Goal: Task Accomplishment & Management: Manage account settings

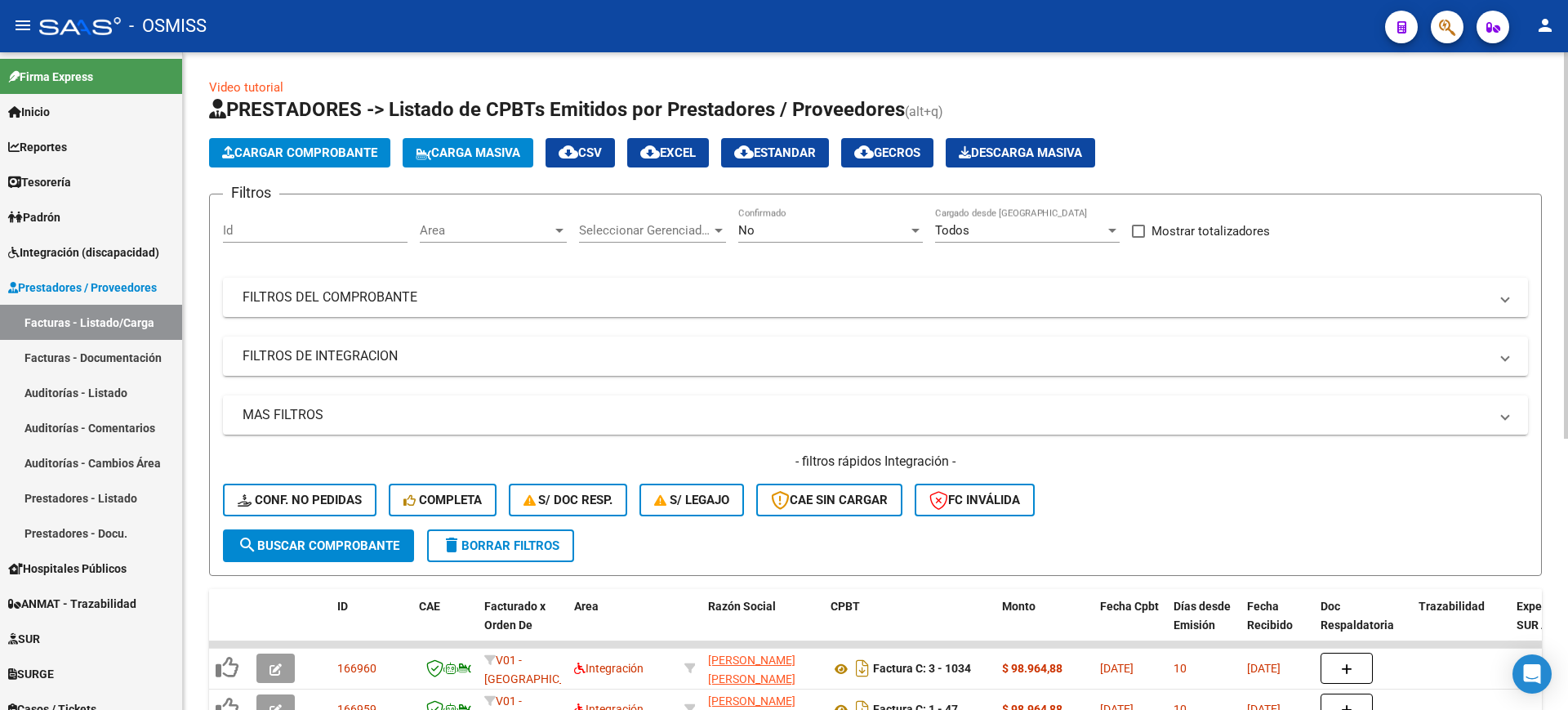
click at [372, 550] on span "search Buscar Comprobante" at bounding box center [319, 546] width 162 height 15
click at [509, 228] on span "Area" at bounding box center [486, 230] width 133 height 15
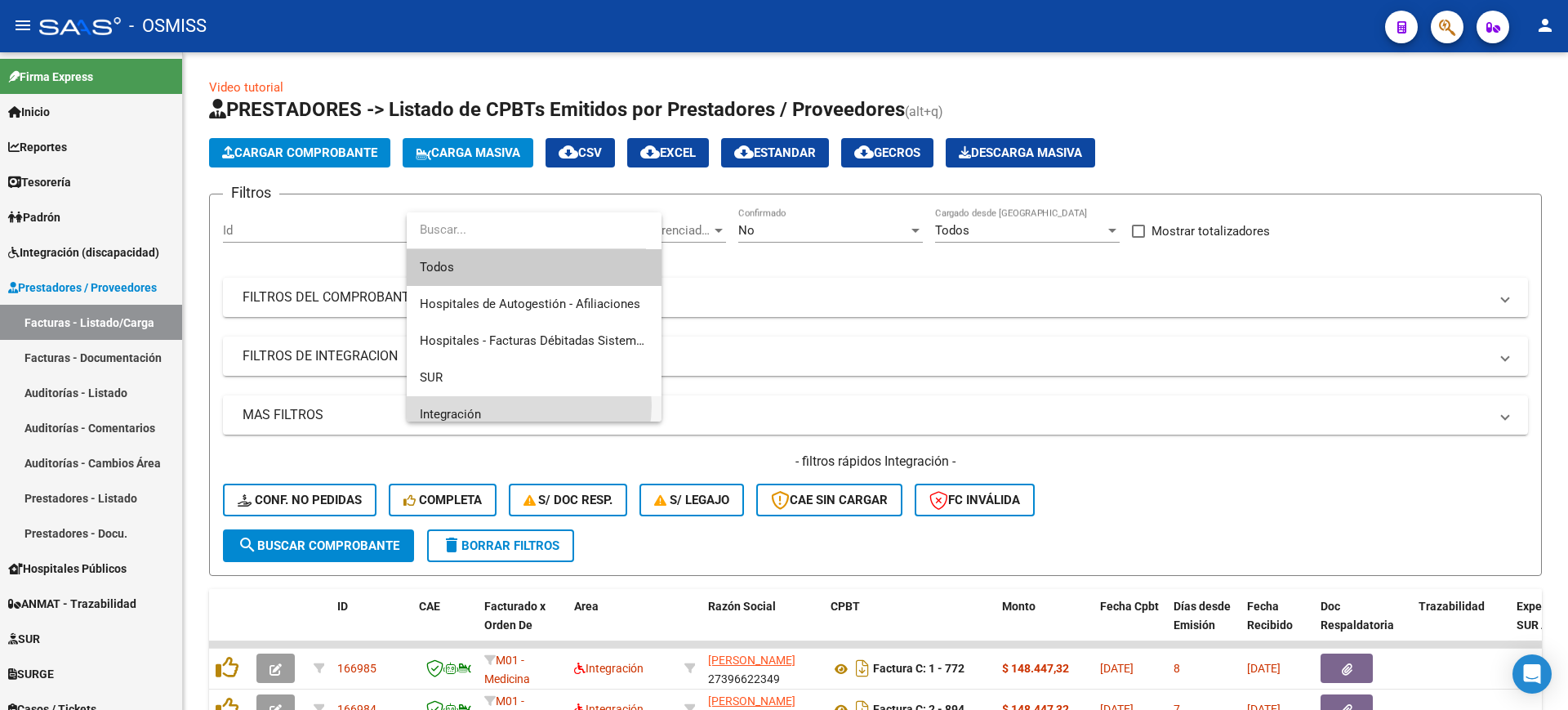
click at [528, 405] on span "Integración" at bounding box center [534, 414] width 229 height 36
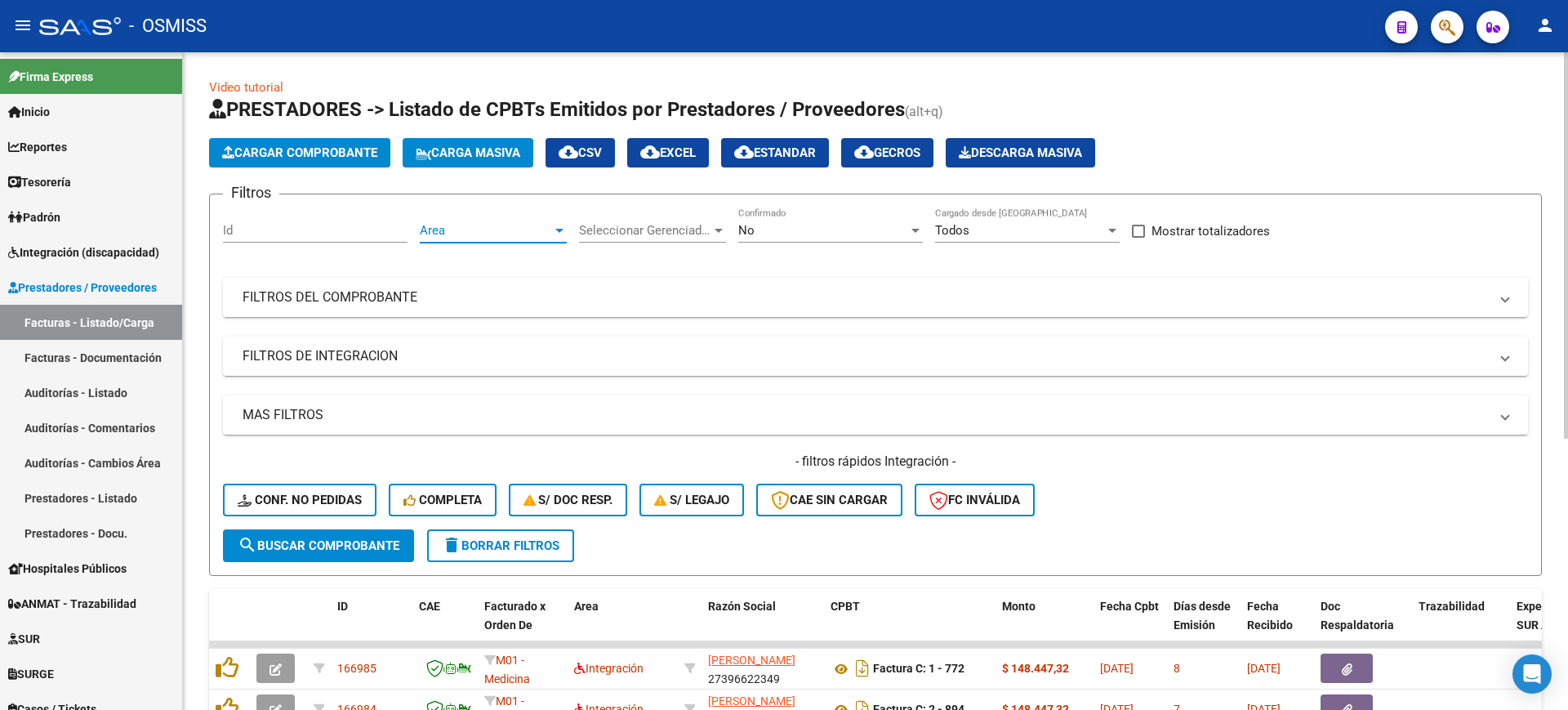
scroll to position [12, 0]
click at [645, 230] on span "Seleccionar Gerenciador" at bounding box center [645, 230] width 133 height 15
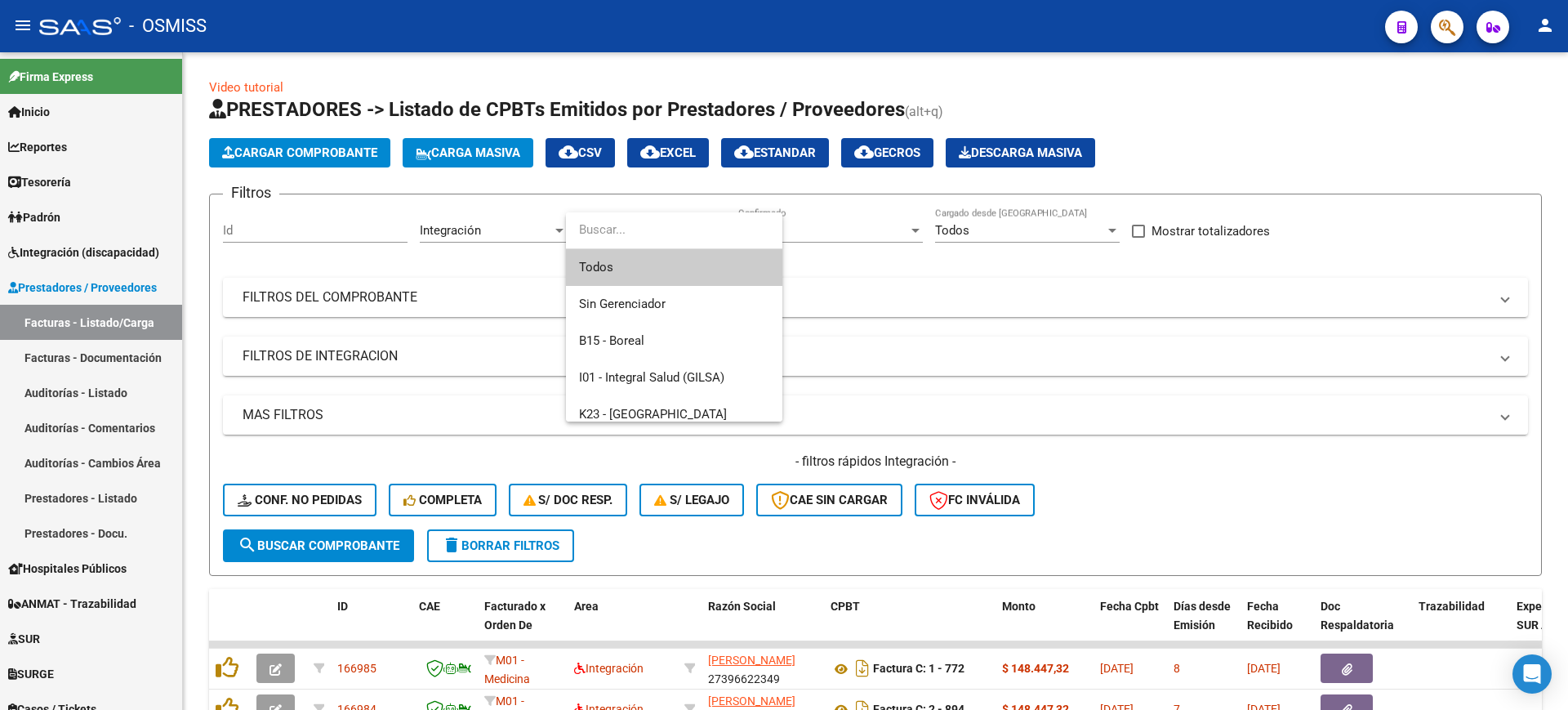
click at [636, 273] on span "Todos" at bounding box center [674, 266] width 191 height 36
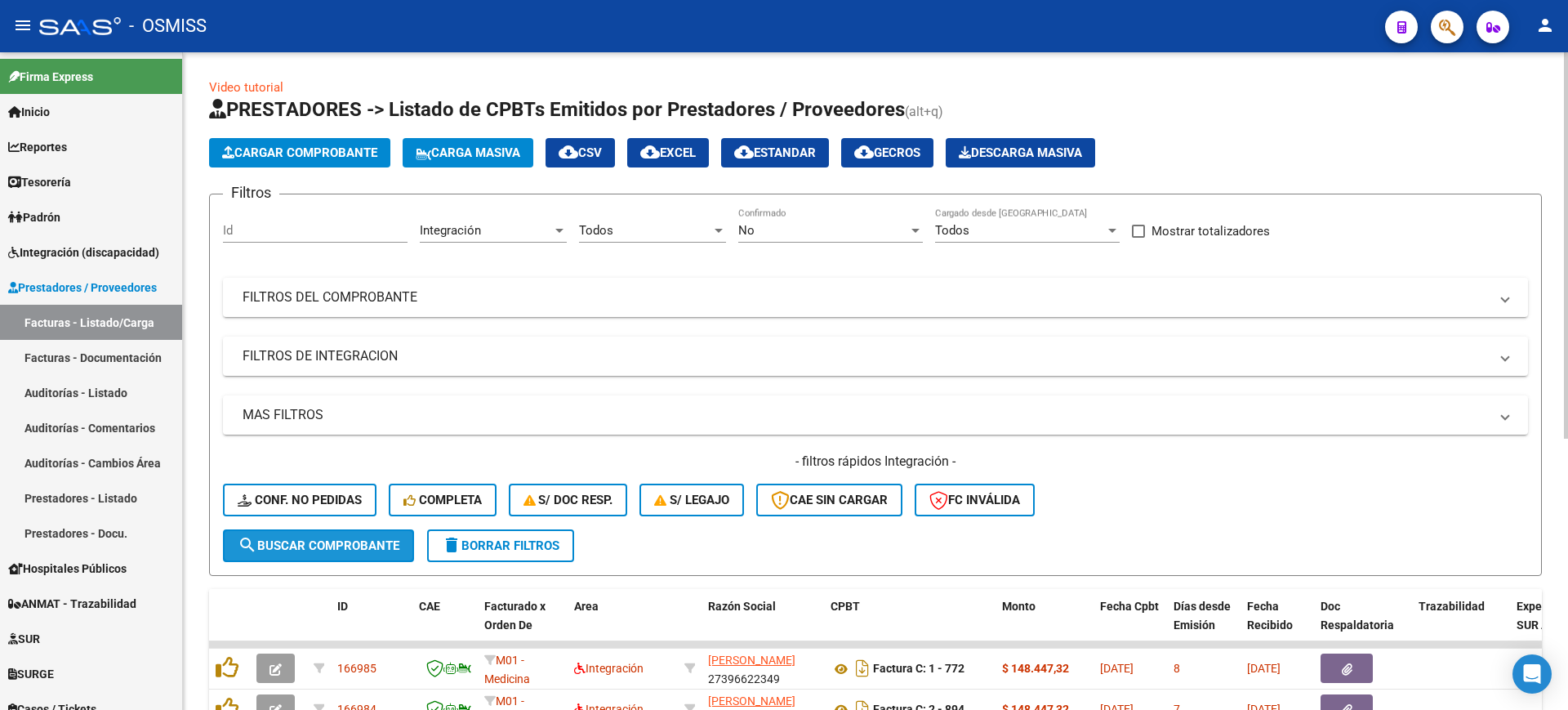
click at [343, 558] on button "search Buscar Comprobante" at bounding box center [319, 545] width 191 height 32
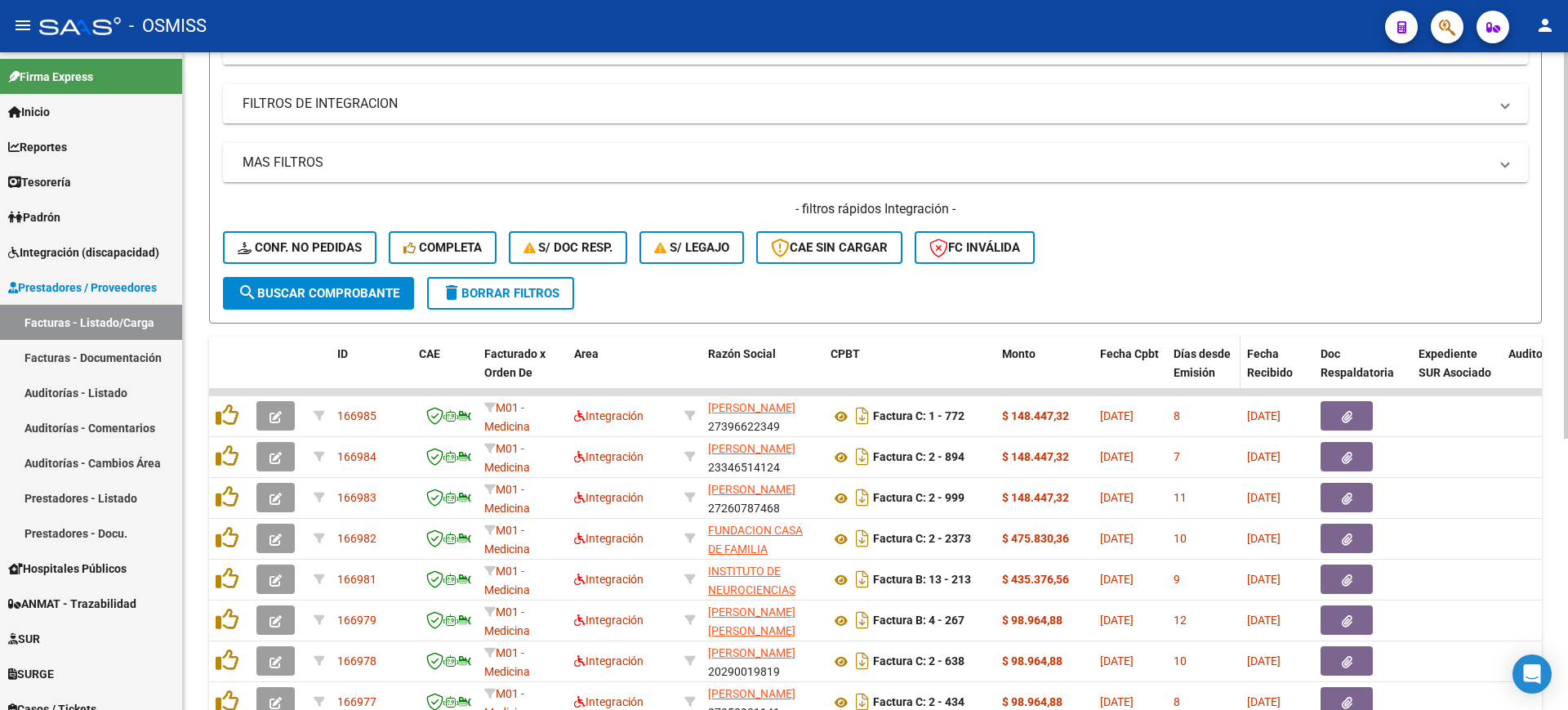
scroll to position [461, 0]
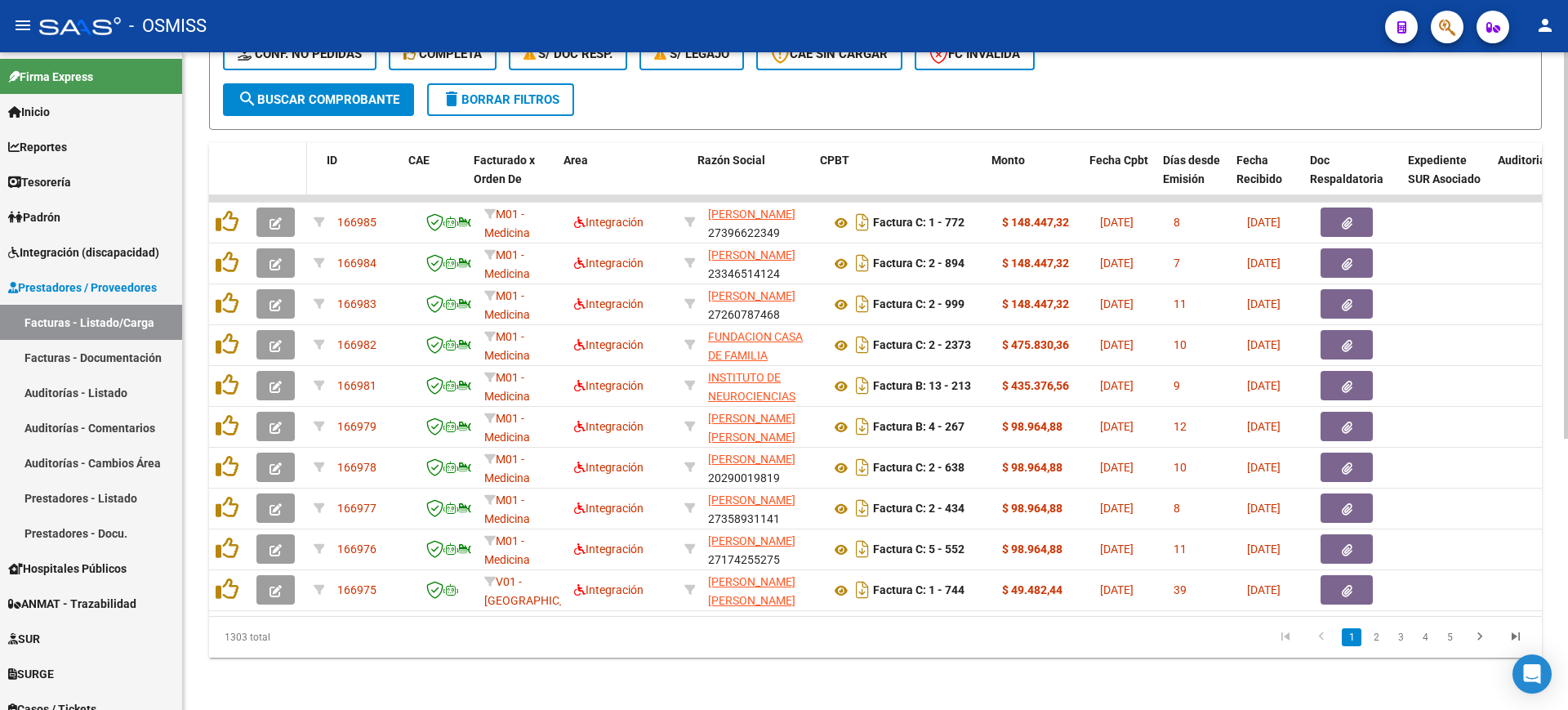
drag, startPoint x: 328, startPoint y: 154, endPoint x: 299, endPoint y: 148, distance: 29.6
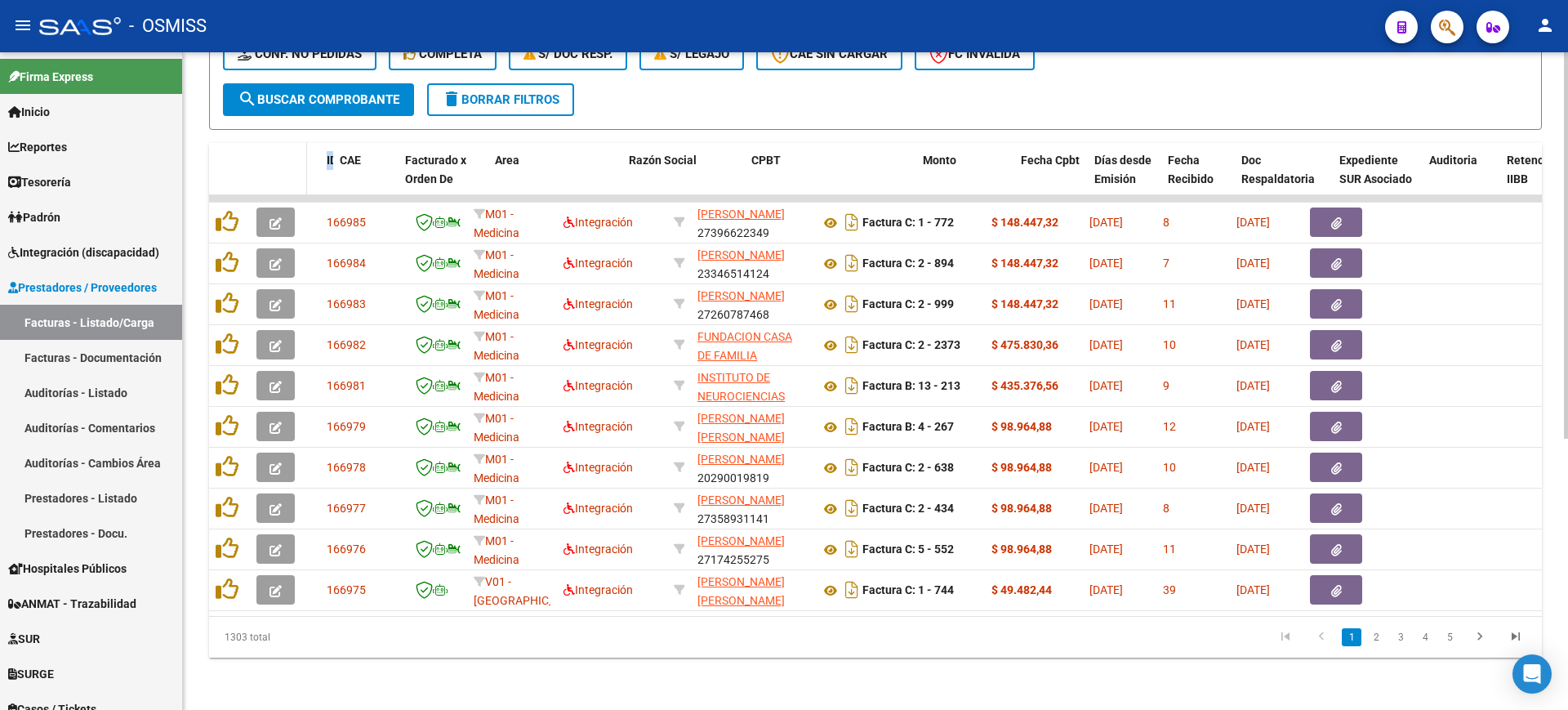
drag, startPoint x: 396, startPoint y: 157, endPoint x: 274, endPoint y: 141, distance: 123.0
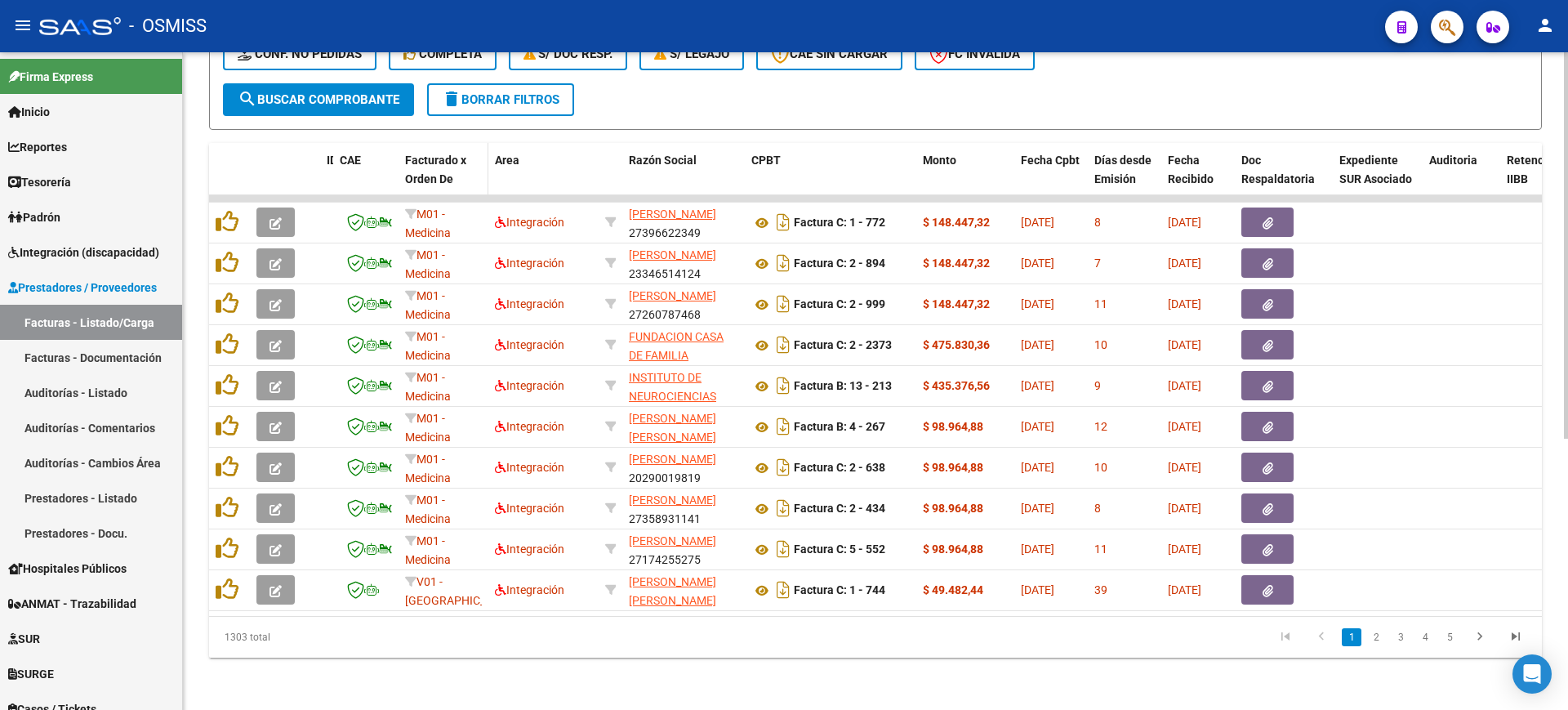
click at [480, 152] on div "Facturado x Orden De" at bounding box center [443, 170] width 77 height 37
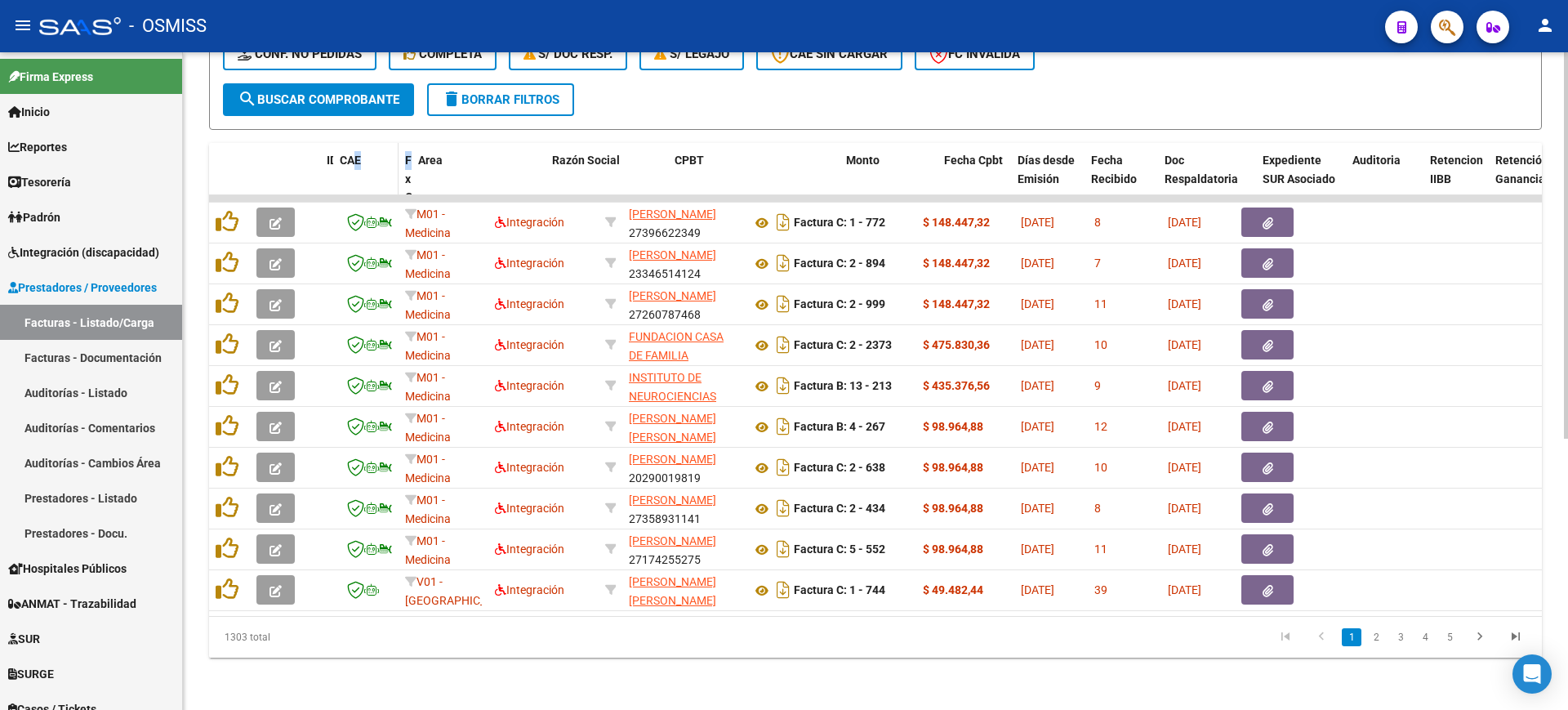
drag, startPoint x: 486, startPoint y: 155, endPoint x: 357, endPoint y: 143, distance: 129.6
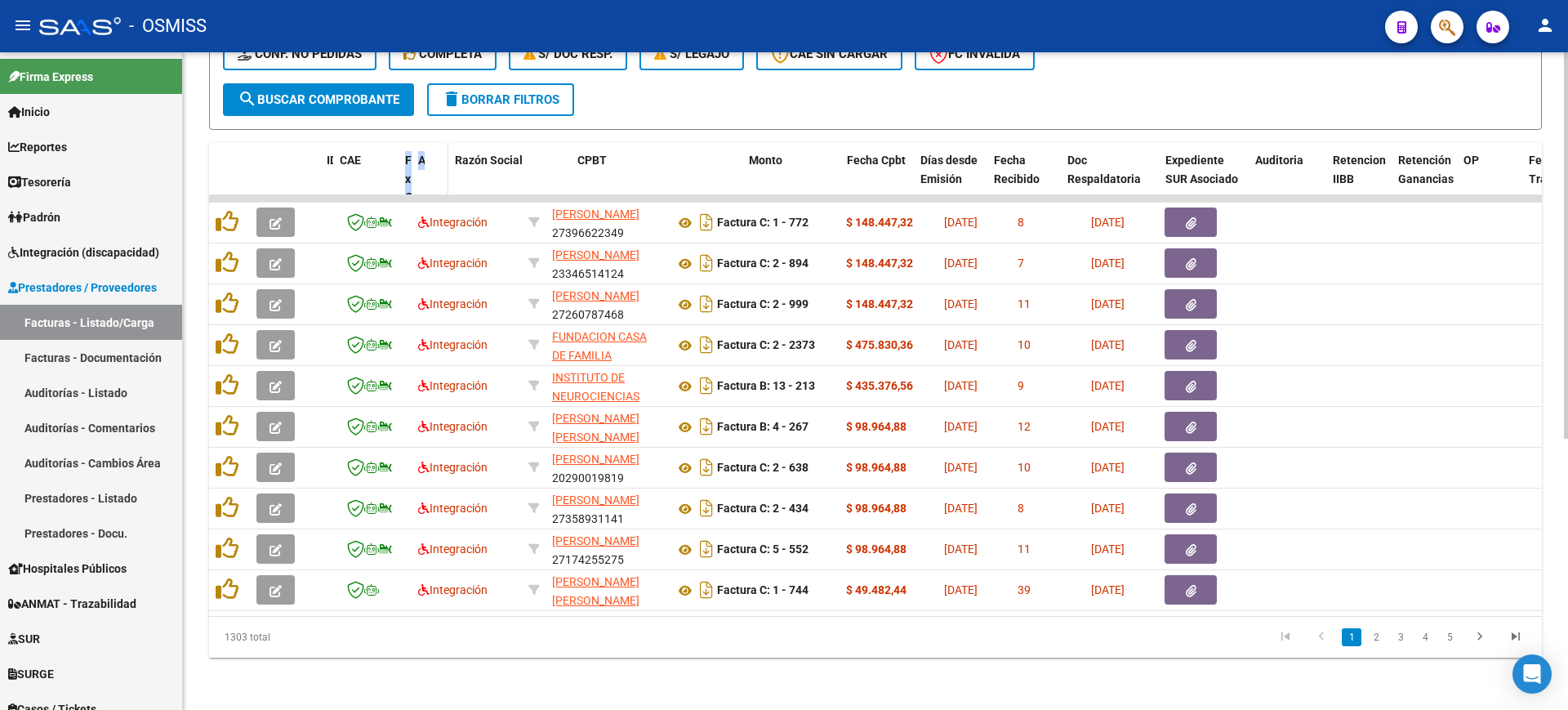
drag, startPoint x: 519, startPoint y: 162, endPoint x: 433, endPoint y: 158, distance: 86.1
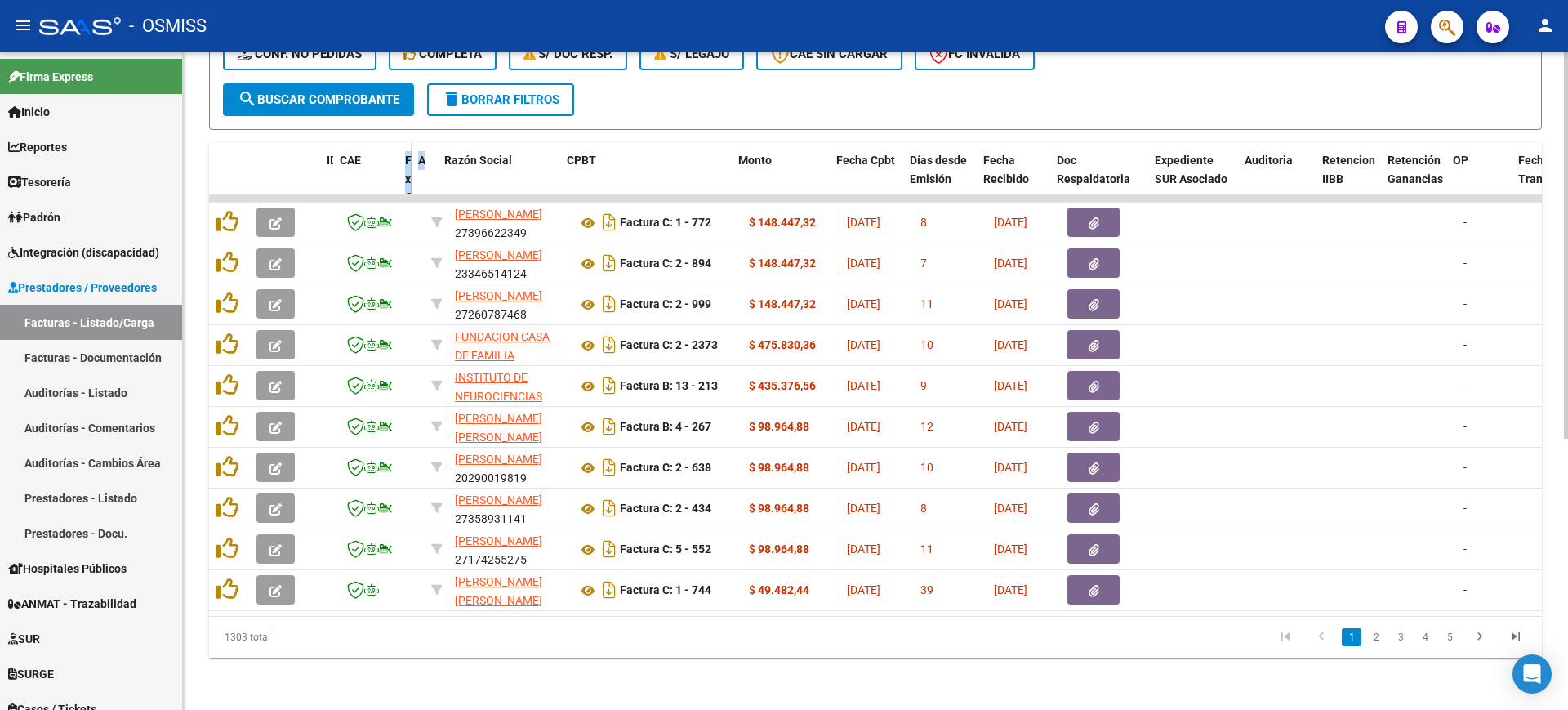
drag, startPoint x: 444, startPoint y: 159, endPoint x: 398, endPoint y: 152, distance: 46.5
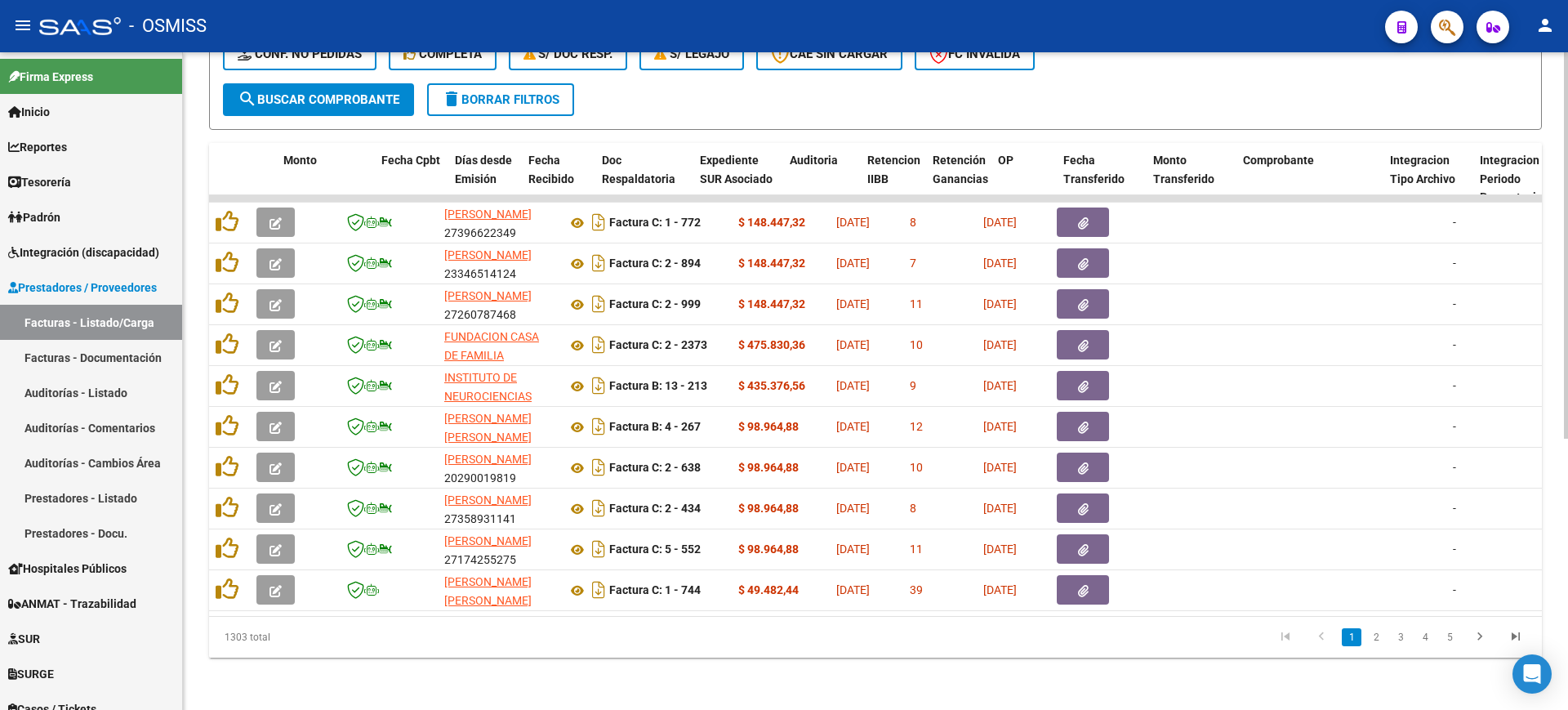
scroll to position [0, 494]
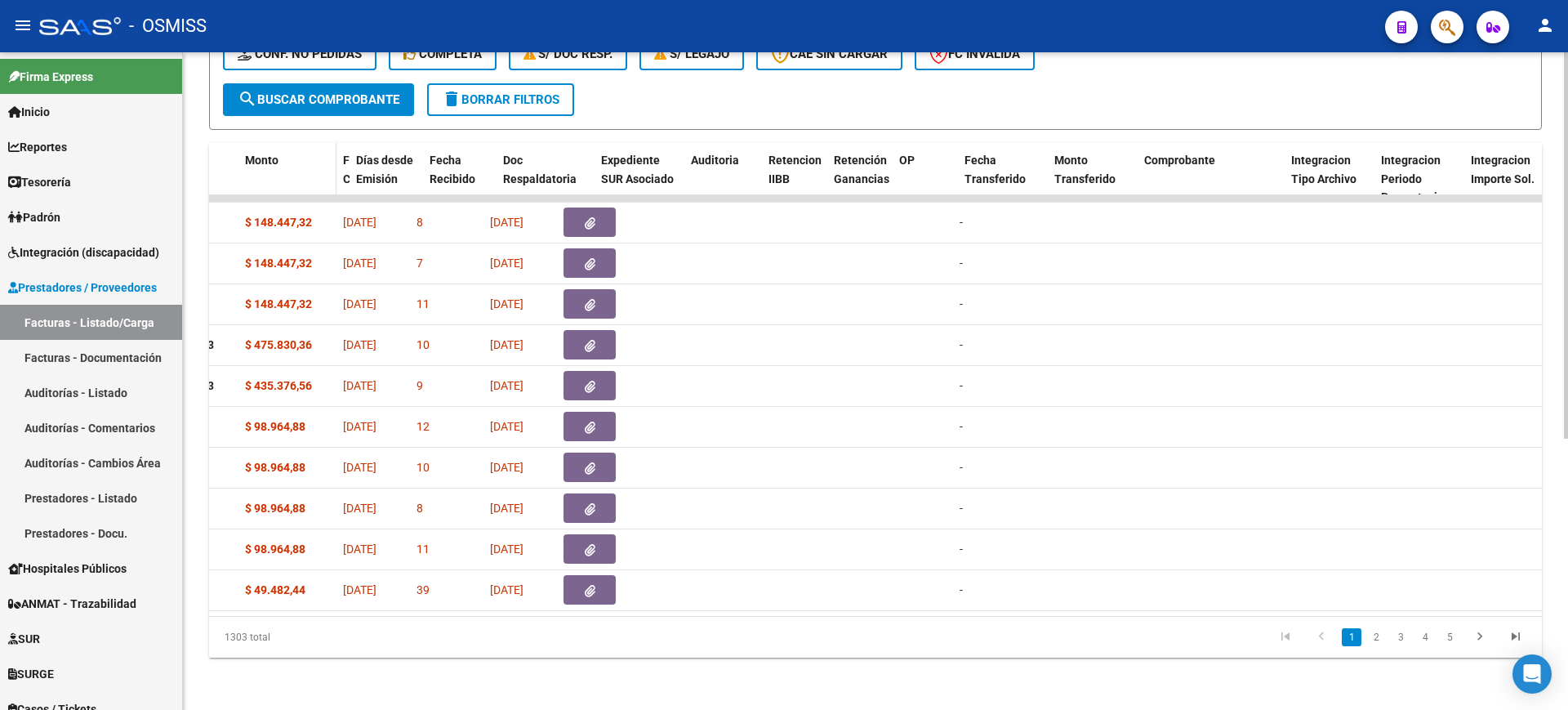
drag, startPoint x: 405, startPoint y: 156, endPoint x: 325, endPoint y: 160, distance: 80.1
click at [291, 145] on div "ID CAE Facturado x Orden De Area Razón Social CPBT Monto Fecha Cpbt Días desde …" at bounding box center [1485, 197] width 3539 height 109
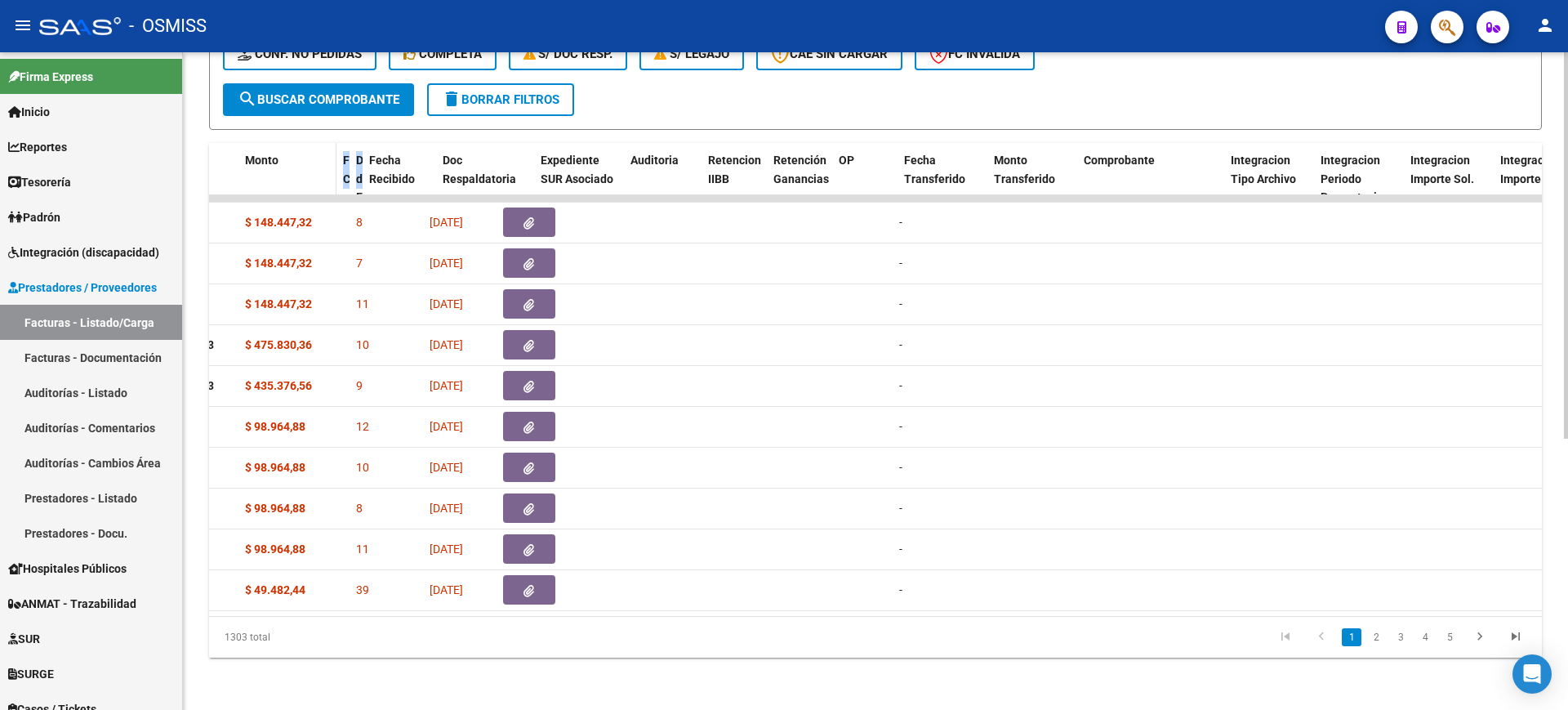
drag, startPoint x: 419, startPoint y: 163, endPoint x: 297, endPoint y: 151, distance: 122.6
click at [297, 151] on div "ID CAE Facturado x Orden De Area Razón Social CPBT Monto Fecha Cpbt Días desde …" at bounding box center [1455, 197] width 3479 height 109
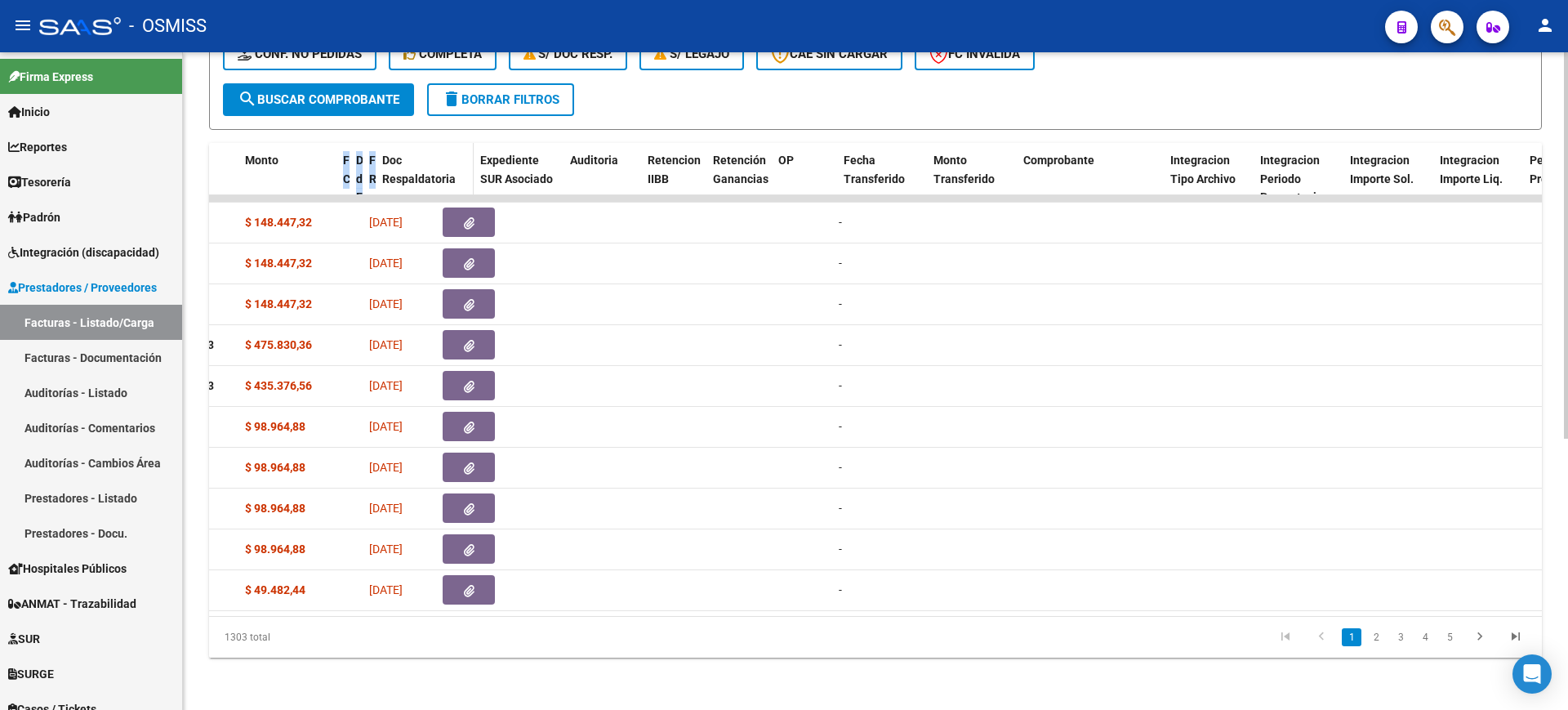
drag, startPoint x: 435, startPoint y: 162, endPoint x: 385, endPoint y: 166, distance: 50.2
click at [306, 144] on div "ID CAE Facturado x Orden De Area Razón Social CPBT Monto Fecha Cpbt Días desde …" at bounding box center [1424, 197] width 3418 height 109
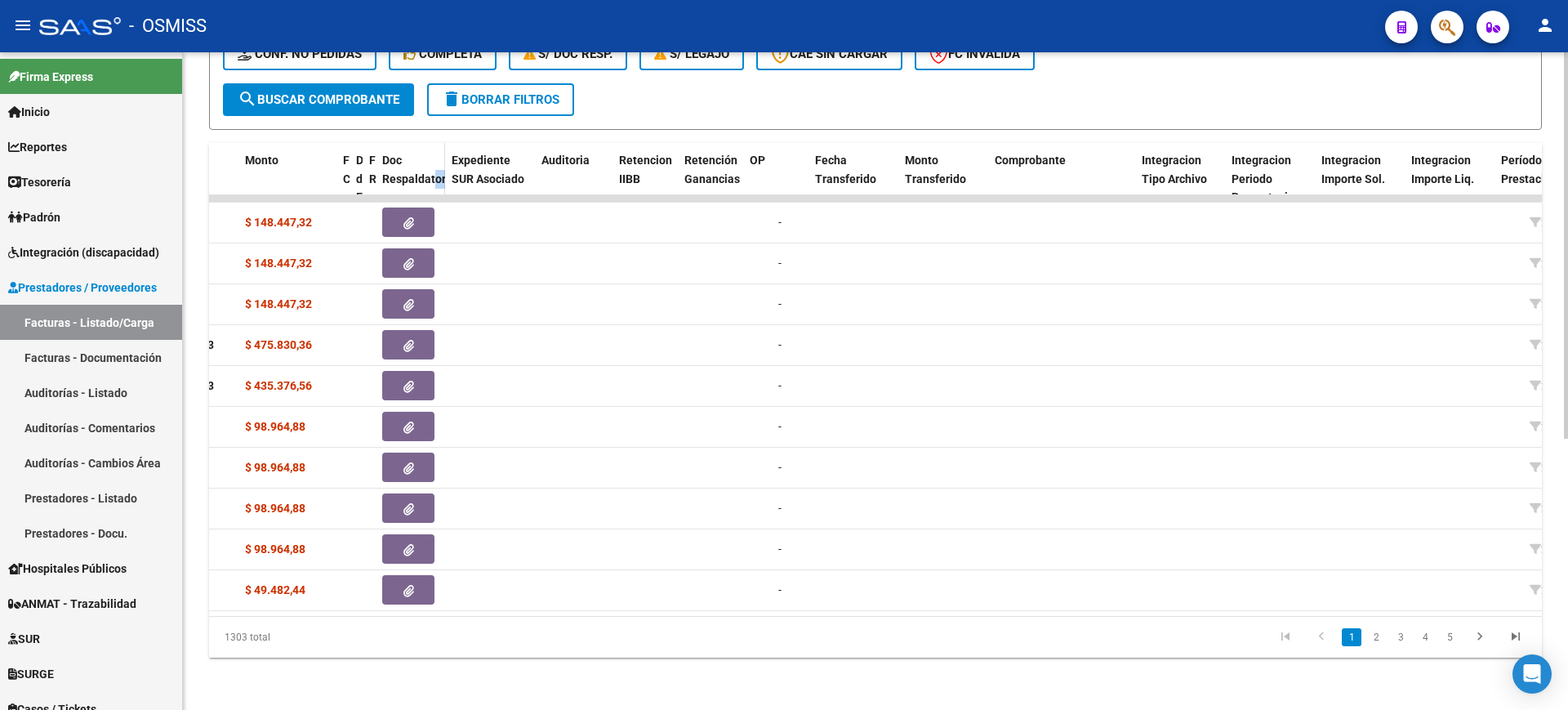
drag, startPoint x: 471, startPoint y: 165, endPoint x: 435, endPoint y: 159, distance: 36.5
click at [435, 159] on datatable-header-cell "Doc Respaldatoria" at bounding box center [410, 197] width 70 height 109
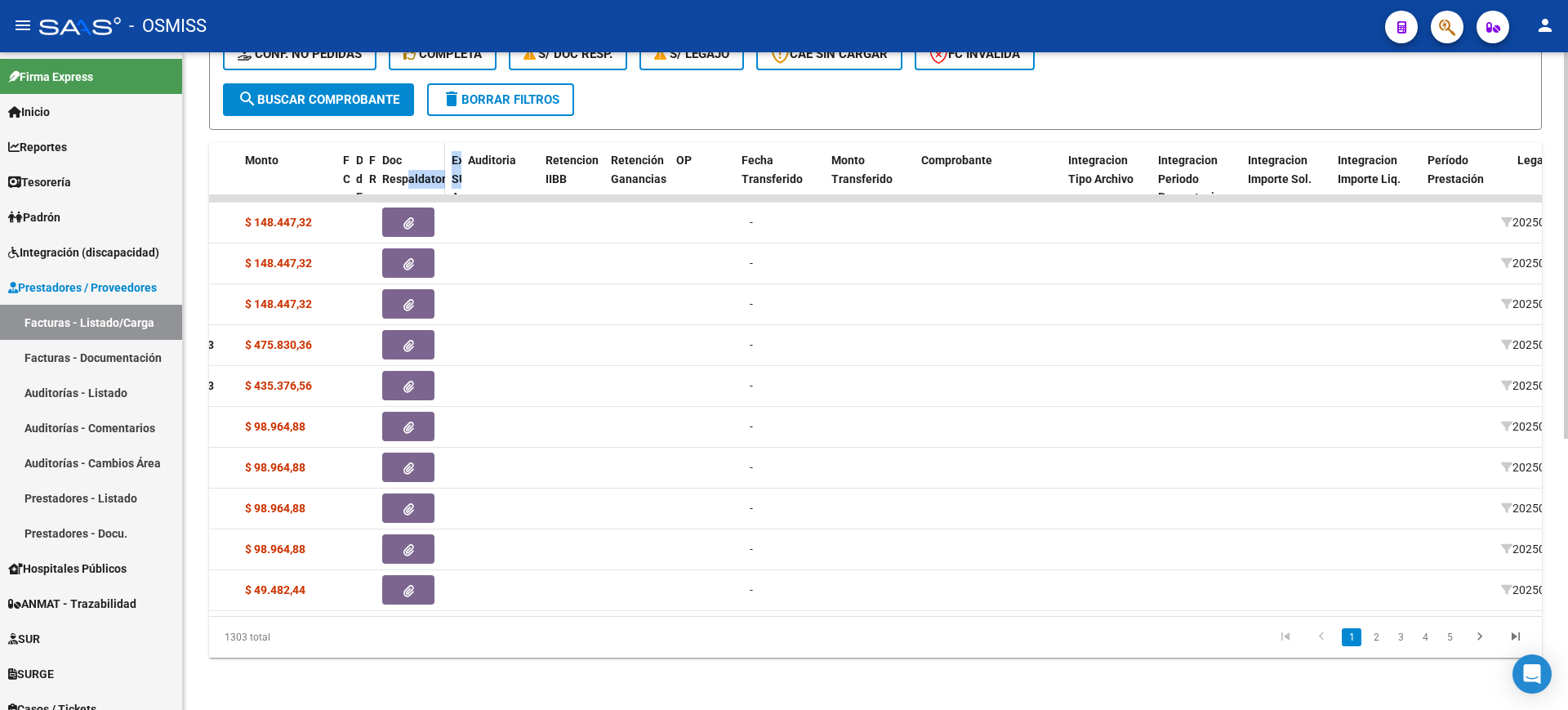
drag, startPoint x: 529, startPoint y: 157, endPoint x: 408, endPoint y: 161, distance: 121.1
click at [408, 161] on div "ID CAE Facturado x Orden De Area Razón Social CPBT Monto Fecha Cpbt Días desde …" at bounding box center [1380, 197] width 3330 height 109
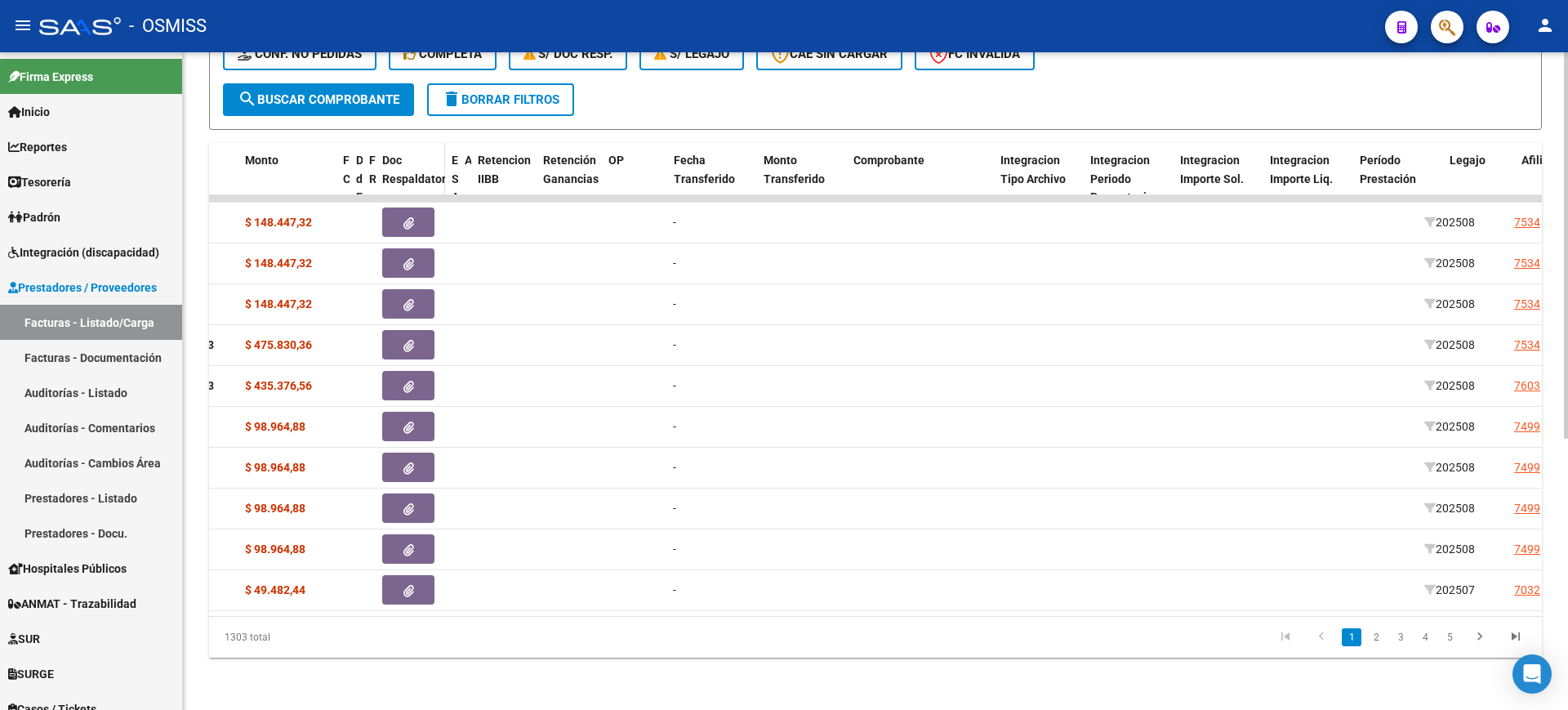
drag, startPoint x: 533, startPoint y: 169, endPoint x: 409, endPoint y: 159, distance: 124.4
click at [409, 159] on div "ID CAE Facturado x Orden De Area Razón Social CPBT Monto Fecha Cpbt Días desde …" at bounding box center [1342, 197] width 3253 height 109
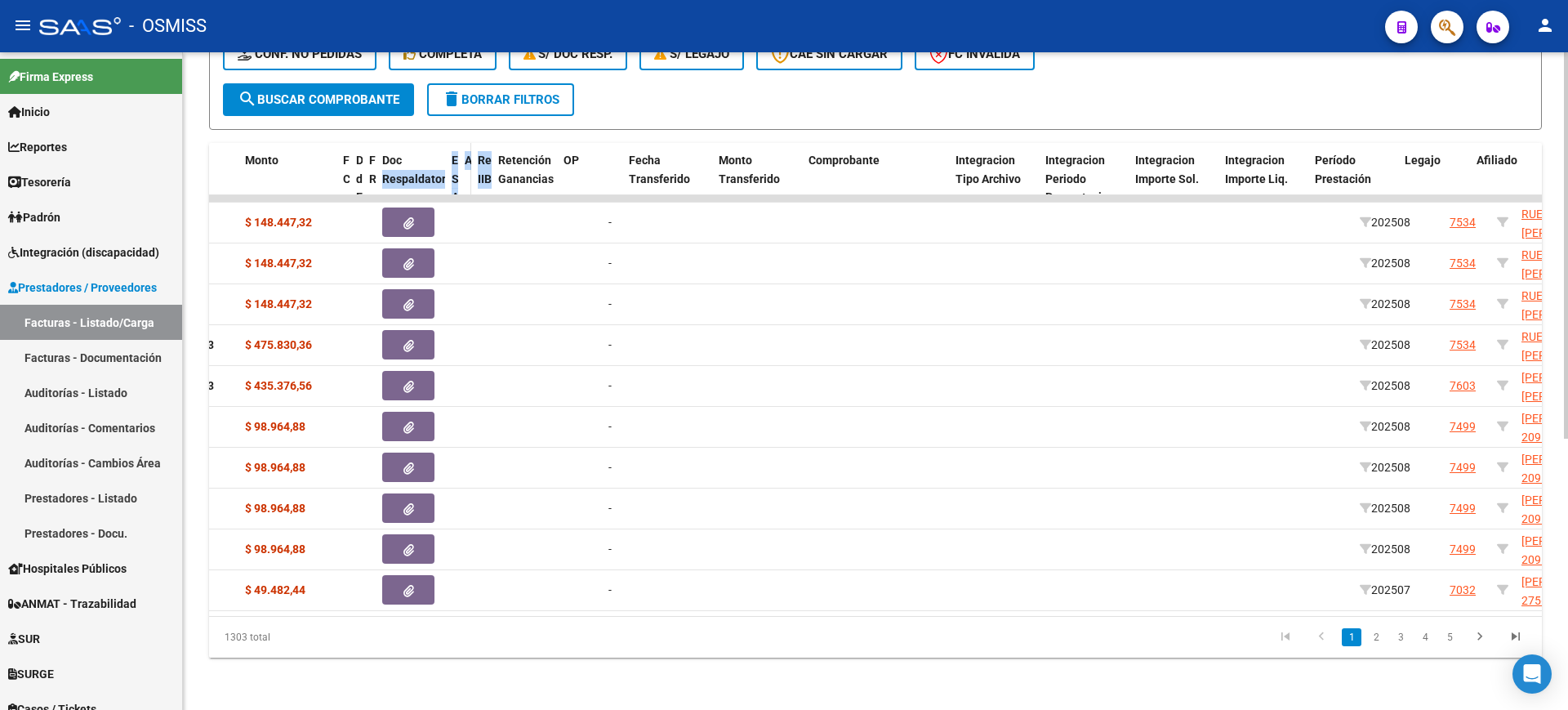
drag, startPoint x: 531, startPoint y: 171, endPoint x: 468, endPoint y: 163, distance: 63.5
click at [429, 152] on div "ID CAE Facturado x Orden De Area Razón Social CPBT Monto Fecha Cpbt Días desde …" at bounding box center [1309, 197] width 3188 height 109
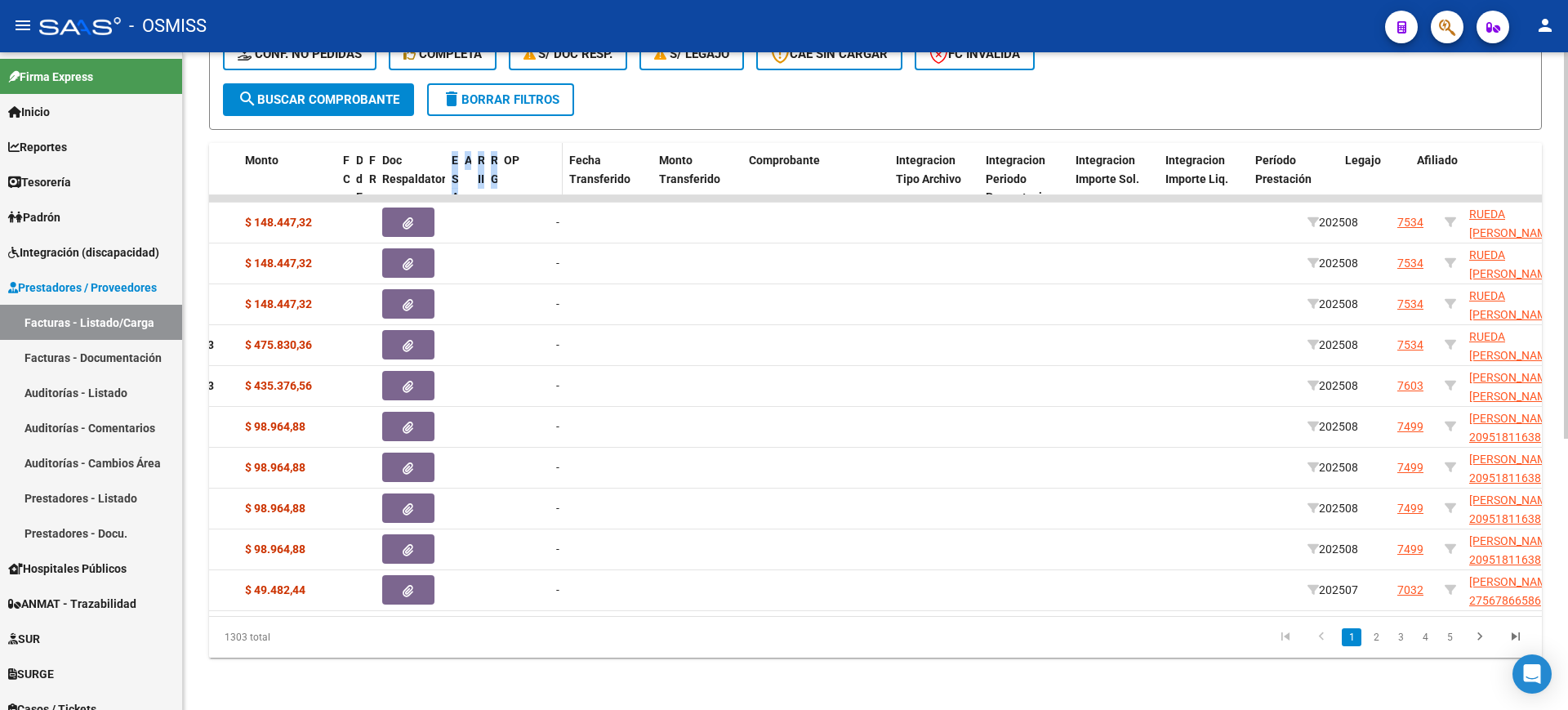
drag, startPoint x: 549, startPoint y: 167, endPoint x: 527, endPoint y: 172, distance: 22.6
click at [446, 156] on div "ID CAE Facturado x Orden De Area Razón Social CPBT Monto Fecha Cpbt Días desde …" at bounding box center [1284, 197] width 3136 height 109
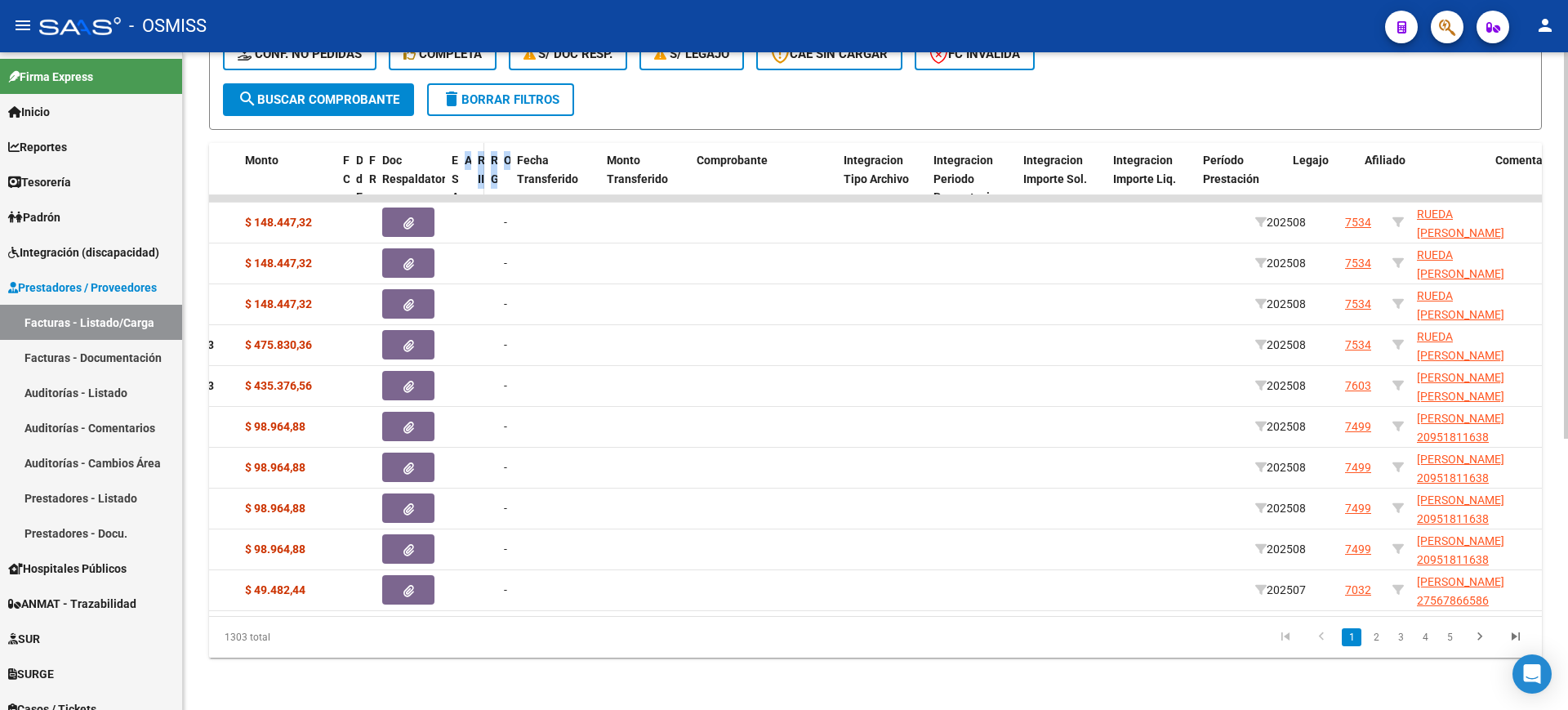
drag, startPoint x: 560, startPoint y: 171, endPoint x: 476, endPoint y: 161, distance: 84.6
click at [462, 160] on div "ID CAE Facturado x Orden De Area Razón Social CPBT Monto Fecha Cpbt Días desde …" at bounding box center [1257, 197] width 3084 height 109
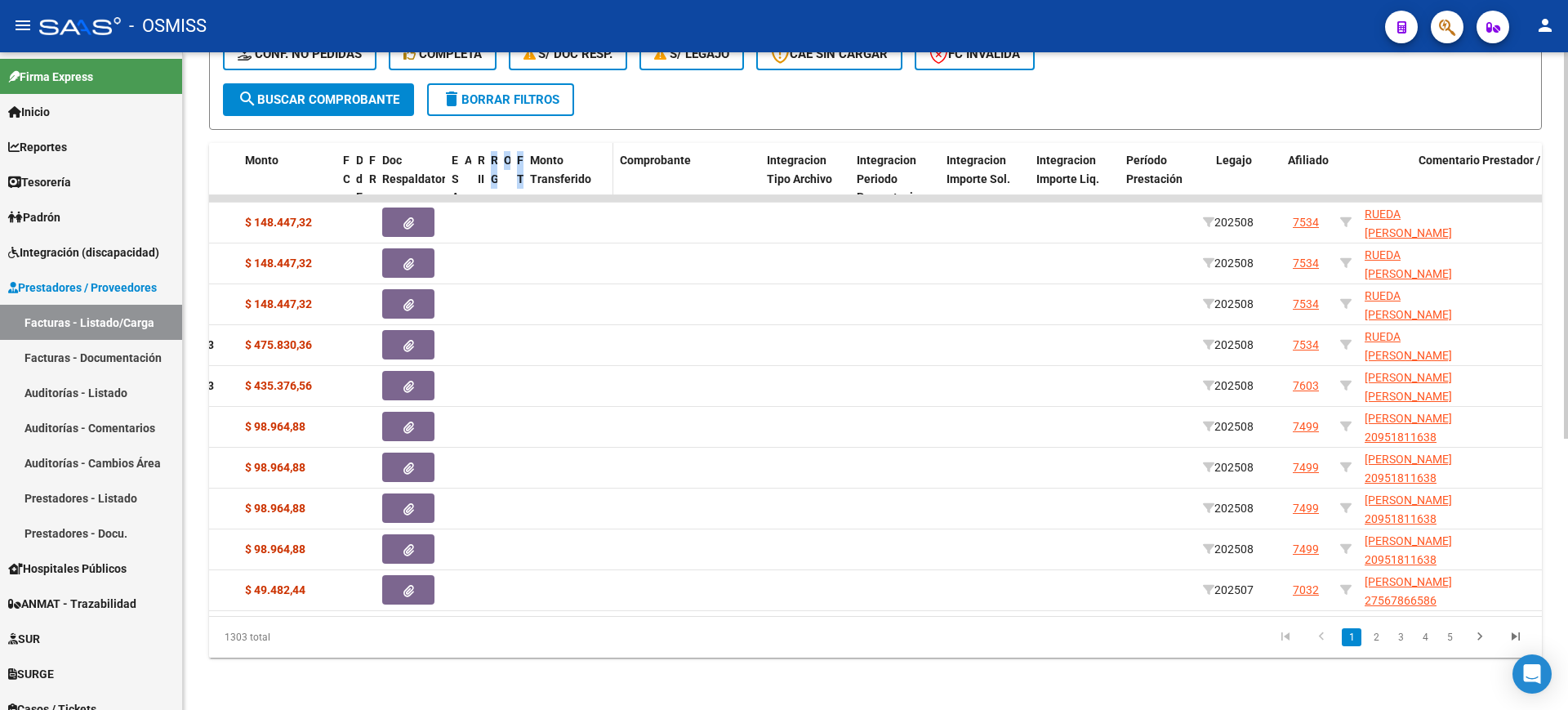
drag, startPoint x: 595, startPoint y: 166, endPoint x: 530, endPoint y: 156, distance: 65.8
click at [487, 150] on div "ID CAE Facturado x Orden De Area Razón Social CPBT Monto Fecha Cpbt Días desde …" at bounding box center [1231, 197] width 3031 height 109
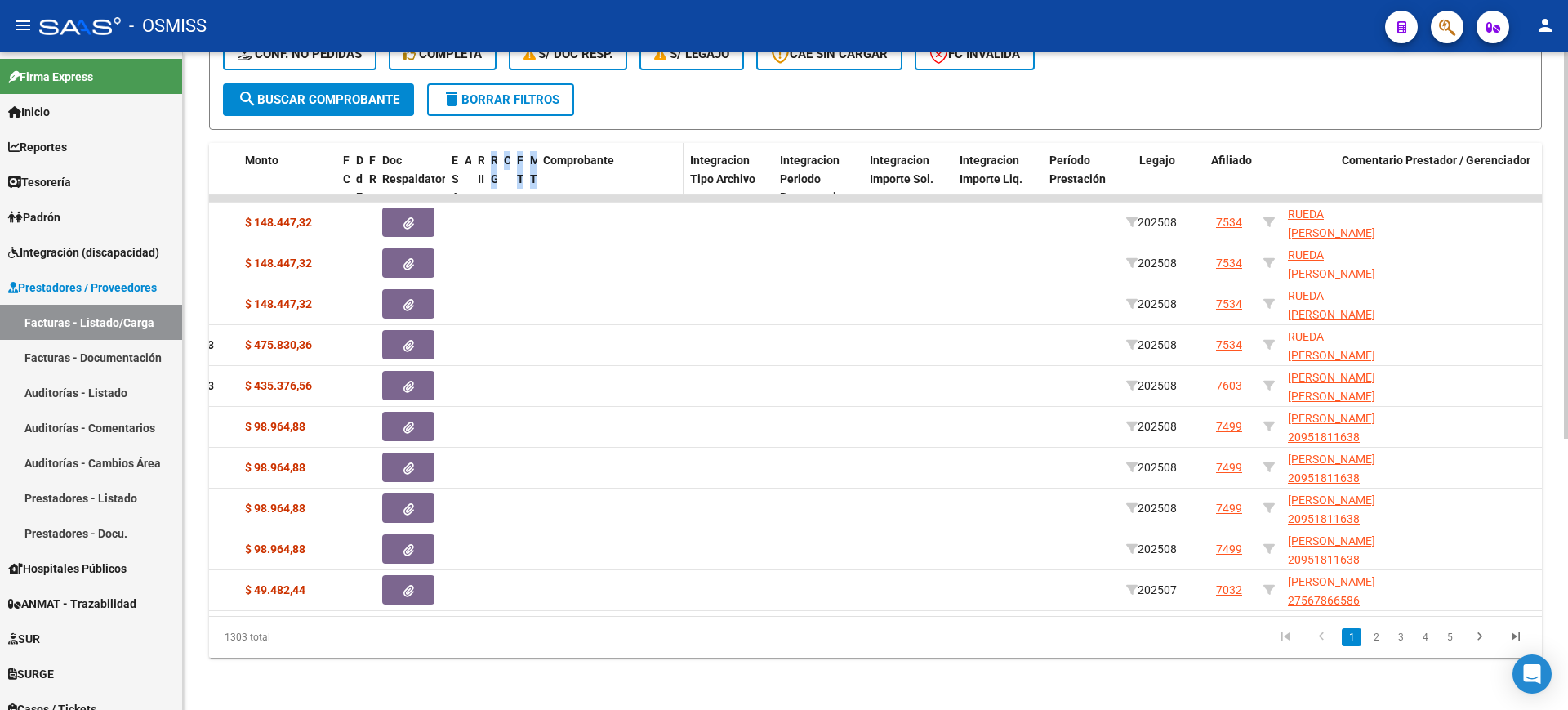
drag, startPoint x: 610, startPoint y: 165, endPoint x: 597, endPoint y: 149, distance: 20.6
click at [484, 143] on div "ID CAE Facturado x Orden De Area Razón Social CPBT Monto Fecha Cpbt Días desde …" at bounding box center [1192, 197] width 2954 height 109
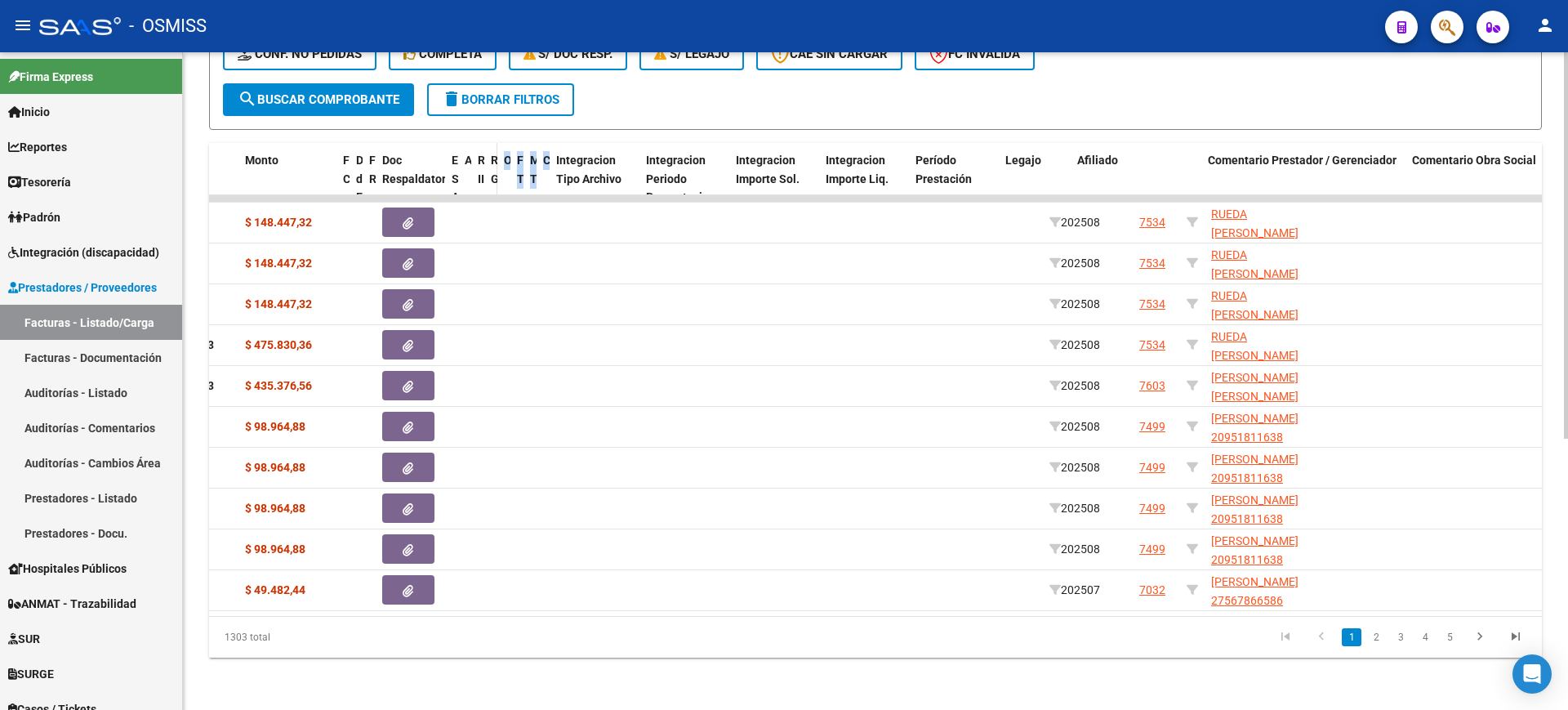
drag, startPoint x: 678, startPoint y: 161, endPoint x: 495, endPoint y: 136, distance: 184.7
click at [495, 143] on div "ID CAE Facturado x Orden De Area Razón Social CPBT Monto Fecha Cpbt Días desde …" at bounding box center [1154, 197] width 2877 height 109
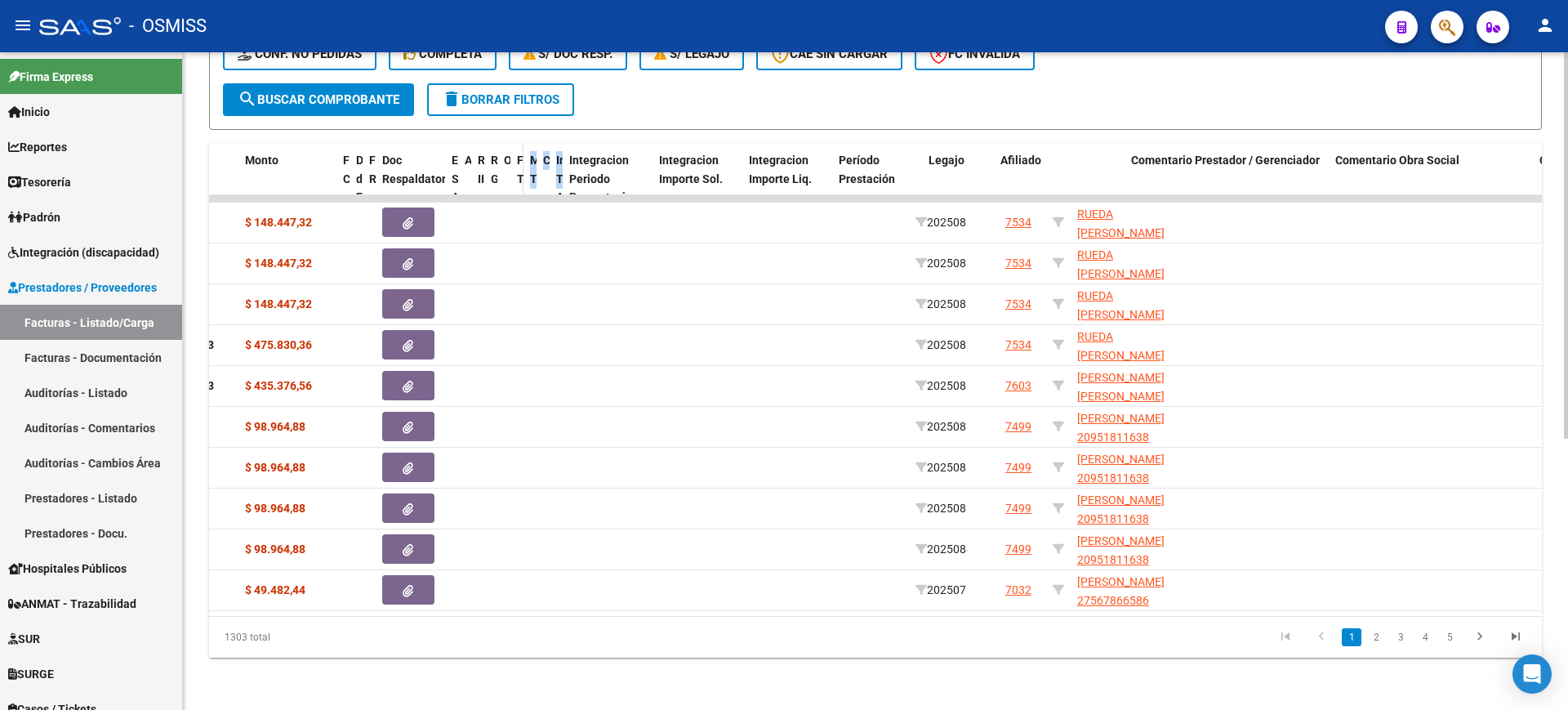
drag, startPoint x: 638, startPoint y: 167, endPoint x: 519, endPoint y: 157, distance: 119.4
click at [519, 157] on div "ID CAE Facturado x Orden De Area Razón Social CPBT Monto Fecha Cpbt Días desde …" at bounding box center [1087, 197] width 2744 height 109
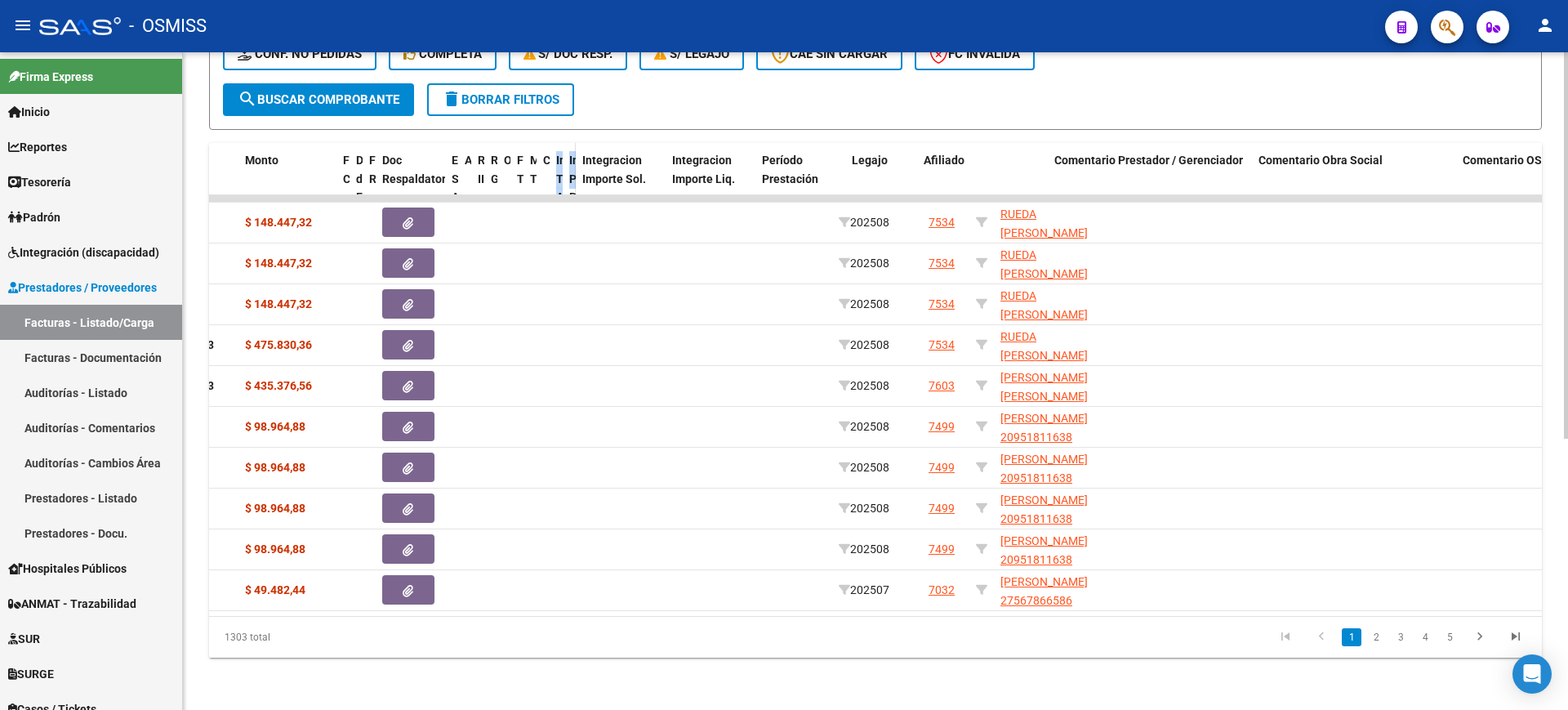
drag, startPoint x: 650, startPoint y: 167, endPoint x: 564, endPoint y: 166, distance: 86.0
click at [539, 159] on div "ID CAE Facturado x Orden De Area Razón Social CPBT Monto Fecha Cpbt Días desde …" at bounding box center [1049, 197] width 2667 height 109
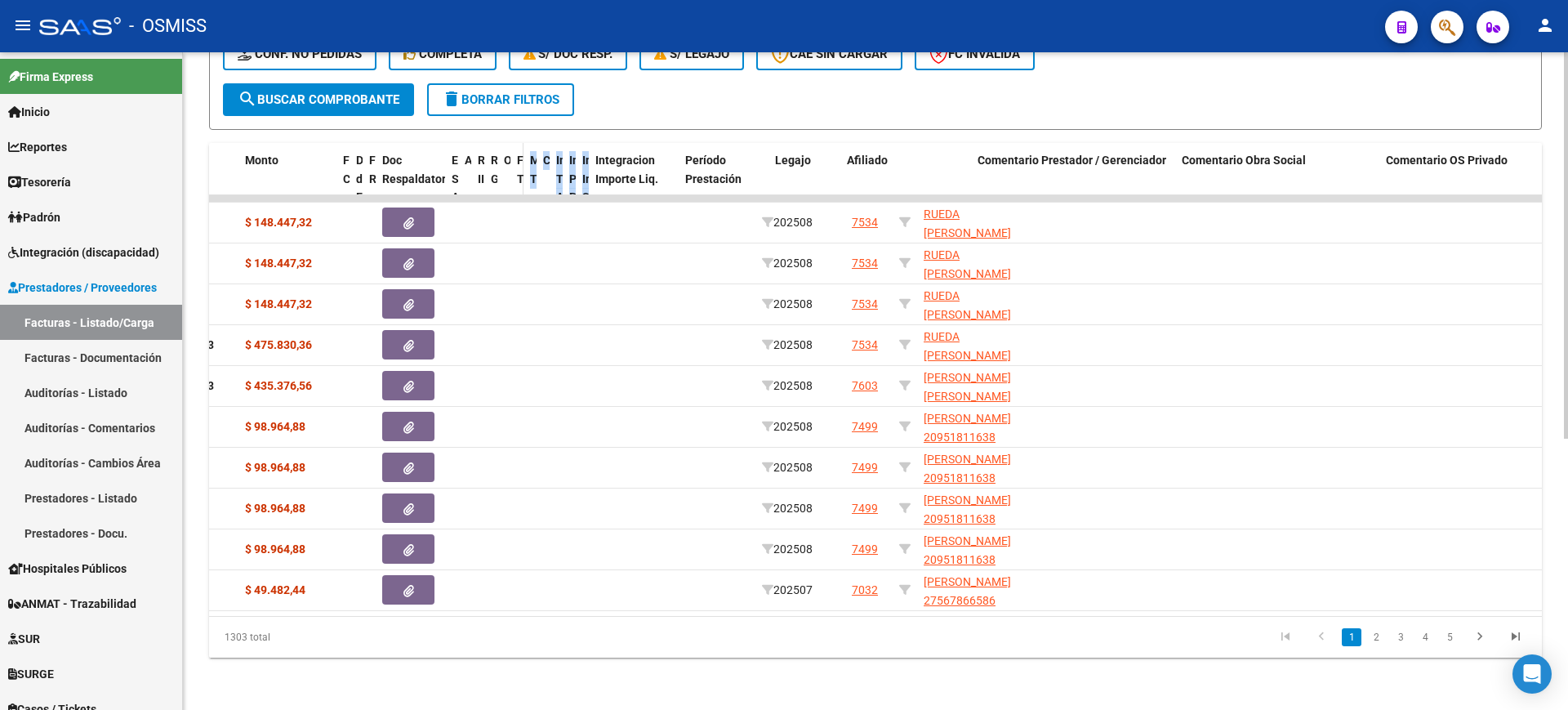
drag, startPoint x: 661, startPoint y: 171, endPoint x: 515, endPoint y: 158, distance: 146.6
click at [515, 158] on div "ID CAE Facturado x Orden De Area Razón Social CPBT Monto Fecha Cpbt Días desde …" at bounding box center [1011, 197] width 2590 height 109
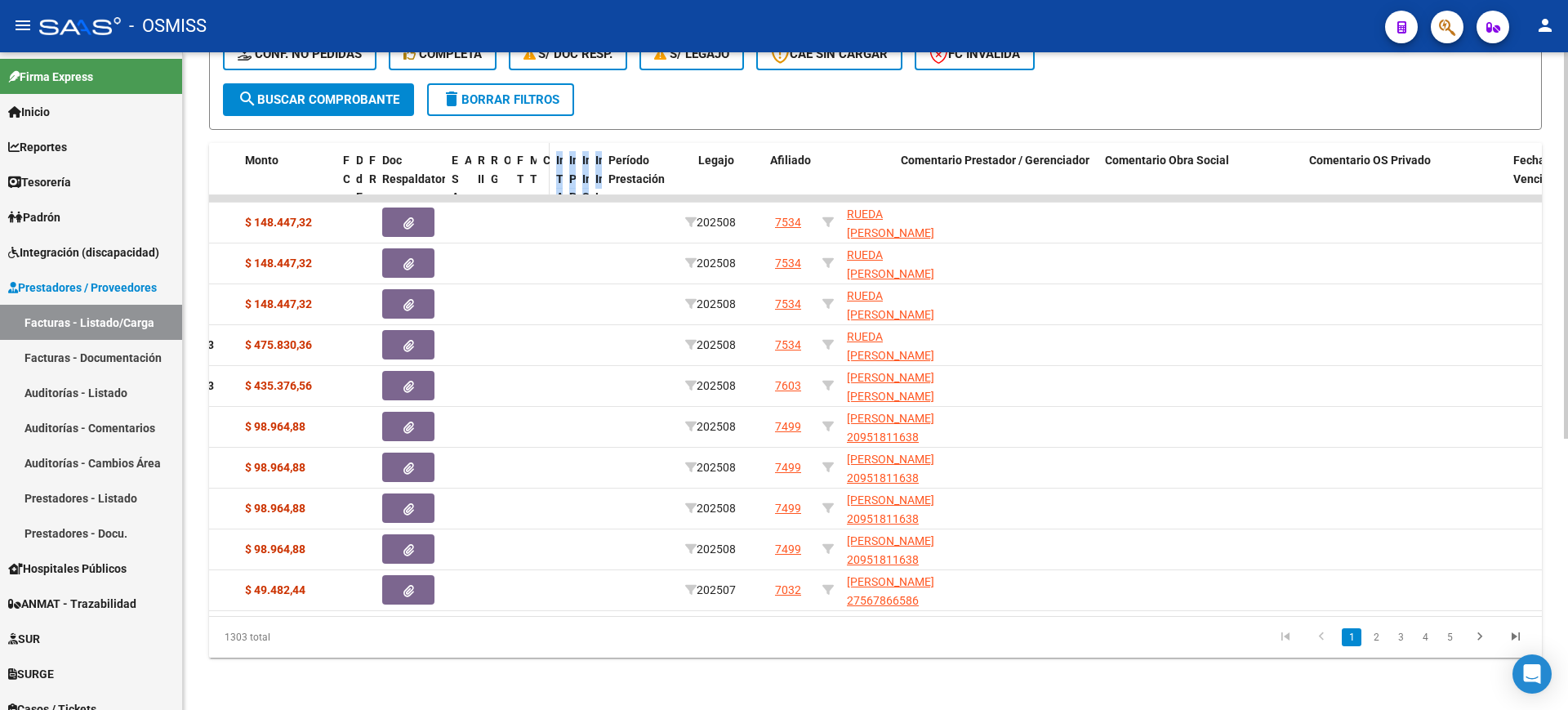
drag, startPoint x: 674, startPoint y: 169, endPoint x: 542, endPoint y: 156, distance: 132.6
click at [542, 156] on div "ID CAE Facturado x Orden De Area Razón Social CPBT Monto Fecha Cpbt Días desde …" at bounding box center [972, 197] width 2514 height 109
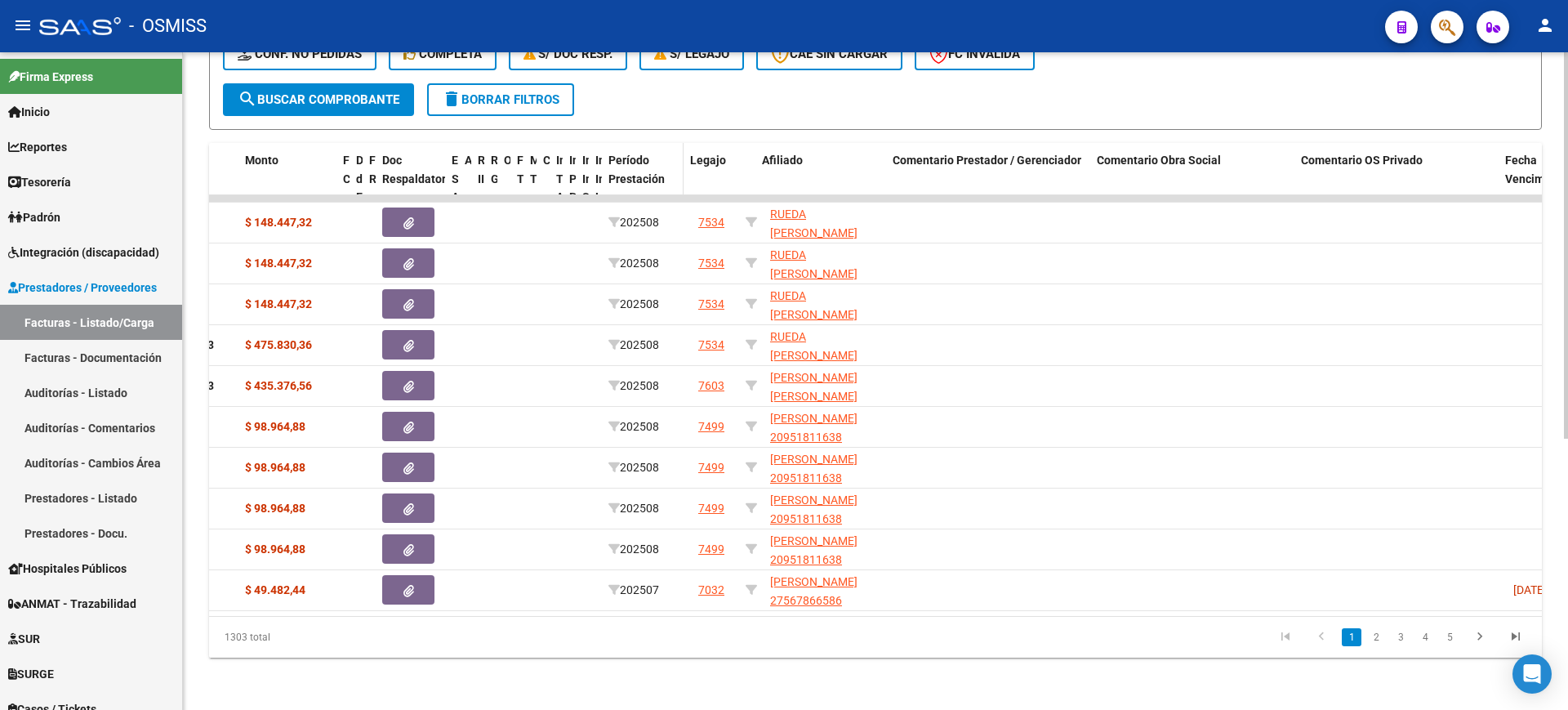
drag, startPoint x: 686, startPoint y: 169, endPoint x: 674, endPoint y: 167, distance: 12.2
click at [676, 167] on span at bounding box center [679, 197] width 7 height 109
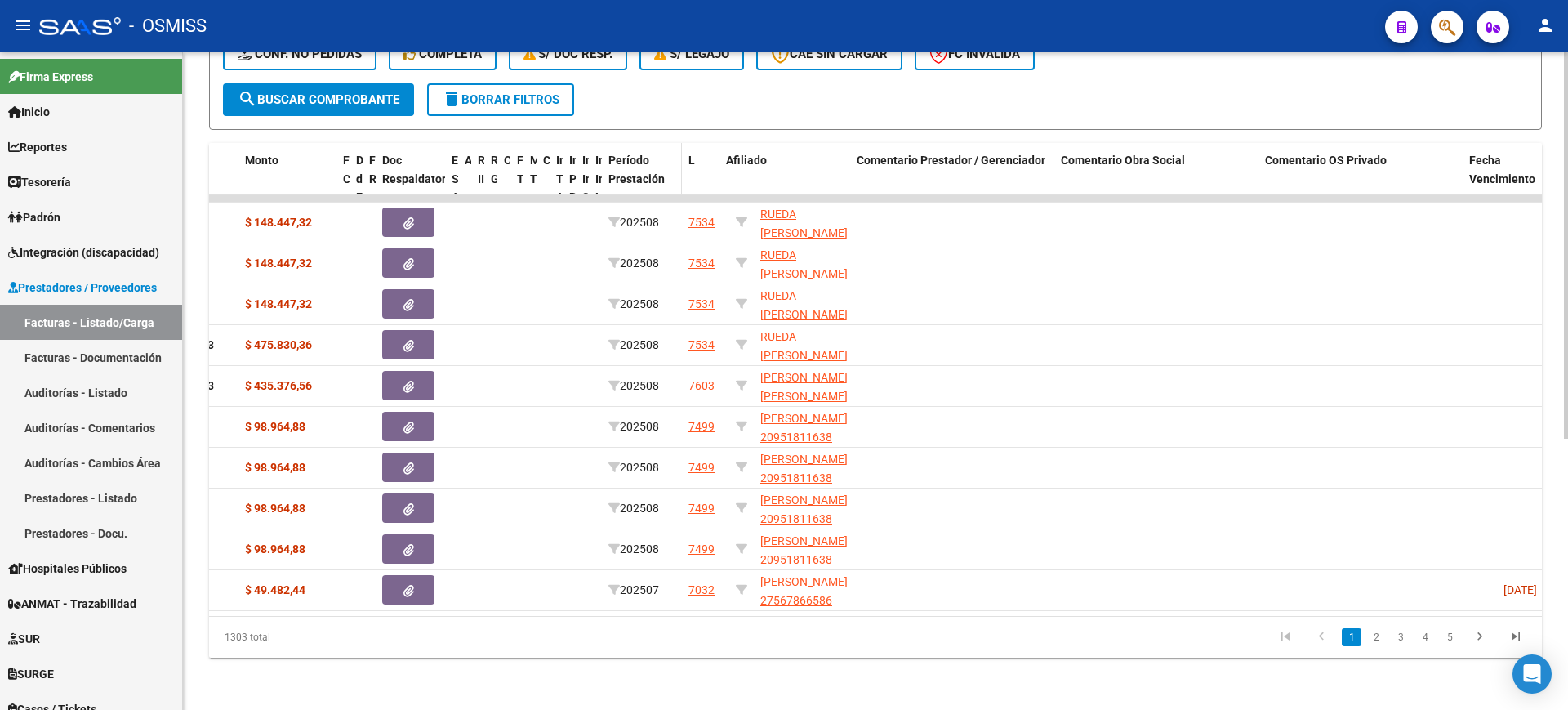
drag, startPoint x: 727, startPoint y: 167, endPoint x: 673, endPoint y: 157, distance: 54.9
click at [673, 157] on div "ID CAE Facturado x Orden De Area Razón Social CPBT Monto Fecha Cpbt Días desde …" at bounding box center [929, 197] width 2427 height 109
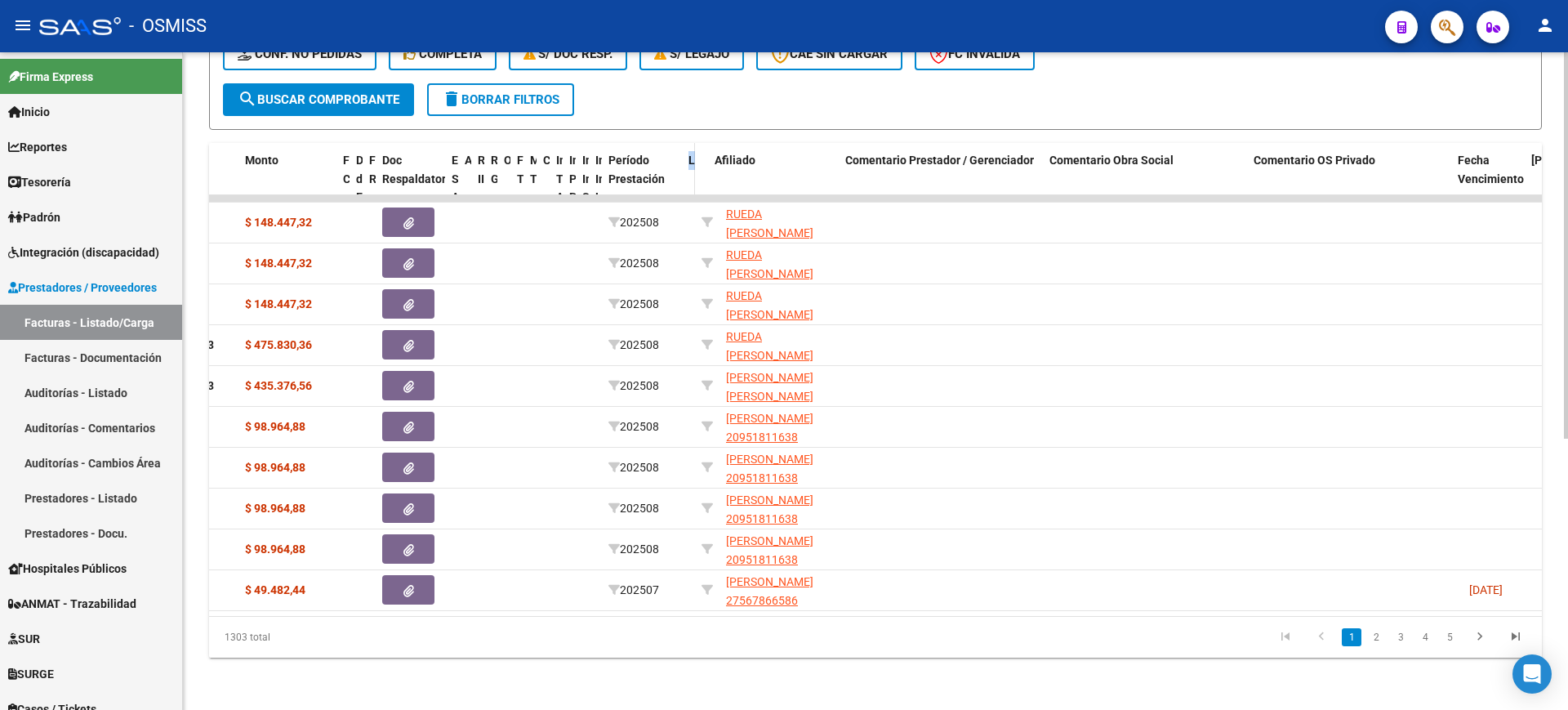
drag, startPoint x: 715, startPoint y: 165, endPoint x: 686, endPoint y: 170, distance: 29.4
click at [678, 159] on div "ID CAE Facturado x Orden De Area Razón Social CPBT Monto Fecha Cpbt Días desde …" at bounding box center [912, 197] width 2393 height 109
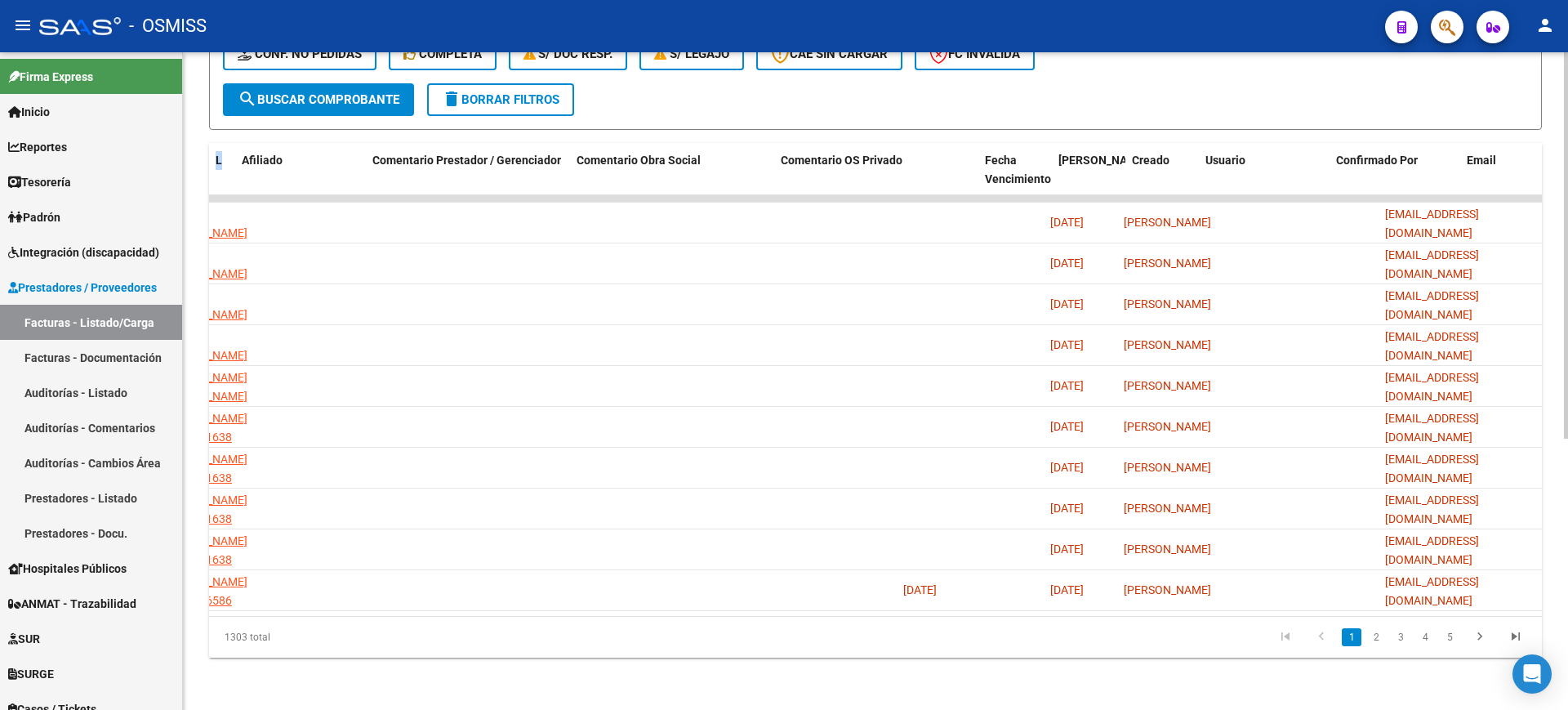
scroll to position [0, 966]
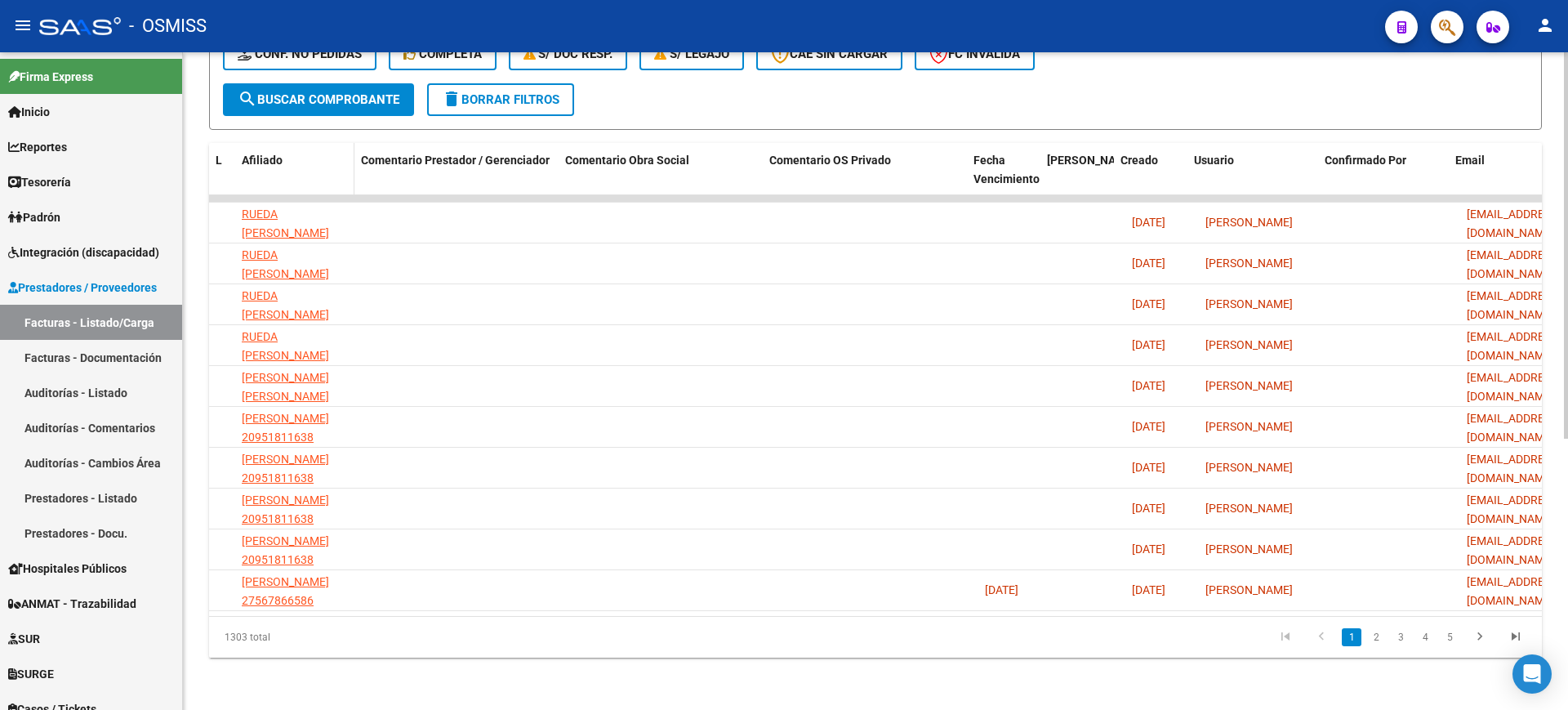
drag, startPoint x: 364, startPoint y: 158, endPoint x: 350, endPoint y: 153, distance: 14.9
click at [350, 153] on span at bounding box center [350, 197] width 7 height 109
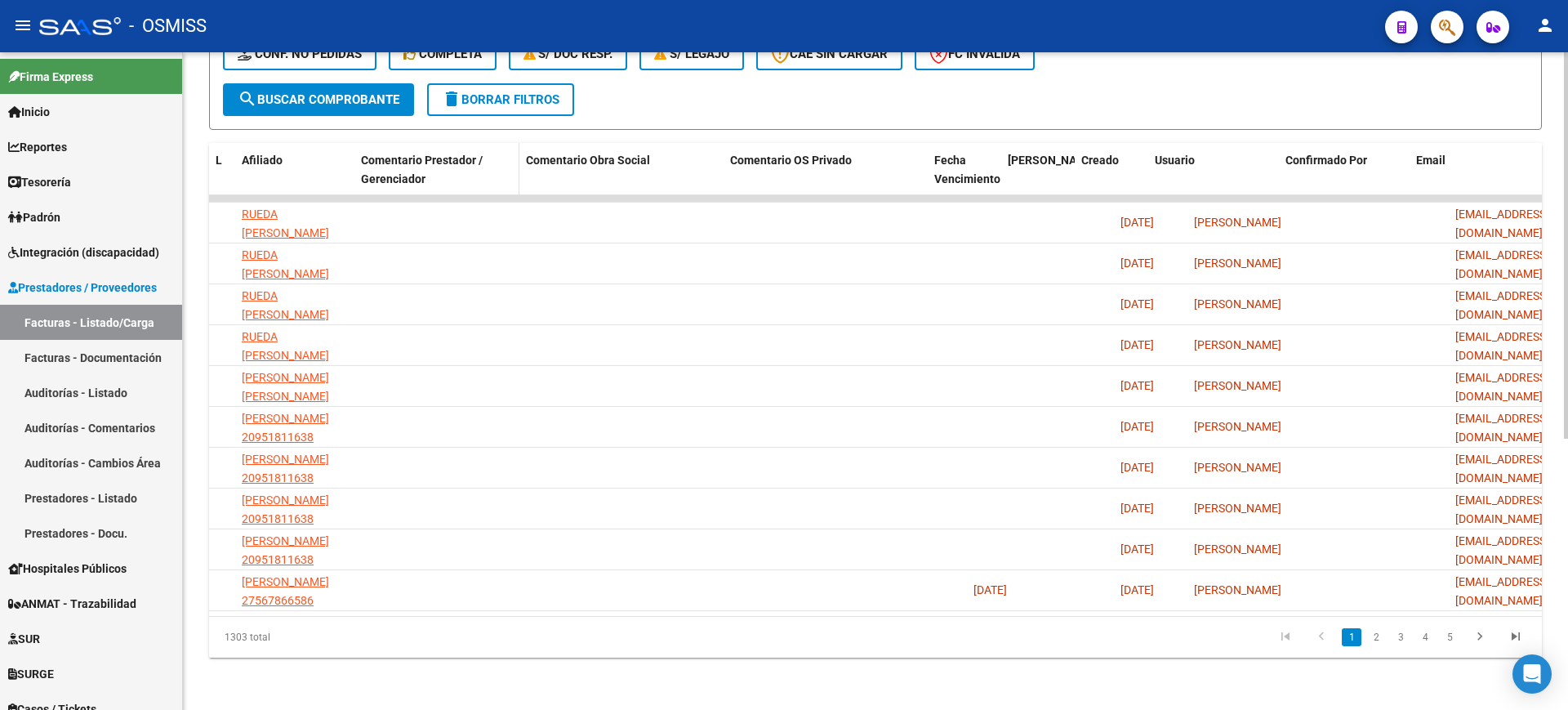
drag, startPoint x: 556, startPoint y: 165, endPoint x: 496, endPoint y: 165, distance: 60.0
click at [496, 165] on datatable-header-cell "Comentario Prestador / Gerenciador" at bounding box center [437, 197] width 165 height 109
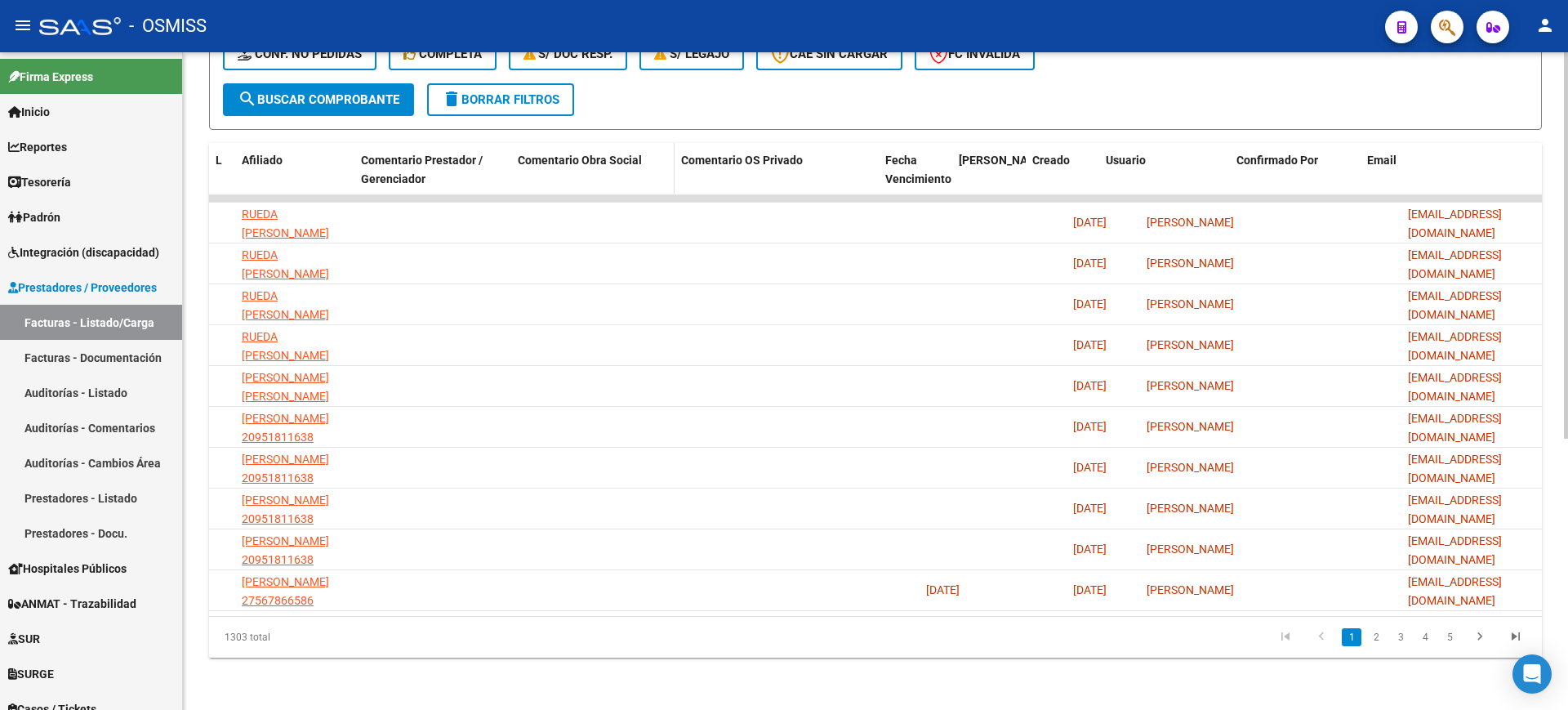
drag, startPoint x: 709, startPoint y: 162, endPoint x: 650, endPoint y: 157, distance: 59.2
click at [650, 157] on datatable-header-cell "Comentario Obra Social" at bounding box center [593, 197] width 163 height 109
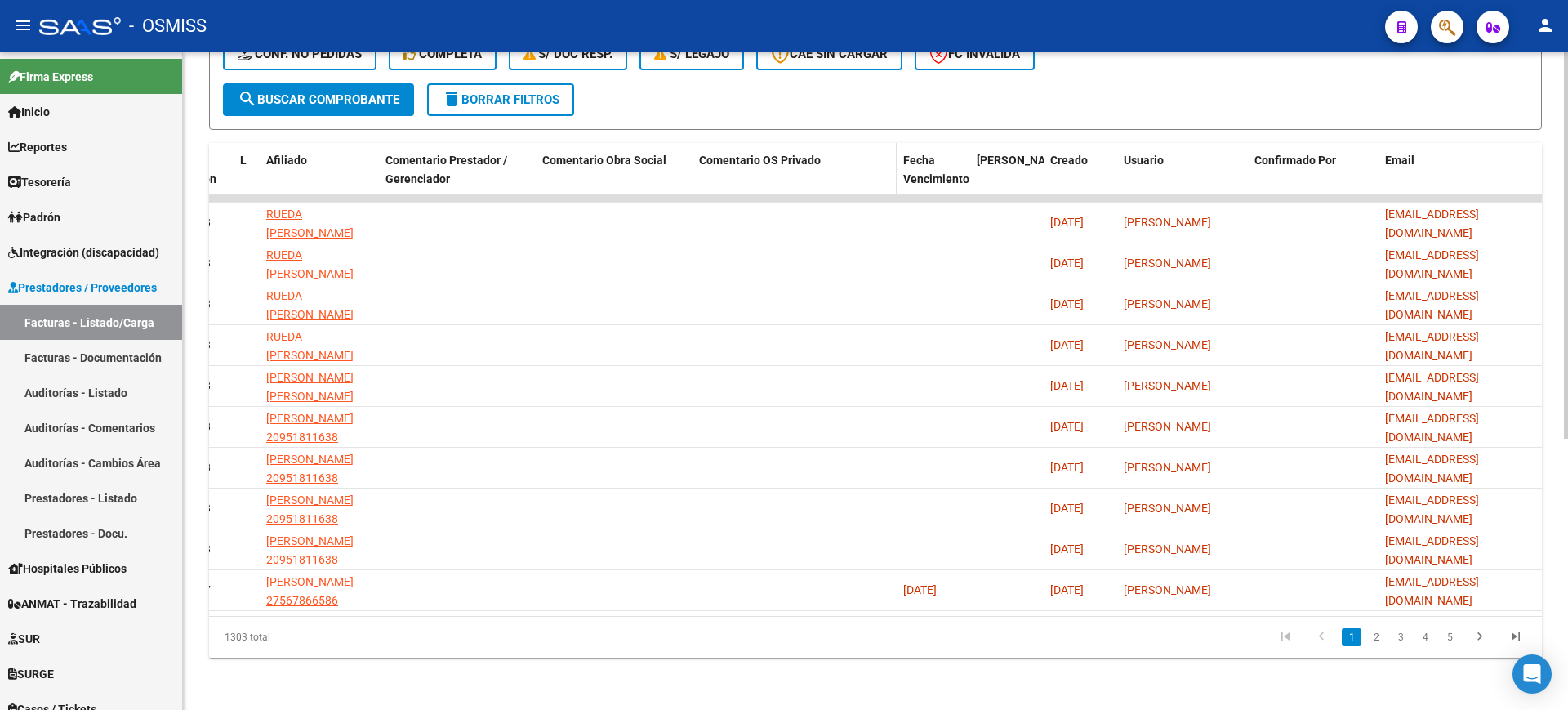
scroll to position [0, 942]
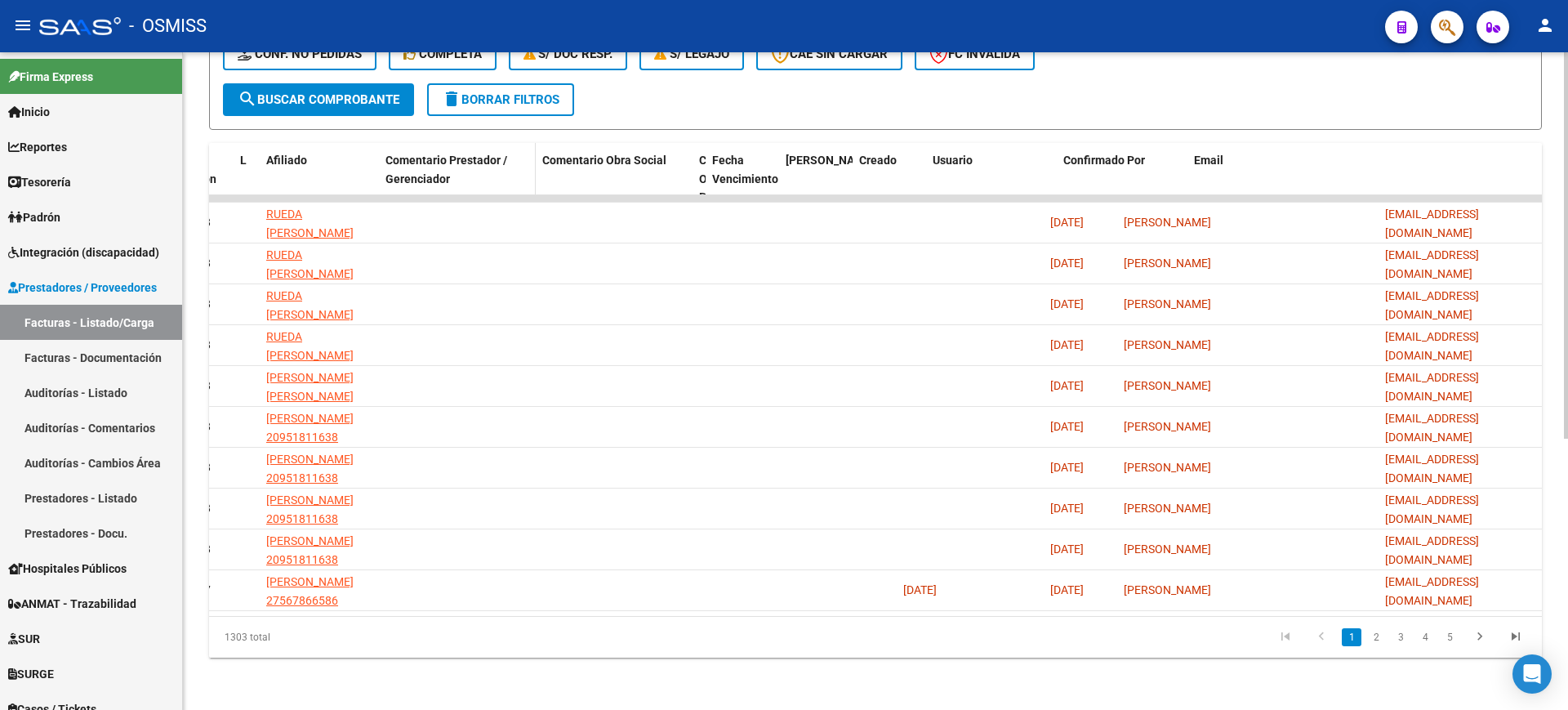
drag, startPoint x: 896, startPoint y: 158, endPoint x: 669, endPoint y: 147, distance: 227.3
click at [625, 143] on div "ID CAE Facturado x Orden De Area Razón Social CPBT Monto Fecha Cpbt Días desde …" at bounding box center [405, 197] width 2275 height 109
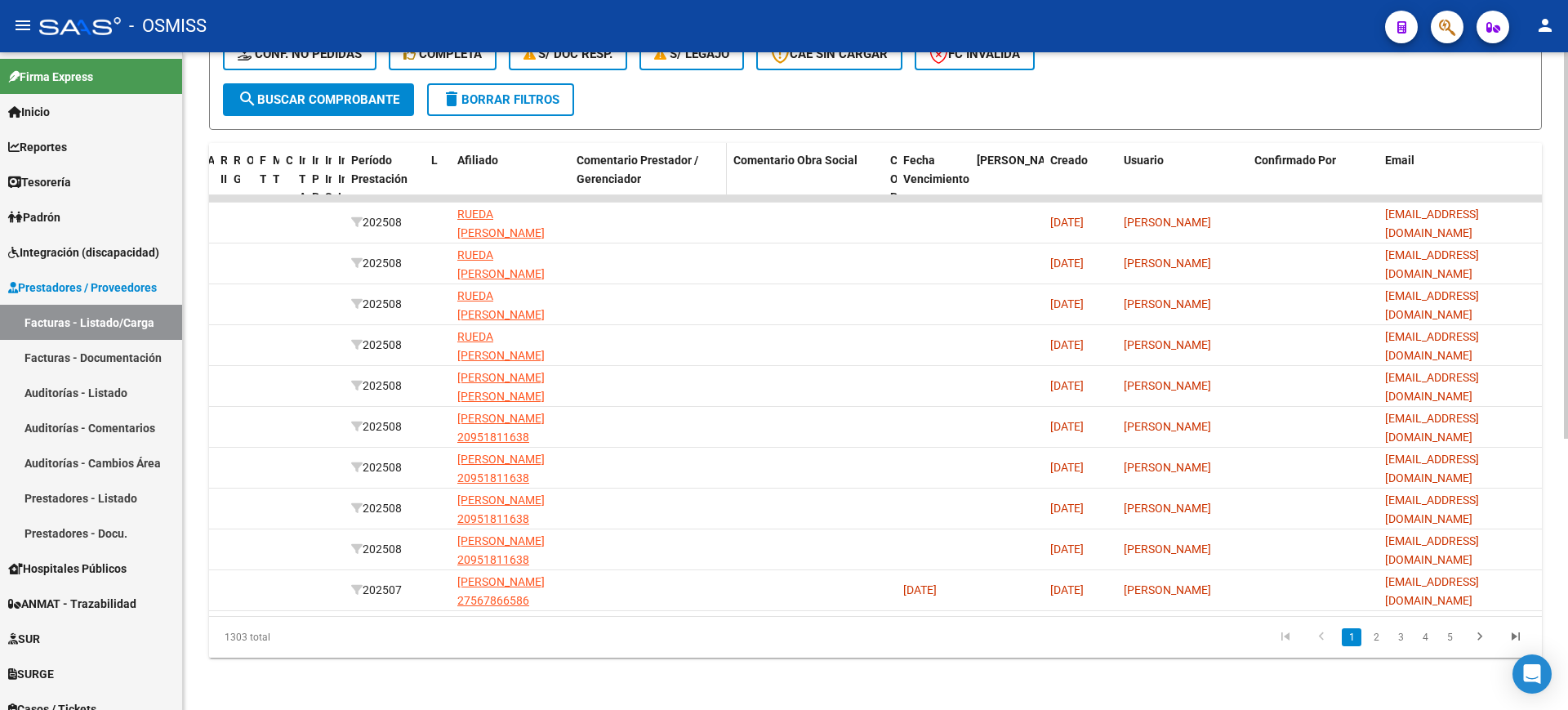
scroll to position [0, 751]
drag, startPoint x: 968, startPoint y: 154, endPoint x: 899, endPoint y: 153, distance: 69.0
click at [861, 143] on div "ID CAE Facturado x Orden De Area Razón Social CPBT Monto Fecha Cpbt Días desde …" at bounding box center [500, 197] width 2084 height 109
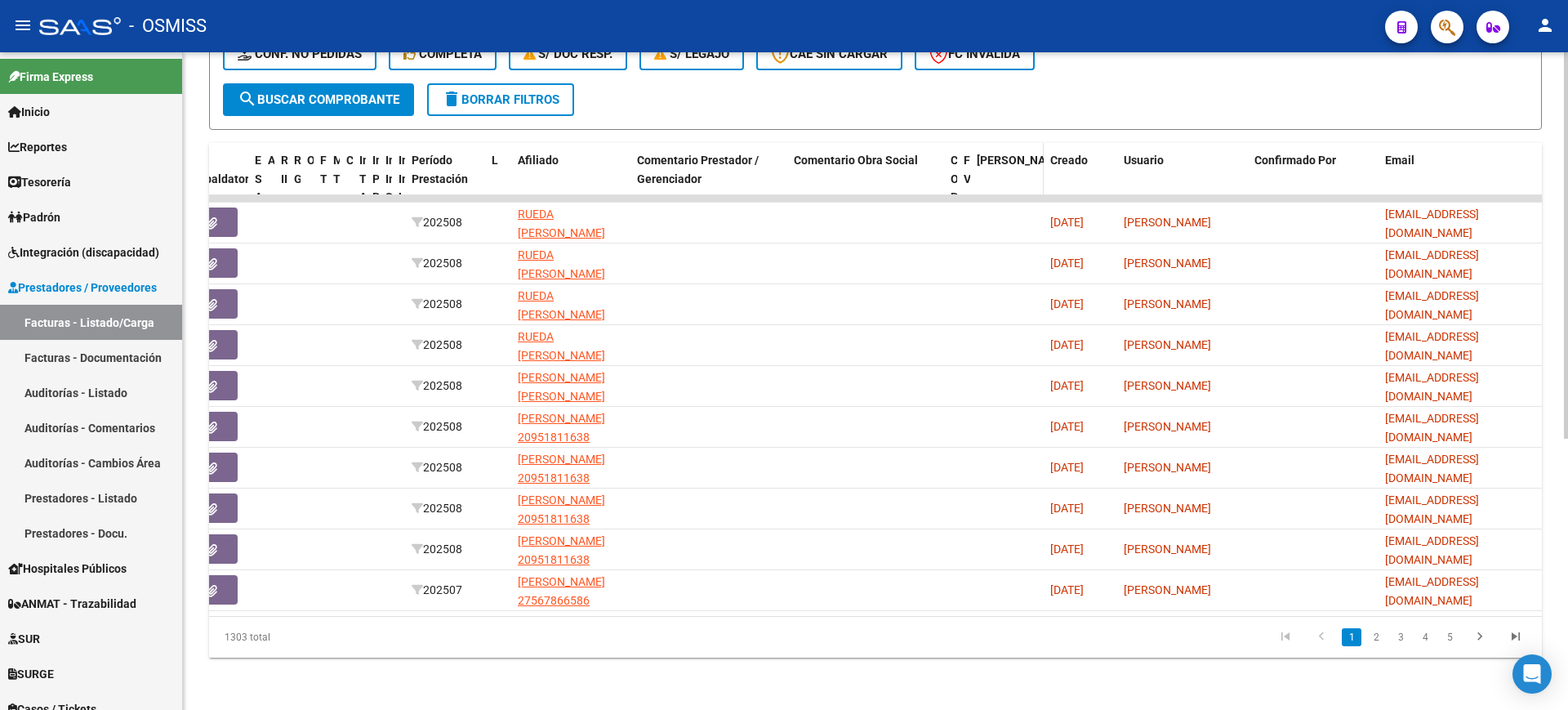
scroll to position [0, 690]
drag, startPoint x: 1044, startPoint y: 163, endPoint x: 1026, endPoint y: 162, distance: 18.0
click at [1026, 162] on div "ID CAE Facturado x Orden De Area Razón Social CPBT Monto Fecha Cpbt Días desde …" at bounding box center [531, 197] width 2023 height 109
click at [993, 51] on mat-toolbar "menu - OSMISS person" at bounding box center [784, 26] width 1568 height 52
drag
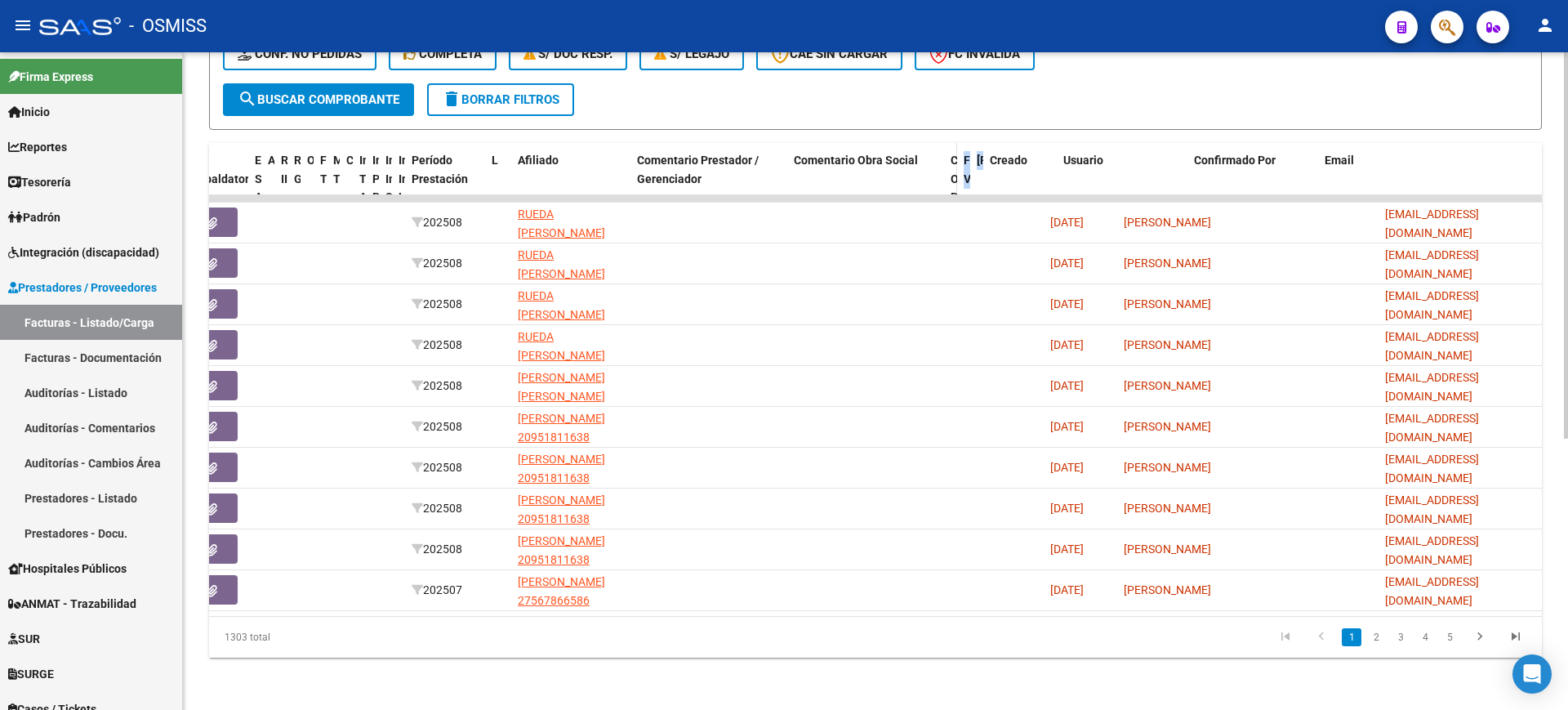
click at [955, 144] on div "ID CAE Facturado x Orden De Area Razón Social CPBT Monto Fecha Cpbt Días desde …" at bounding box center [531, 197] width 2023 height 109
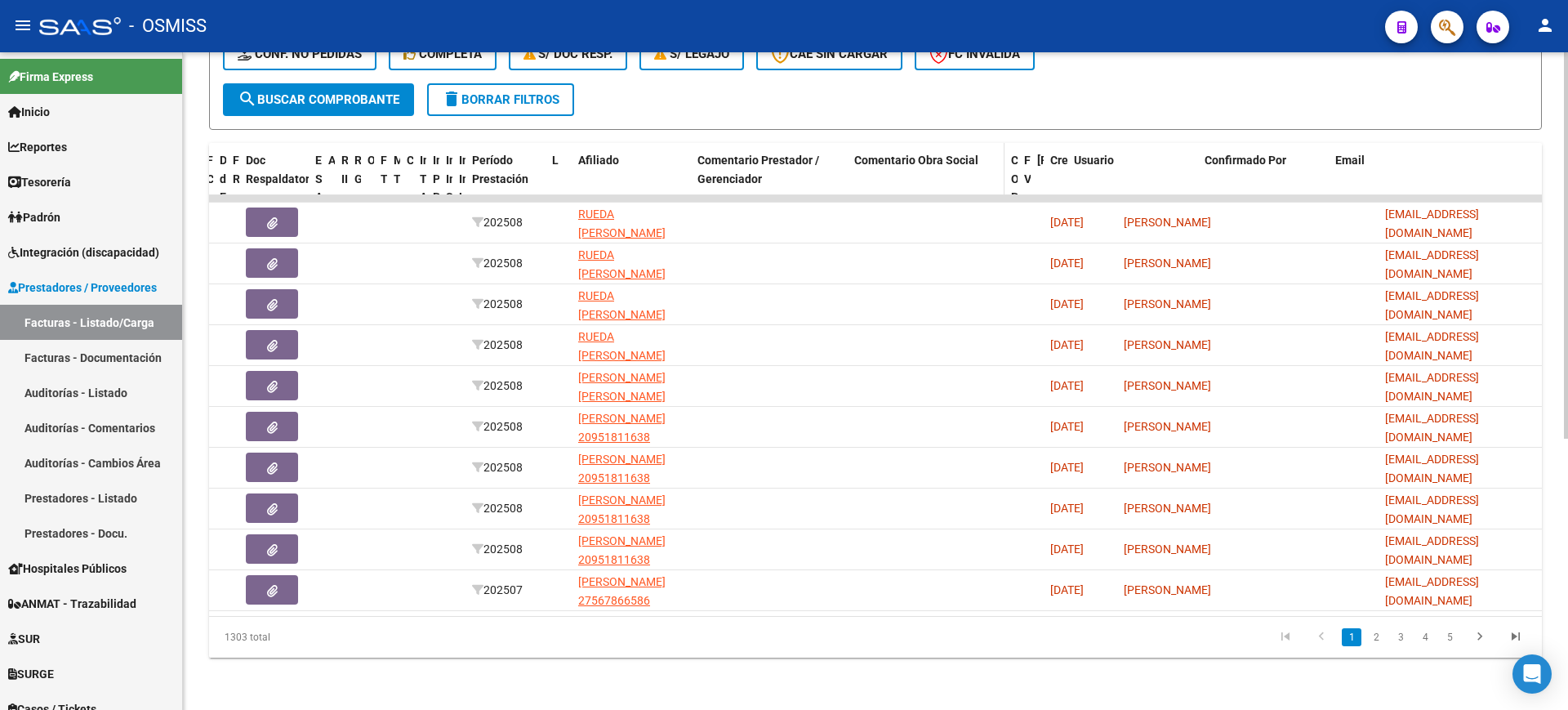
click at [999, 151] on div "ID CAE Facturado x Orden De Area Razón Social CPBT Monto Fecha Cpbt Días desde …" at bounding box center [560, 197] width 1963 height 109
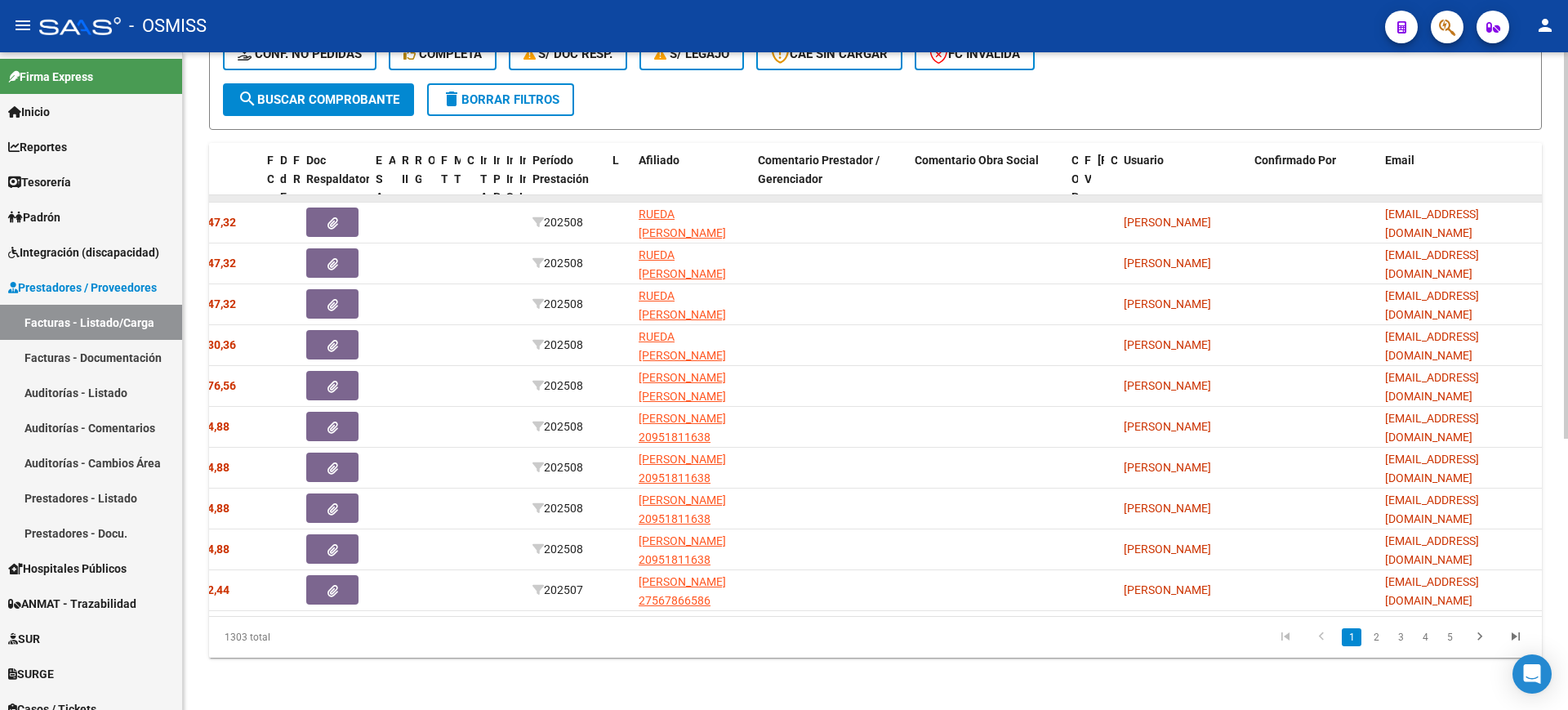
scroll to position [0, 569]
click at [1061, 143] on div "ID CAE Facturado x Orden De Area Razón Social CPBT Monto Fecha Cpbt Días desde …" at bounding box center [591, 197] width 1902 height 109
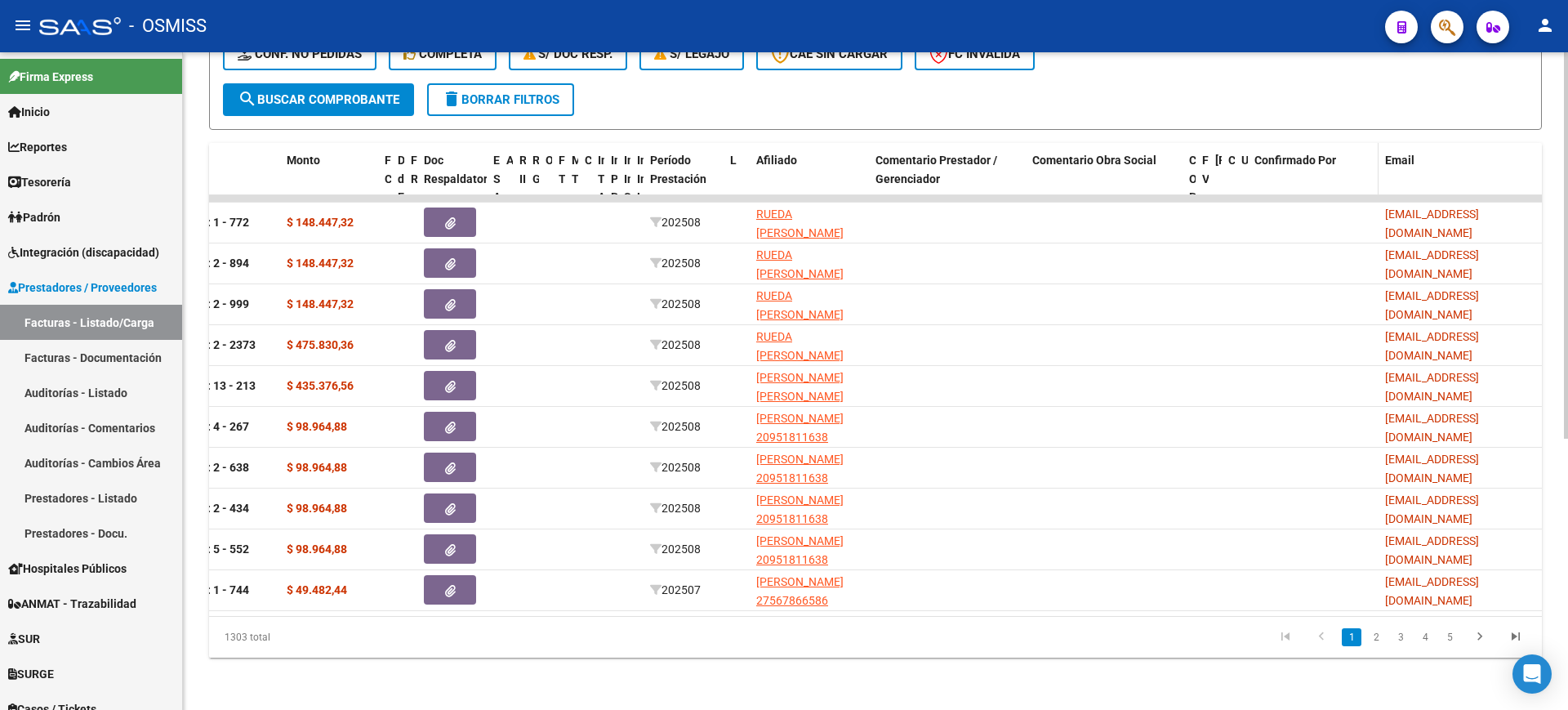
scroll to position [0, 451]
click at [1188, 149] on div "ID CAE Facturado x Orden De Area Razón Social CPBT Monto Fecha Cpbt Días desde …" at bounding box center [650, 197] width 1785 height 109
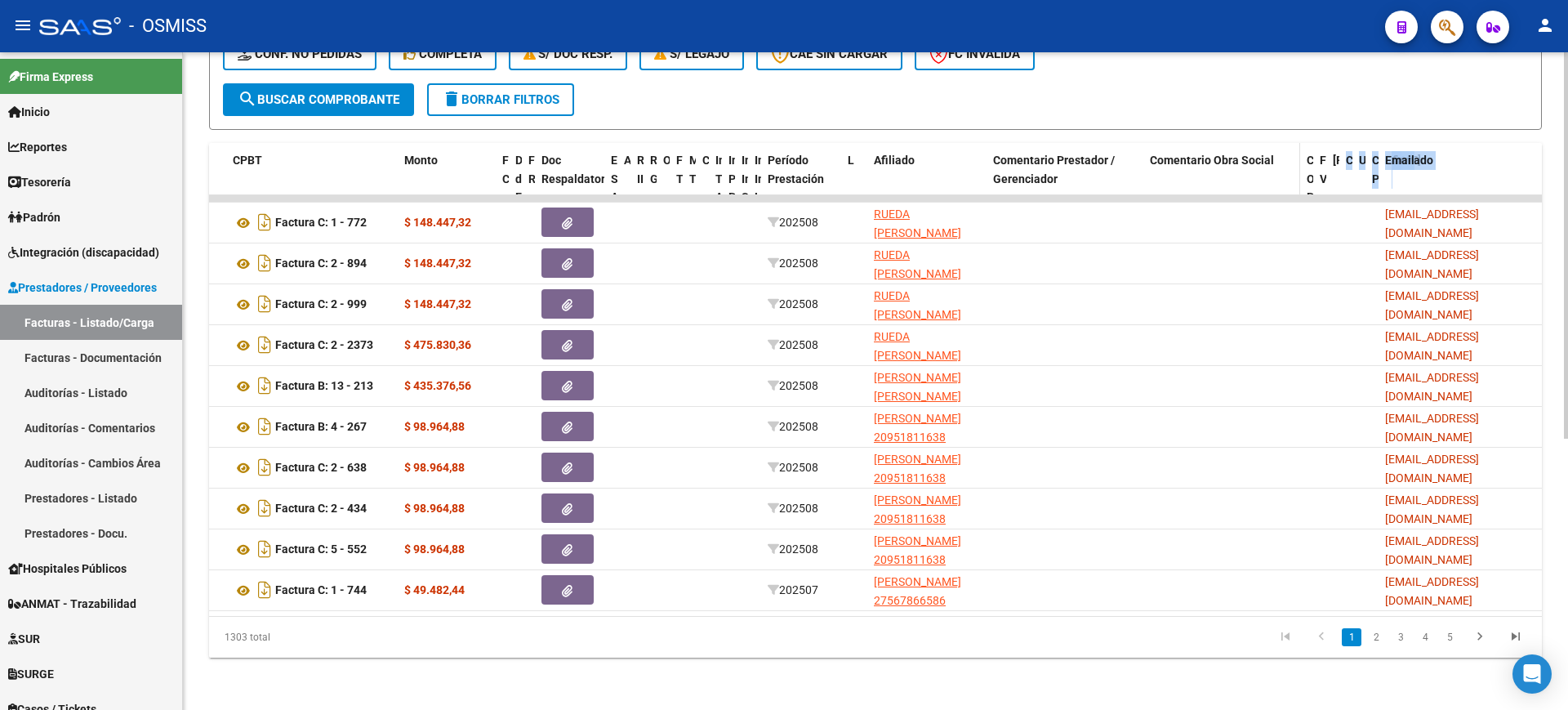
click at [1334, 151] on div "ID CAE Facturado x Orden De Area Razón Social CPBT Monto Fecha Cpbt Días desde …" at bounding box center [709, 197] width 1667 height 109
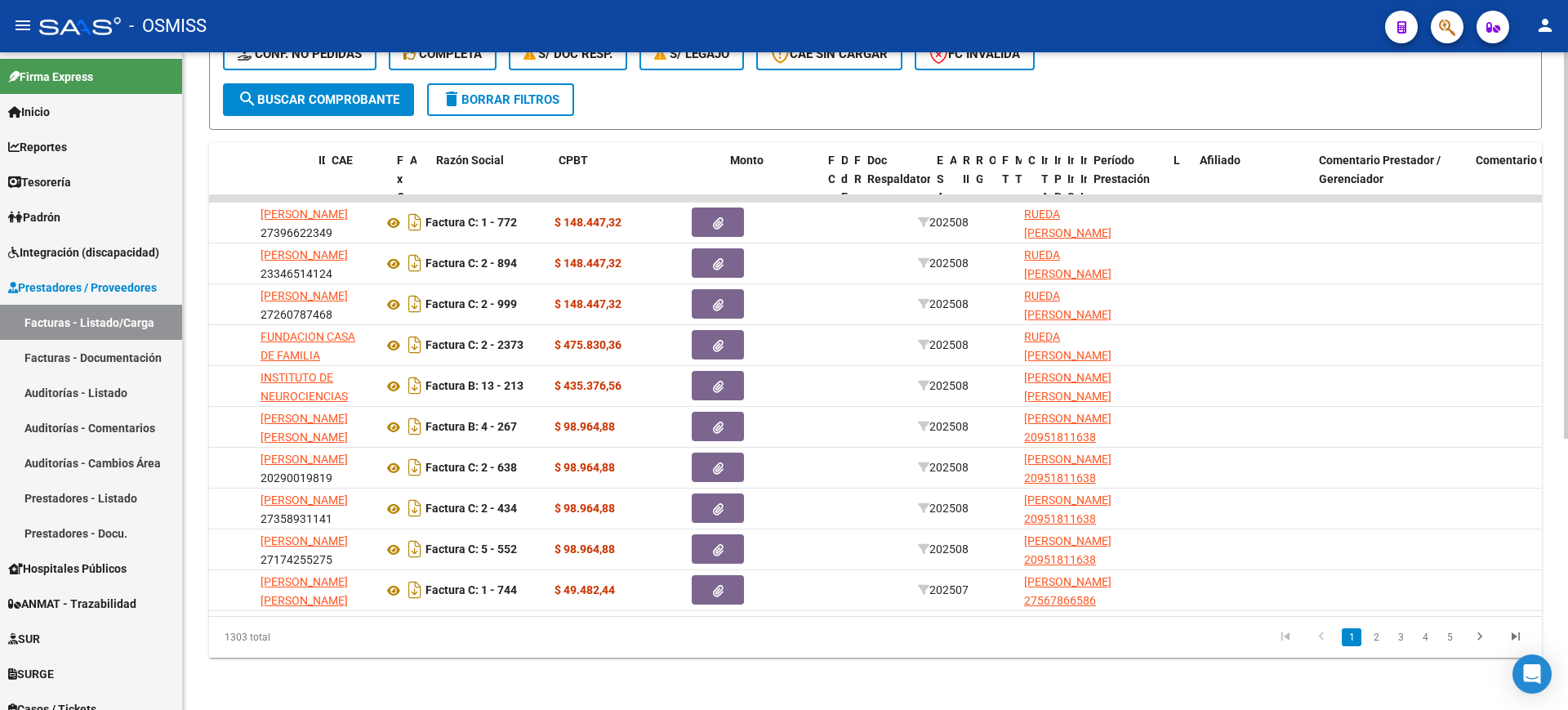
scroll to position [0, 0]
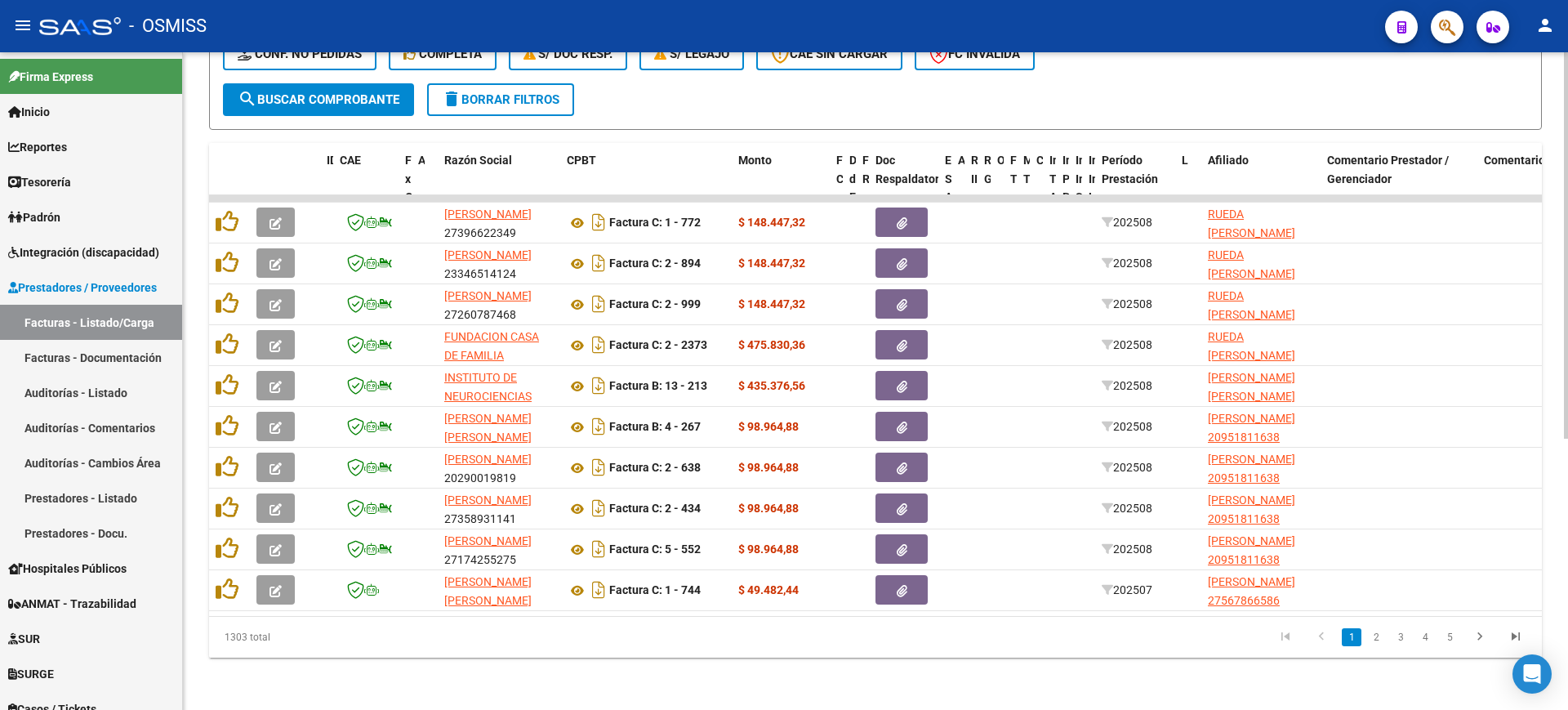
click at [278, 92] on span "search Buscar Comprobante" at bounding box center [319, 99] width 162 height 15
click at [1379, 636] on link "2" at bounding box center [1376, 637] width 20 height 18
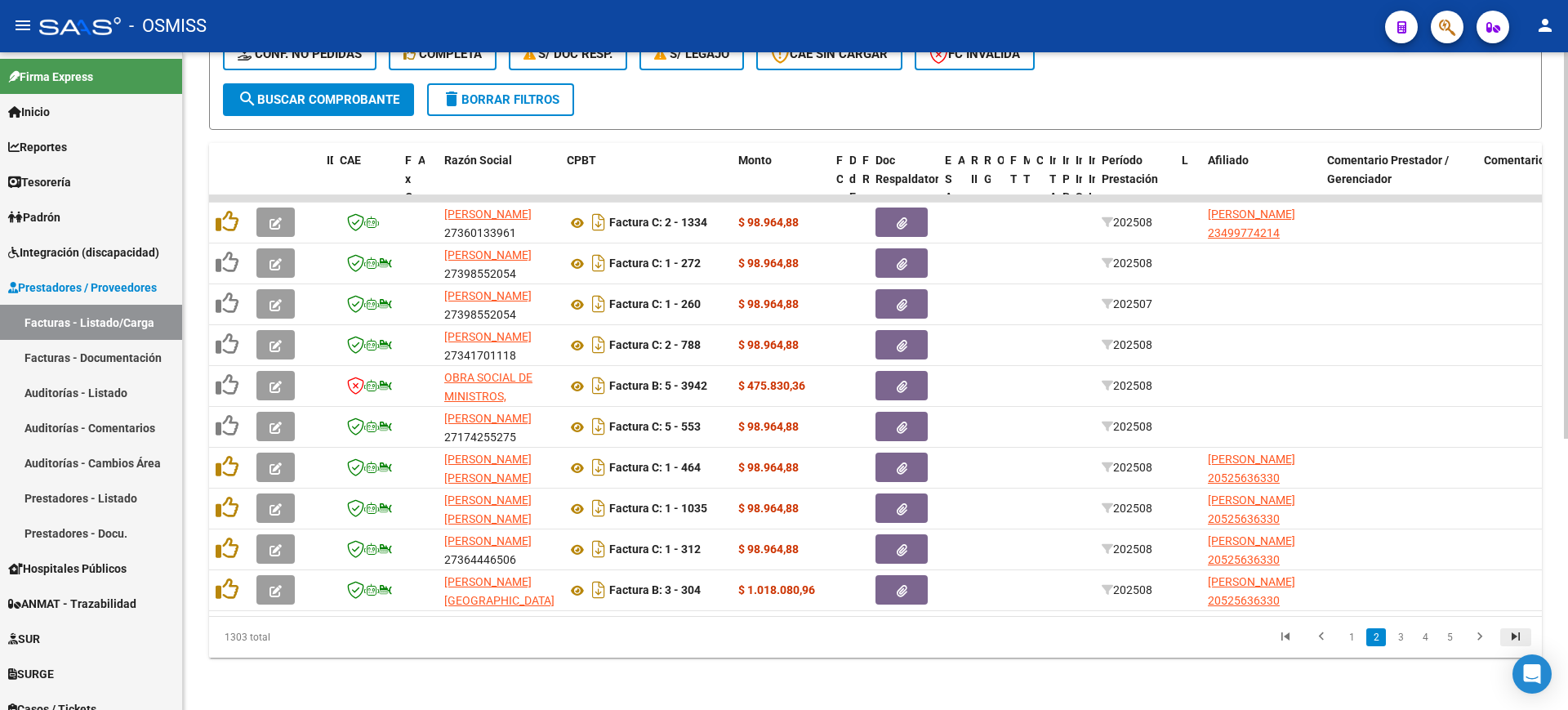
click at [1515, 639] on icon "go to last page" at bounding box center [1516, 639] width 22 height 20
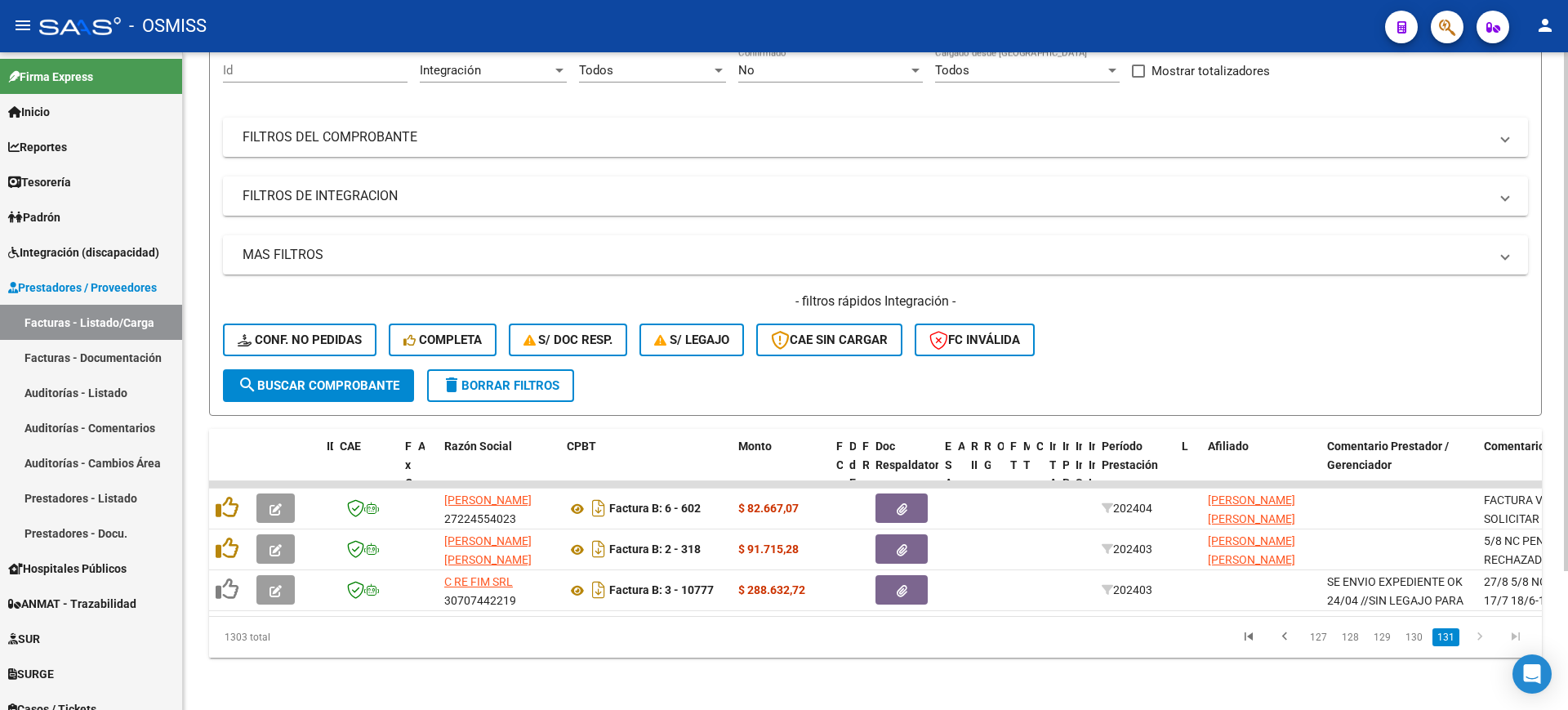
scroll to position [176, 0]
click at [1352, 637] on link "128" at bounding box center [1350, 637] width 27 height 18
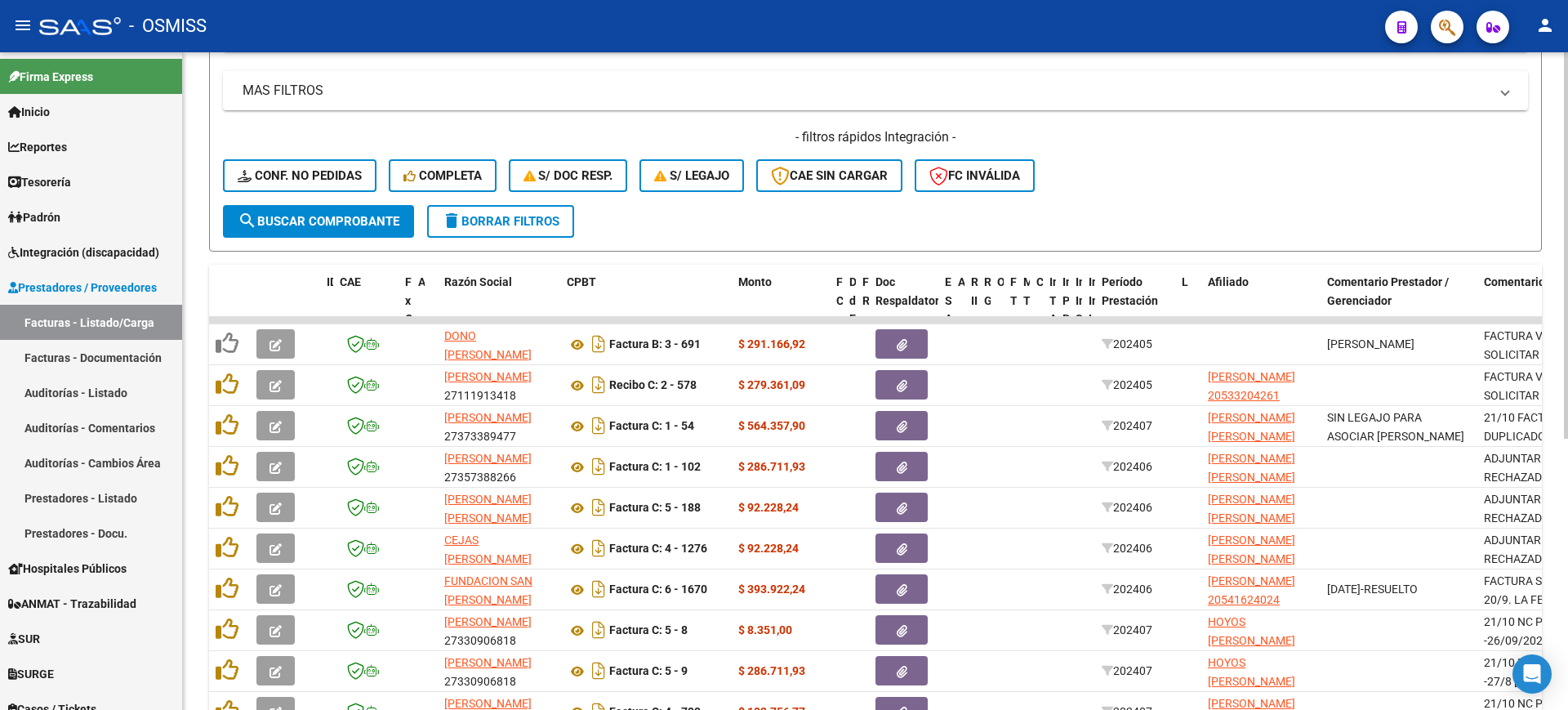
scroll to position [461, 0]
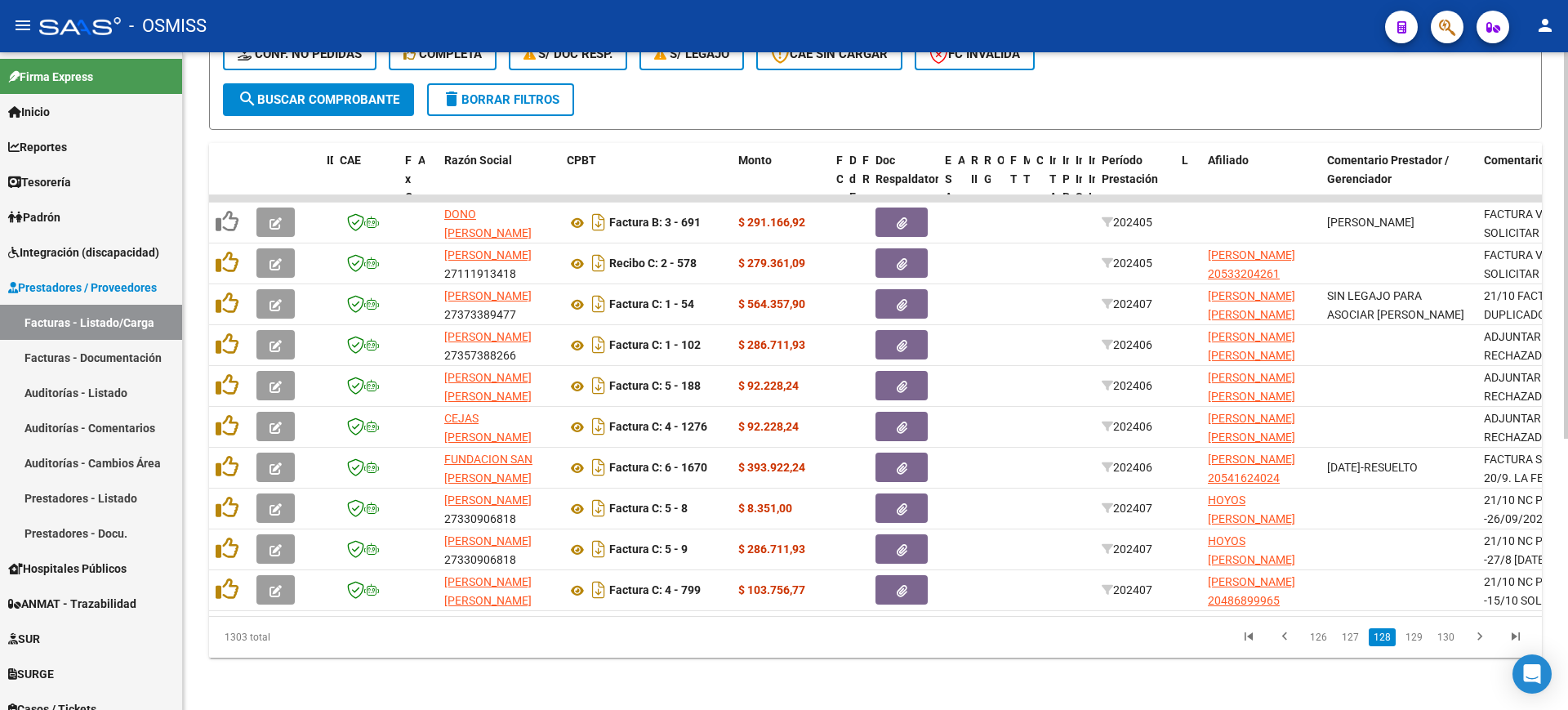
click at [1355, 629] on link "127" at bounding box center [1350, 637] width 27 height 18
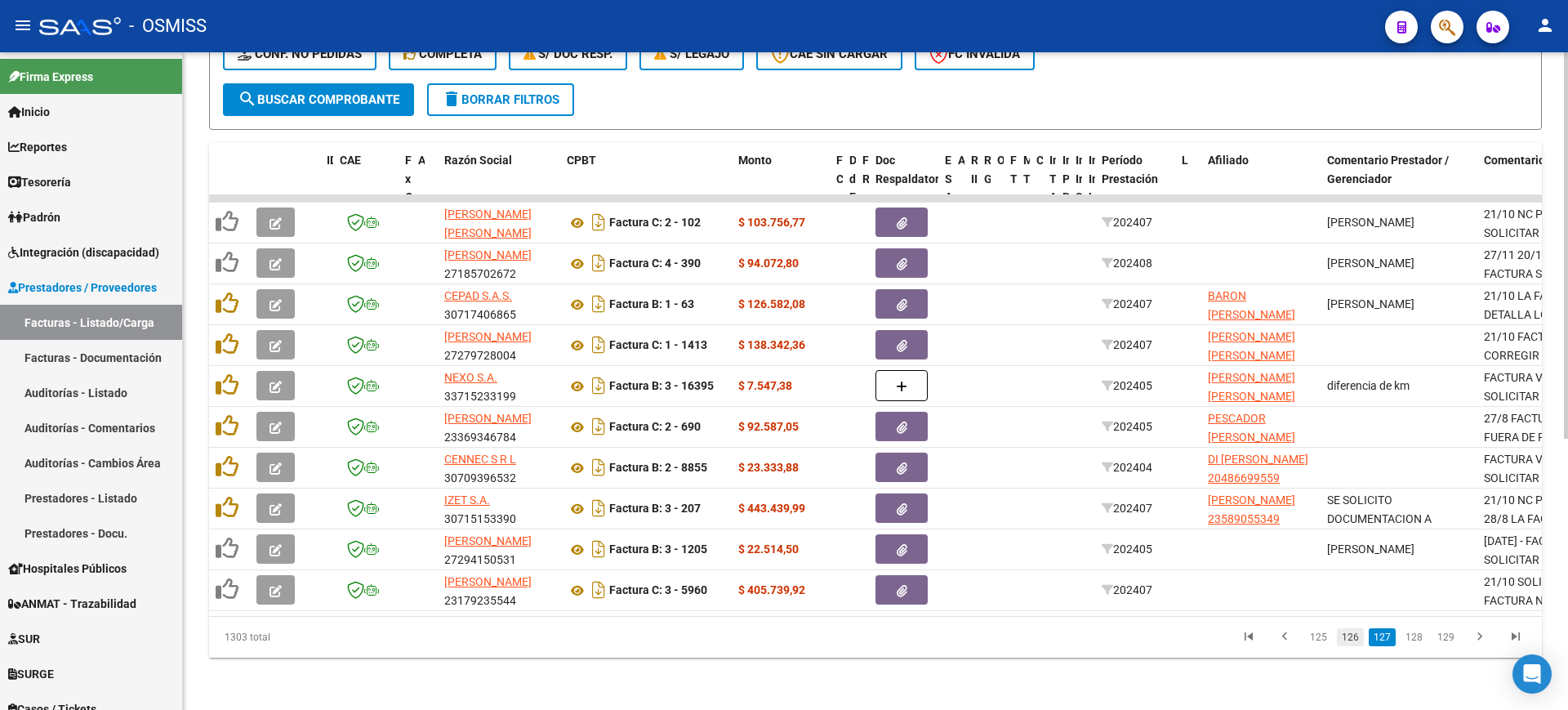
click at [1352, 641] on link "126" at bounding box center [1350, 637] width 27 height 18
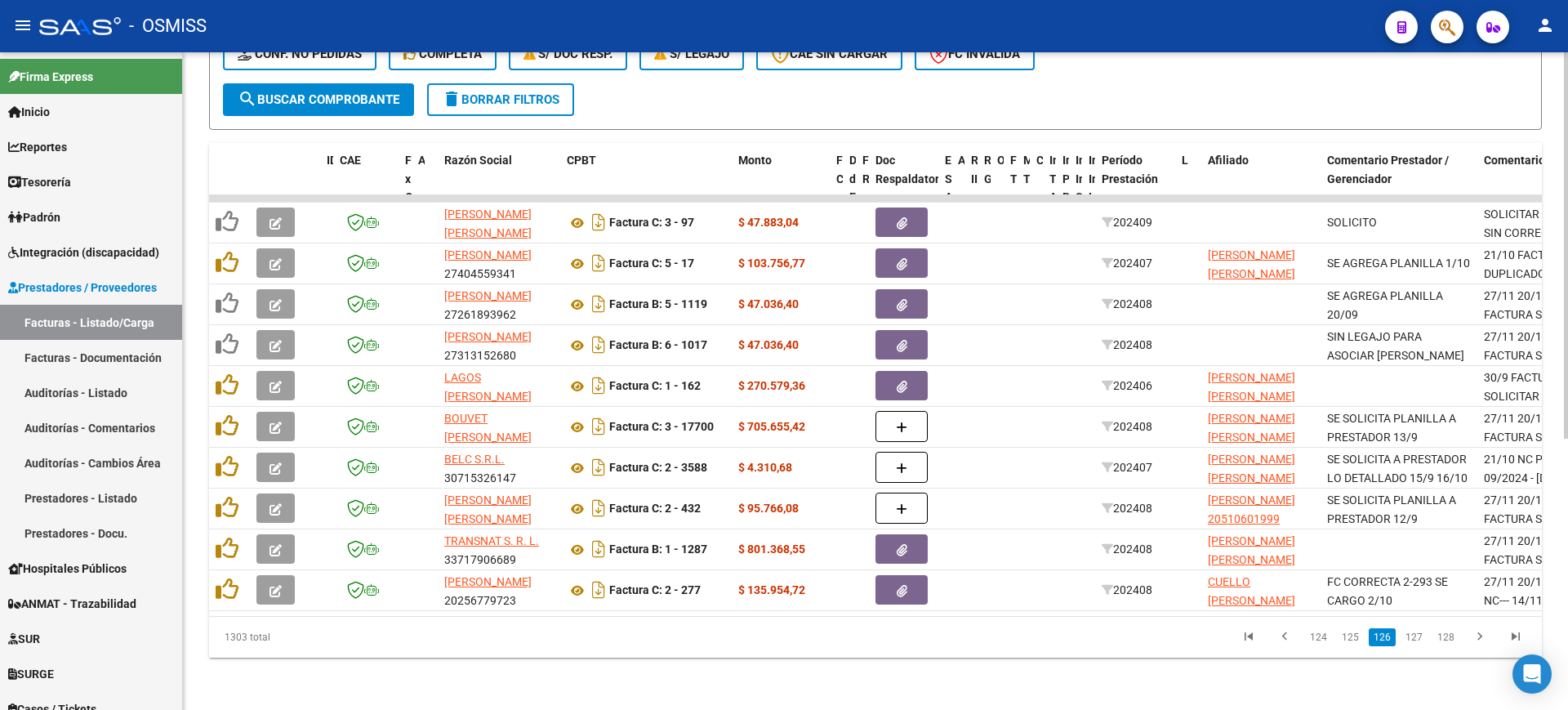
click at [1352, 641] on link "125" at bounding box center [1350, 637] width 27 height 18
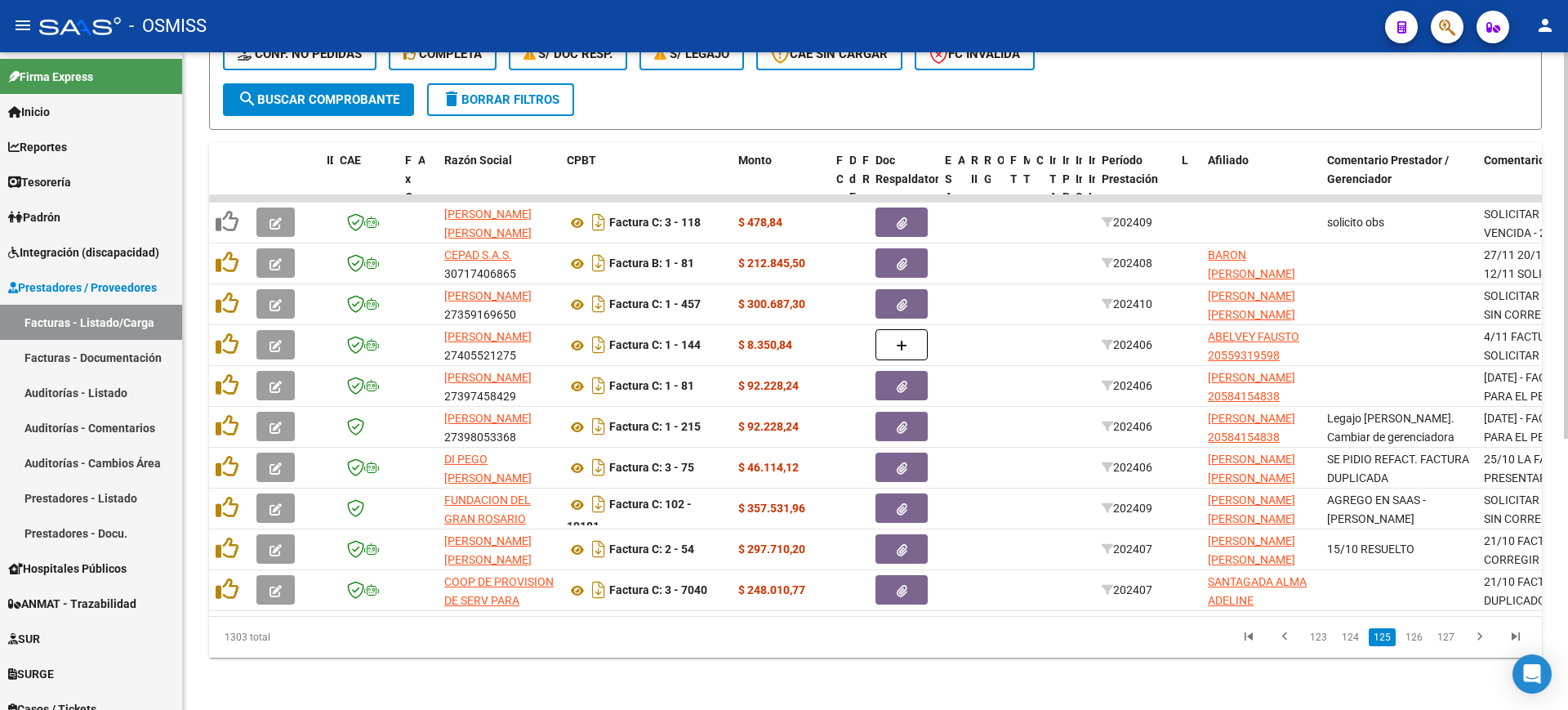
click at [1352, 641] on link "124" at bounding box center [1350, 637] width 27 height 18
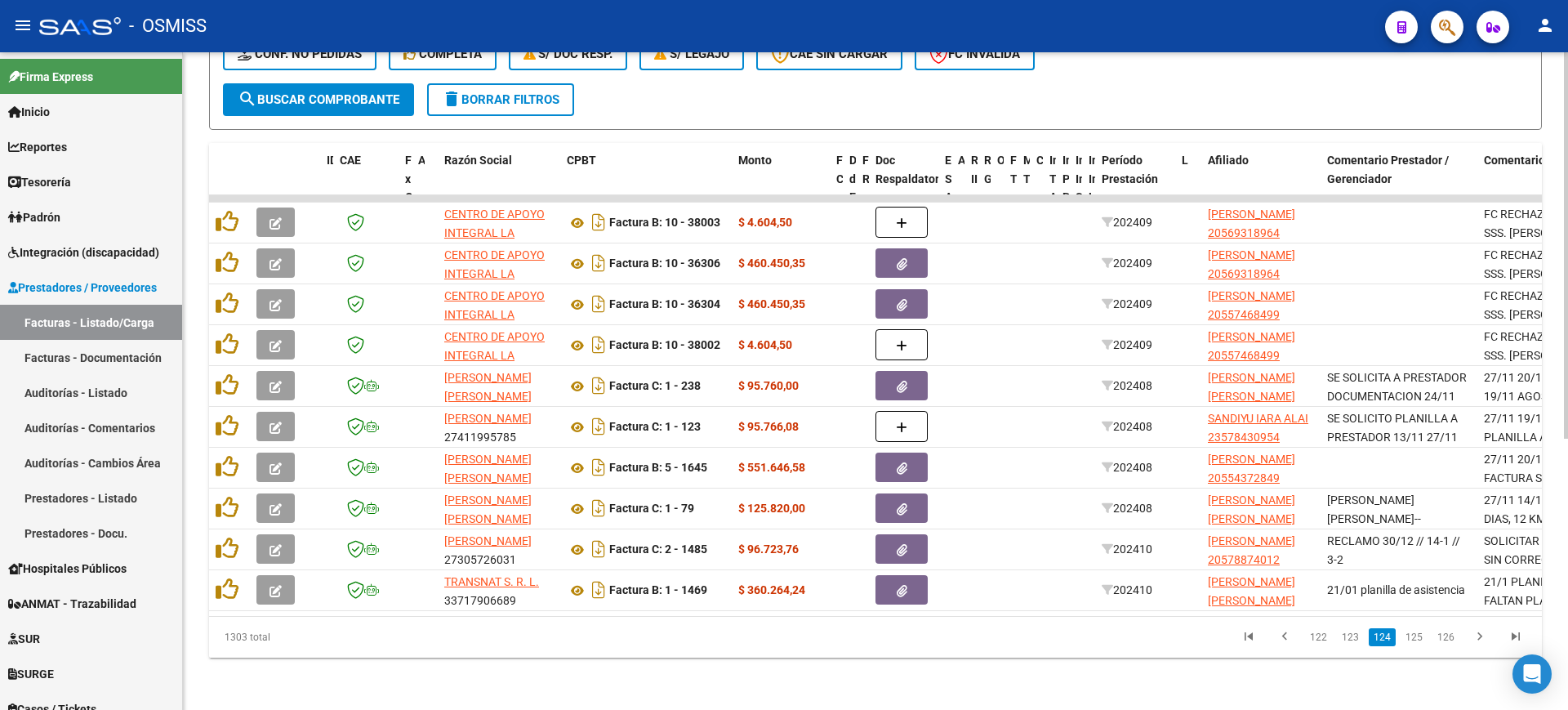
click at [1352, 641] on link "123" at bounding box center [1350, 637] width 27 height 18
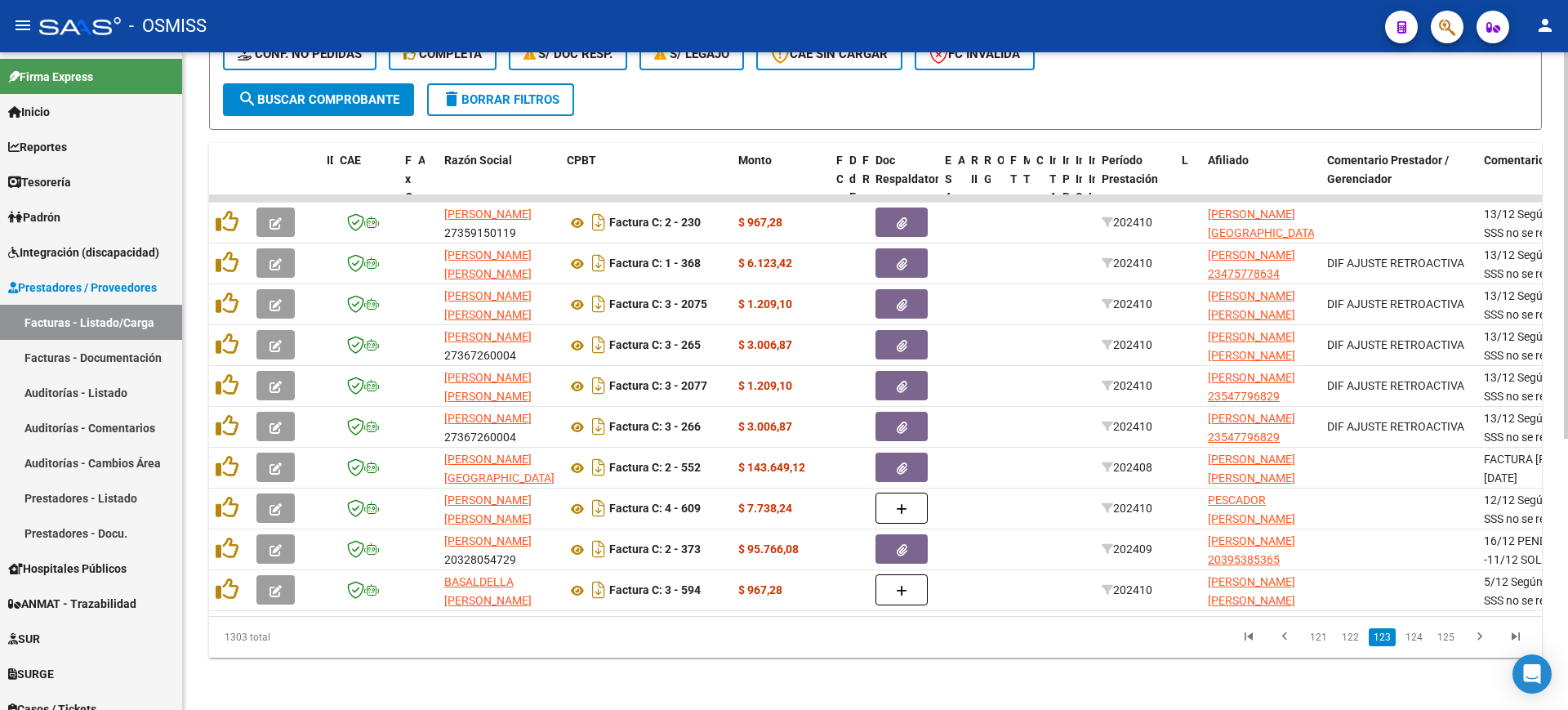
click at [1352, 641] on link "122" at bounding box center [1350, 637] width 27 height 18
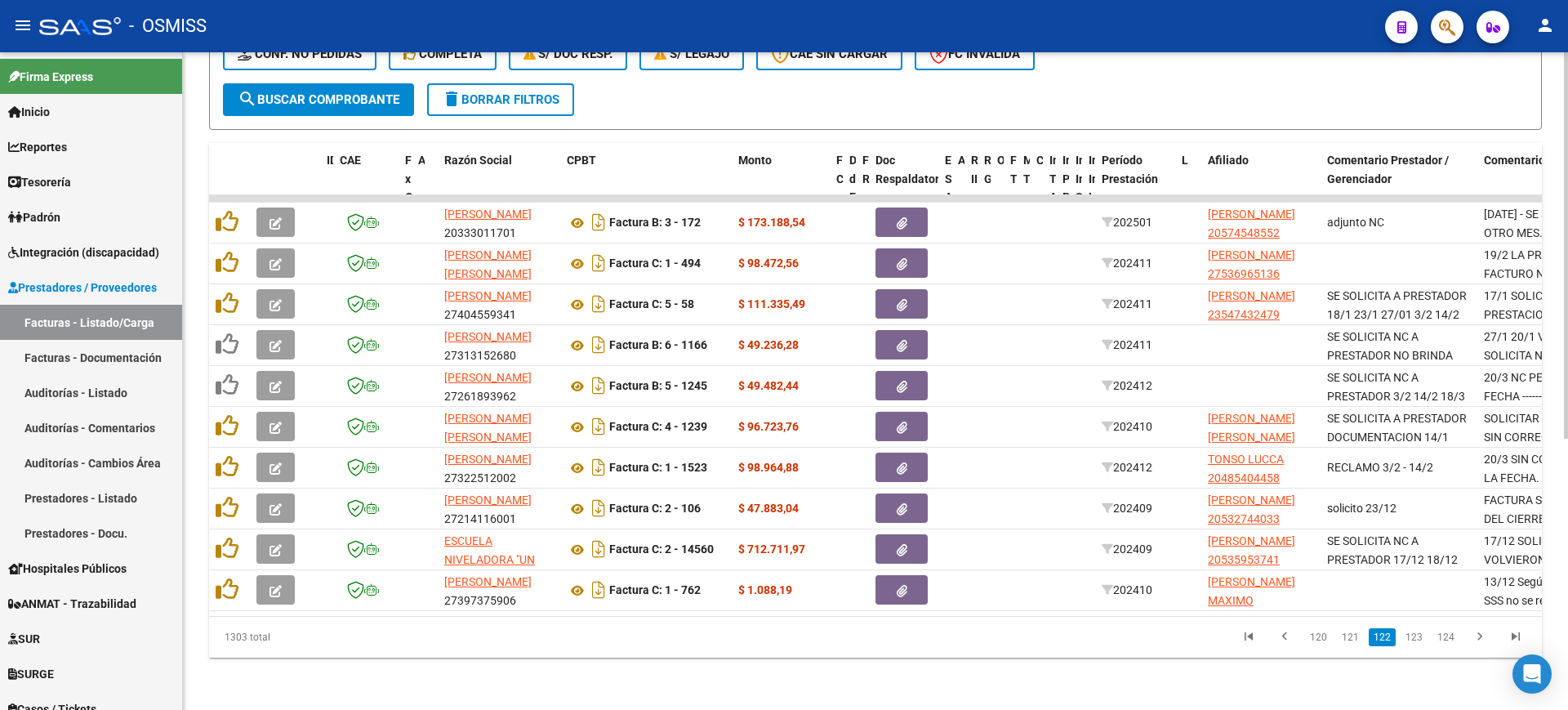
click at [1352, 641] on link "121" at bounding box center [1350, 637] width 27 height 18
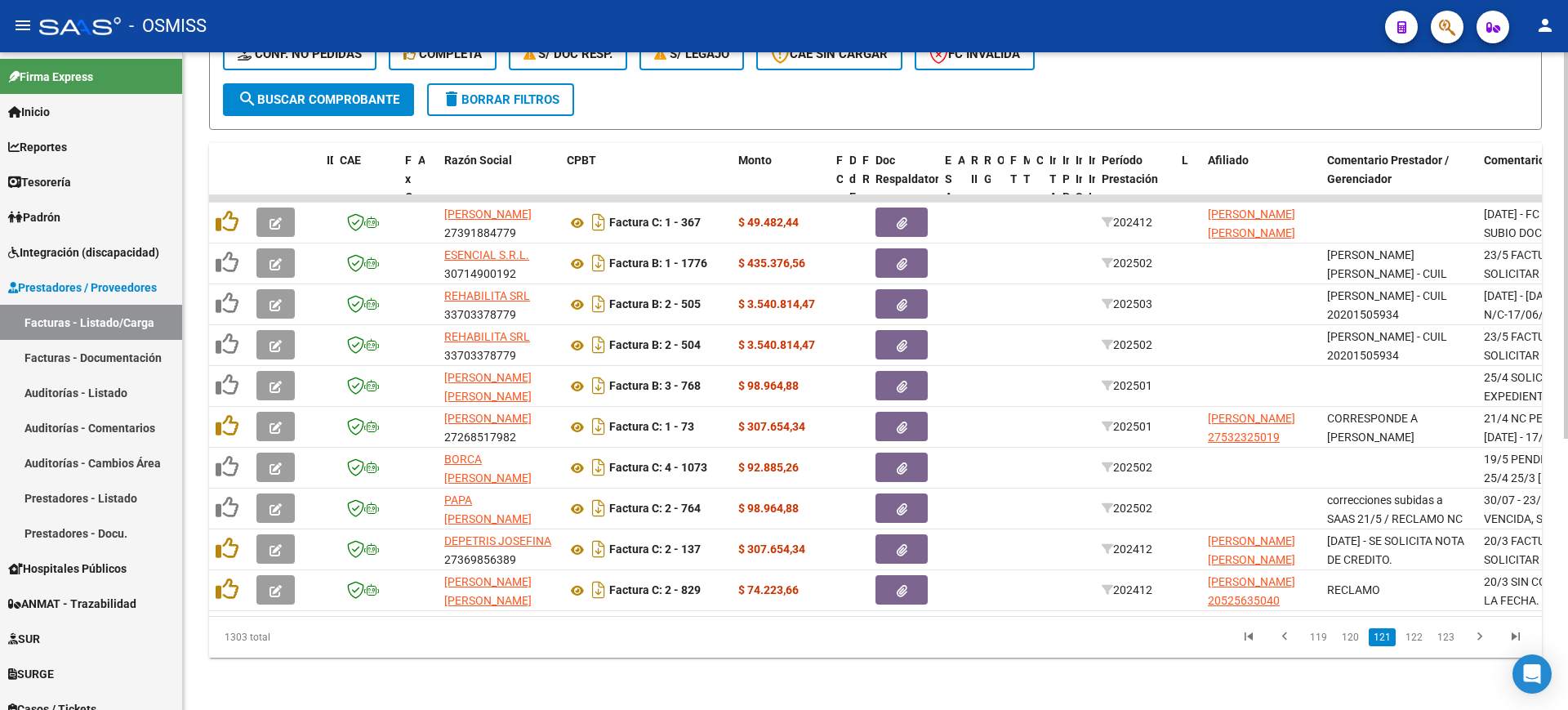
click at [1352, 641] on link "120" at bounding box center [1350, 637] width 27 height 18
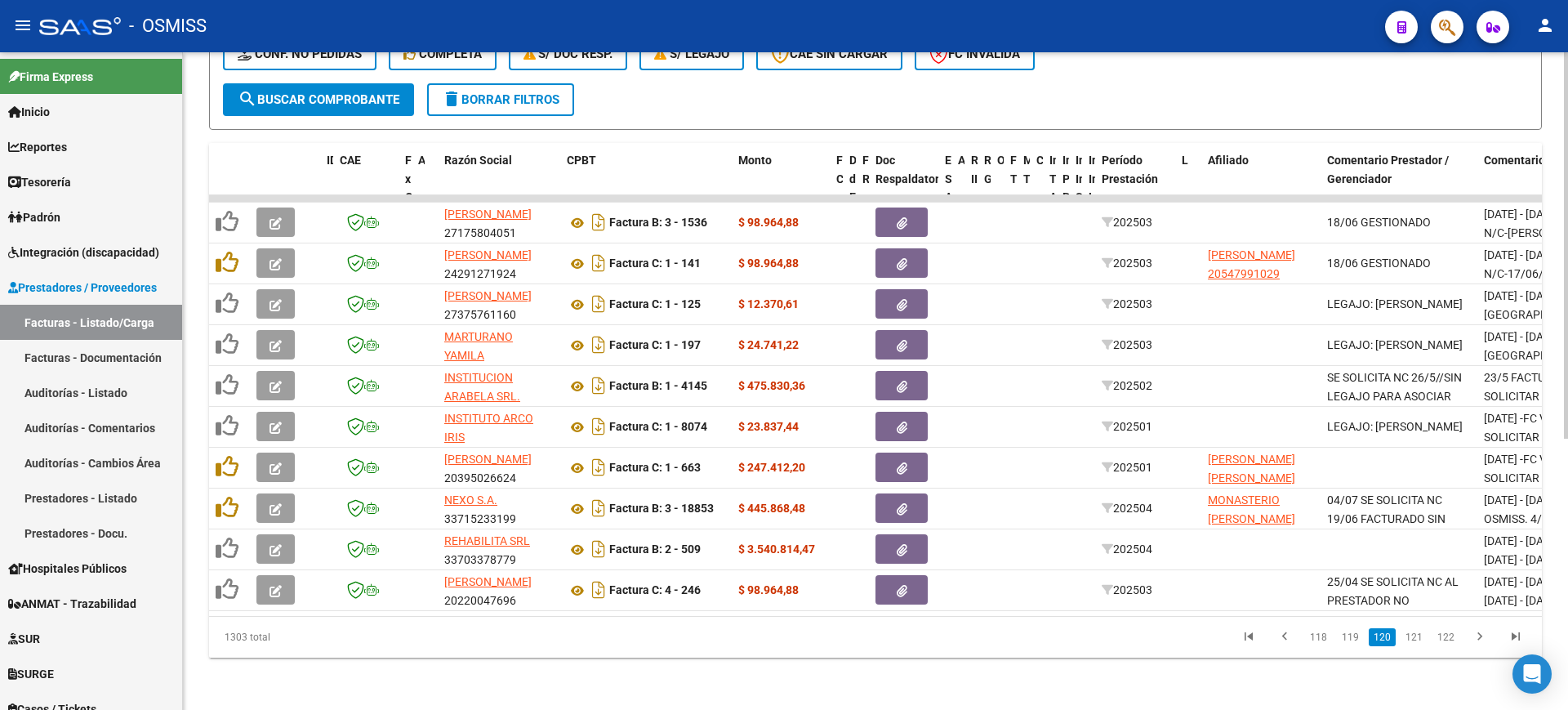
click at [1352, 641] on link "119" at bounding box center [1350, 637] width 27 height 18
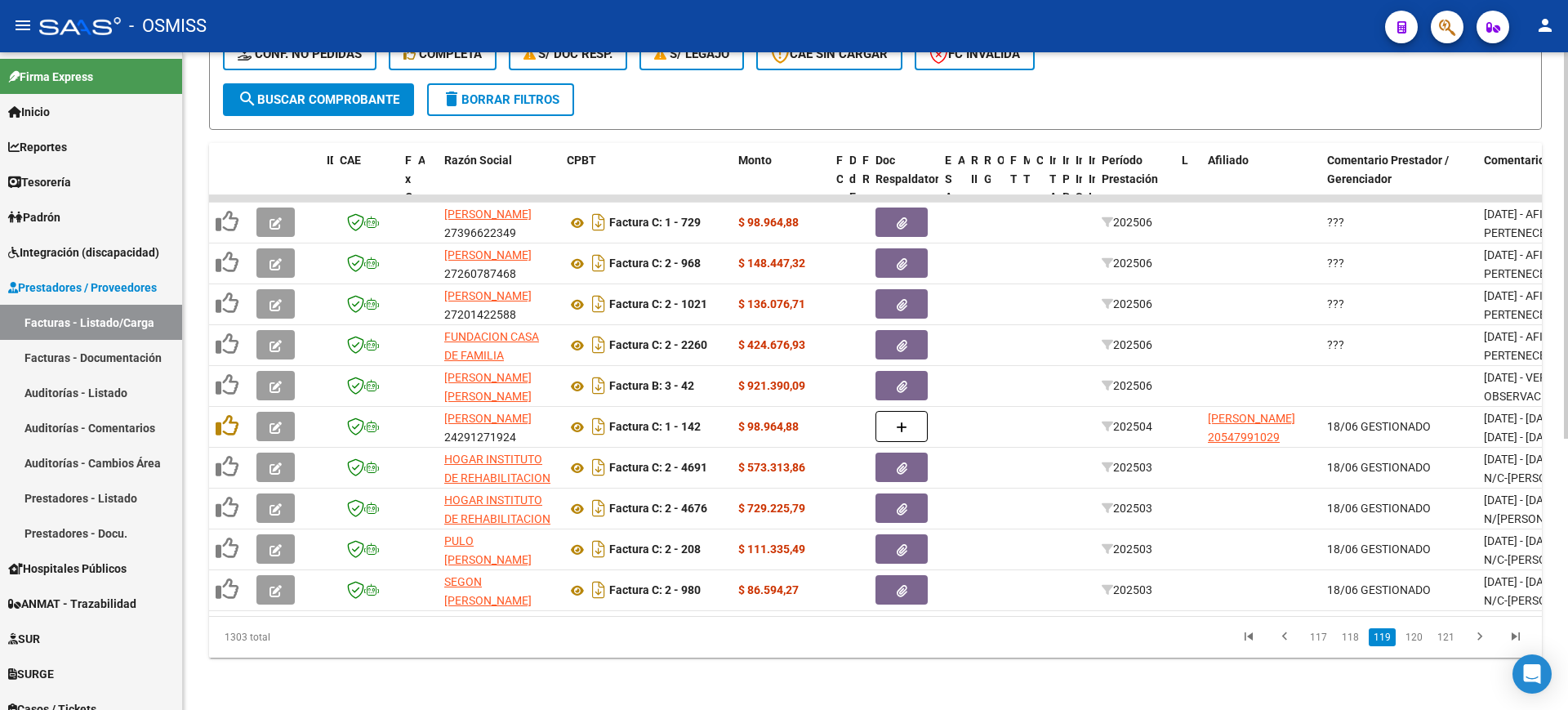
click at [1352, 641] on link "118" at bounding box center [1350, 637] width 27 height 18
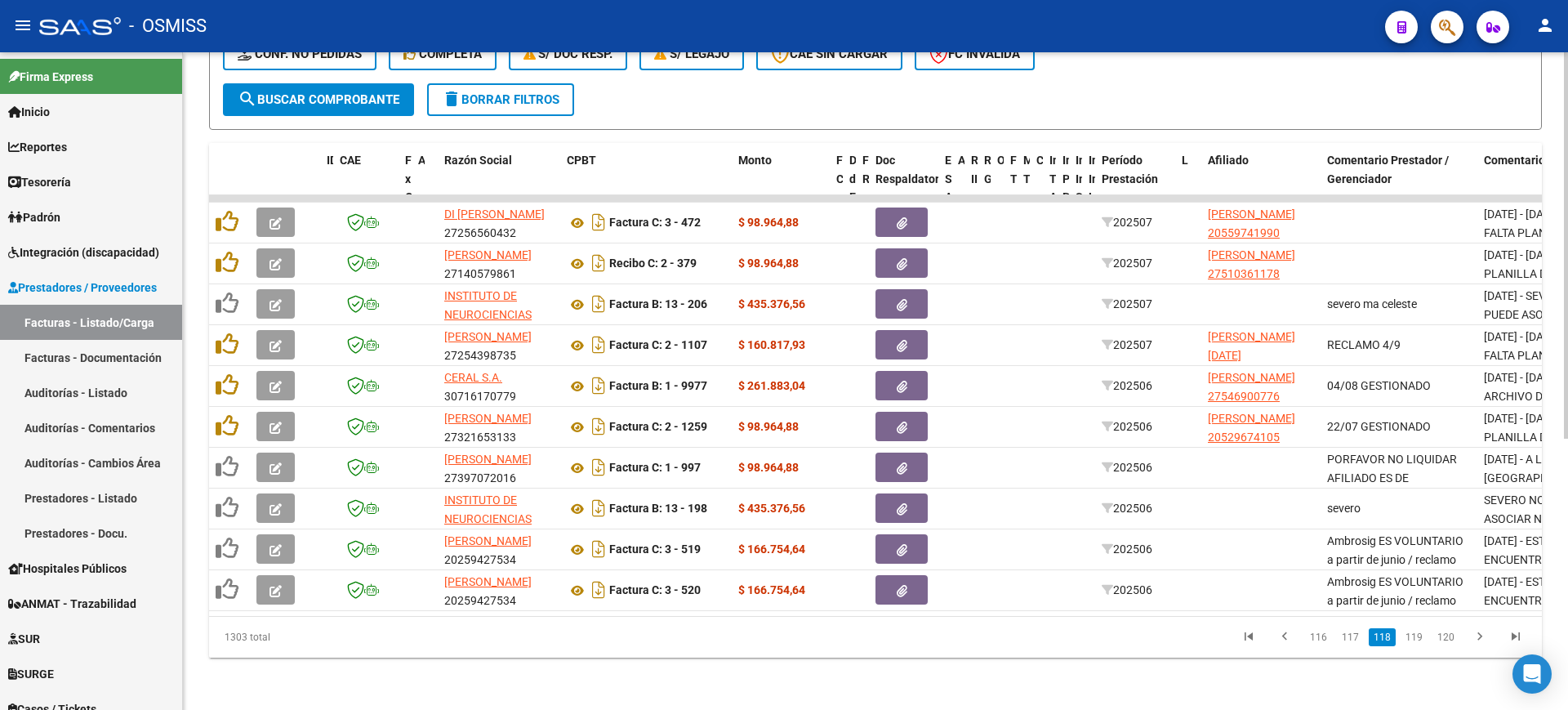
click at [1352, 641] on link "117" at bounding box center [1350, 637] width 27 height 18
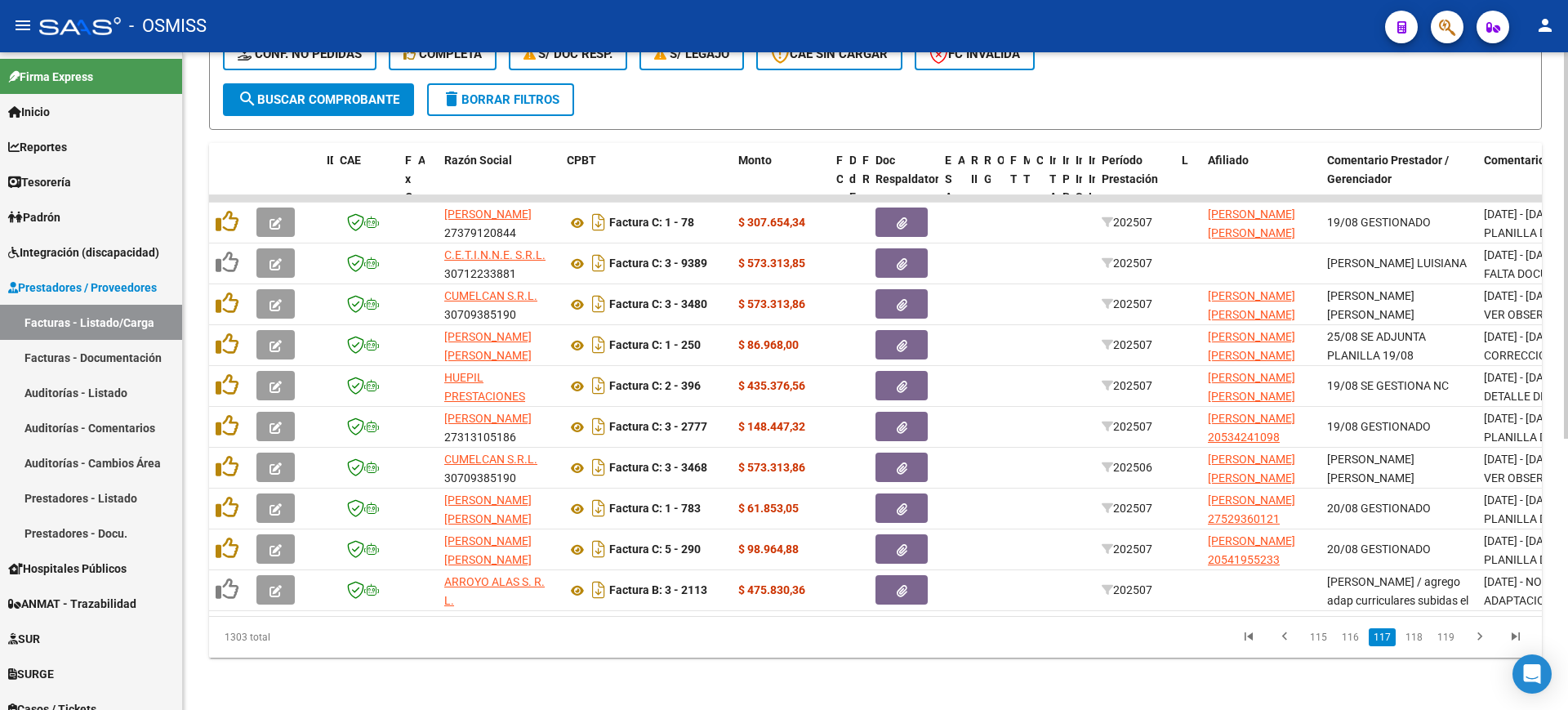
click at [1352, 641] on link "116" at bounding box center [1350, 637] width 27 height 18
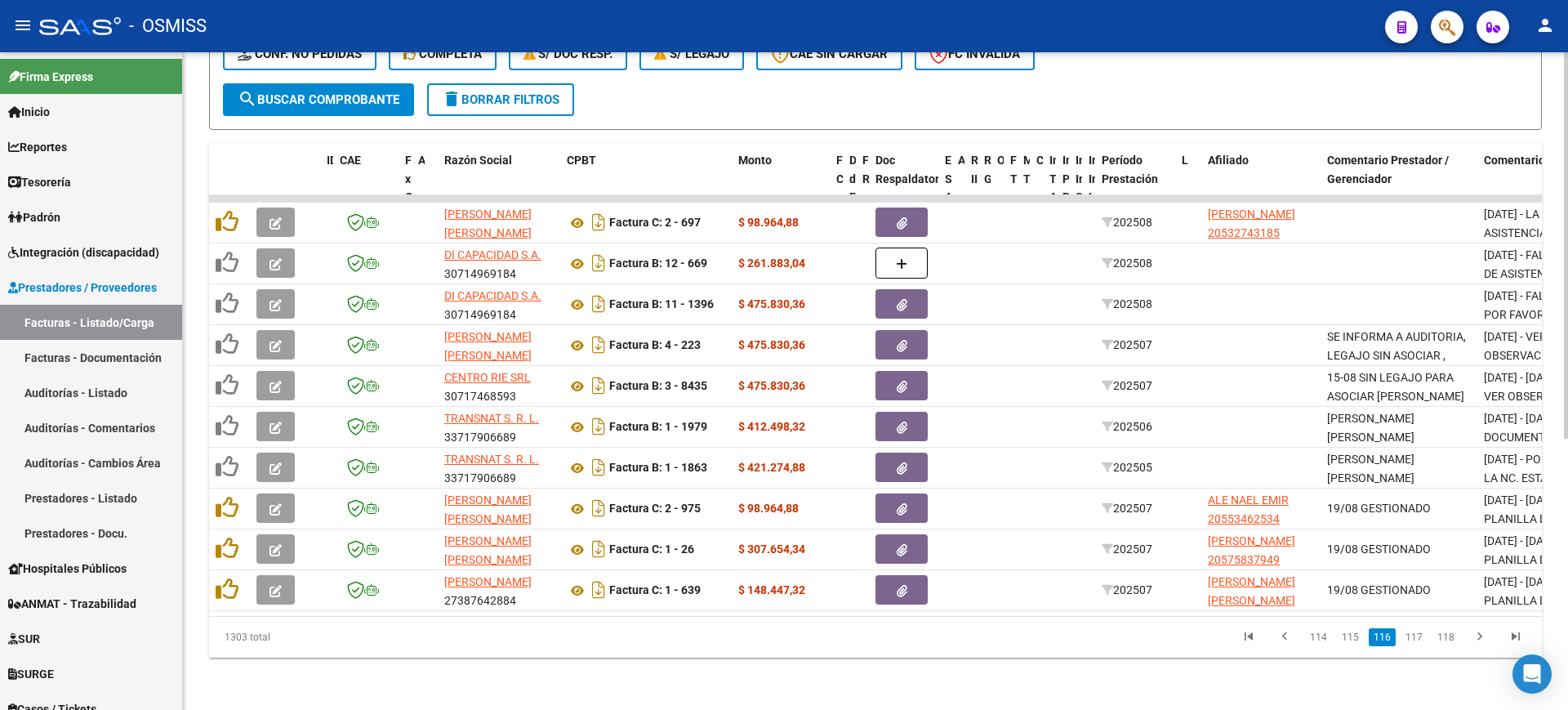
click at [1352, 641] on link "115" at bounding box center [1350, 637] width 27 height 18
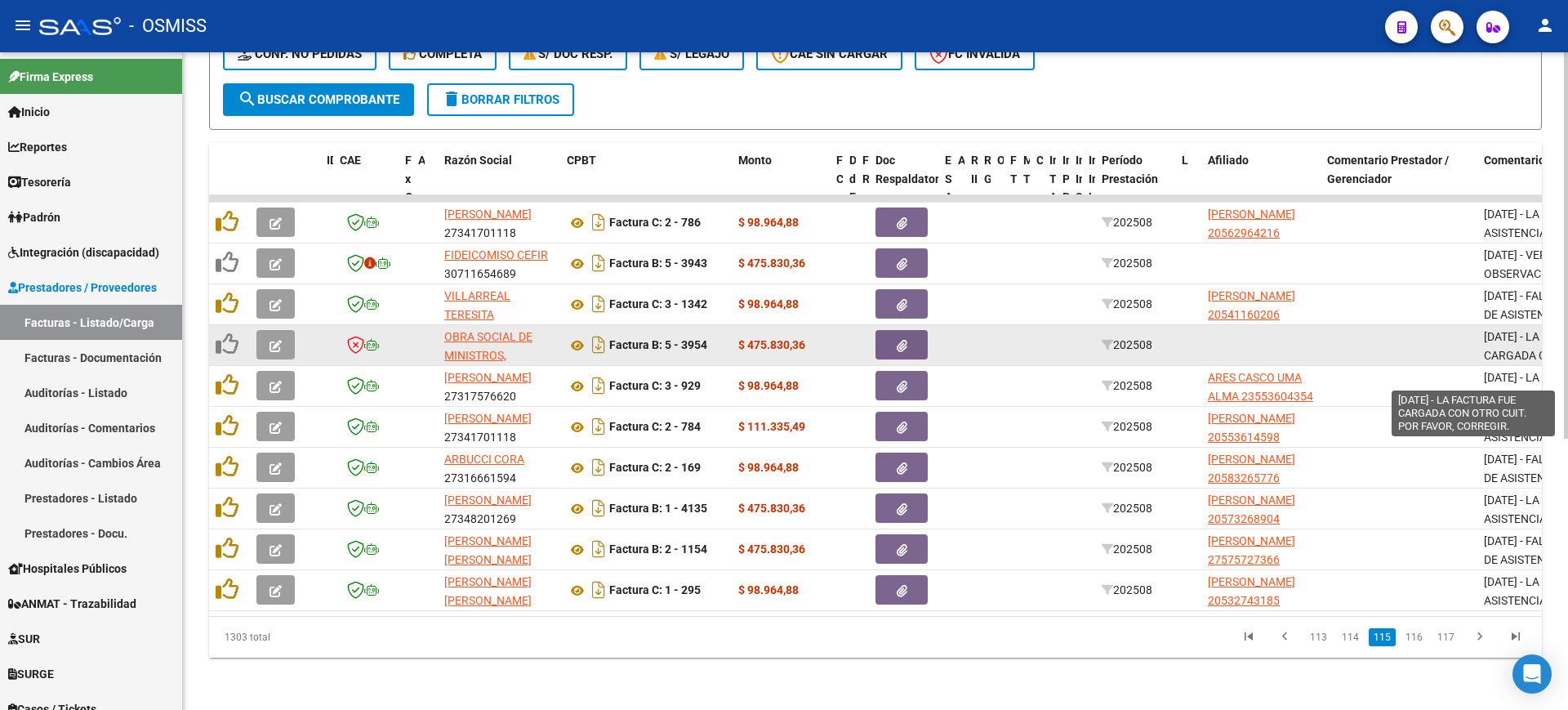
click at [1495, 338] on span "[DATE] - LA FACTURA FUE CARGADA CON OTRO CUIT. POR FAVOR, CORREGIR." at bounding box center [1554, 356] width 141 height 51
copy span "[DATE] - LA FACTURA FUE CARGADA CON OTRO CUIT. POR FAVOR, CORREGIR."
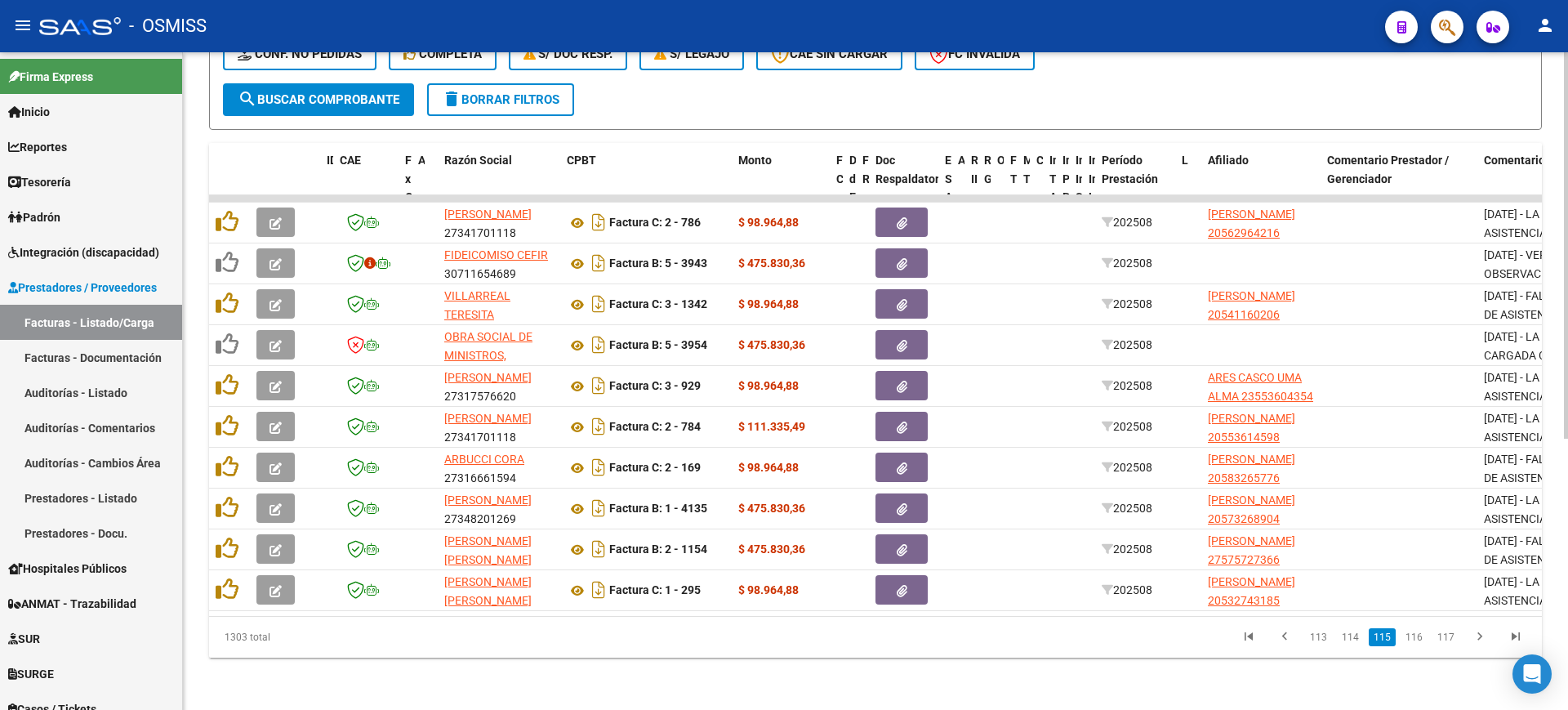
click at [1274, 702] on div "Video tutorial PRESTADORES -> Listado de CPBTs Emitidos por Prestadores / Prove…" at bounding box center [875, 158] width 1385 height 1104
click at [1258, 637] on icon "go to first page" at bounding box center [1249, 639] width 22 height 20
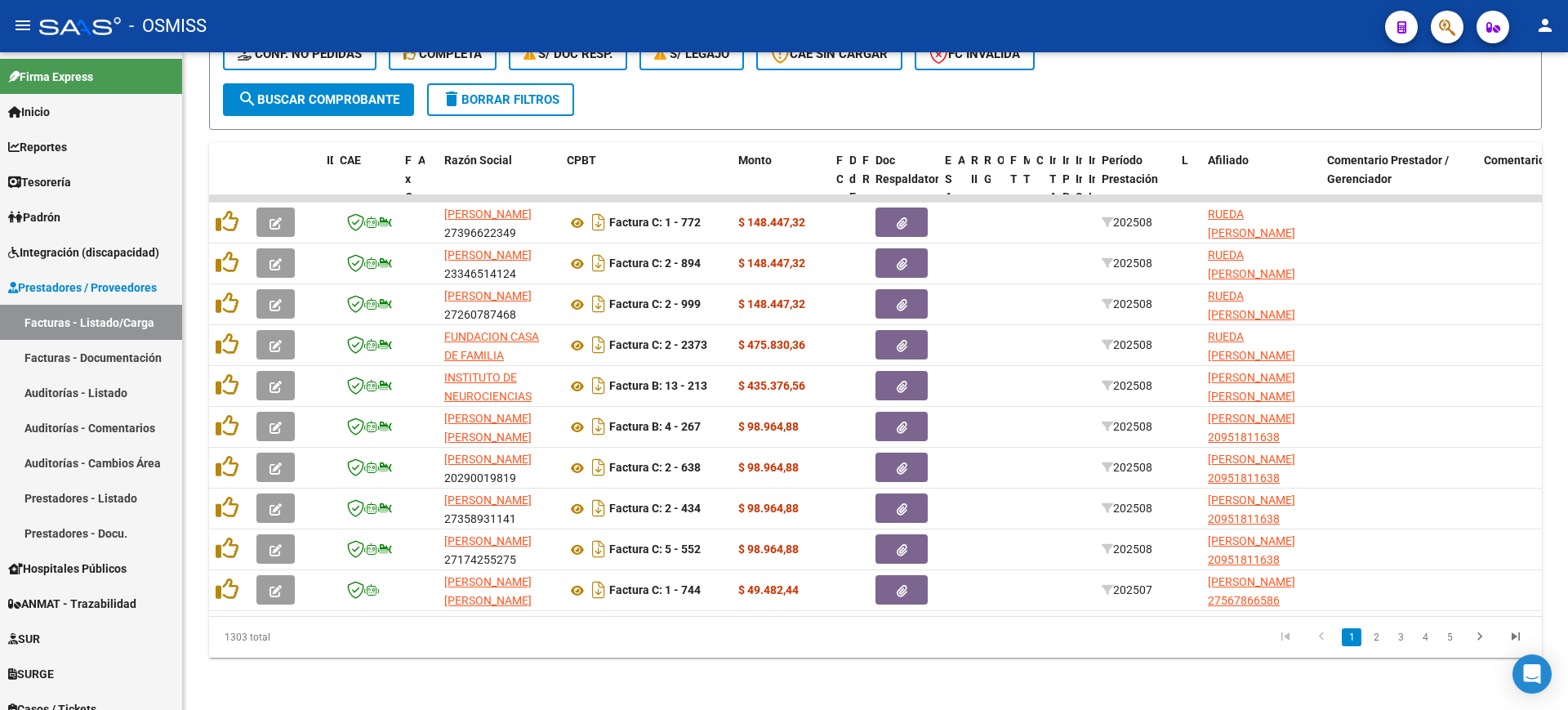
click at [1379, 639] on link "2" at bounding box center [1376, 637] width 20 height 18
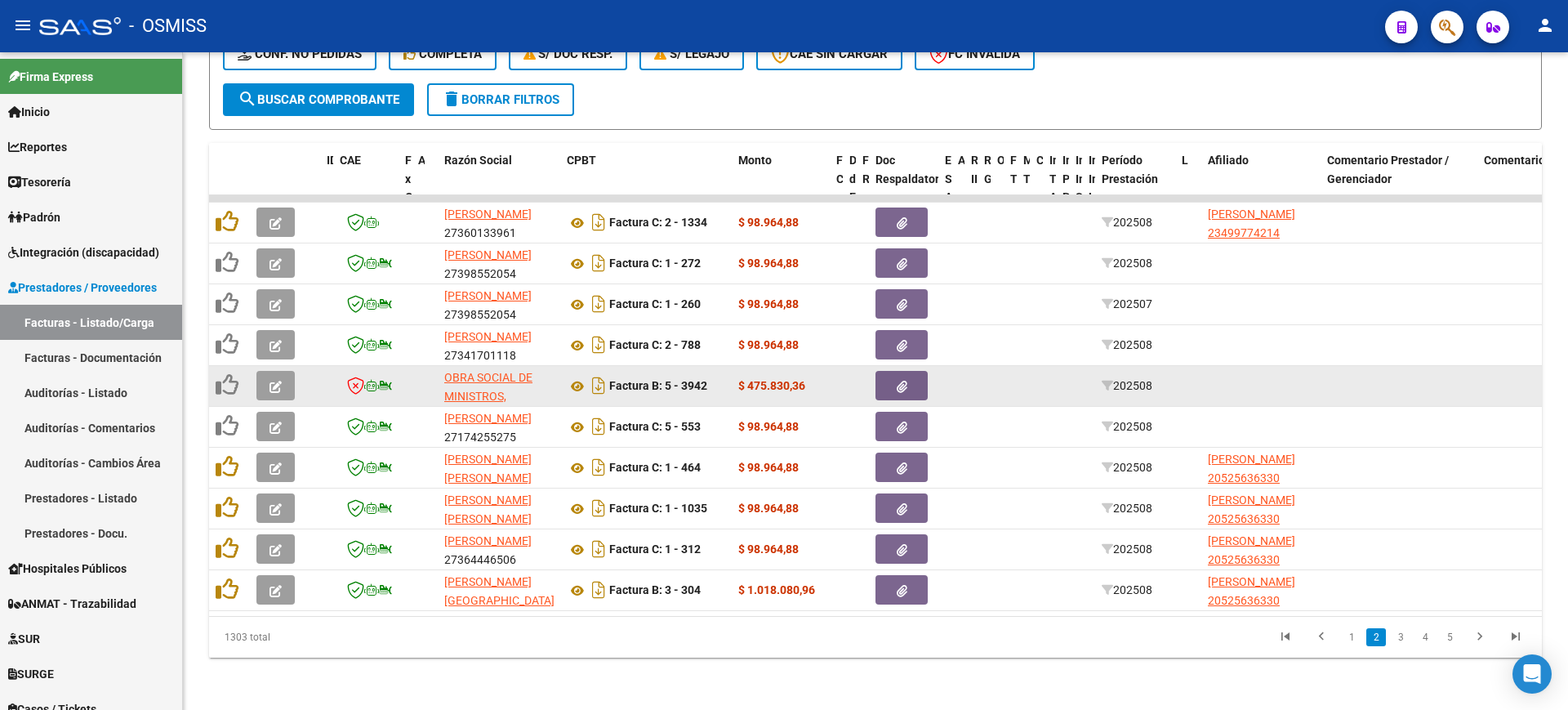
click at [286, 371] on button "button" at bounding box center [275, 385] width 38 height 30
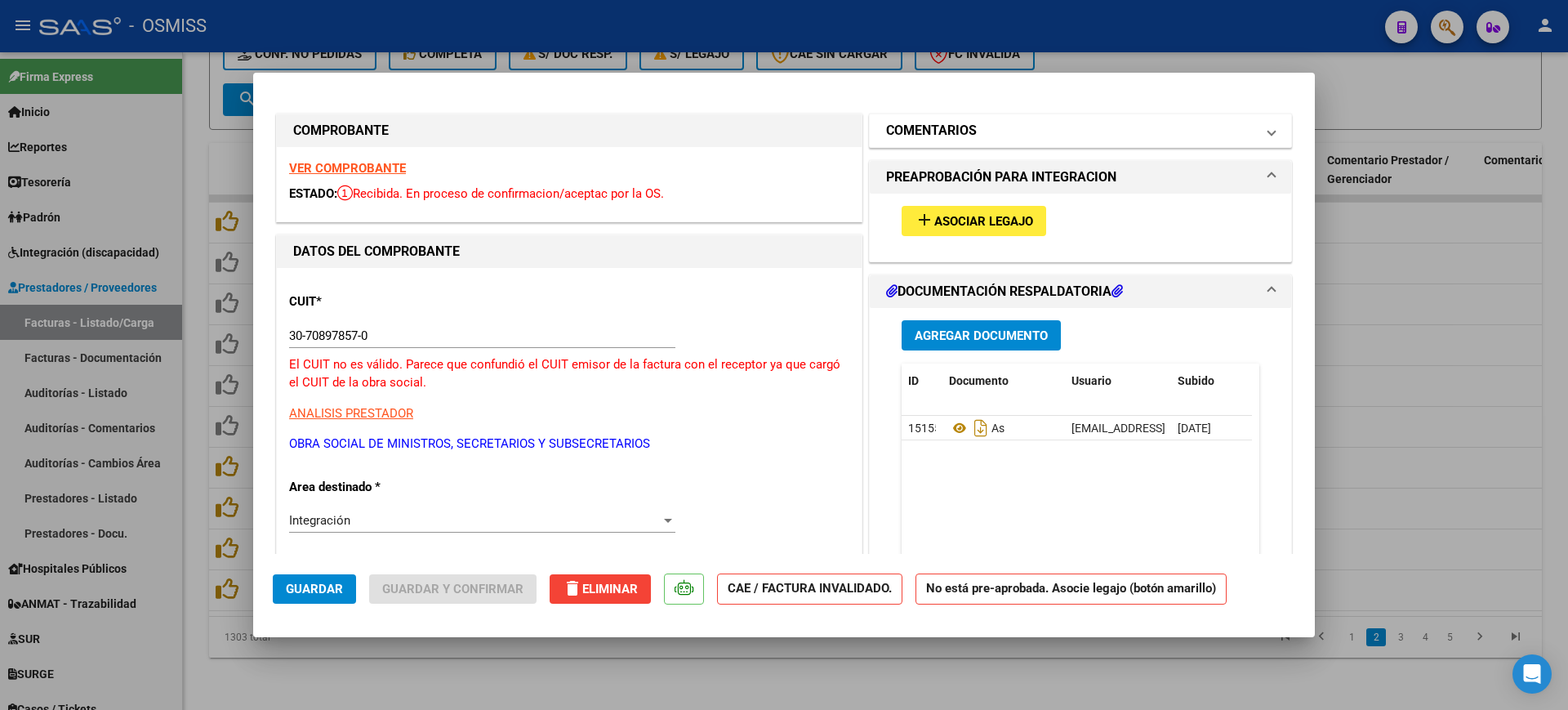
click at [927, 133] on h1 "COMENTARIOS" at bounding box center [932, 131] width 90 height 20
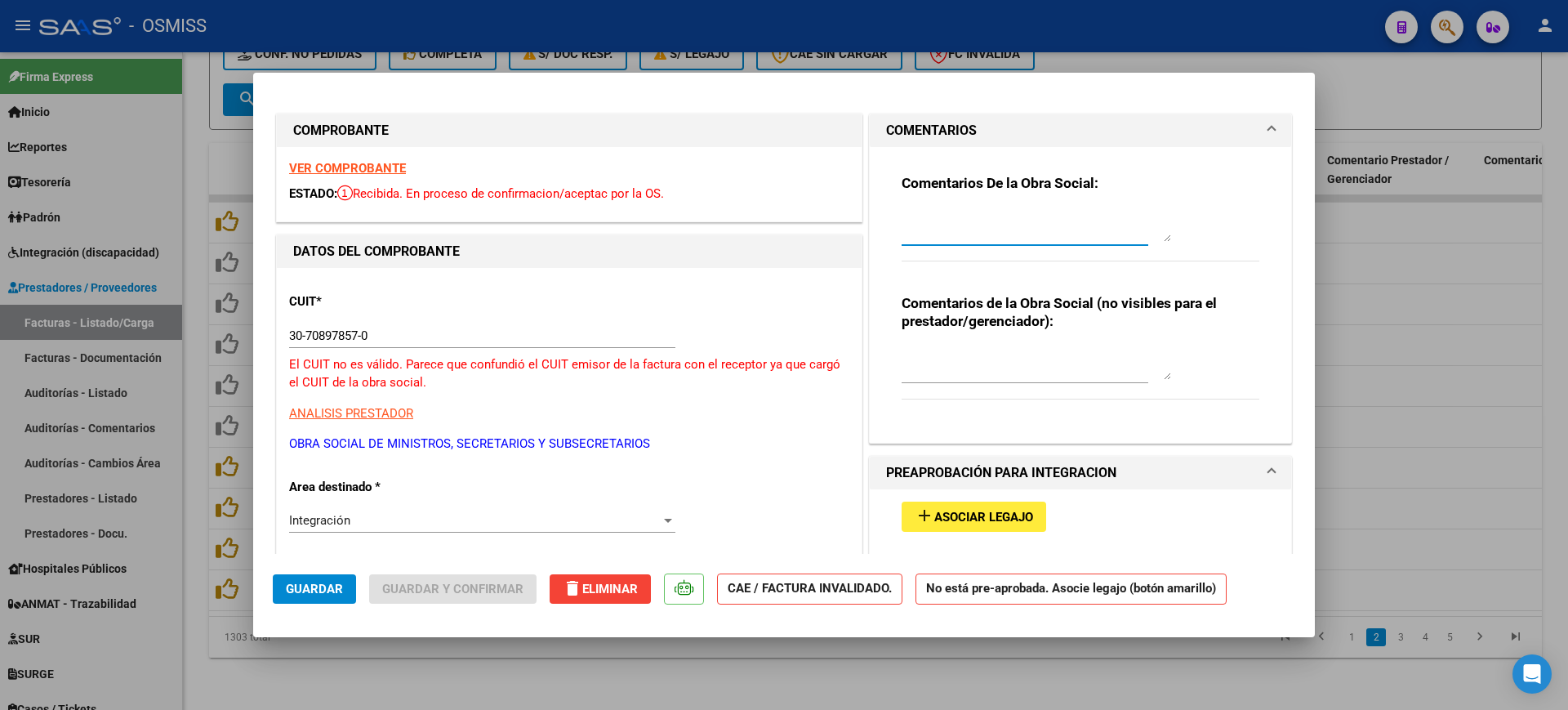
paste textarea "[DATE] - LA FACTURA FUE CARGADA CON OTRO CUIT. POR FAVOR, CORREGIR."
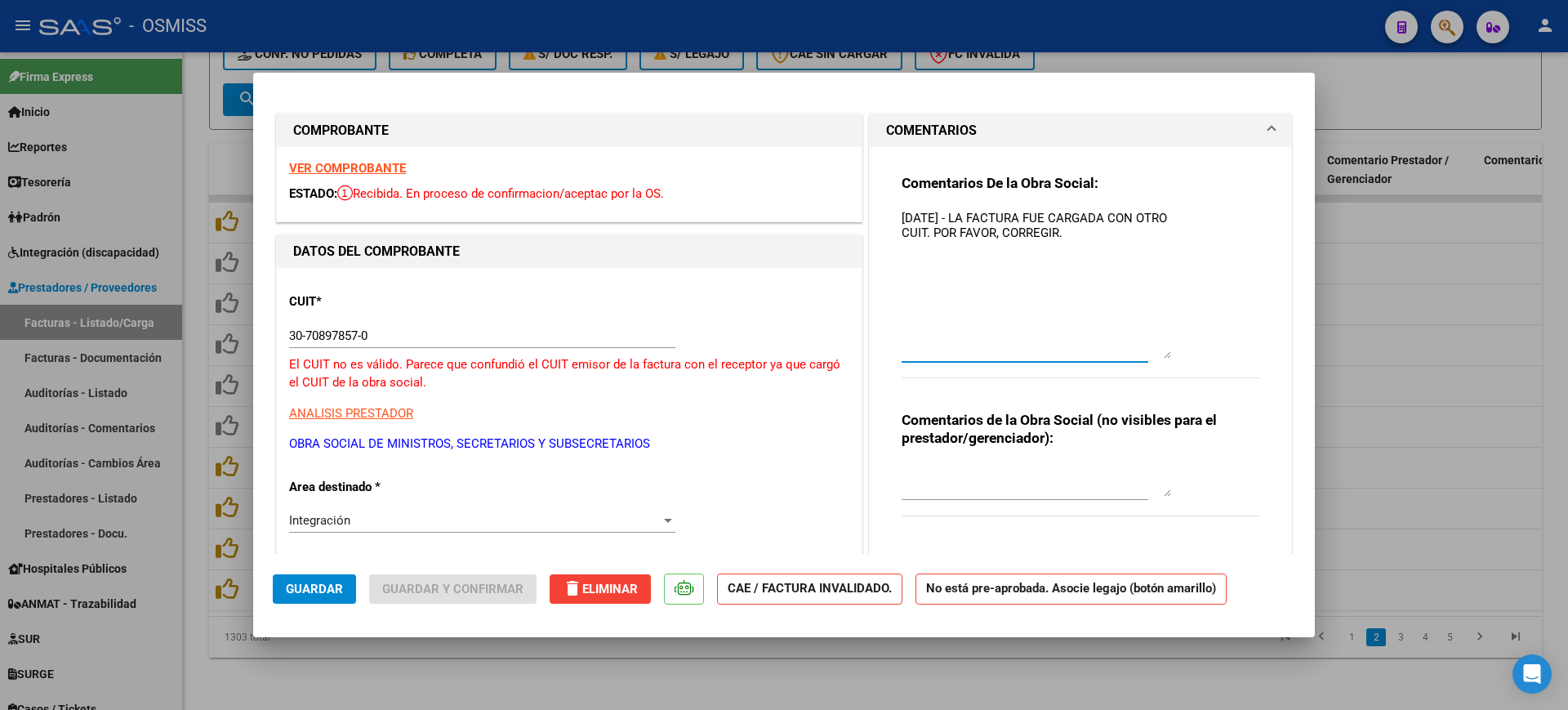
drag, startPoint x: 1156, startPoint y: 236, endPoint x: 1051, endPoint y: 283, distance: 115.0
click at [1177, 350] on div "Comentarios De la Obra Social: [DATE] - LA FACTURA FUE CARGADA CON OTRO CUIT. P…" at bounding box center [1080, 285] width 358 height 222
click at [903, 211] on textarea "[DATE] - LA FACTURA FUE CARGADA CON OTRO CUIT. POR FAVOR, CORREGIR." at bounding box center [1036, 283] width 269 height 148
type textarea "[DATE] - LA FACTURA FUE CARGADA CON OTRO CUIT. POR FAVOR, CORREGIR."
click at [316, 593] on span "Guardar" at bounding box center [315, 589] width 57 height 15
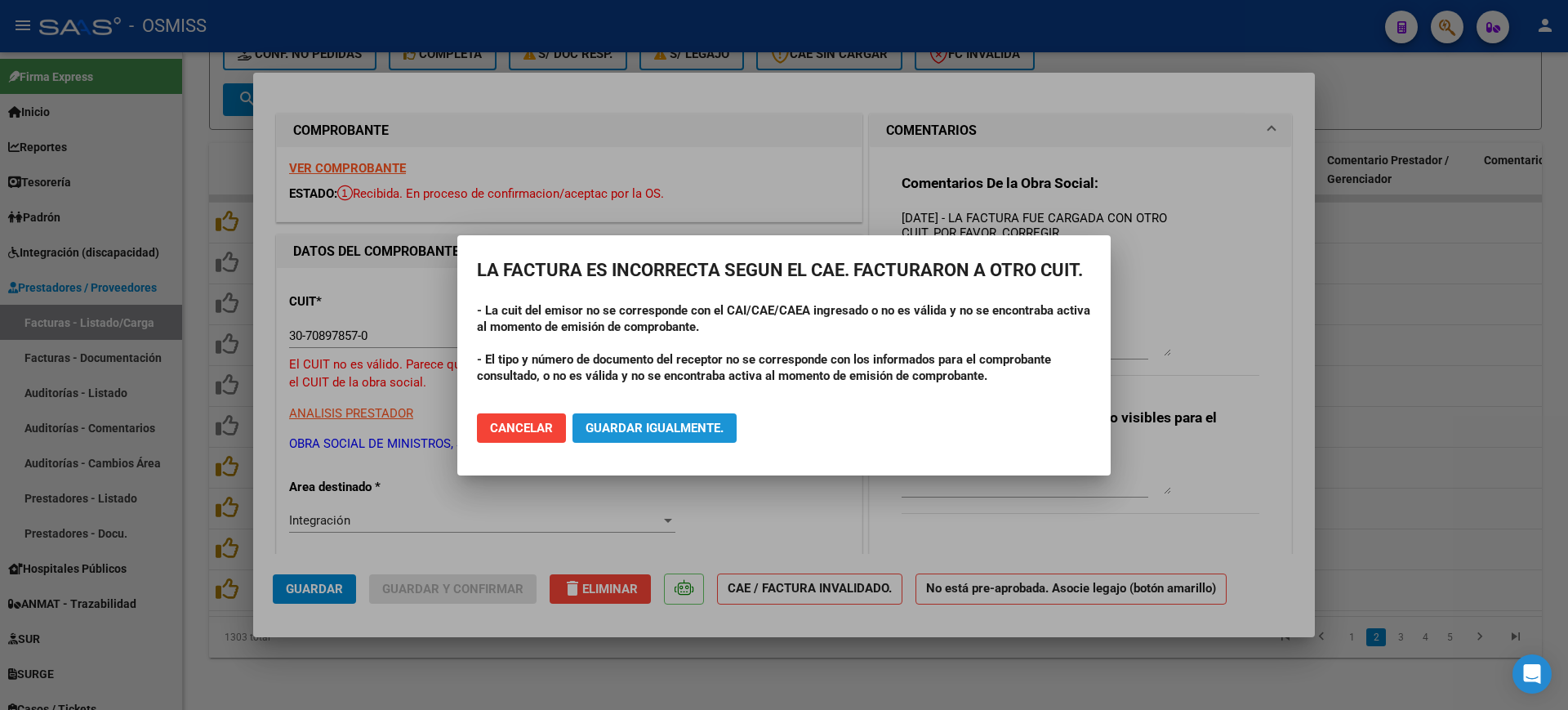
click at [658, 413] on button "Guardar igualmente." at bounding box center [654, 428] width 164 height 30
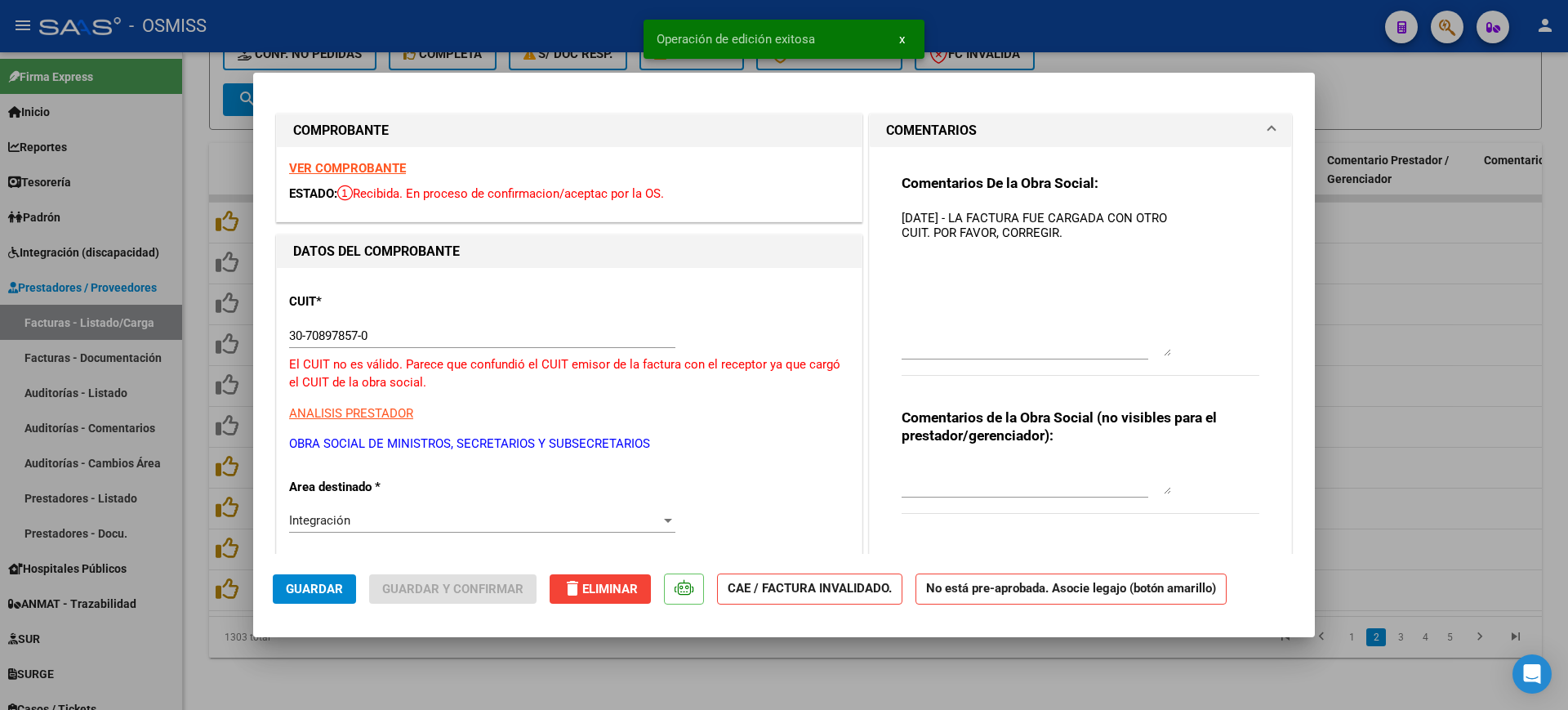
click at [685, 677] on div at bounding box center [784, 355] width 1568 height 710
type input "$ 0,00"
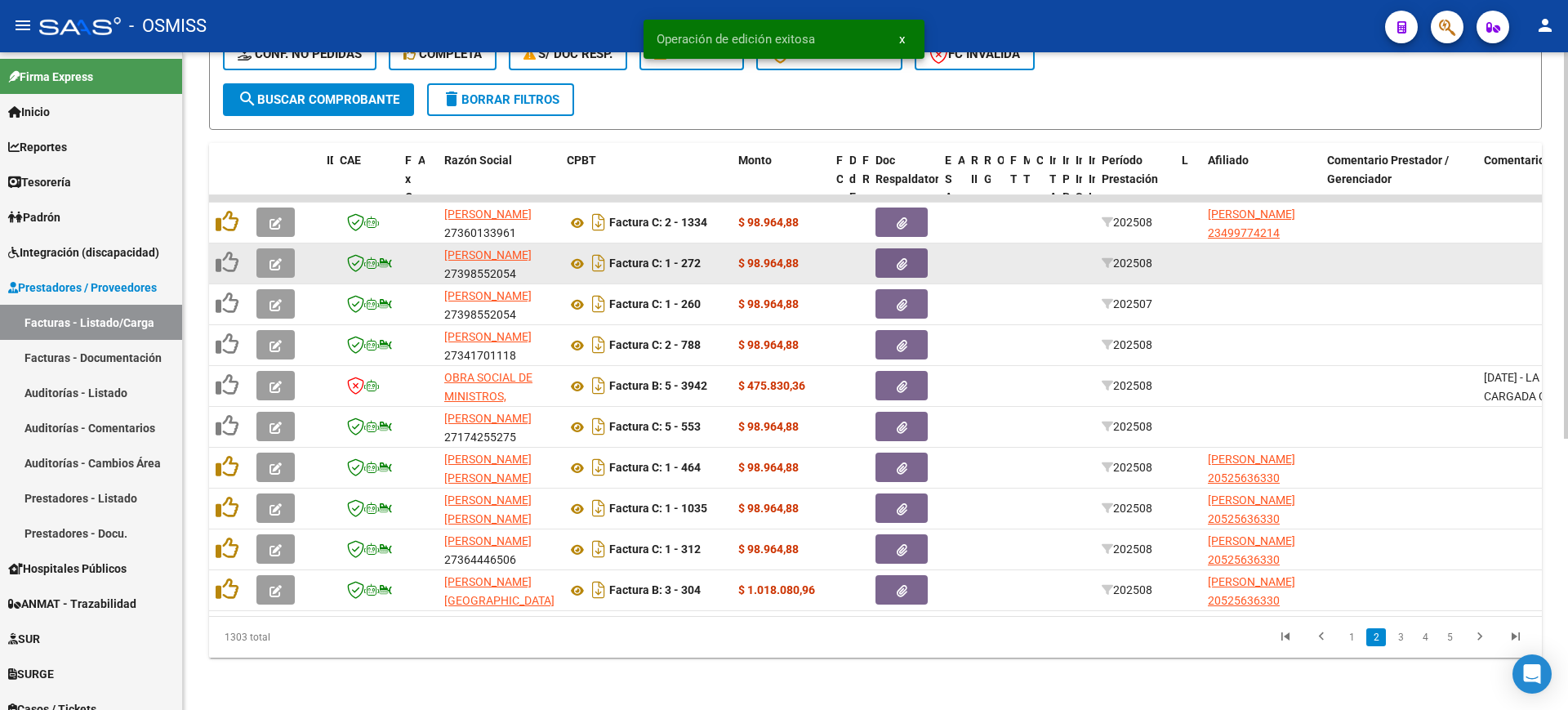
click at [277, 256] on span "button" at bounding box center [275, 263] width 12 height 15
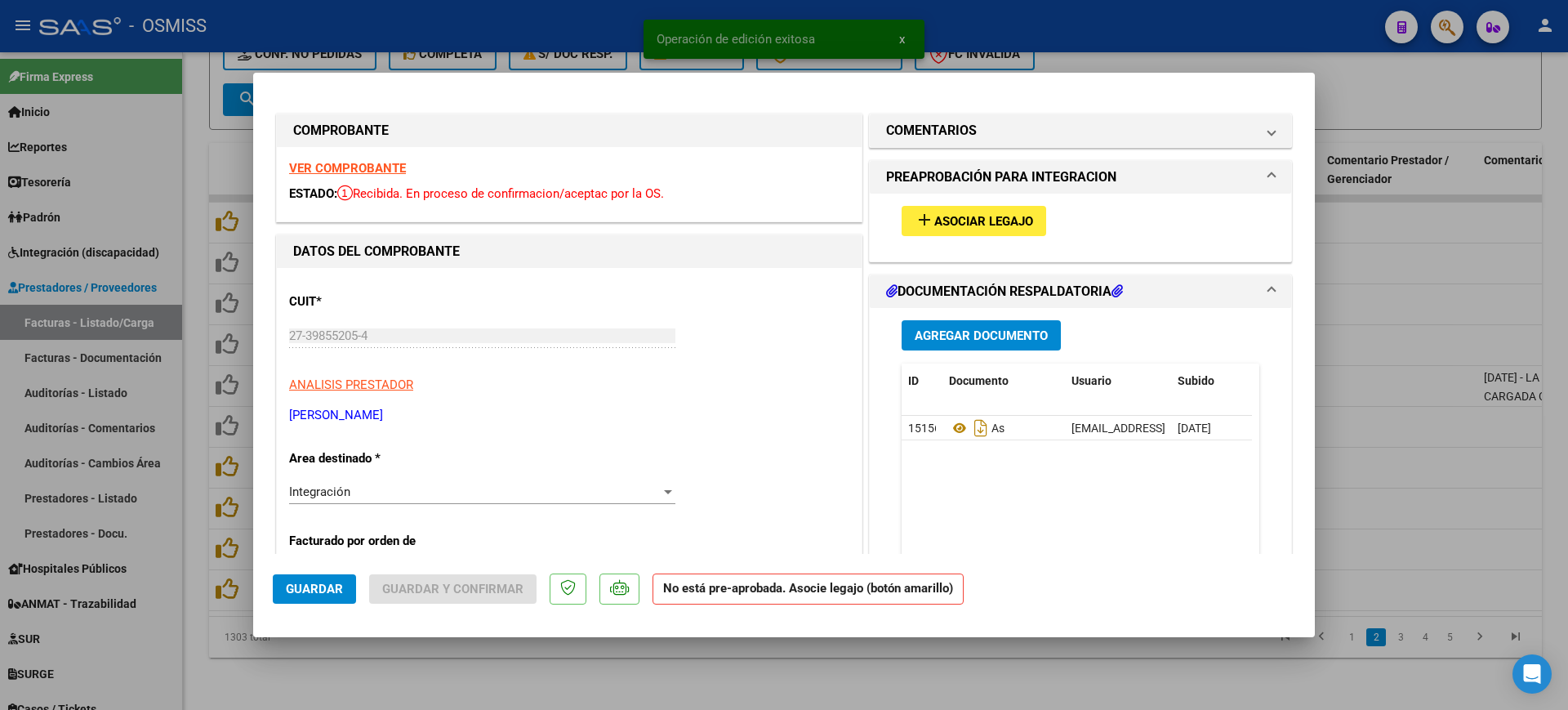
click at [337, 167] on strong "VER COMPROBANTE" at bounding box center [347, 168] width 117 height 15
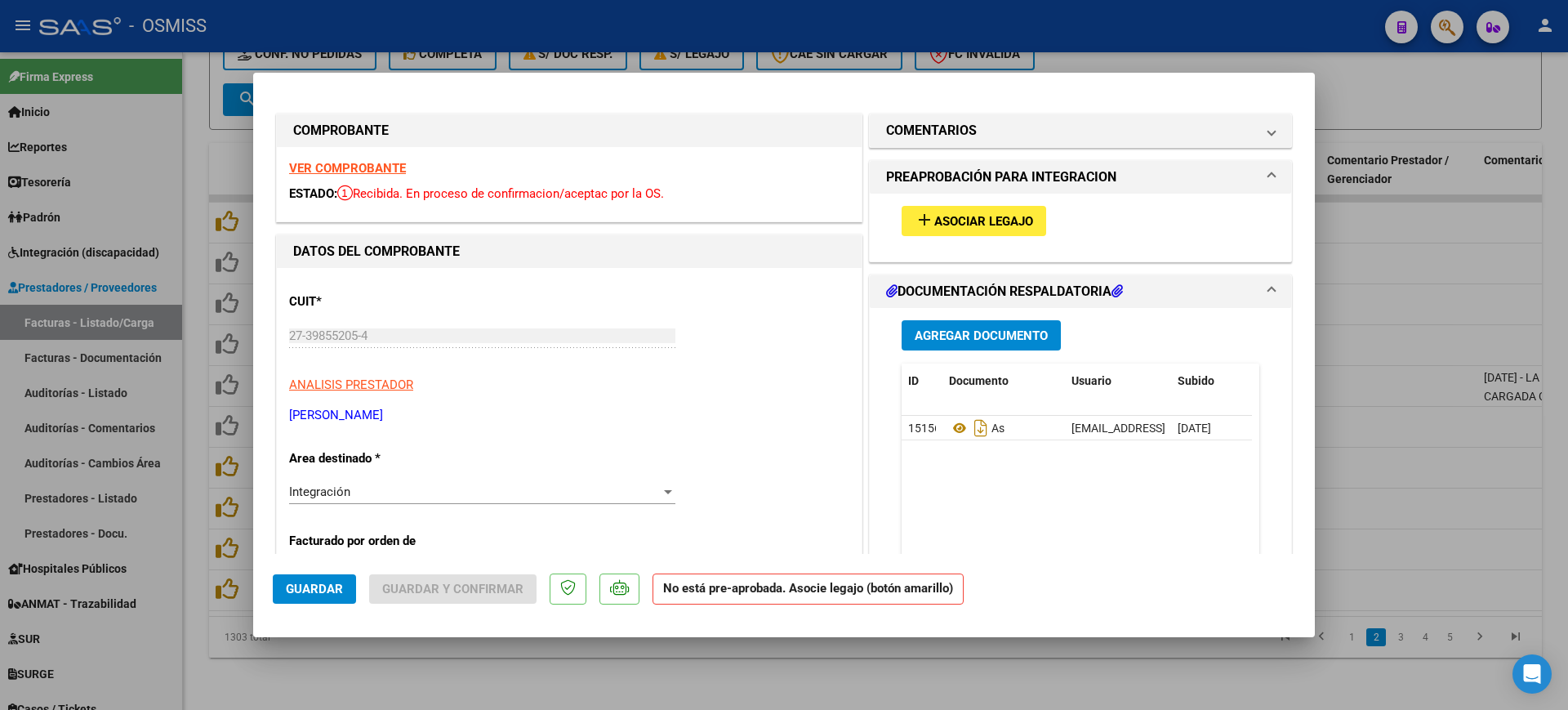
click at [960, 226] on span "Asociar Legajo" at bounding box center [984, 221] width 99 height 15
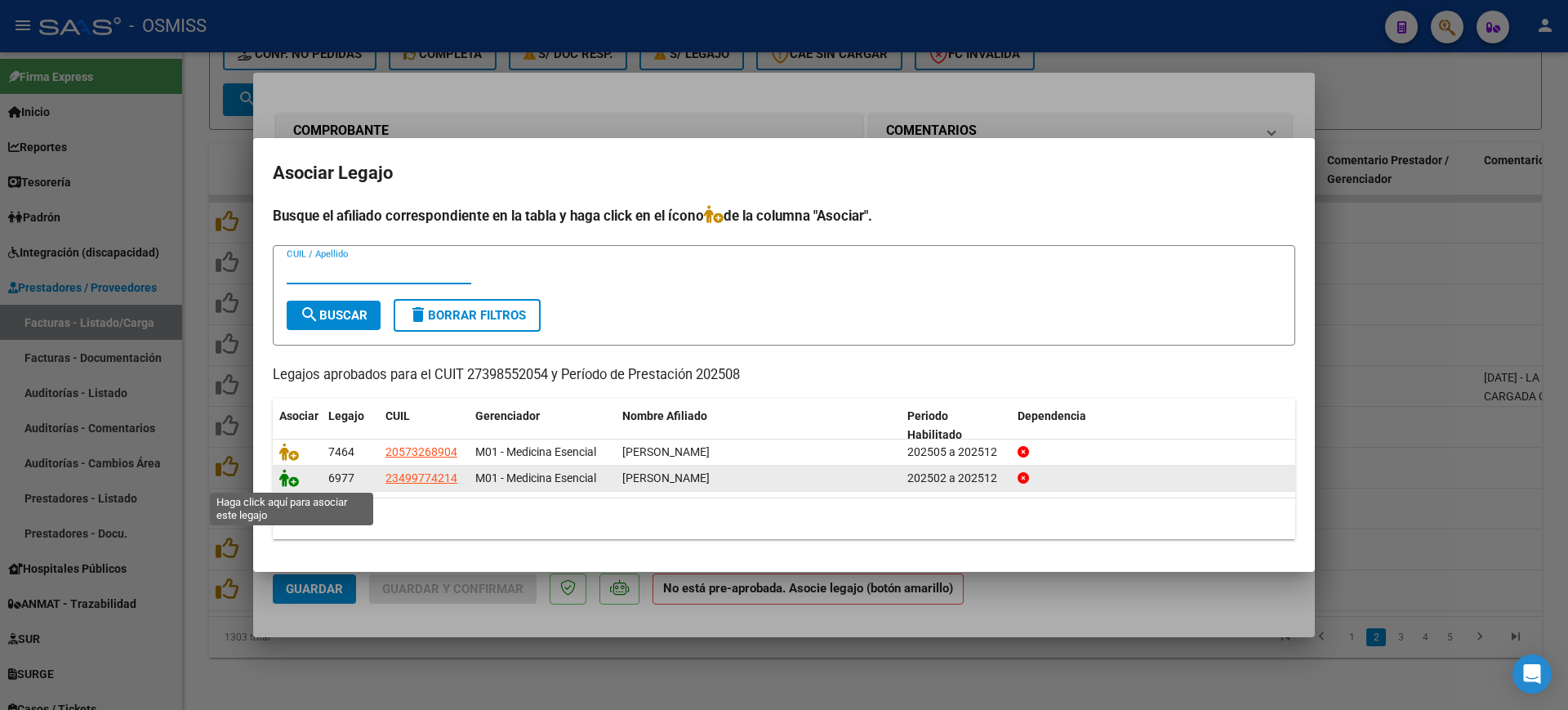
click at [288, 477] on icon at bounding box center [289, 478] width 20 height 18
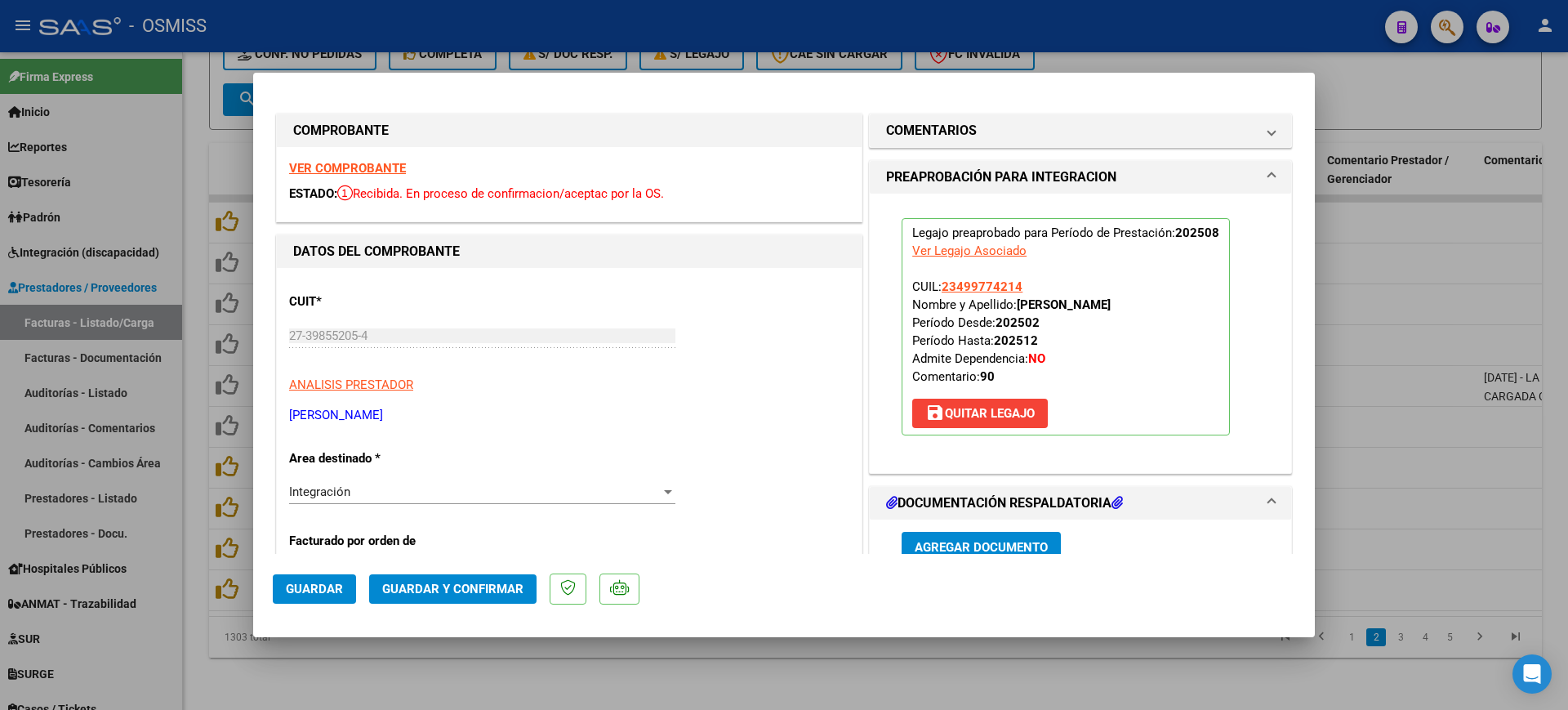
click at [319, 593] on span "Guardar" at bounding box center [315, 589] width 57 height 15
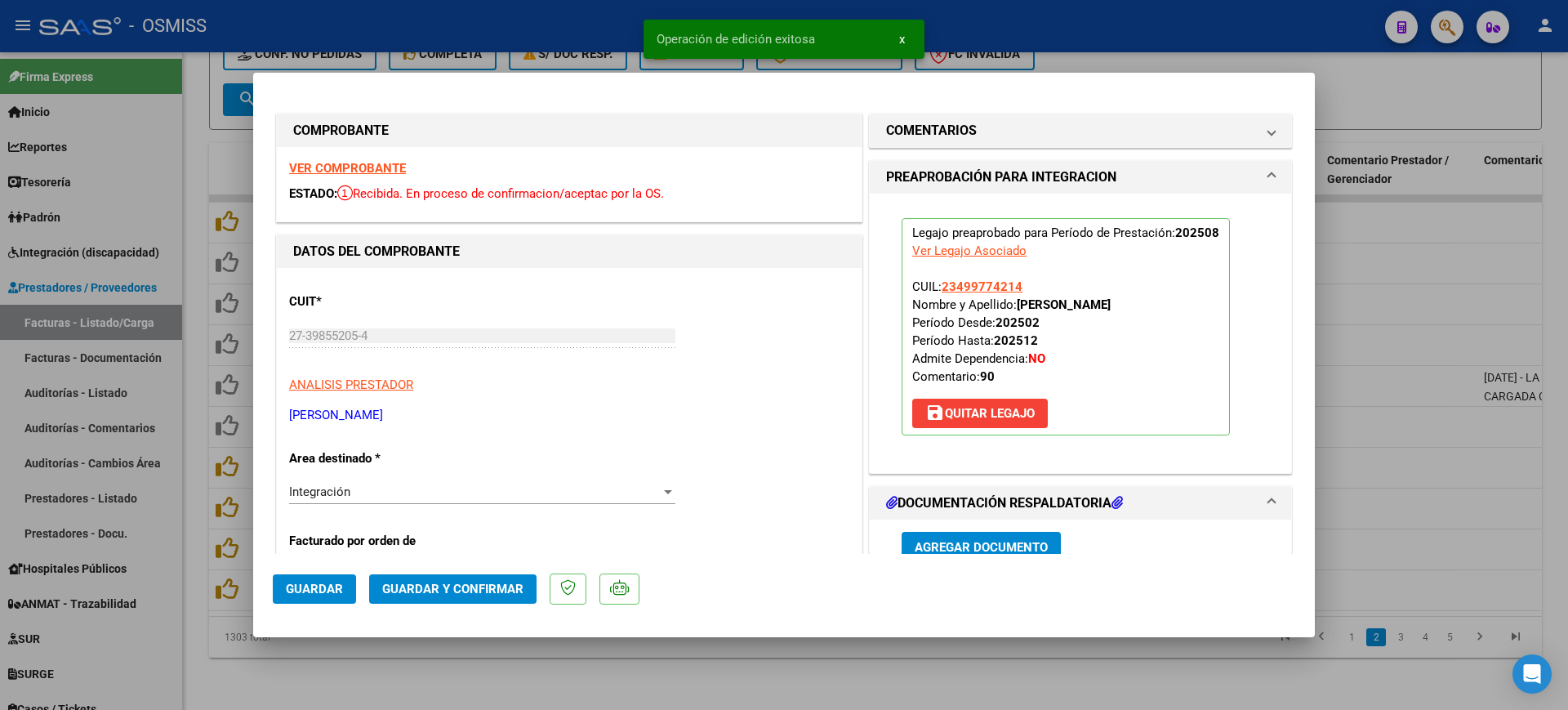
click at [529, 685] on div at bounding box center [784, 355] width 1568 height 710
type input "$ 0,00"
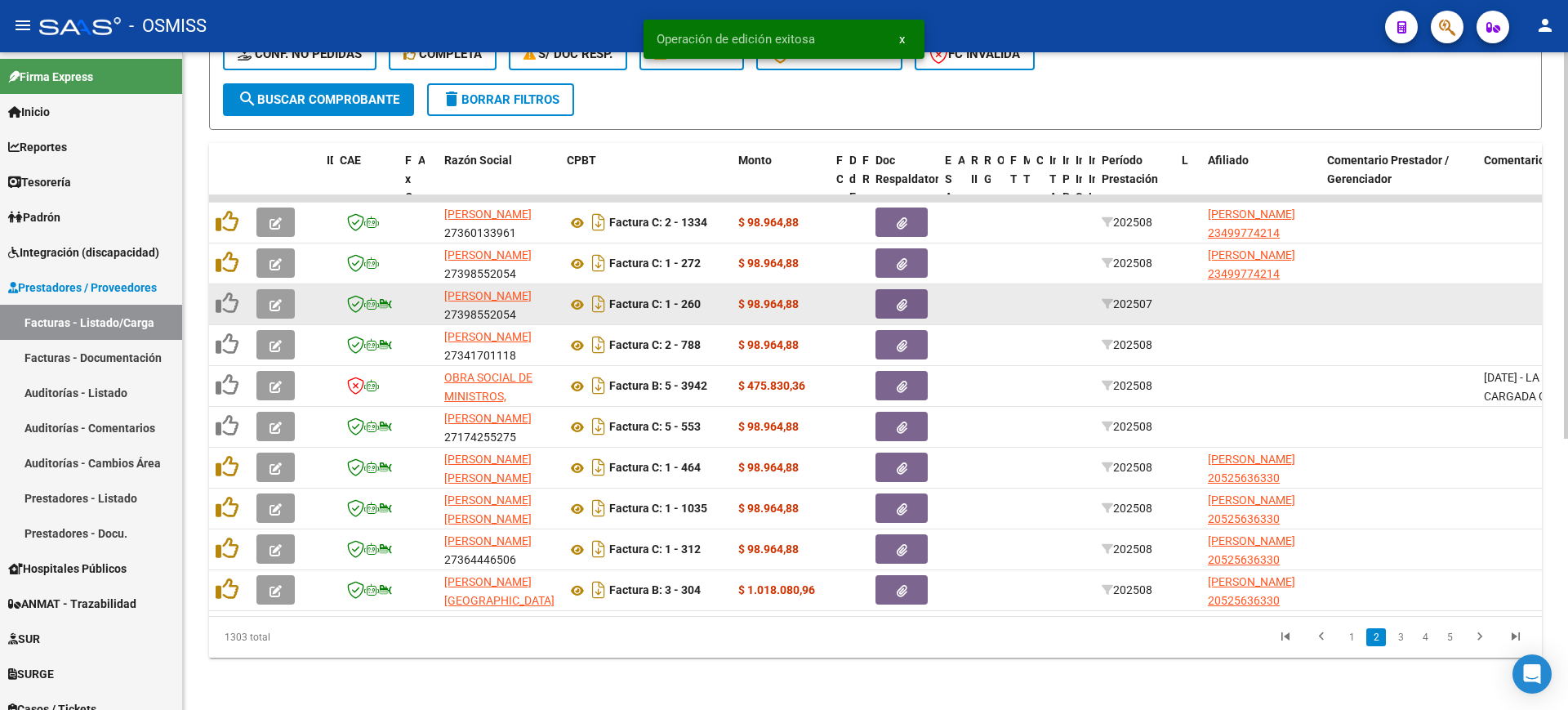
click at [275, 299] on icon "button" at bounding box center [275, 305] width 12 height 12
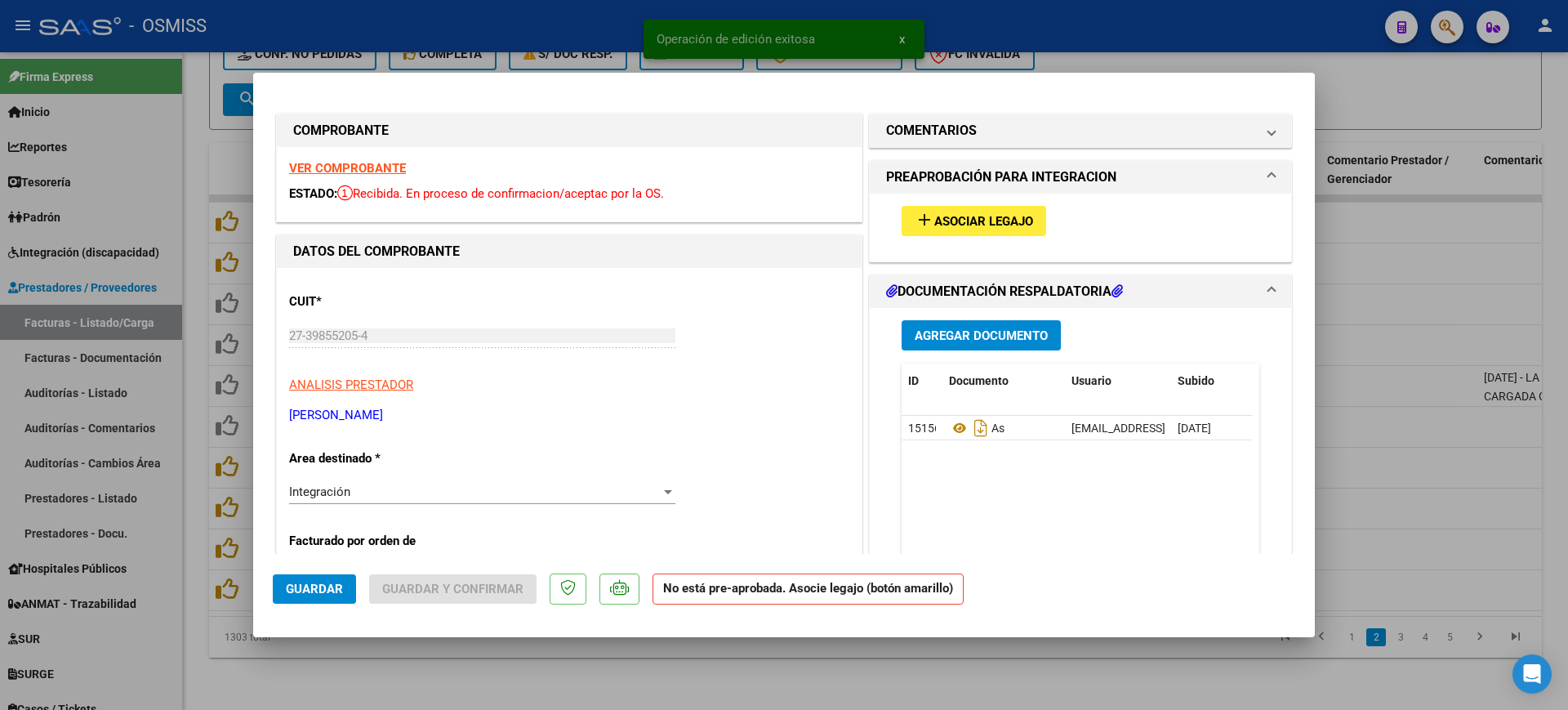
click at [479, 674] on div at bounding box center [784, 355] width 1568 height 710
type input "$ 0,00"
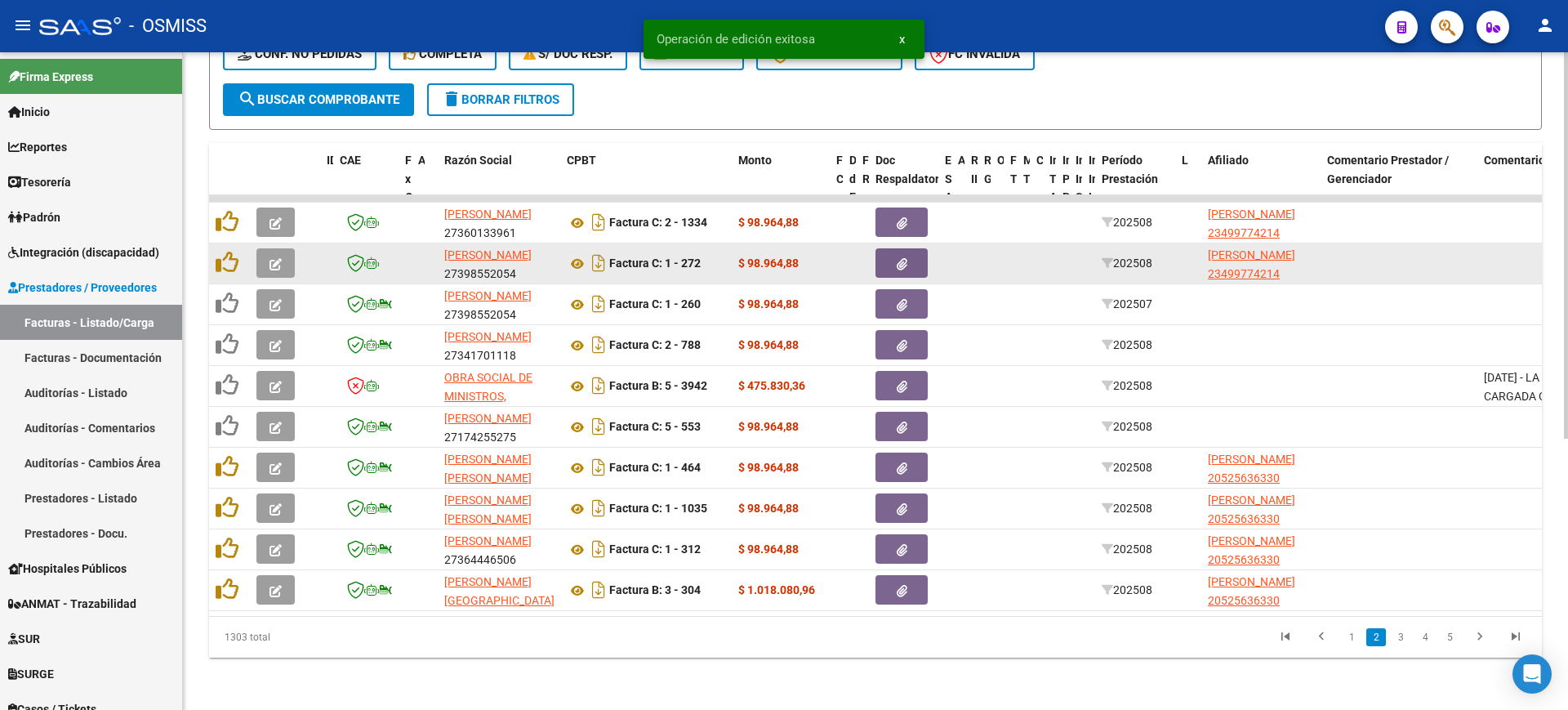
click at [279, 256] on span "button" at bounding box center [275, 263] width 12 height 15
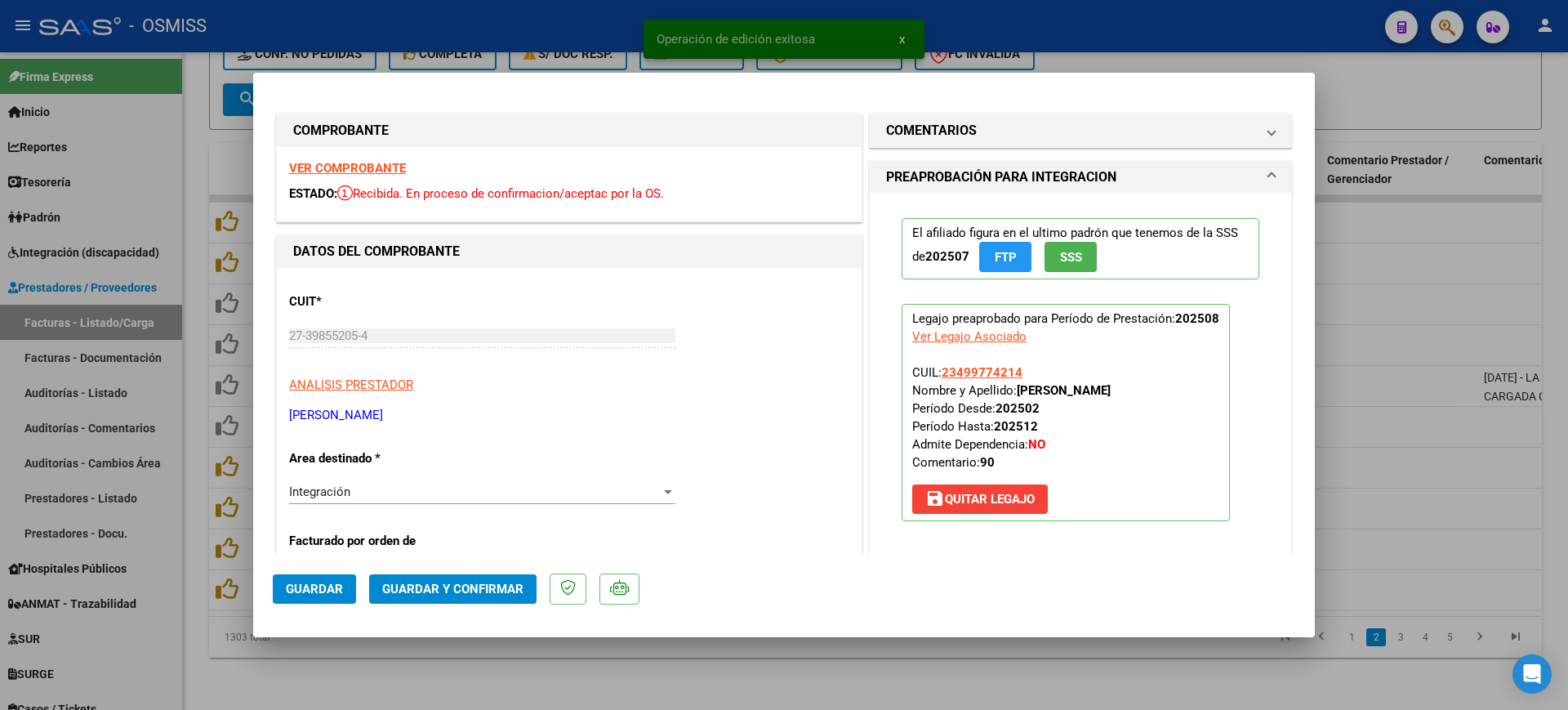
scroll to position [205, 0]
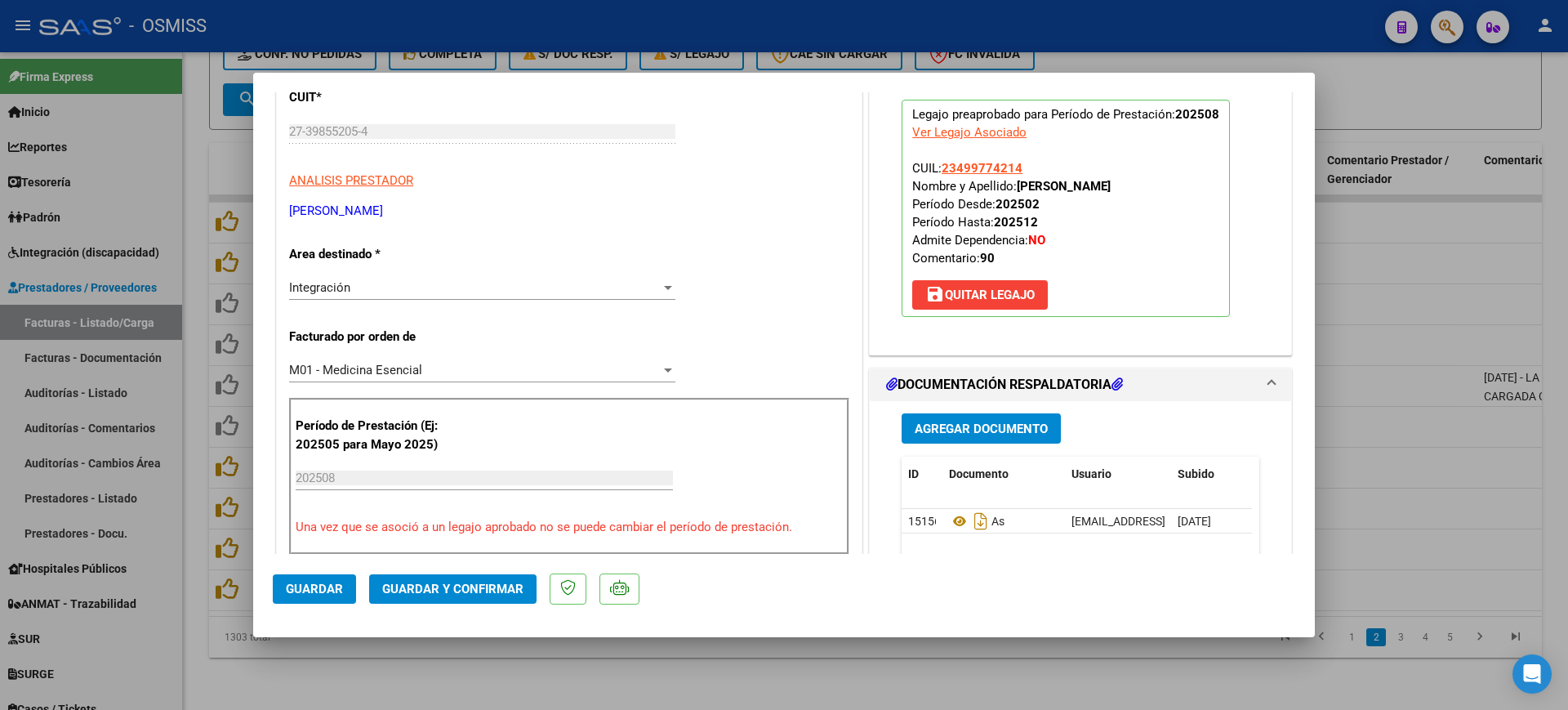
drag, startPoint x: 615, startPoint y: 673, endPoint x: 403, endPoint y: 450, distance: 307.7
click at [610, 667] on div at bounding box center [784, 355] width 1568 height 710
type input "$ 0,00"
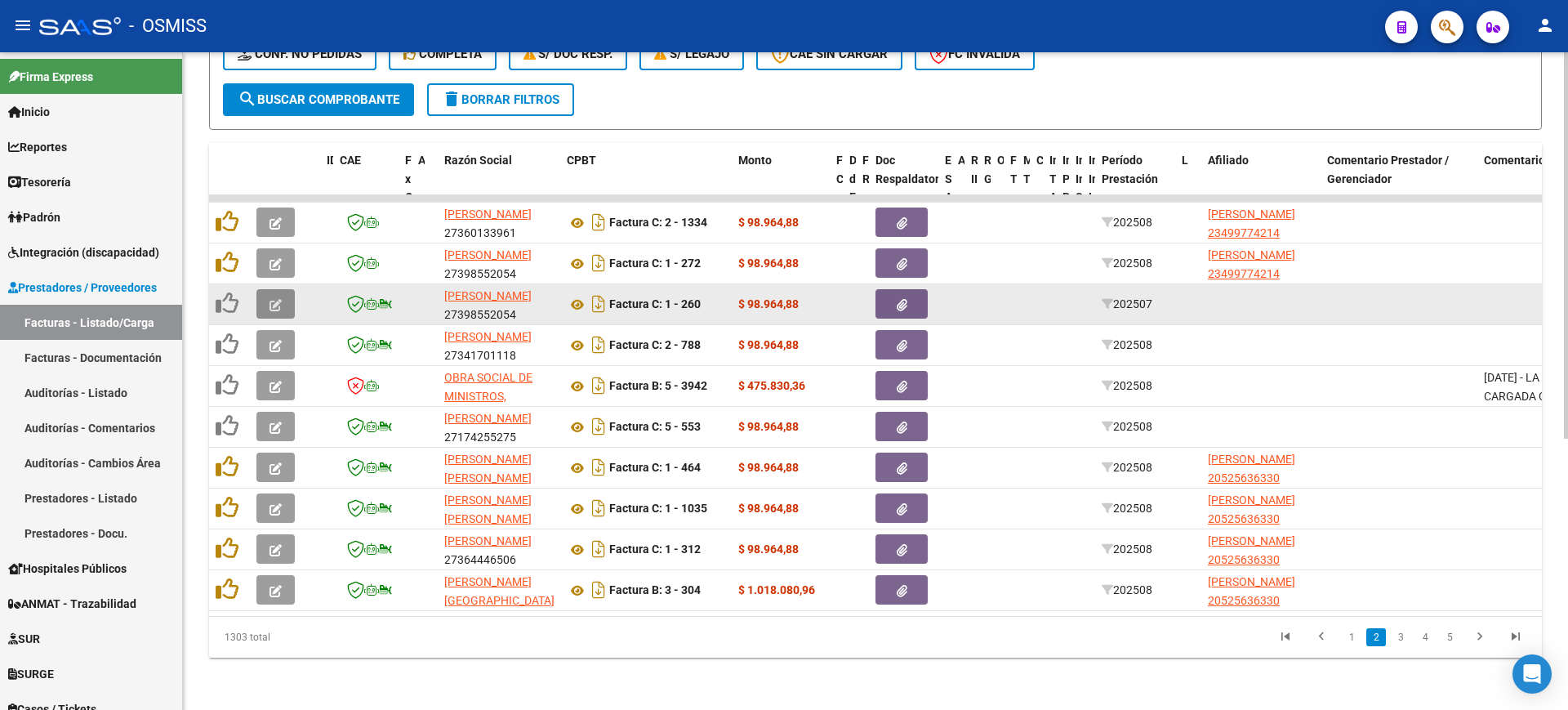
click at [282, 292] on button "button" at bounding box center [275, 304] width 38 height 30
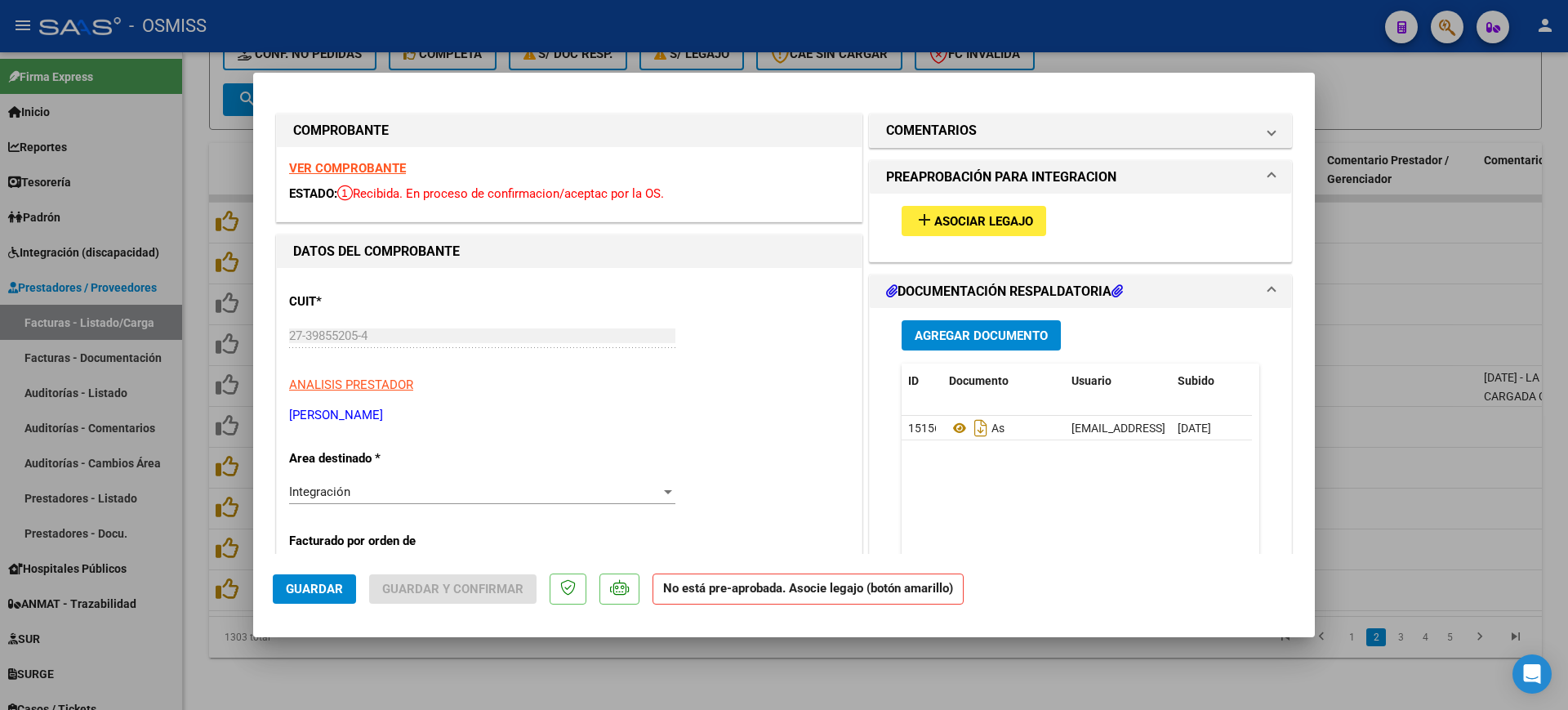
click at [387, 161] on strong "VER COMPROBANTE" at bounding box center [347, 168] width 117 height 15
click at [989, 216] on span "Asociar Legajo" at bounding box center [984, 221] width 99 height 15
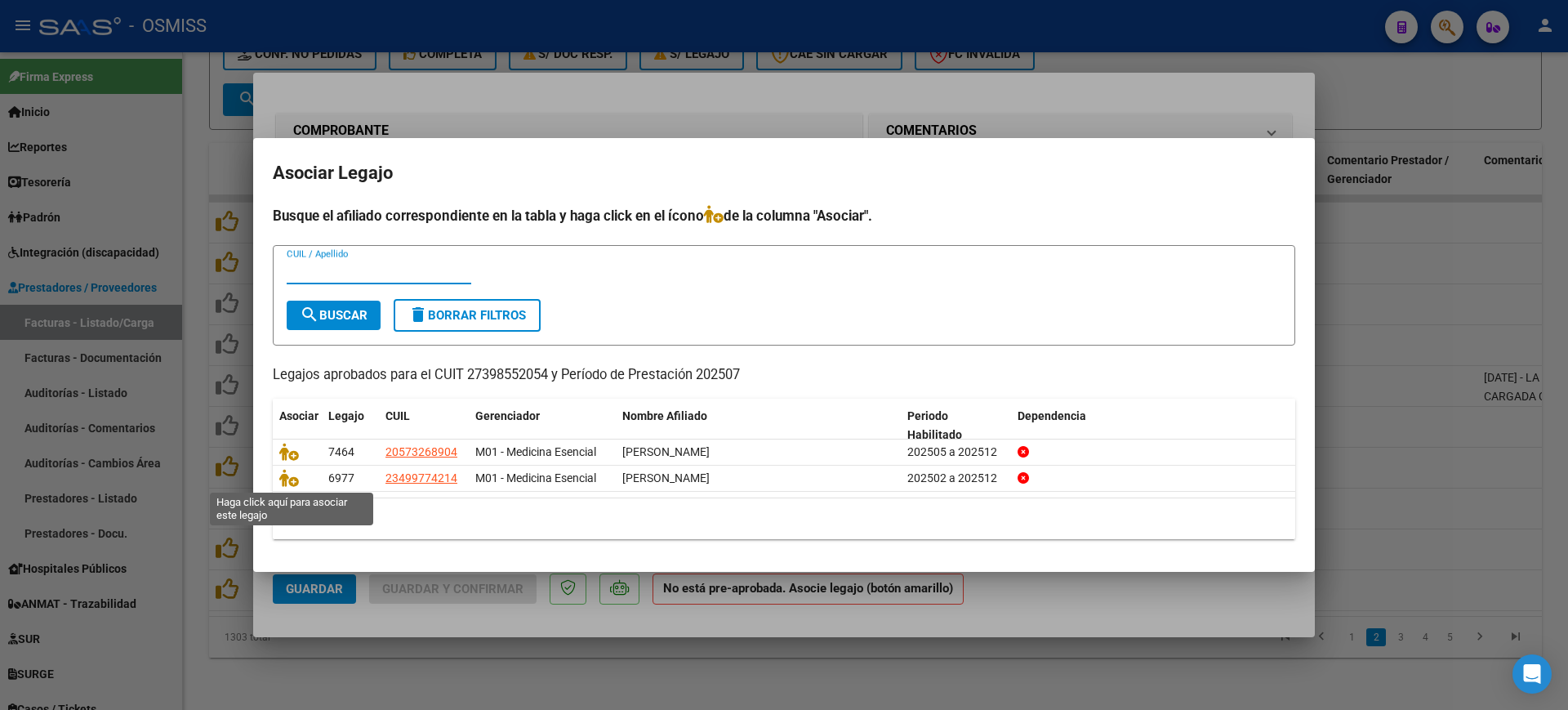
drag, startPoint x: 292, startPoint y: 478, endPoint x: 316, endPoint y: 534, distance: 60.9
click at [292, 477] on icon at bounding box center [289, 478] width 20 height 18
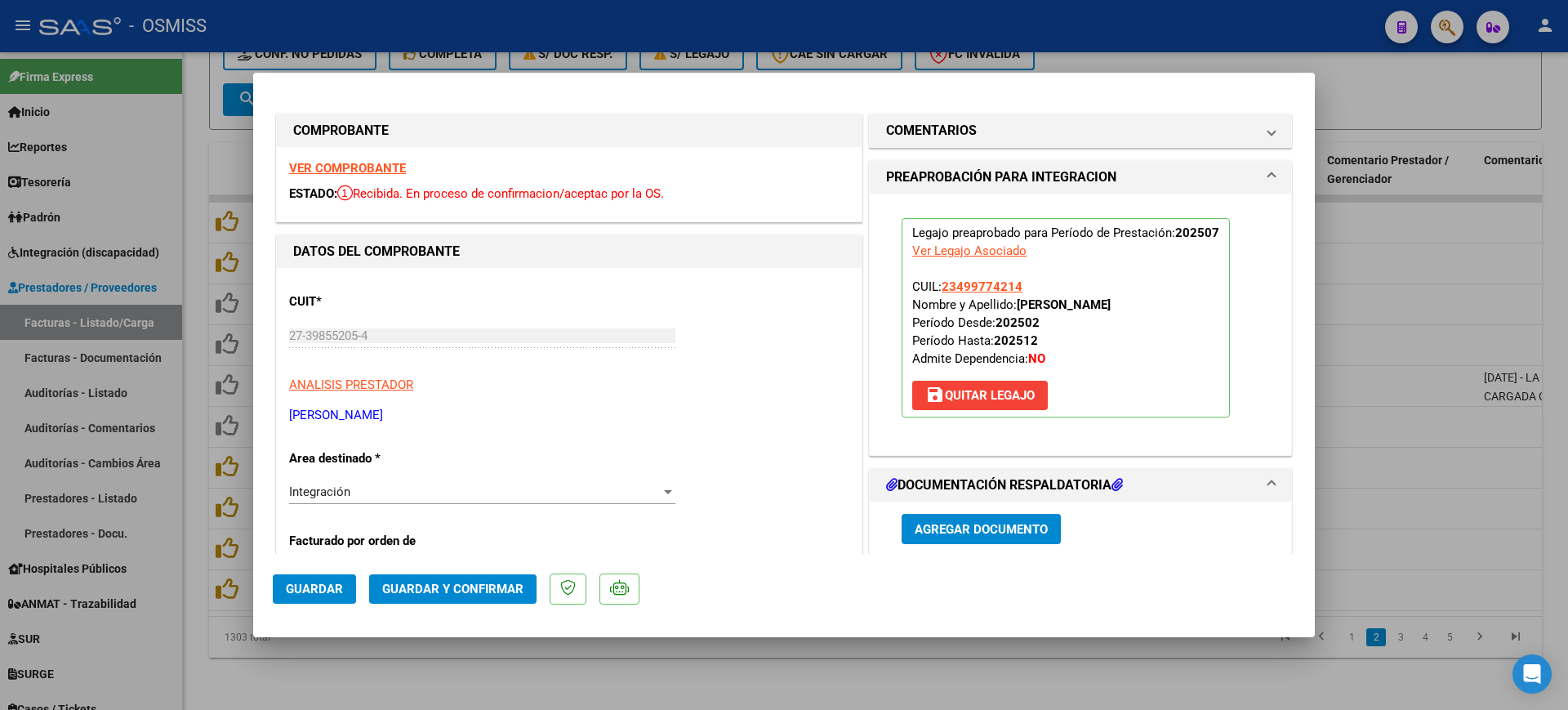
click at [312, 592] on span "Guardar" at bounding box center [315, 589] width 57 height 15
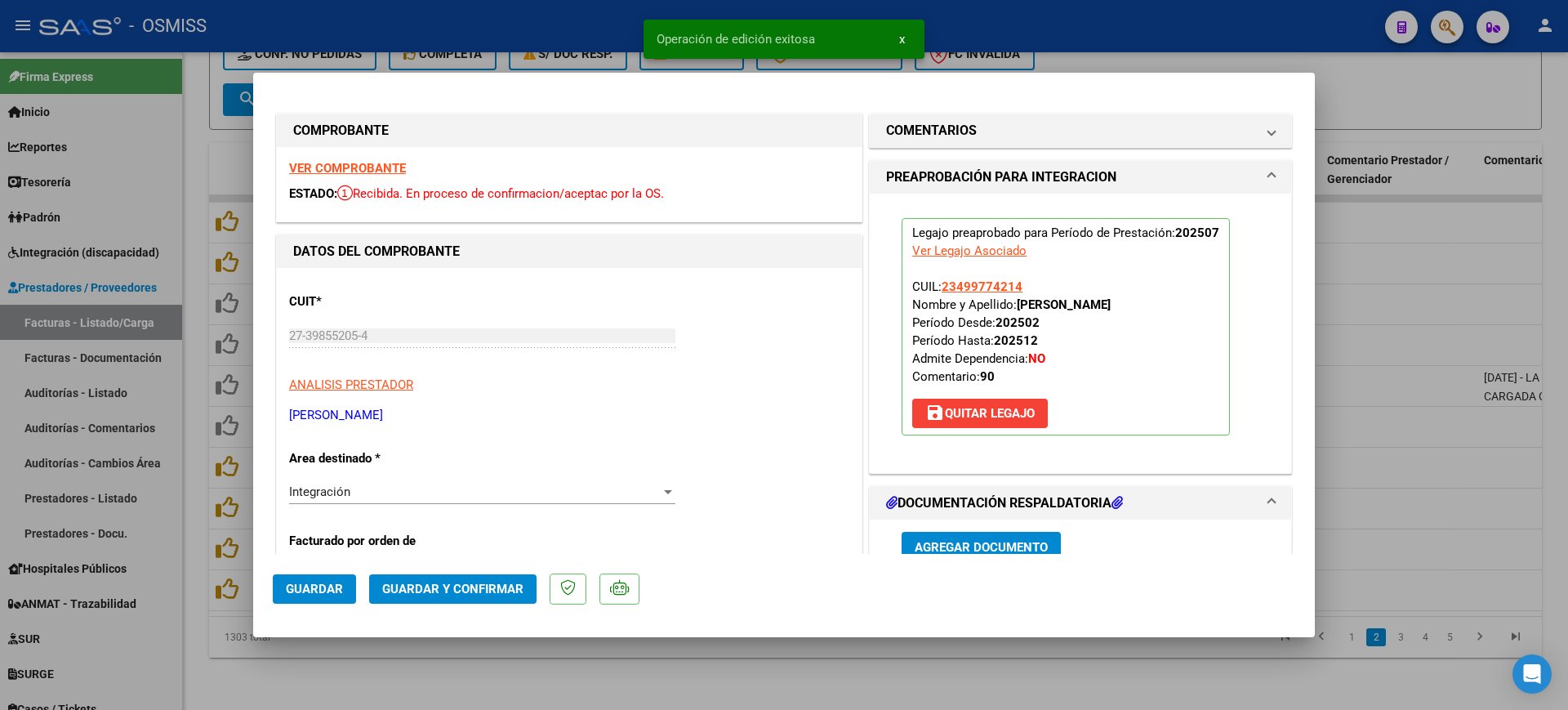
drag, startPoint x: 437, startPoint y: 676, endPoint x: 535, endPoint y: 402, distance: 291.0
click at [438, 676] on div at bounding box center [784, 355] width 1568 height 710
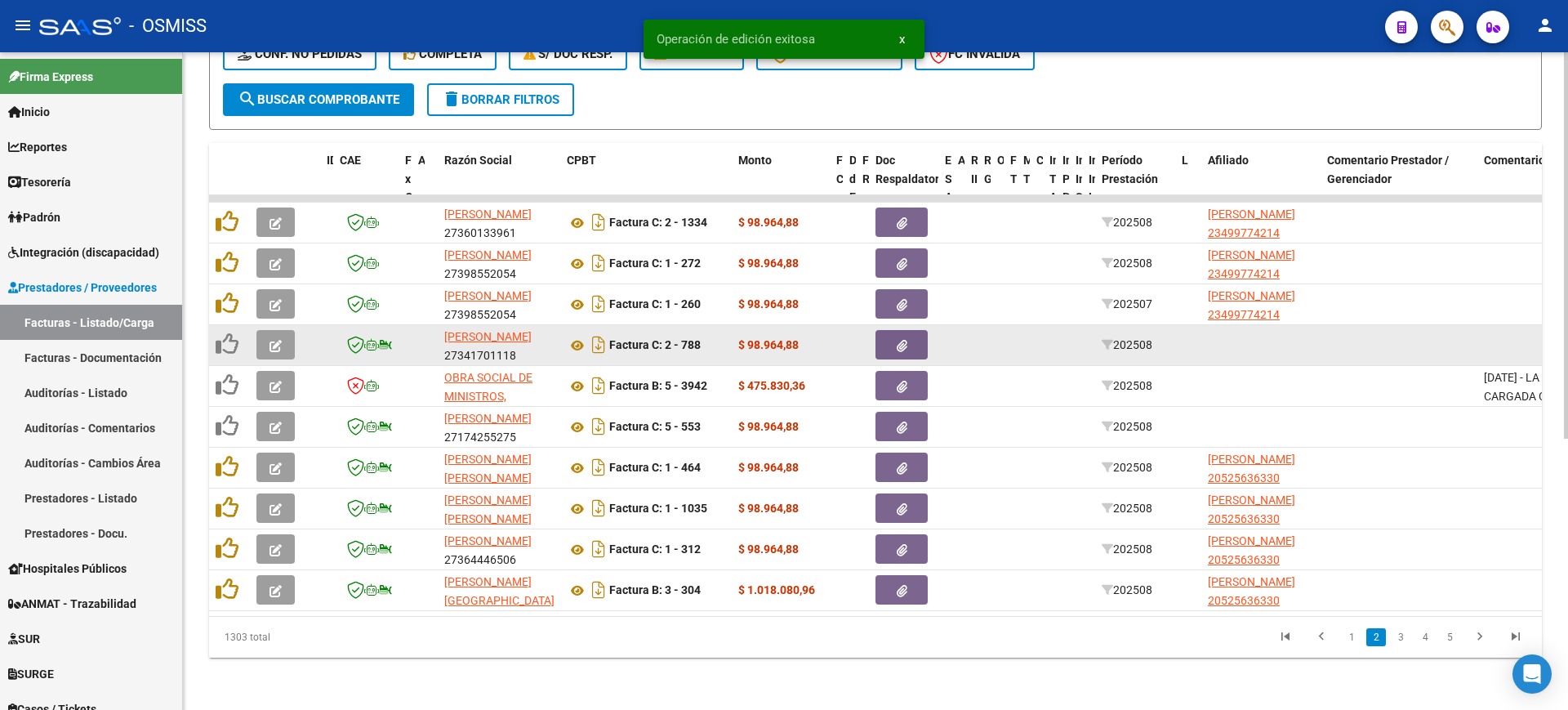
click at [285, 330] on button "button" at bounding box center [275, 345] width 38 height 30
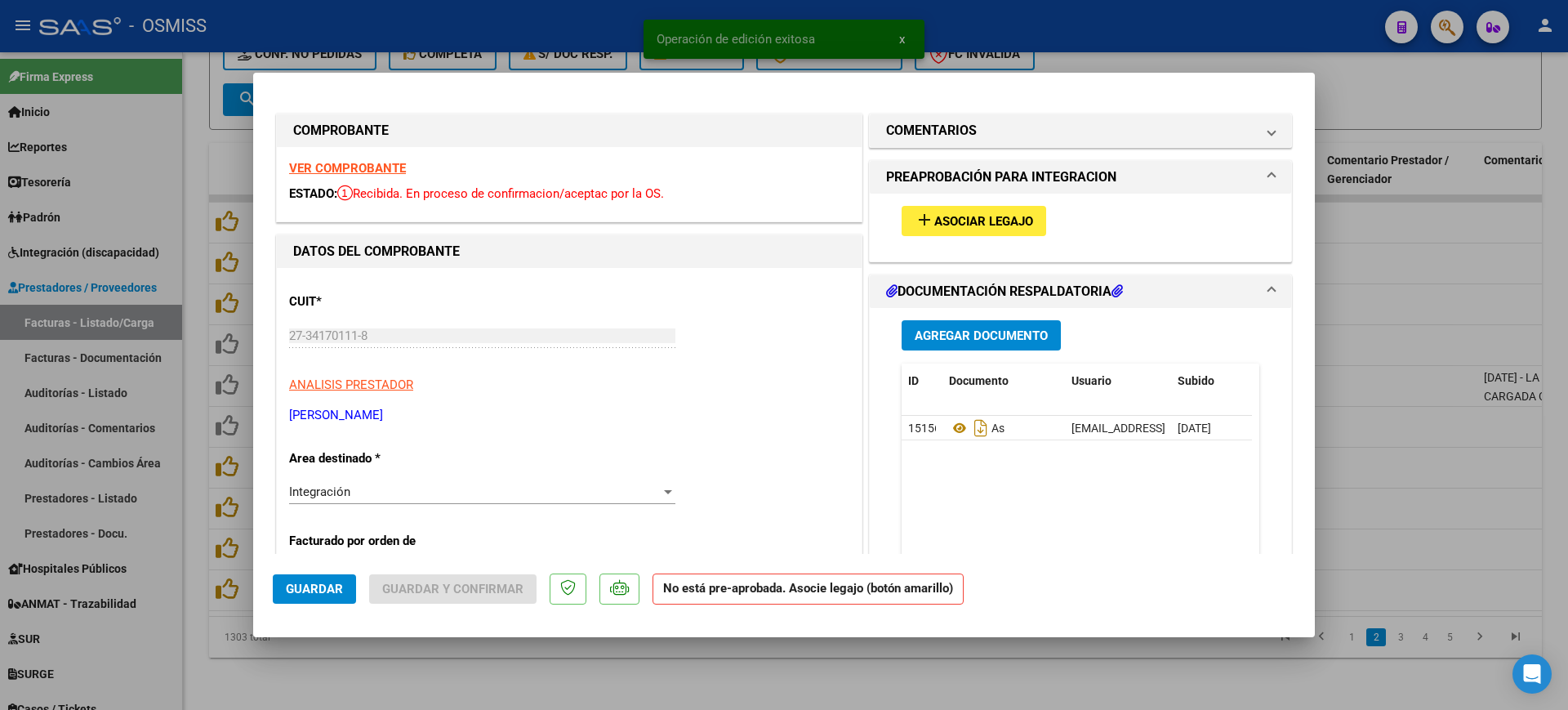
click at [372, 161] on strong "VER COMPROBANTE" at bounding box center [347, 168] width 117 height 15
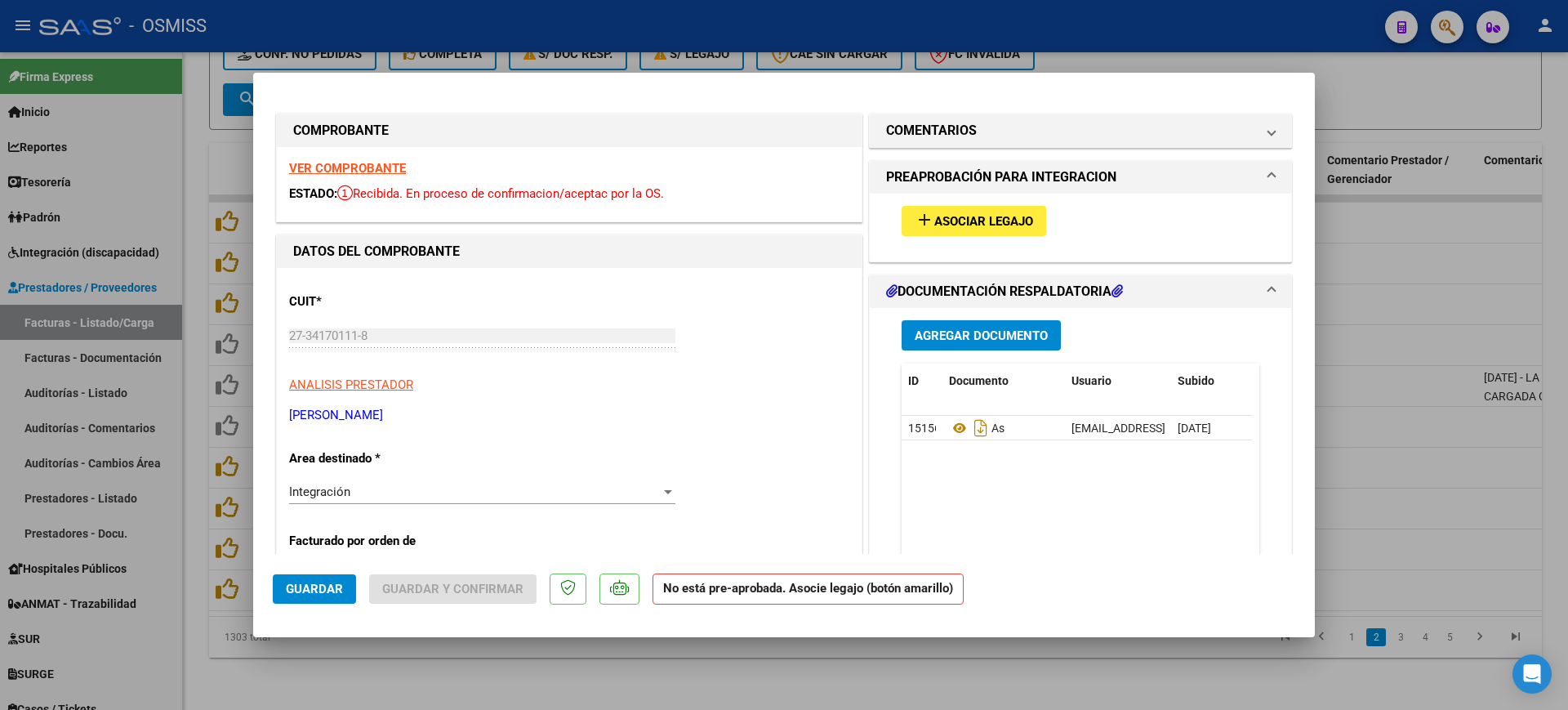
click at [970, 218] on span "Asociar Legajo" at bounding box center [984, 221] width 99 height 15
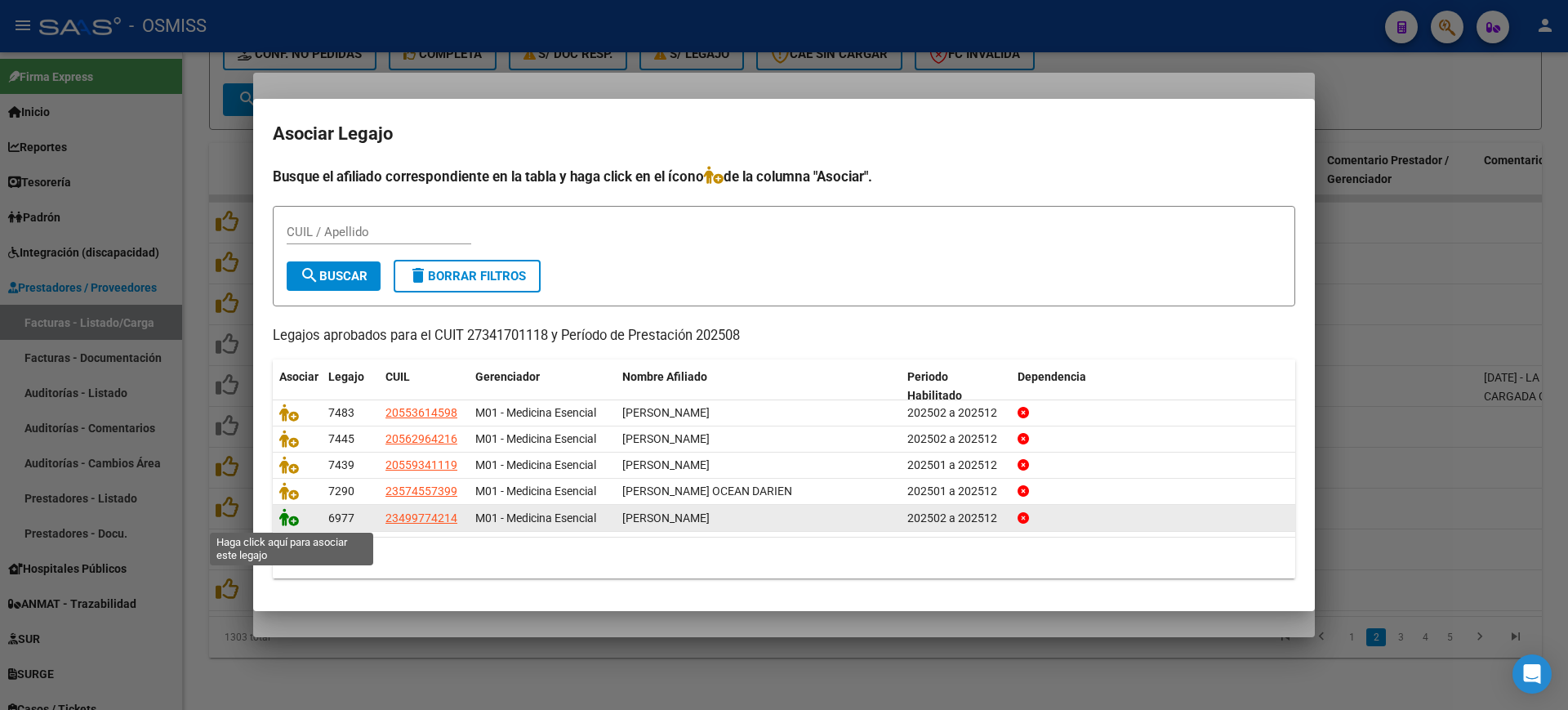
click at [287, 524] on icon at bounding box center [289, 517] width 20 height 18
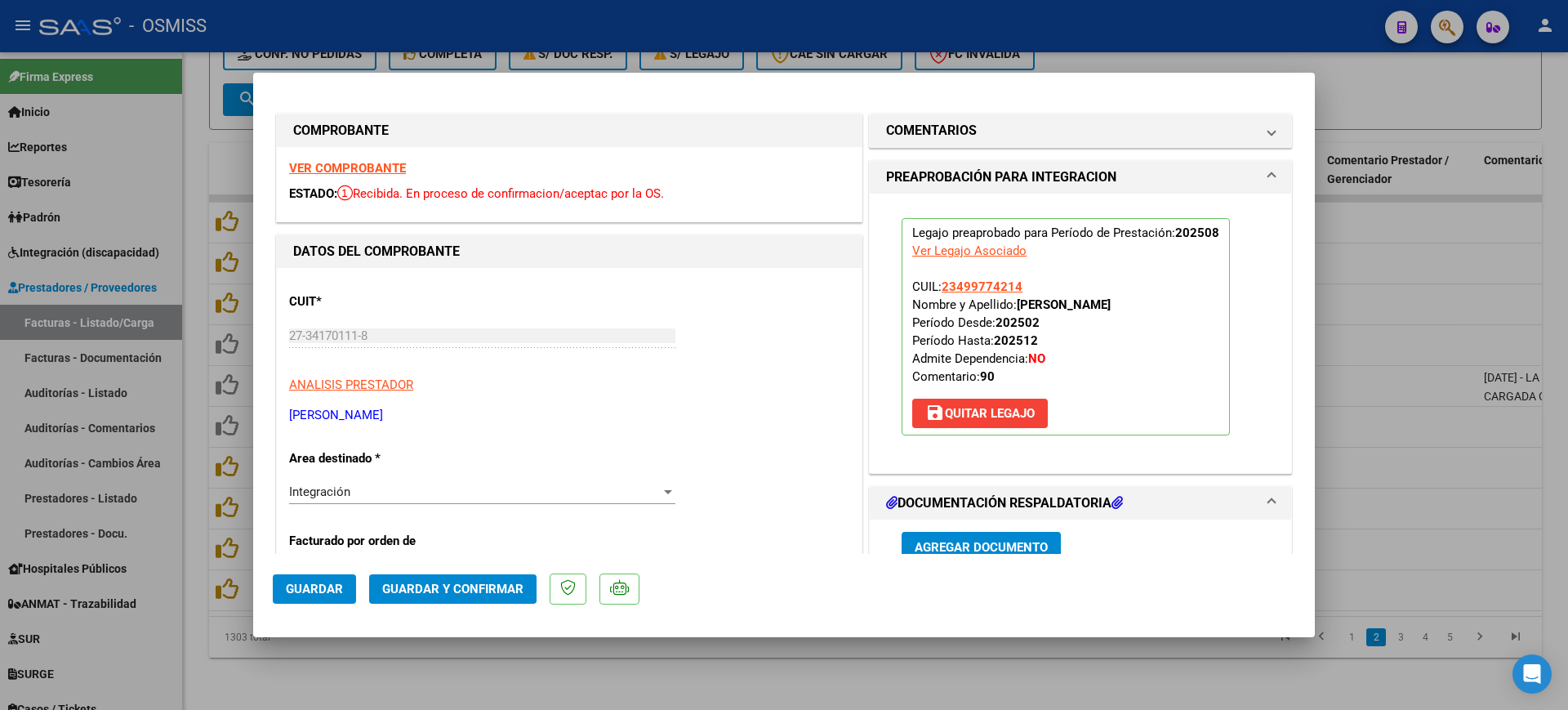
click at [297, 588] on span "Guardar" at bounding box center [315, 589] width 57 height 15
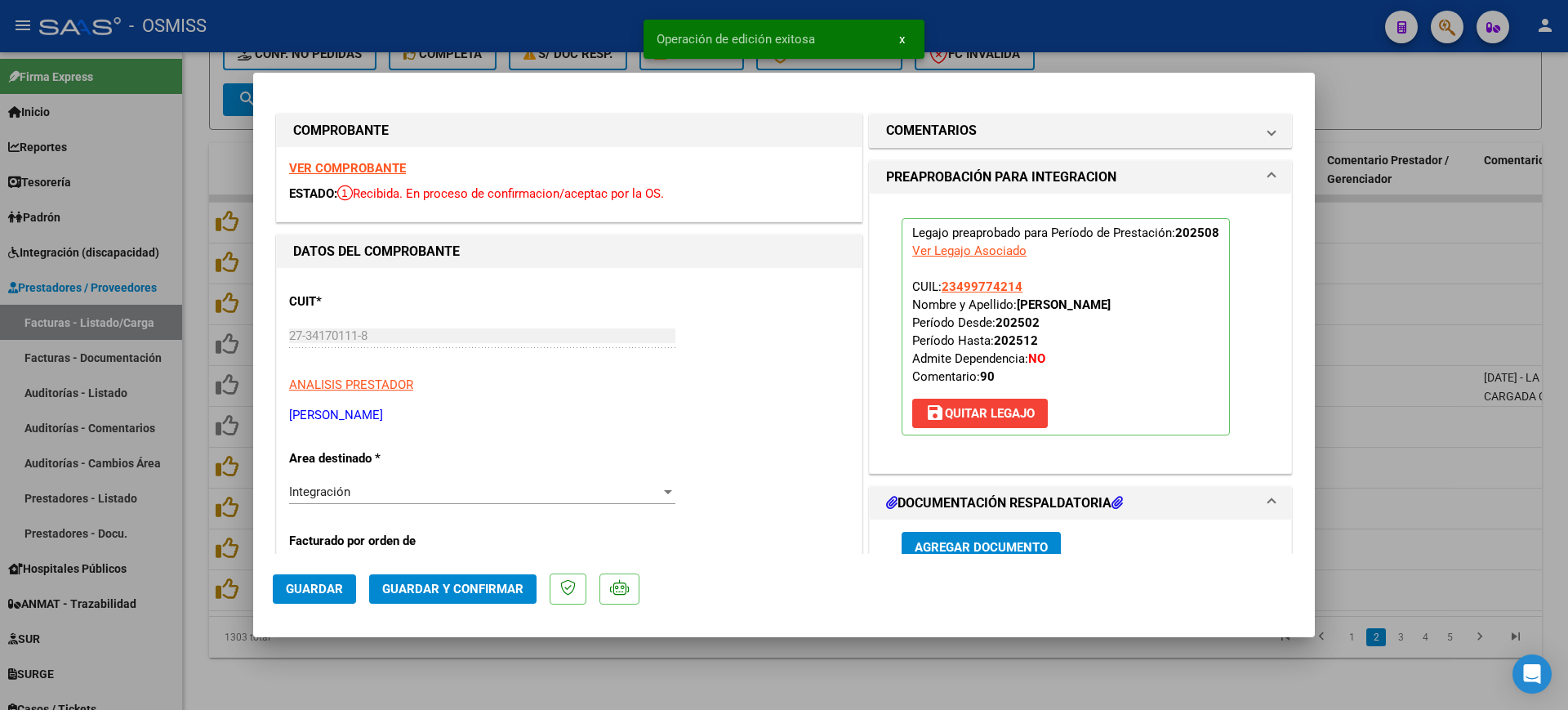
drag, startPoint x: 722, startPoint y: 682, endPoint x: 733, endPoint y: 571, distance: 111.5
click at [723, 676] on div at bounding box center [784, 355] width 1568 height 710
type input "$ 0,00"
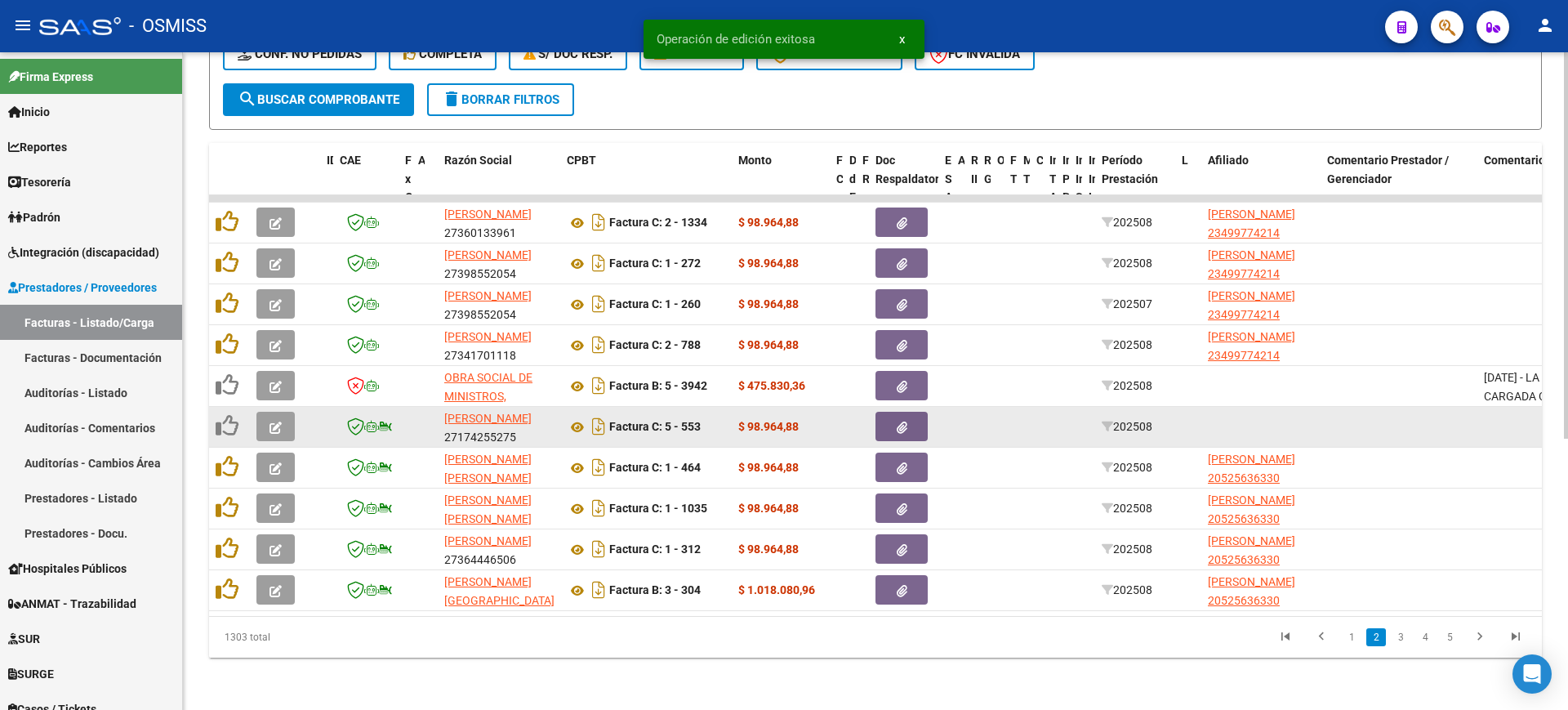
click at [278, 422] on icon "button" at bounding box center [275, 428] width 12 height 12
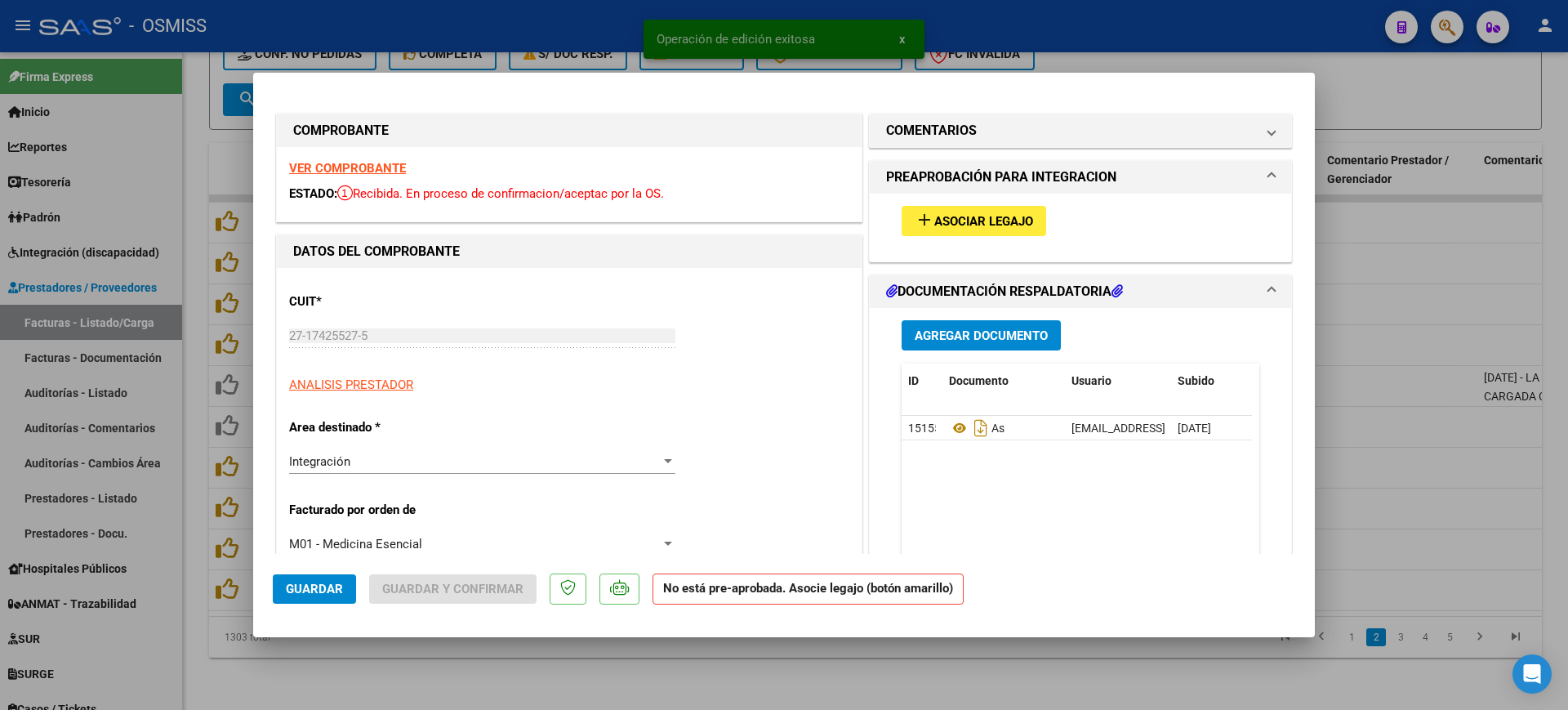
click at [375, 180] on div "VER COMPROBANTE ESTADO: Recibida. En proceso de confirmacion/aceptac por la OS." at bounding box center [569, 185] width 585 height 75
click at [386, 171] on strong "VER COMPROBANTE" at bounding box center [347, 168] width 117 height 15
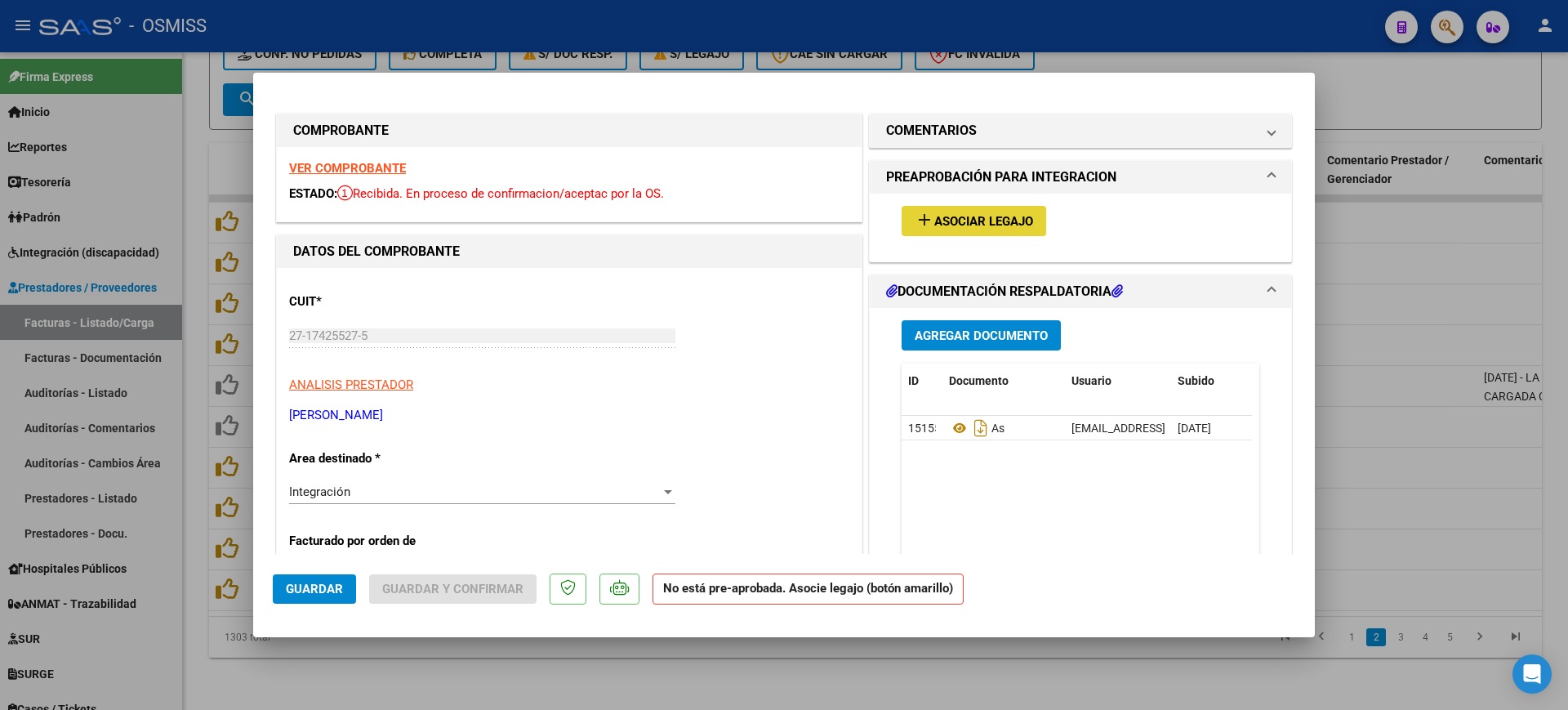
click at [1018, 223] on span "Asociar Legajo" at bounding box center [984, 221] width 99 height 15
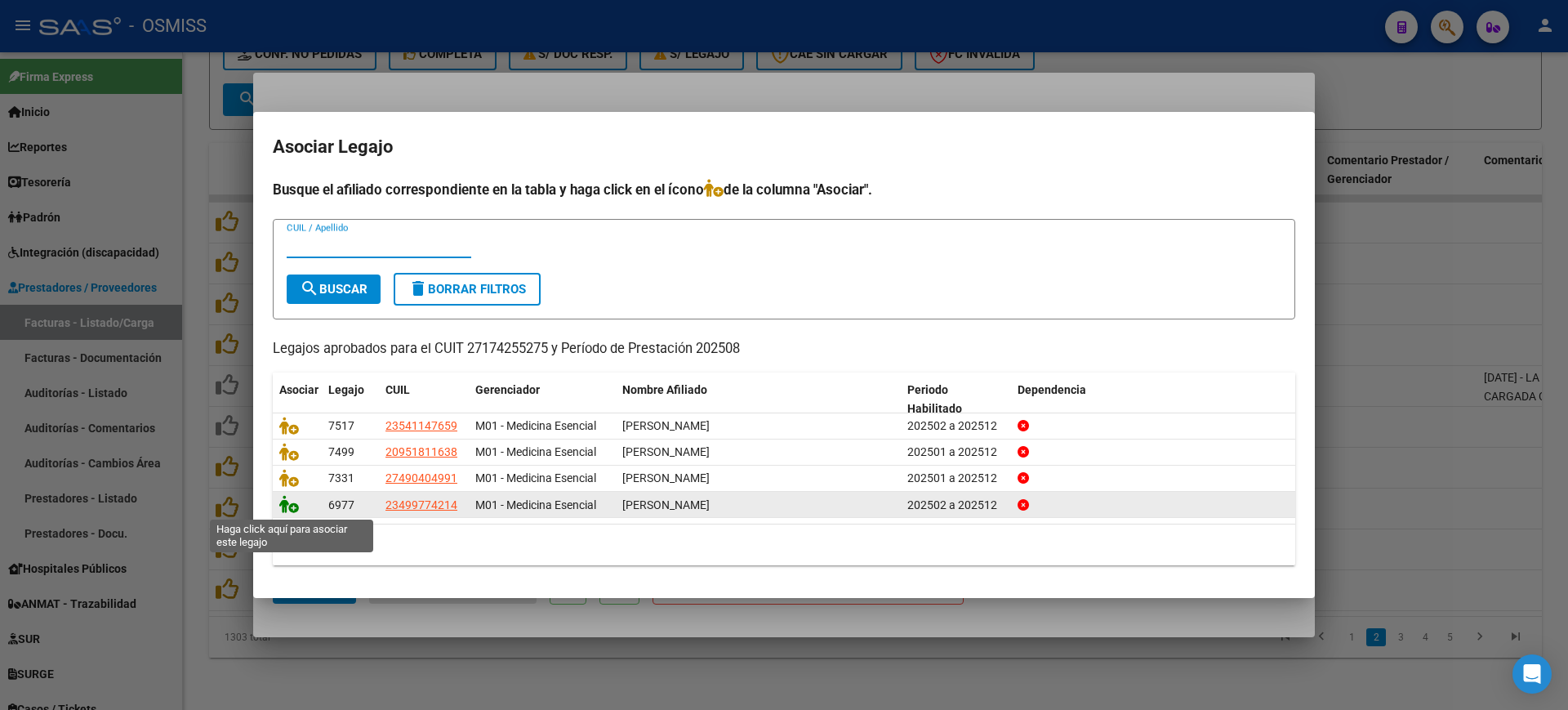
click at [287, 511] on icon at bounding box center [289, 504] width 20 height 18
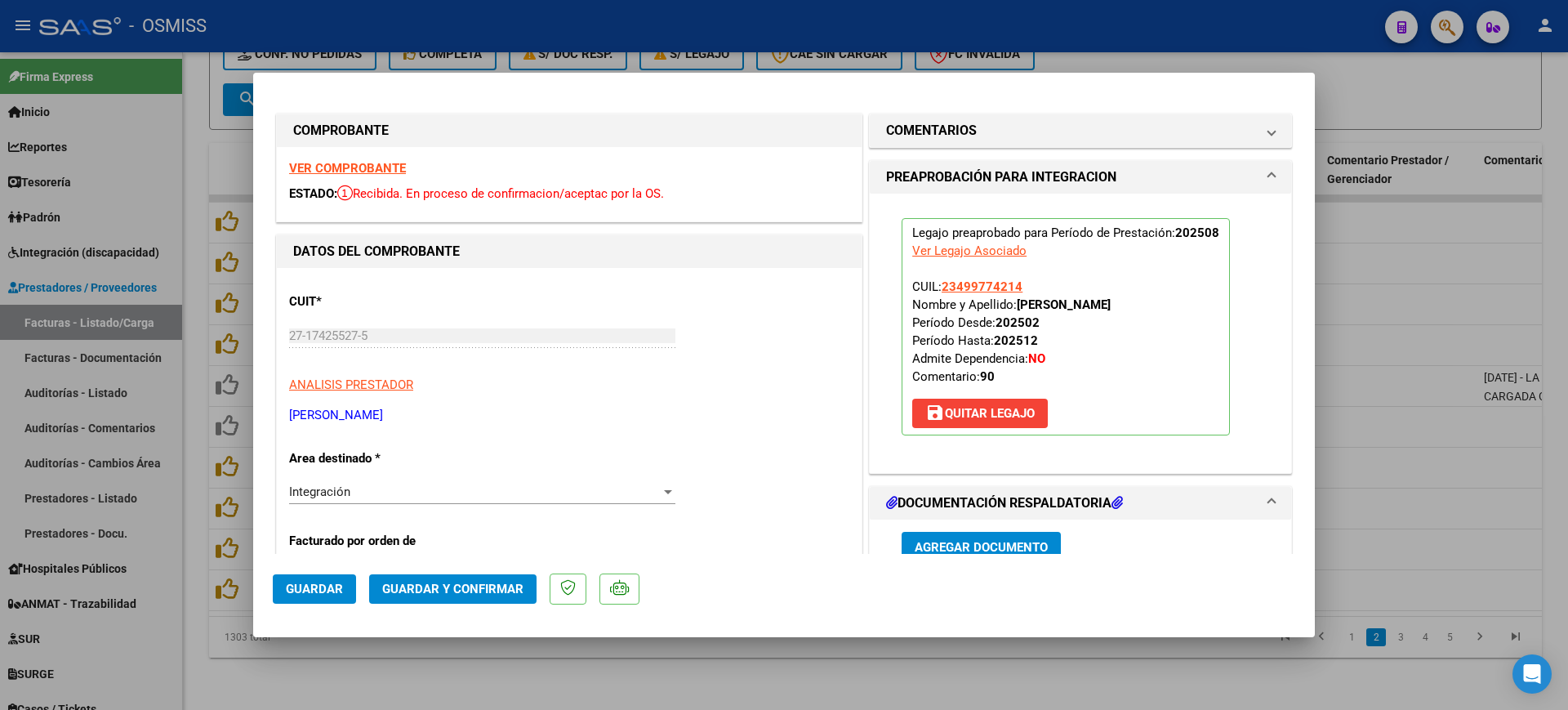
click at [313, 595] on span "Guardar" at bounding box center [315, 589] width 57 height 15
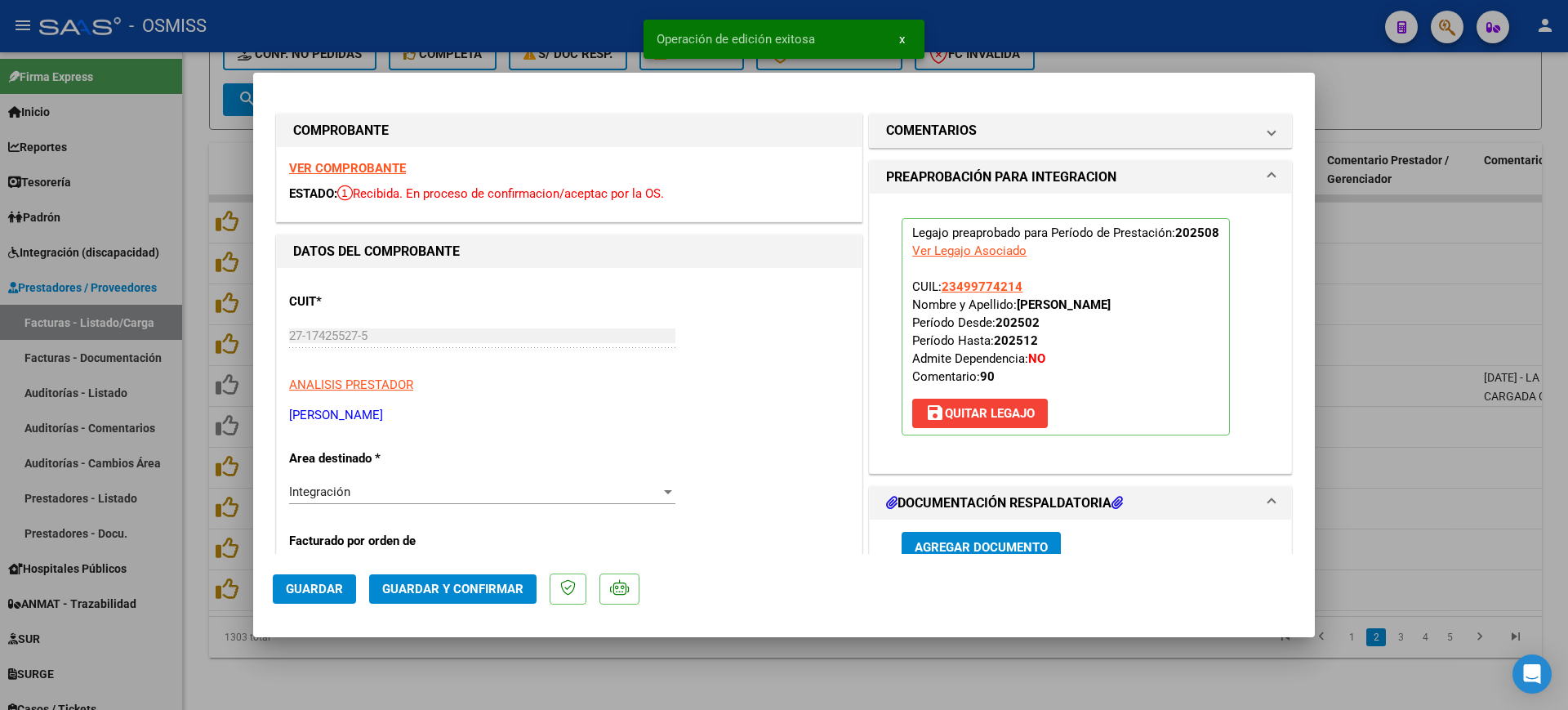
click at [610, 676] on div at bounding box center [784, 355] width 1568 height 710
type input "$ 0,00"
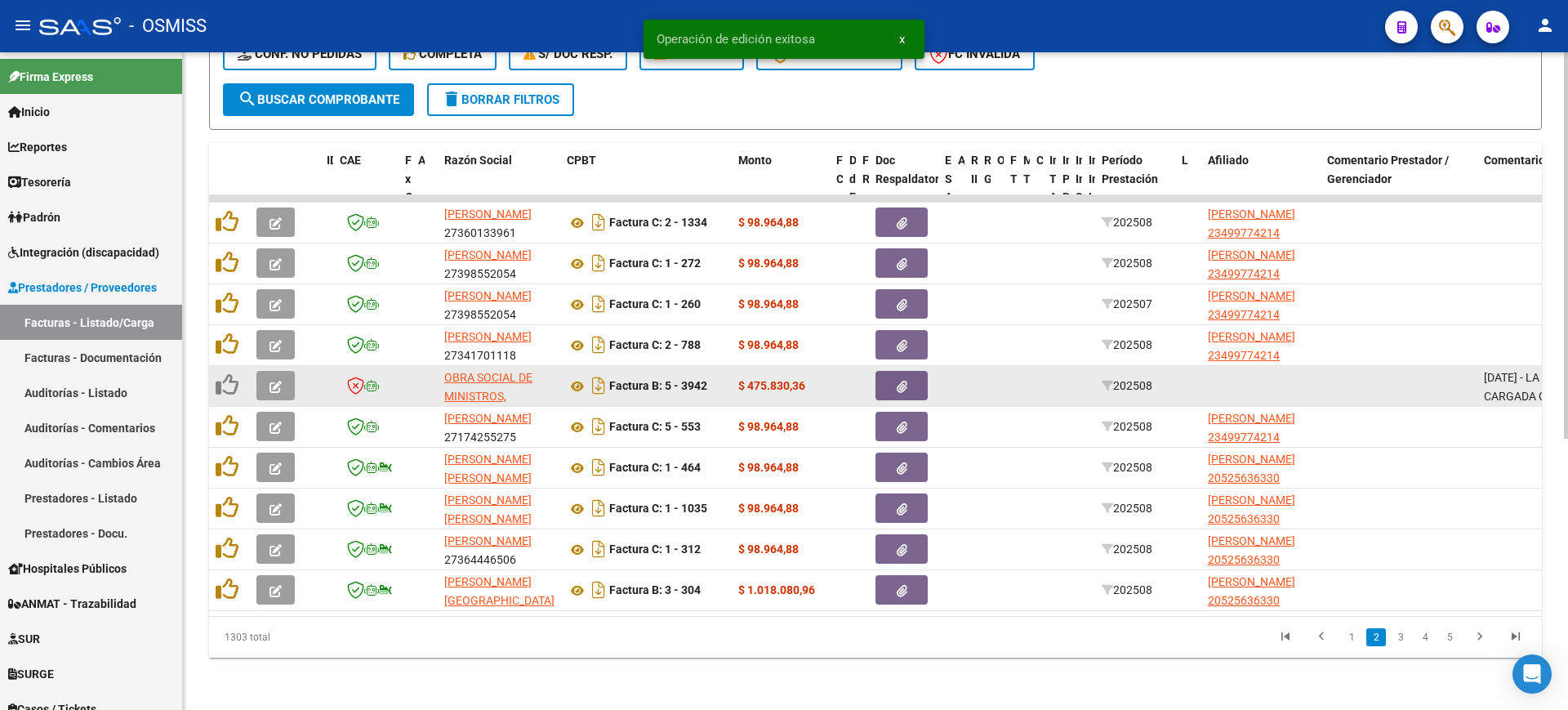
click at [290, 371] on button "button" at bounding box center [275, 385] width 38 height 30
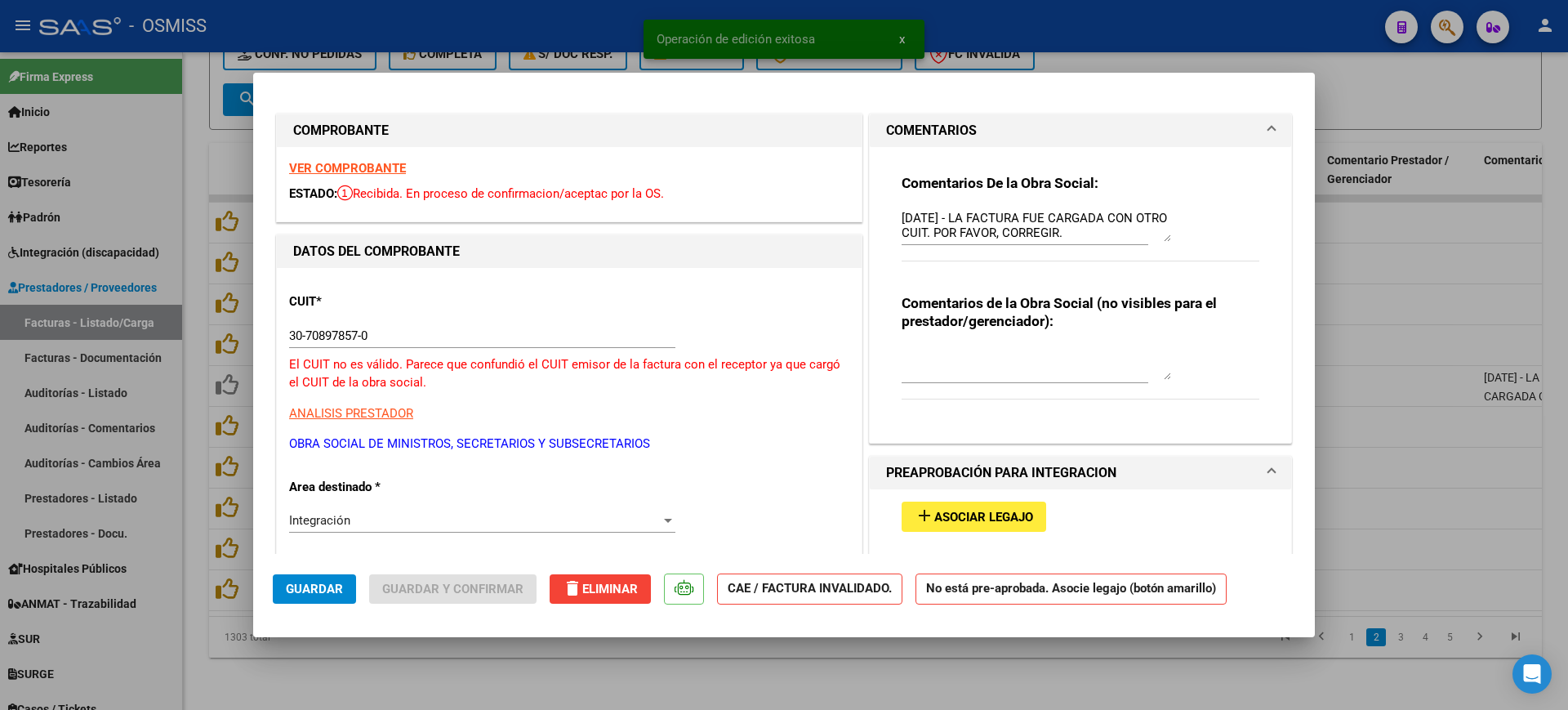
click at [370, 157] on div "VER COMPROBANTE ESTADO: Recibida. En proceso de confirmacion/aceptac por la OS." at bounding box center [569, 185] width 585 height 75
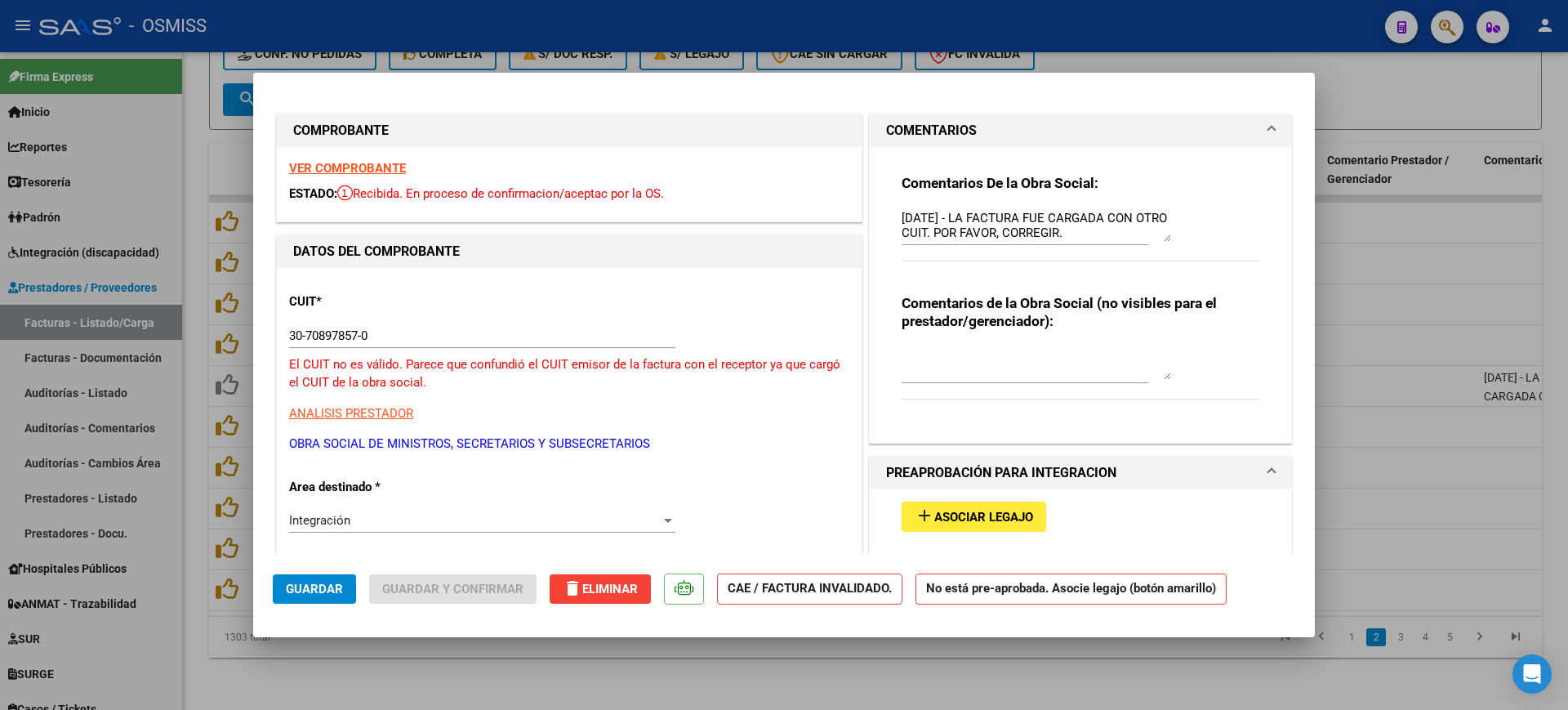
click at [389, 168] on strong "VER COMPROBANTE" at bounding box center [347, 168] width 117 height 15
click at [978, 521] on span "Asociar Legajo" at bounding box center [984, 516] width 99 height 15
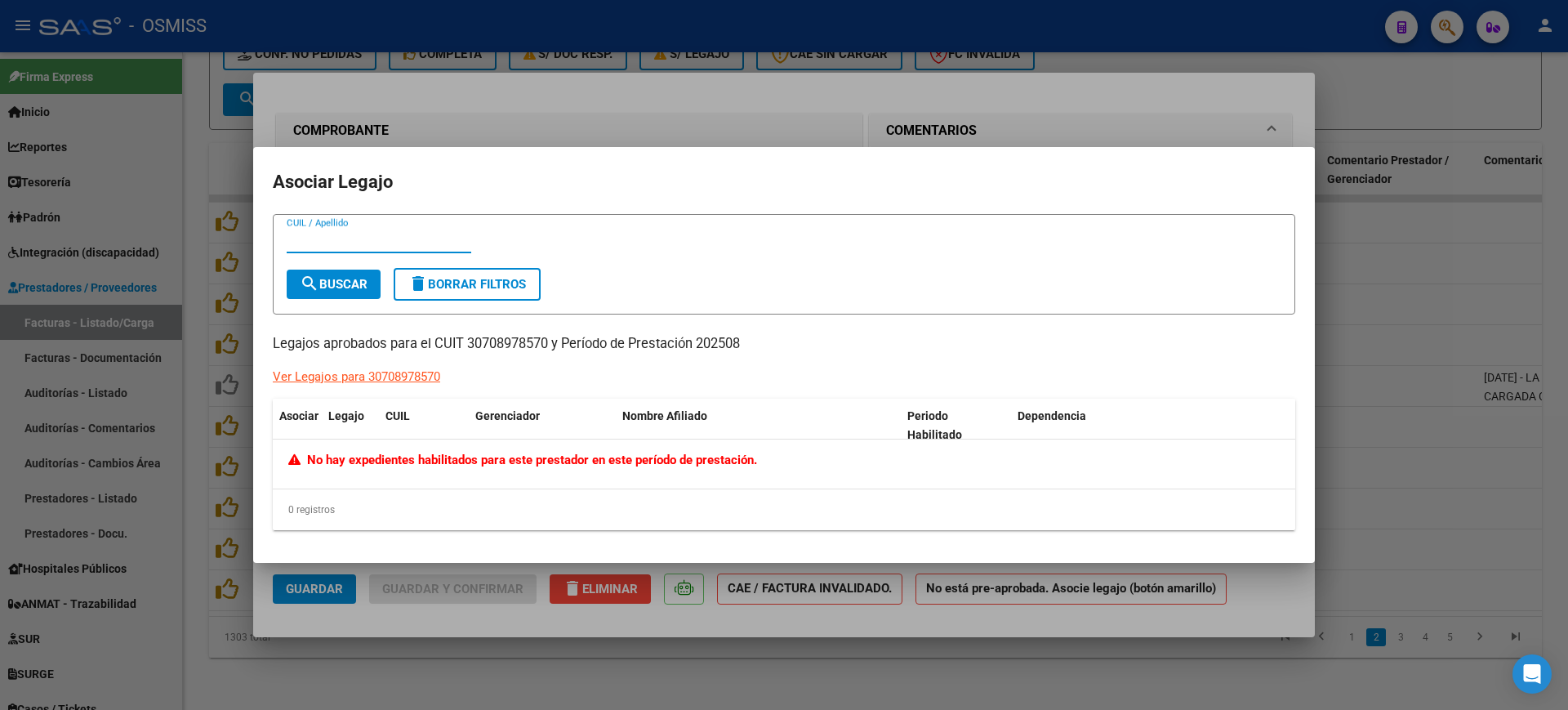
click at [1020, 625] on div at bounding box center [784, 355] width 1568 height 710
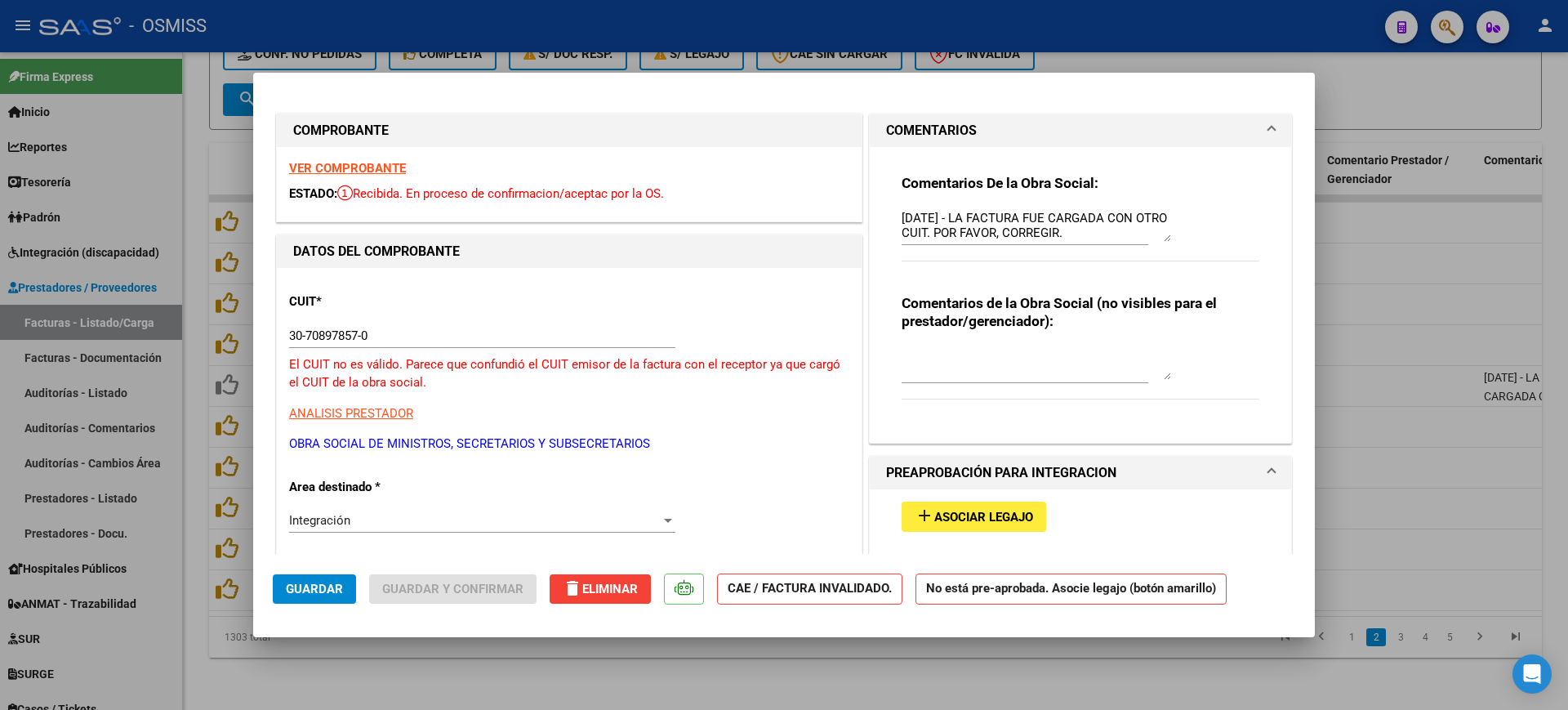
click at [1061, 680] on div at bounding box center [784, 355] width 1568 height 710
type input "$ 0,00"
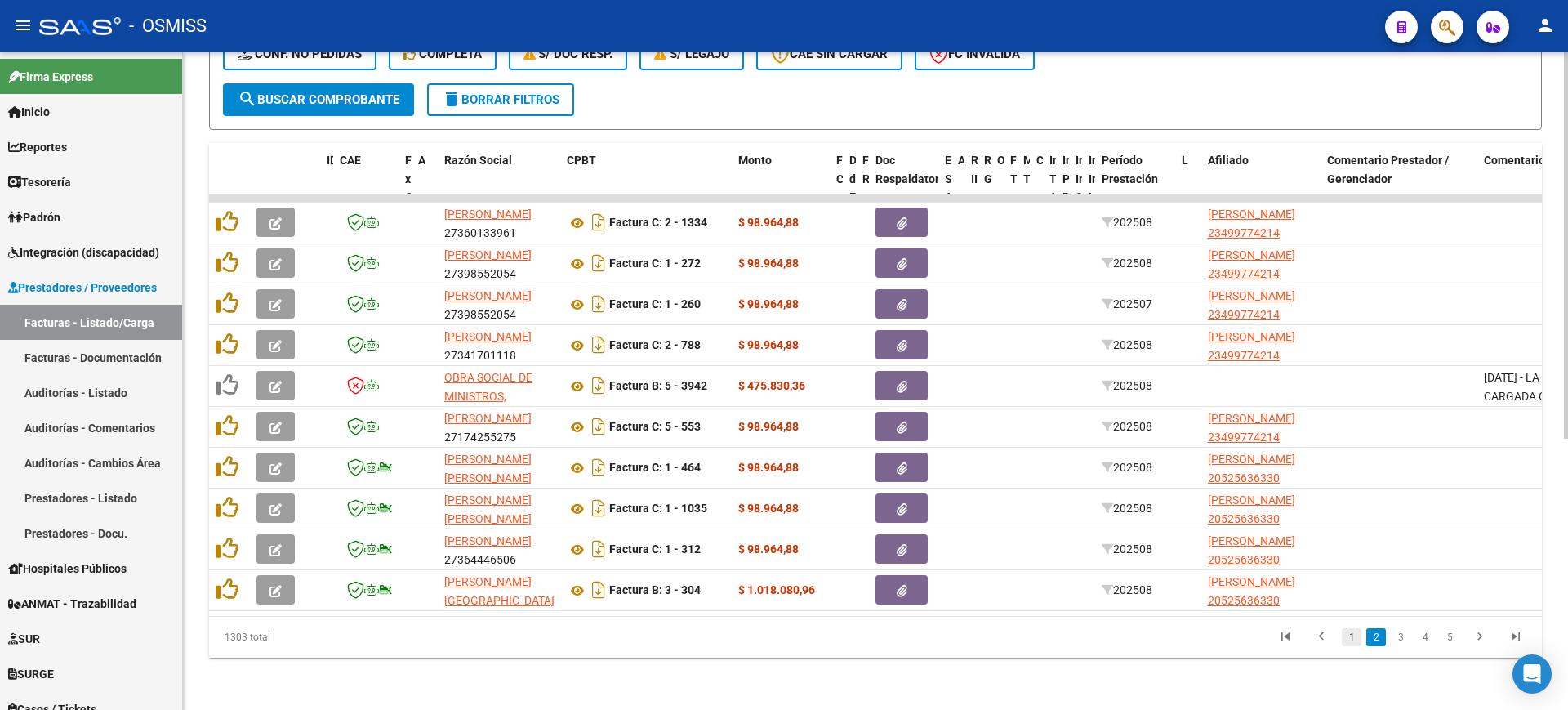
click at [1360, 638] on link "1" at bounding box center [1352, 637] width 20 height 18
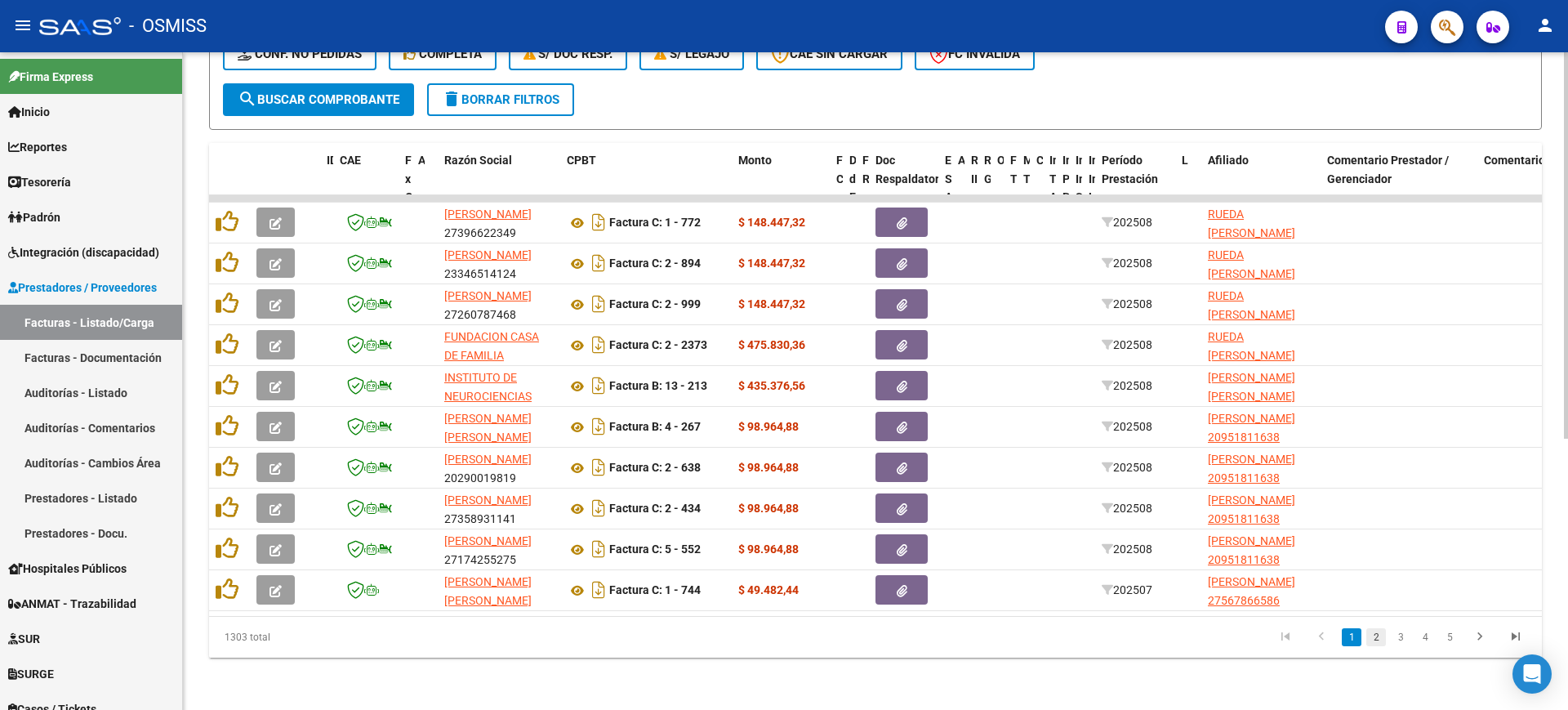
click at [1378, 638] on link "2" at bounding box center [1376, 637] width 20 height 18
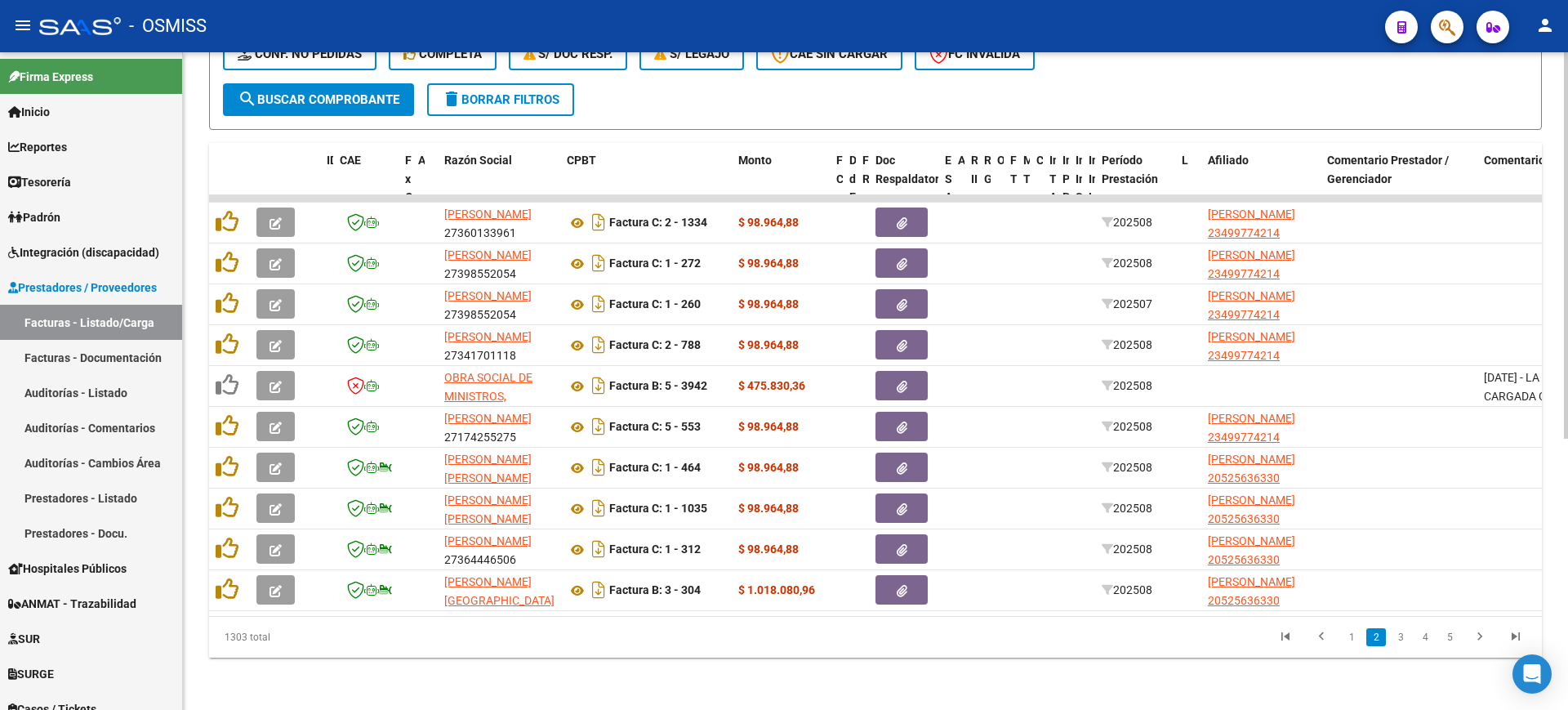
click at [1398, 639] on link "3" at bounding box center [1401, 637] width 20 height 18
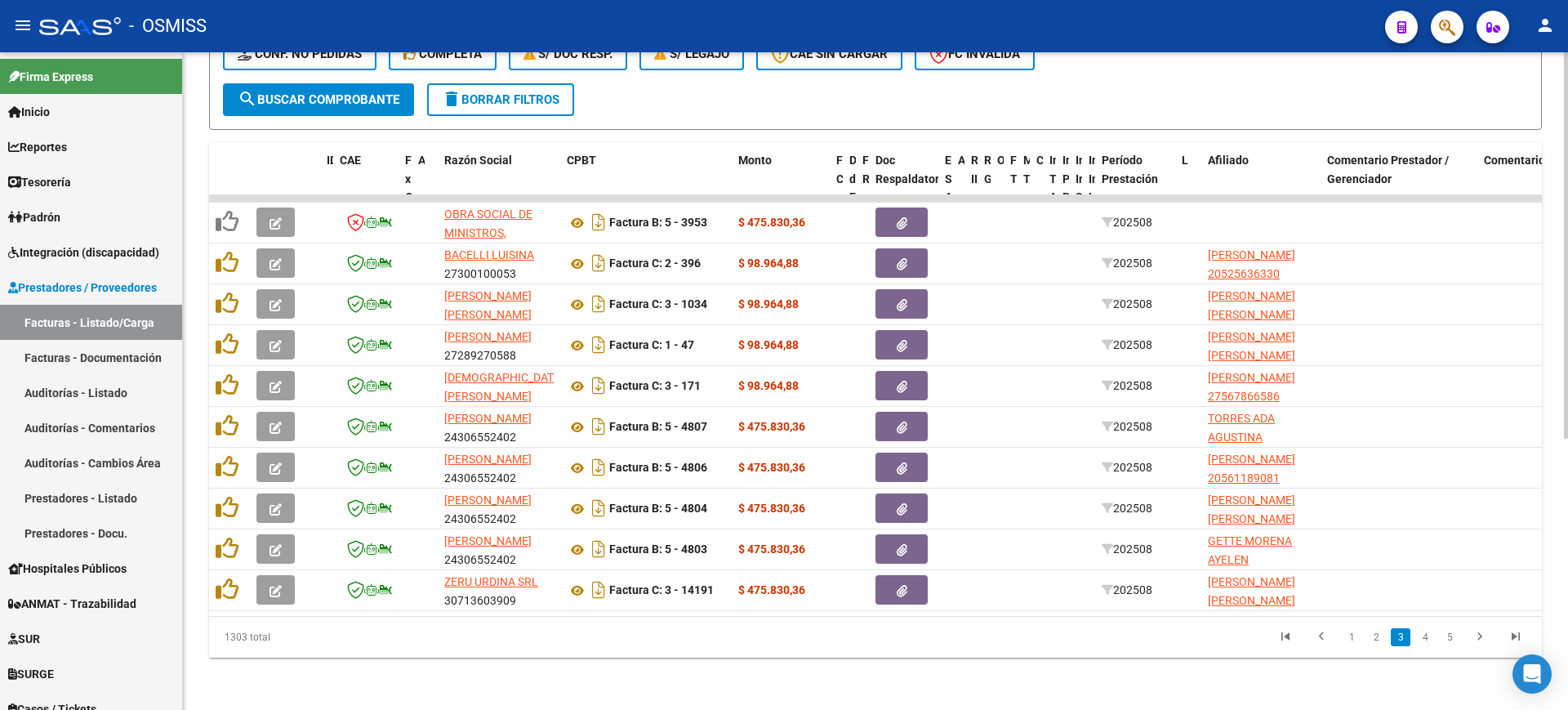
click at [1379, 635] on link "2" at bounding box center [1376, 637] width 20 height 18
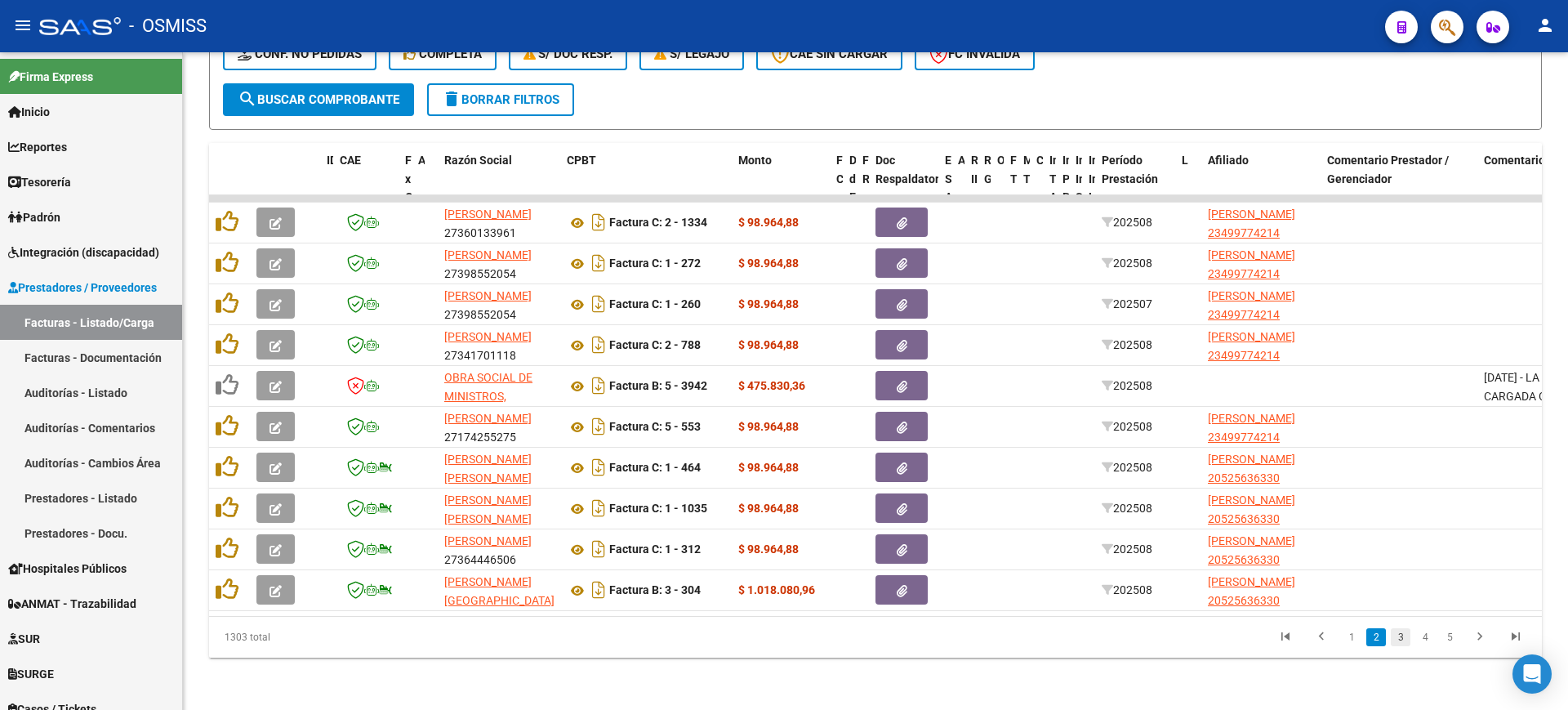
click at [1401, 640] on link "3" at bounding box center [1401, 637] width 20 height 18
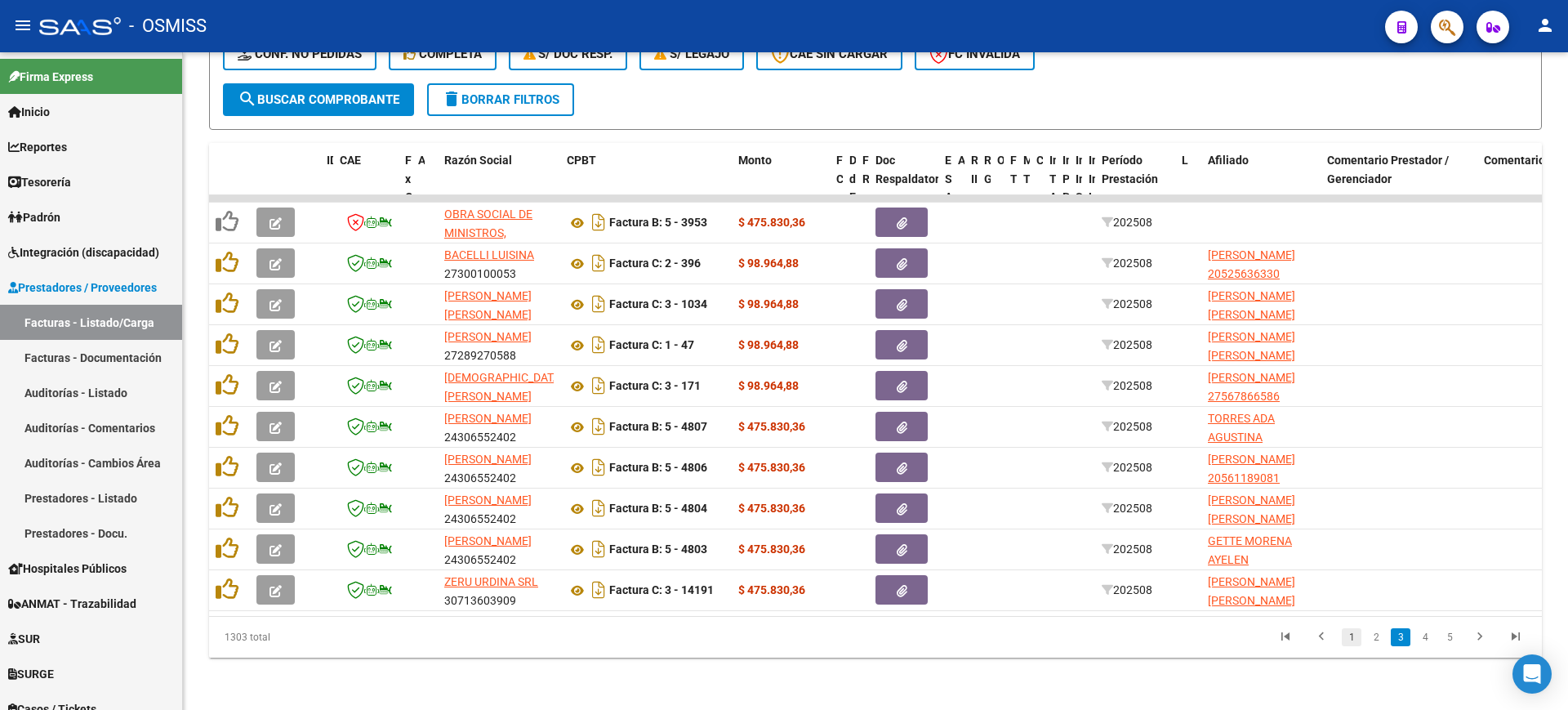
click at [1350, 630] on link "1" at bounding box center [1352, 637] width 20 height 18
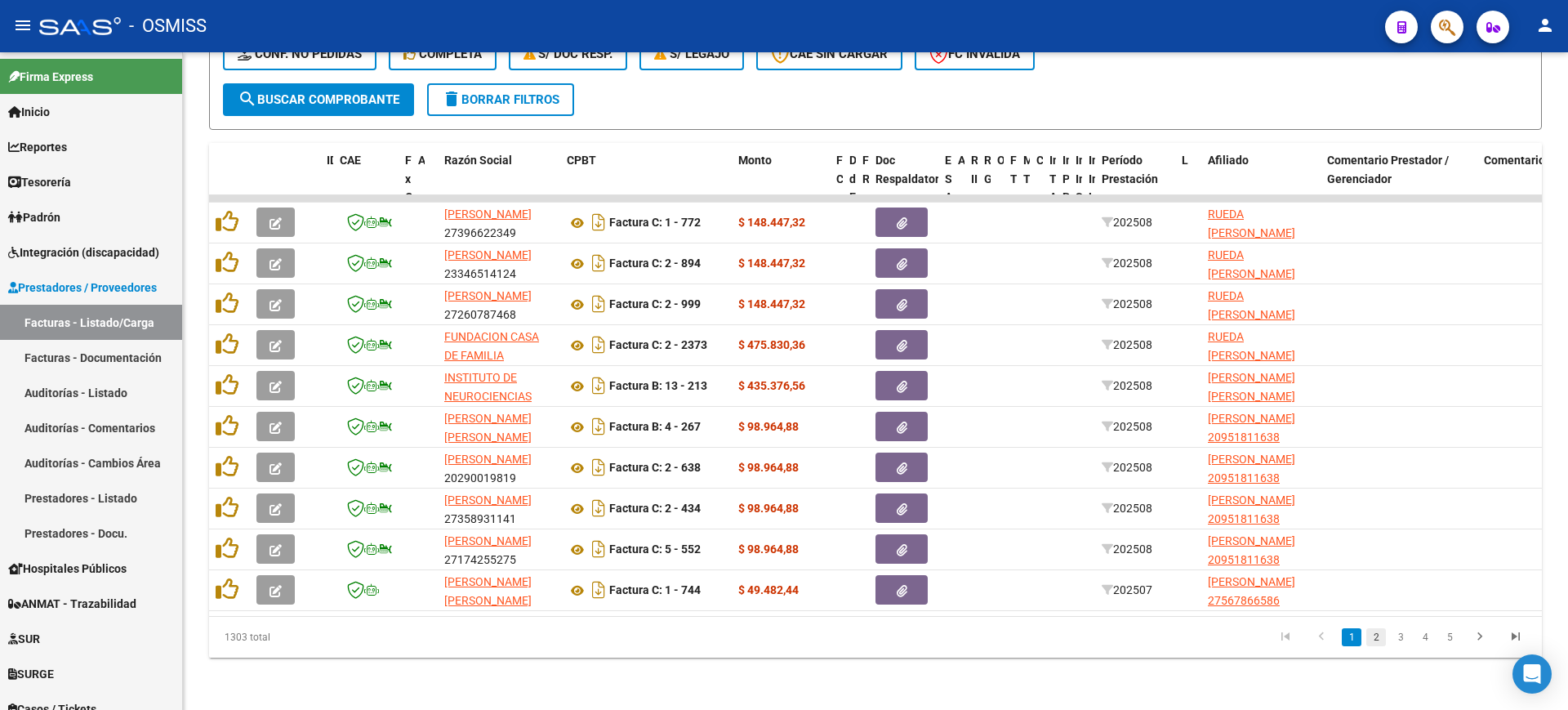
click at [1384, 637] on link "2" at bounding box center [1376, 637] width 20 height 18
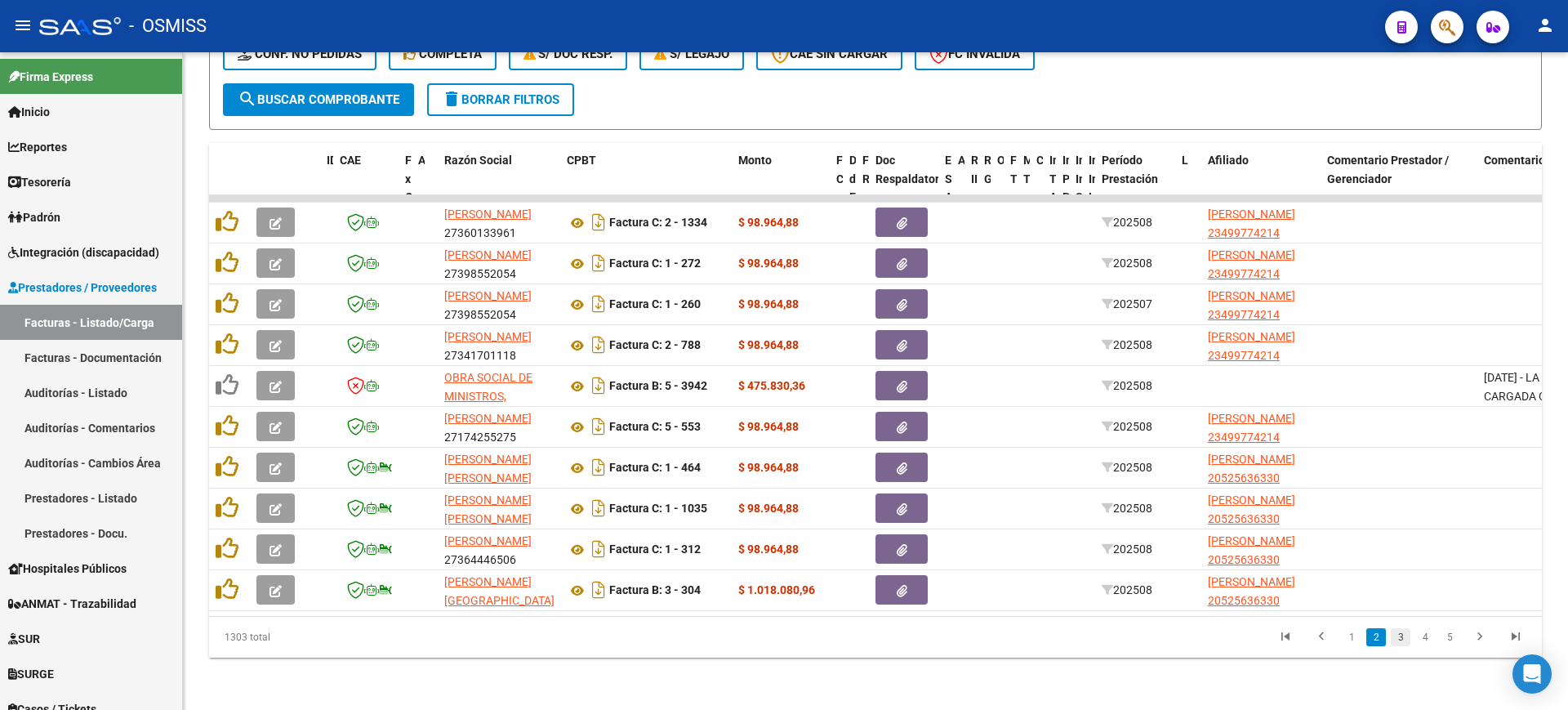
click at [1397, 635] on link "3" at bounding box center [1401, 637] width 20 height 18
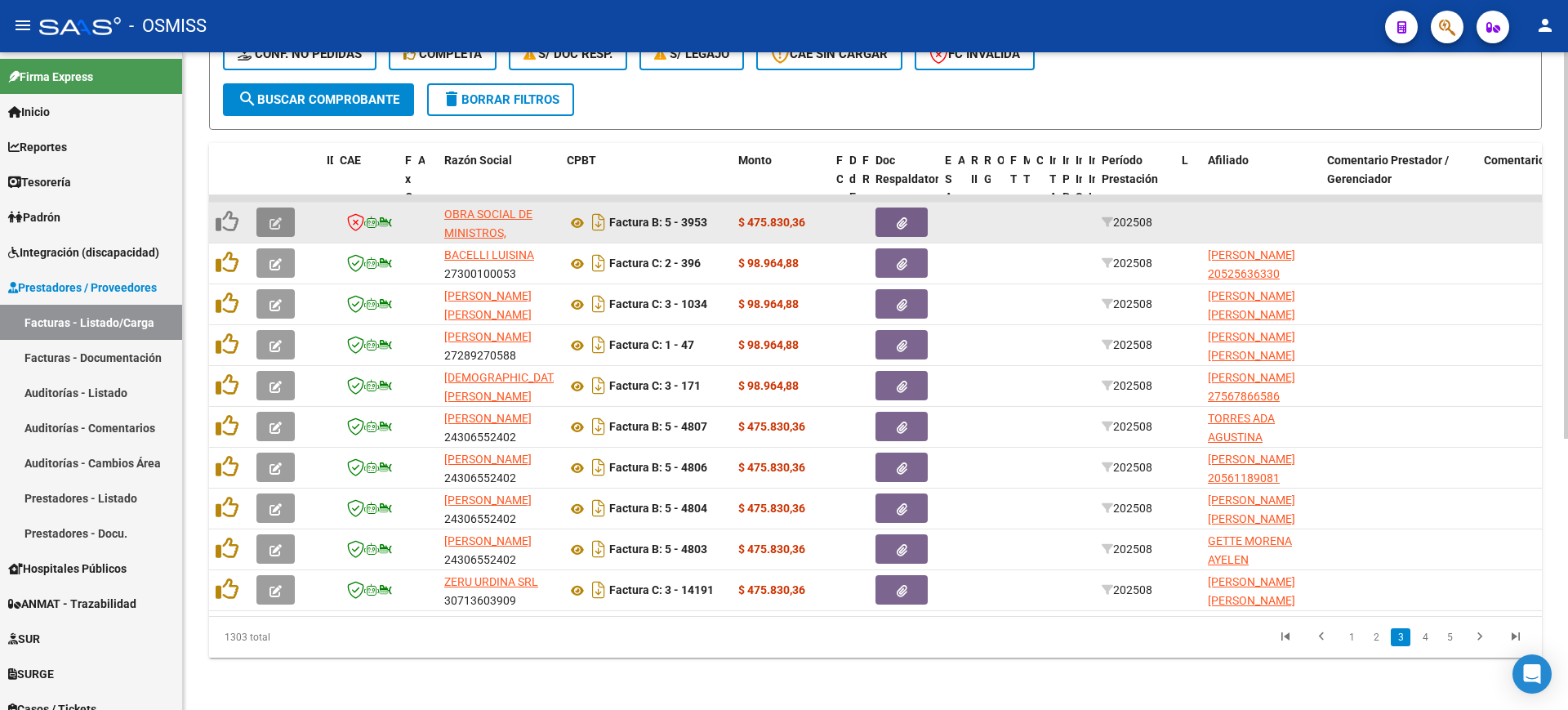
click at [281, 217] on icon "button" at bounding box center [275, 223] width 12 height 12
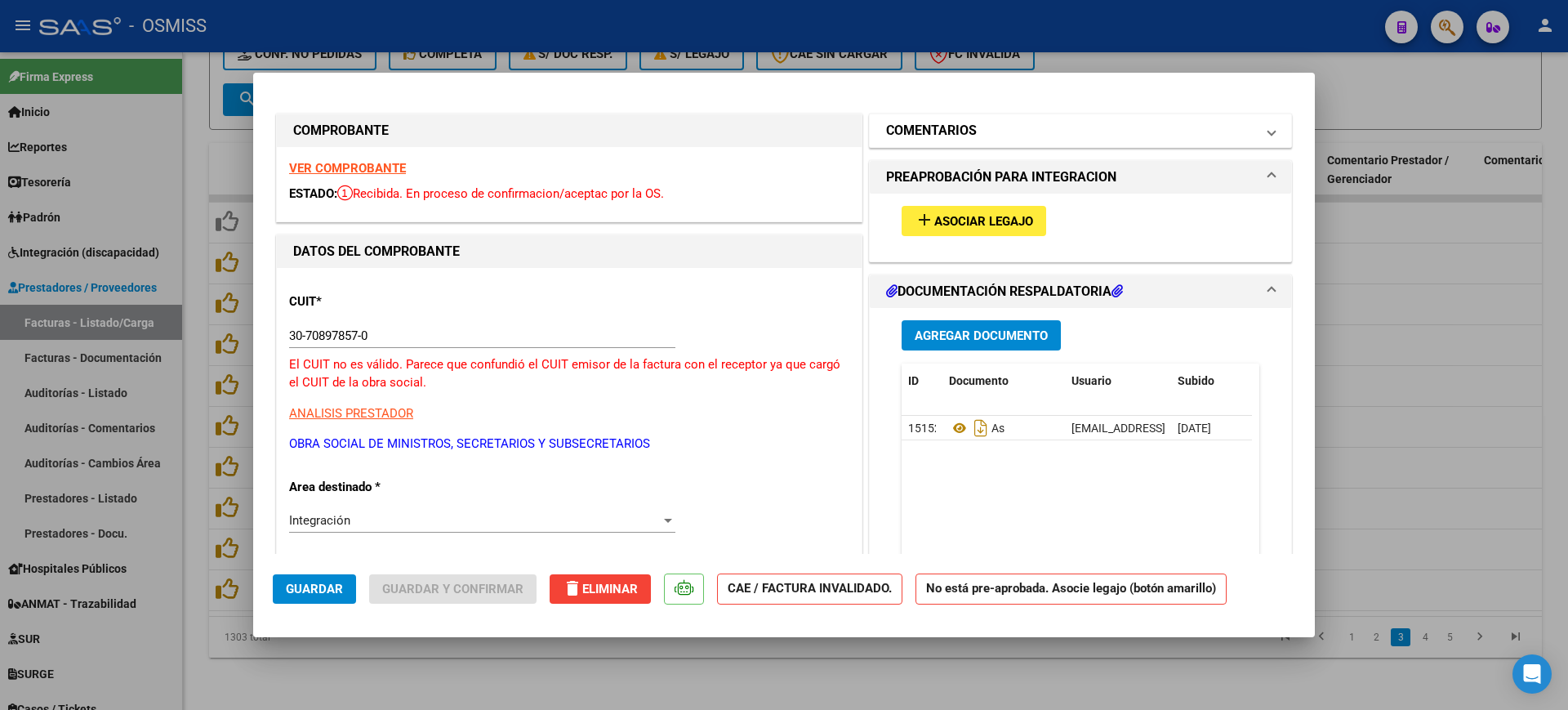
click at [973, 122] on mat-panel-title "COMENTARIOS" at bounding box center [1072, 131] width 370 height 20
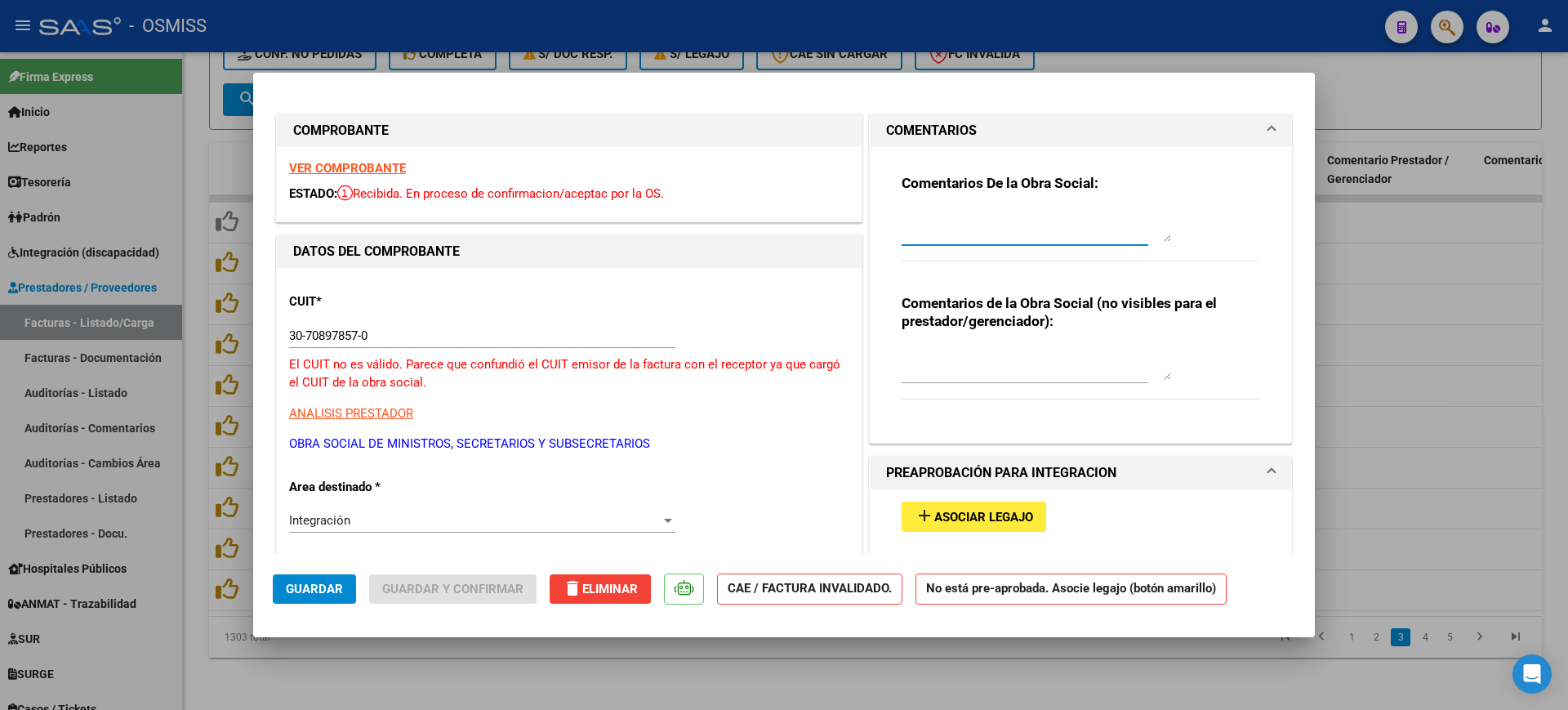
paste textarea "[DATE] - LA FACTURA FUE CARGADA CON OTRO CUIT. POR FAVOR, CORREGIR."
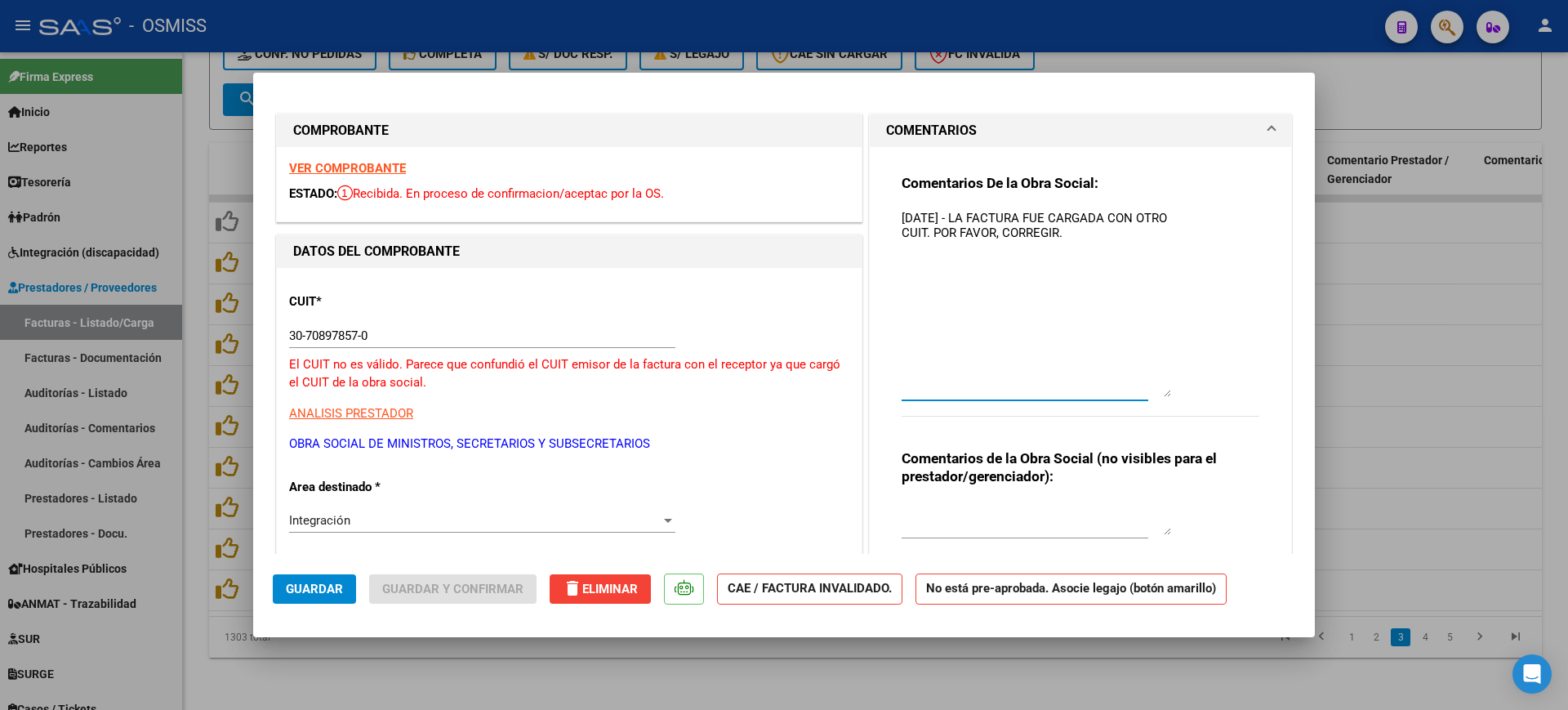
drag, startPoint x: 1157, startPoint y: 234, endPoint x: 1181, endPoint y: 402, distance: 169.7
click at [1187, 404] on div "Comentarios De la Obra Social: [DATE] - LA FACTURA FUE CARGADA CON OTRO CUIT. P…" at bounding box center [1080, 304] width 358 height 261
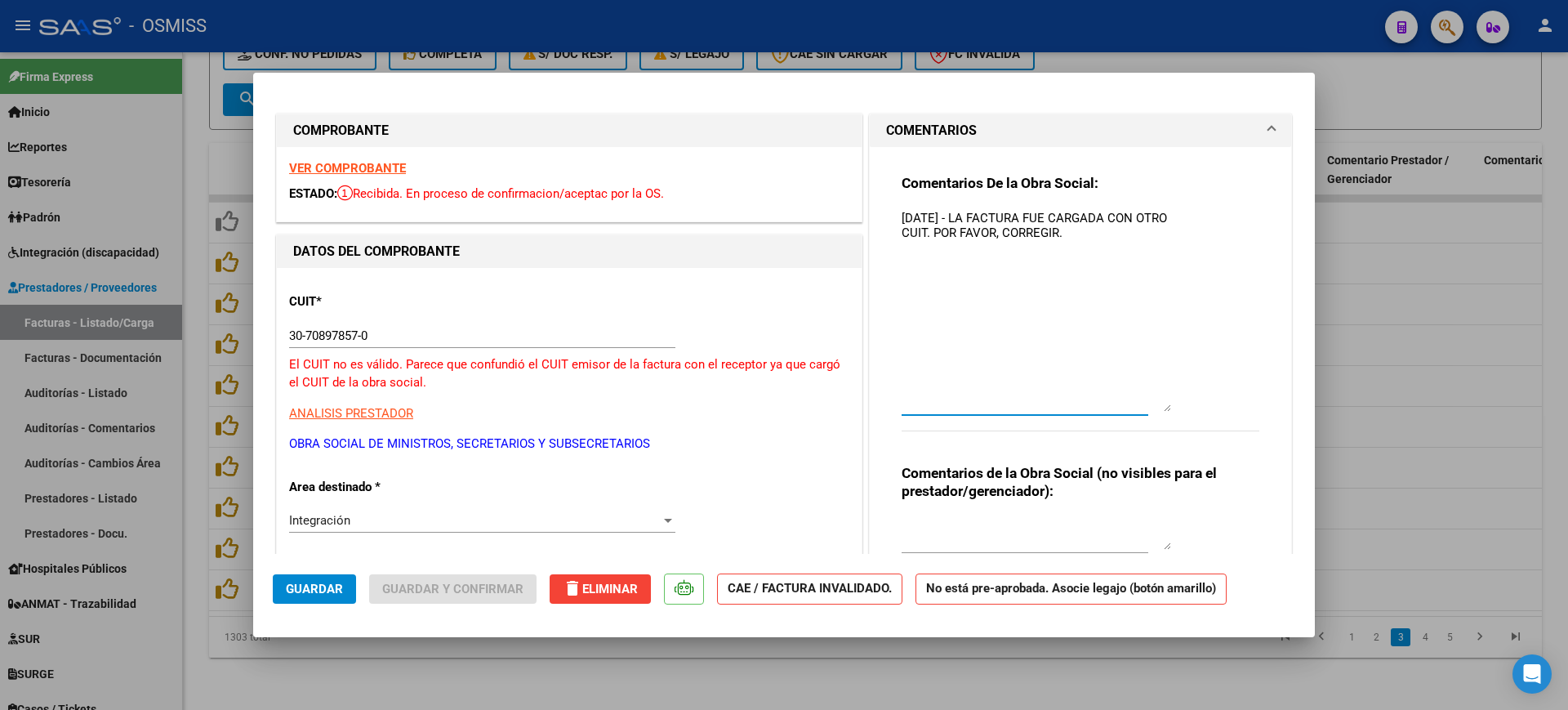
click at [901, 218] on textarea "[DATE] - LA FACTURA FUE CARGADA CON OTRO CUIT. POR FAVOR, CORREGIR." at bounding box center [1036, 311] width 269 height 203
drag, startPoint x: 1127, startPoint y: 229, endPoint x: 899, endPoint y: 199, distance: 230.0
click at [878, 191] on div "Comentarios De la Obra Social: [DATE] - LA FACTURA FUE CARGADA CON OTRO CUIT. P…" at bounding box center [1080, 381] width 422 height 466
click at [1012, 326] on textarea "[DATE] - LA FACTURA FUE CARGADA CON OTRO CUIT. POR FAVOR, CORREGIR." at bounding box center [1036, 311] width 269 height 203
type textarea "[DATE] - LA FACTURA FUE CARGADA CON OTRO CUIT. POR FAVOR, CORREGIR."
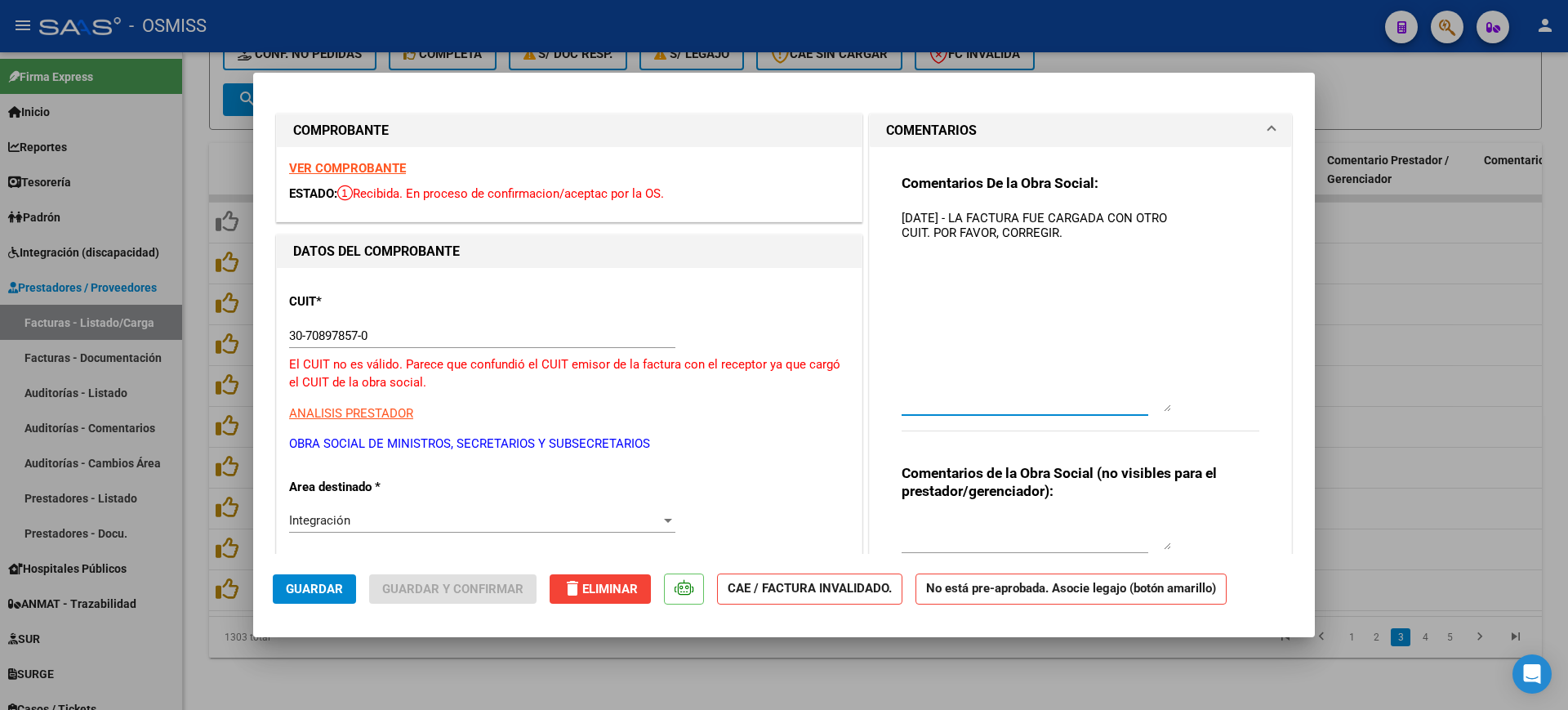
click at [308, 593] on span "Guardar" at bounding box center [315, 589] width 57 height 15
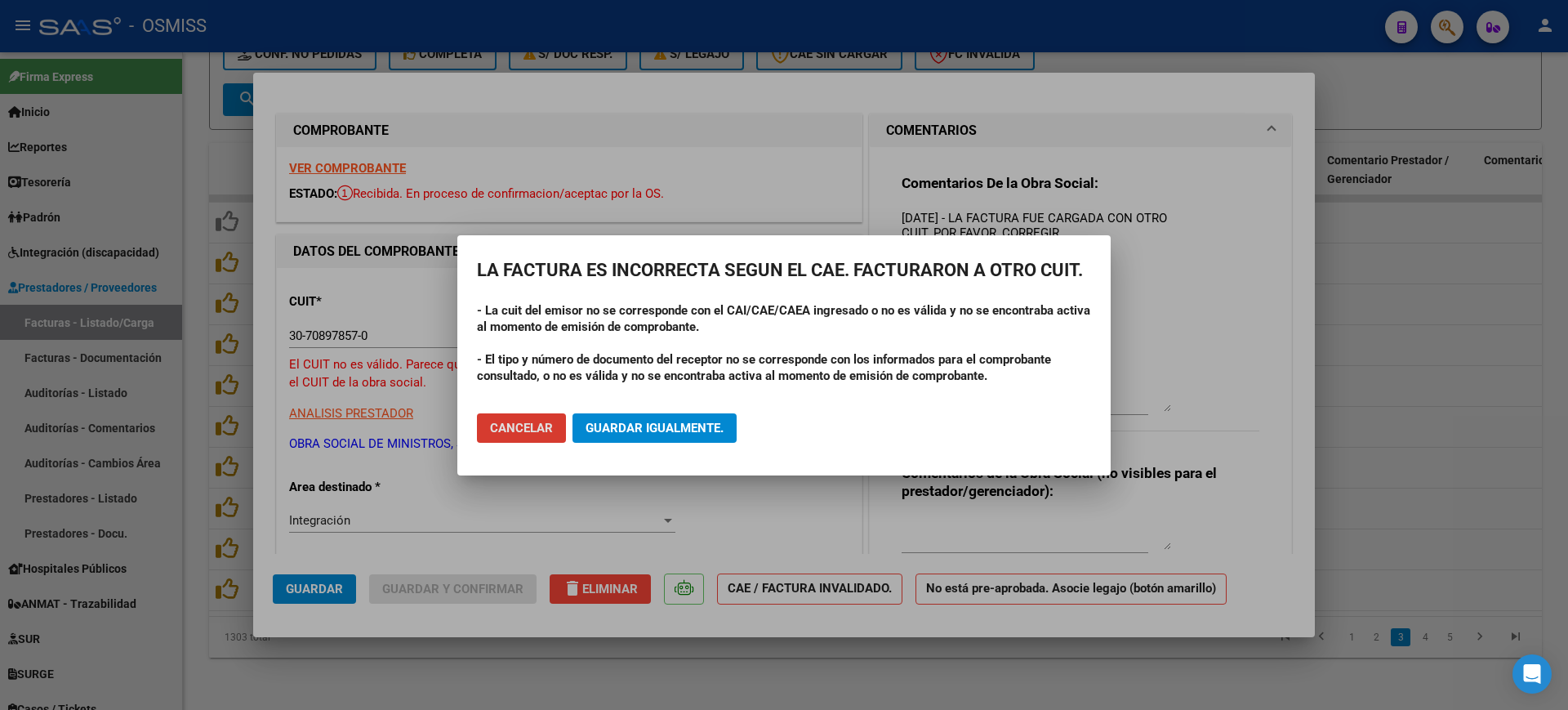
click at [681, 428] on span "Guardar igualmente." at bounding box center [655, 428] width 138 height 15
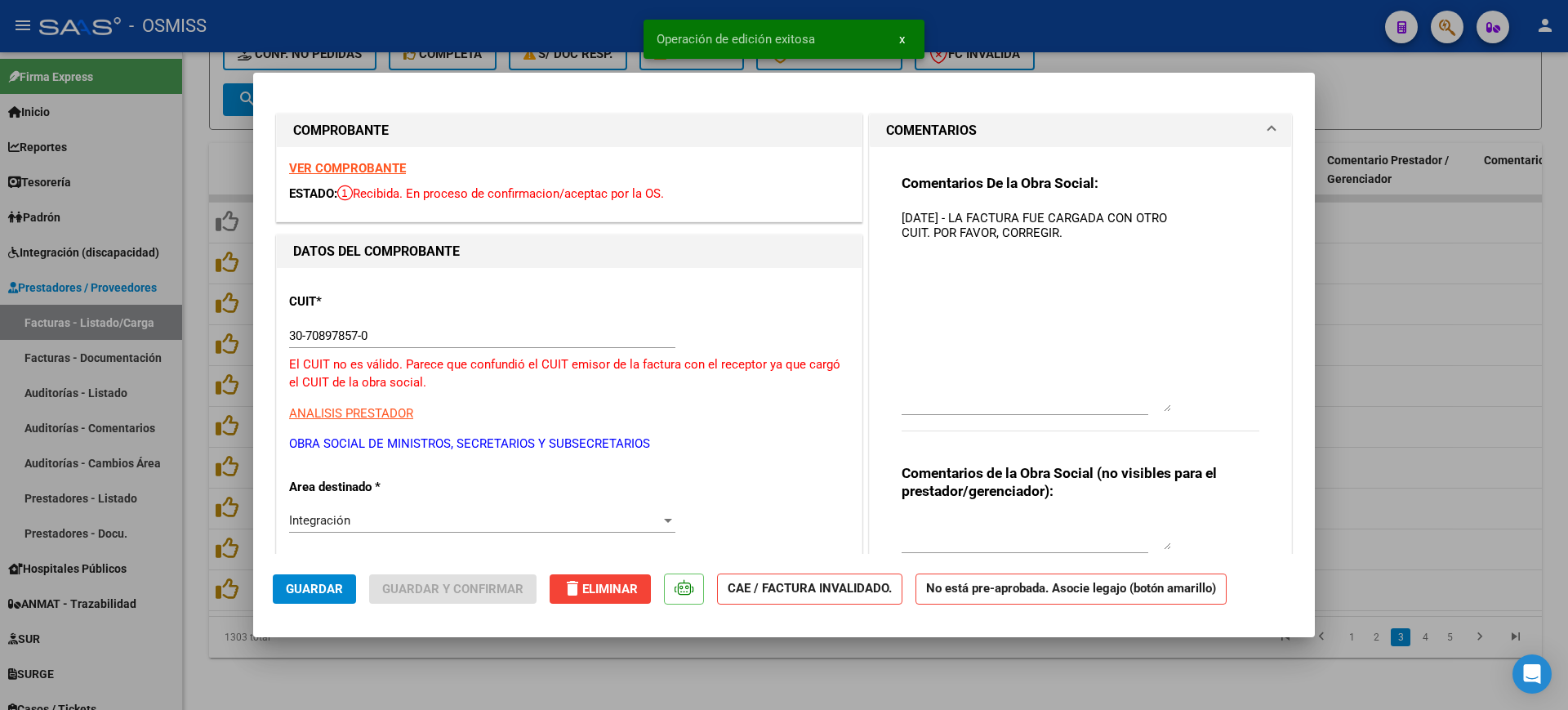
click at [758, 684] on div at bounding box center [784, 355] width 1568 height 710
type input "$ 0,00"
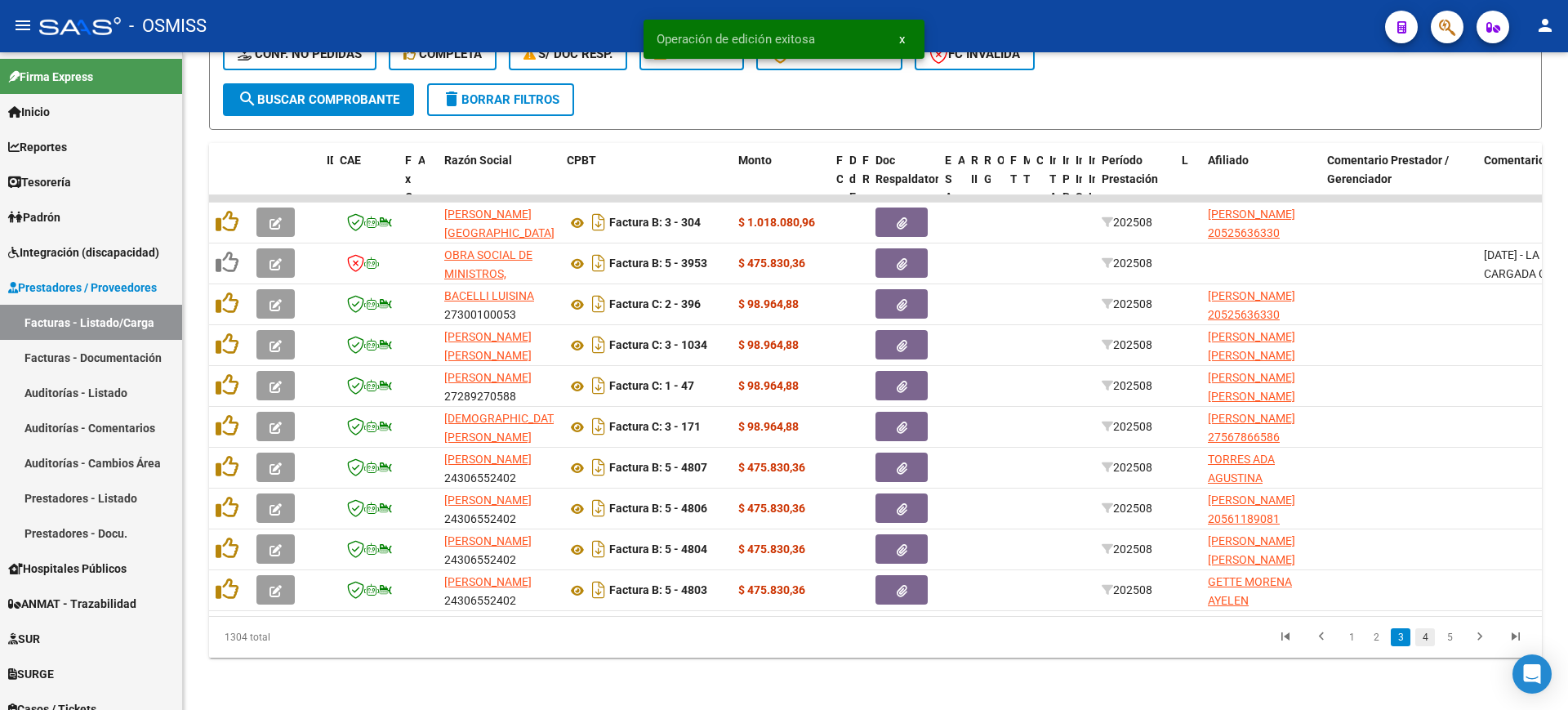
click at [1423, 636] on link "4" at bounding box center [1425, 637] width 20 height 18
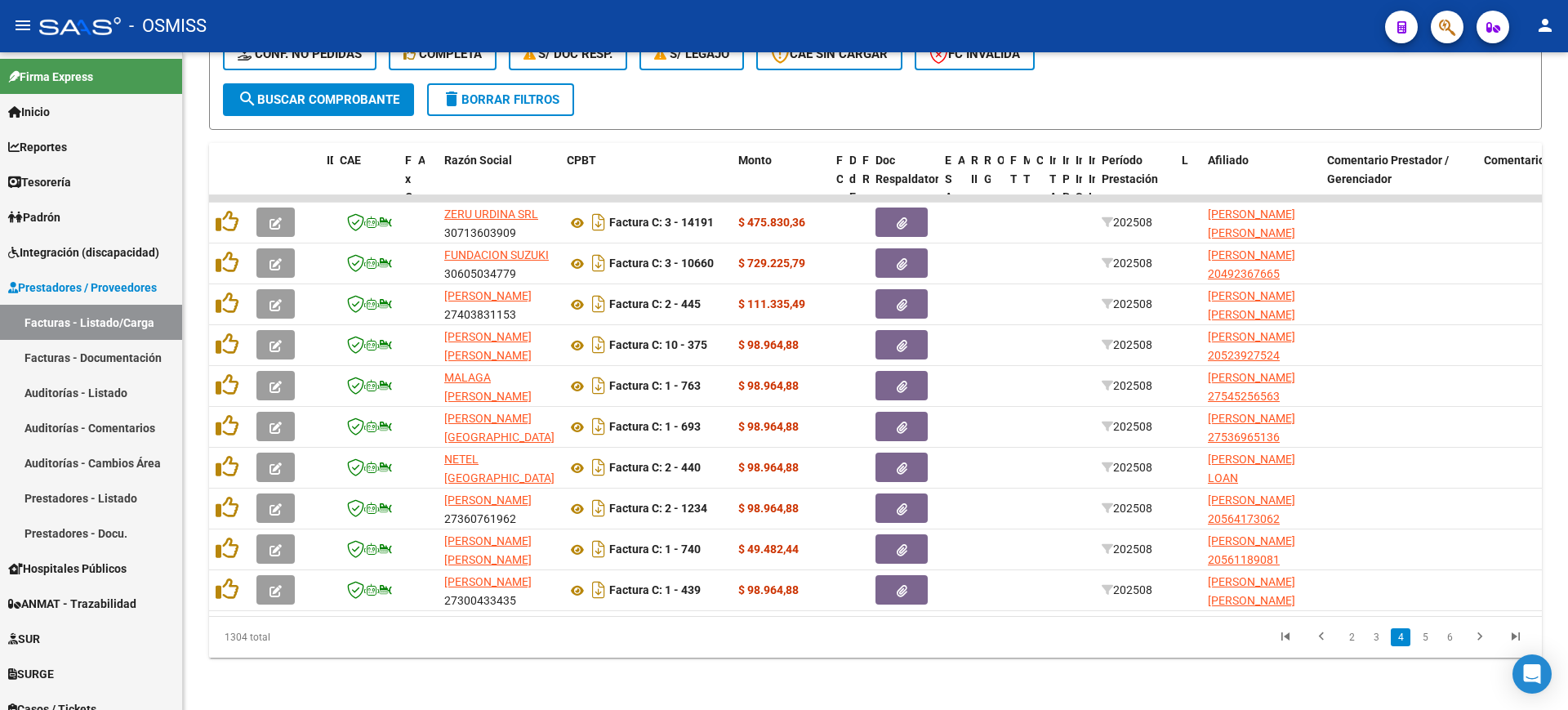
click at [1423, 636] on link "5" at bounding box center [1425, 637] width 20 height 18
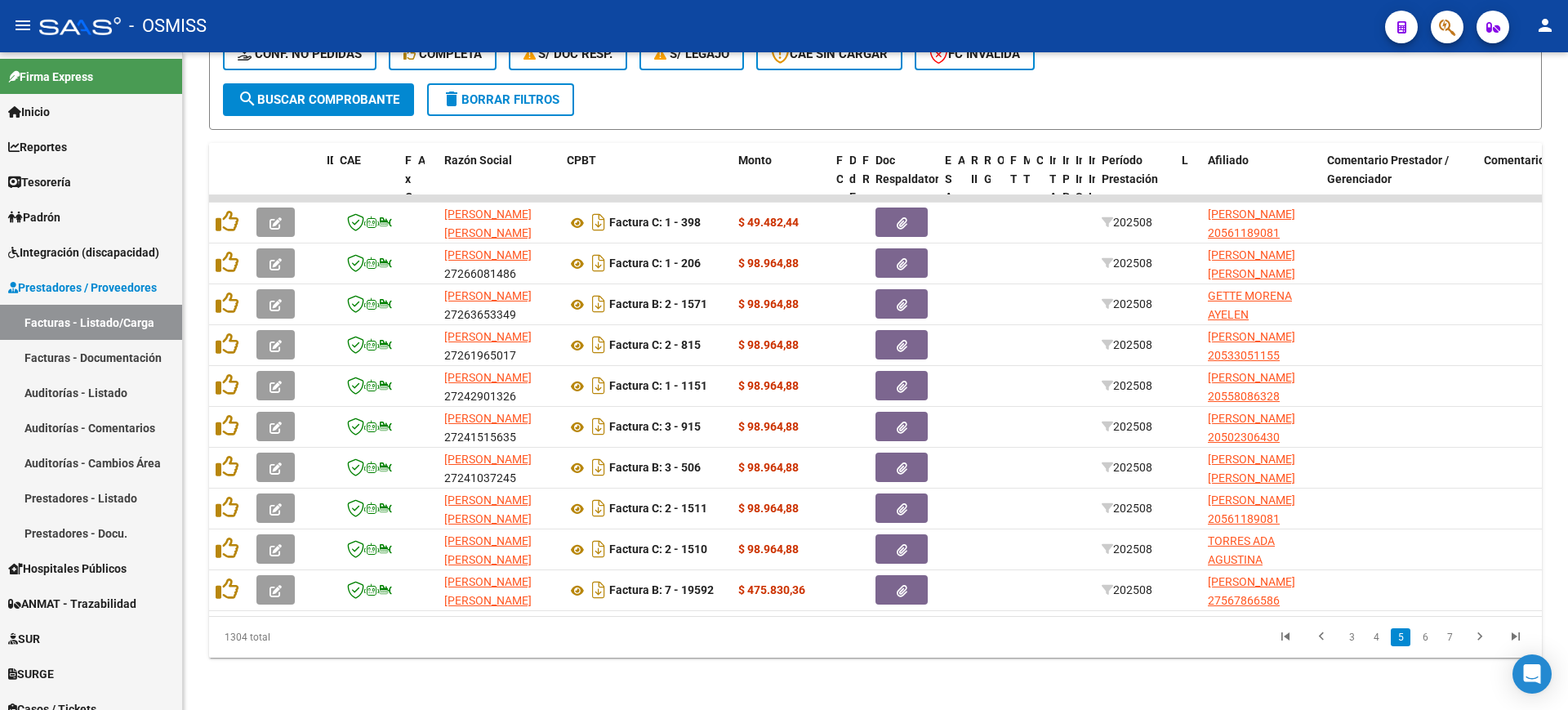
click at [1423, 636] on link "6" at bounding box center [1425, 637] width 20 height 18
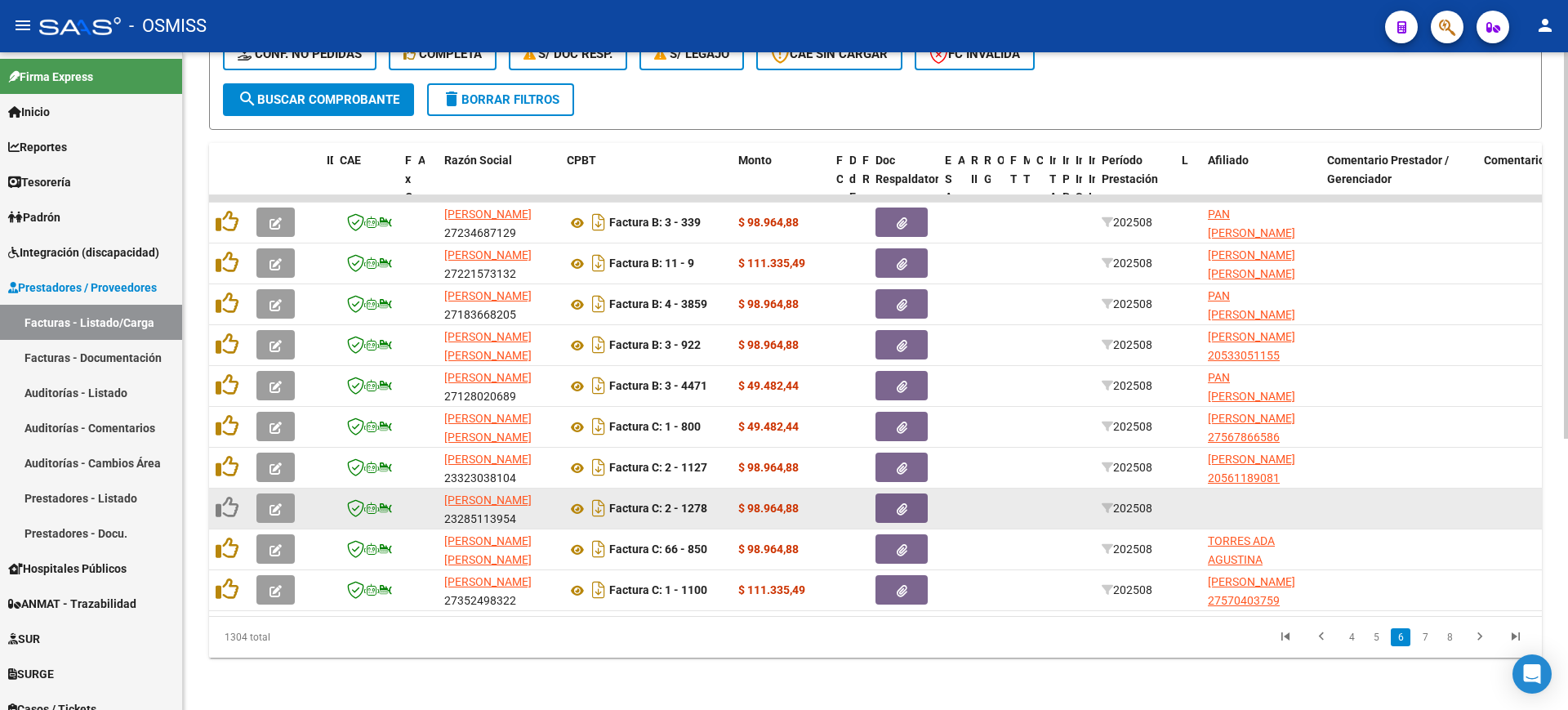
click at [276, 503] on icon "button" at bounding box center [275, 509] width 12 height 12
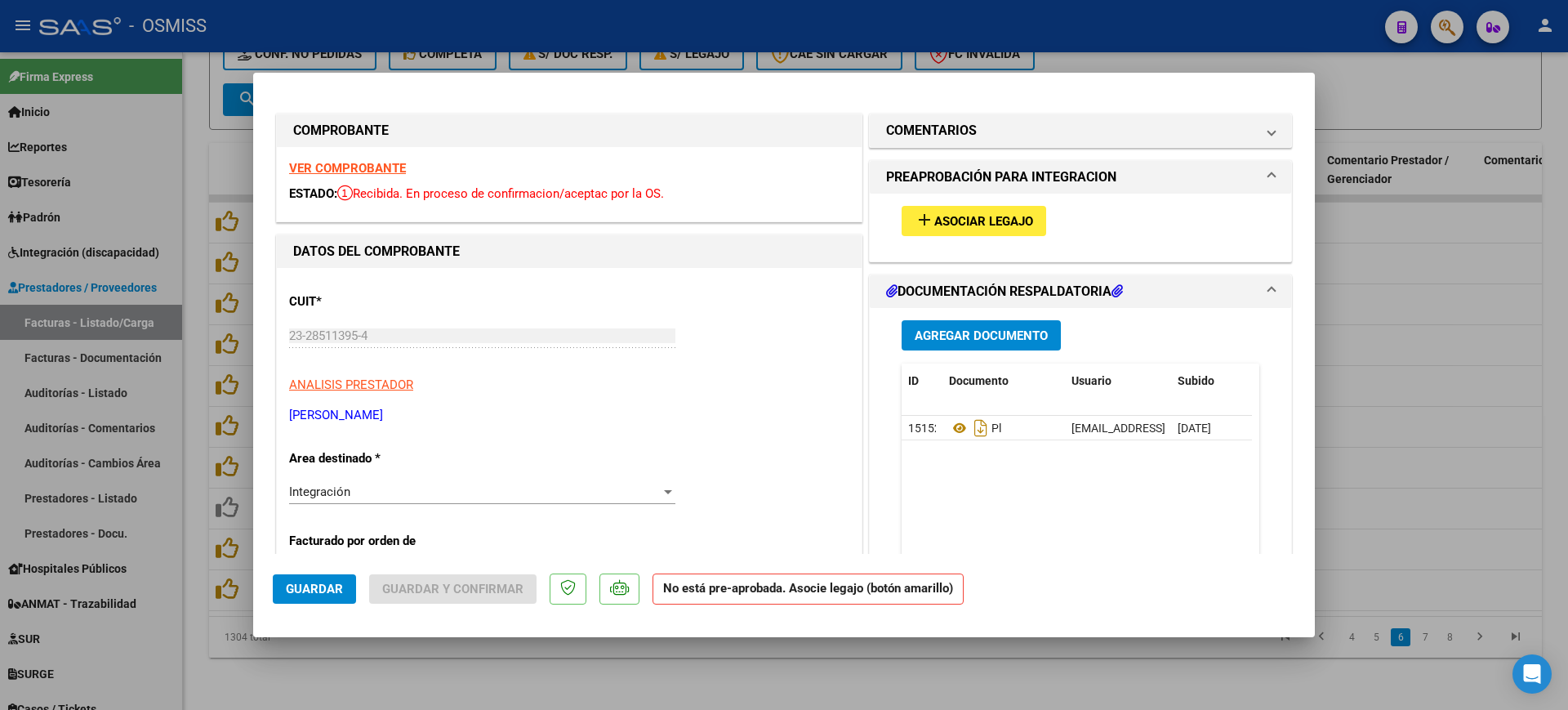
click at [376, 162] on strong "VER COMPROBANTE" at bounding box center [347, 168] width 117 height 15
click at [952, 220] on span "Asociar Legajo" at bounding box center [984, 221] width 99 height 15
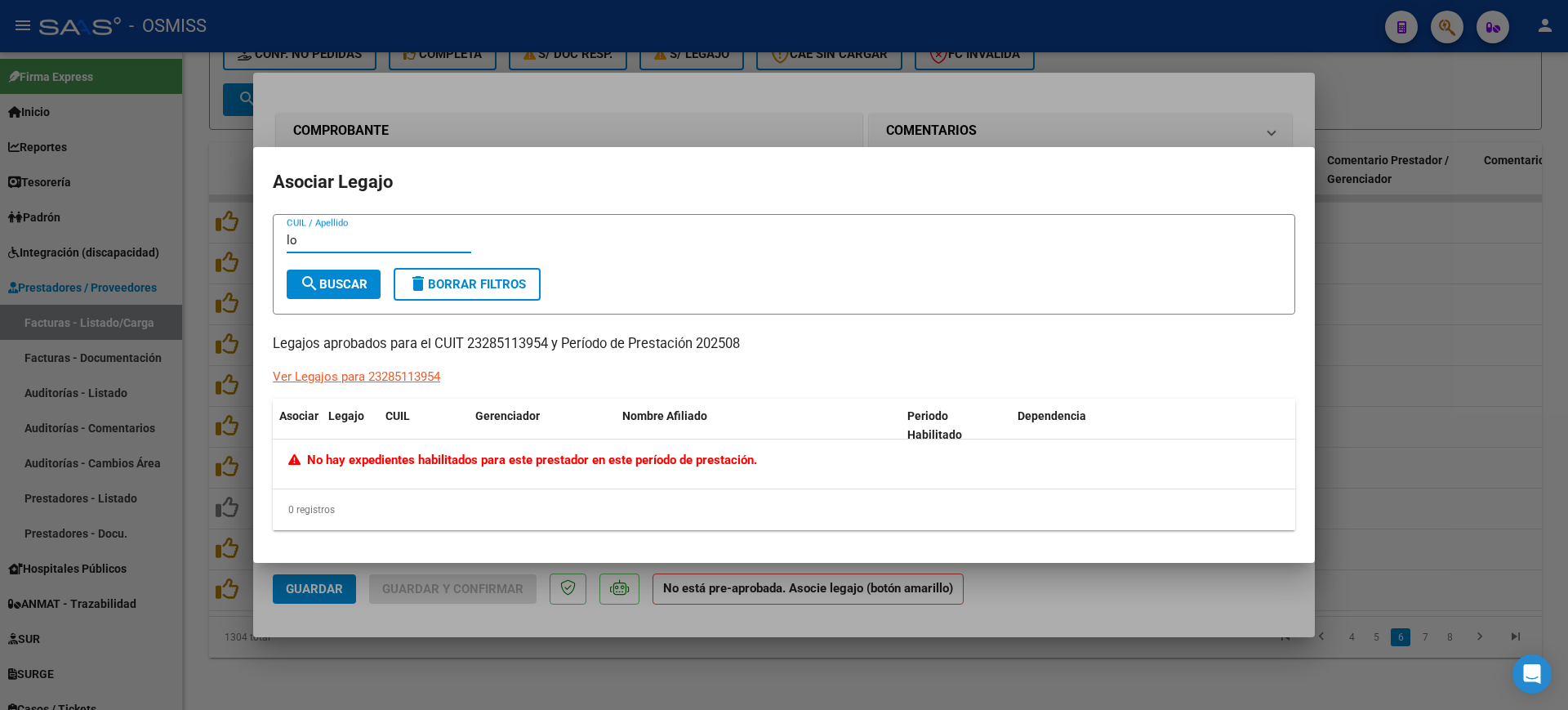
type input "l"
type input "[PERSON_NAME]"
drag, startPoint x: 1064, startPoint y: 588, endPoint x: 1058, endPoint y: 571, distance: 18.0
click at [1064, 582] on div at bounding box center [784, 355] width 1568 height 710
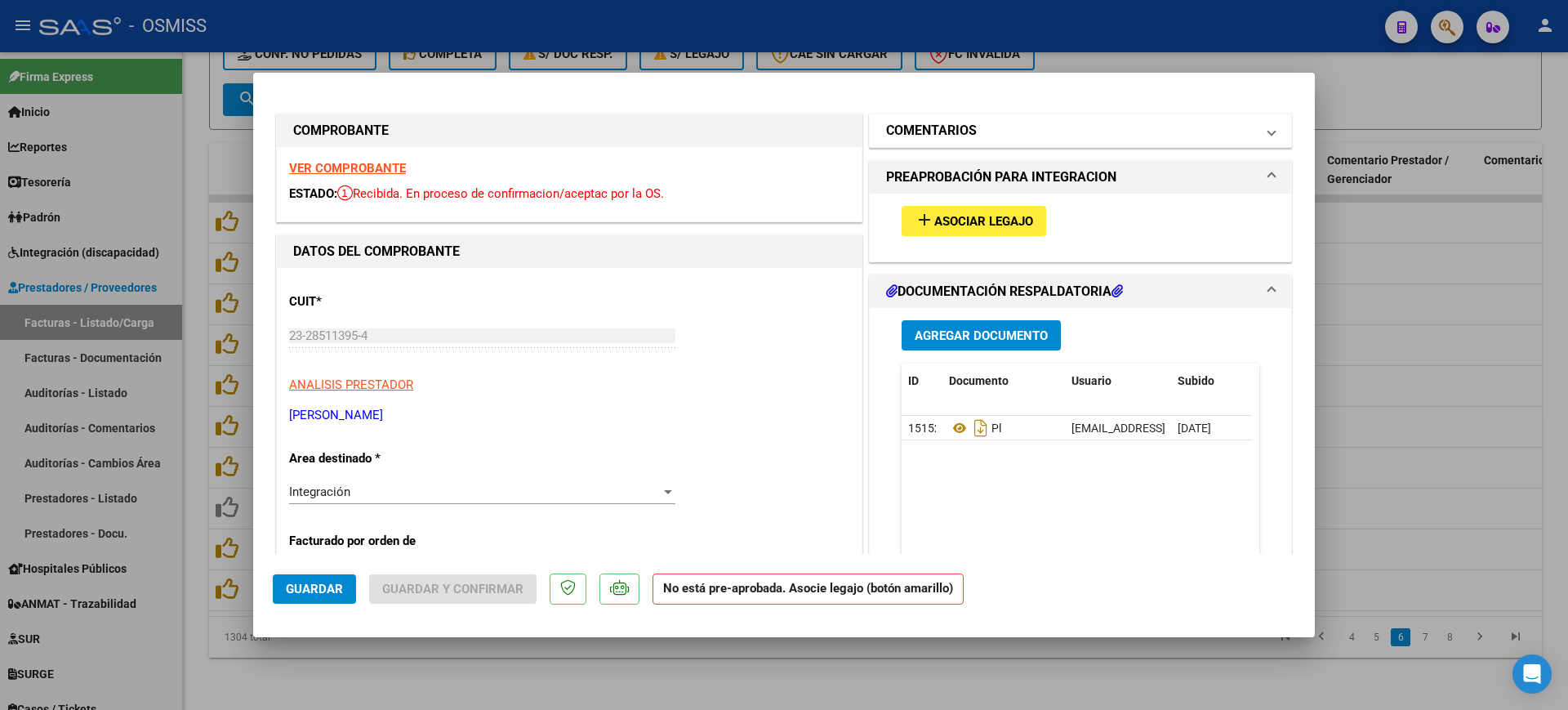
click at [935, 133] on h1 "COMENTARIOS" at bounding box center [932, 131] width 90 height 20
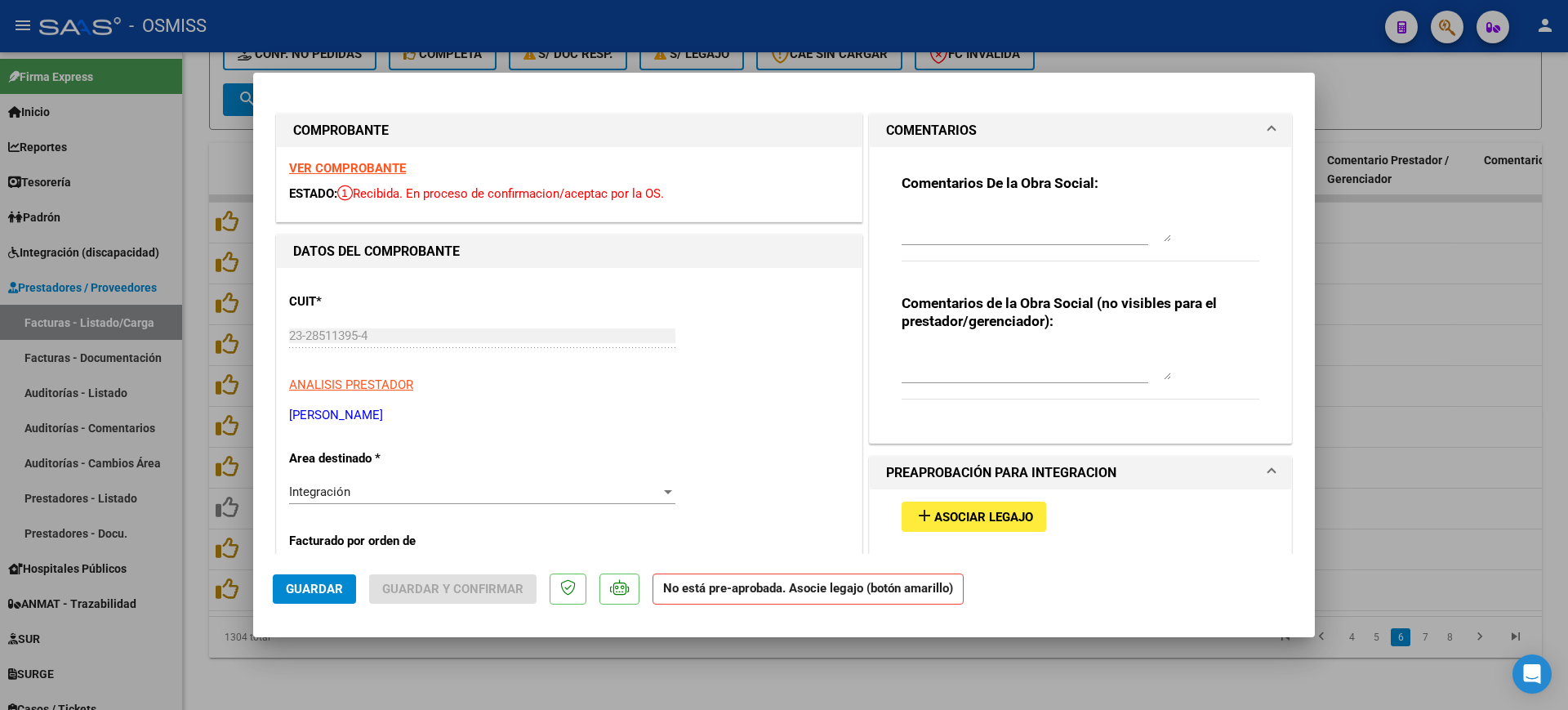
click at [939, 226] on textarea at bounding box center [1036, 225] width 269 height 32
type textarea "l"
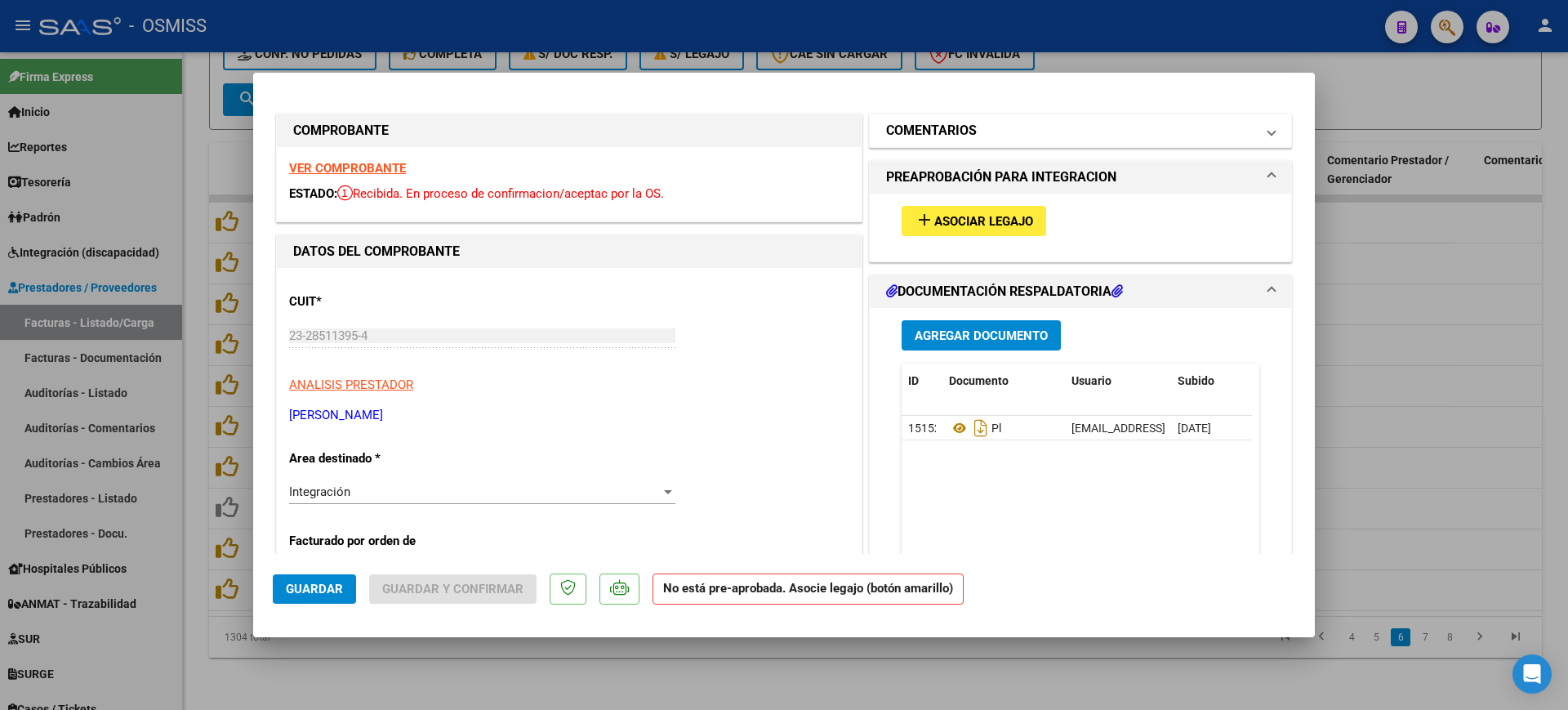
click at [955, 130] on h1 "COMENTARIOS" at bounding box center [932, 131] width 90 height 20
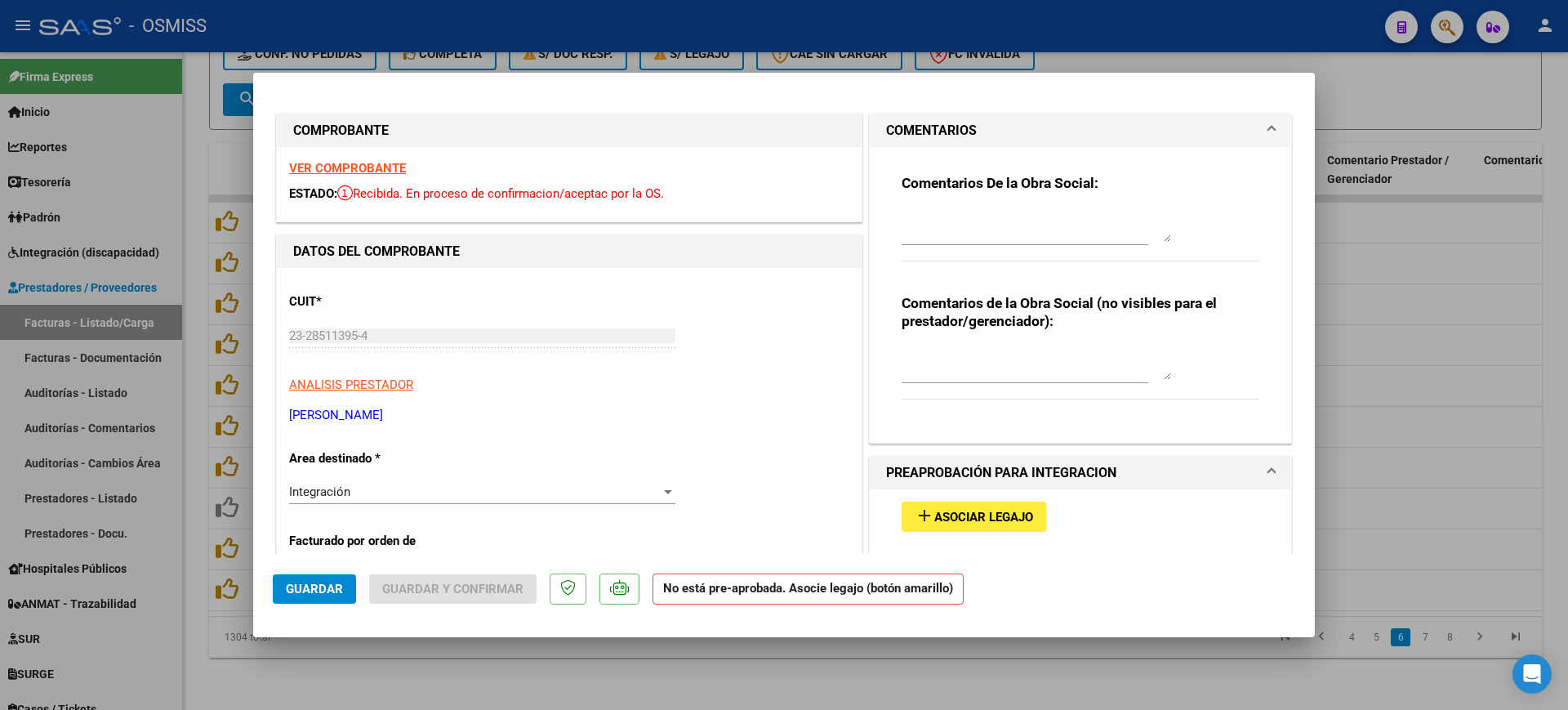
click at [934, 225] on textarea at bounding box center [1036, 225] width 269 height 32
type textarea "[PERSON_NAME]"
click at [308, 587] on span "Guardar" at bounding box center [315, 589] width 57 height 15
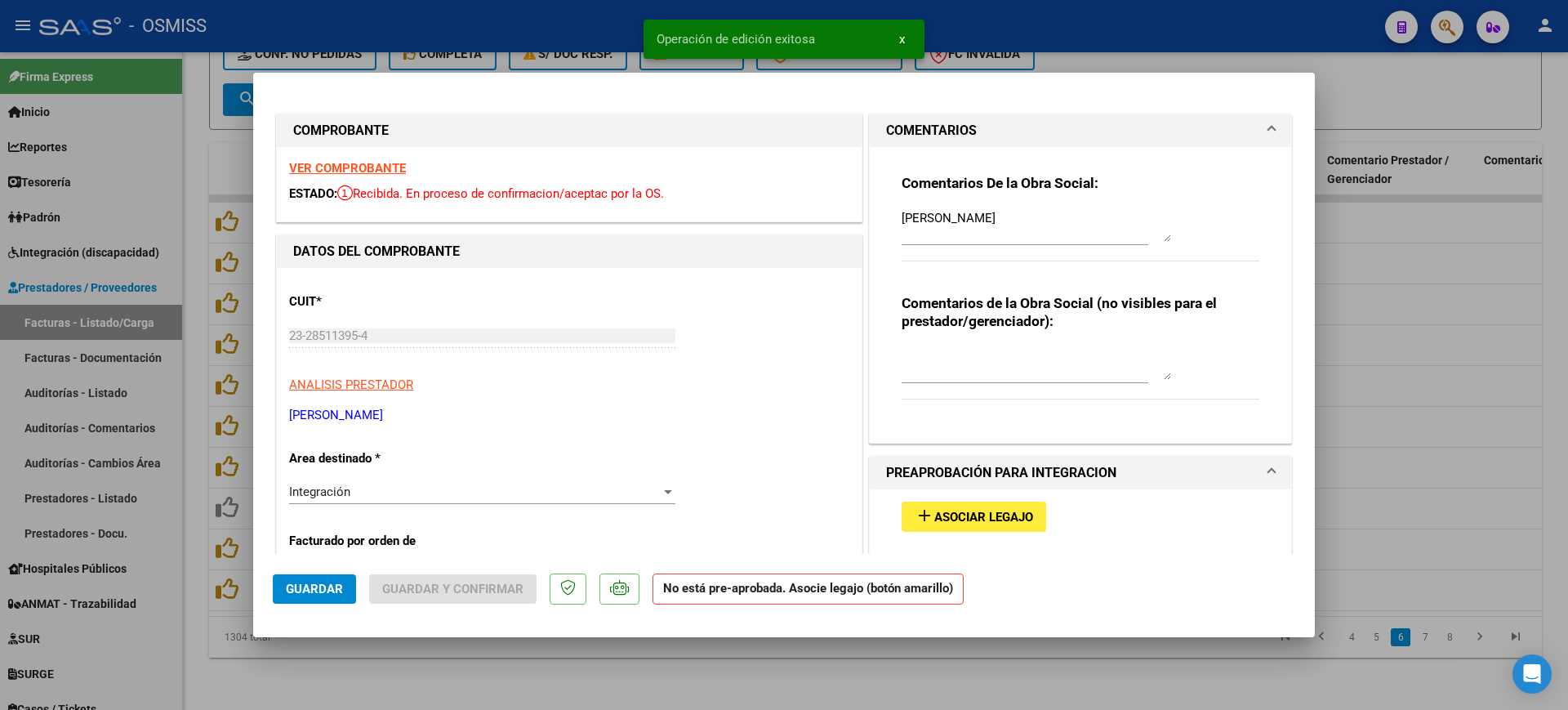
click at [556, 664] on div at bounding box center [784, 355] width 1568 height 710
type input "$ 0,00"
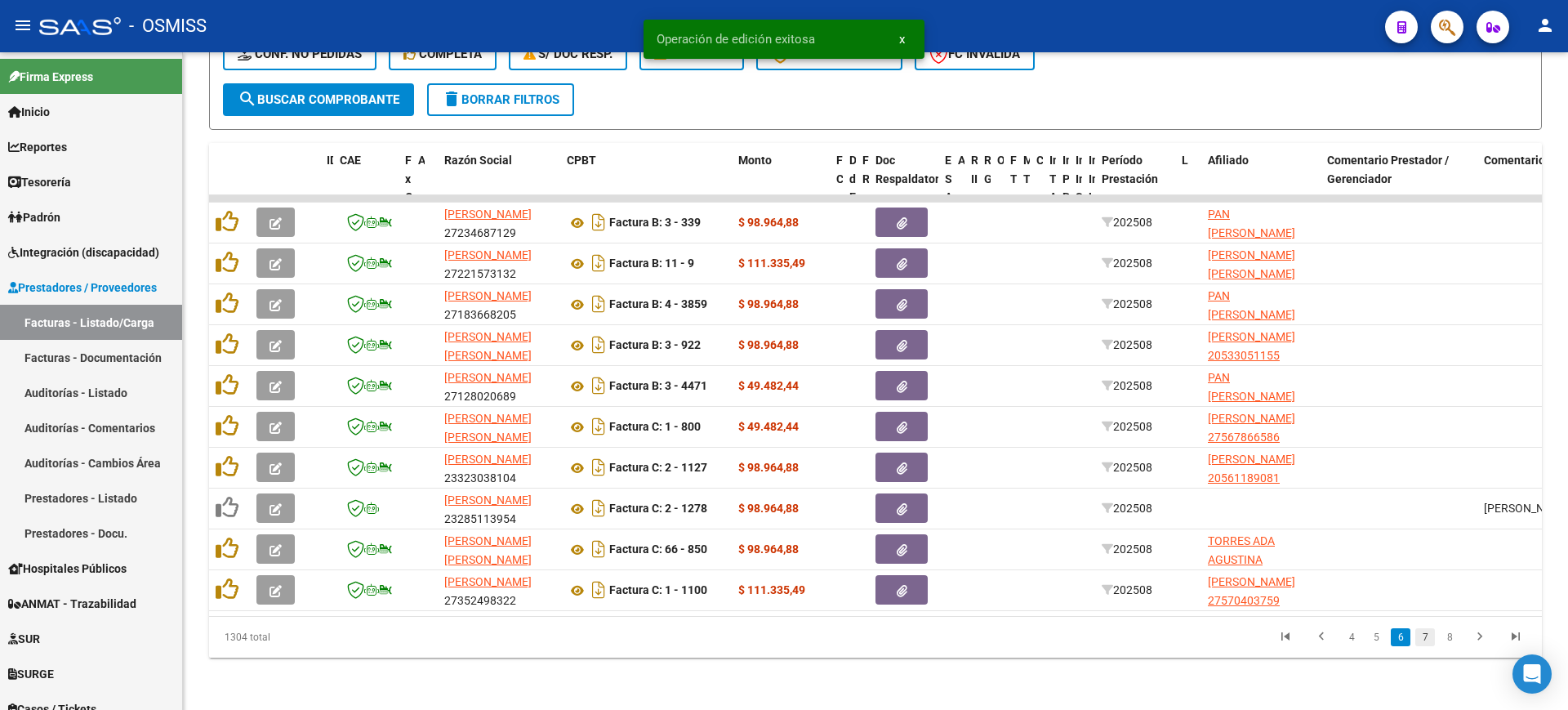
click at [1423, 638] on link "7" at bounding box center [1425, 637] width 20 height 18
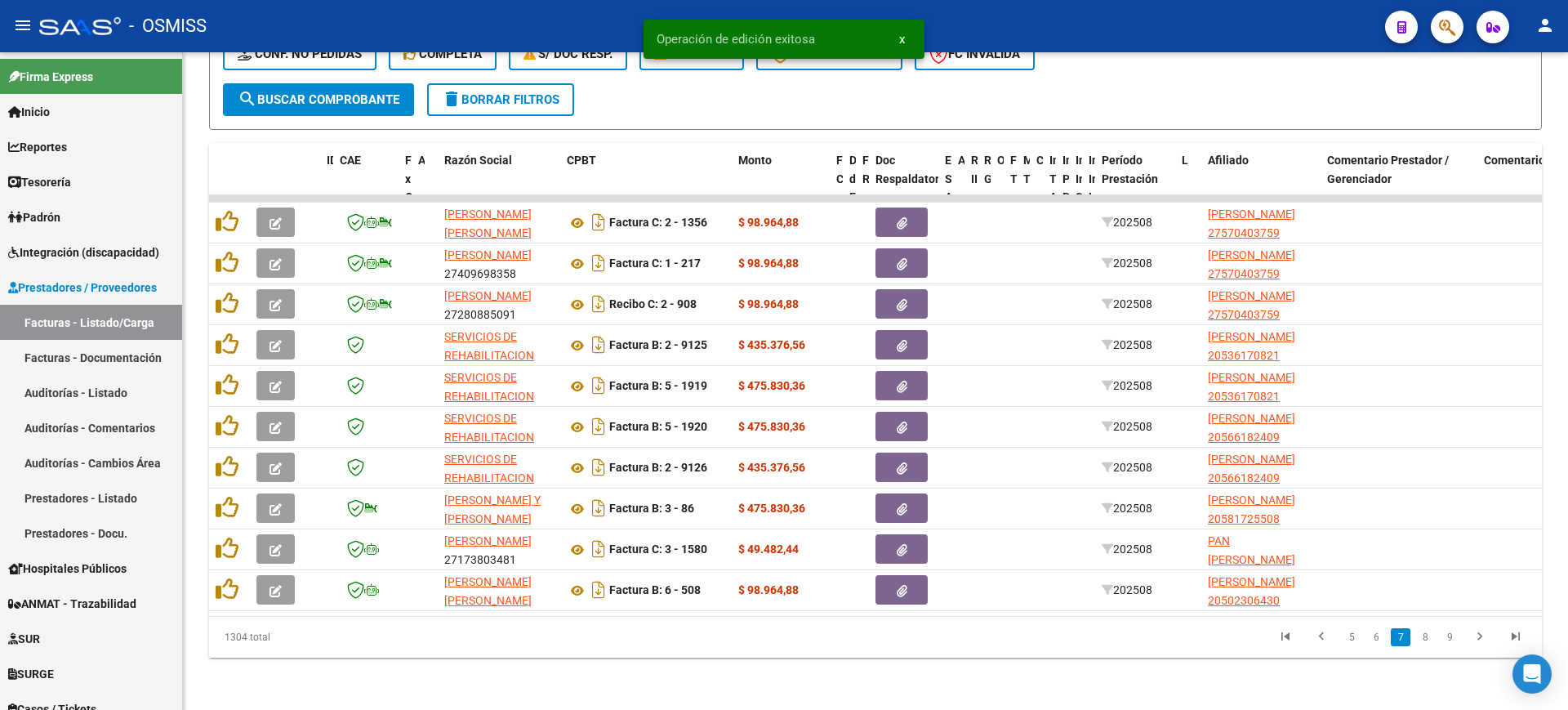
click at [1423, 638] on link "8" at bounding box center [1425, 637] width 20 height 18
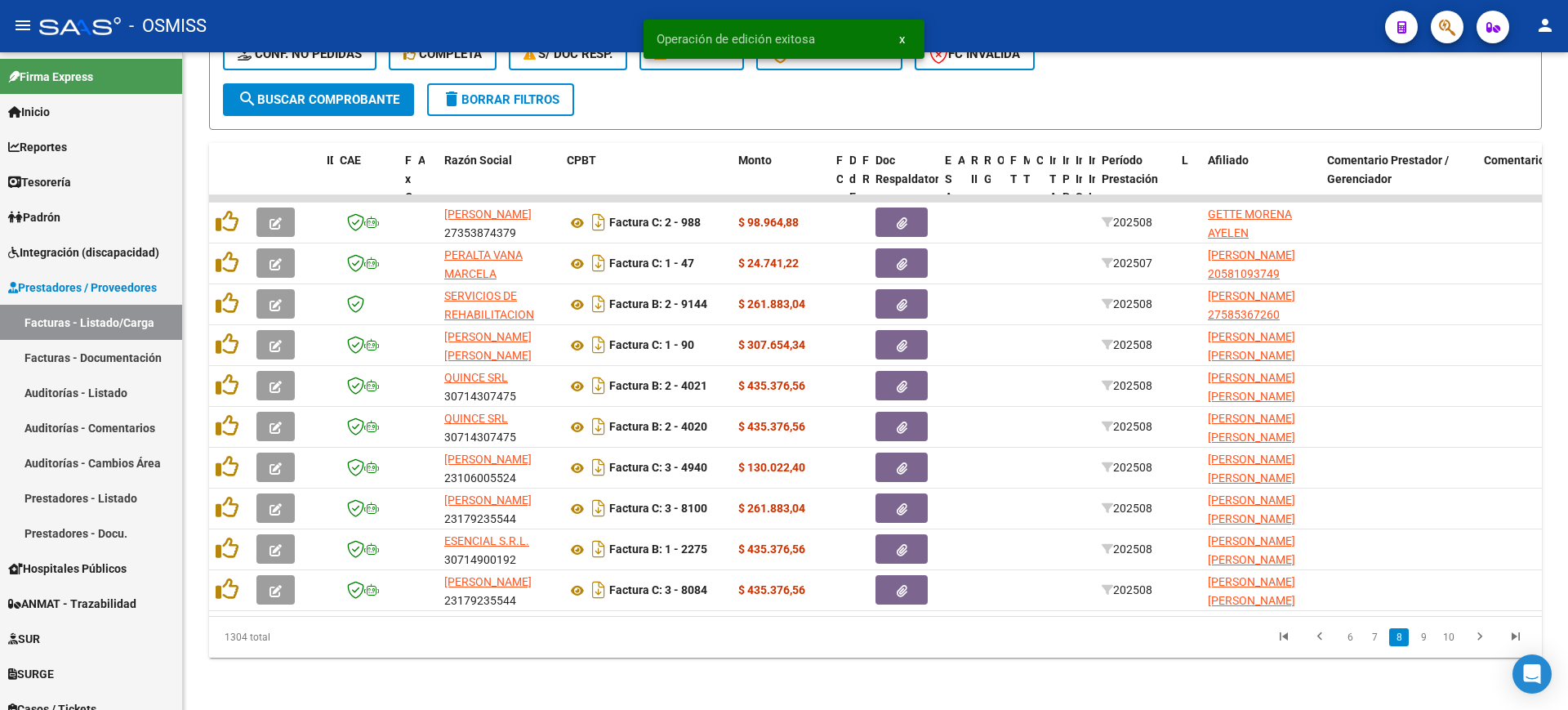
click at [1423, 638] on link "9" at bounding box center [1423, 637] width 20 height 18
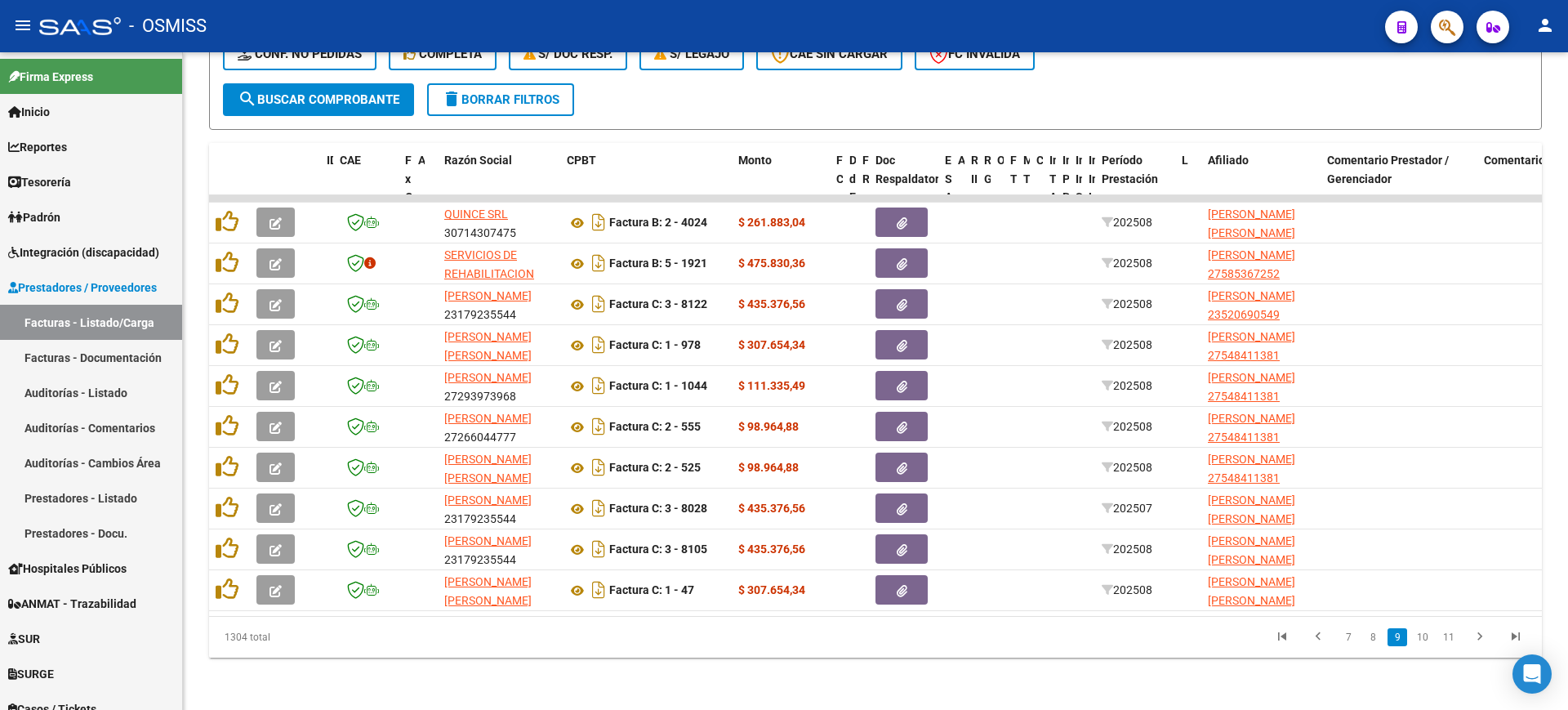
click at [1423, 638] on link "10" at bounding box center [1423, 637] width 22 height 18
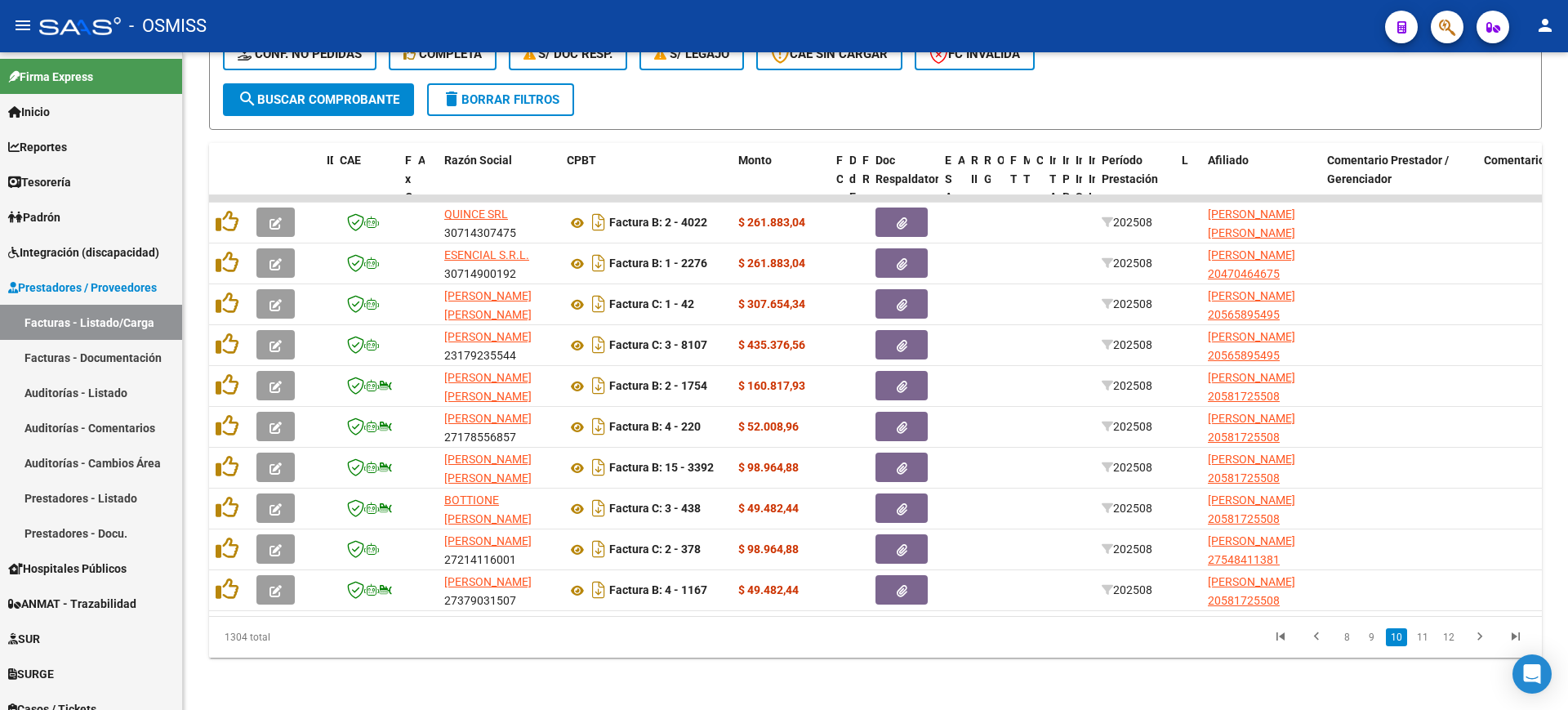
click at [1423, 638] on link "11" at bounding box center [1423, 637] width 22 height 18
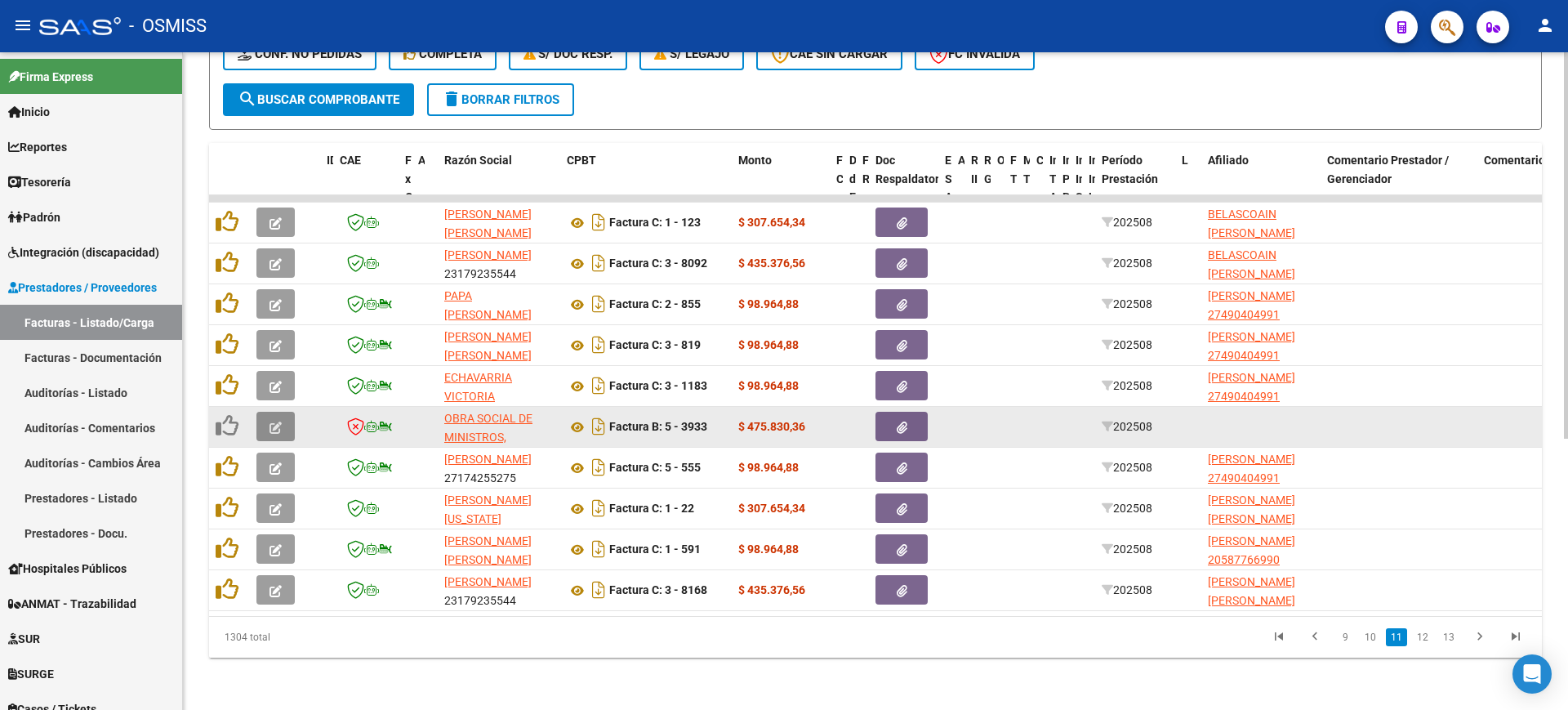
click at [276, 422] on icon "button" at bounding box center [275, 428] width 12 height 12
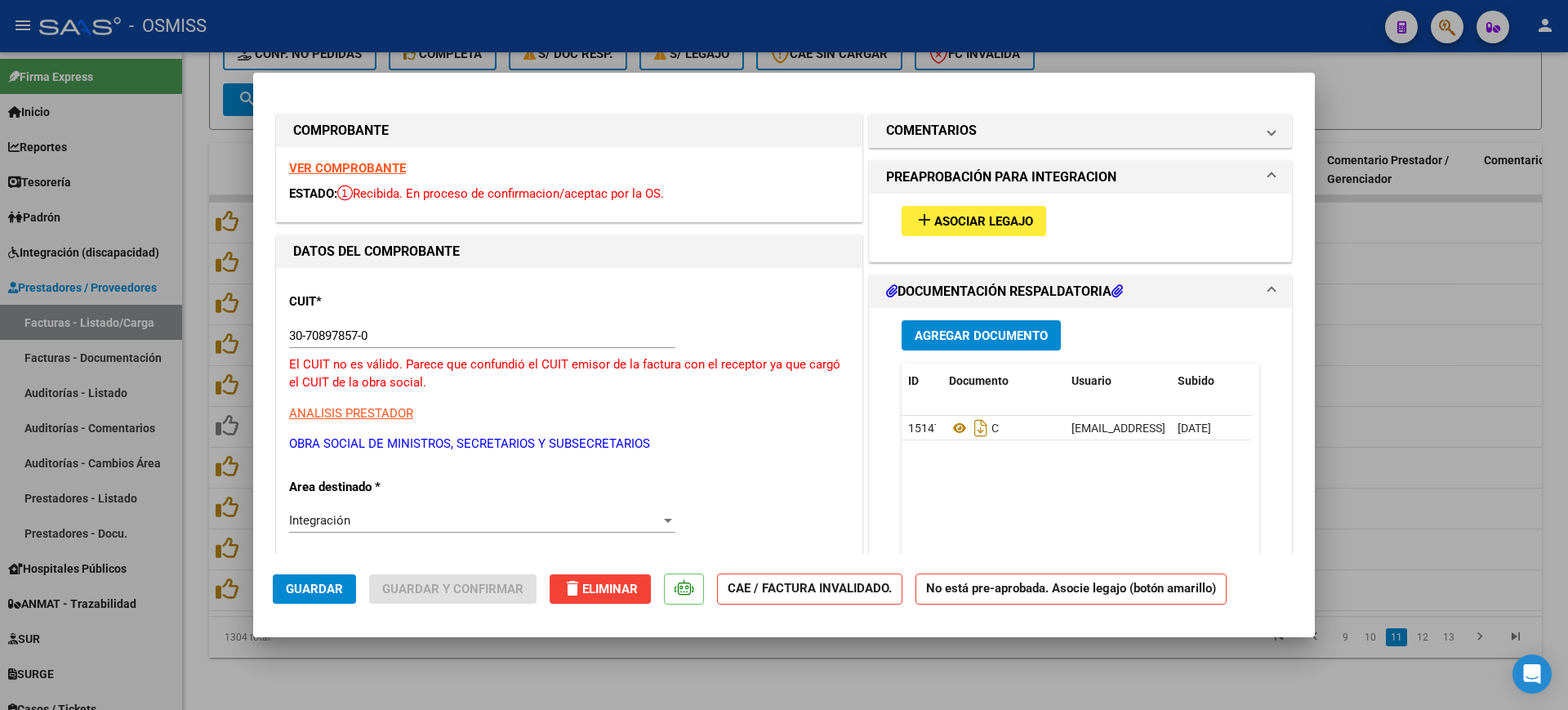
click at [938, 128] on h1 "COMENTARIOS" at bounding box center [932, 131] width 90 height 20
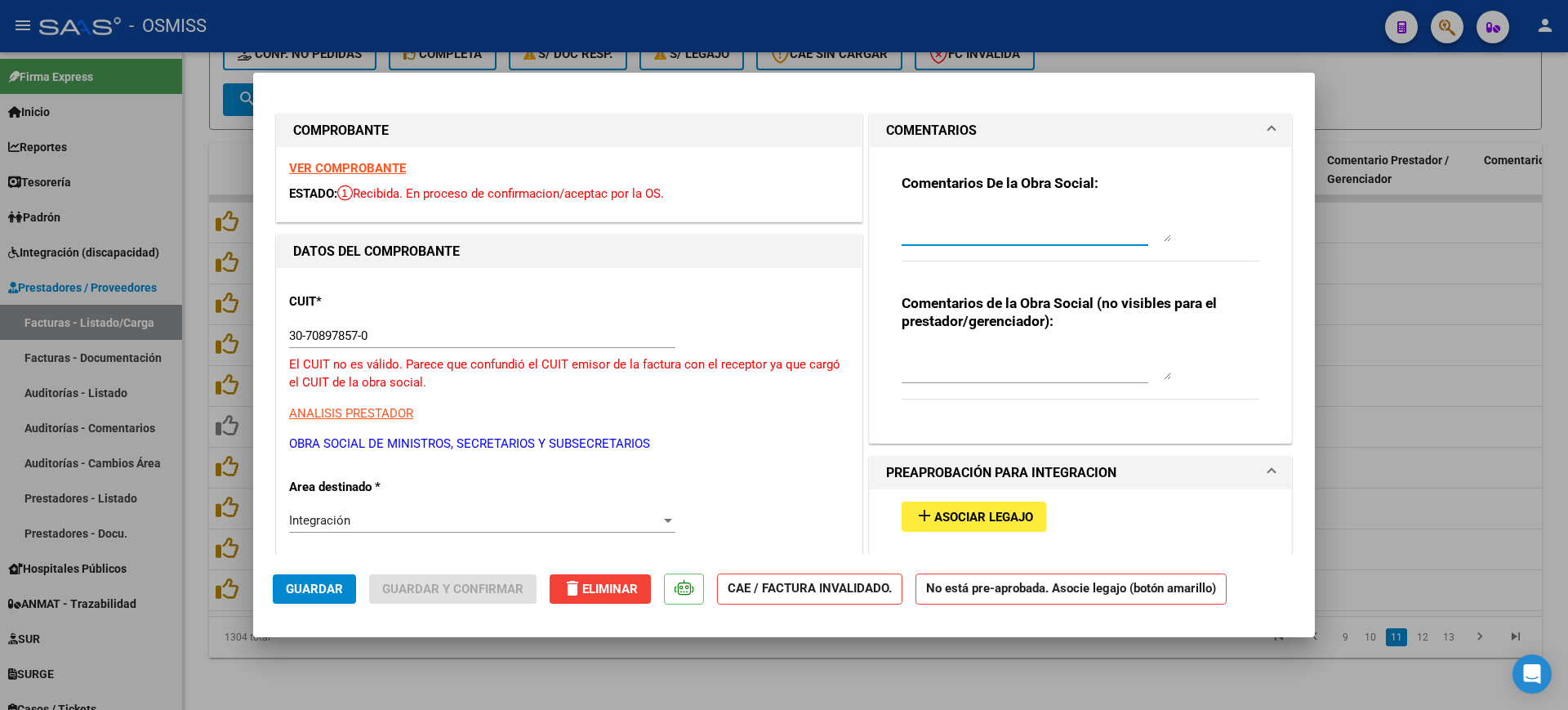
paste textarea "[DATE] - LA FACTURA FUE CARGADA CON OTRO CUIT. POR FAVOR, CORREGIR."
type textarea "[DATE] - LA FACTURA FUE CARGADA CON OTRO CUIT. POR FAVOR, CORREGIR."
click at [291, 592] on span "Guardar" at bounding box center [315, 589] width 57 height 15
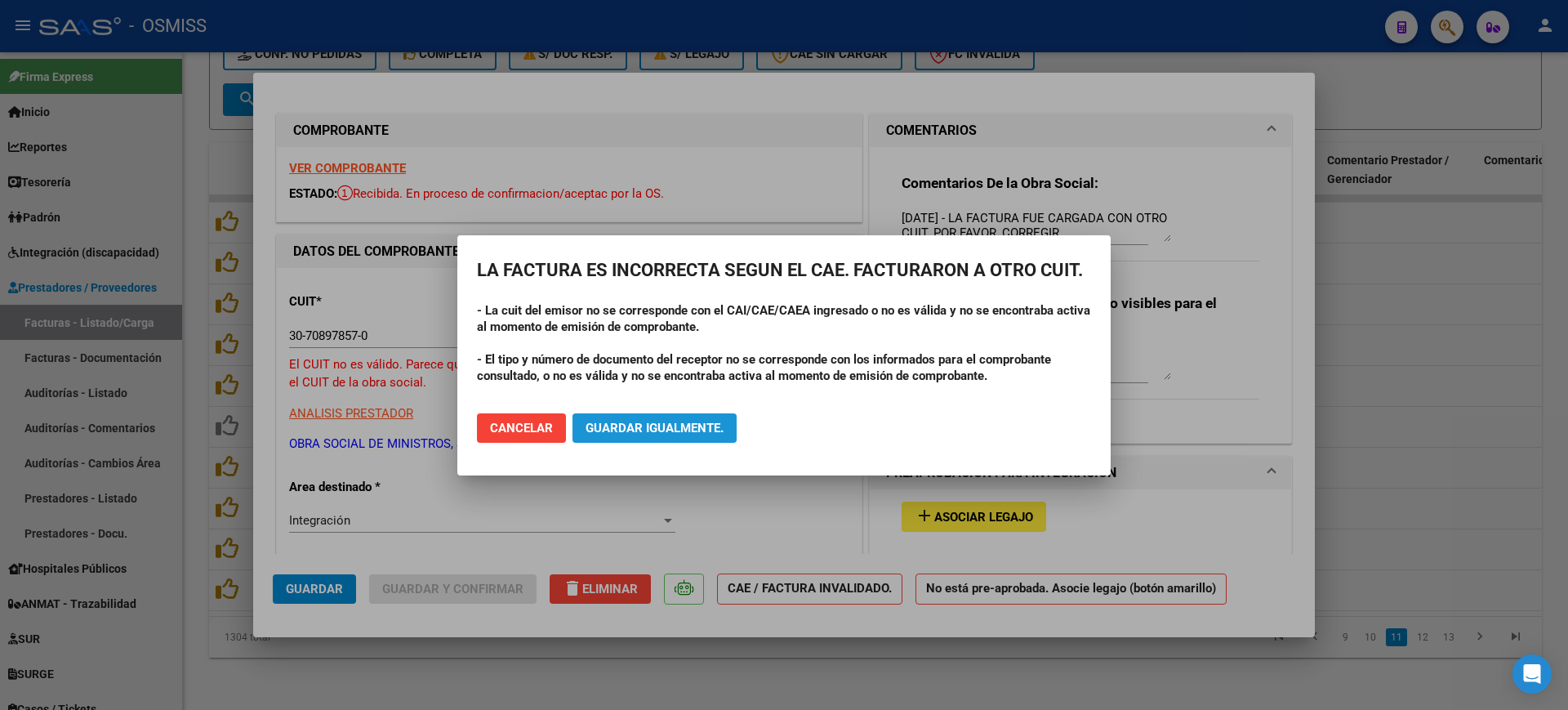
click at [697, 423] on span "Guardar igualmente." at bounding box center [655, 428] width 138 height 15
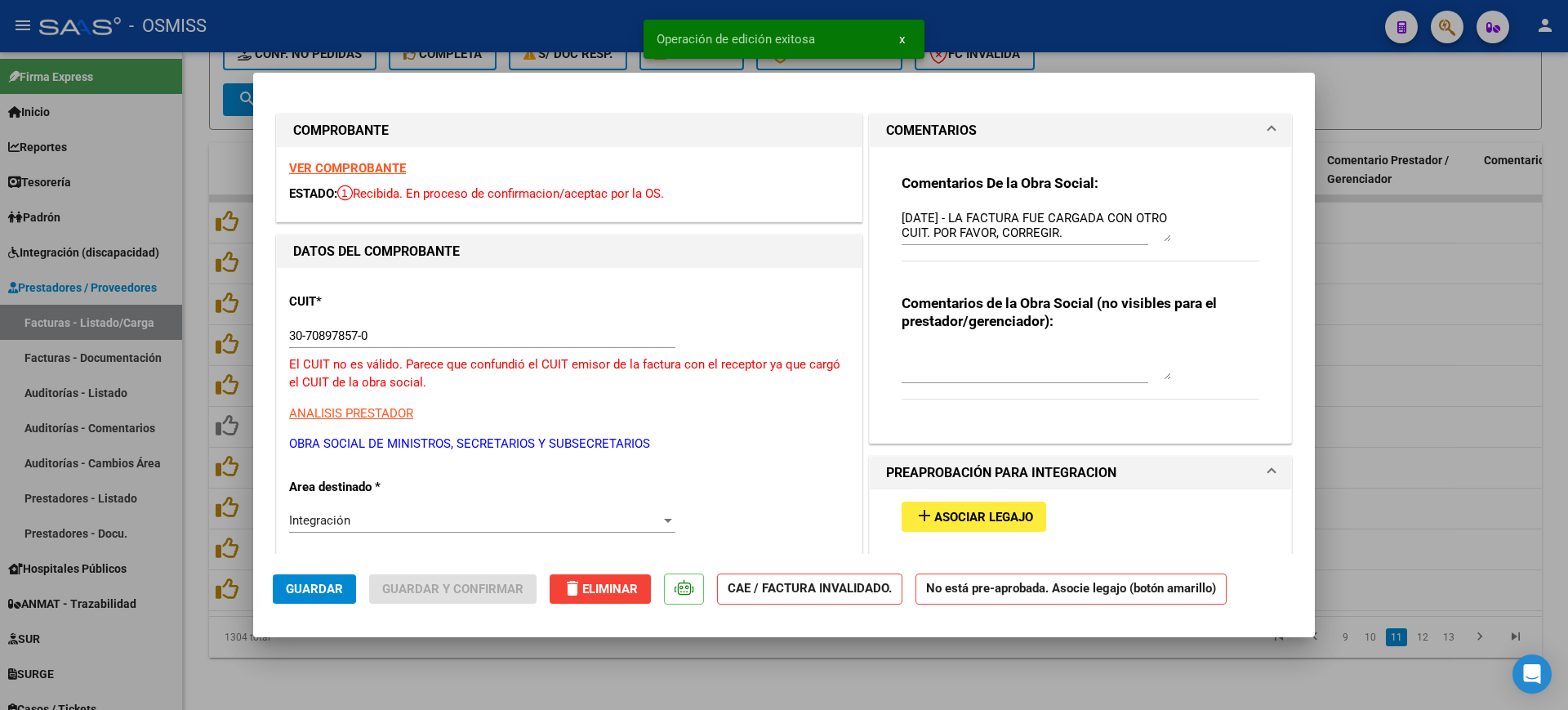
click at [847, 656] on div at bounding box center [784, 355] width 1568 height 710
type input "$ 0,00"
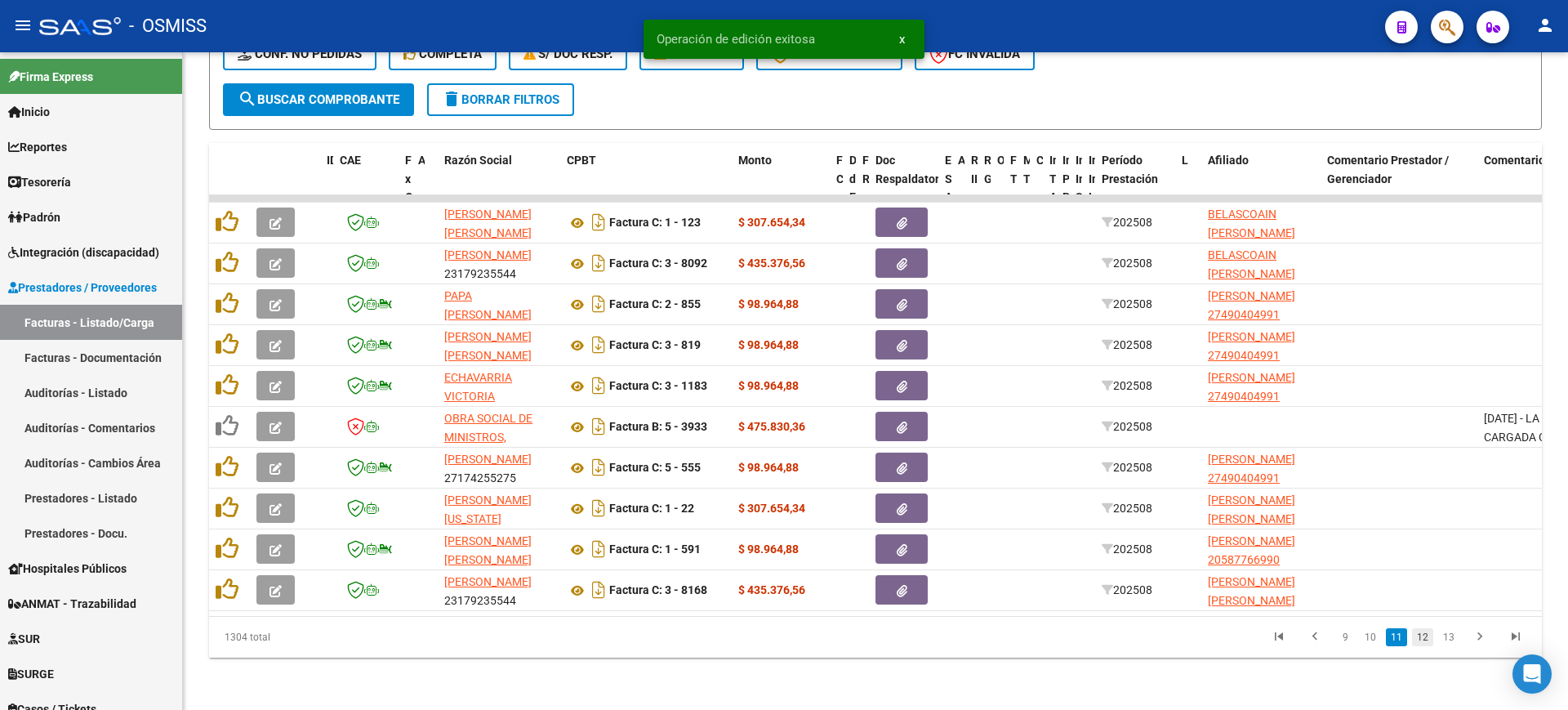
click at [1427, 635] on link "12" at bounding box center [1423, 637] width 22 height 18
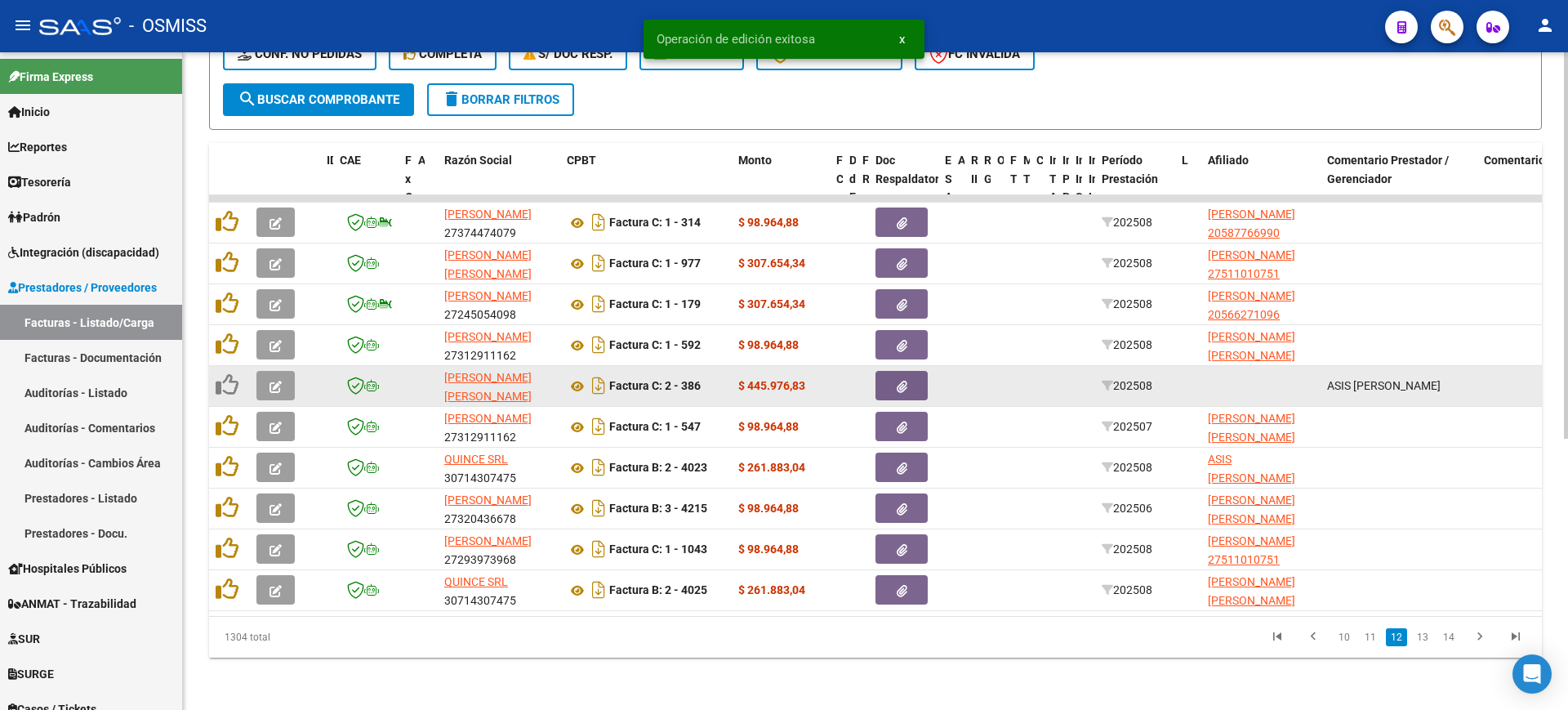
click at [280, 381] on icon "button" at bounding box center [275, 386] width 12 height 12
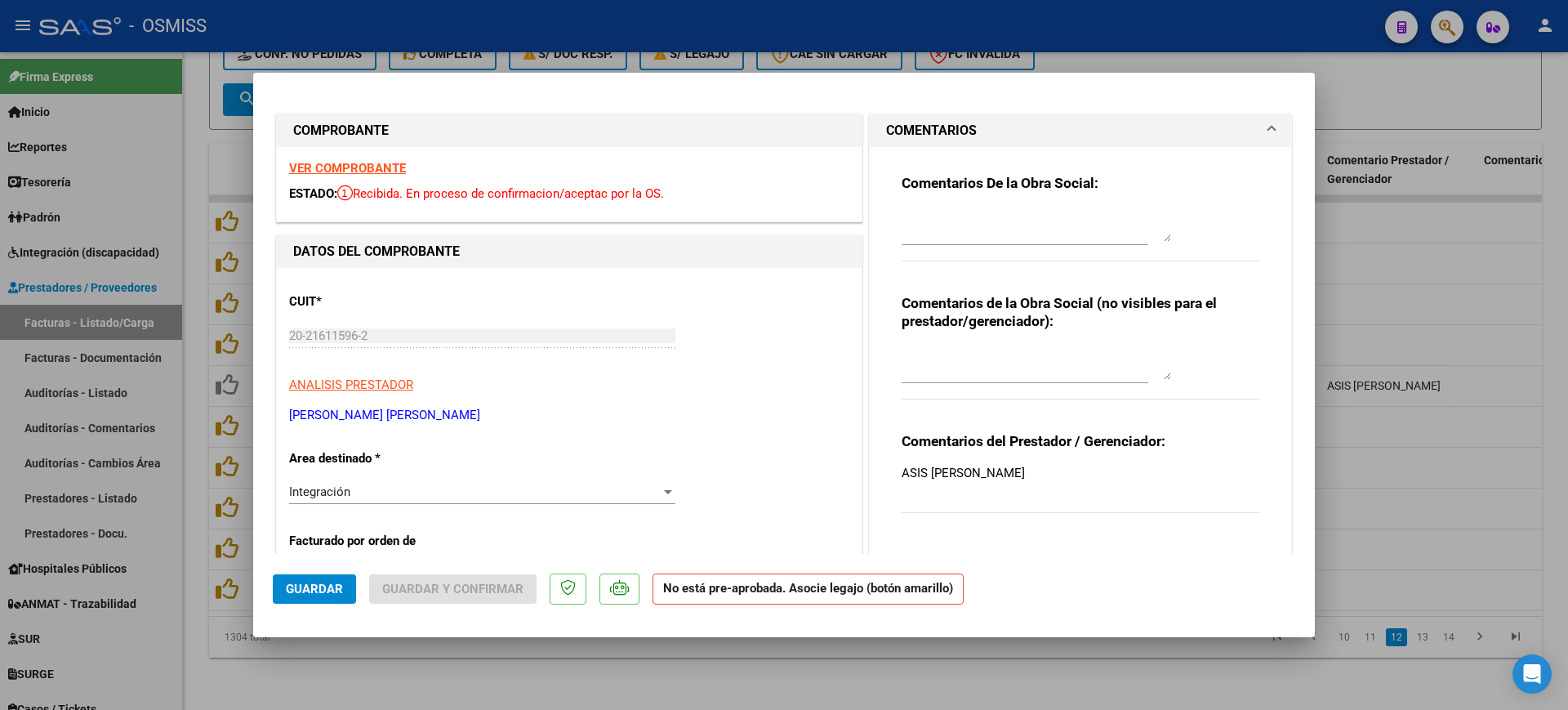
click at [387, 164] on strong "VER COMPROBANTE" at bounding box center [347, 168] width 117 height 15
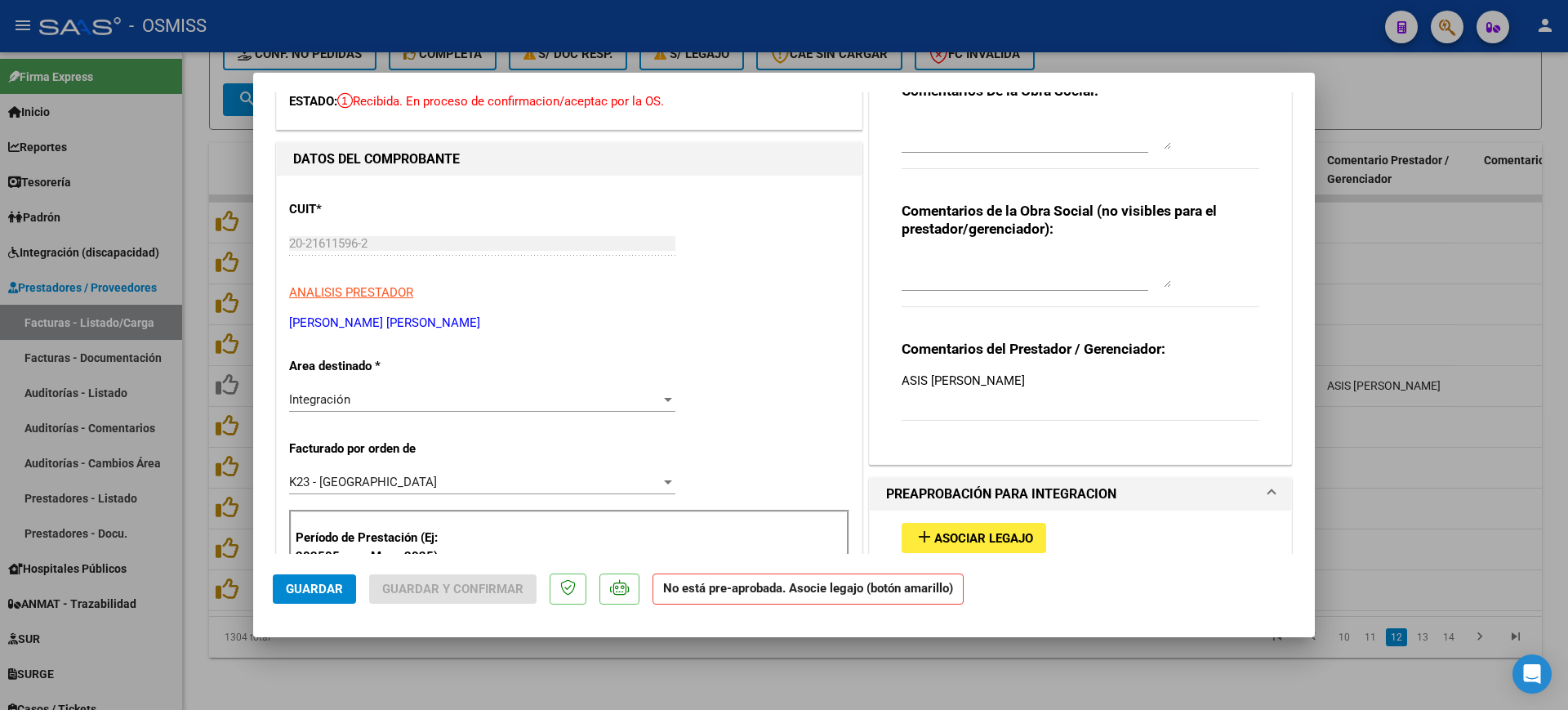
scroll to position [307, 0]
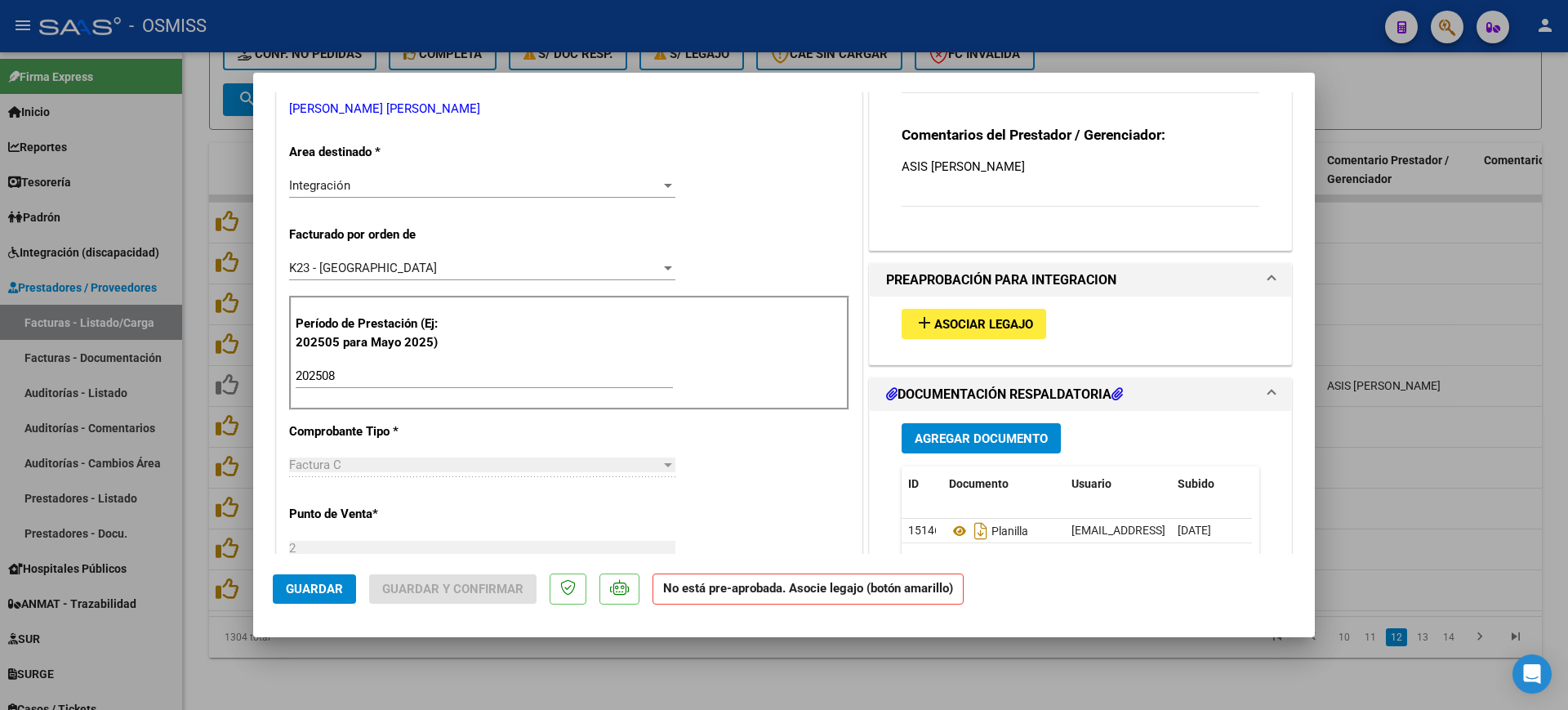
click at [974, 340] on div "add Asociar Legajo" at bounding box center [1080, 325] width 382 height 55
click at [978, 318] on span "Asociar Legajo" at bounding box center [984, 324] width 99 height 15
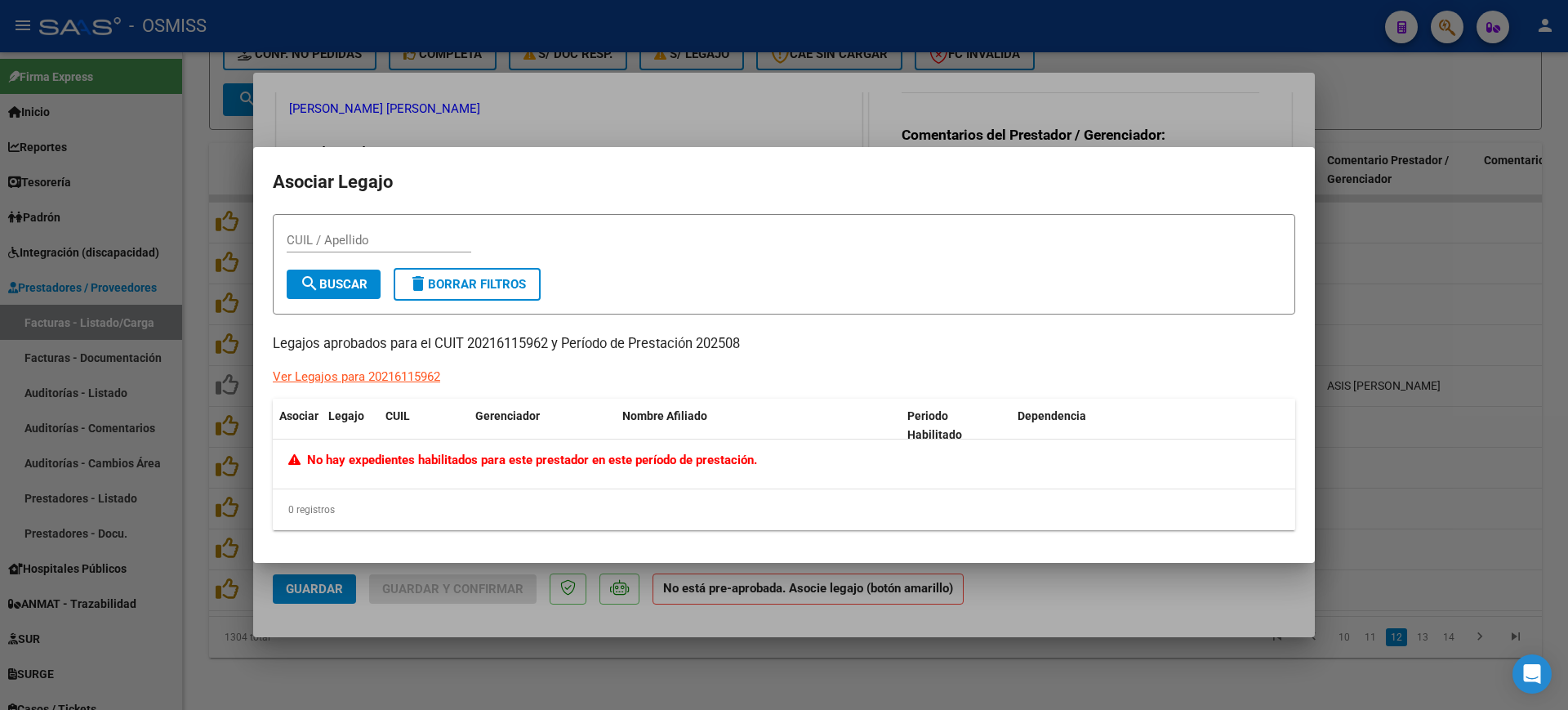
click at [1103, 612] on div at bounding box center [784, 355] width 1568 height 710
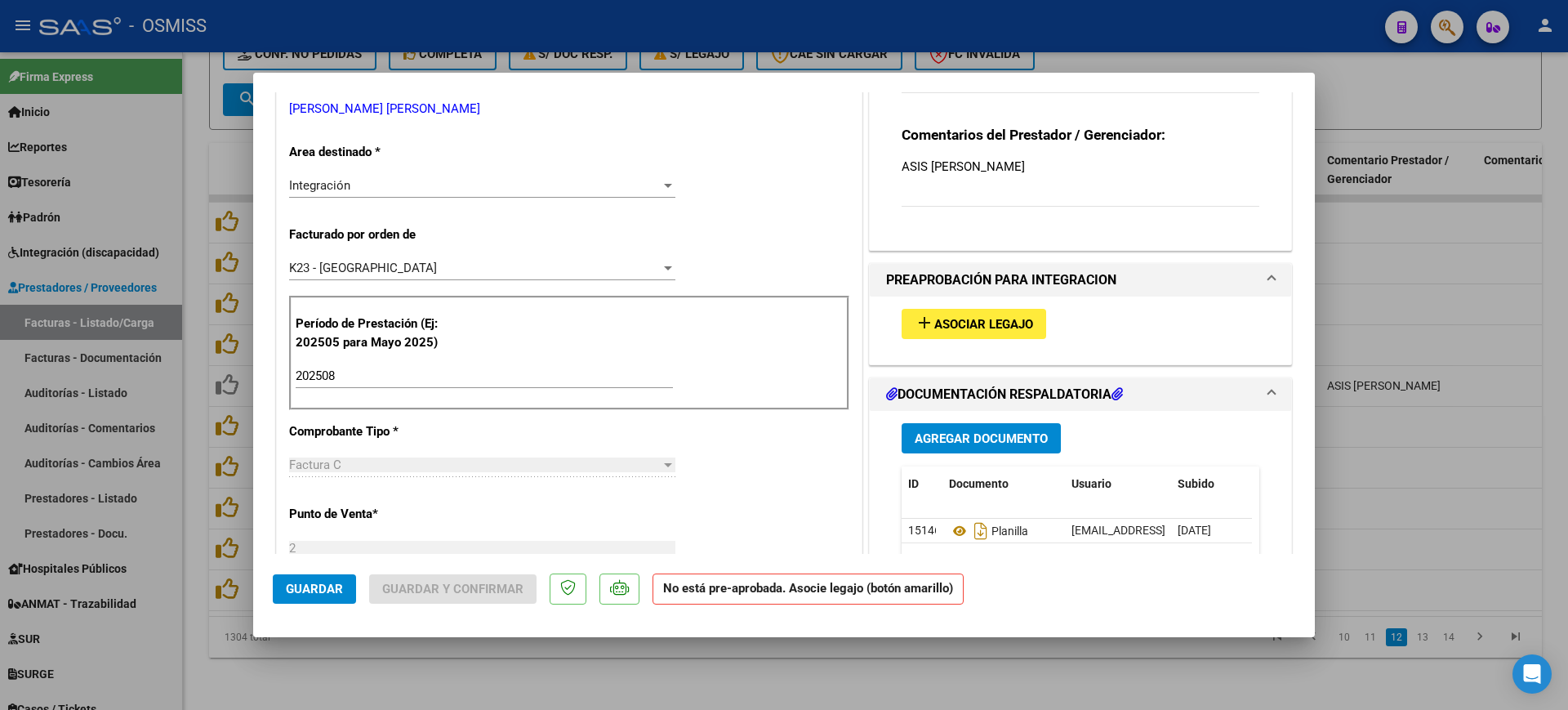
drag, startPoint x: 1102, startPoint y: 671, endPoint x: 1099, endPoint y: 660, distance: 11.4
click at [1101, 670] on div at bounding box center [784, 355] width 1568 height 710
type input "$ 0,00"
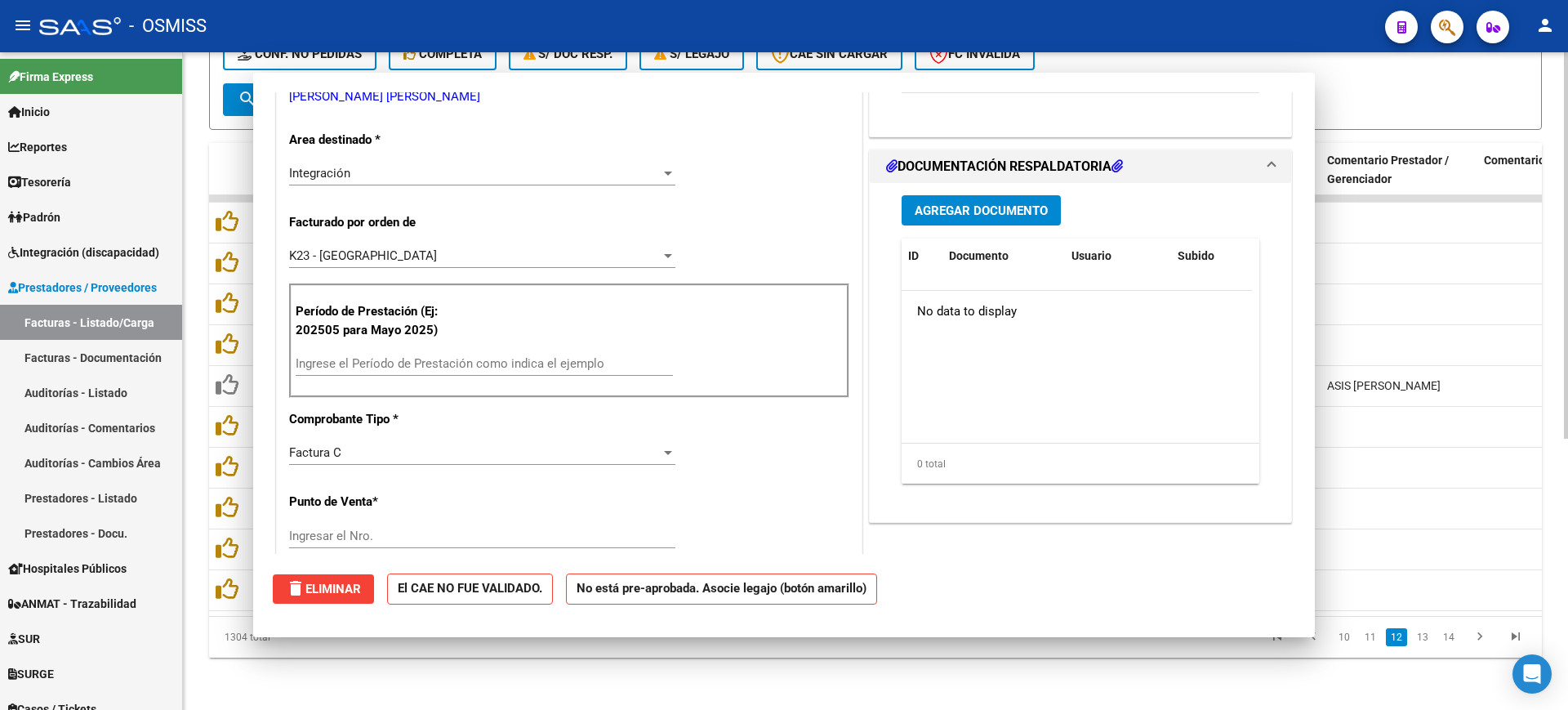
scroll to position [0, 0]
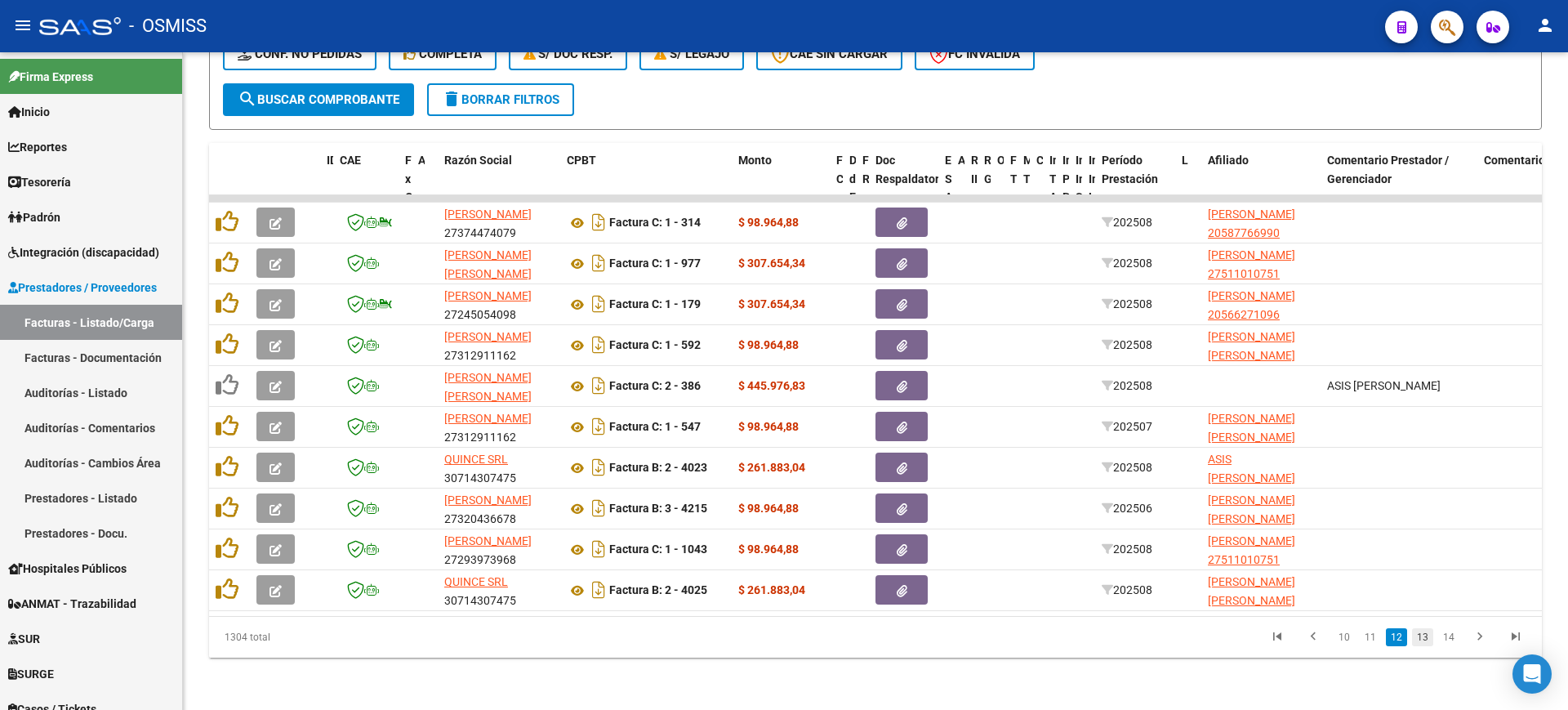
click at [1425, 640] on link "13" at bounding box center [1423, 637] width 22 height 18
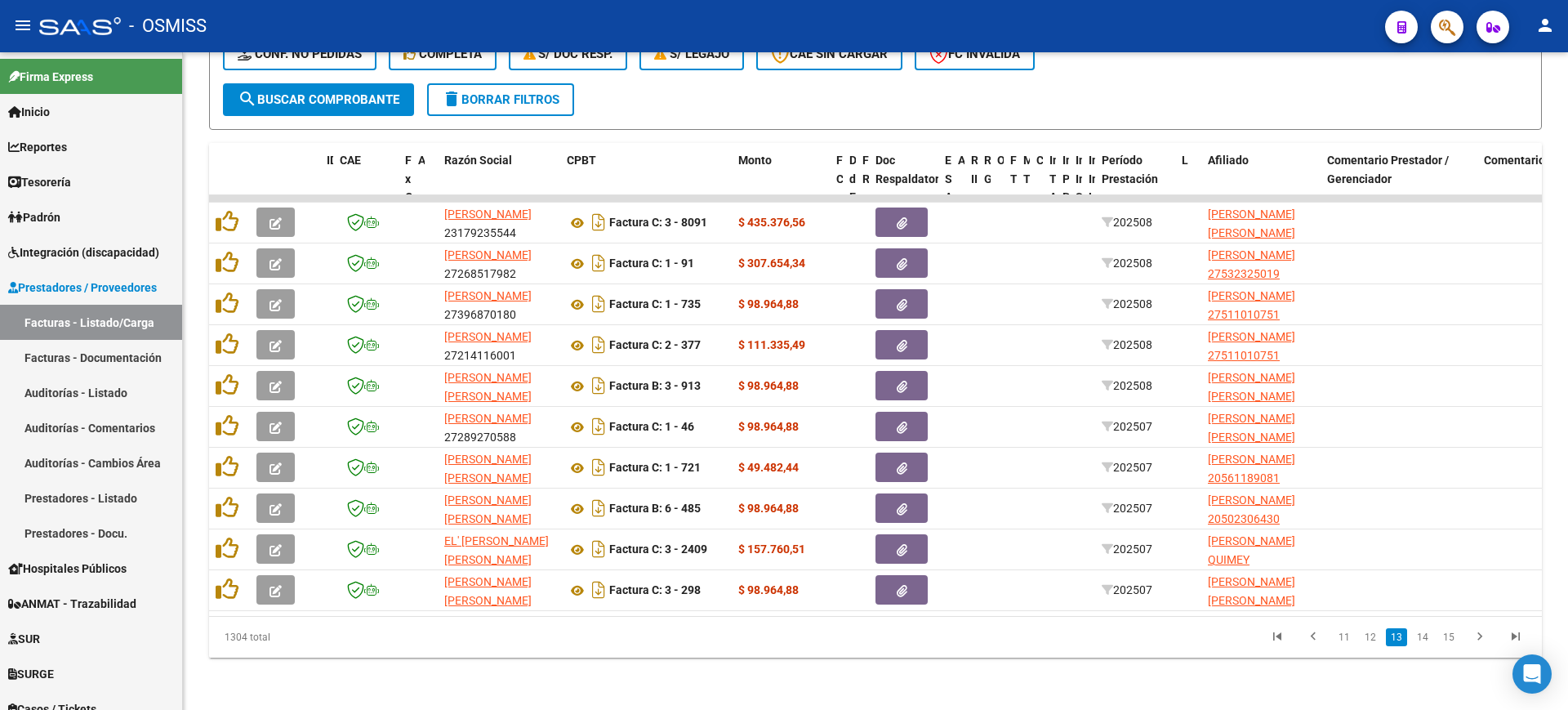
click at [1425, 640] on link "14" at bounding box center [1423, 637] width 22 height 18
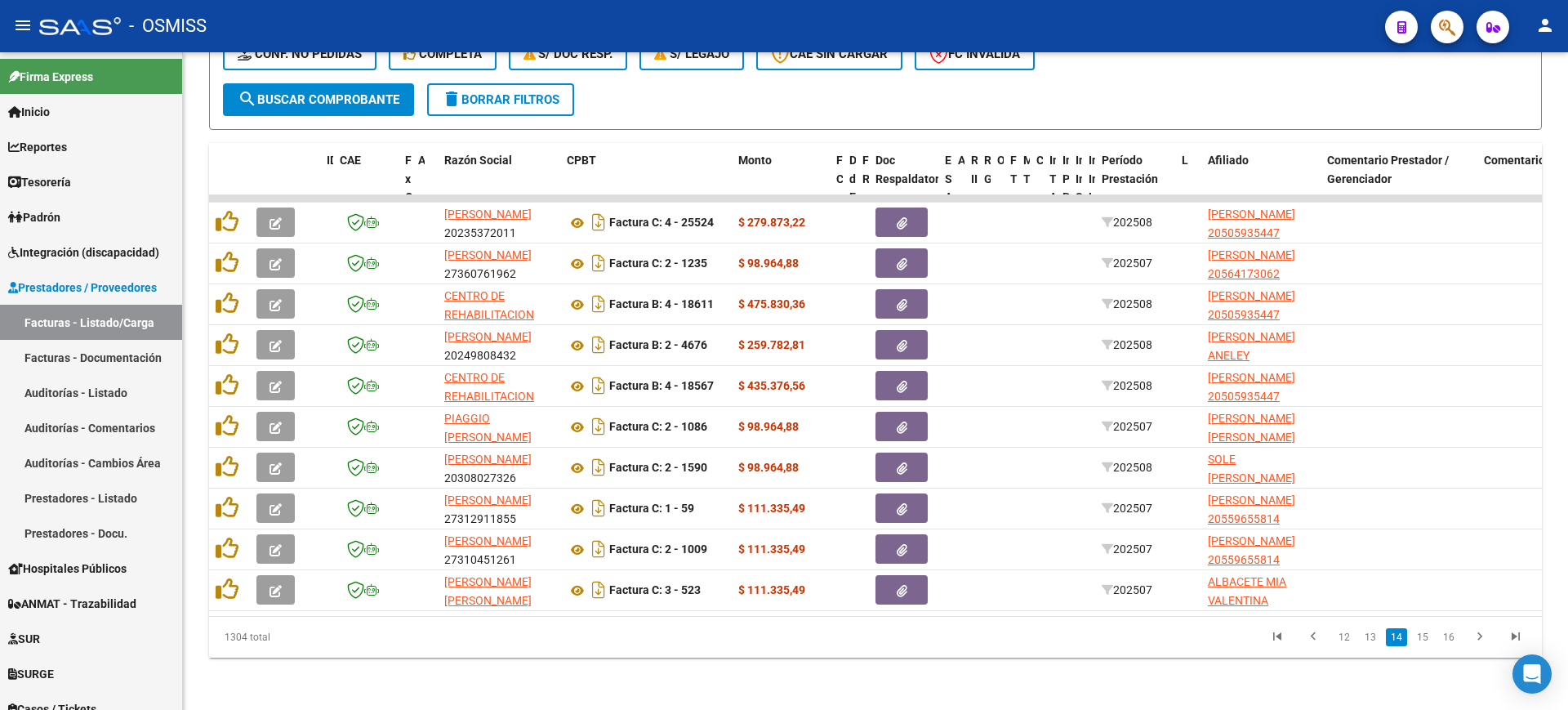
click at [1425, 640] on link "15" at bounding box center [1423, 637] width 22 height 18
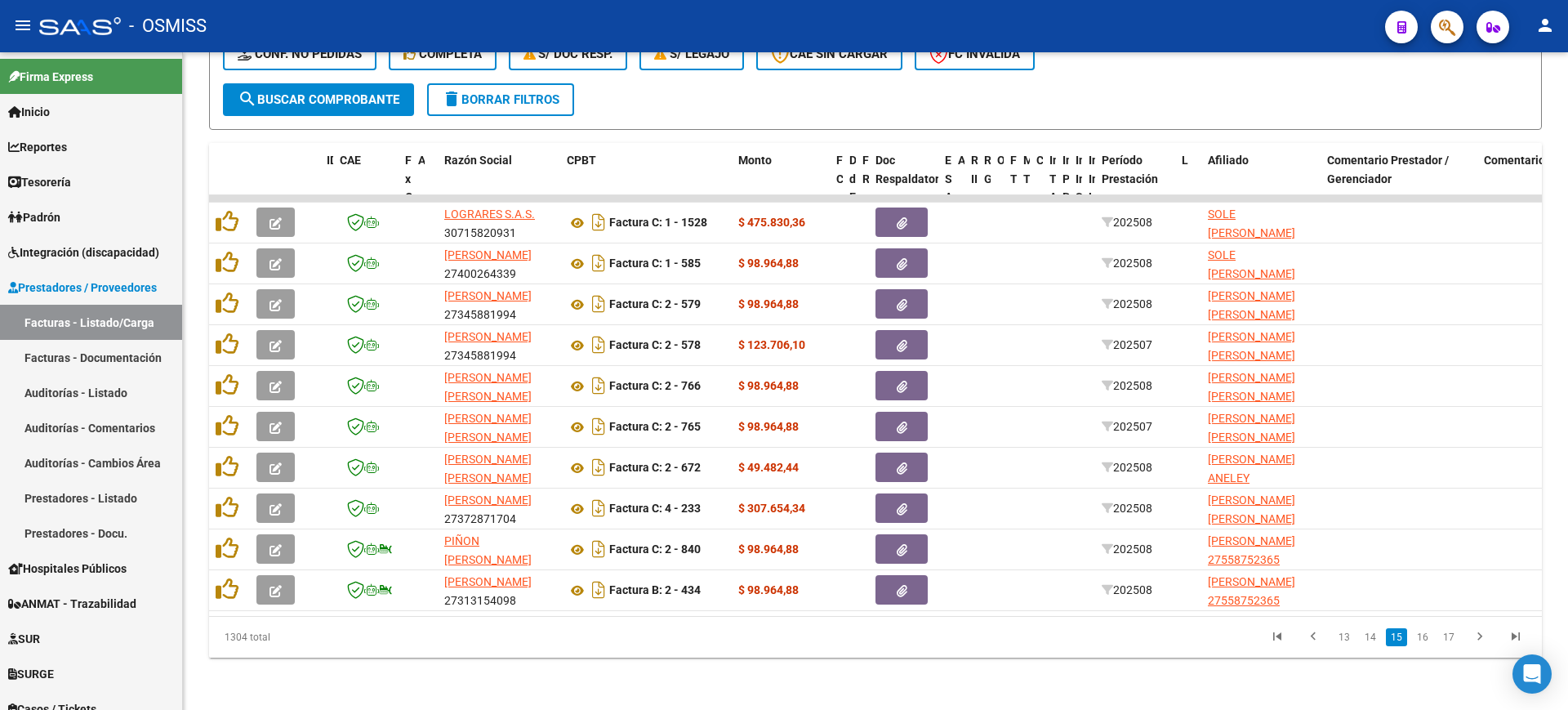
click at [1425, 640] on link "16" at bounding box center [1423, 637] width 22 height 18
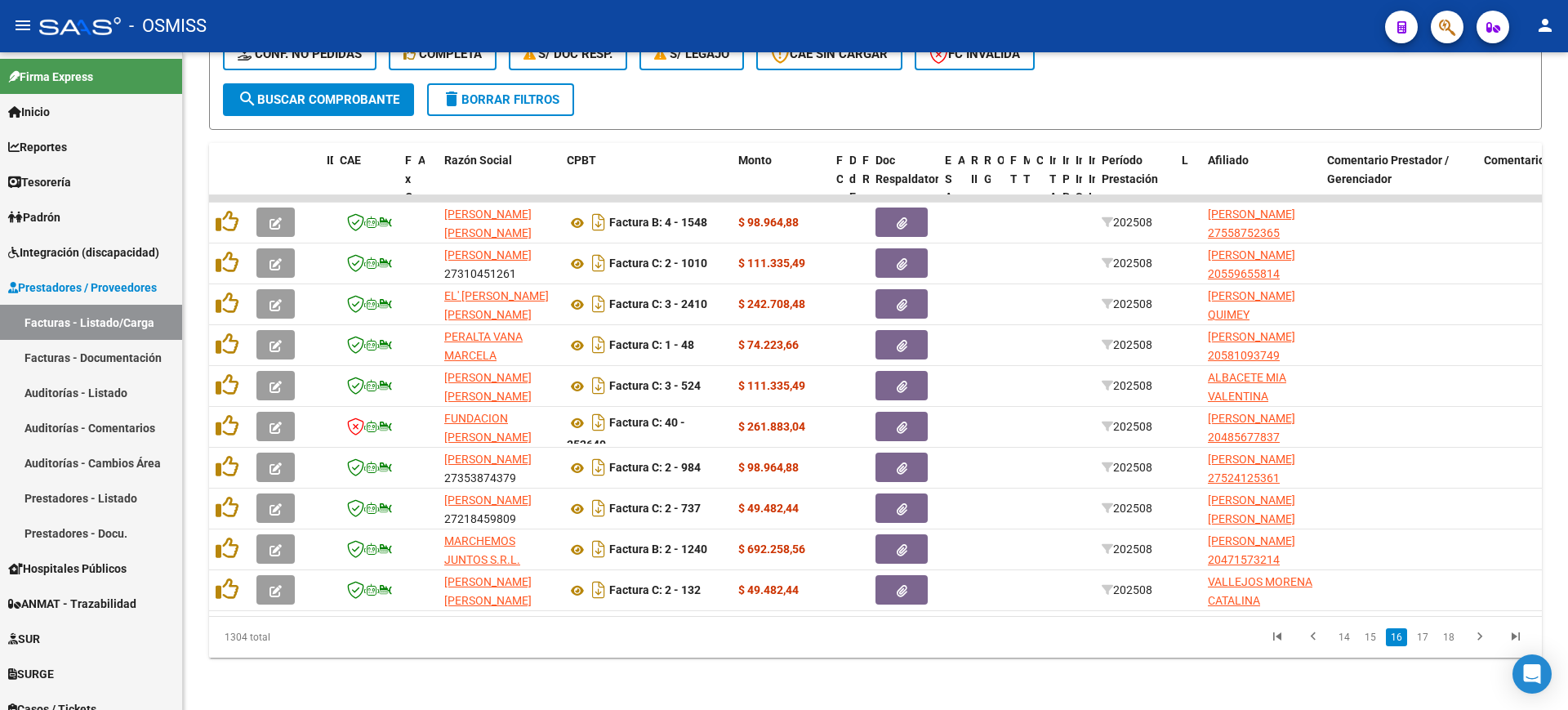
click at [1425, 640] on link "17" at bounding box center [1423, 637] width 22 height 18
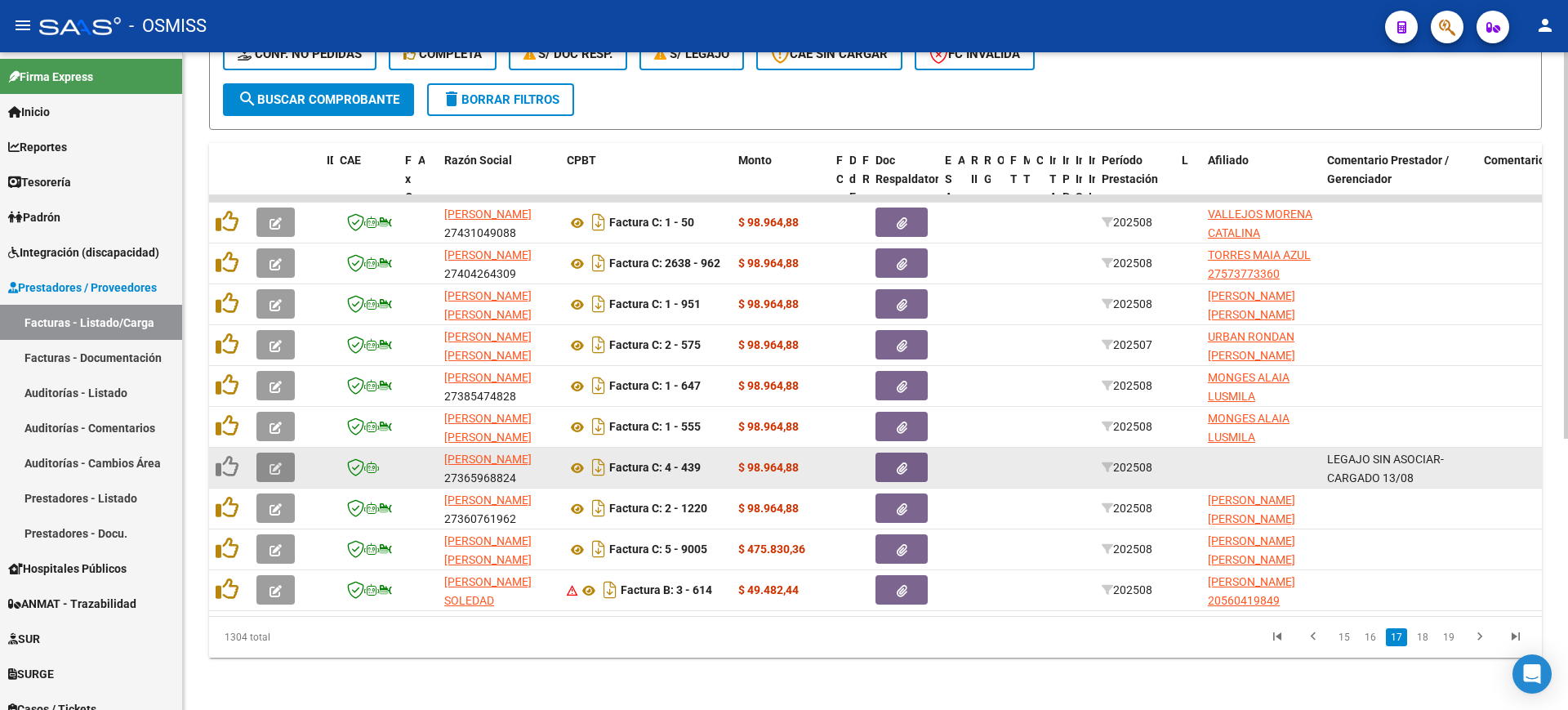
click at [281, 462] on icon "button" at bounding box center [275, 468] width 12 height 12
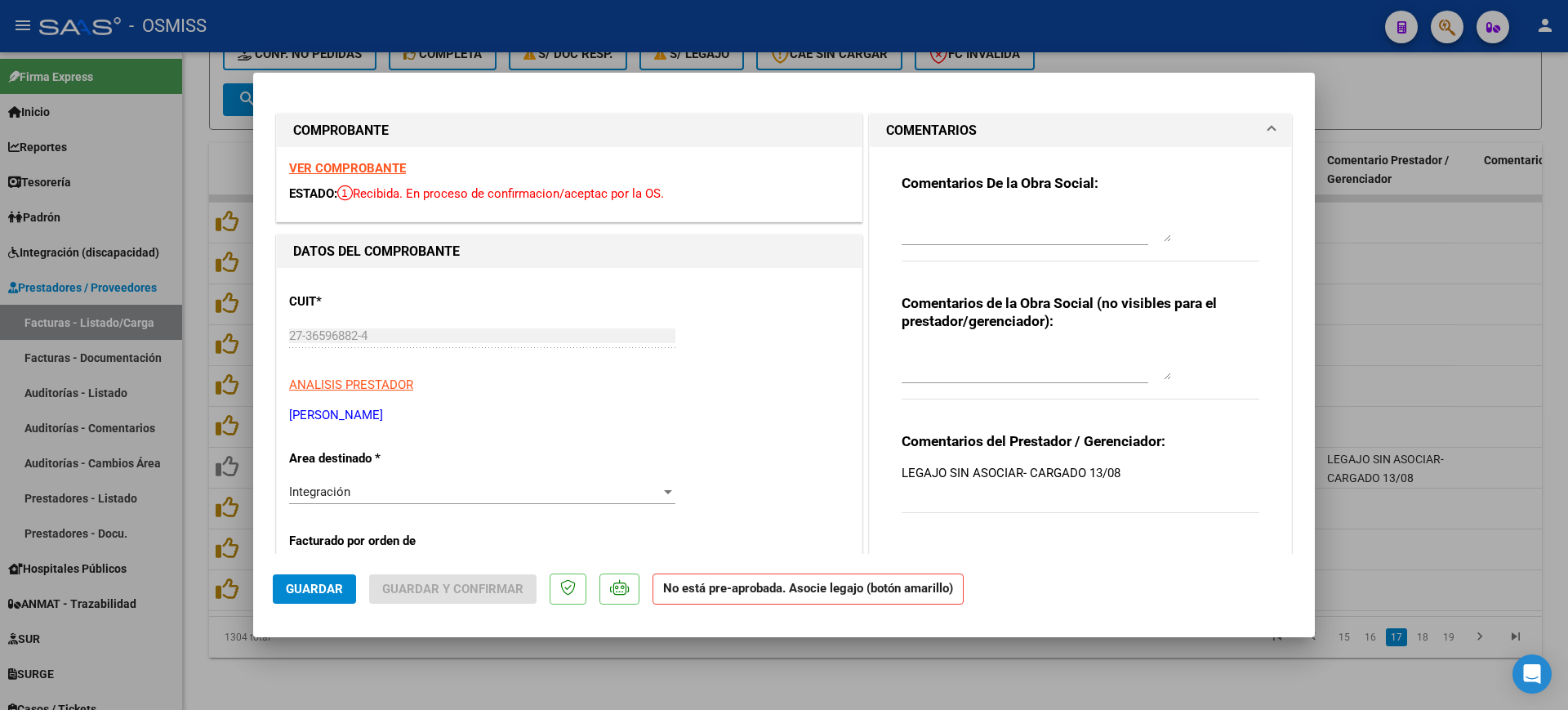
click at [387, 163] on strong "VER COMPROBANTE" at bounding box center [347, 168] width 117 height 15
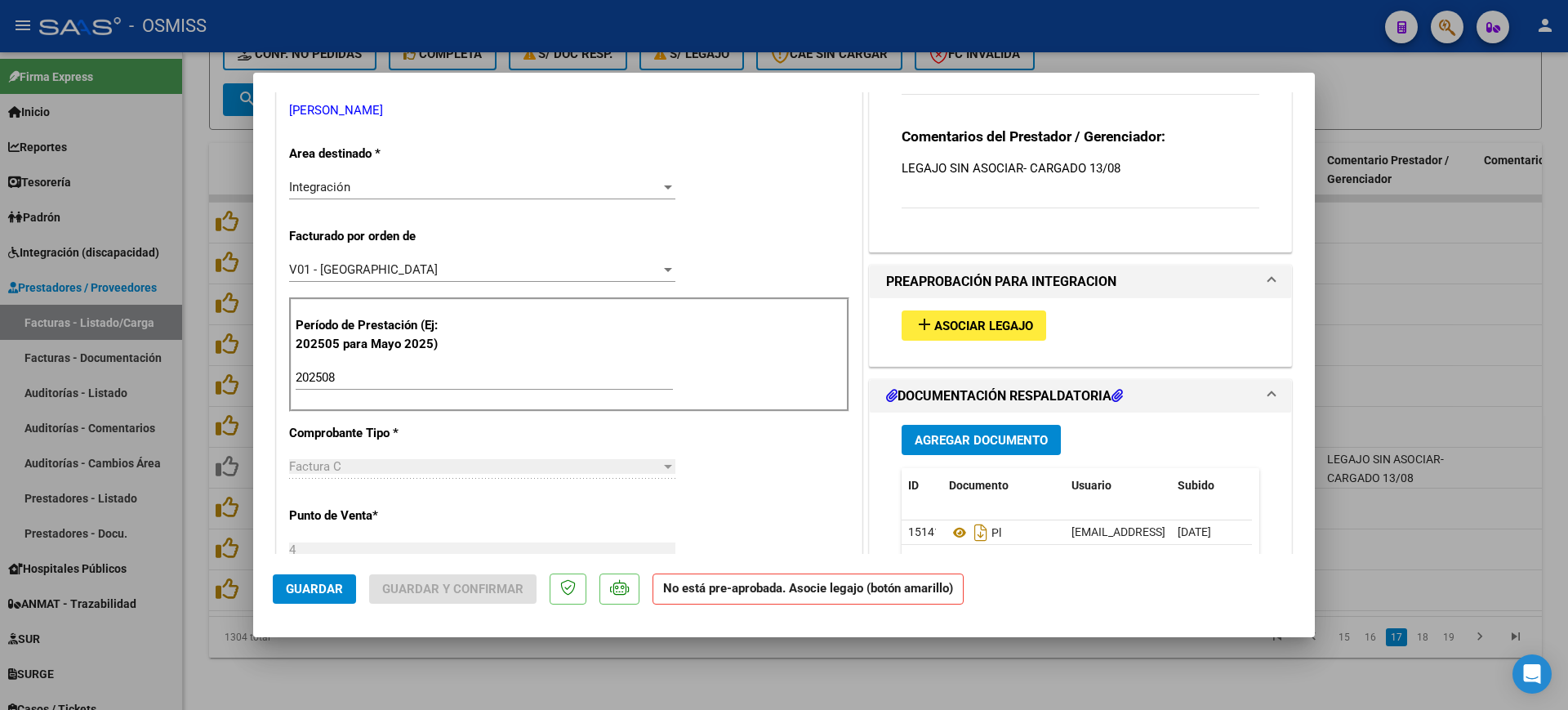
scroll to position [307, 0]
click at [978, 330] on span "Asociar Legajo" at bounding box center [984, 324] width 99 height 15
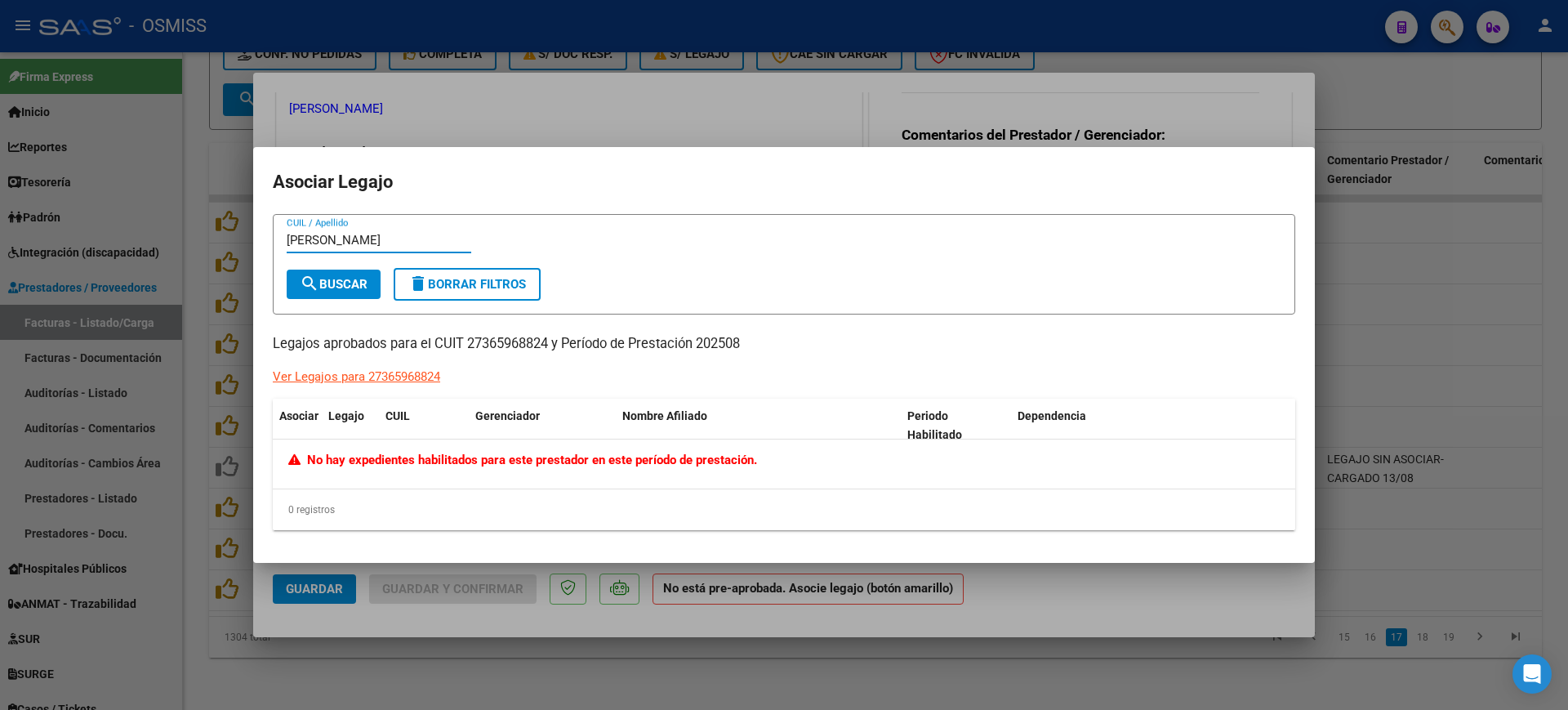
type input "[PERSON_NAME]"
click at [1141, 553] on mat-dialog-container "Asociar Legajo [PERSON_NAME] CUIL / Apellido search Buscar delete Borrar Filtro…" at bounding box center [784, 356] width 1062 height 417
click at [1135, 607] on div at bounding box center [784, 355] width 1568 height 710
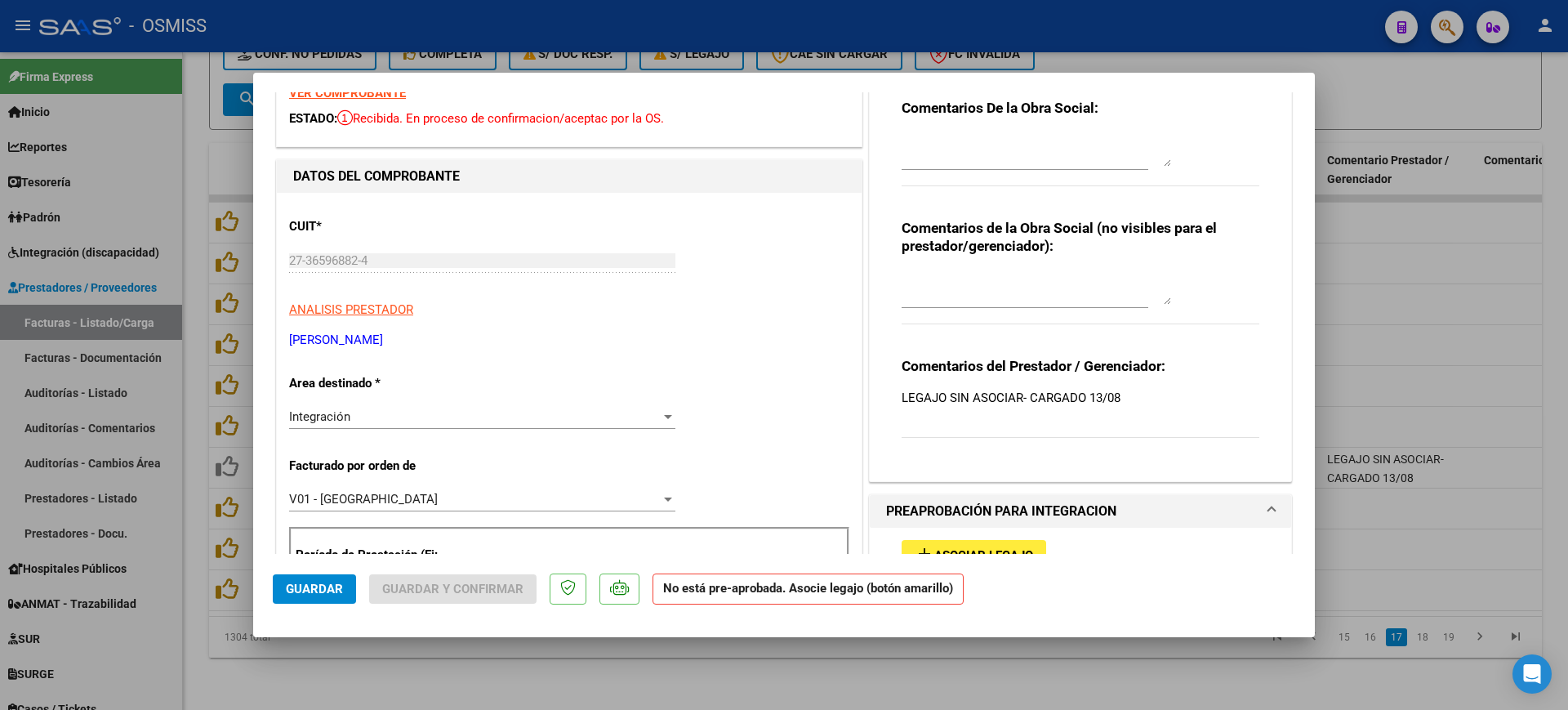
scroll to position [0, 0]
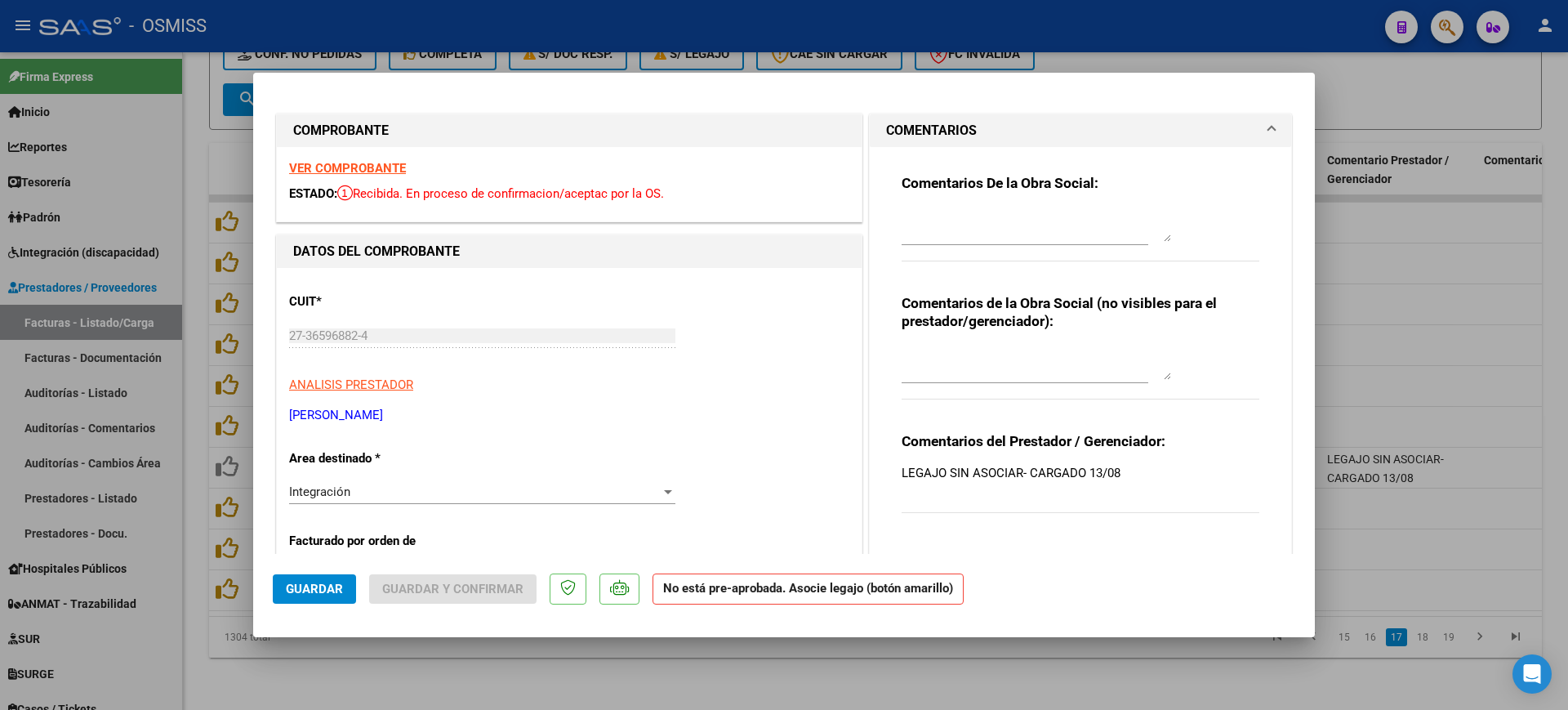
click at [958, 218] on textarea at bounding box center [1036, 225] width 269 height 32
type textarea "r"
type textarea "[PERSON_NAME]"
click at [334, 582] on span "Guardar" at bounding box center [315, 589] width 57 height 15
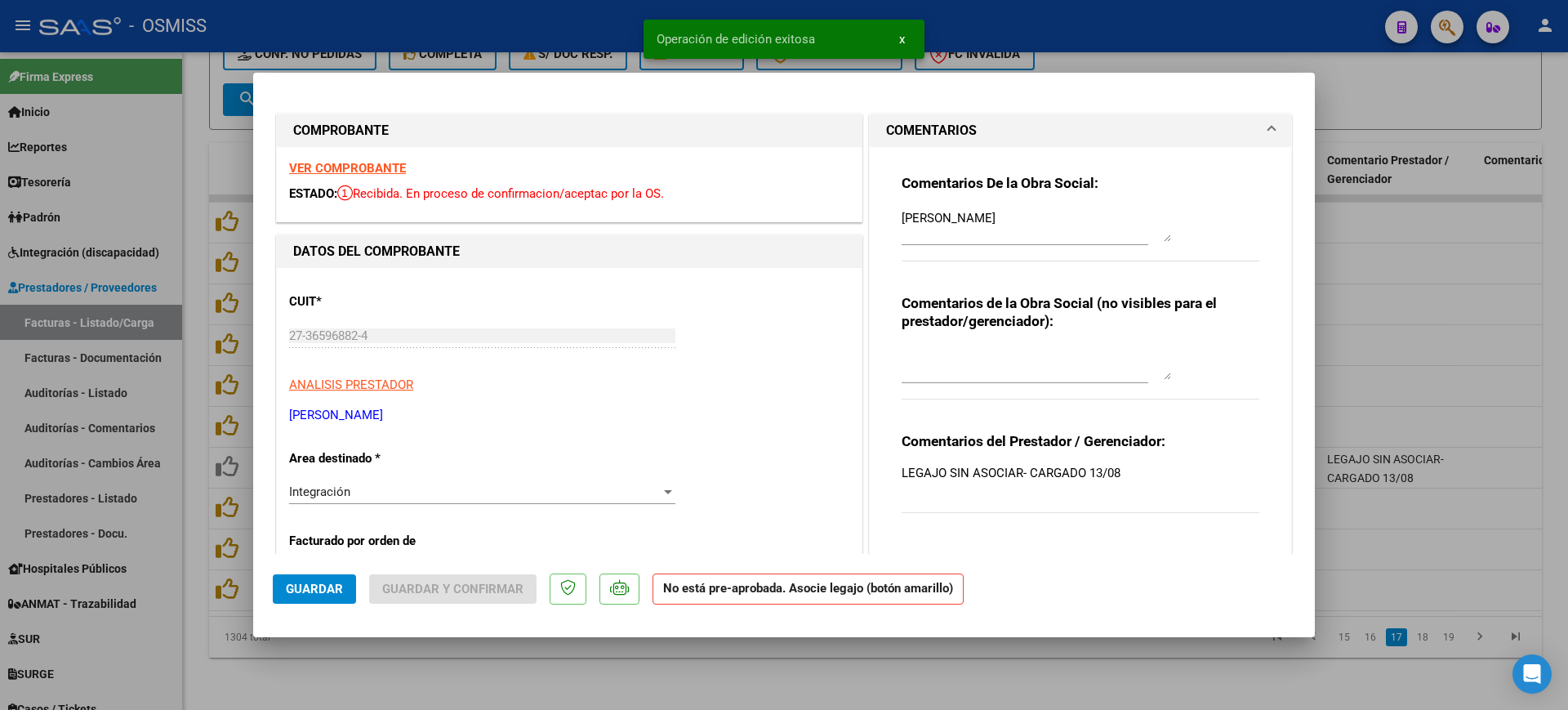
click at [551, 657] on div at bounding box center [784, 355] width 1568 height 710
type input "$ 0,00"
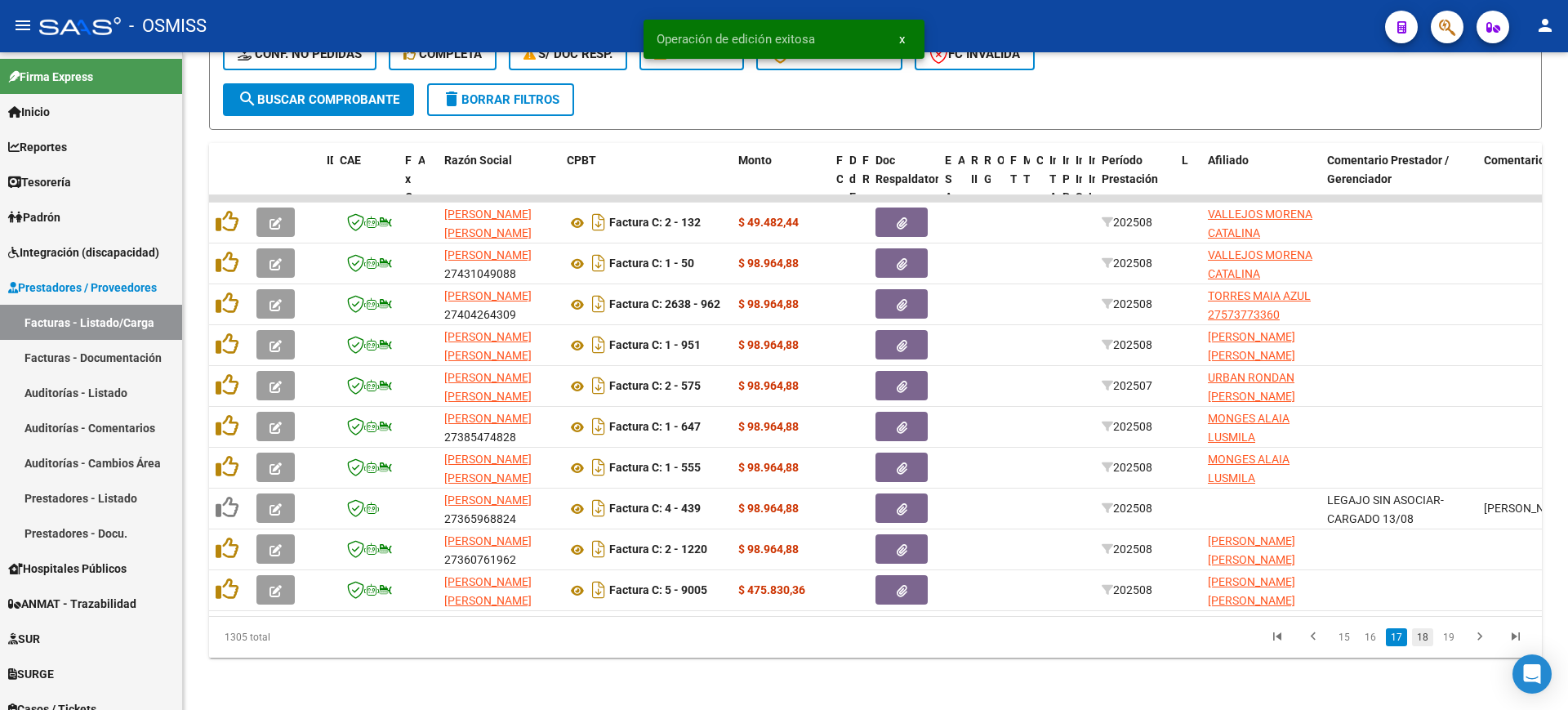
click at [1425, 641] on link "18" at bounding box center [1423, 637] width 22 height 18
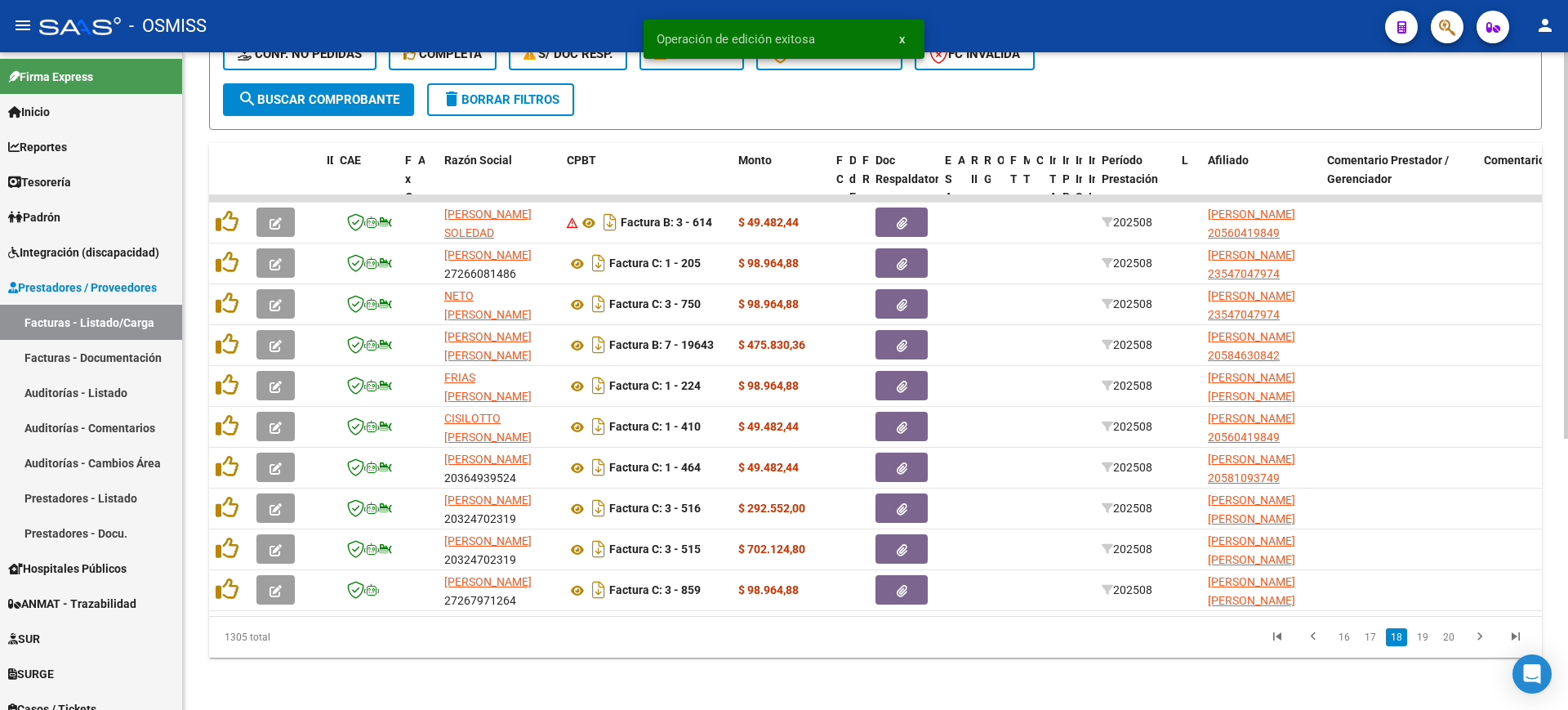
click at [1425, 635] on link "19" at bounding box center [1423, 637] width 22 height 18
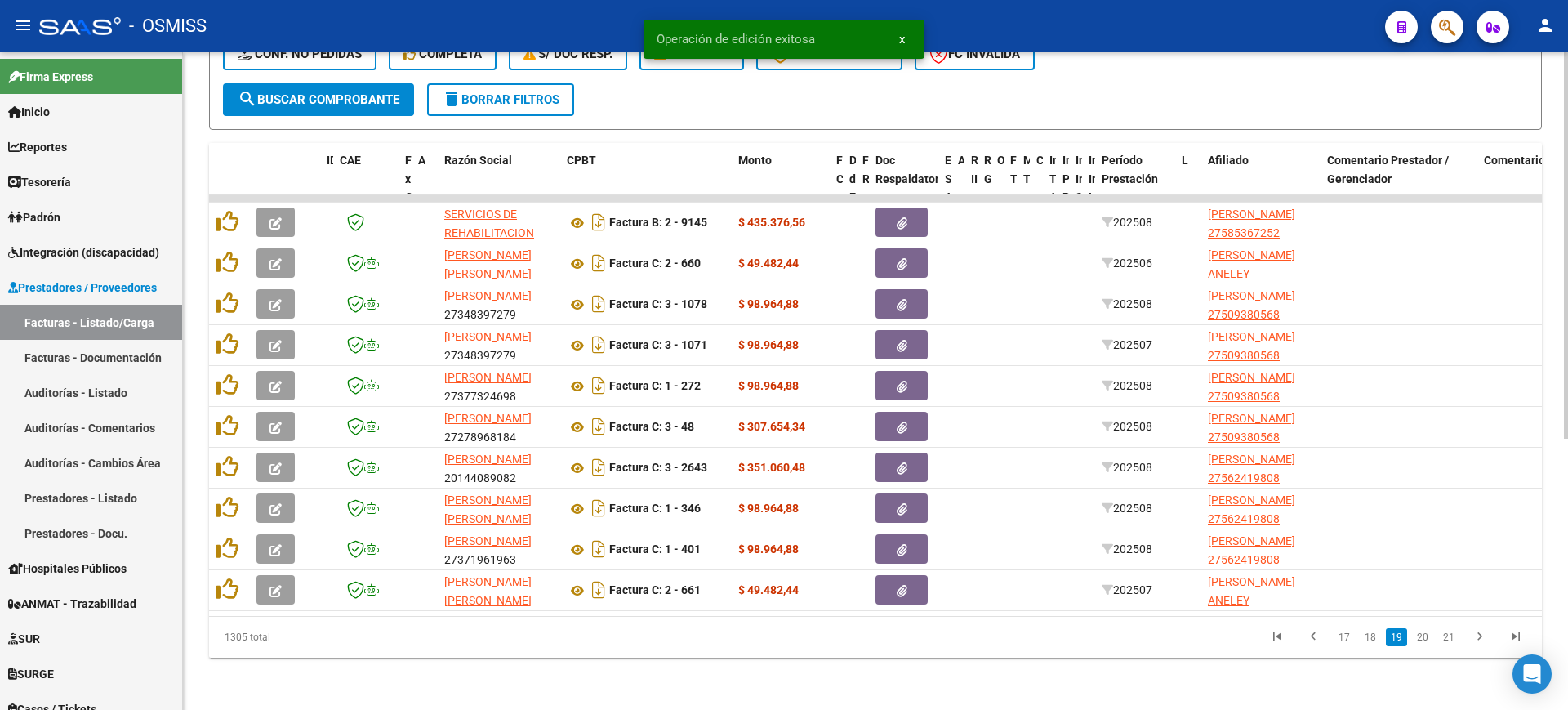
click at [1425, 635] on link "20" at bounding box center [1423, 637] width 22 height 18
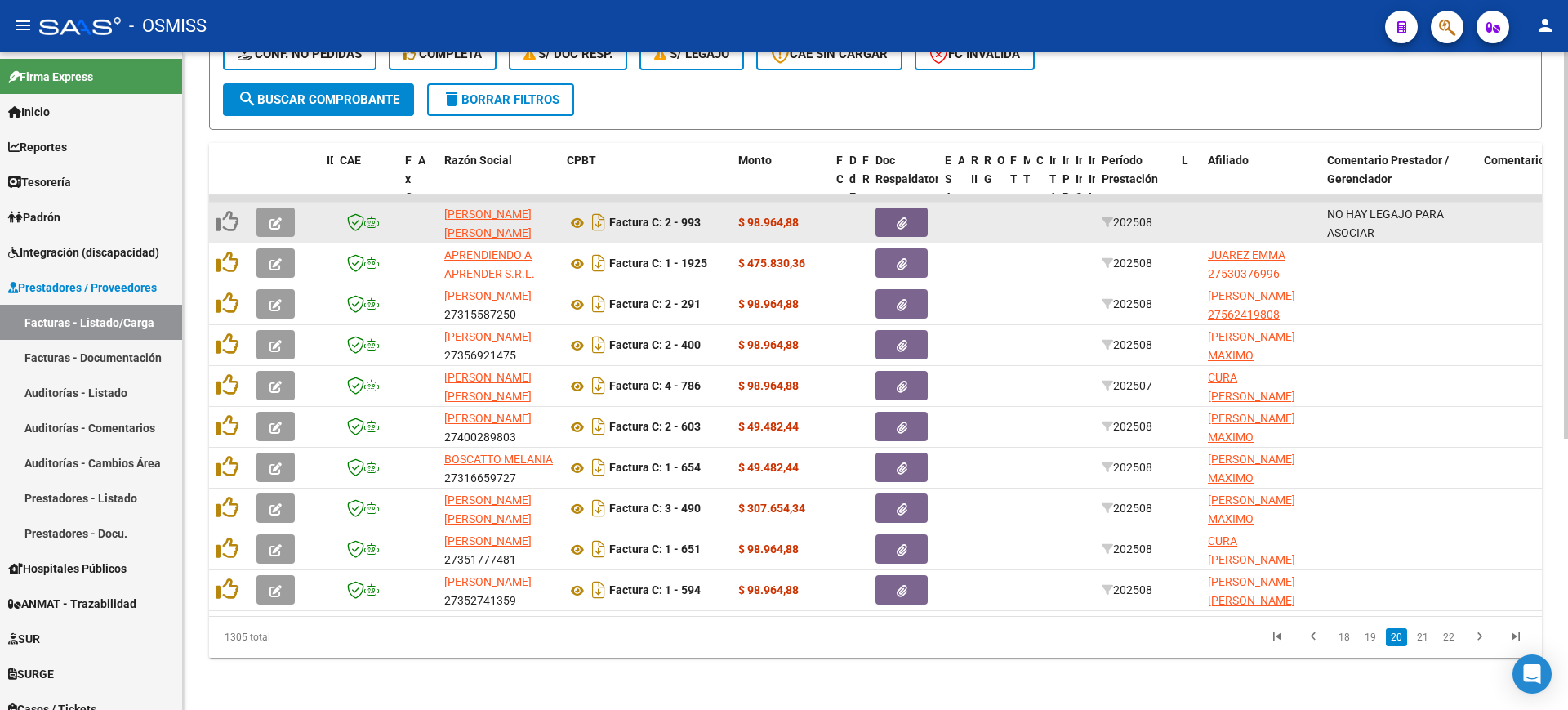
click at [272, 217] on icon "button" at bounding box center [275, 223] width 12 height 12
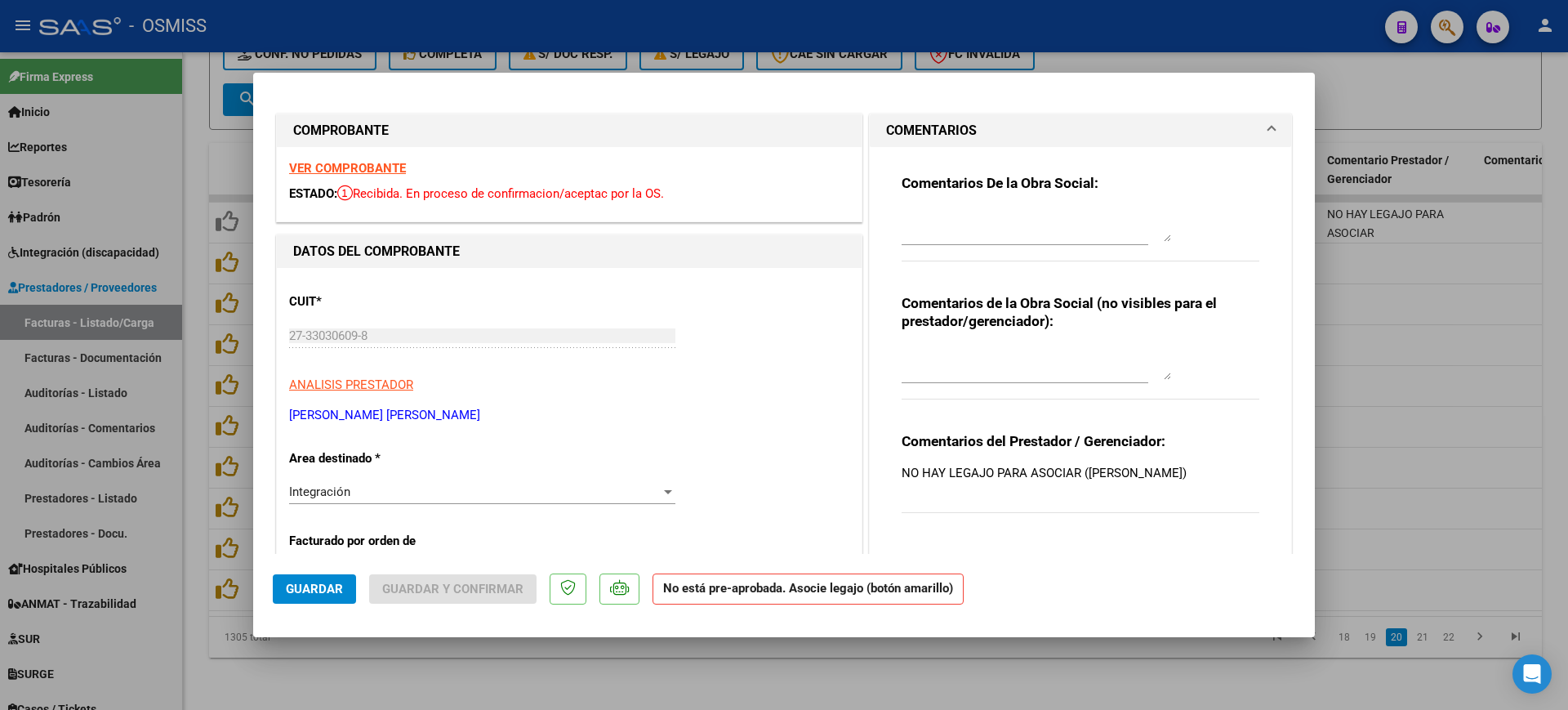
click at [350, 162] on strong "VER COMPROBANTE" at bounding box center [347, 168] width 117 height 15
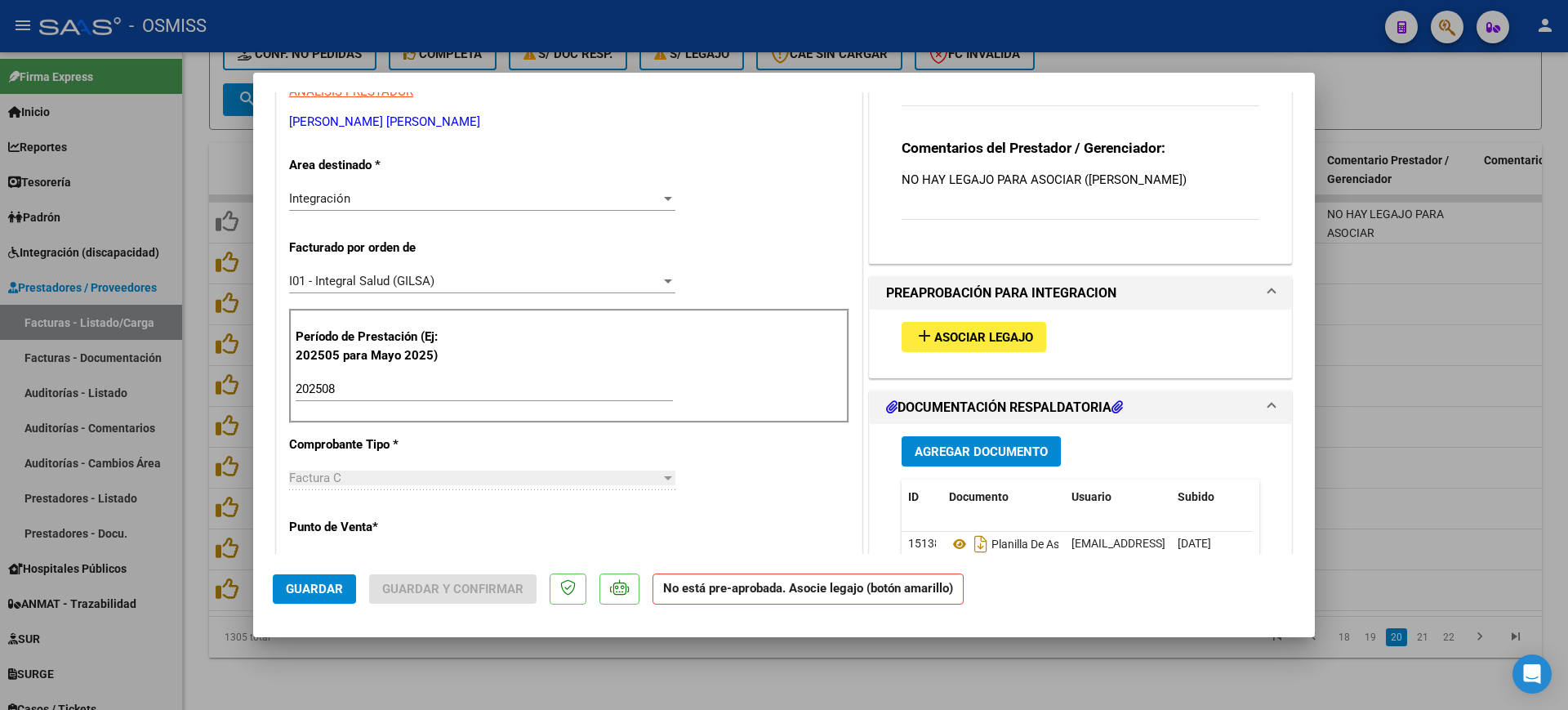
scroll to position [307, 0]
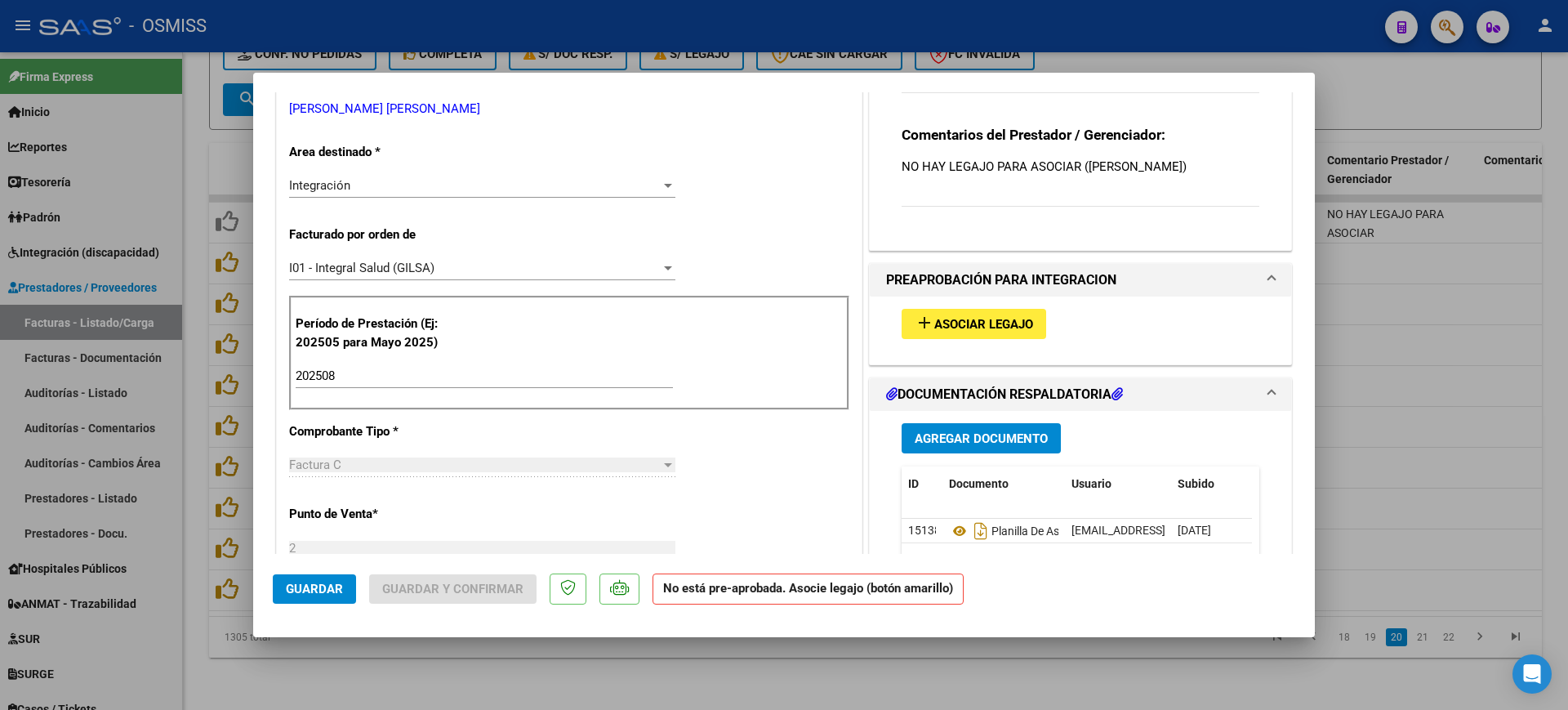
click at [998, 333] on button "add Asociar Legajo" at bounding box center [973, 324] width 145 height 30
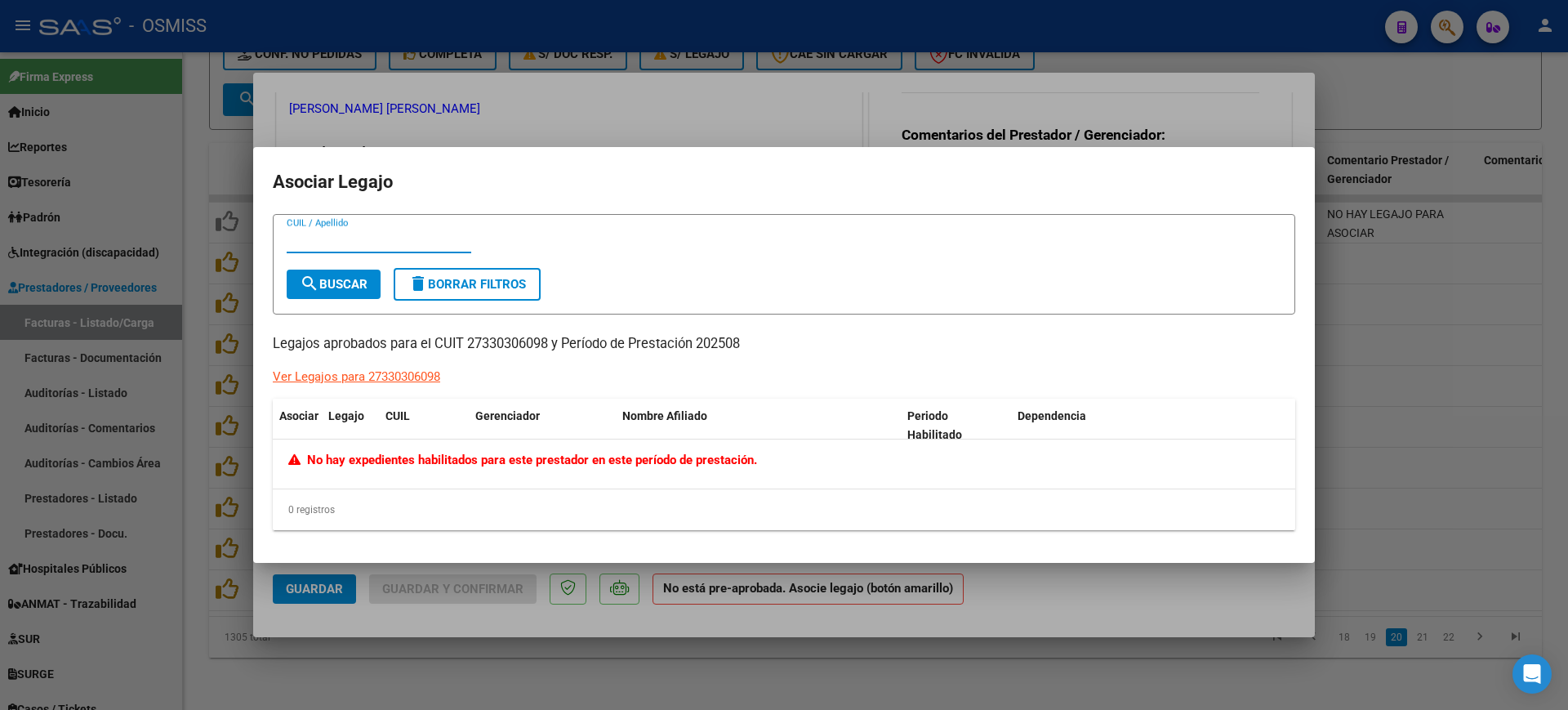
click at [1144, 586] on div at bounding box center [784, 355] width 1568 height 710
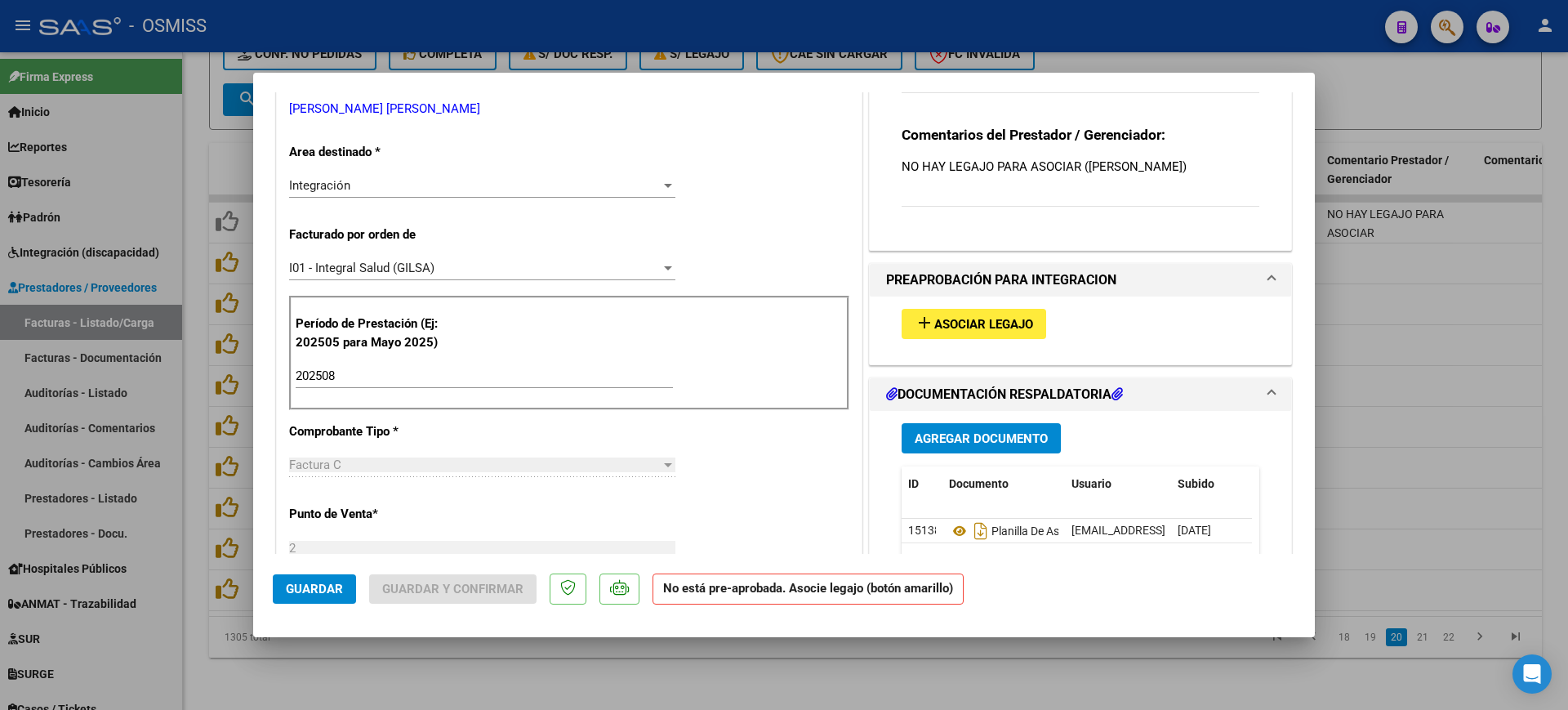
scroll to position [0, 0]
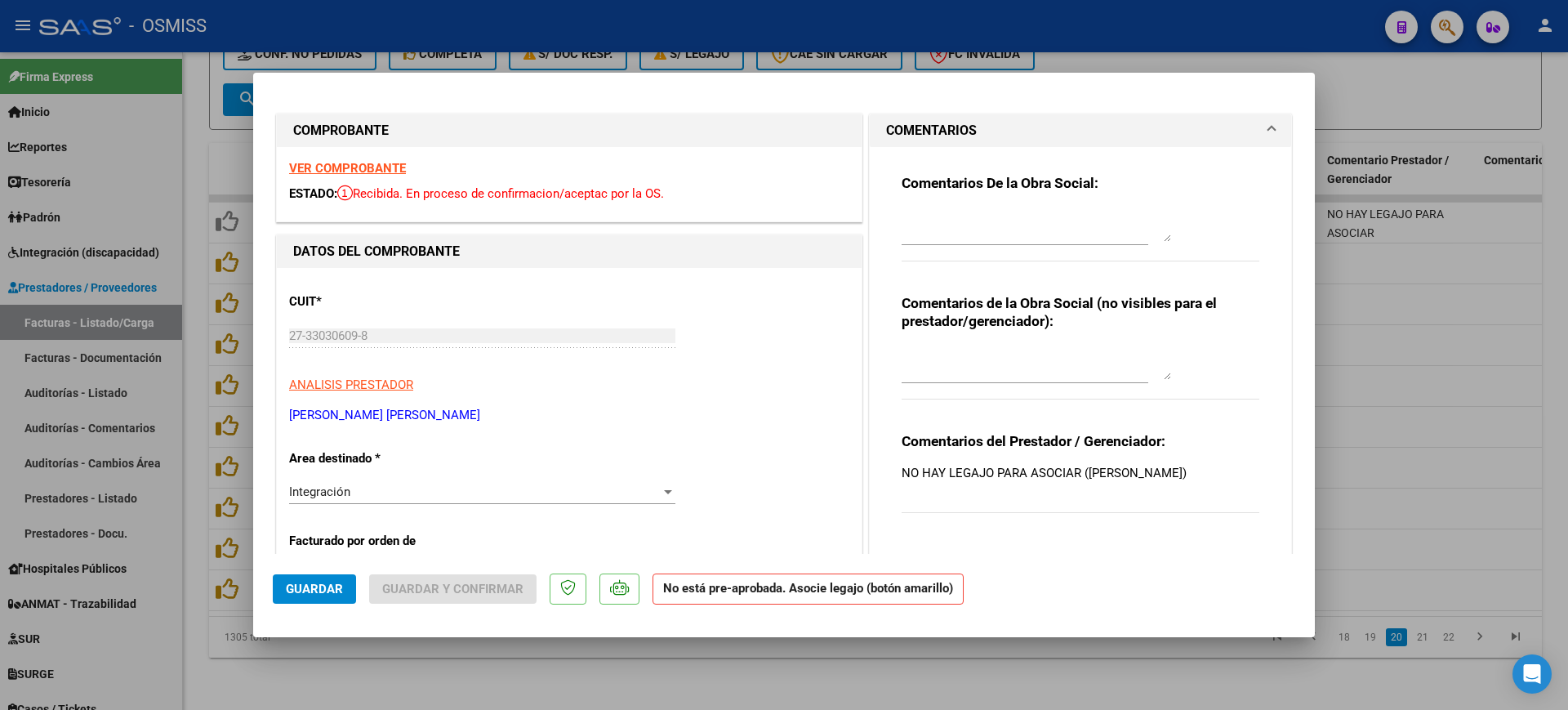
click at [974, 225] on textarea at bounding box center [1036, 225] width 269 height 32
type textarea "[PERSON_NAME]"
click at [322, 577] on button "Guardar" at bounding box center [315, 589] width 84 height 30
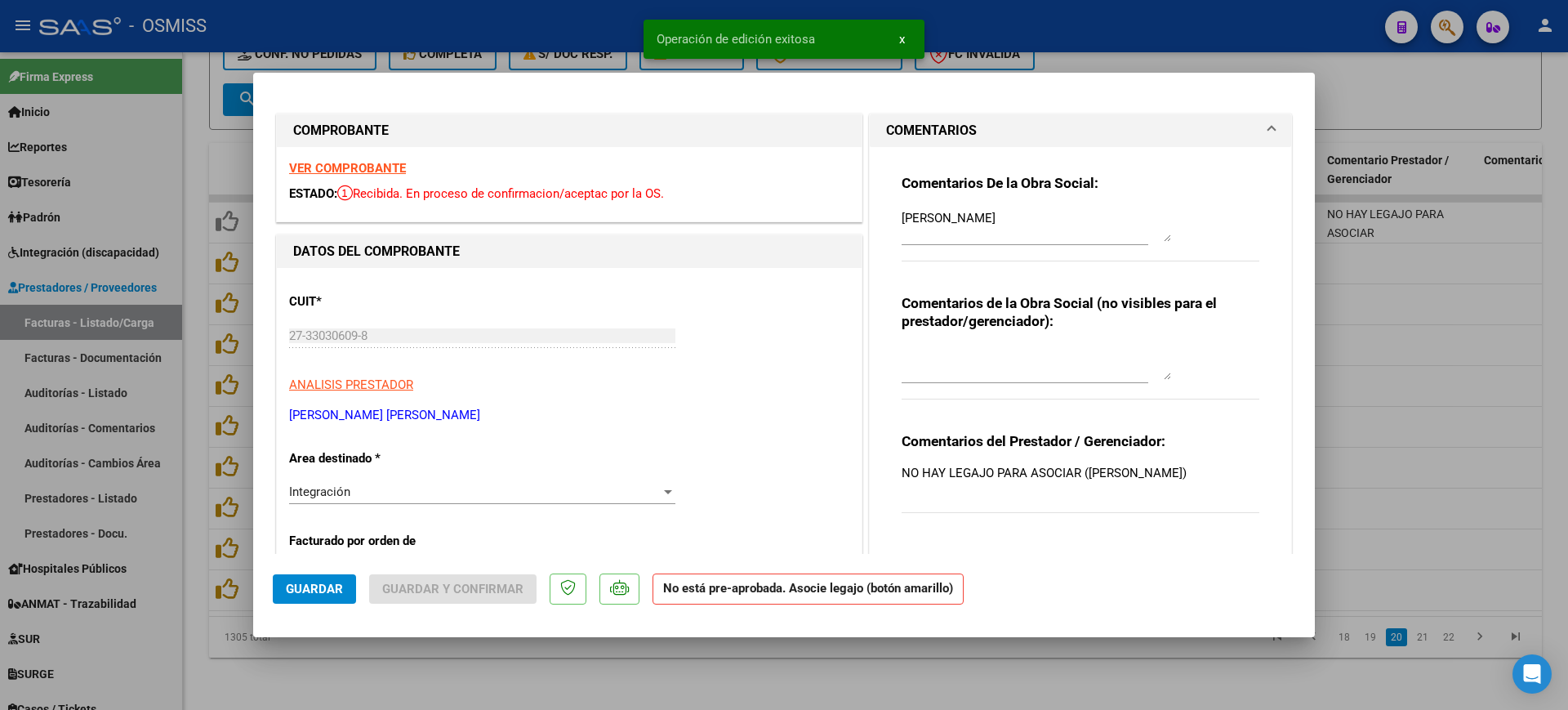
click at [757, 676] on div at bounding box center [784, 355] width 1568 height 710
type input "$ 0,00"
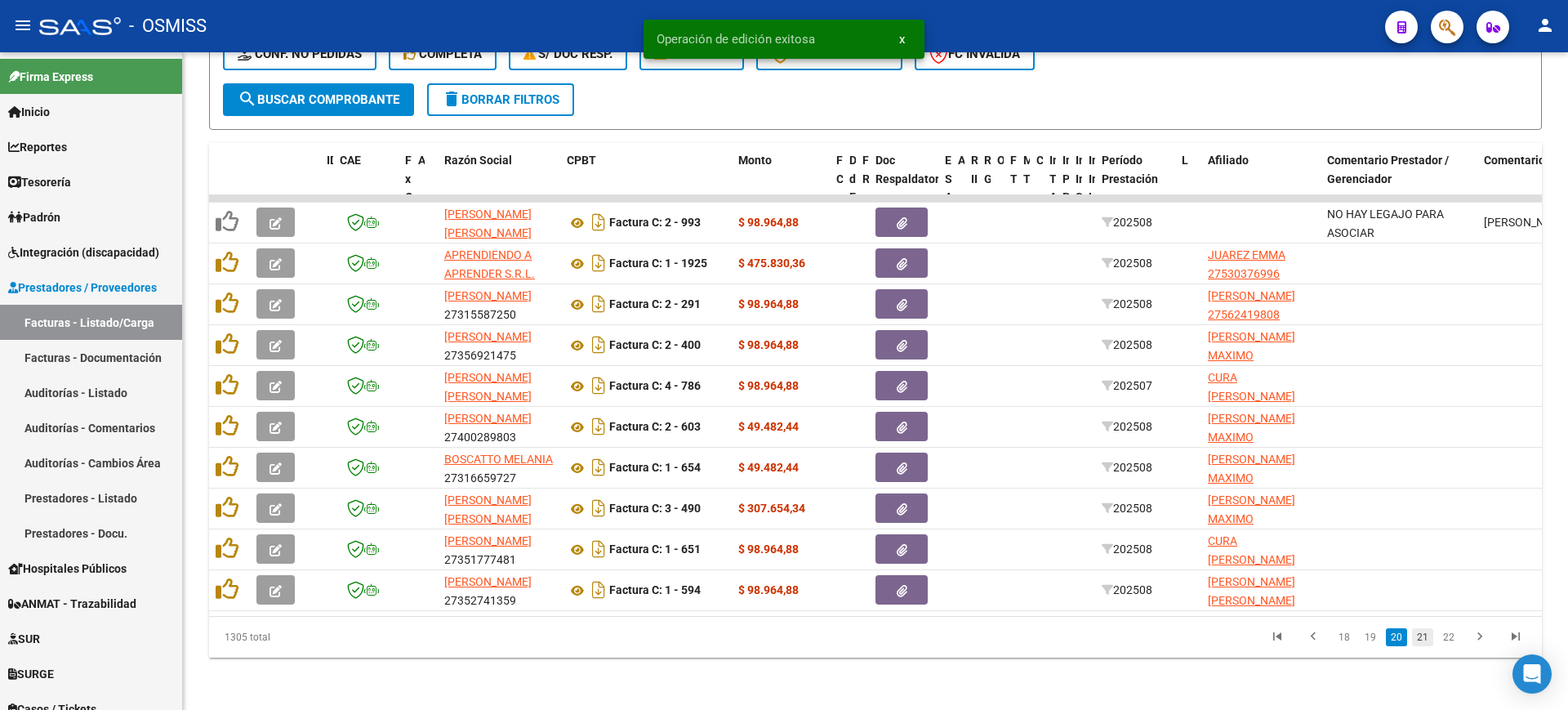
click at [1418, 640] on link "21" at bounding box center [1423, 637] width 22 height 18
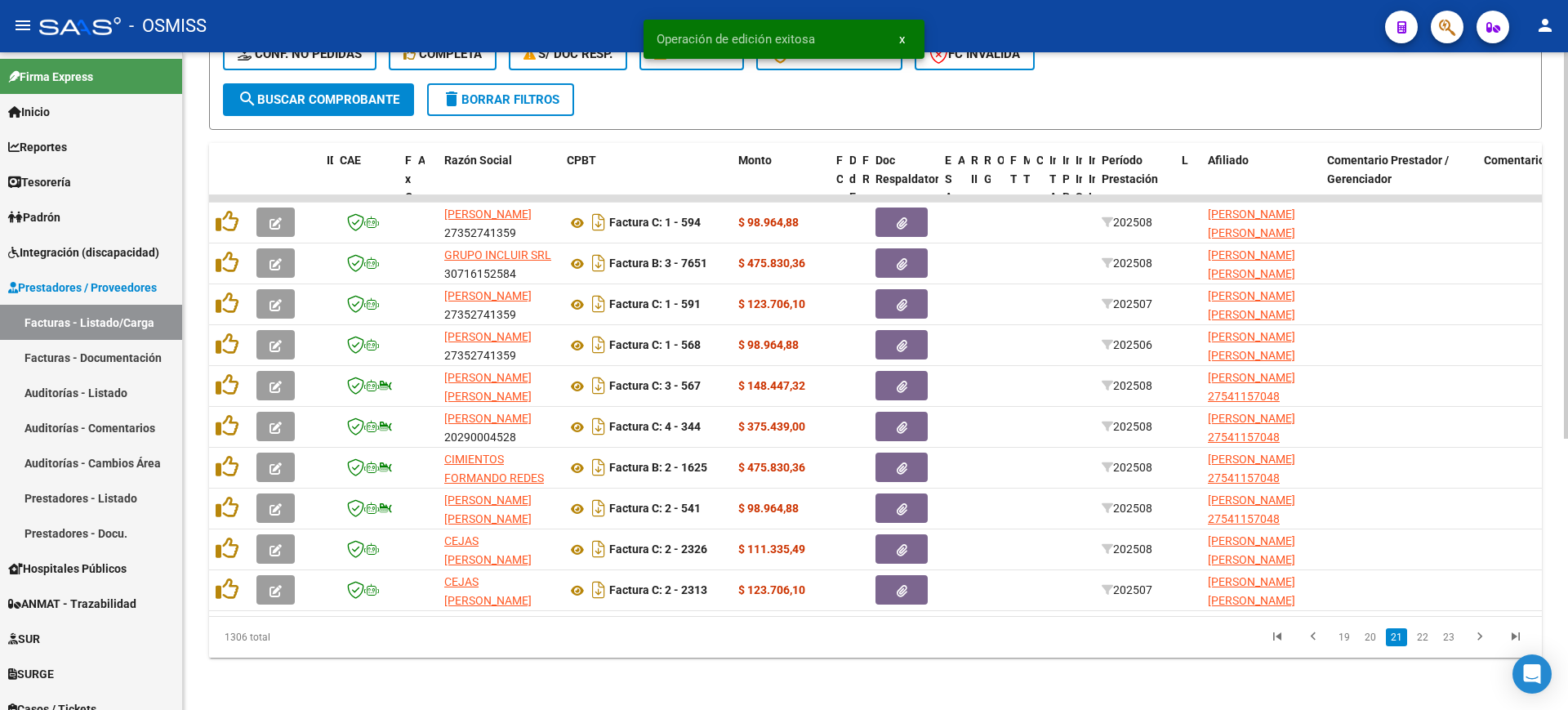
click at [1419, 640] on link "22" at bounding box center [1423, 637] width 22 height 18
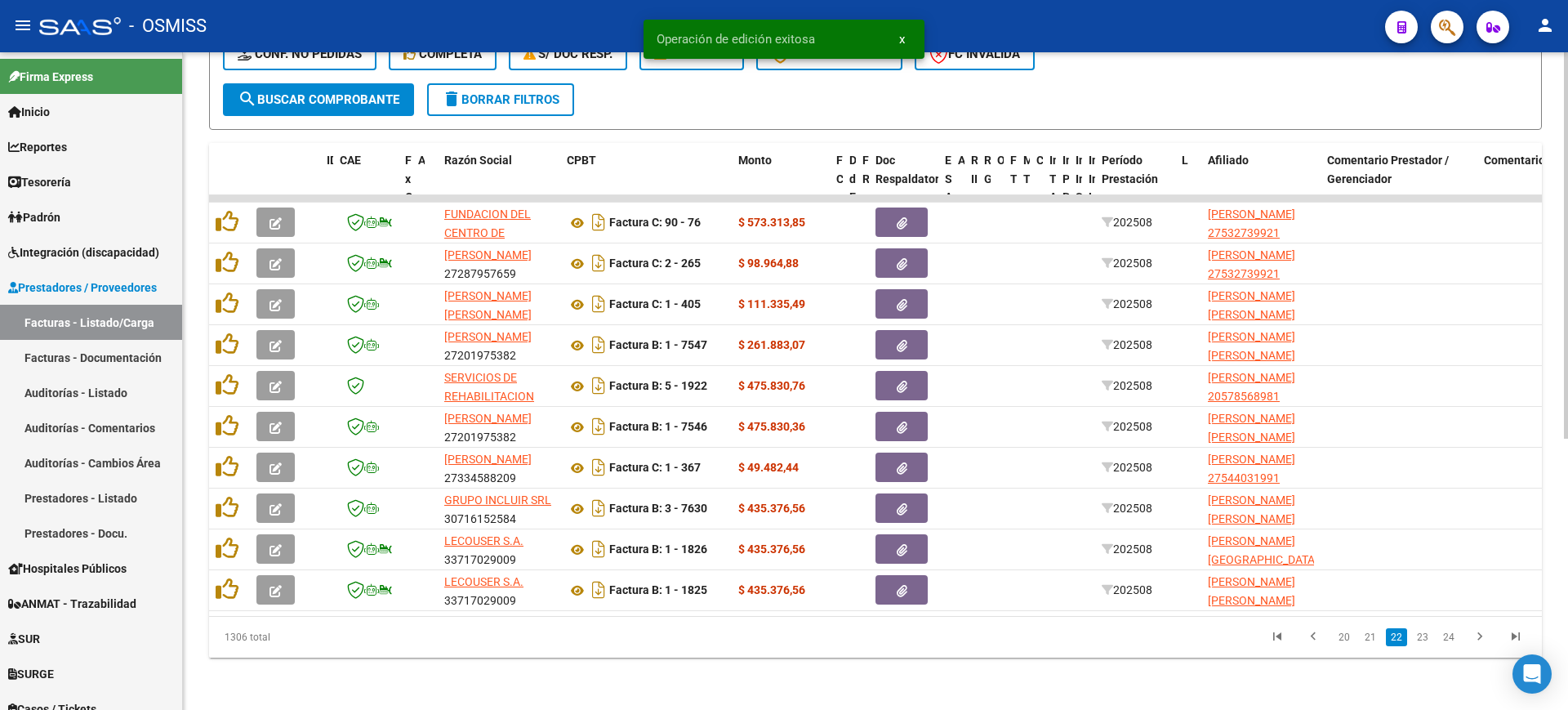
click at [1419, 640] on link "23" at bounding box center [1423, 637] width 22 height 18
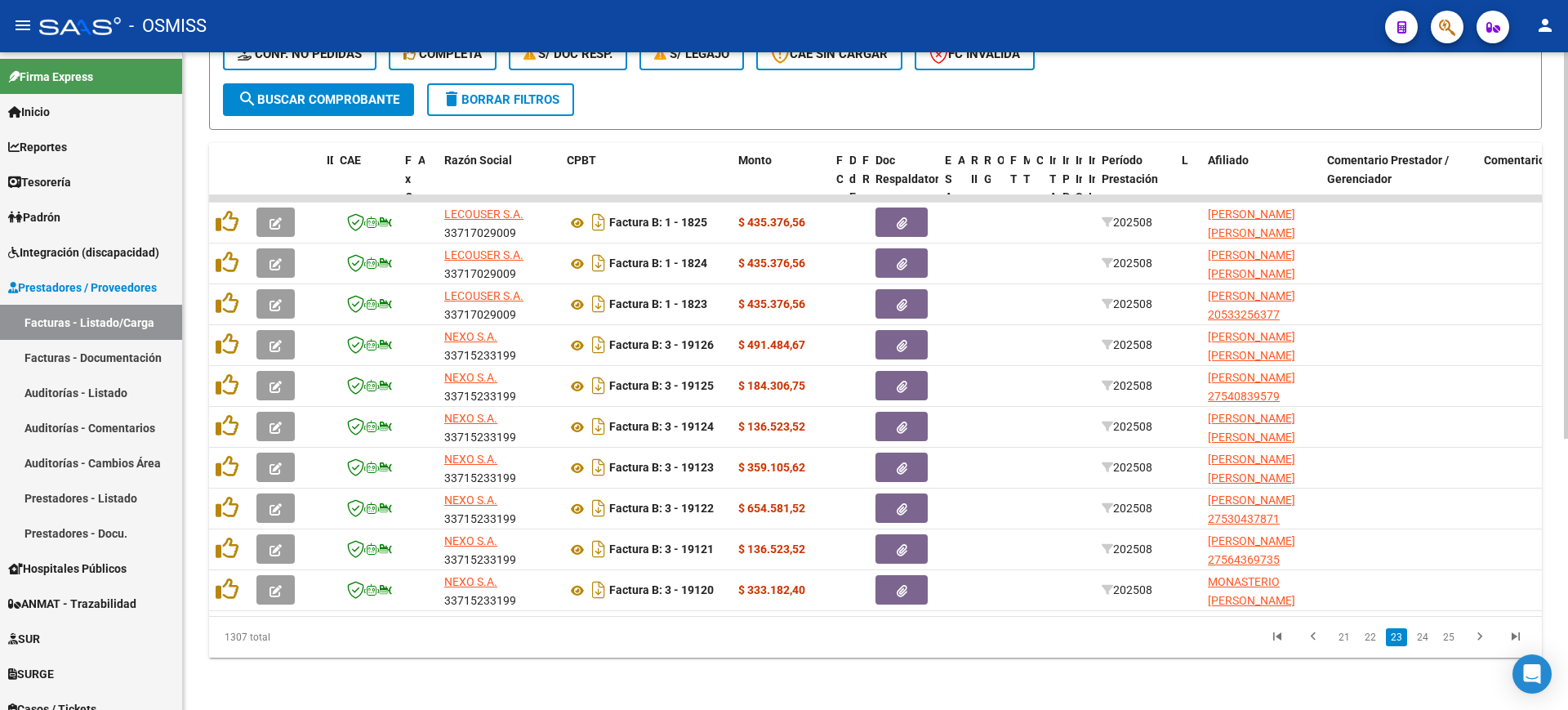
click at [1419, 640] on link "24" at bounding box center [1423, 637] width 22 height 18
click at [1419, 640] on link "25" at bounding box center [1423, 637] width 22 height 18
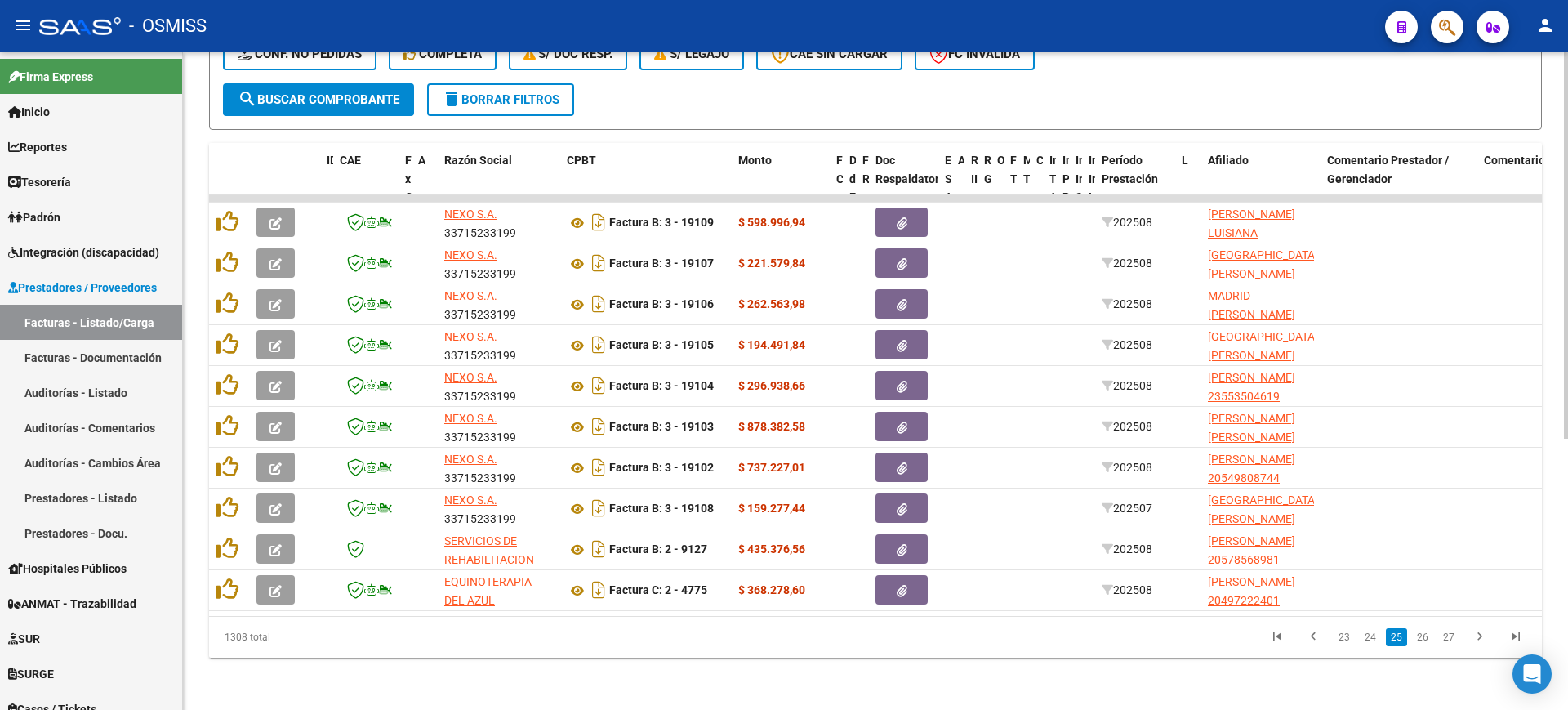
click at [1419, 640] on link "26" at bounding box center [1423, 637] width 22 height 18
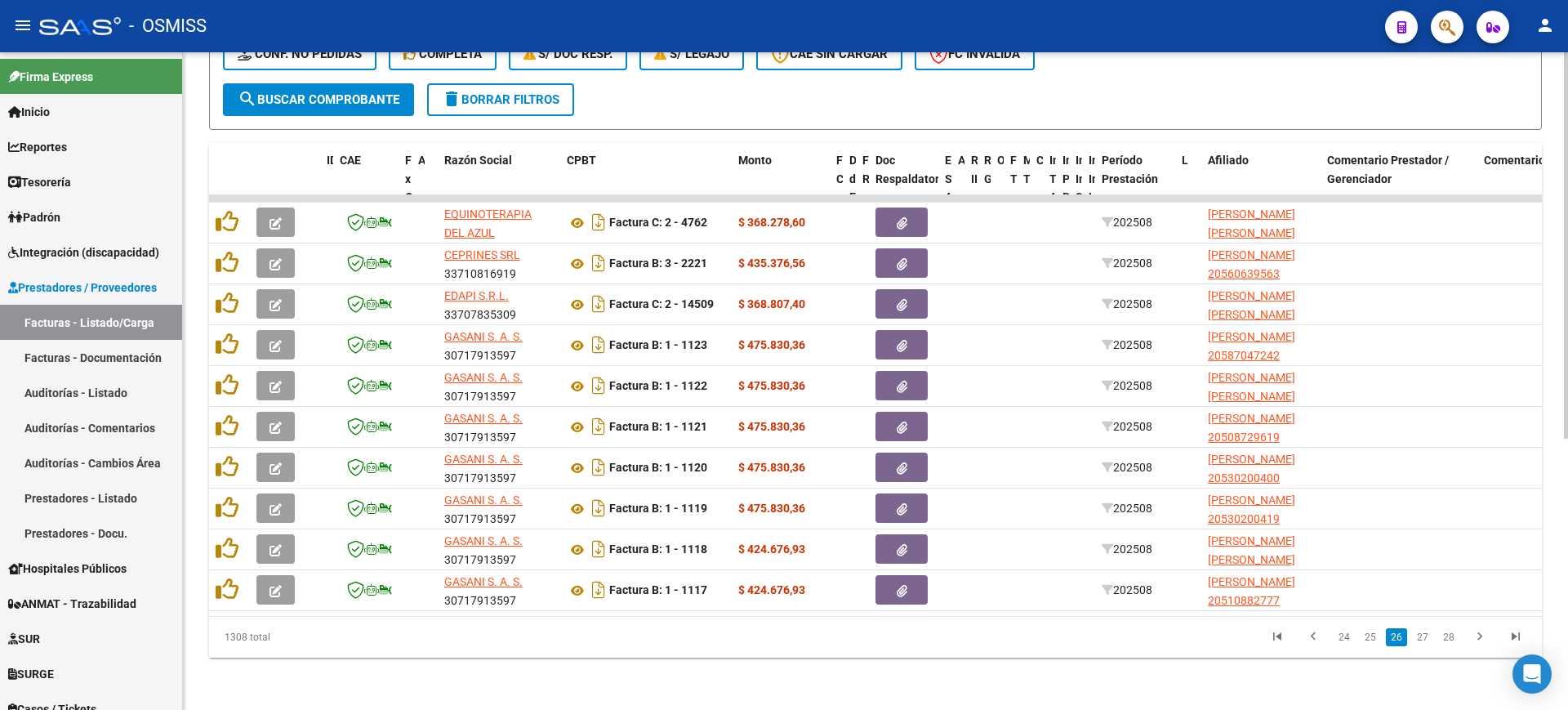
click at [1419, 640] on link "27" at bounding box center [1423, 637] width 22 height 18
click at [1419, 640] on link "28" at bounding box center [1423, 637] width 22 height 18
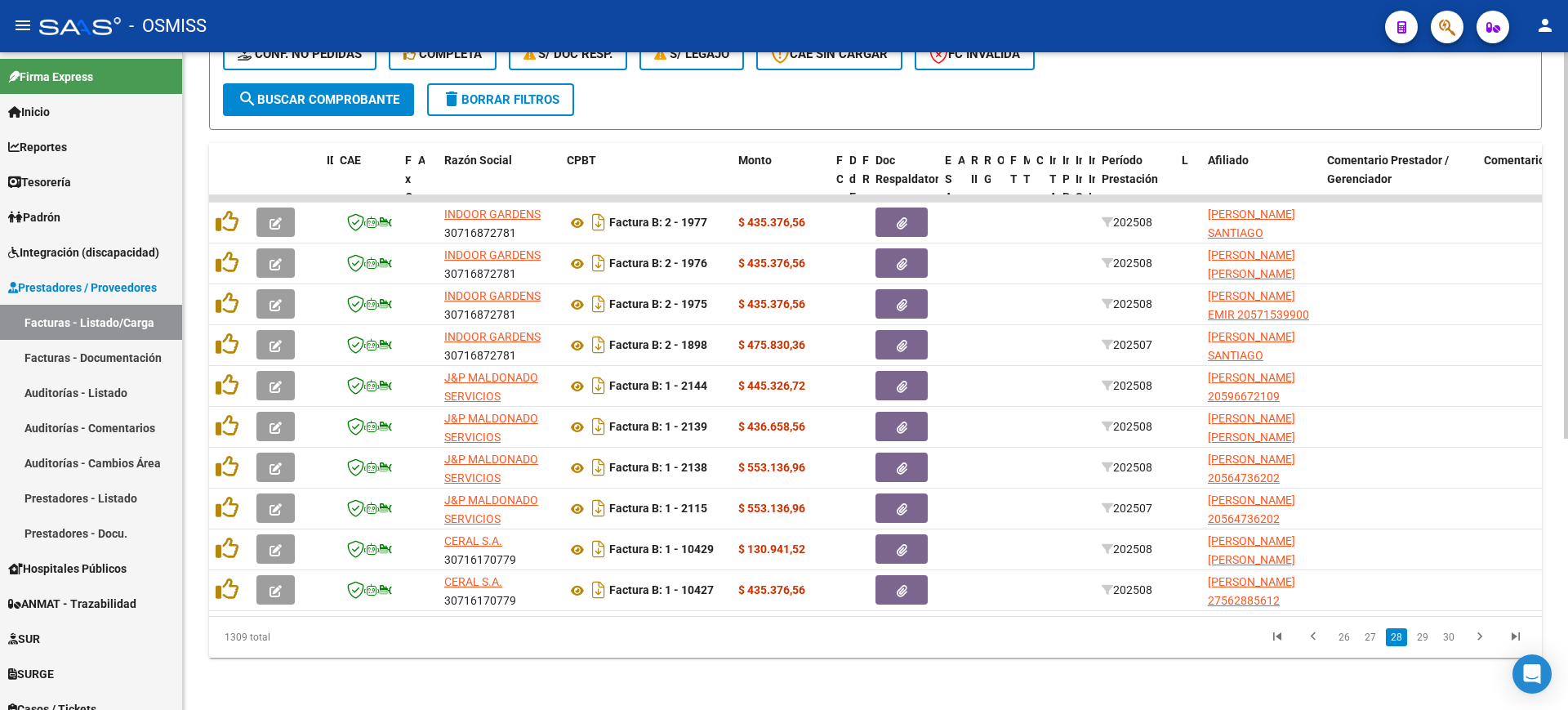
click at [1419, 640] on link "29" at bounding box center [1423, 637] width 22 height 18
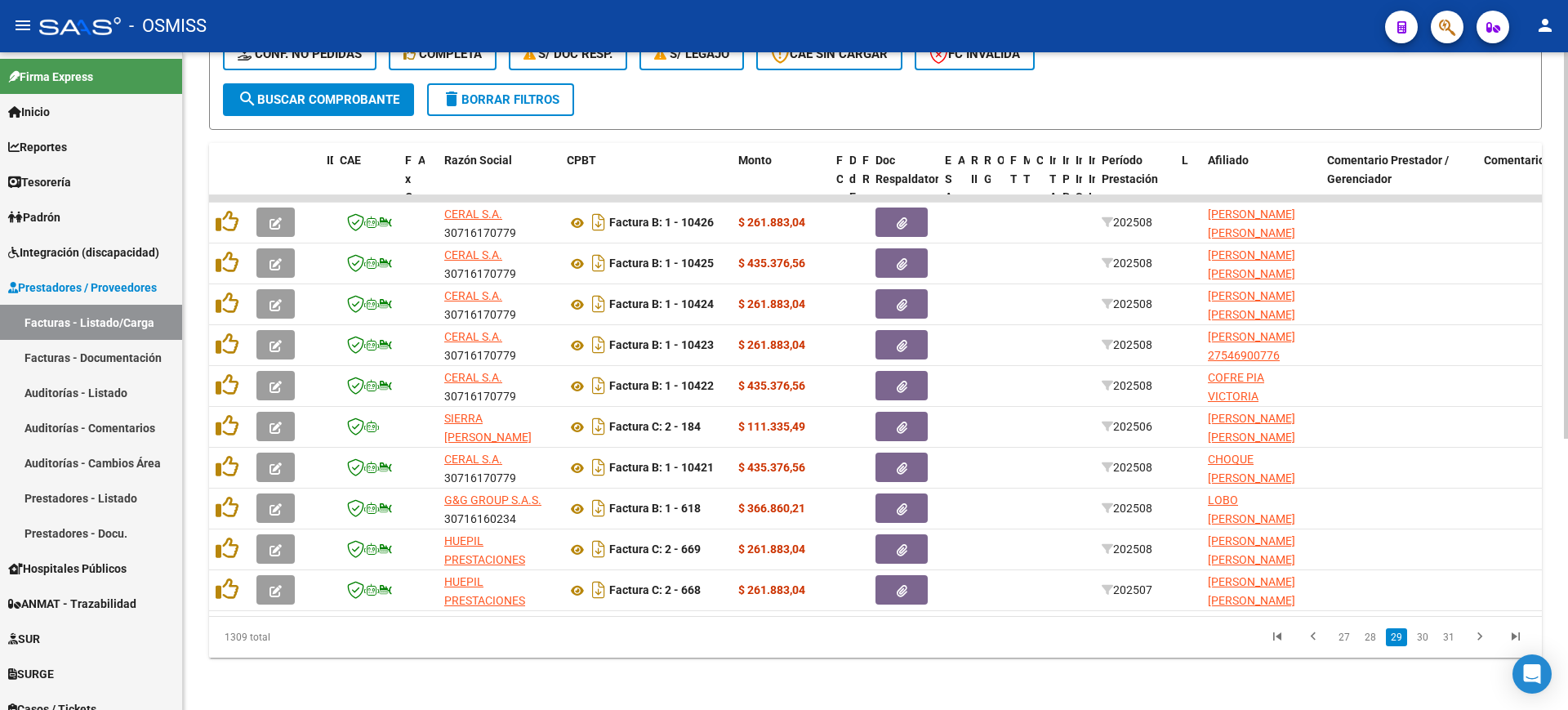
click at [1419, 640] on link "30" at bounding box center [1423, 637] width 22 height 18
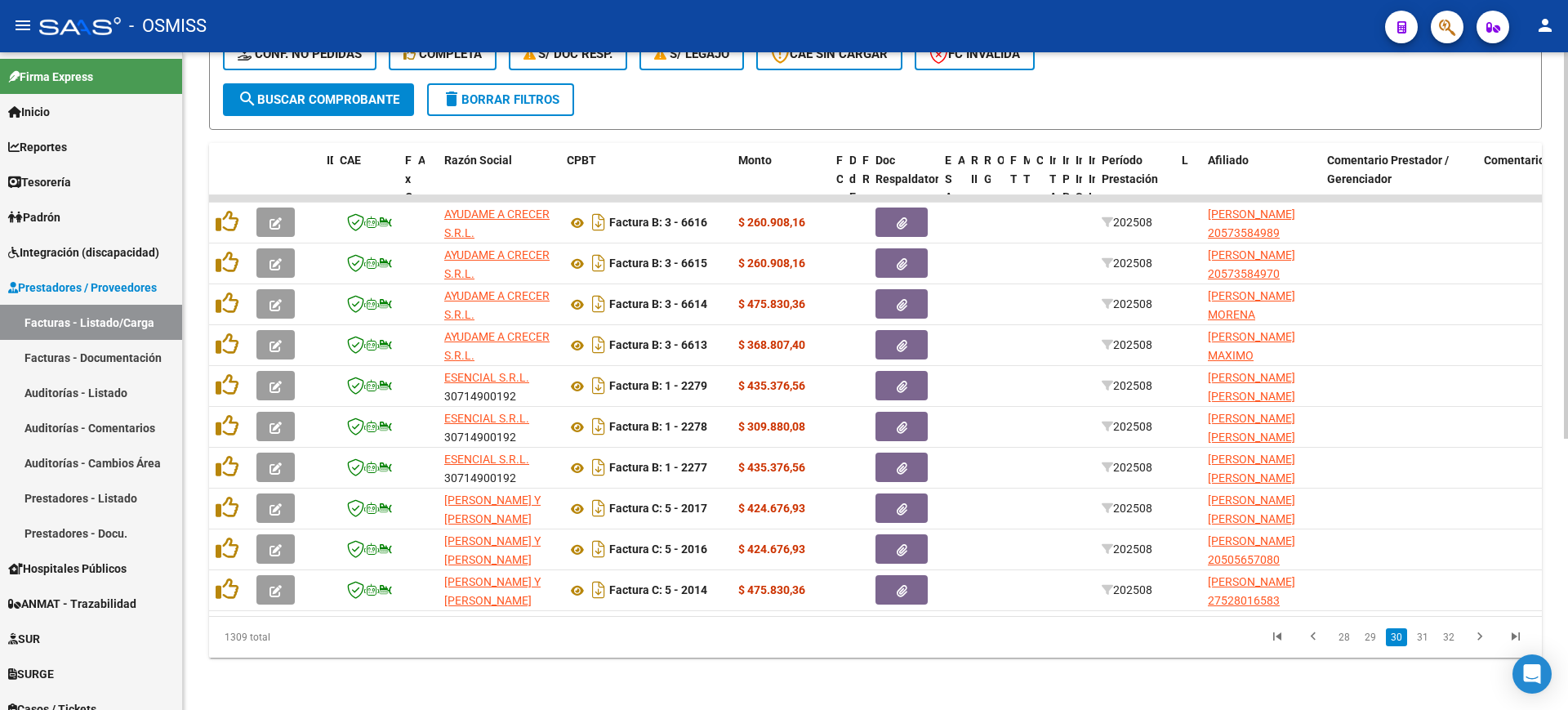
click at [1419, 640] on link "31" at bounding box center [1423, 637] width 22 height 18
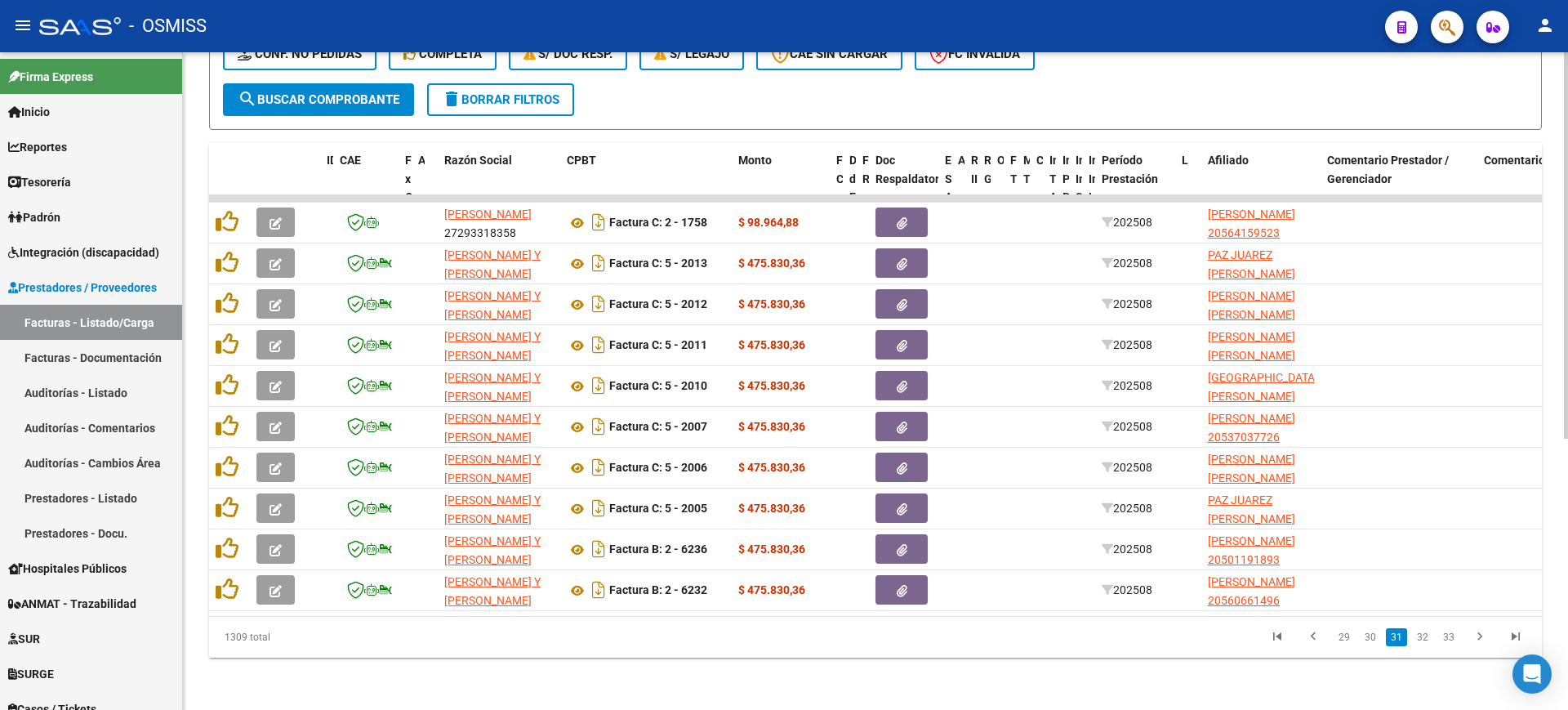
click at [1419, 640] on link "32" at bounding box center [1423, 637] width 22 height 18
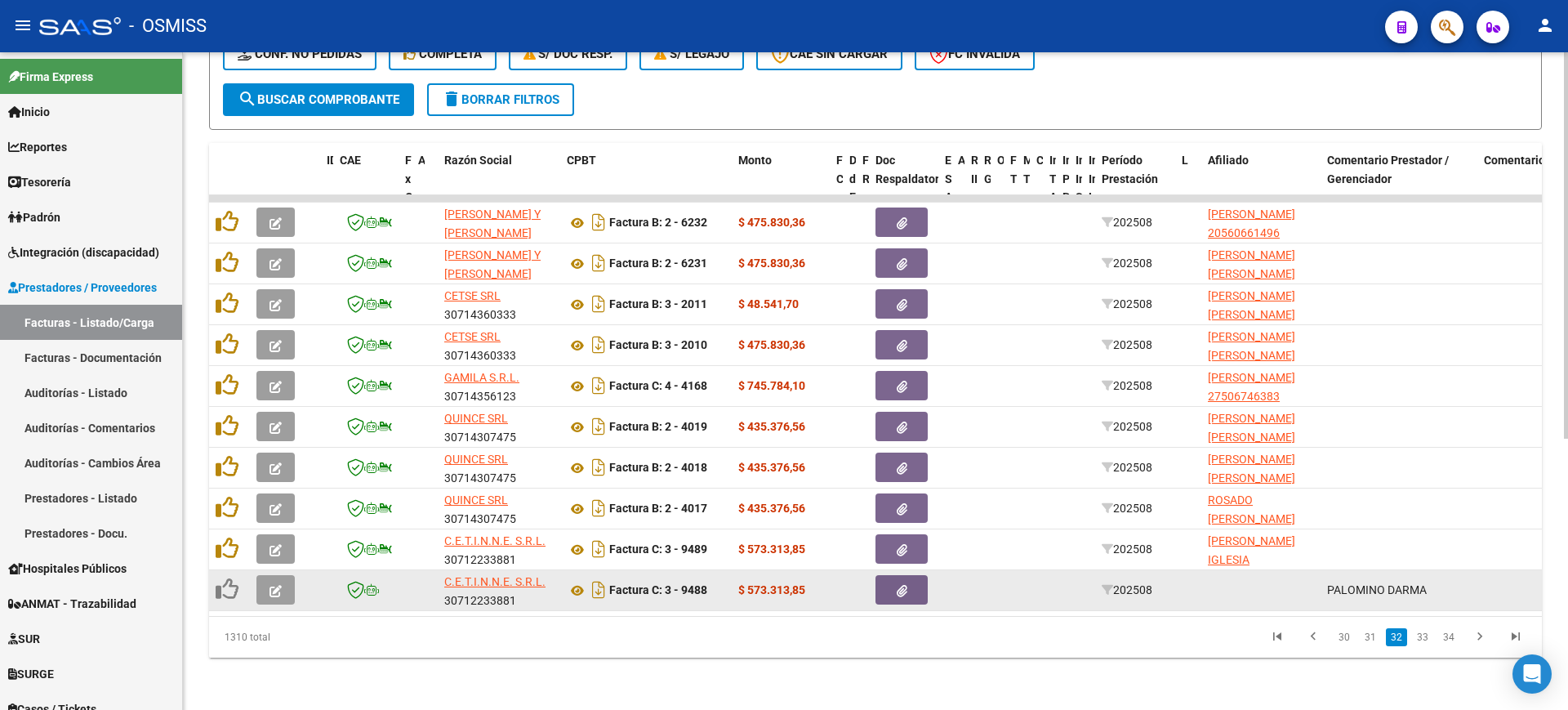
click at [287, 576] on button "button" at bounding box center [275, 590] width 38 height 30
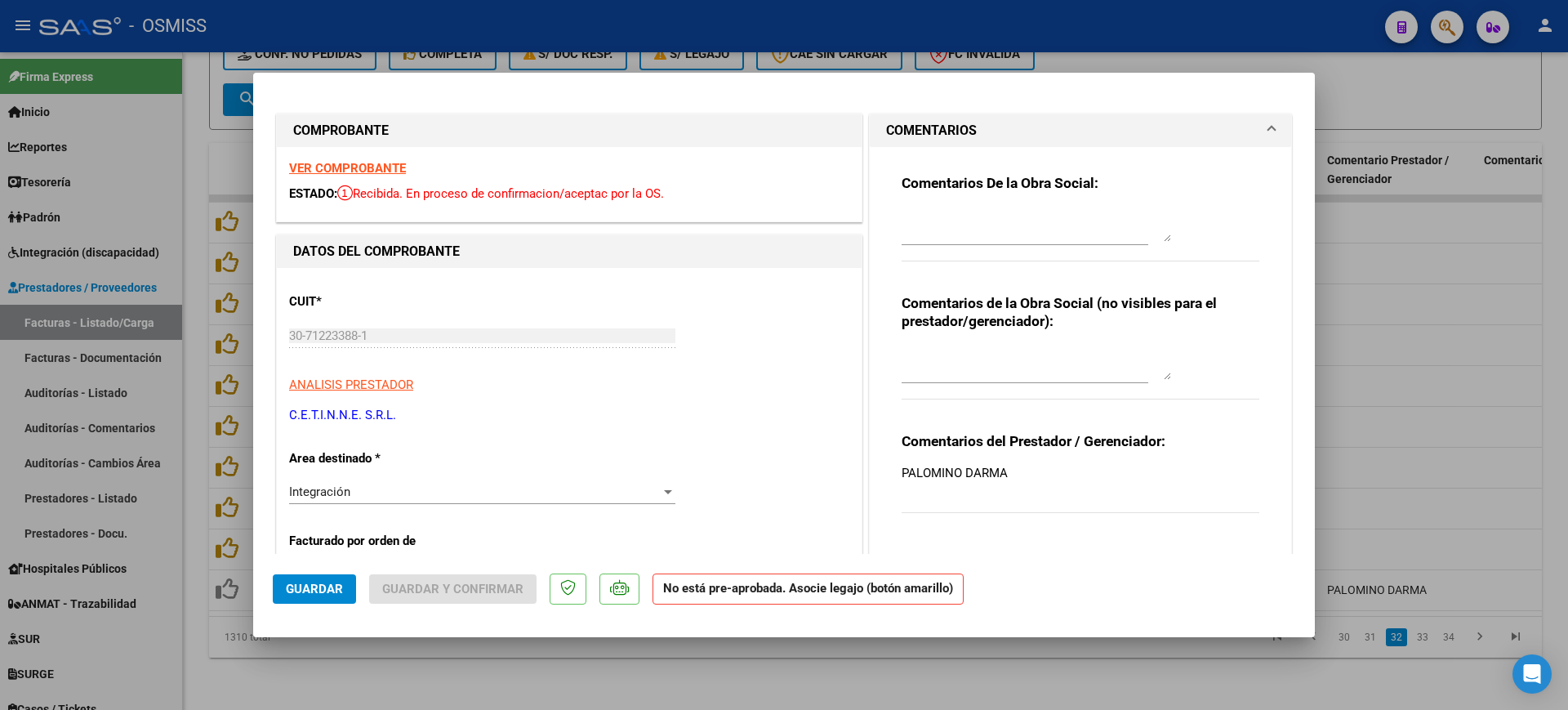
click at [395, 163] on strong "VER COMPROBANTE" at bounding box center [347, 168] width 117 height 15
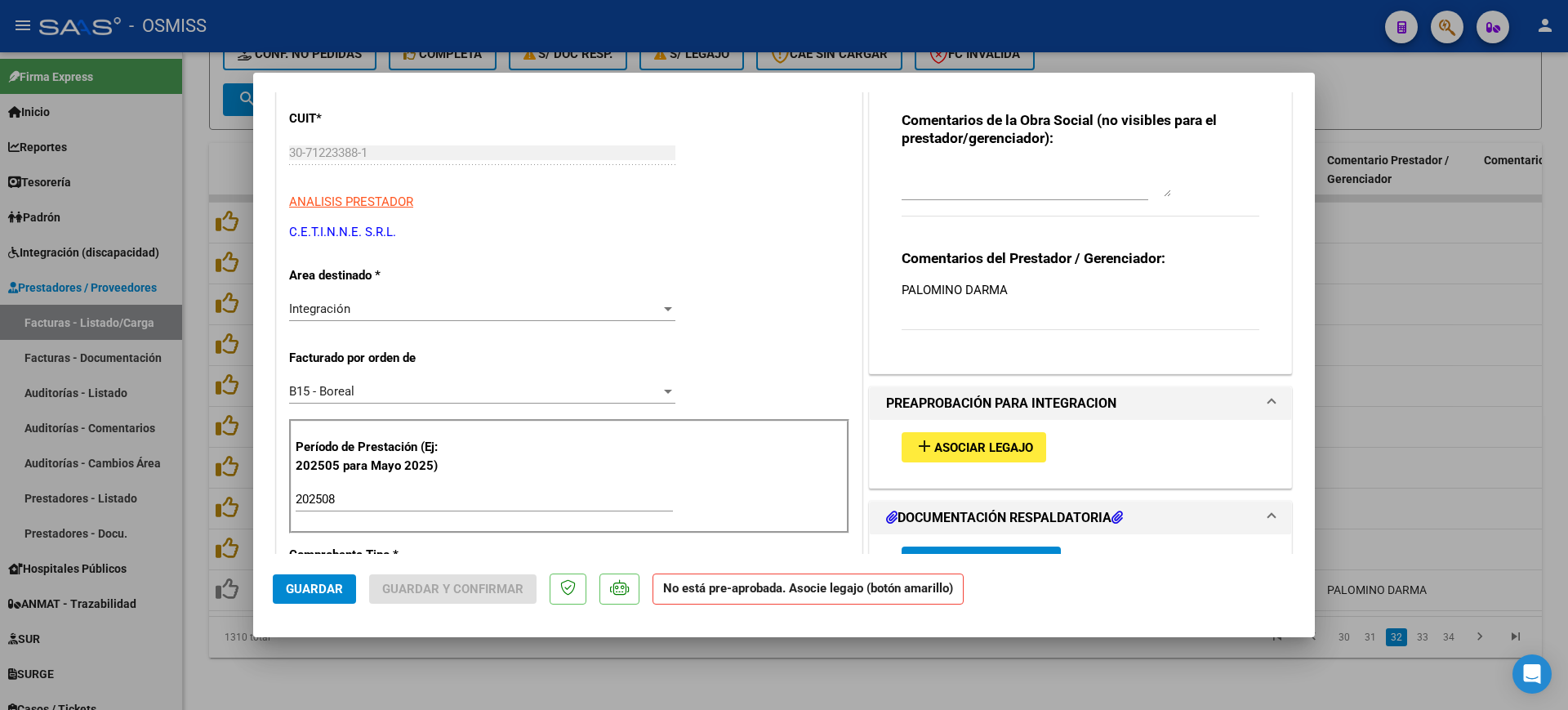
scroll to position [408, 0]
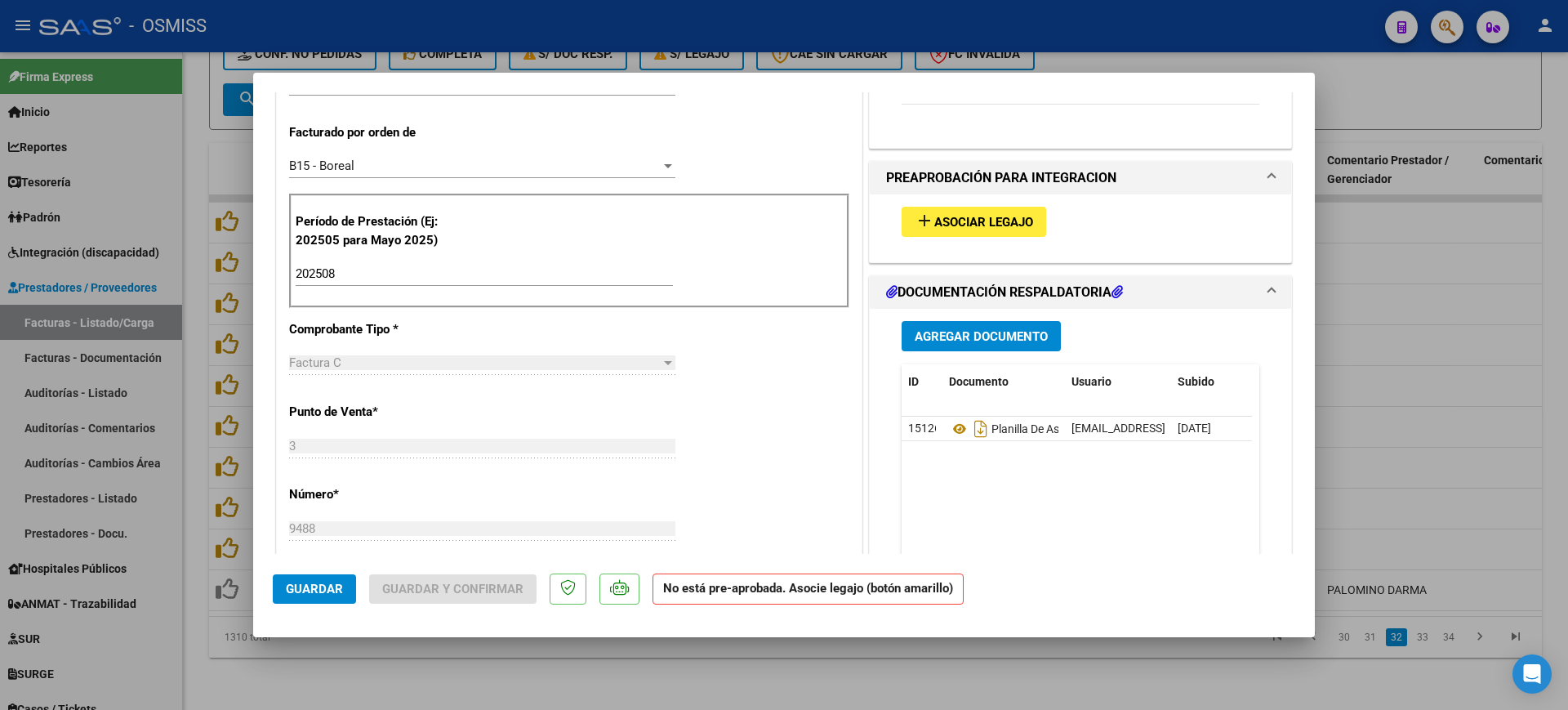
click at [963, 226] on span "Asociar Legajo" at bounding box center [984, 222] width 99 height 15
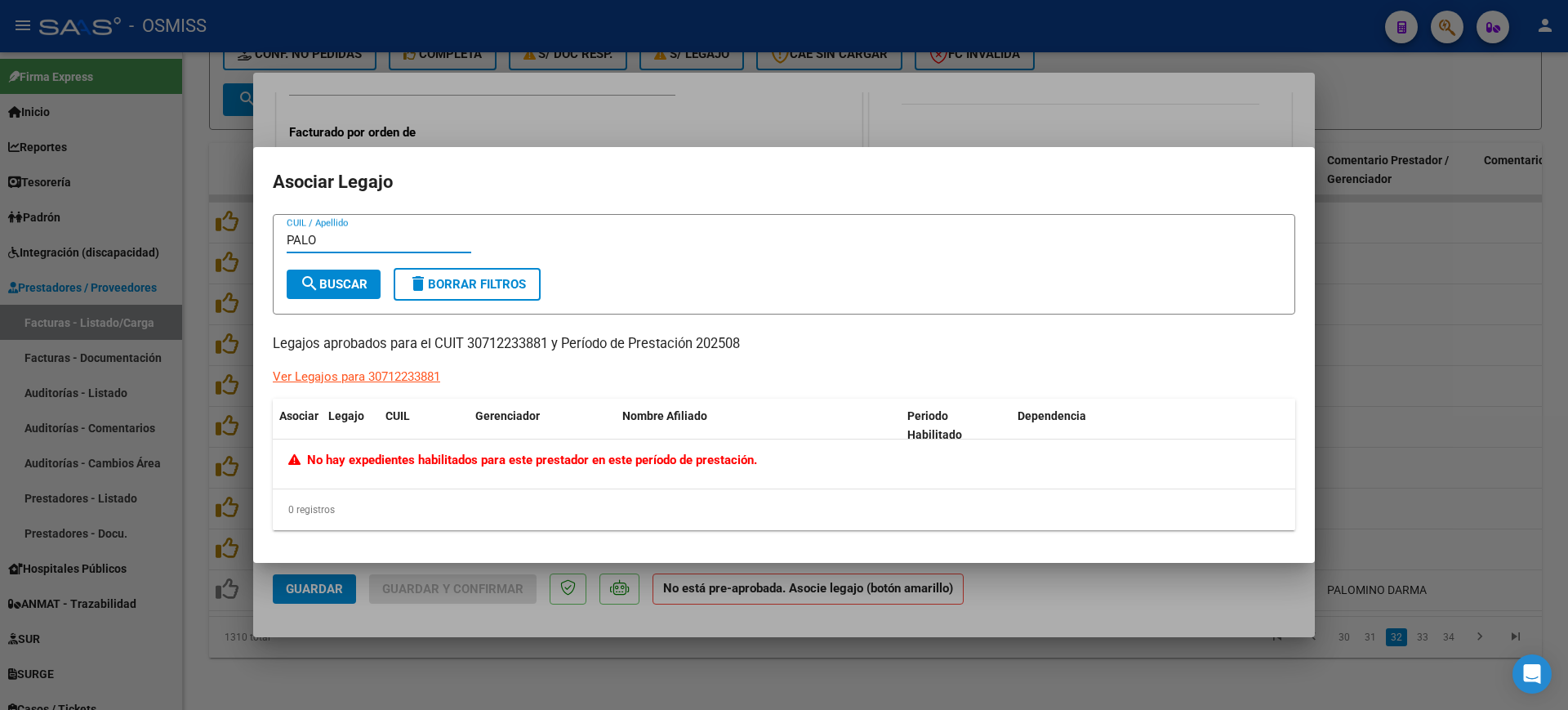
type input "PALO"
drag, startPoint x: 1092, startPoint y: 586, endPoint x: 1077, endPoint y: 540, distance: 48.4
click at [1089, 565] on div at bounding box center [784, 355] width 1568 height 710
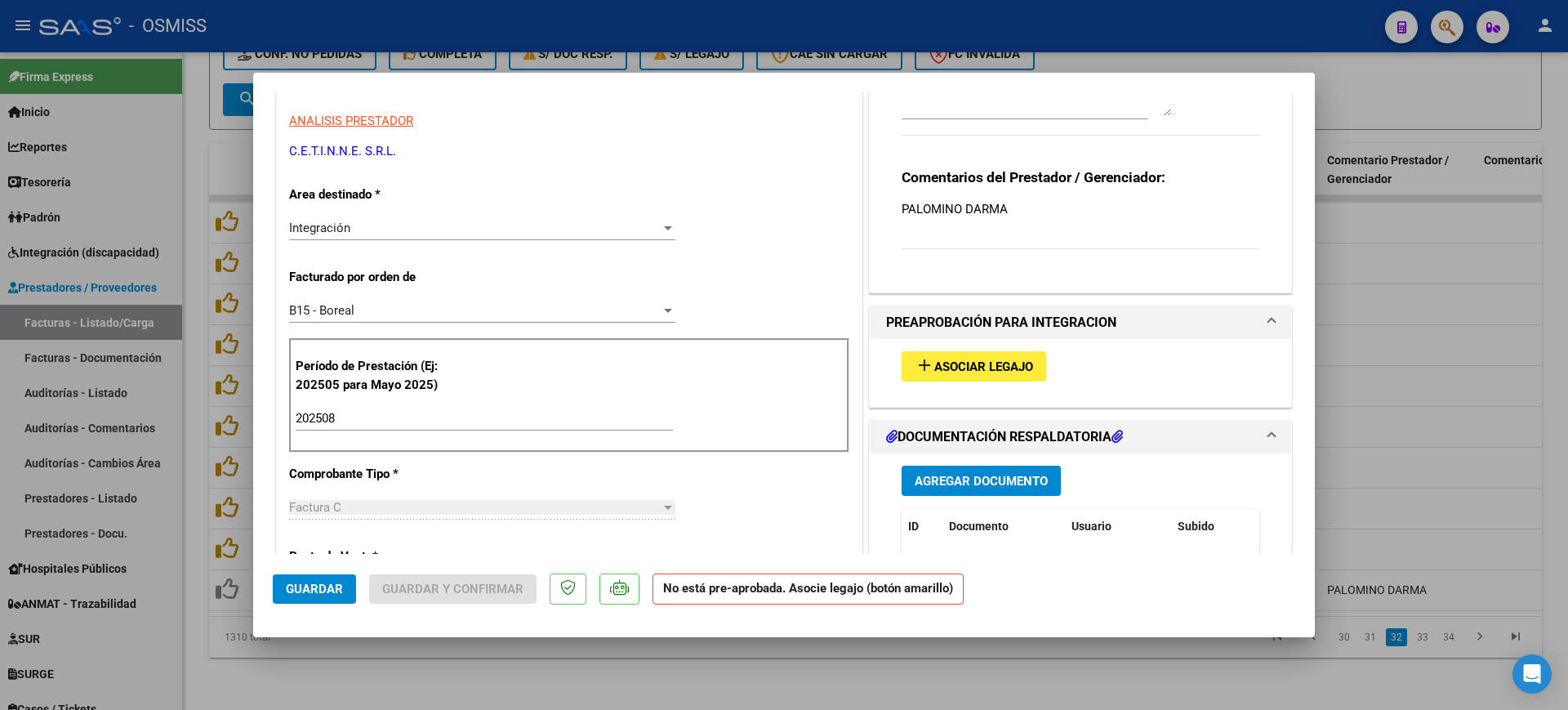
scroll to position [0, 0]
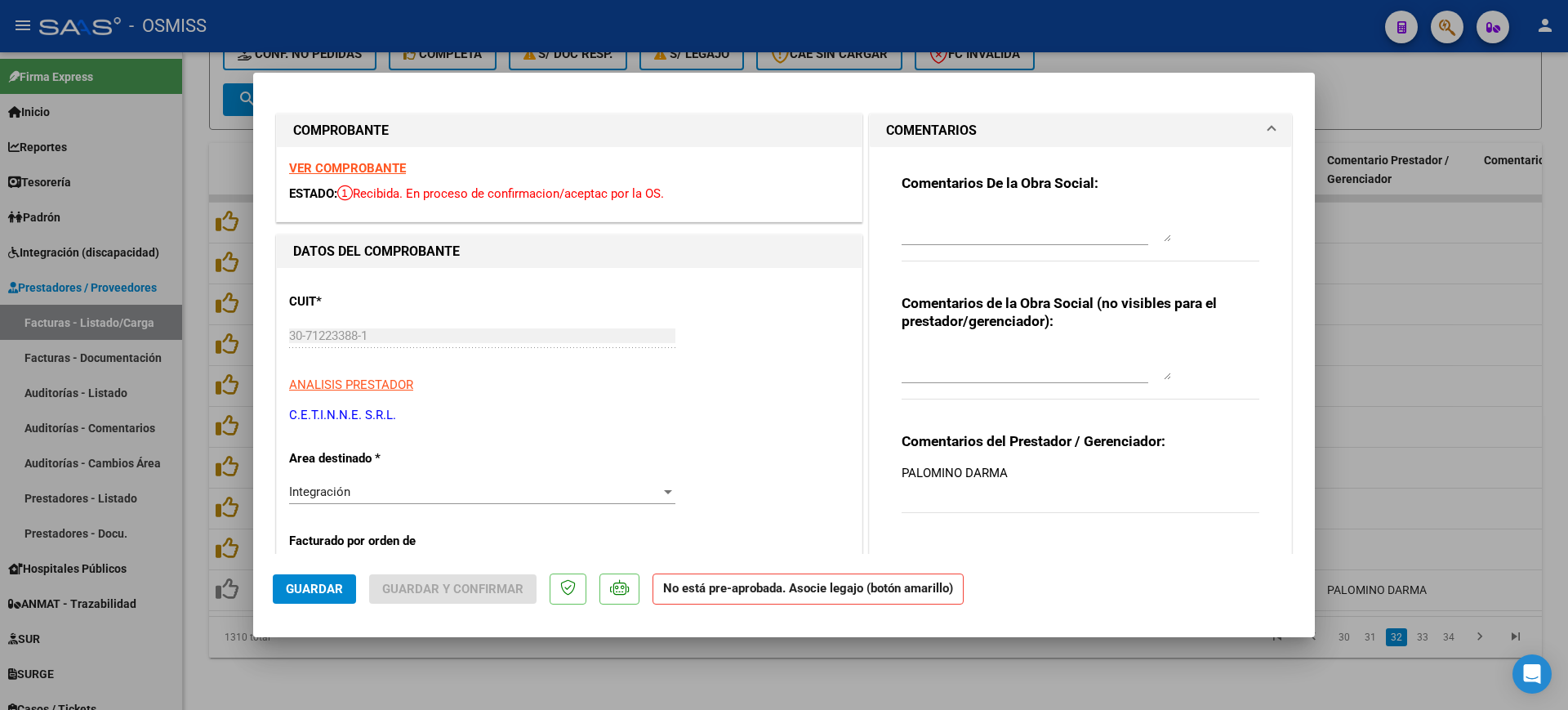
click at [968, 217] on textarea at bounding box center [1036, 225] width 269 height 32
type textarea "PALOMINO DARMA"
click at [332, 600] on button "Guardar" at bounding box center [315, 589] width 84 height 30
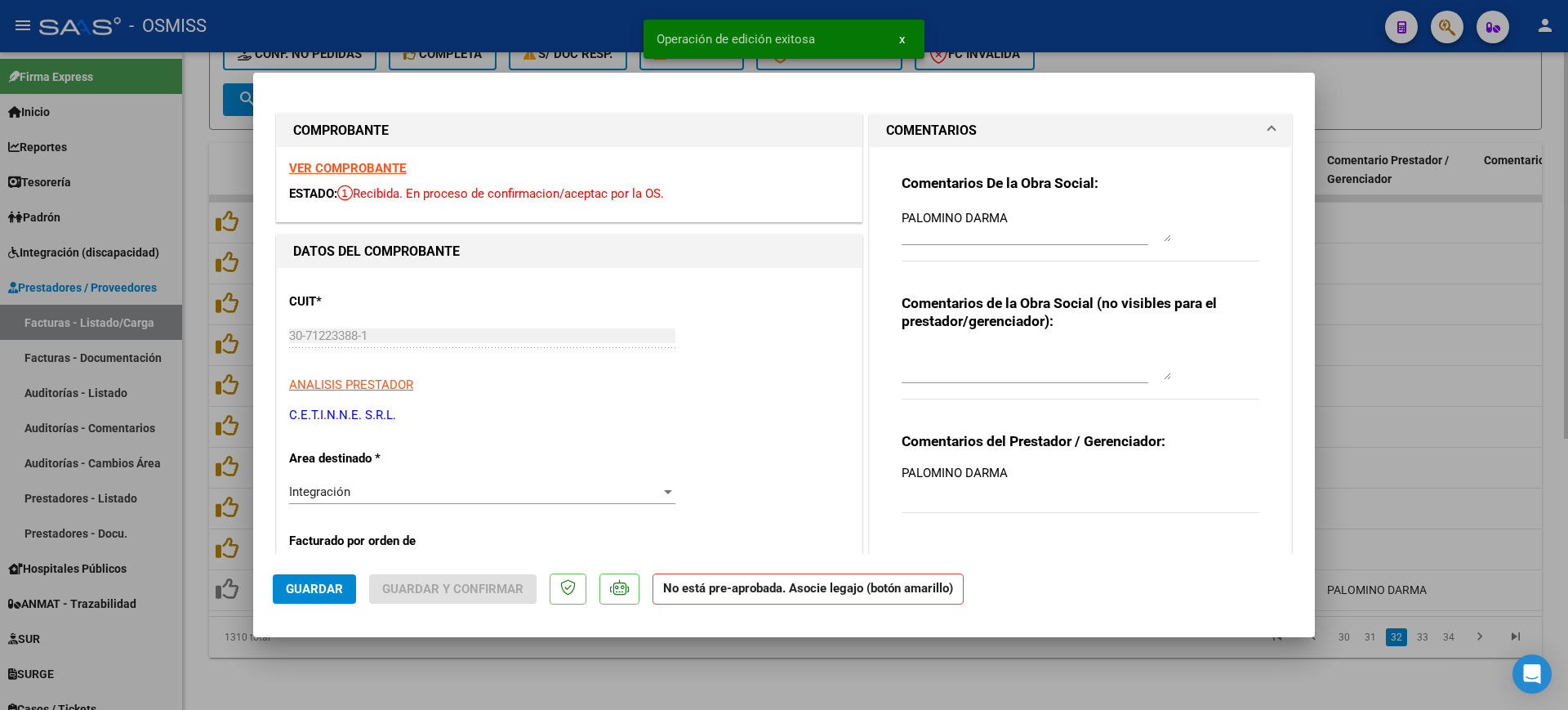
click at [477, 670] on div at bounding box center [784, 355] width 1568 height 710
type input "$ 0,00"
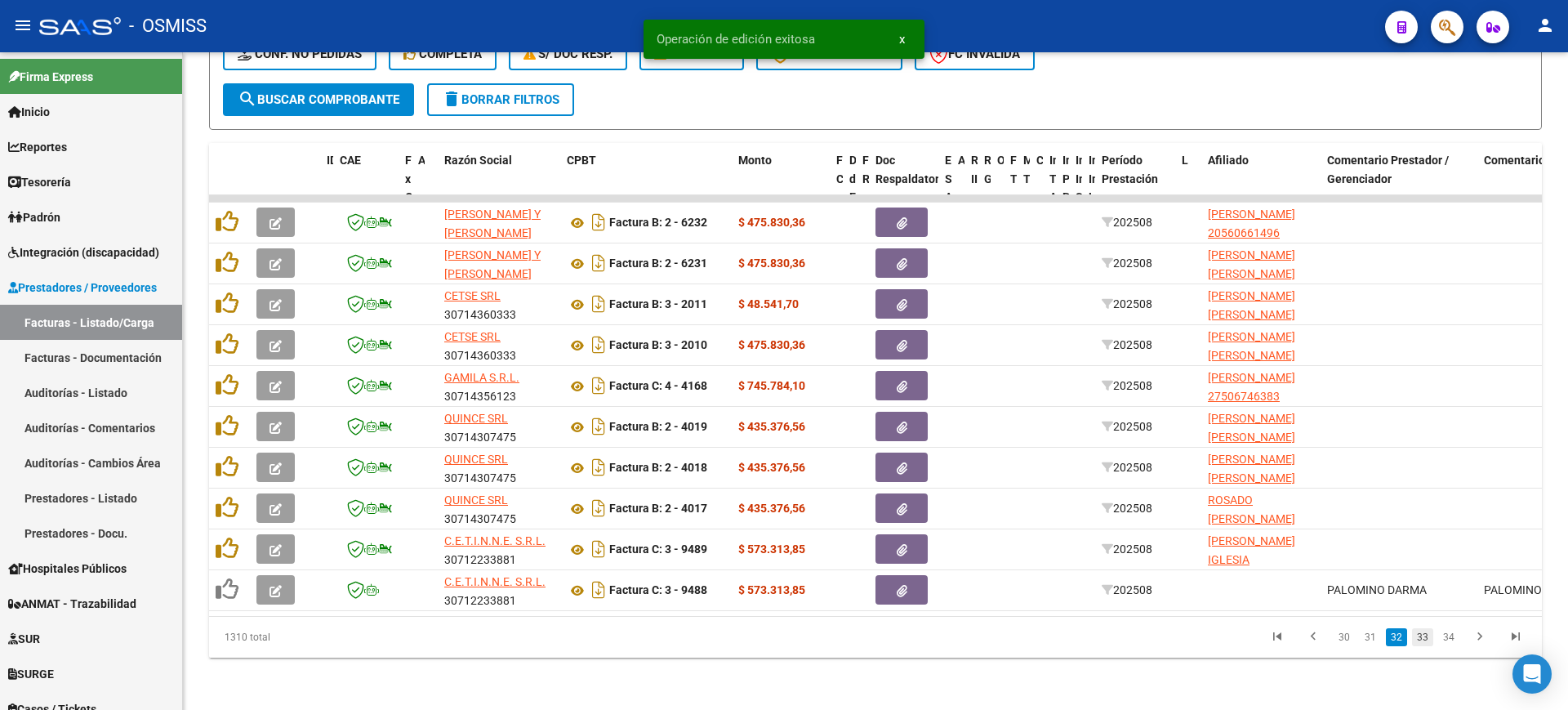
click at [1421, 639] on link "33" at bounding box center [1423, 637] width 22 height 18
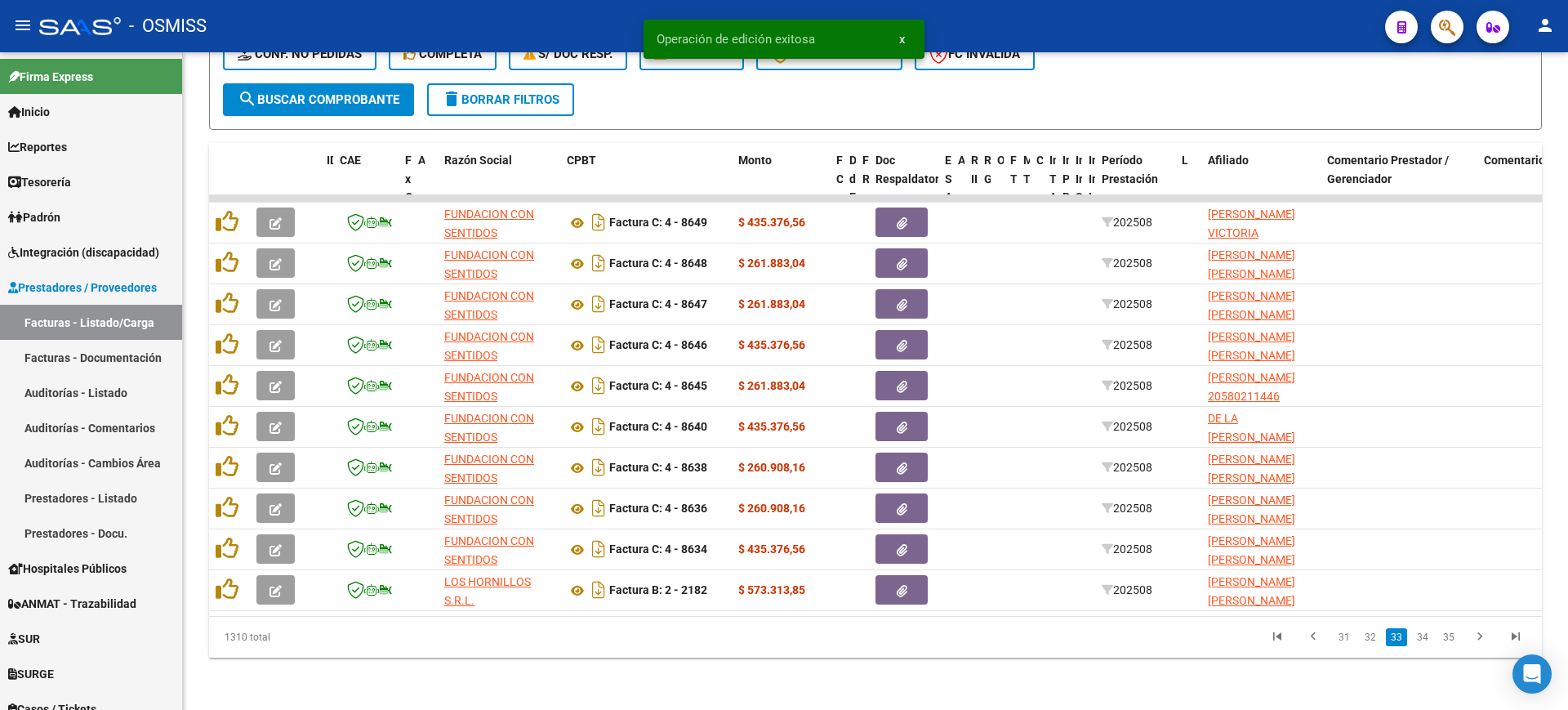
click at [1421, 639] on link "34" at bounding box center [1423, 637] width 22 height 18
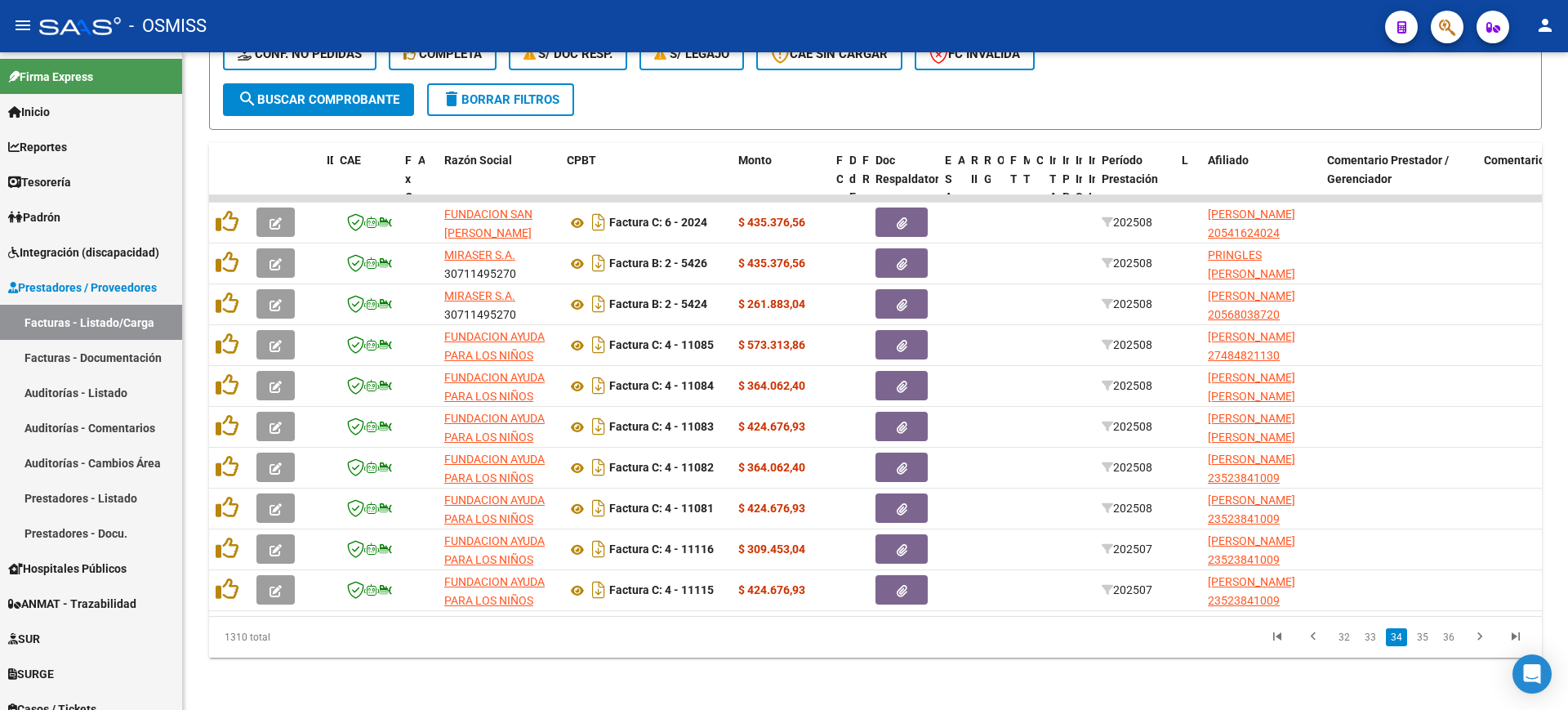
click at [1421, 639] on link "35" at bounding box center [1423, 637] width 22 height 18
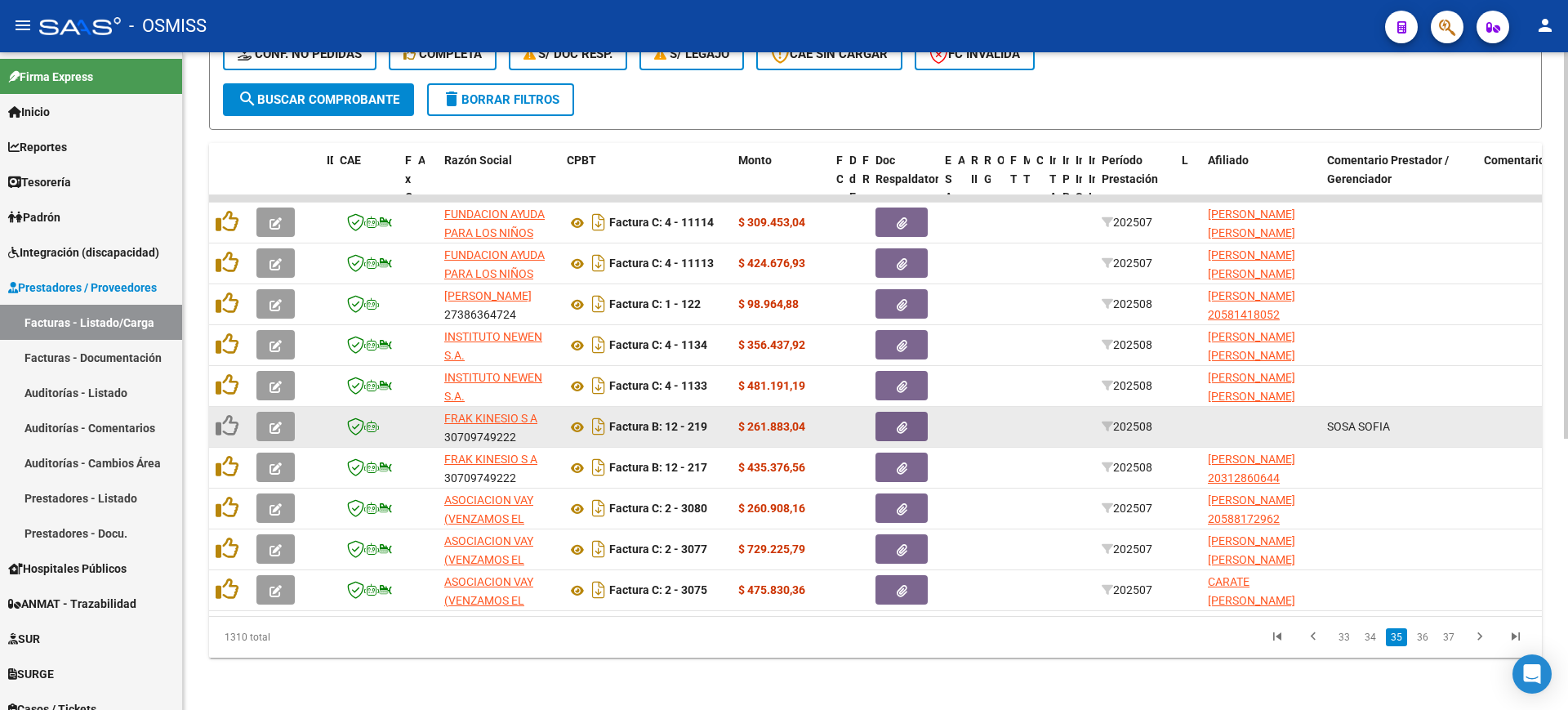
click at [263, 412] on button "button" at bounding box center [275, 427] width 38 height 30
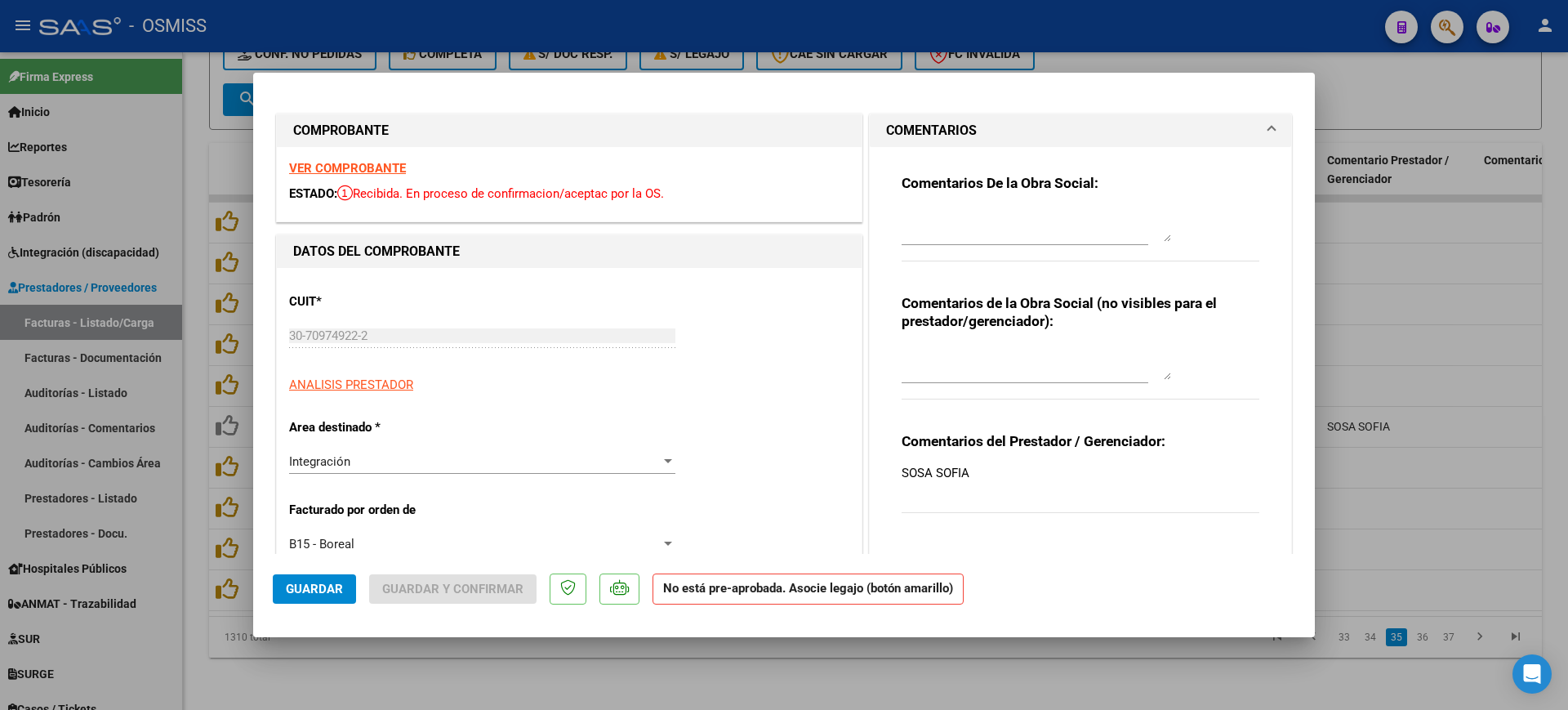
click at [394, 167] on strong "VER COMPROBANTE" at bounding box center [347, 168] width 117 height 15
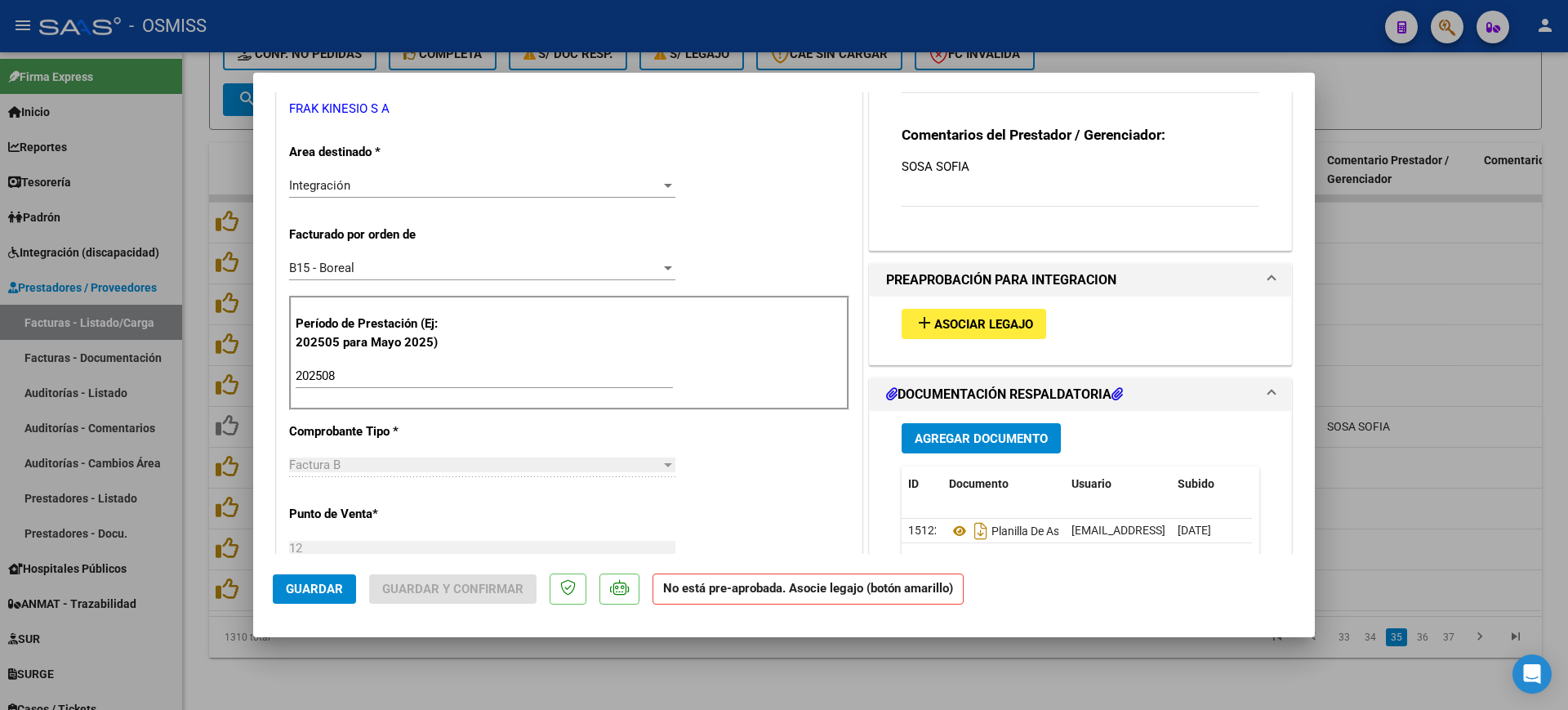
click at [947, 321] on span "Asociar Legajo" at bounding box center [984, 324] width 99 height 15
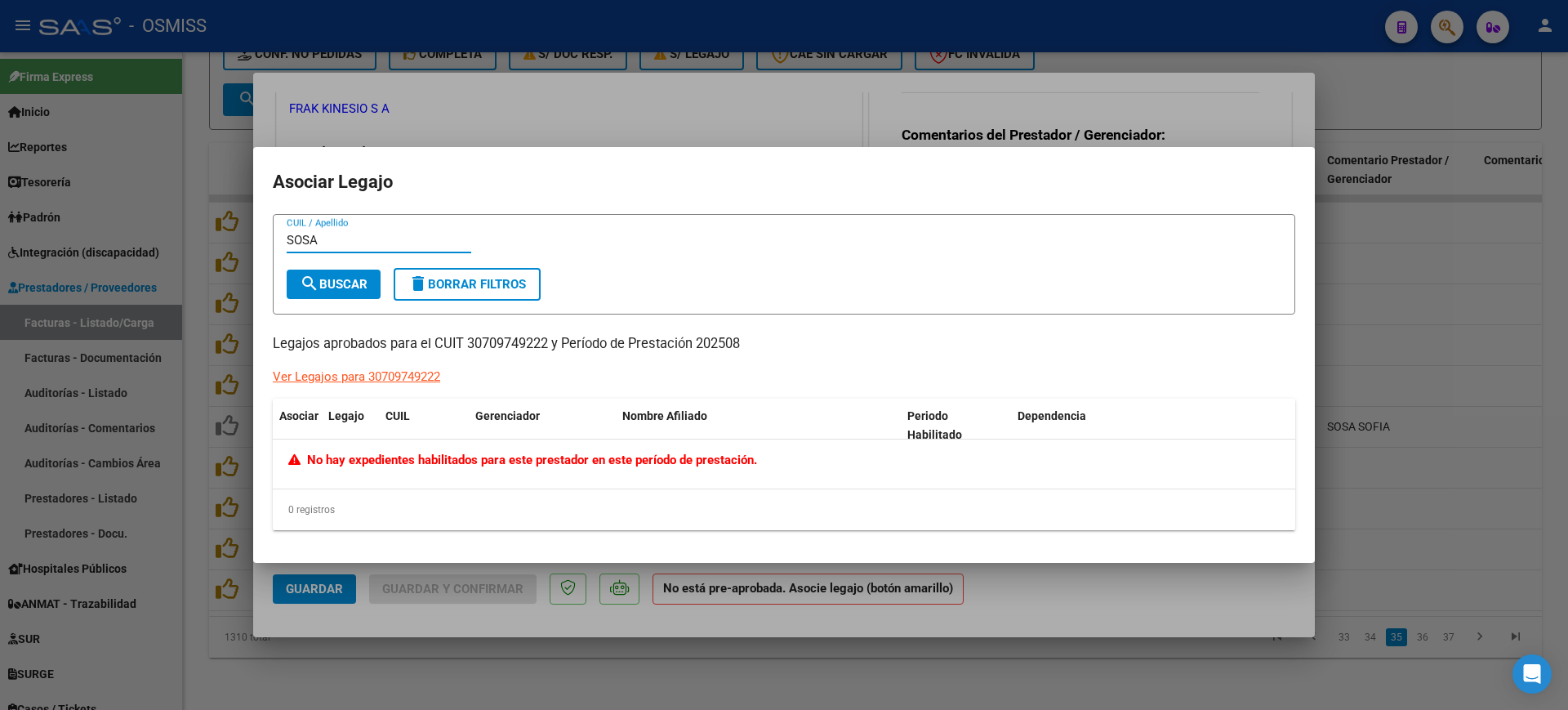
type input "SOSA"
drag, startPoint x: 1079, startPoint y: 585, endPoint x: 1051, endPoint y: 522, distance: 68.9
click at [1075, 572] on div at bounding box center [784, 355] width 1568 height 710
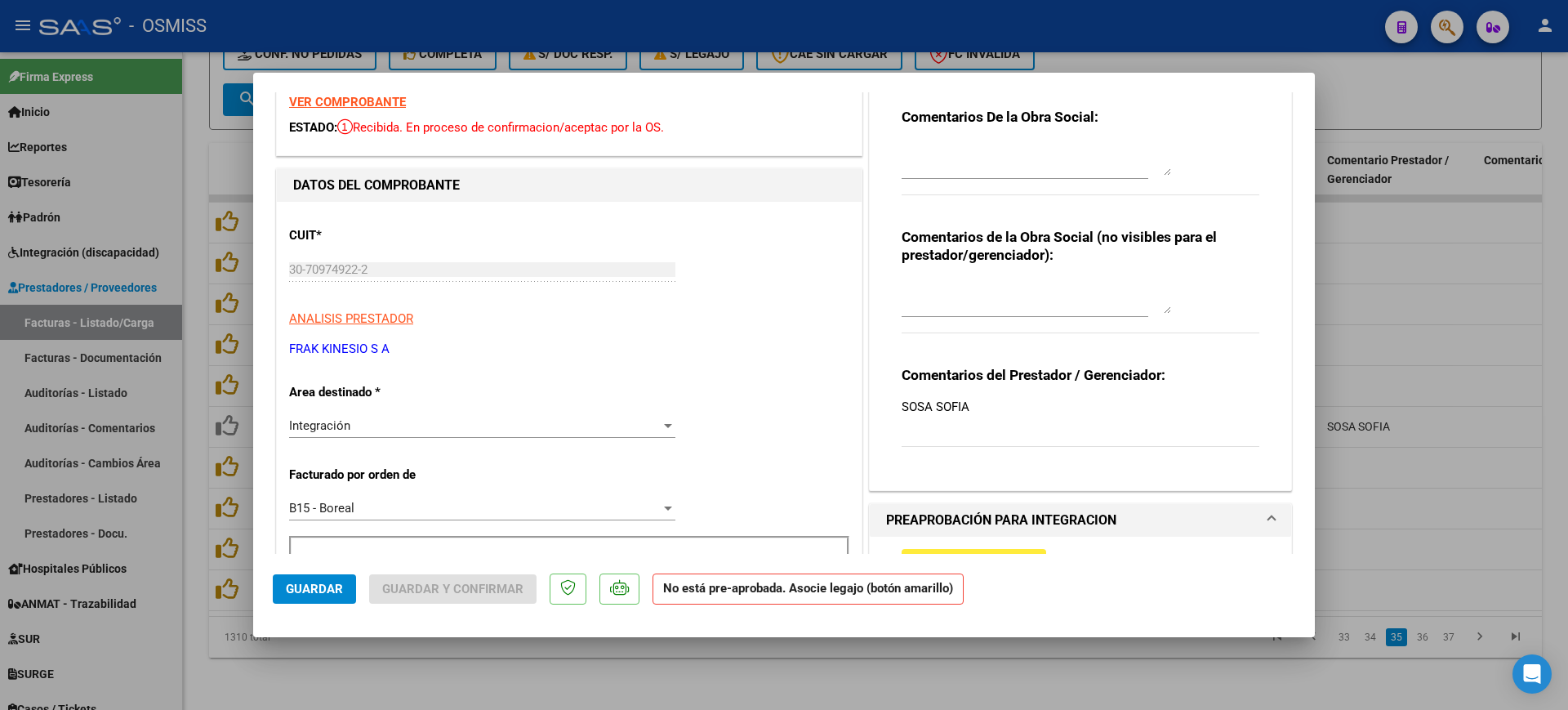
scroll to position [0, 0]
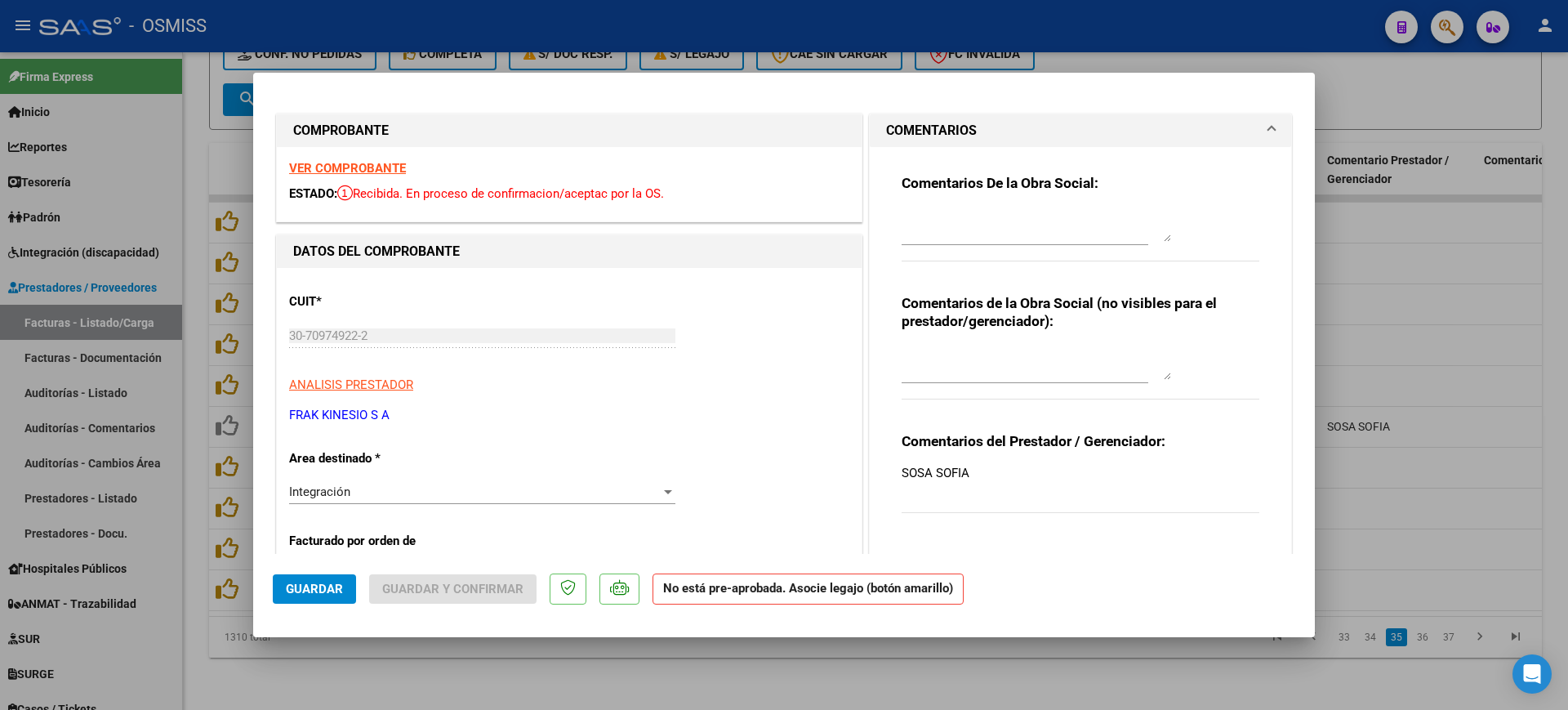
click at [988, 210] on textarea at bounding box center [1036, 225] width 269 height 32
type textarea "SOSA SOFIA"
click at [334, 585] on span "Guardar" at bounding box center [315, 589] width 57 height 15
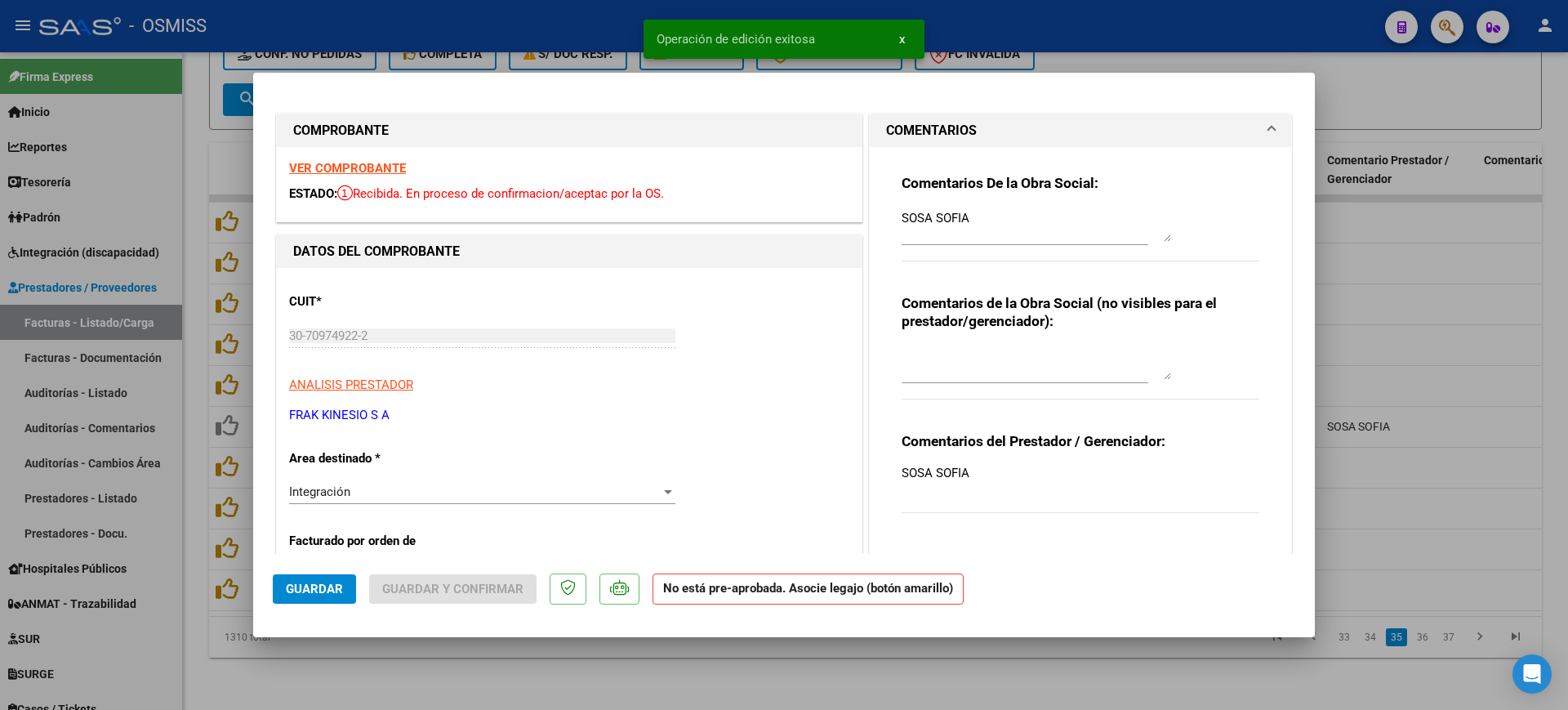
drag, startPoint x: 630, startPoint y: 678, endPoint x: 734, endPoint y: 15, distance: 671.1
click at [631, 678] on div at bounding box center [784, 355] width 1568 height 710
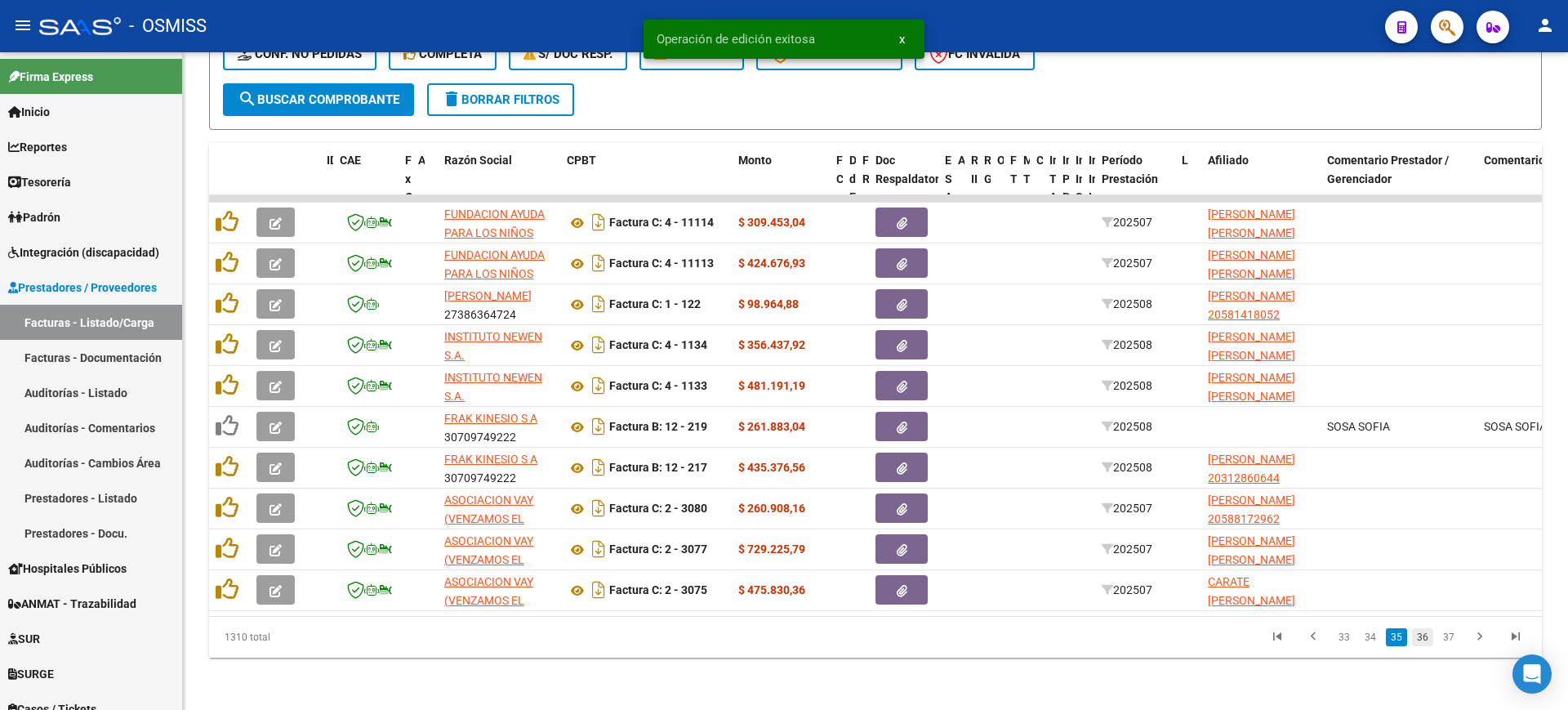
click at [1425, 643] on link "36" at bounding box center [1423, 637] width 22 height 18
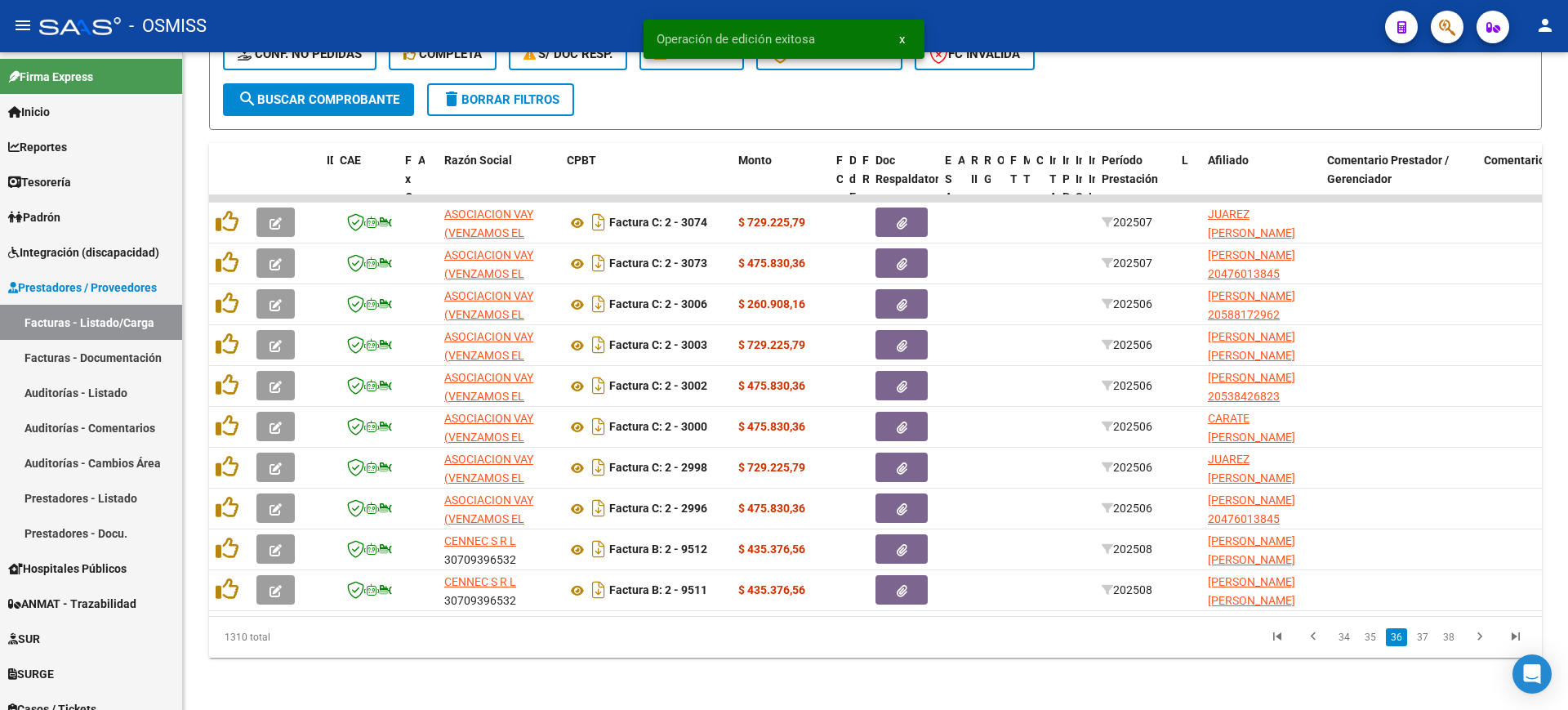
click at [1425, 643] on link "37" at bounding box center [1423, 637] width 22 height 18
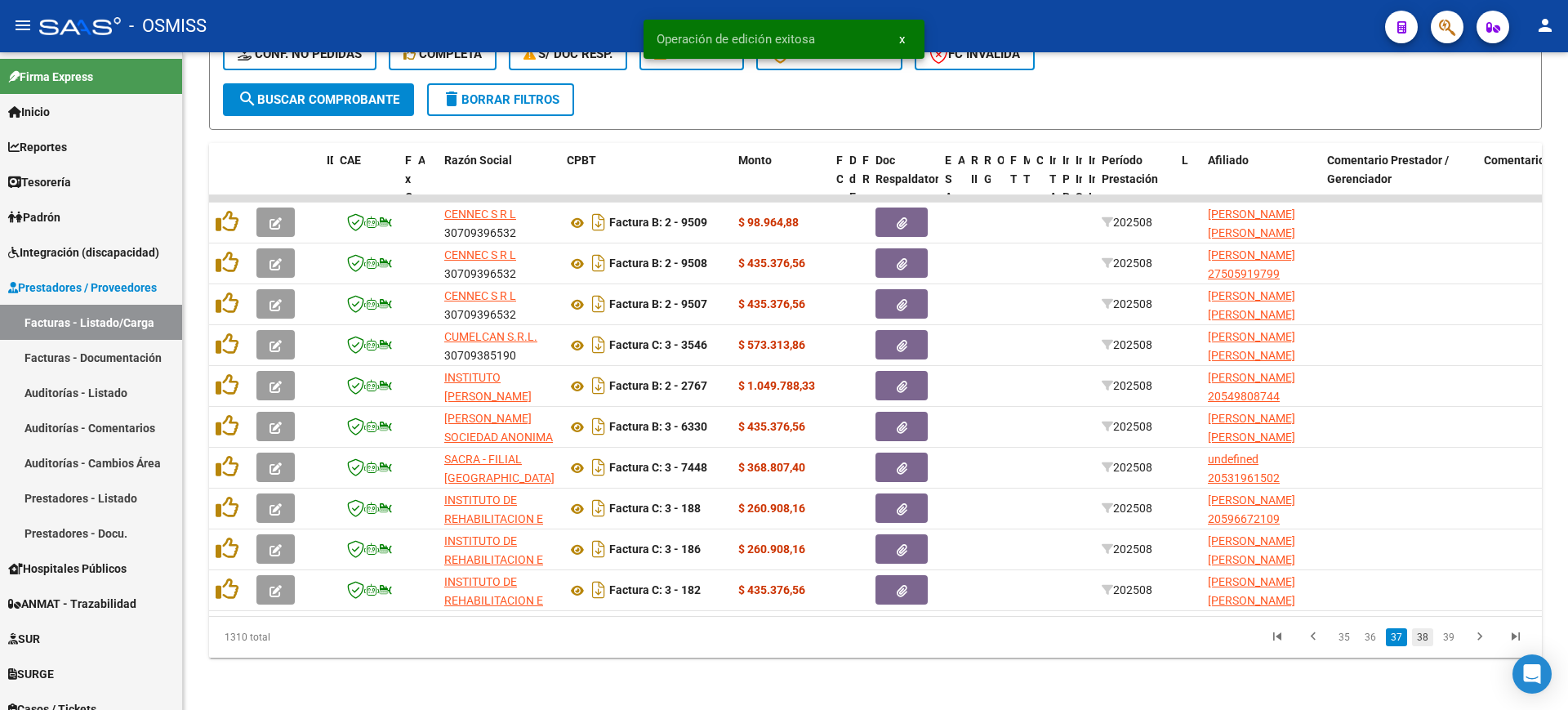
click at [1423, 640] on link "38" at bounding box center [1423, 637] width 22 height 18
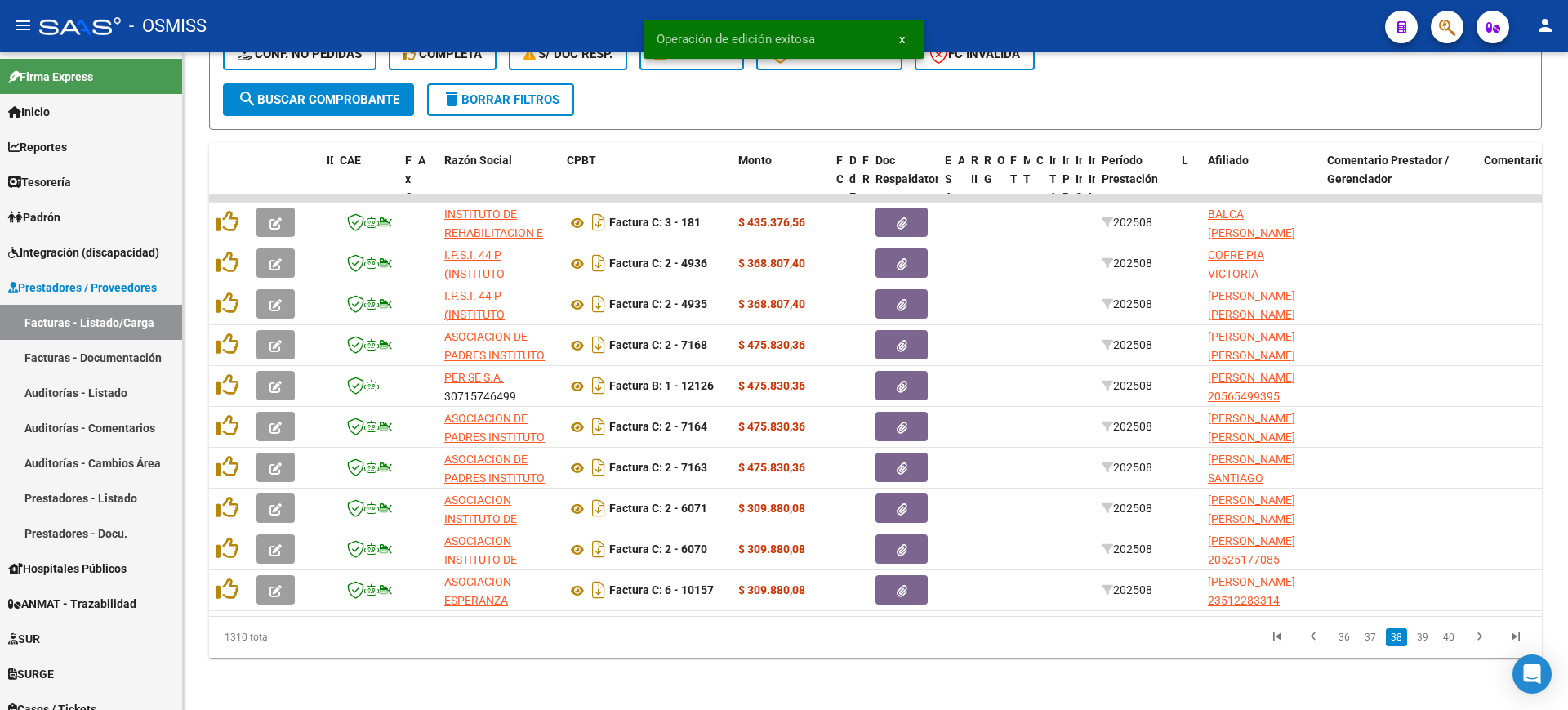
click at [1423, 640] on link "39" at bounding box center [1423, 637] width 22 height 18
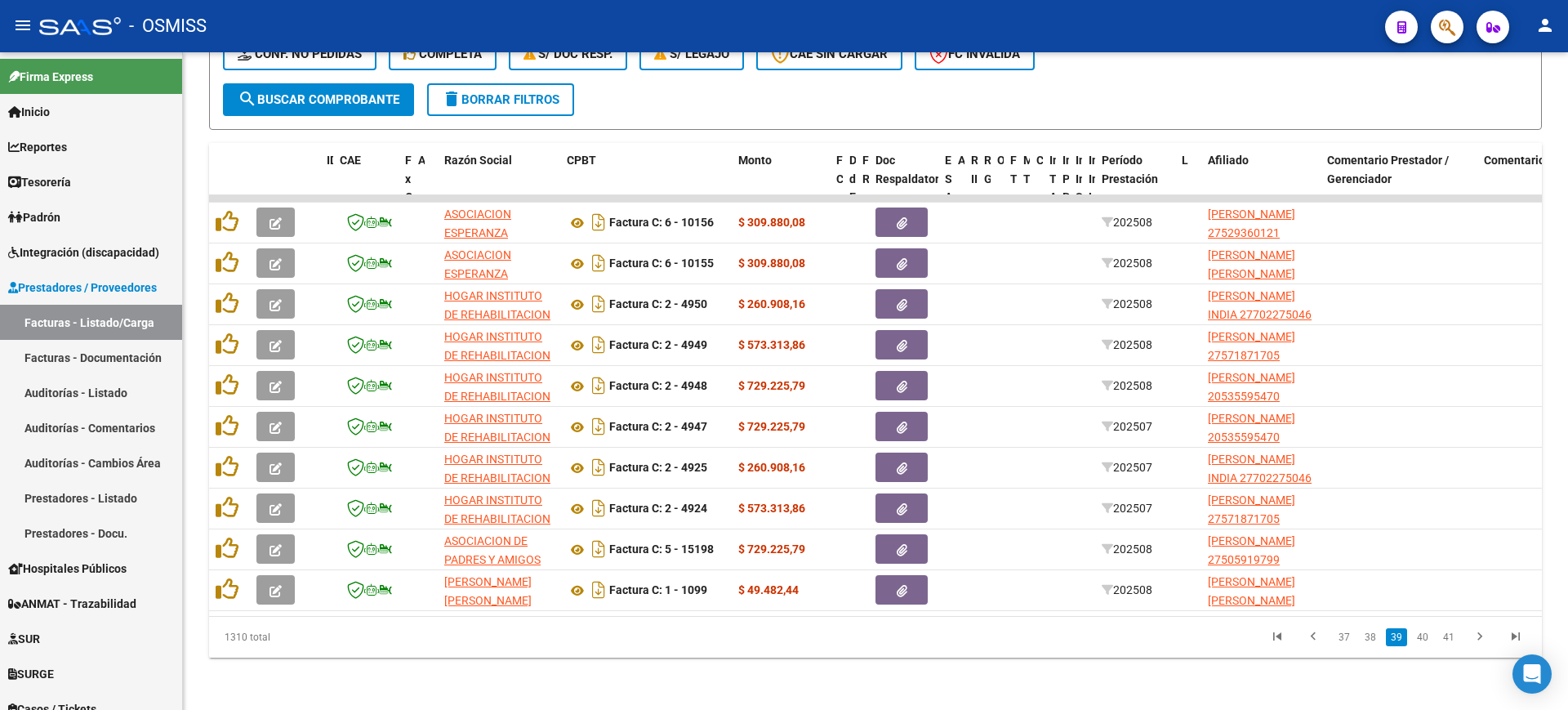
click at [1423, 640] on link "40" at bounding box center [1423, 637] width 22 height 18
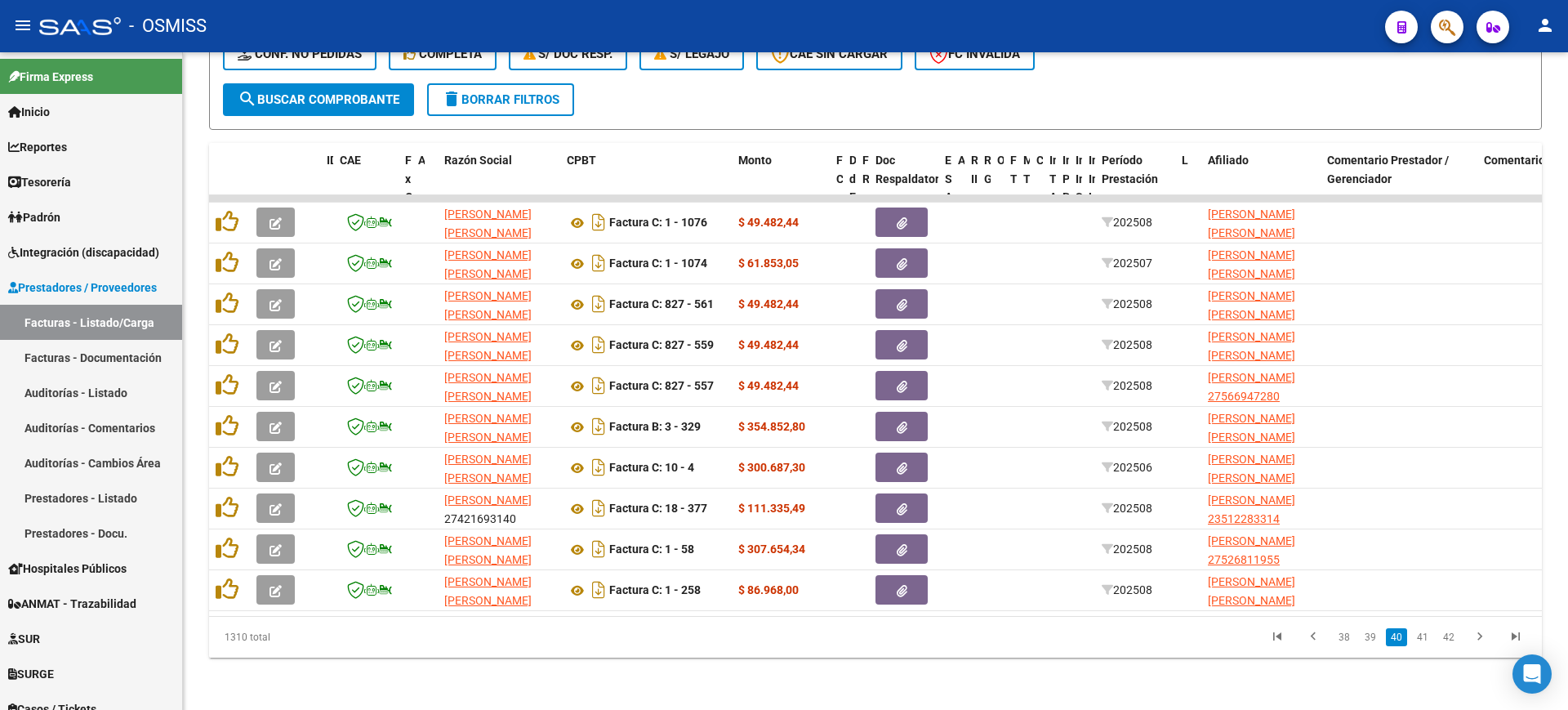
click at [1423, 640] on link "41" at bounding box center [1423, 637] width 22 height 18
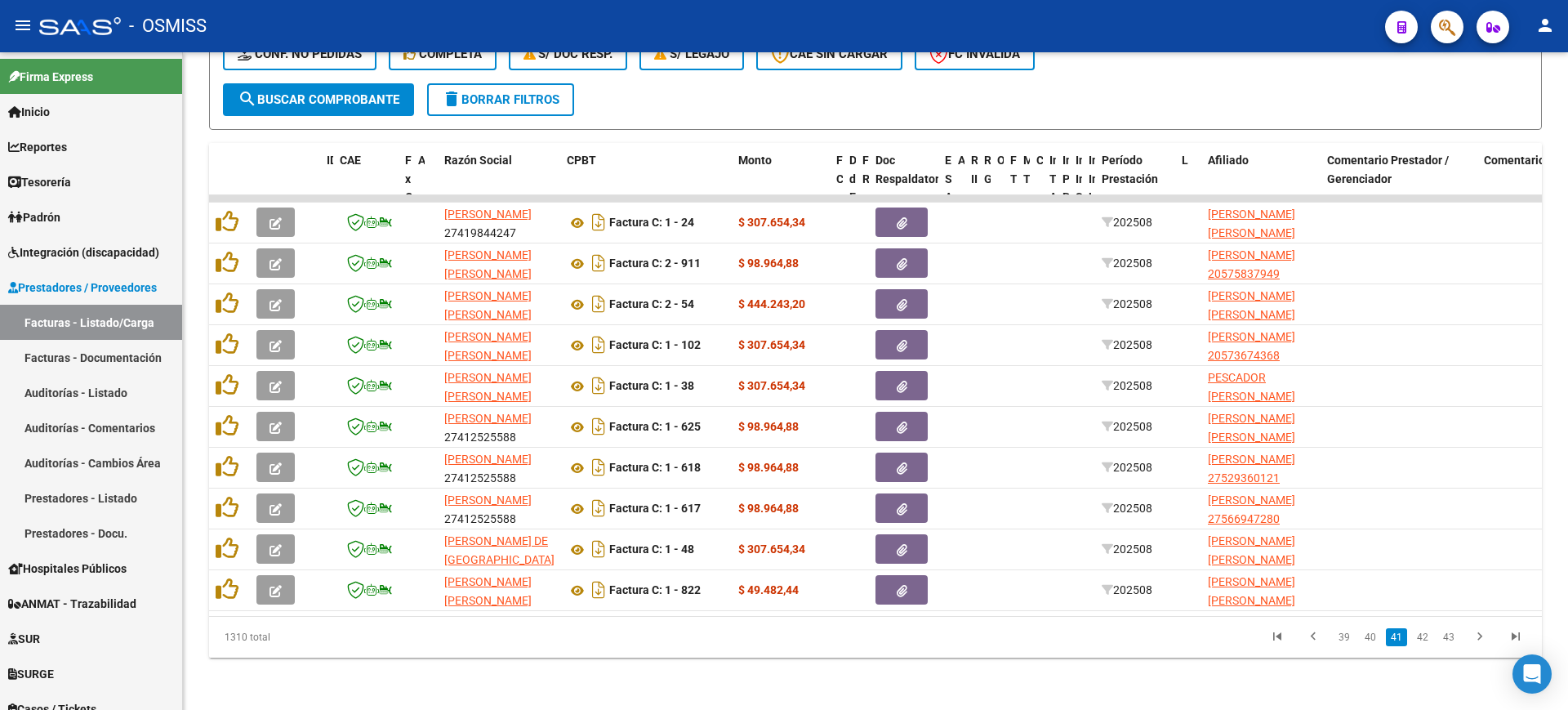
click at [1423, 640] on link "42" at bounding box center [1423, 637] width 22 height 18
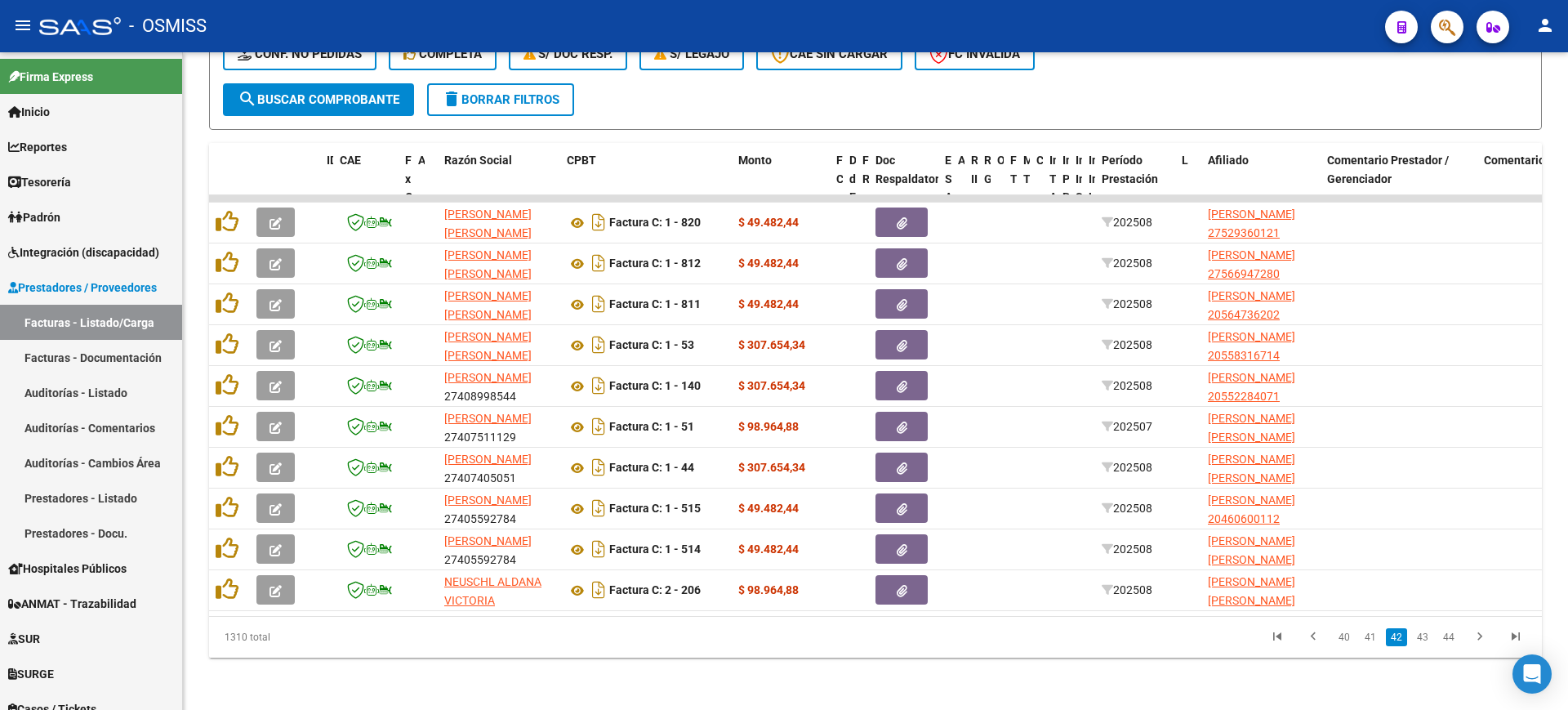
click at [1423, 640] on link "43" at bounding box center [1423, 637] width 22 height 18
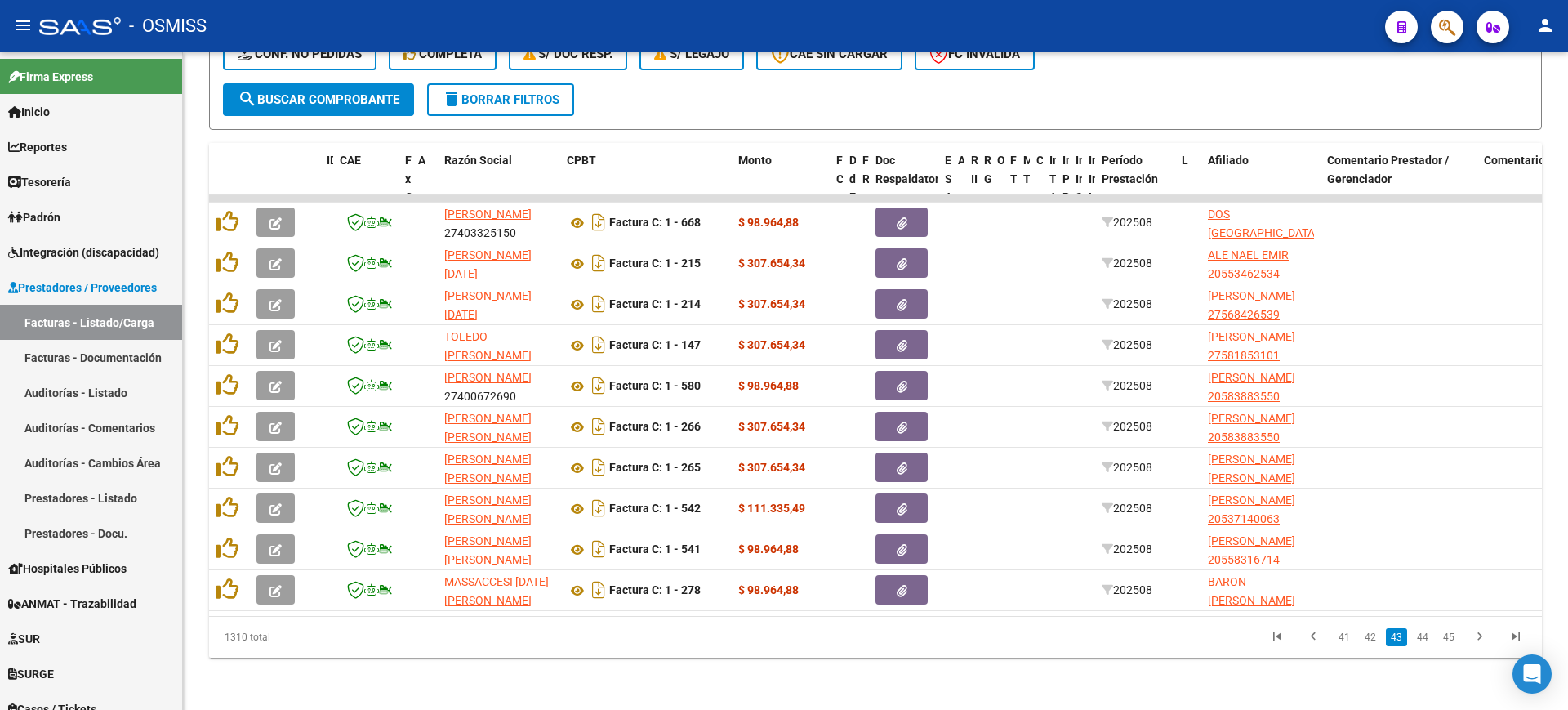
click at [1423, 640] on link "44" at bounding box center [1423, 637] width 22 height 18
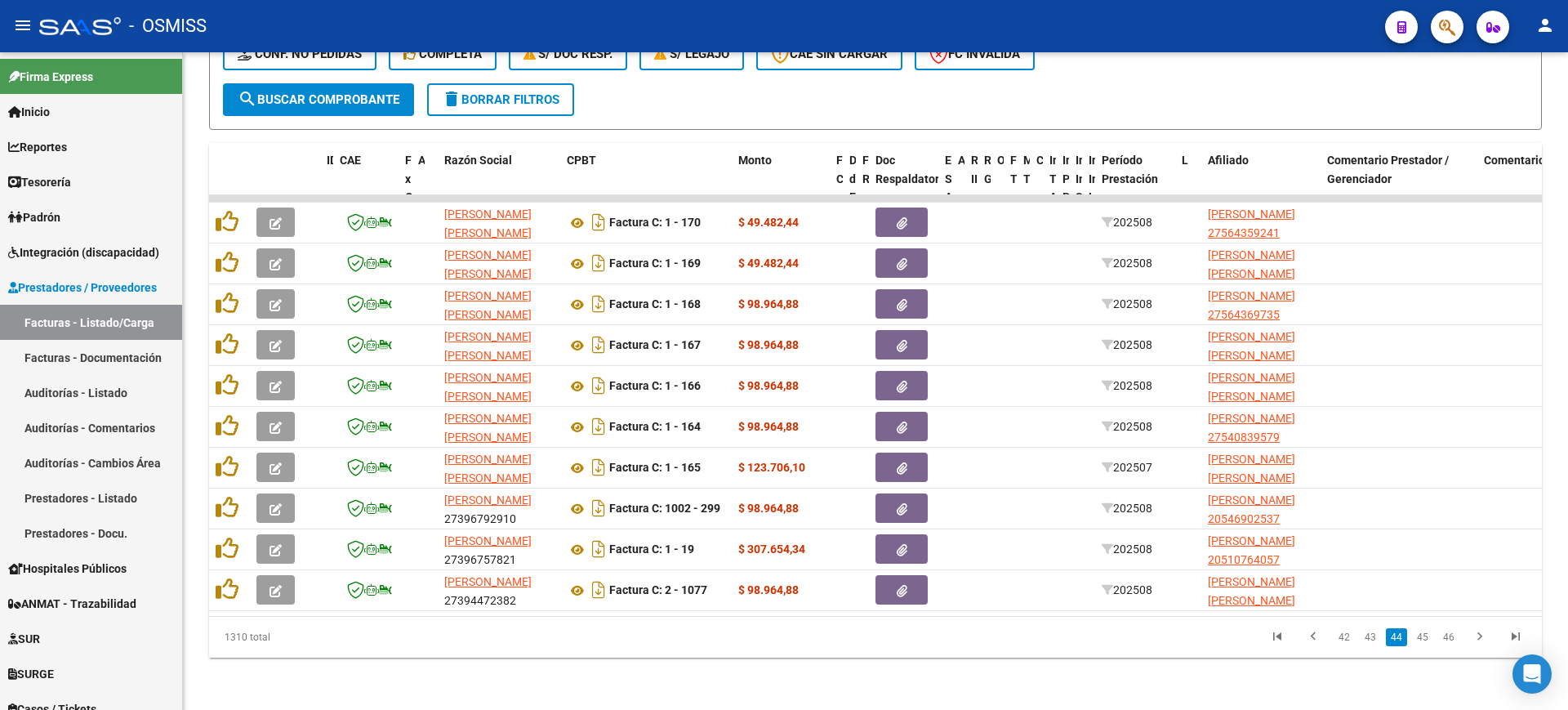
click at [1423, 640] on link "45" at bounding box center [1423, 637] width 22 height 18
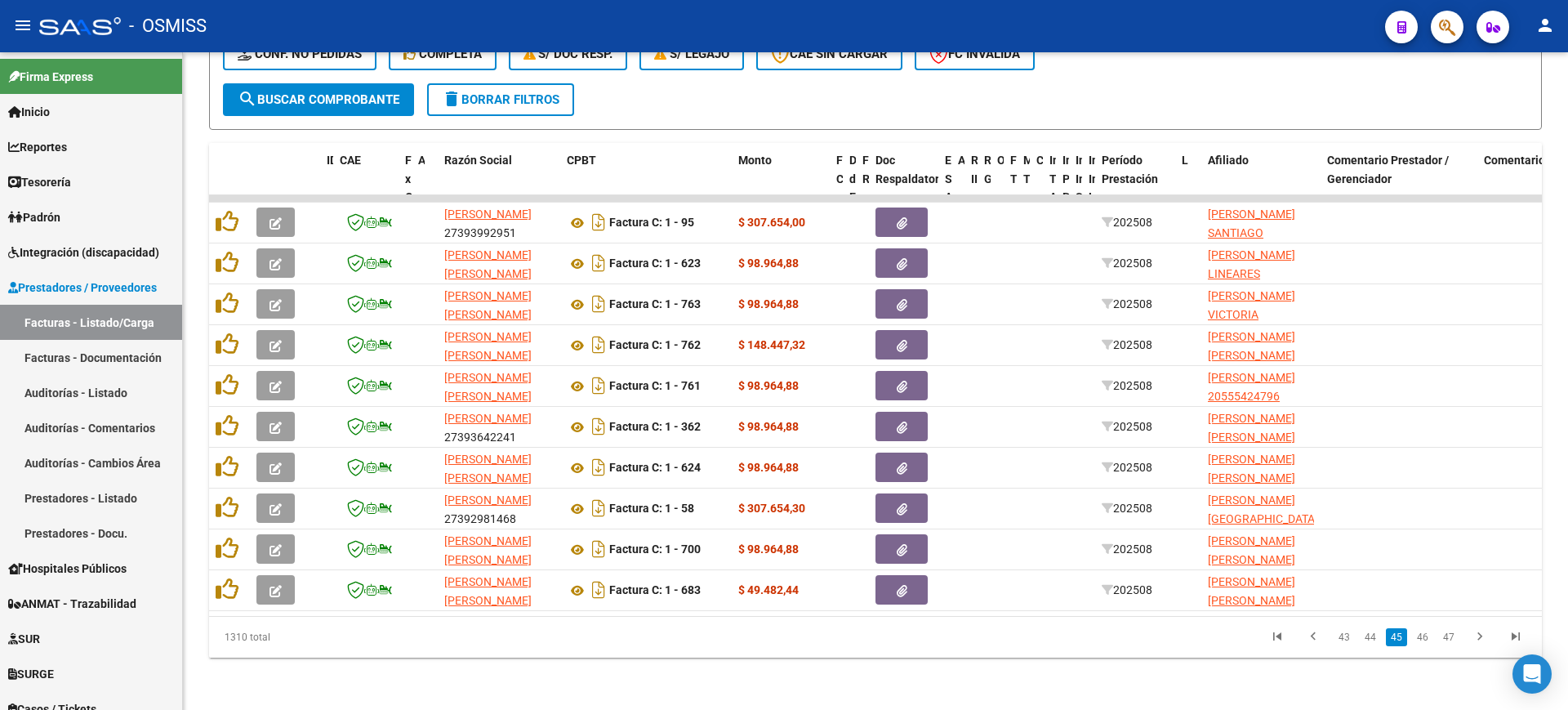
click at [1423, 640] on link "46" at bounding box center [1423, 637] width 22 height 18
click at [1423, 640] on link "47" at bounding box center [1423, 637] width 22 height 18
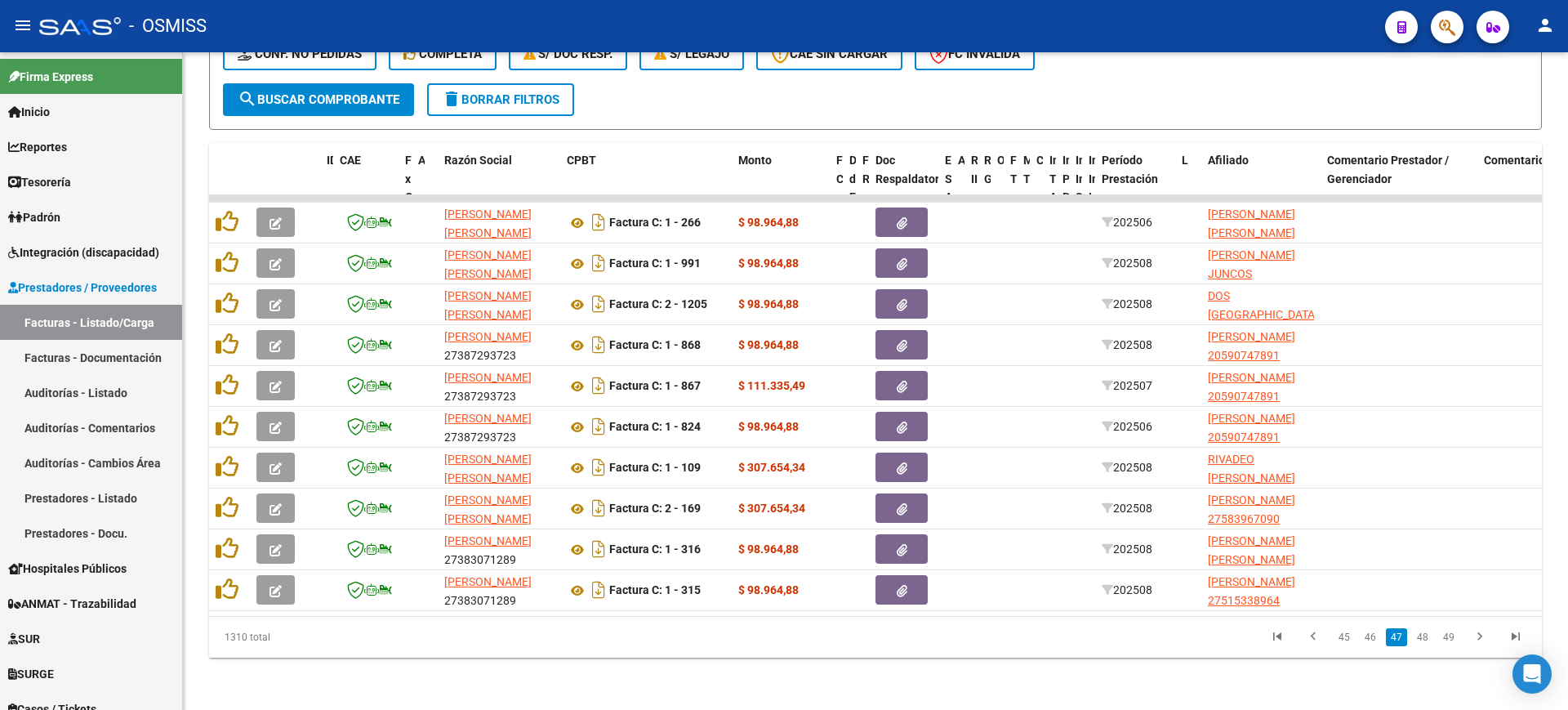
click at [1423, 640] on link "48" at bounding box center [1423, 637] width 22 height 18
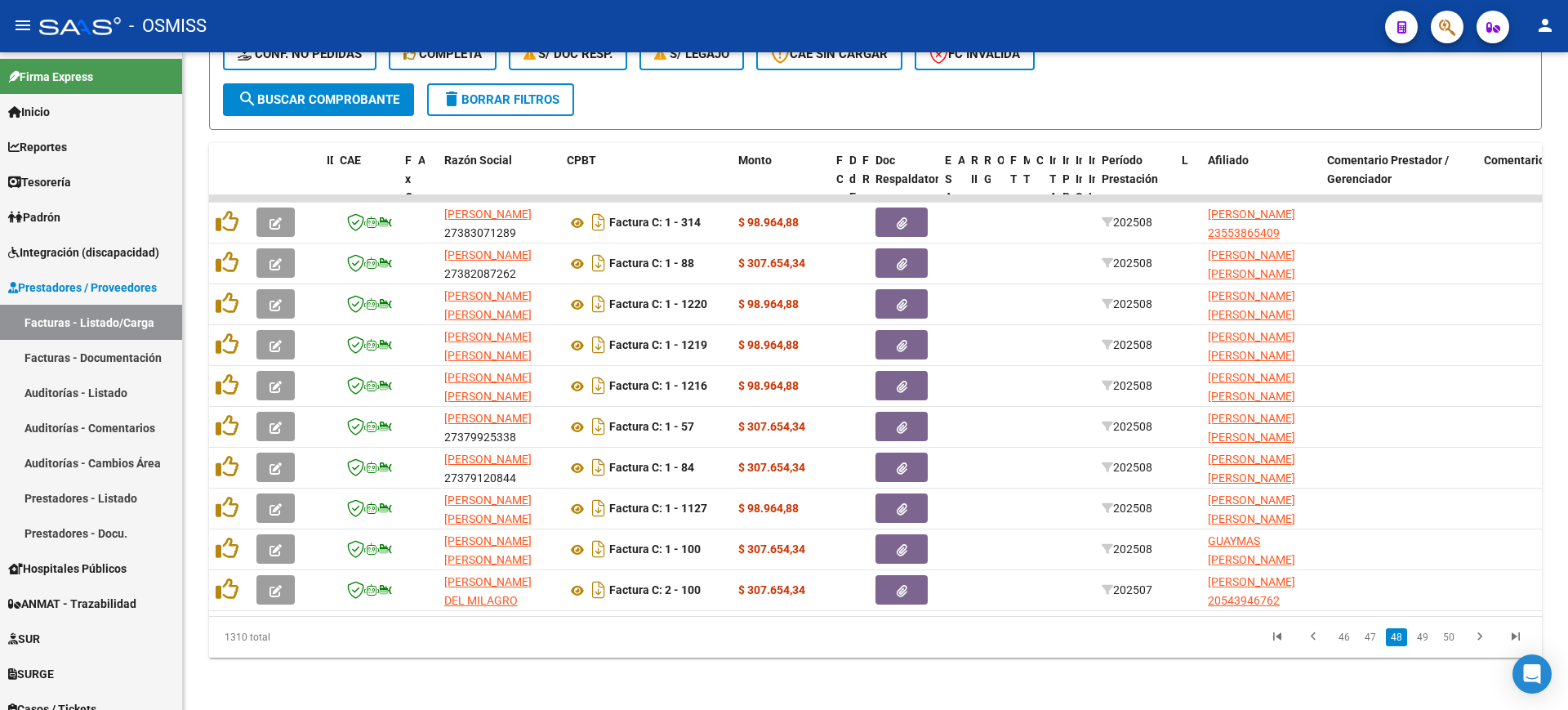
click at [1423, 640] on link "49" at bounding box center [1423, 637] width 22 height 18
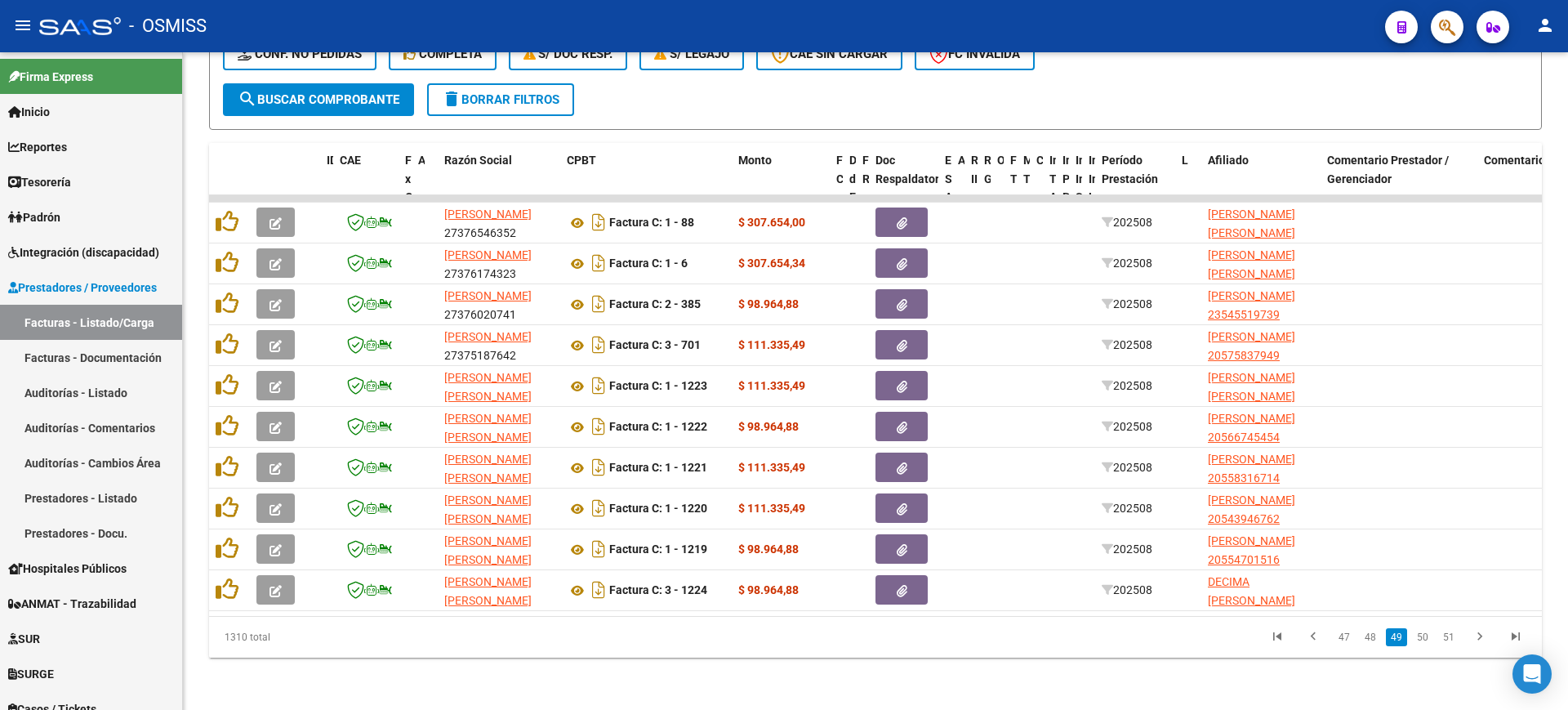
click at [1423, 640] on link "50" at bounding box center [1423, 637] width 22 height 18
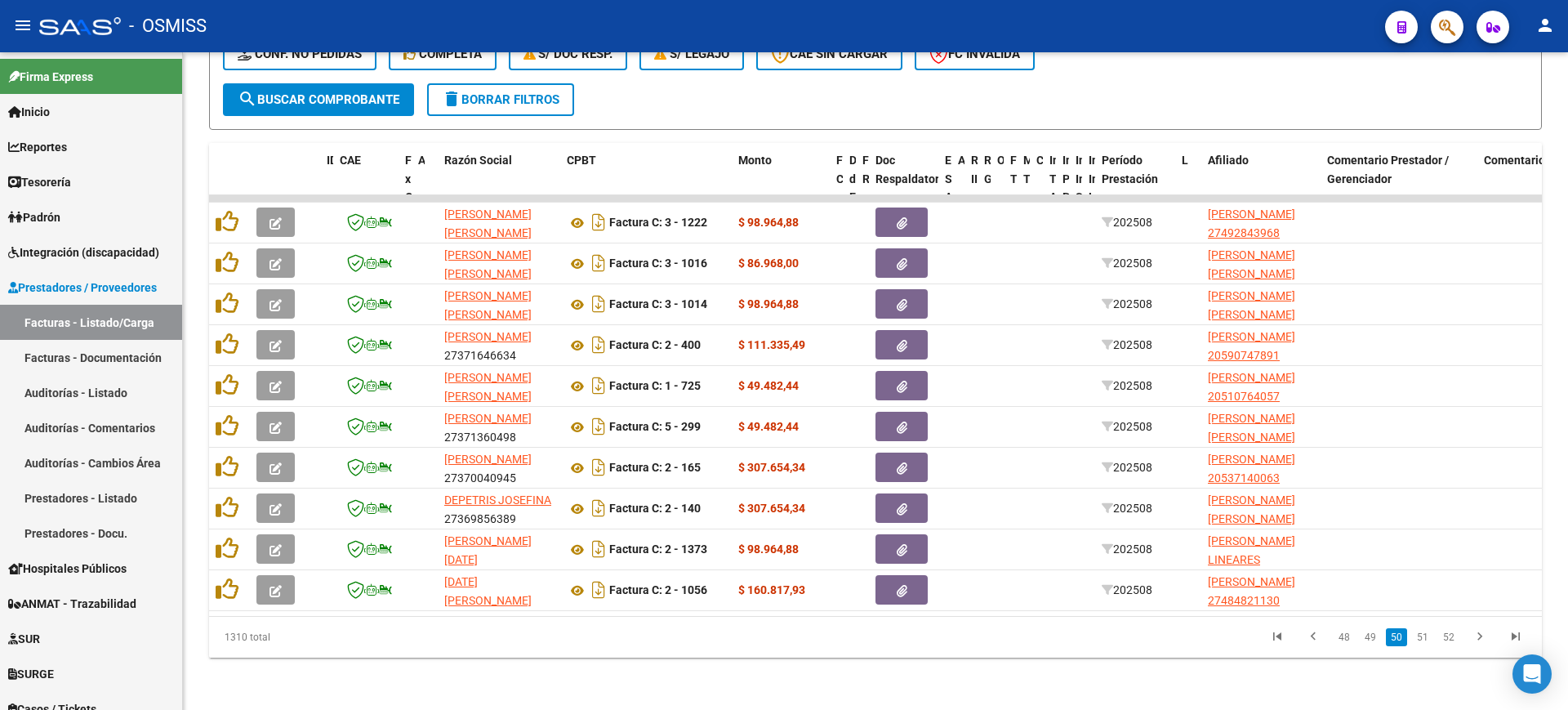
click at [1423, 640] on link "51" at bounding box center [1423, 637] width 22 height 18
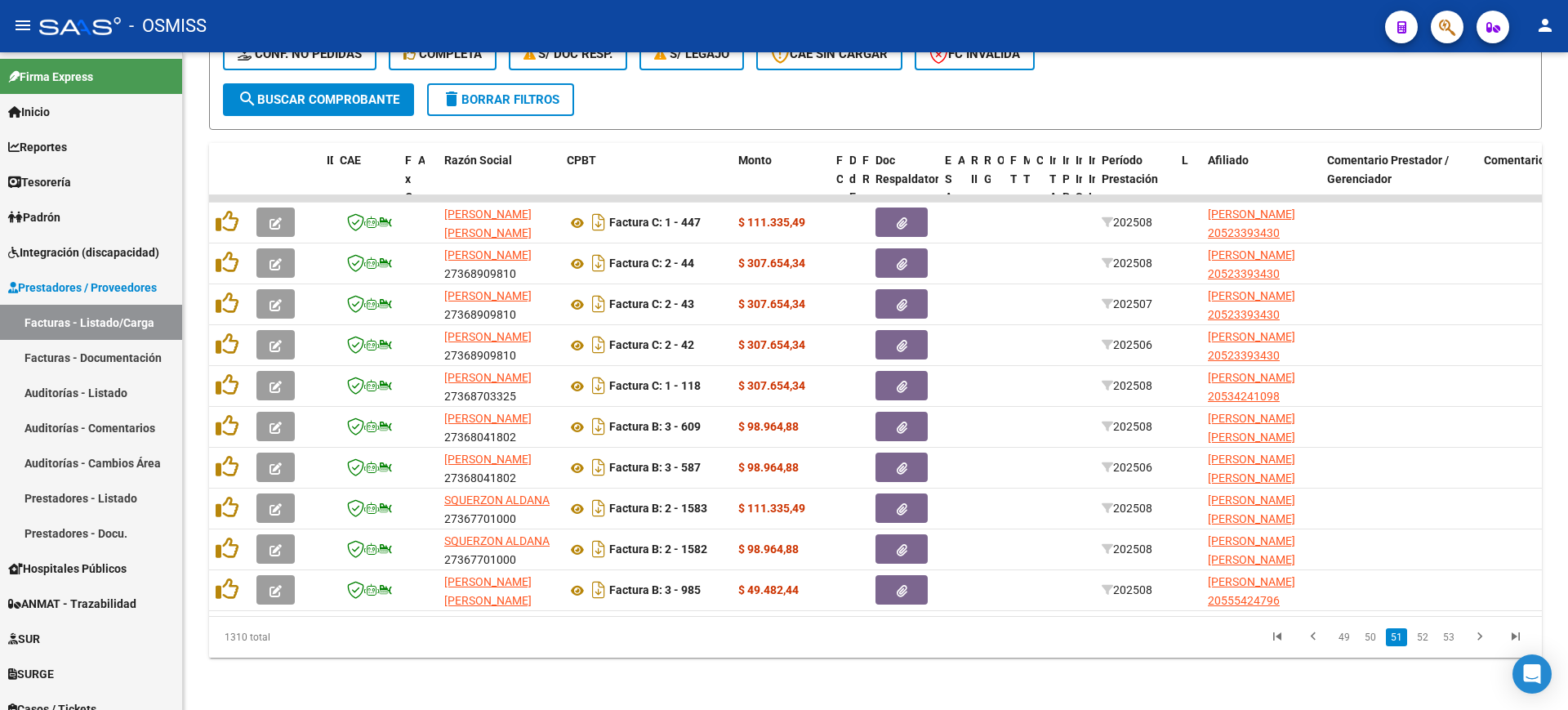
click at [1423, 640] on link "52" at bounding box center [1423, 637] width 22 height 18
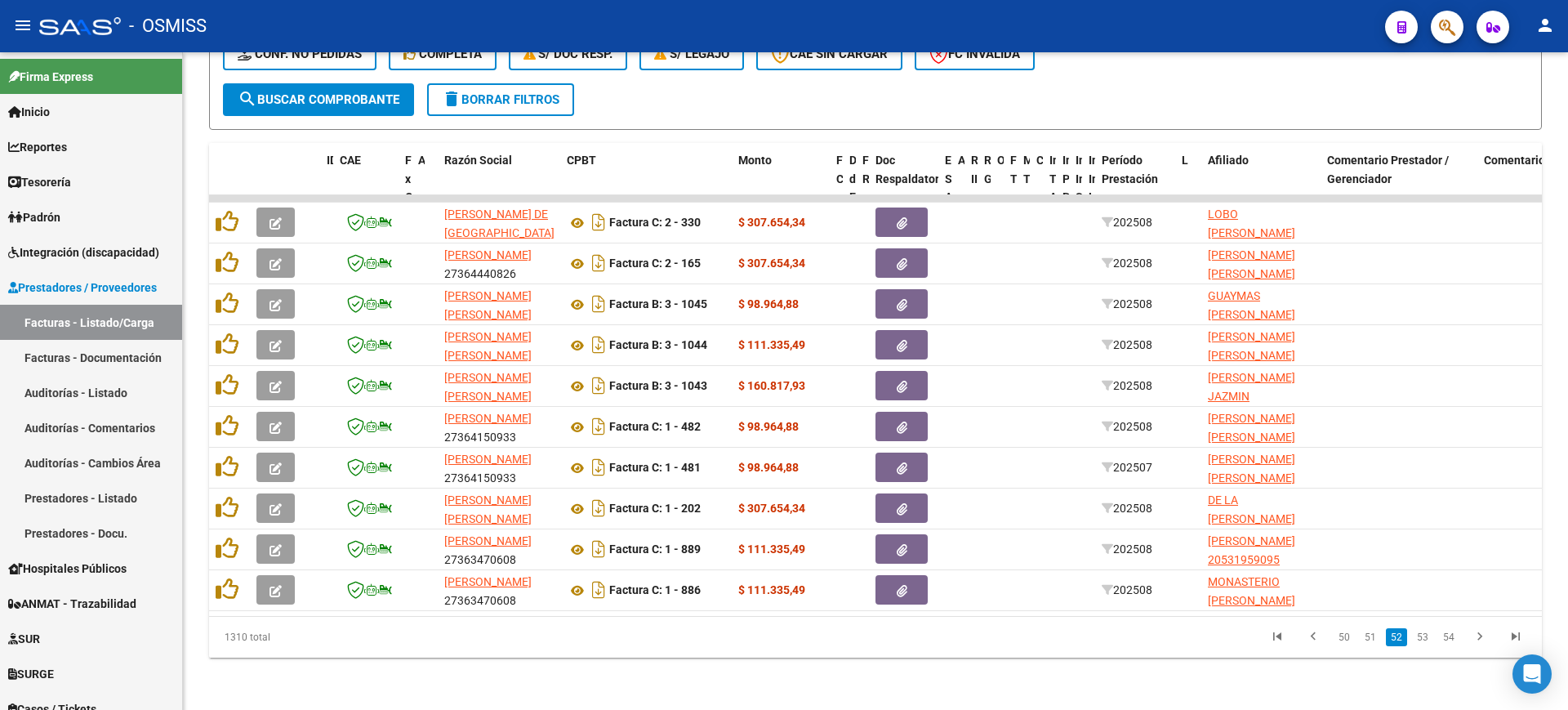
click at [1423, 640] on link "53" at bounding box center [1423, 637] width 22 height 18
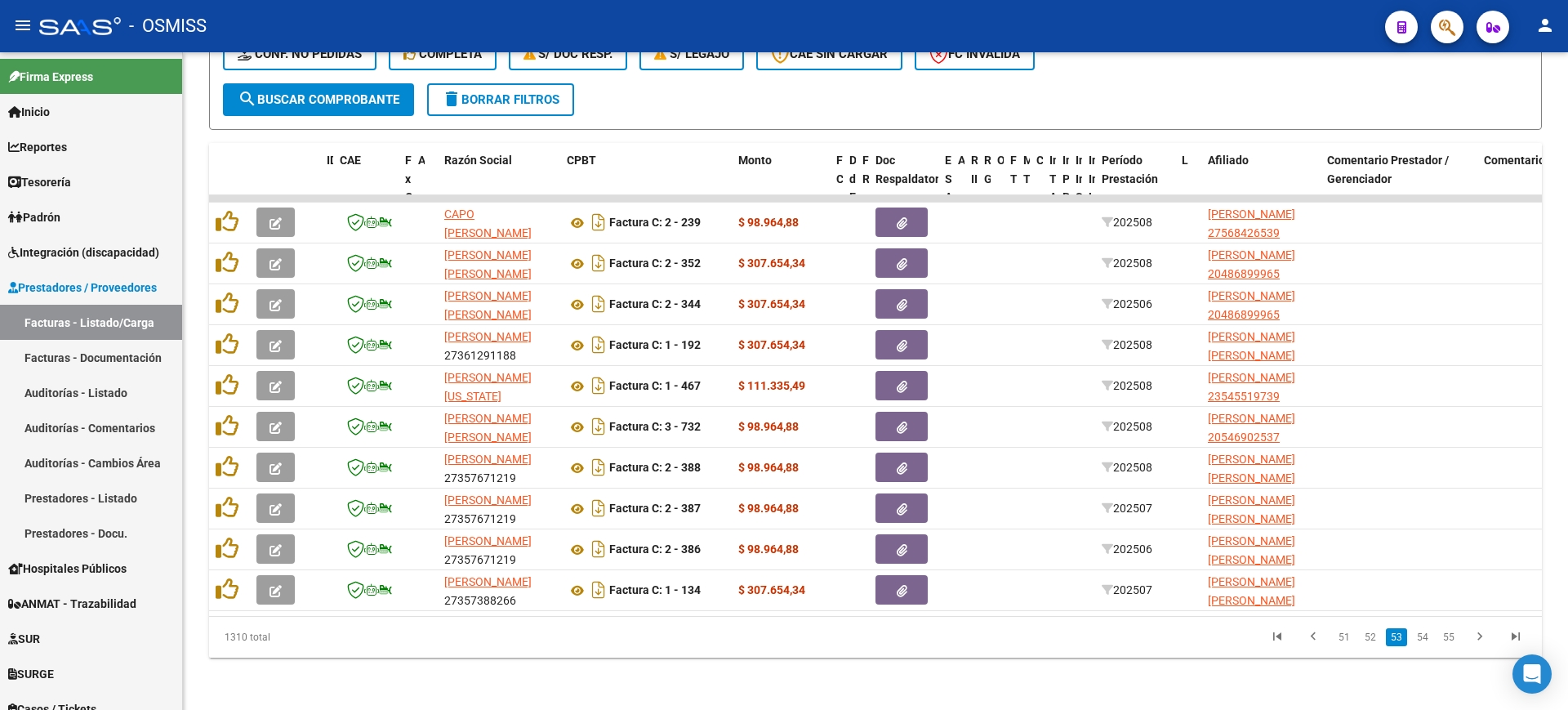
click at [1423, 640] on link "54" at bounding box center [1423, 637] width 22 height 18
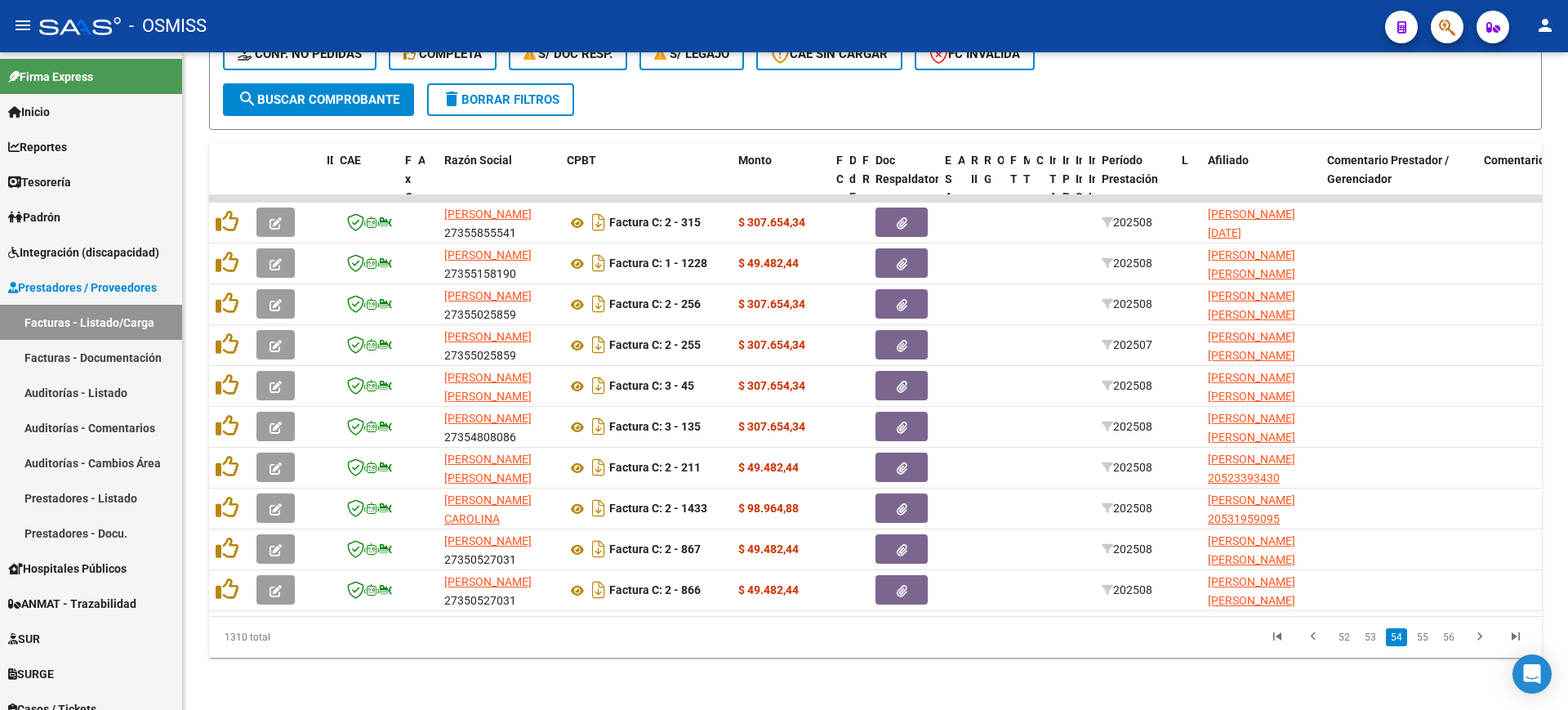
click at [1423, 640] on link "55" at bounding box center [1423, 637] width 22 height 18
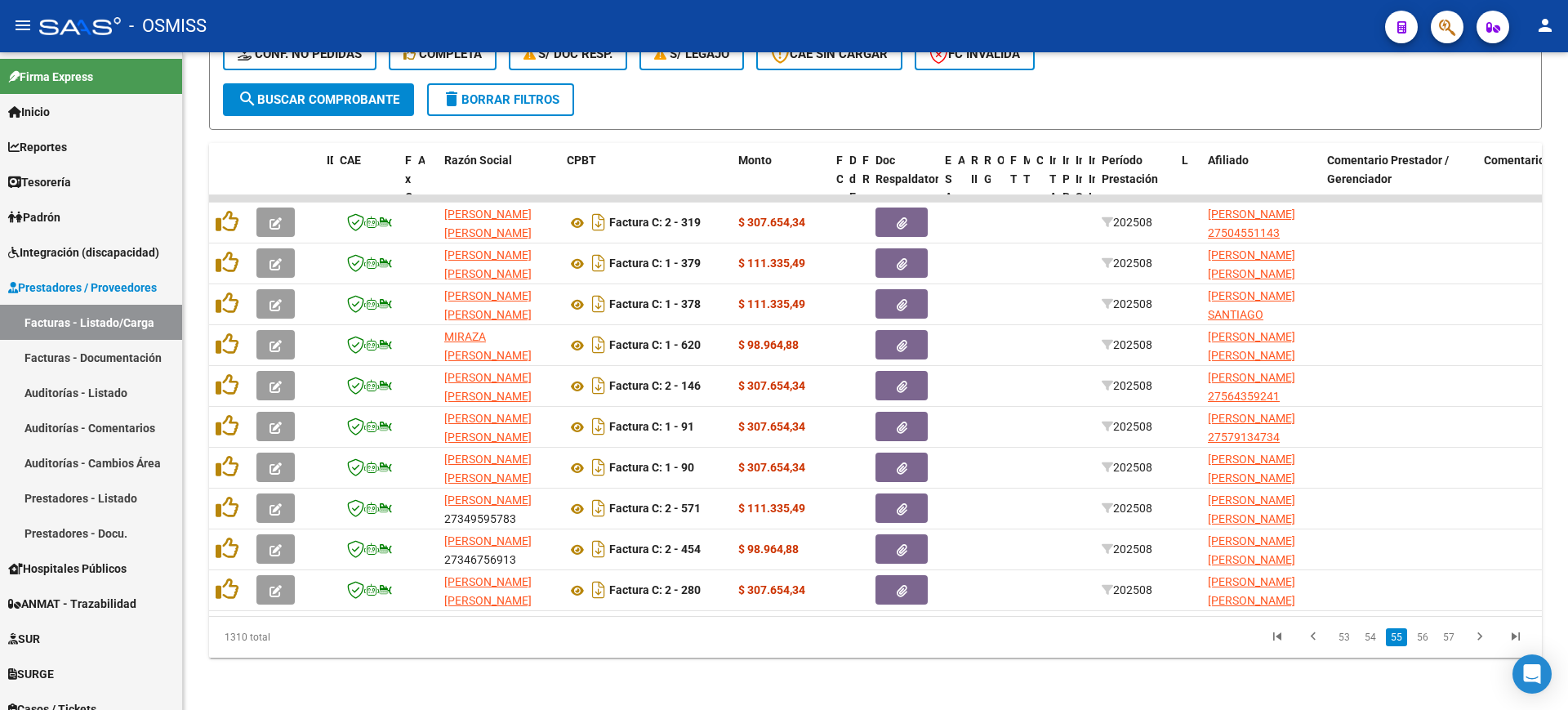
click at [1423, 640] on link "56" at bounding box center [1423, 637] width 22 height 18
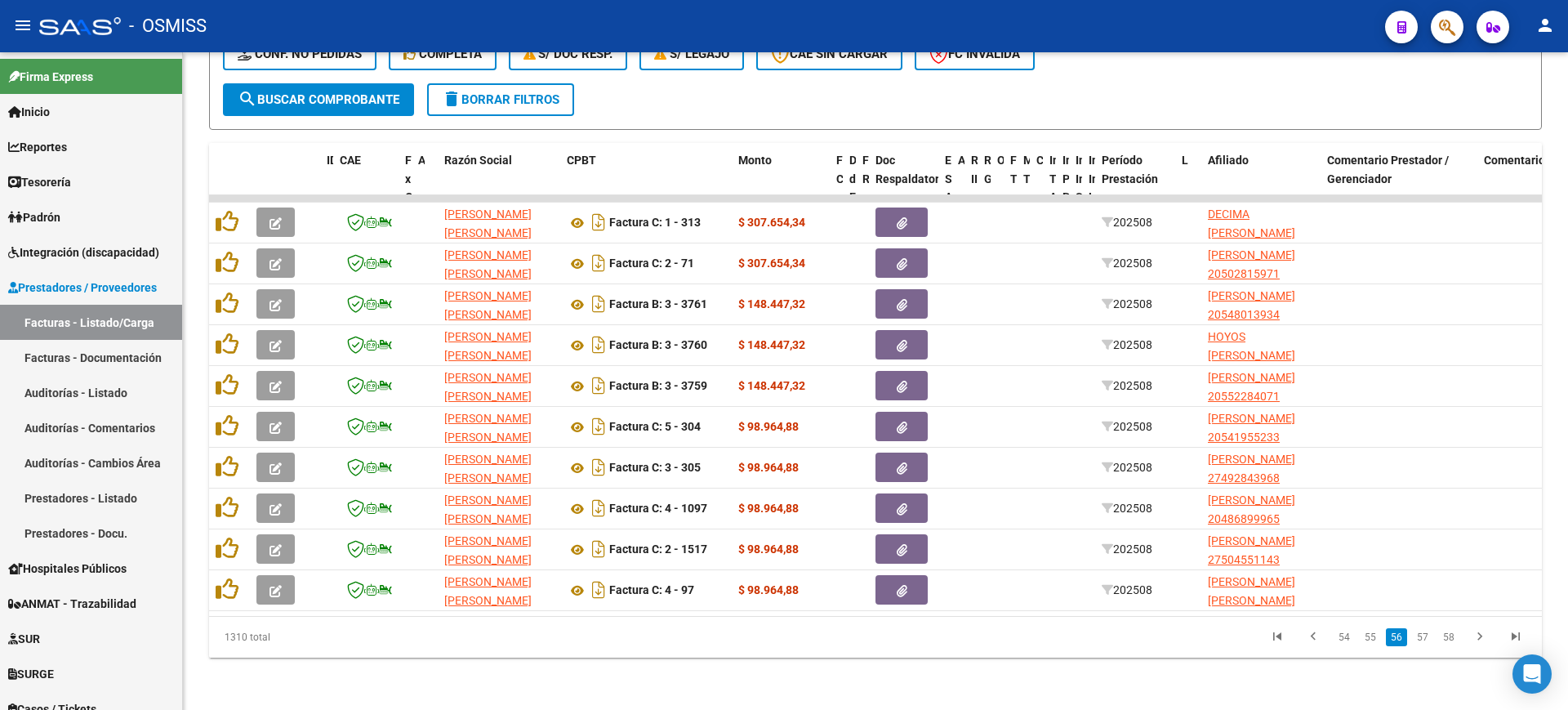
click at [1423, 640] on link "57" at bounding box center [1423, 637] width 22 height 18
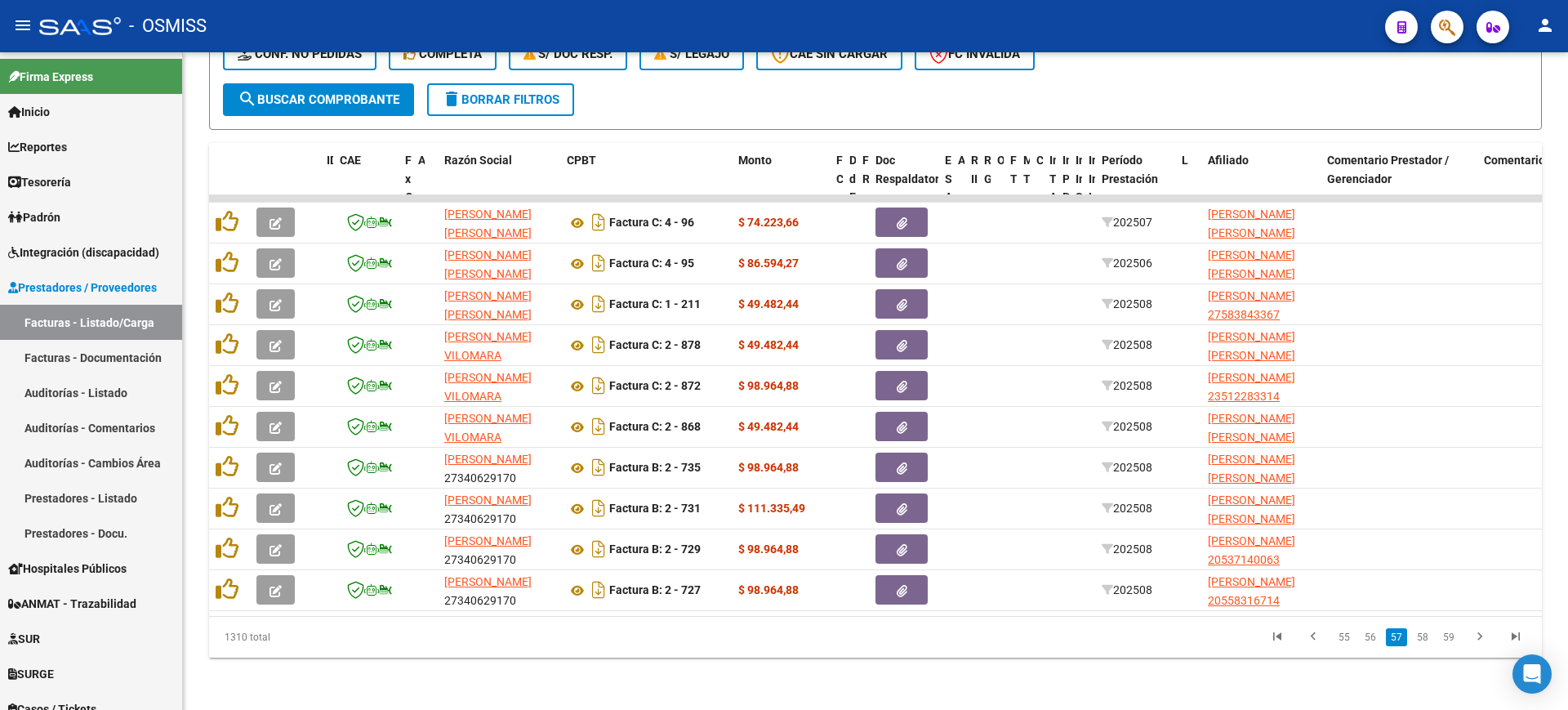
click at [1423, 640] on link "58" at bounding box center [1423, 637] width 22 height 18
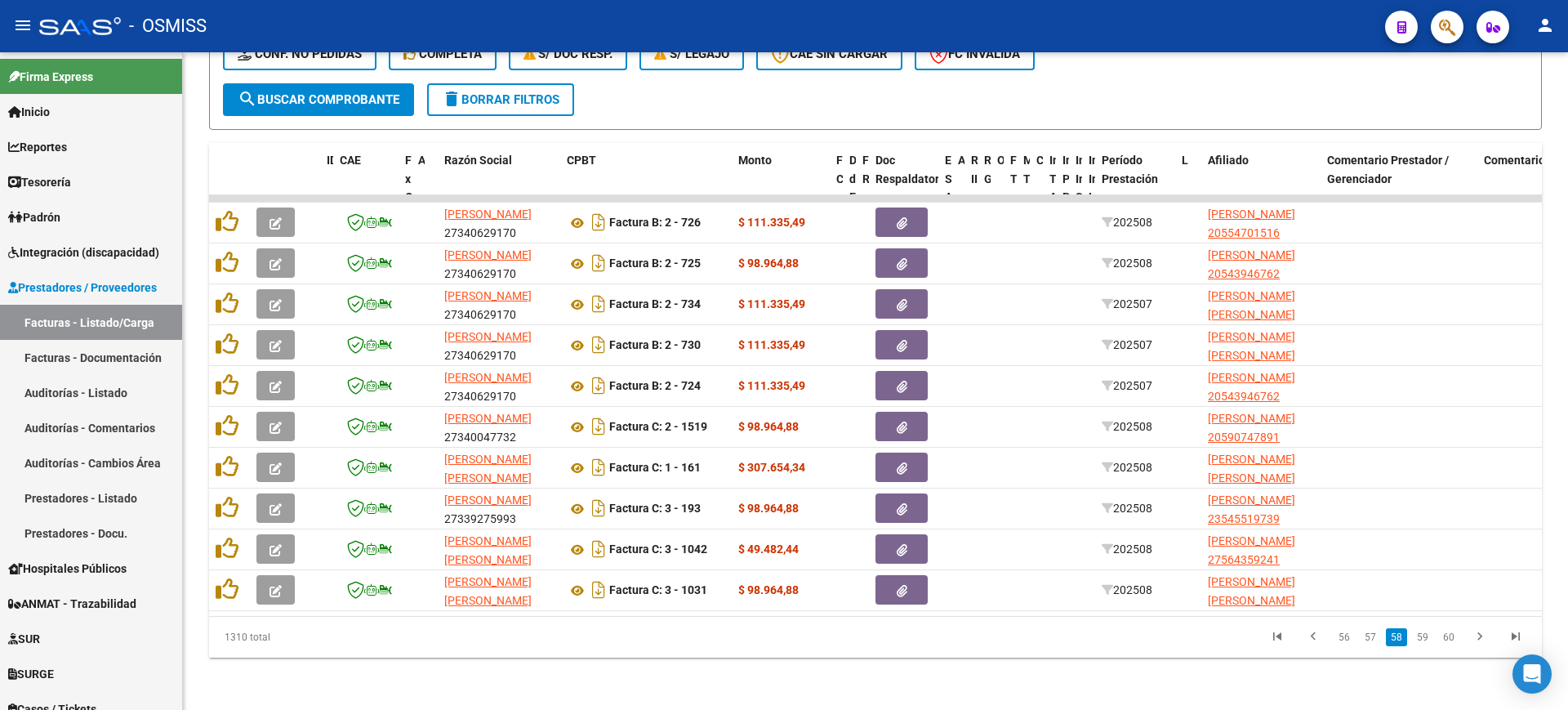
click at [1423, 640] on link "59" at bounding box center [1423, 637] width 22 height 18
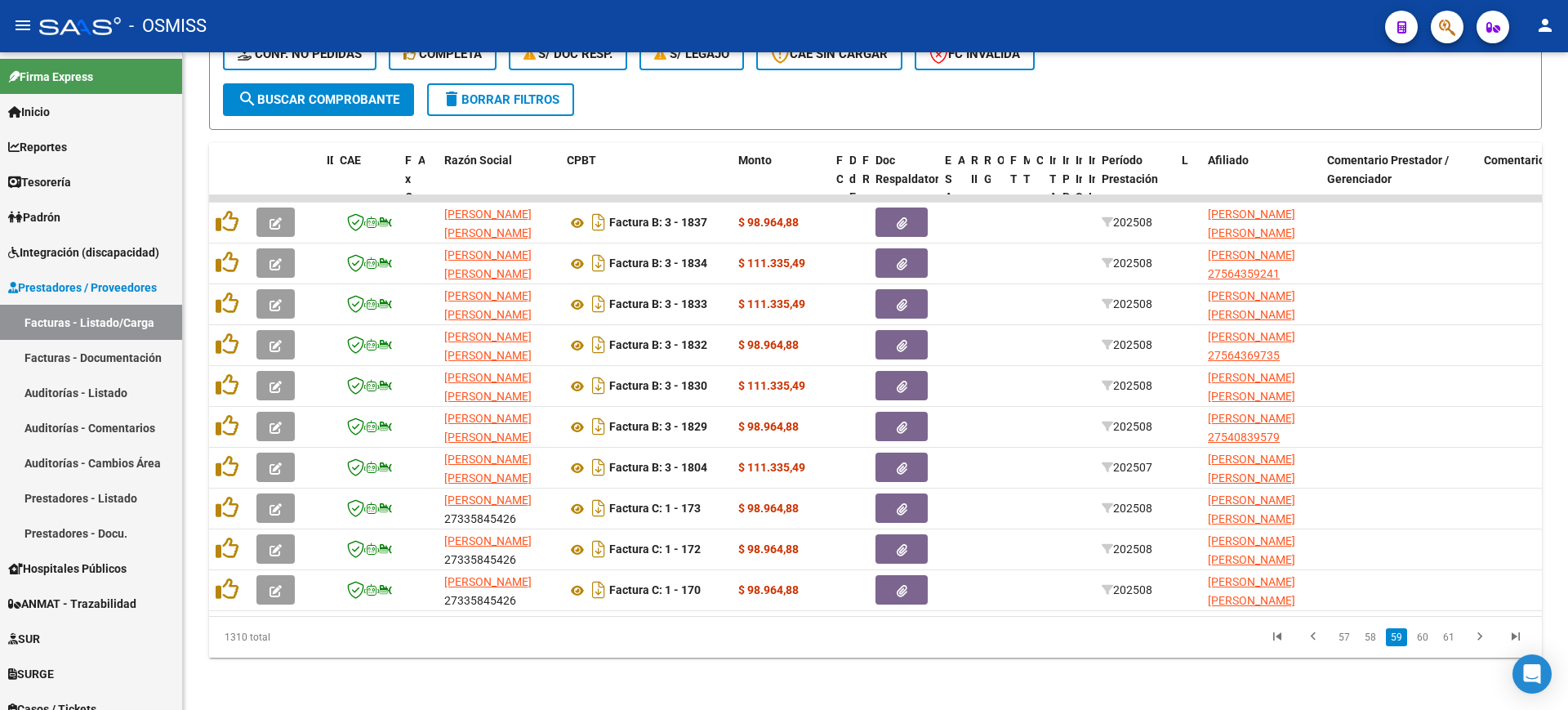
click at [1423, 640] on link "60" at bounding box center [1423, 637] width 22 height 18
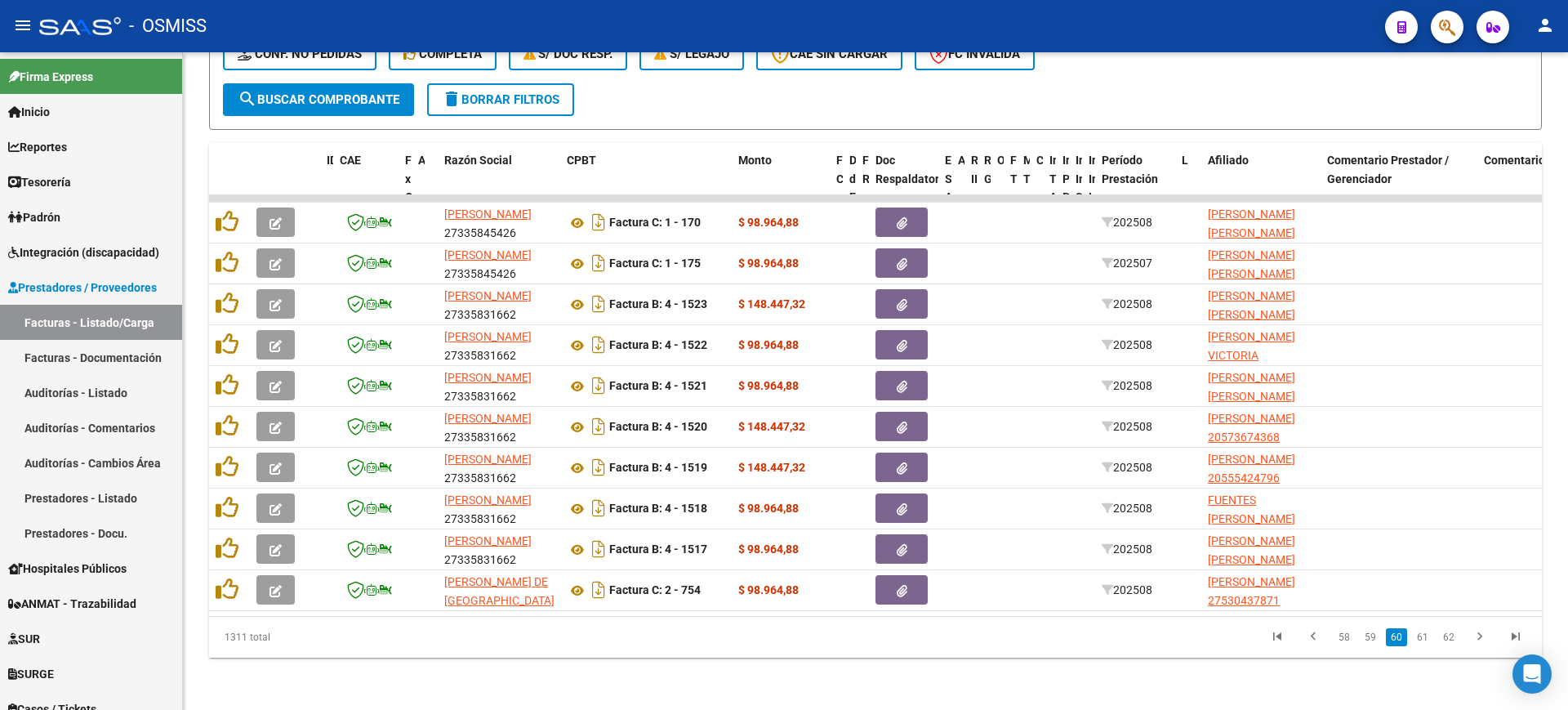
click at [1423, 640] on link "61" at bounding box center [1423, 637] width 22 height 18
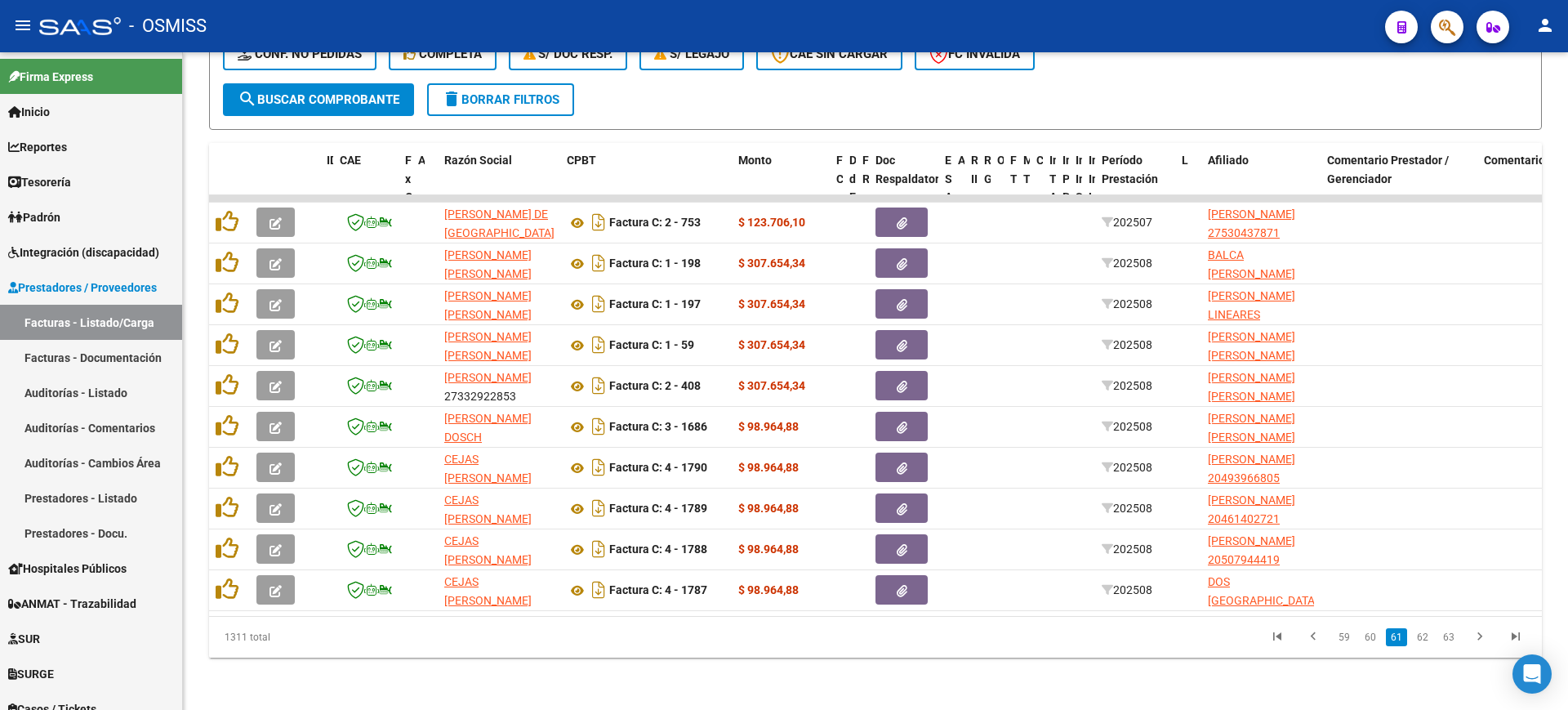
click at [1423, 640] on link "62" at bounding box center [1423, 637] width 22 height 18
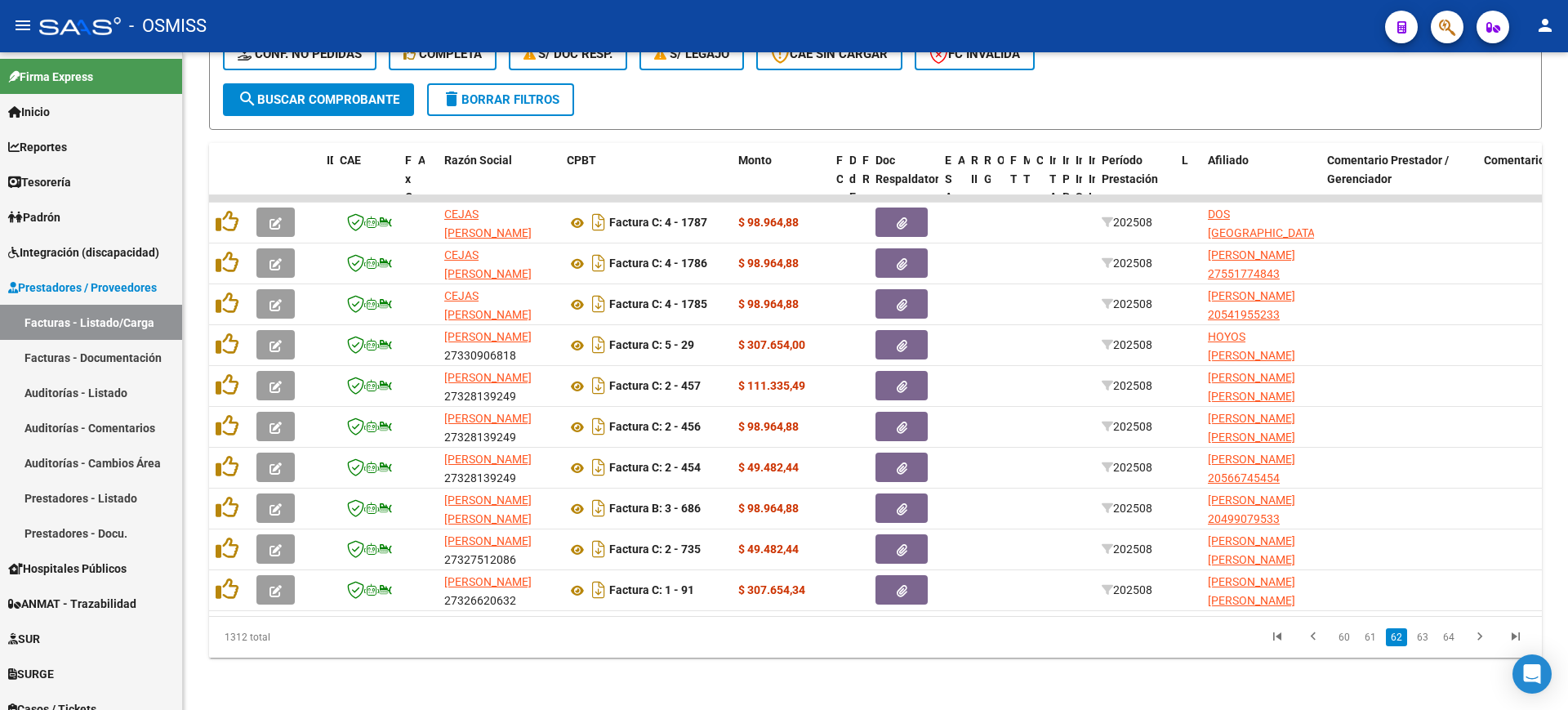
click at [1423, 640] on link "63" at bounding box center [1423, 637] width 22 height 18
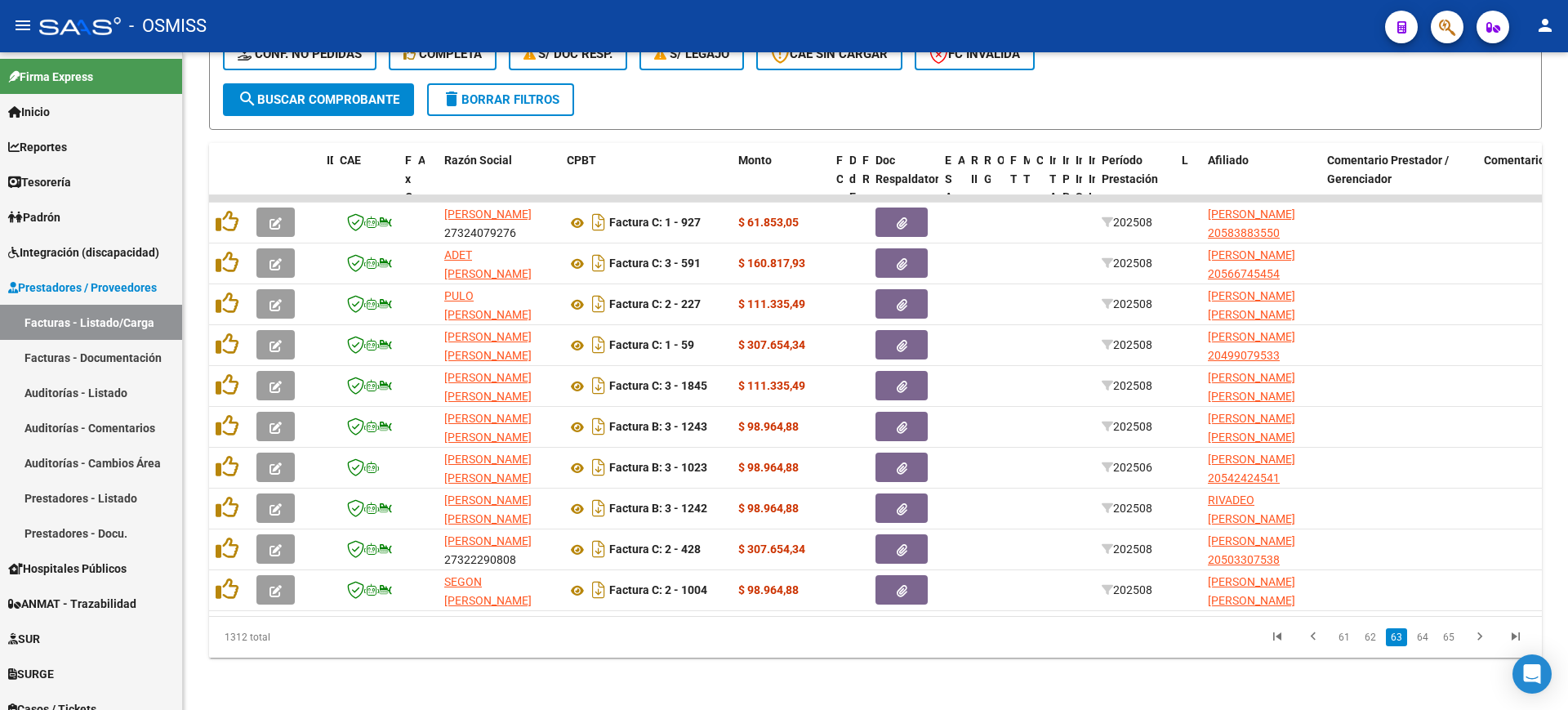
click at [1423, 640] on link "64" at bounding box center [1423, 637] width 22 height 18
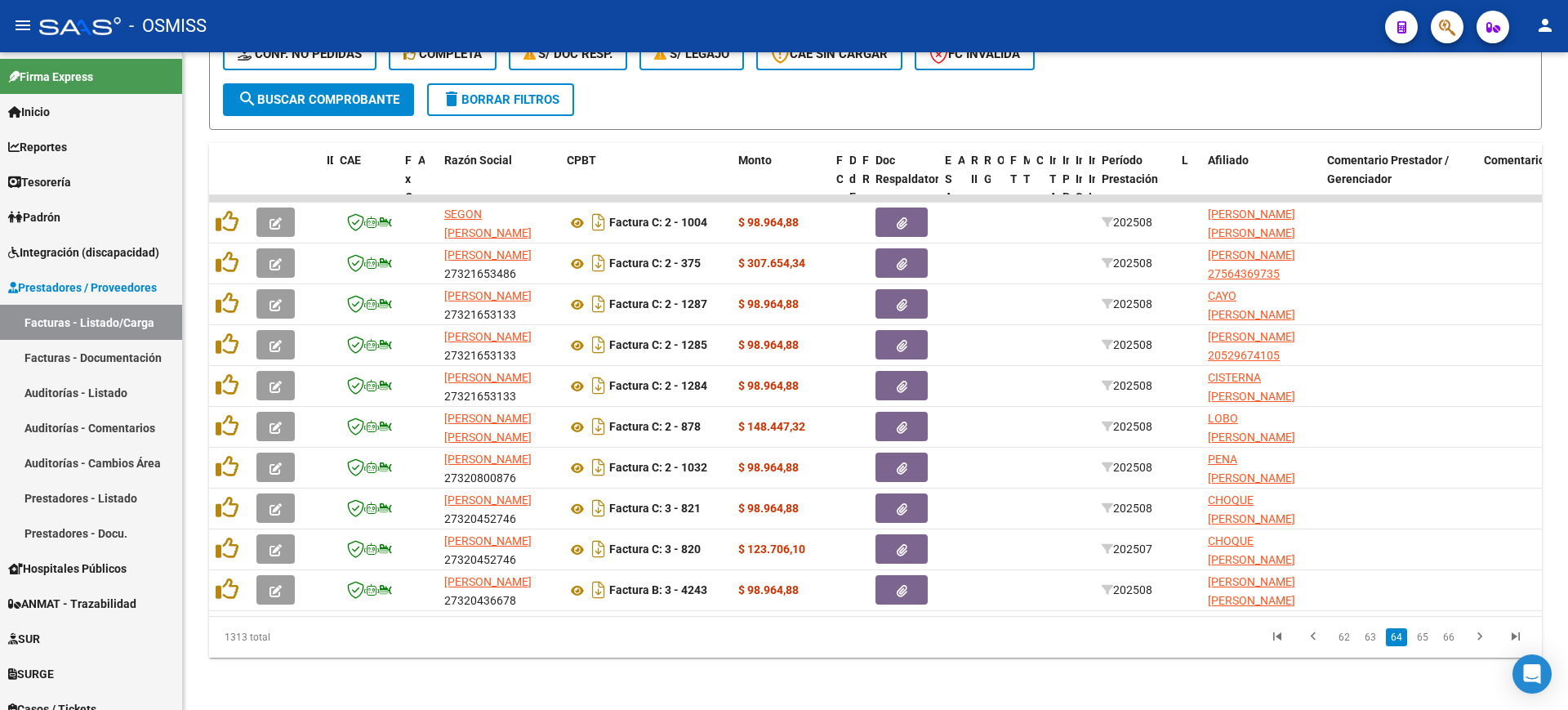
click at [1423, 640] on link "65" at bounding box center [1423, 637] width 22 height 18
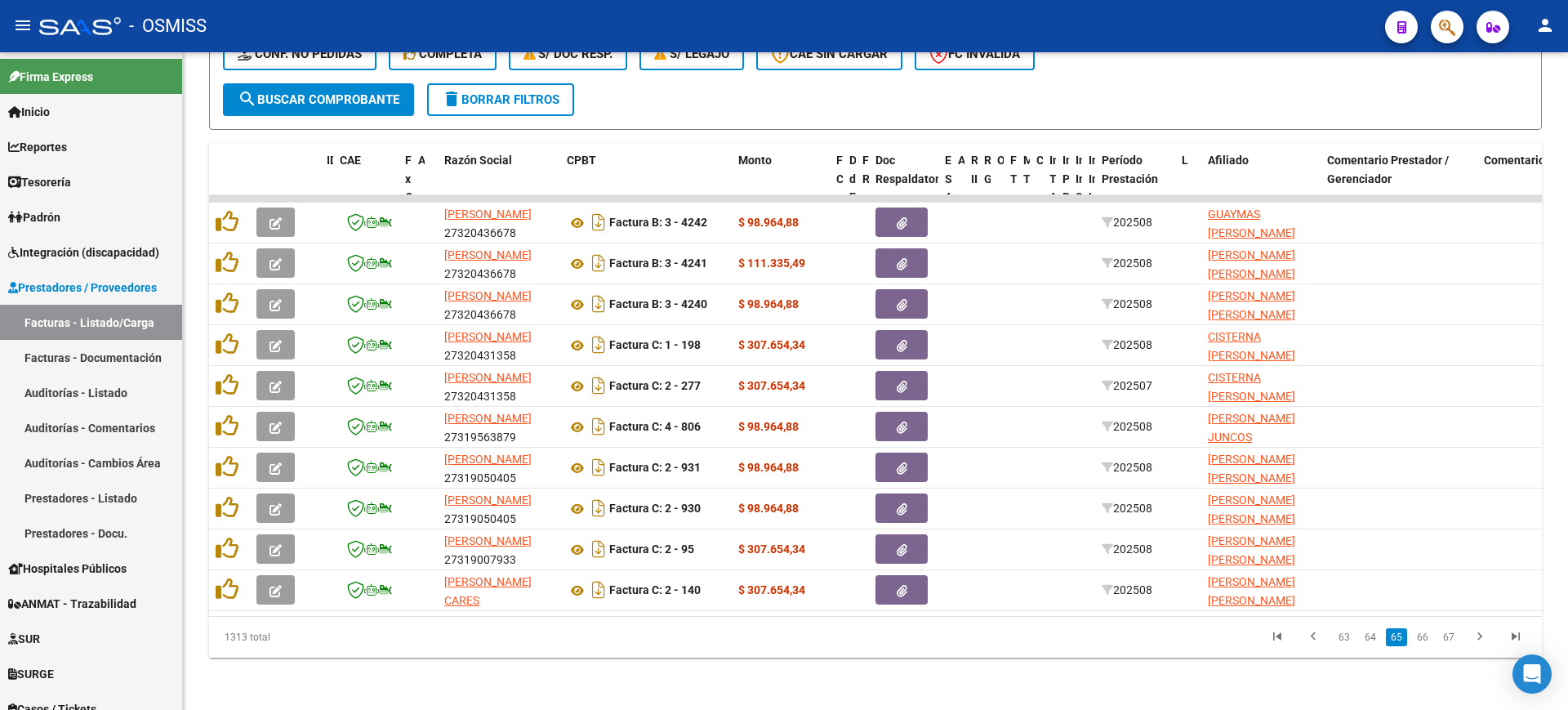
click at [1423, 640] on link "66" at bounding box center [1423, 637] width 22 height 18
click at [1423, 640] on link "67" at bounding box center [1423, 637] width 22 height 18
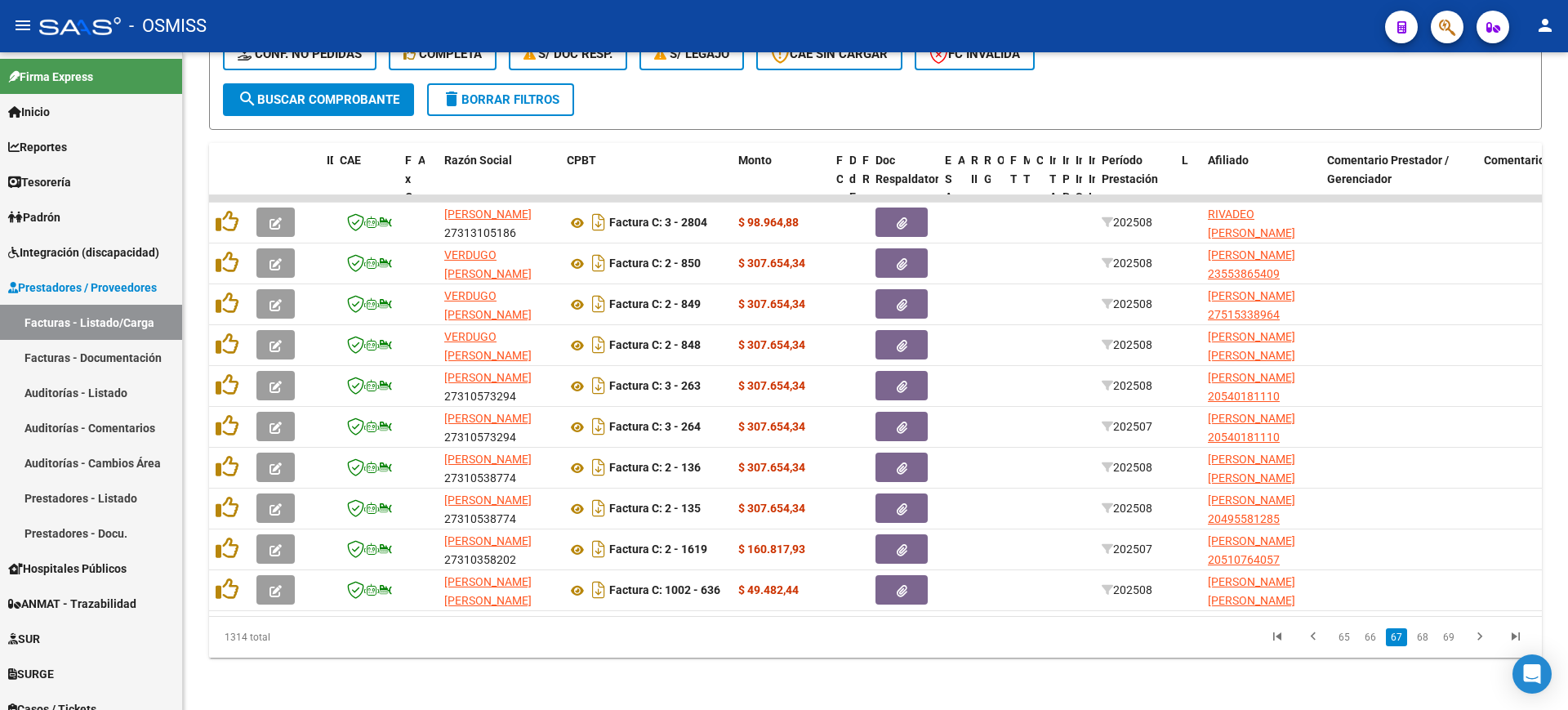
click at [1423, 640] on link "68" at bounding box center [1423, 637] width 22 height 18
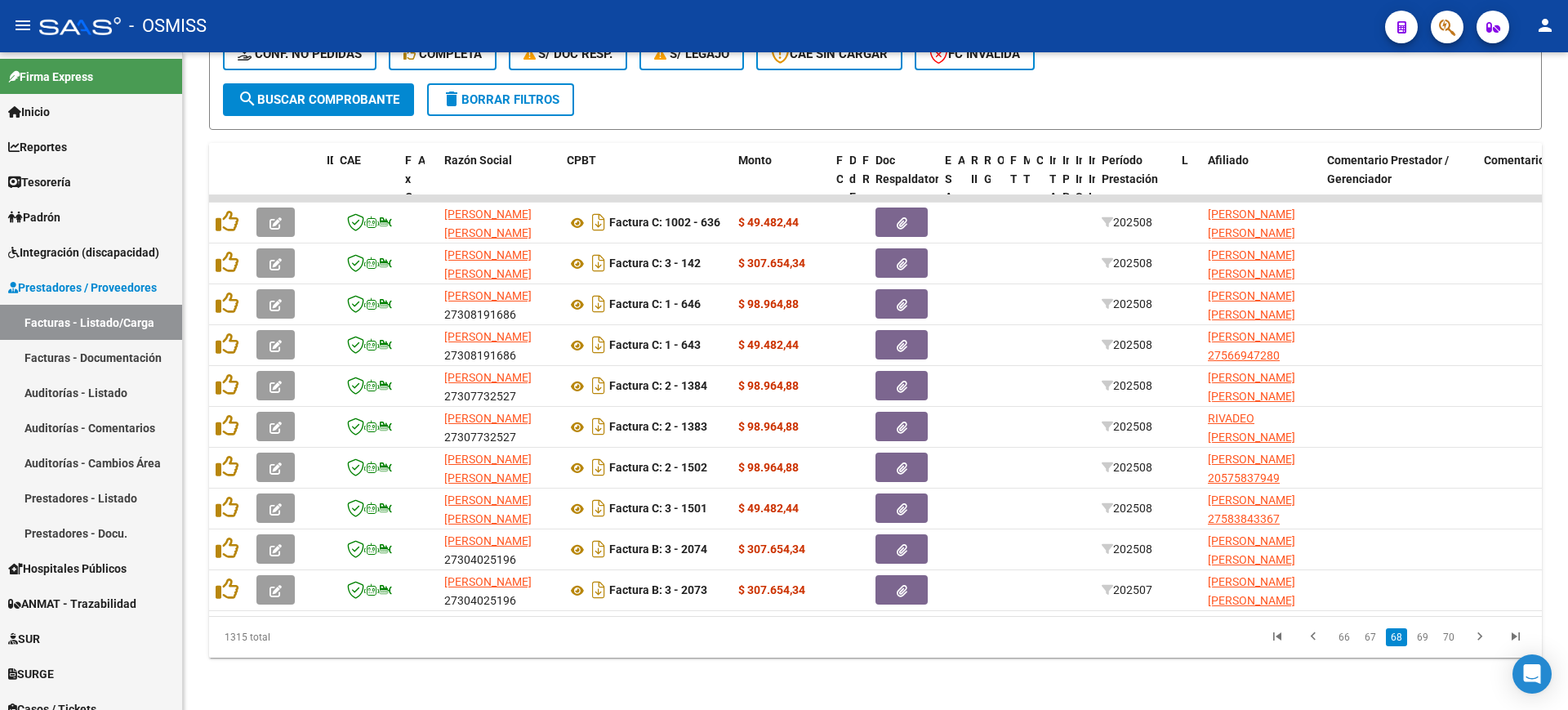
click at [1423, 640] on link "69" at bounding box center [1423, 637] width 22 height 18
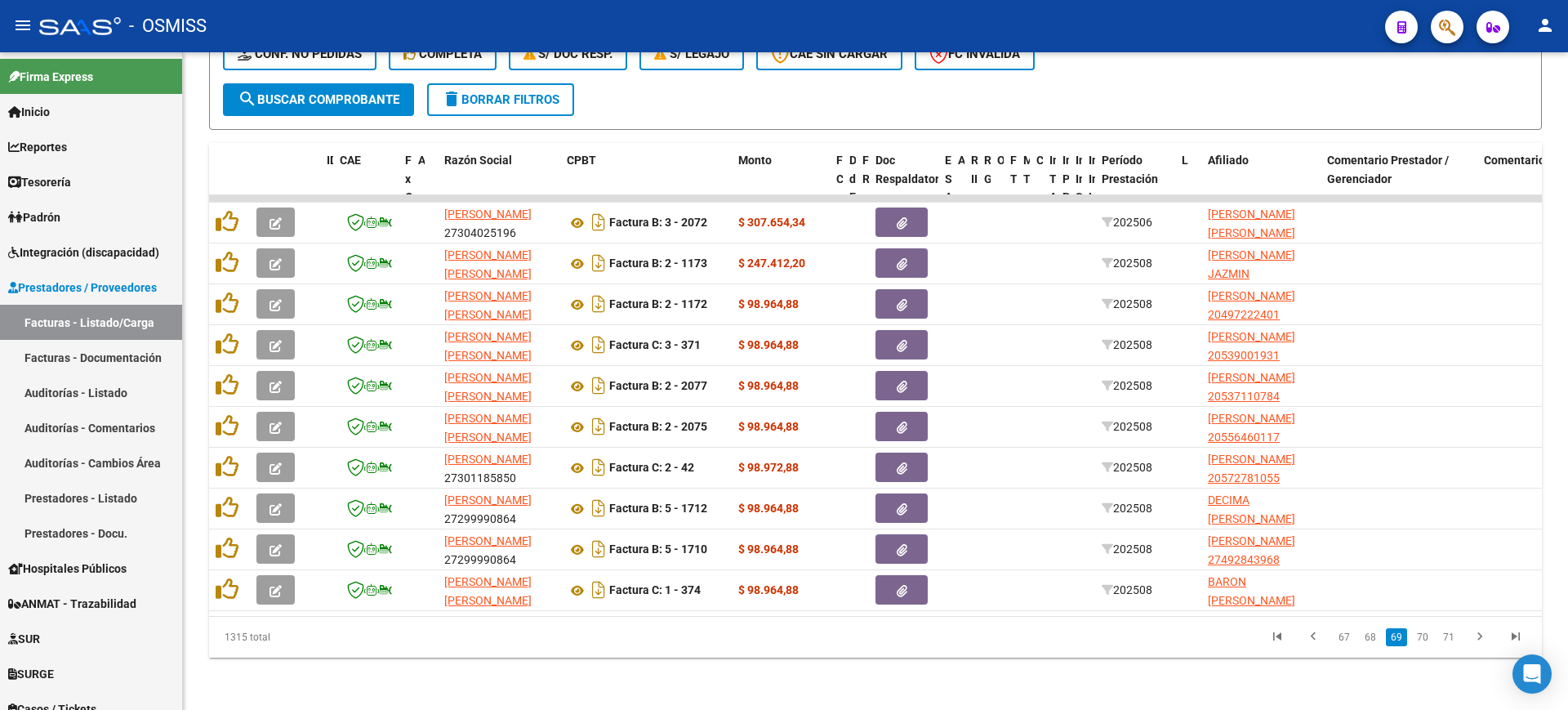
click at [1423, 640] on link "70" at bounding box center [1423, 637] width 22 height 18
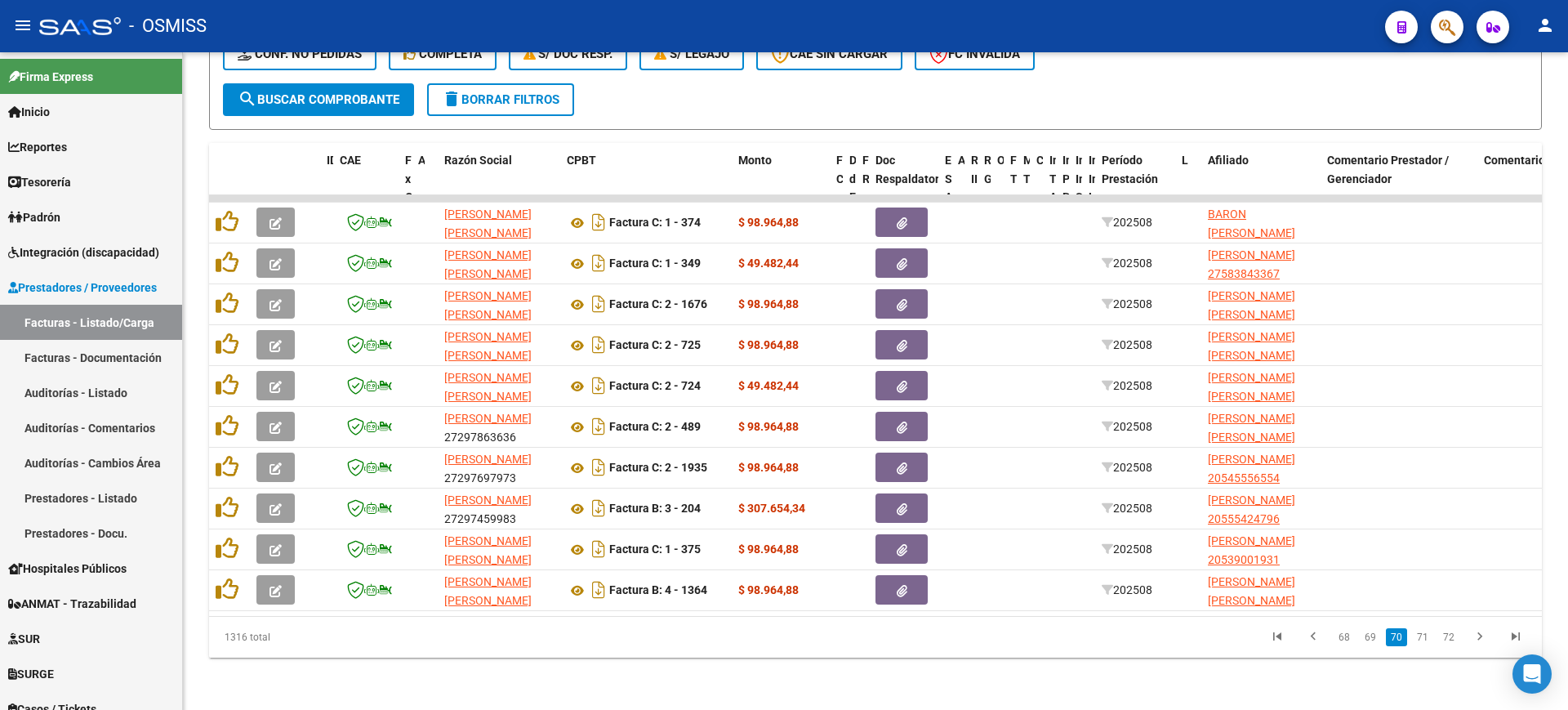
click at [1423, 640] on link "71" at bounding box center [1423, 637] width 22 height 18
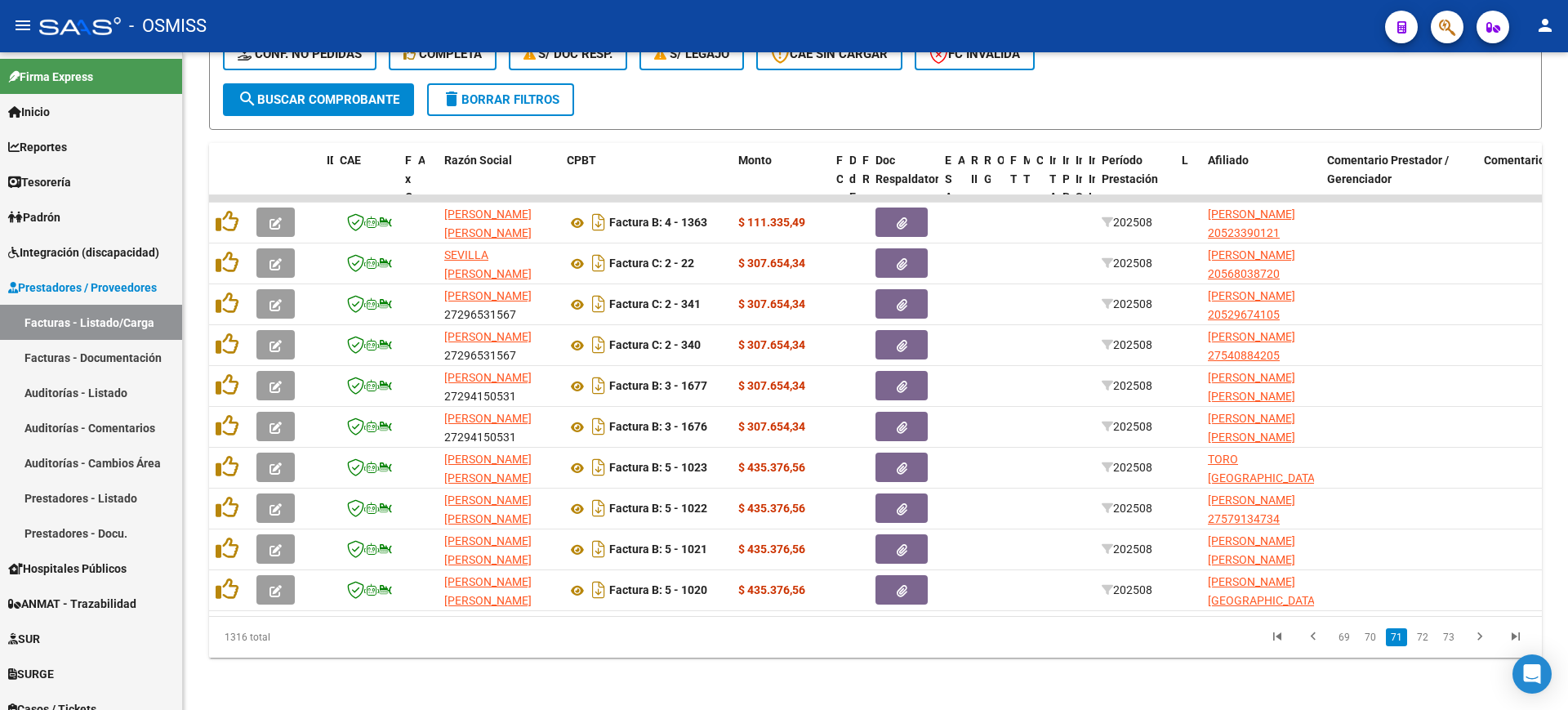
click at [1423, 640] on link "72" at bounding box center [1423, 637] width 22 height 18
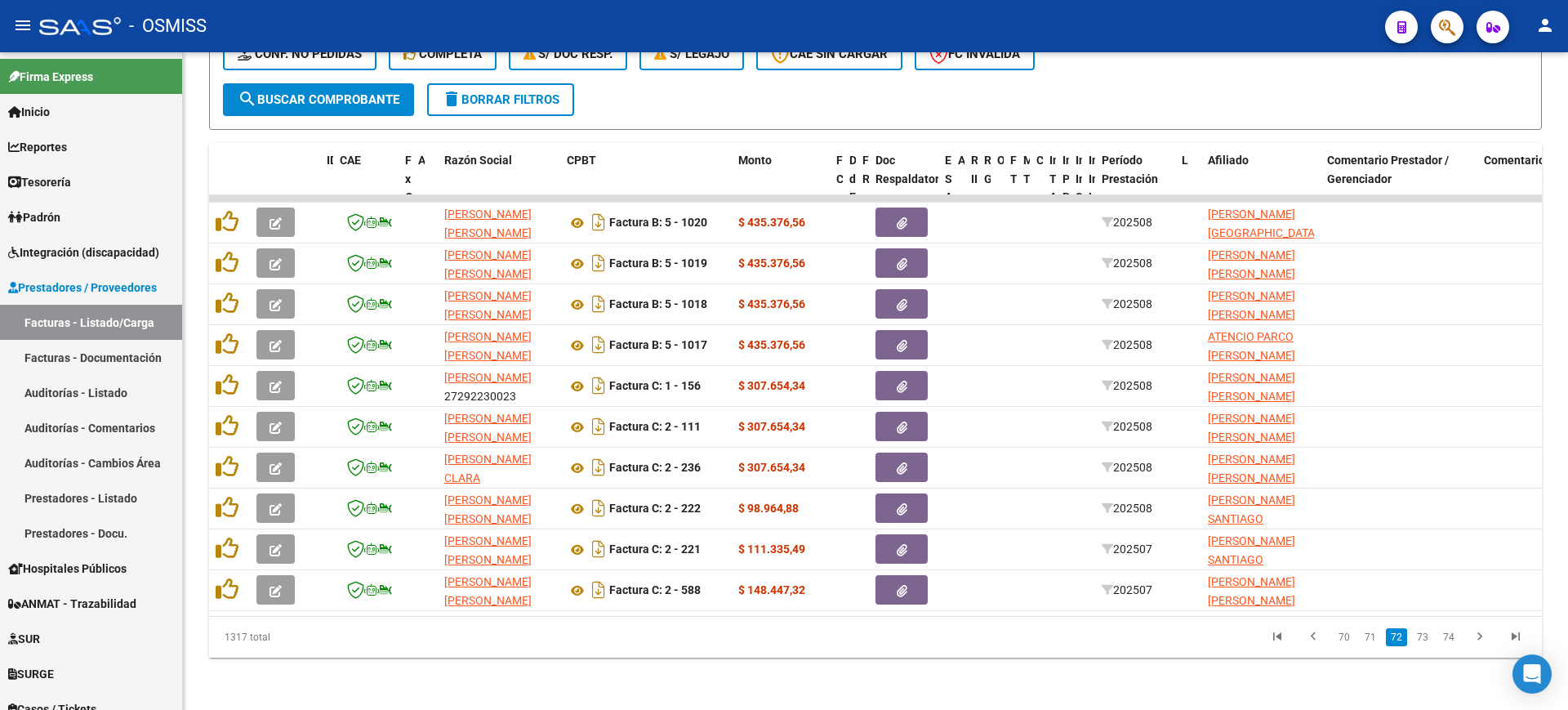
click at [1423, 640] on link "73" at bounding box center [1423, 637] width 22 height 18
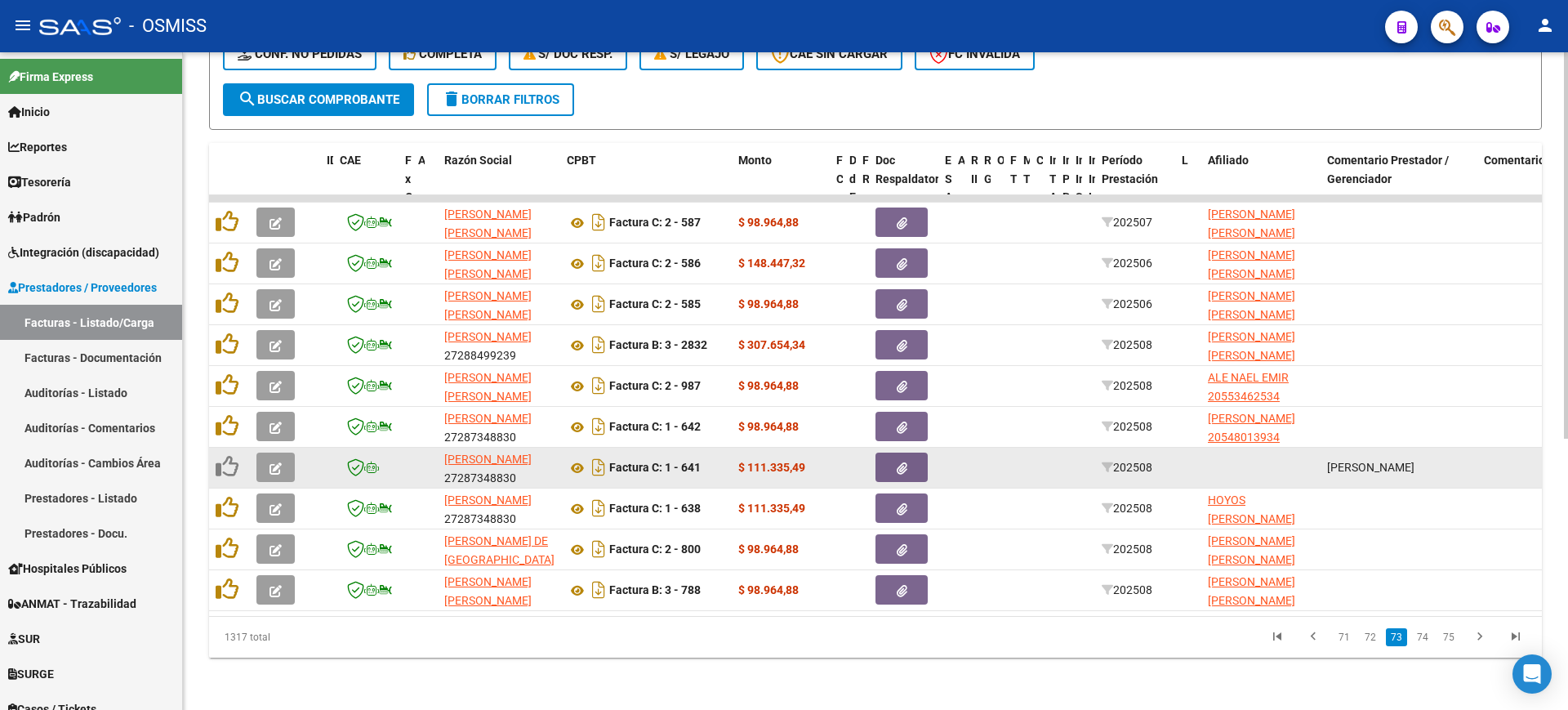
click at [256, 448] on datatable-body-cell at bounding box center [278, 467] width 57 height 40
click at [269, 452] on button "button" at bounding box center [275, 467] width 38 height 30
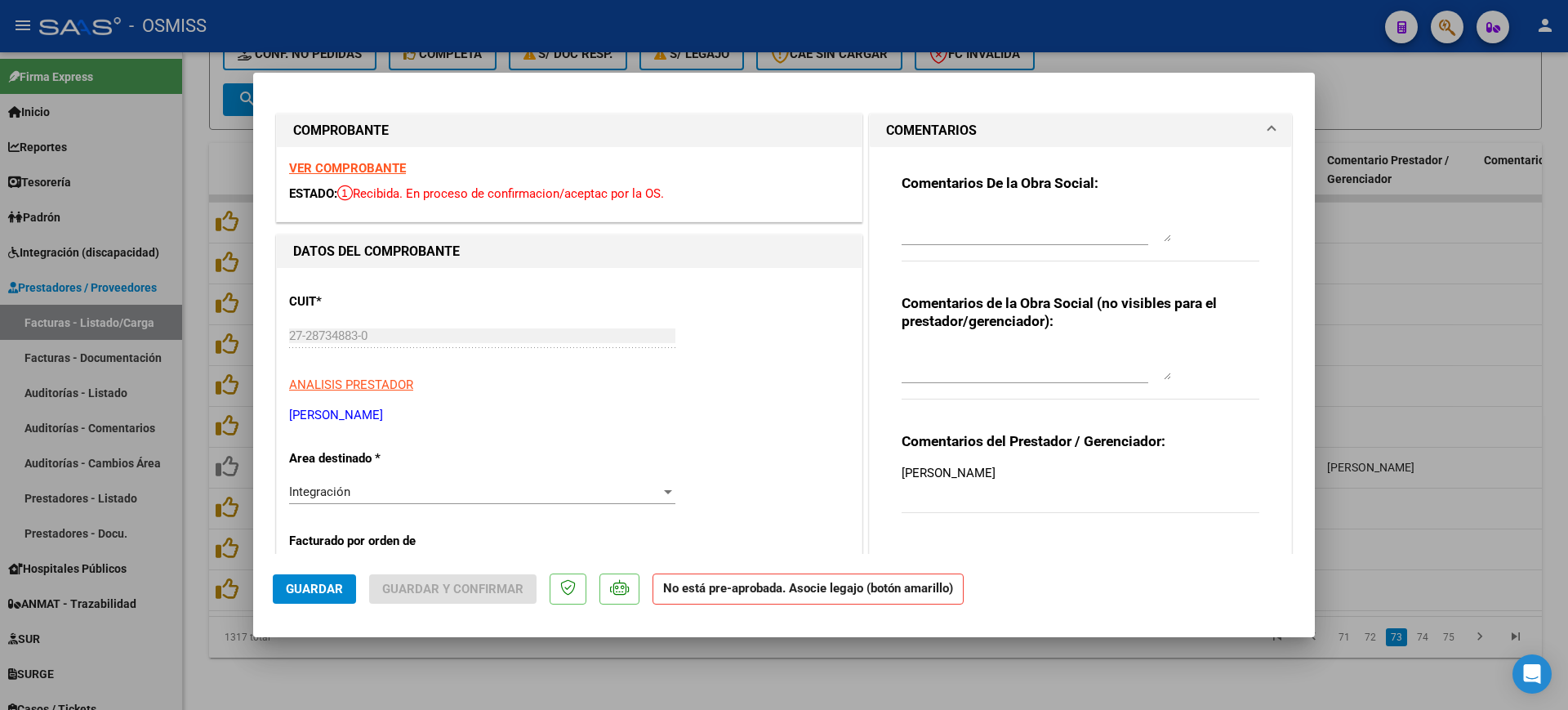
click at [393, 166] on strong "VER COMPROBANTE" at bounding box center [347, 168] width 117 height 15
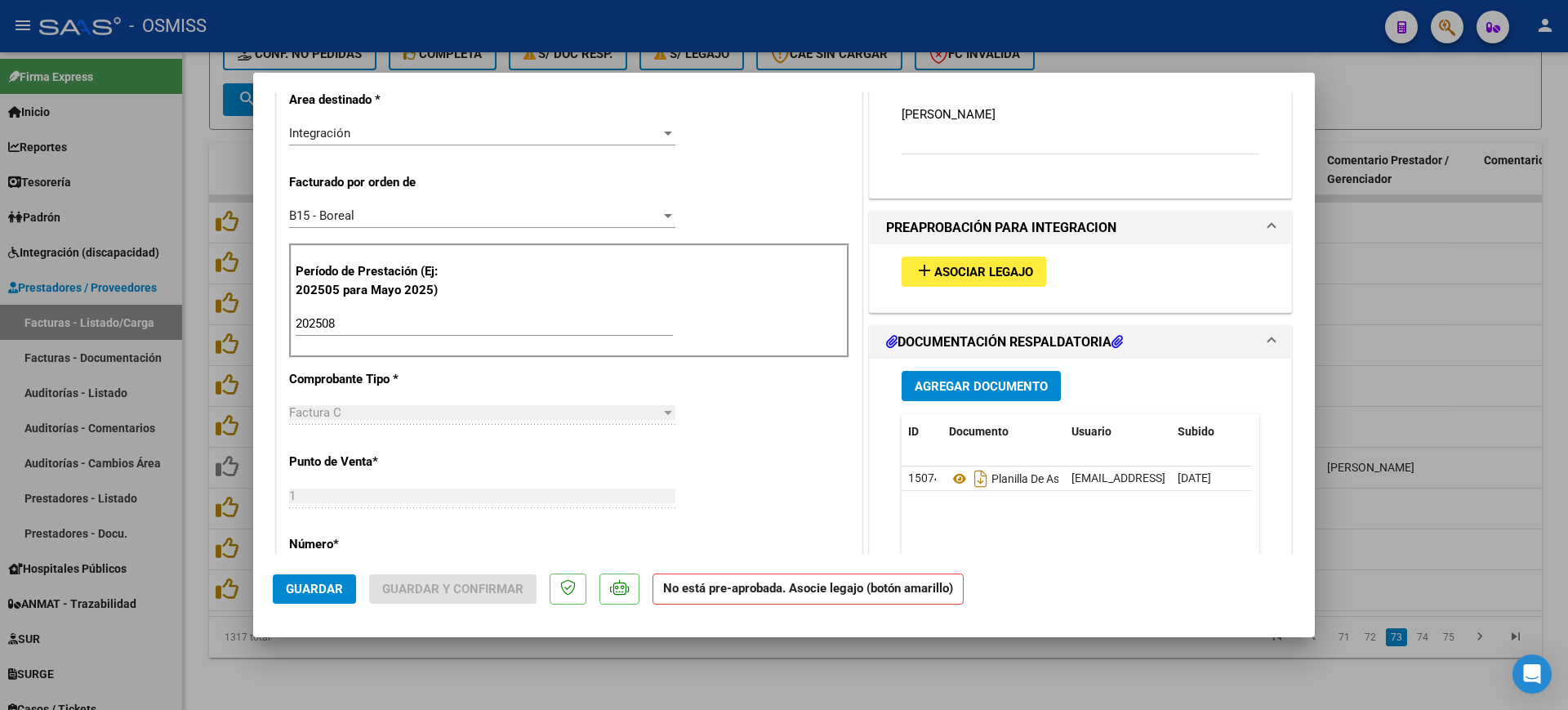
scroll to position [408, 0]
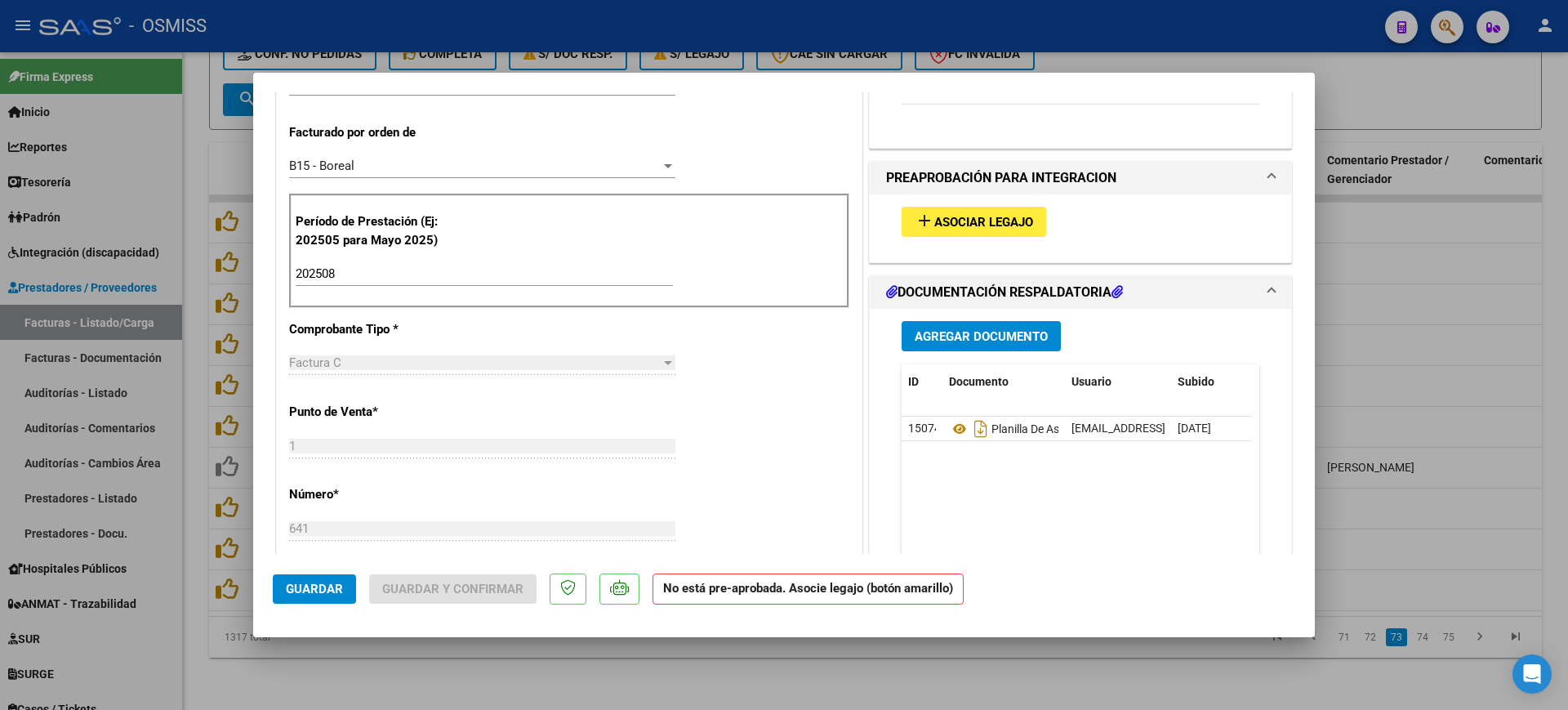
click at [965, 221] on span "Asociar Legajo" at bounding box center [984, 222] width 99 height 15
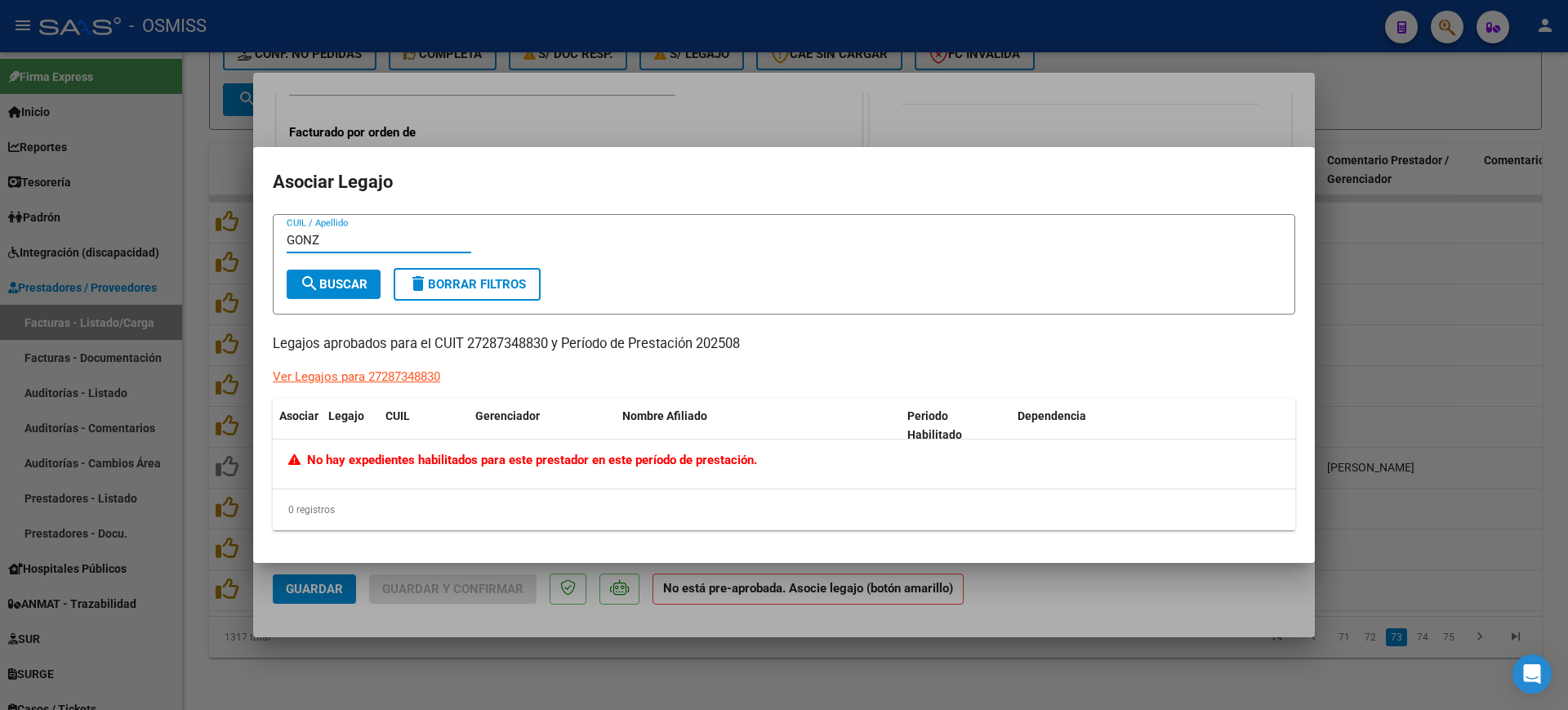
type input "GONZ"
drag, startPoint x: 1016, startPoint y: 580, endPoint x: 956, endPoint y: 466, distance: 128.8
click at [1016, 580] on div at bounding box center [784, 355] width 1568 height 710
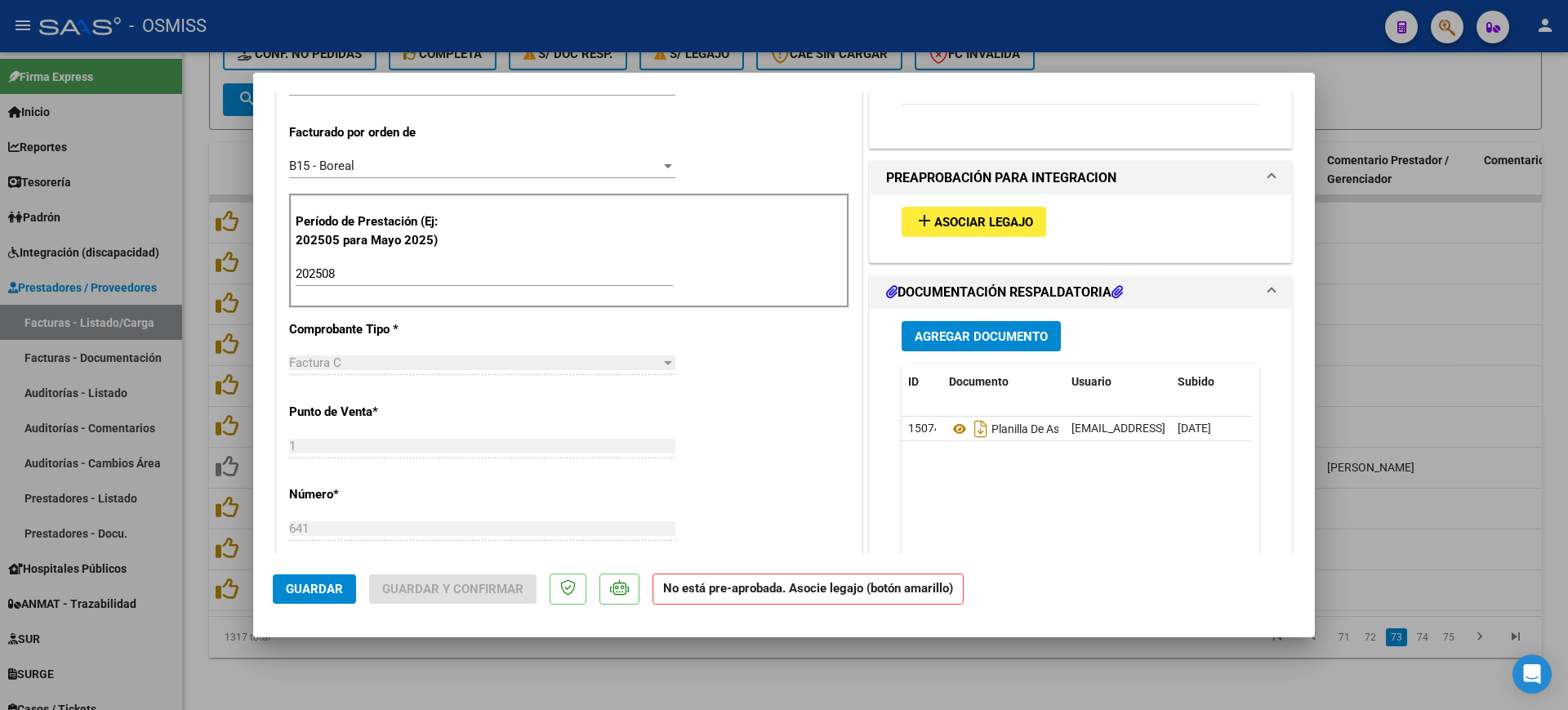
scroll to position [0, 0]
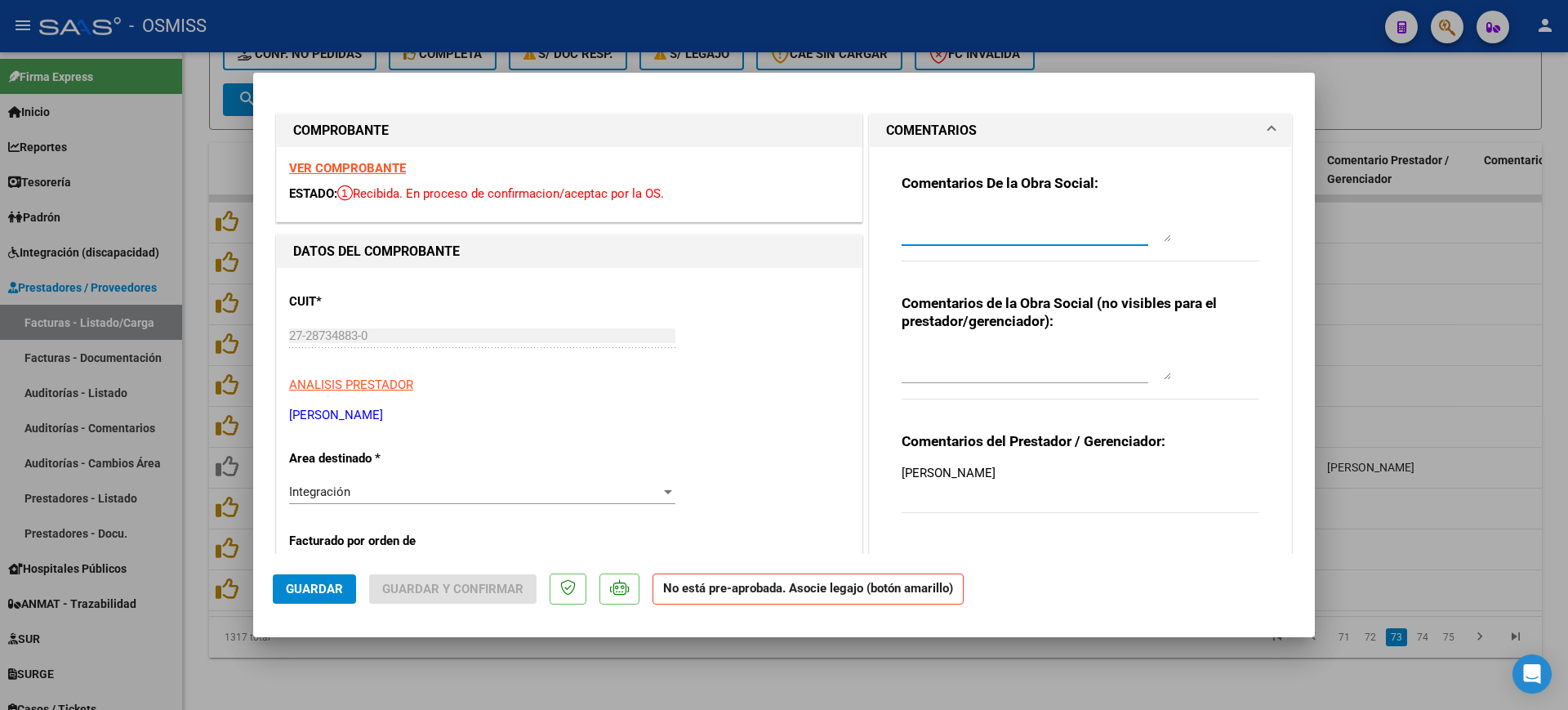
click at [967, 213] on textarea at bounding box center [1036, 225] width 269 height 32
type textarea "[PERSON_NAME]"
click at [333, 587] on span "Guardar" at bounding box center [315, 589] width 57 height 15
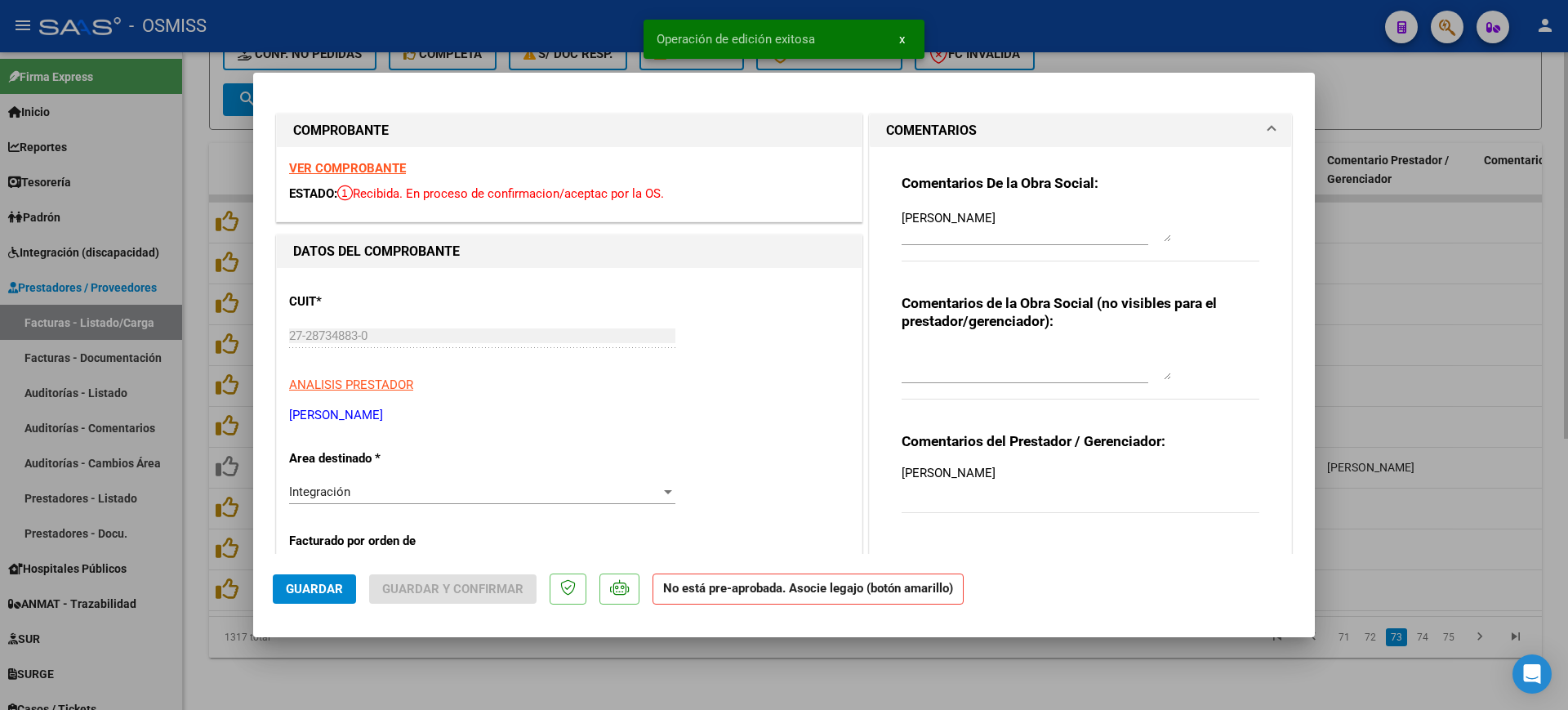
drag, startPoint x: 794, startPoint y: 659, endPoint x: 787, endPoint y: 652, distance: 9.9
click at [794, 658] on div at bounding box center [784, 355] width 1568 height 710
type input "$ 0,00"
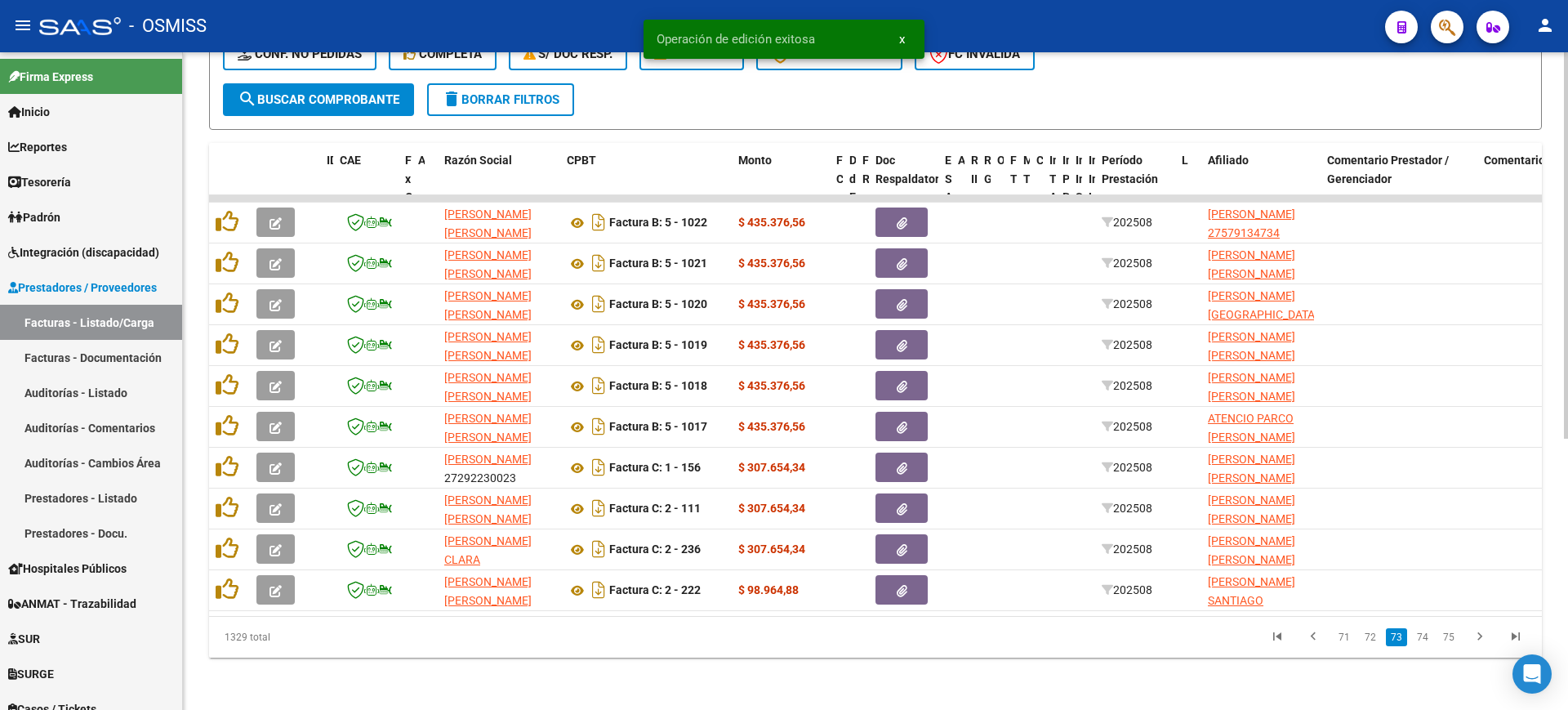
click at [1426, 633] on link "74" at bounding box center [1423, 637] width 22 height 18
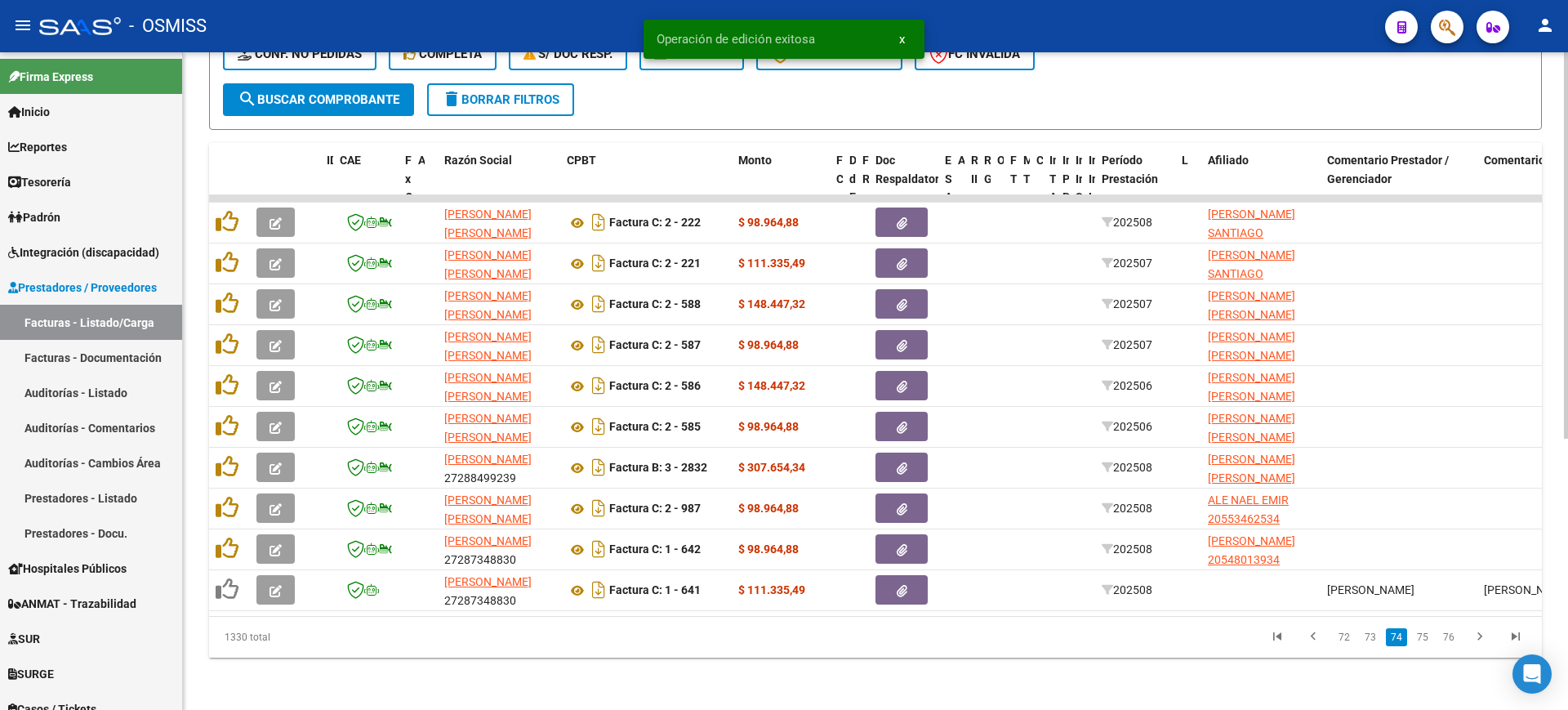
click at [1426, 641] on link "75" at bounding box center [1423, 637] width 22 height 18
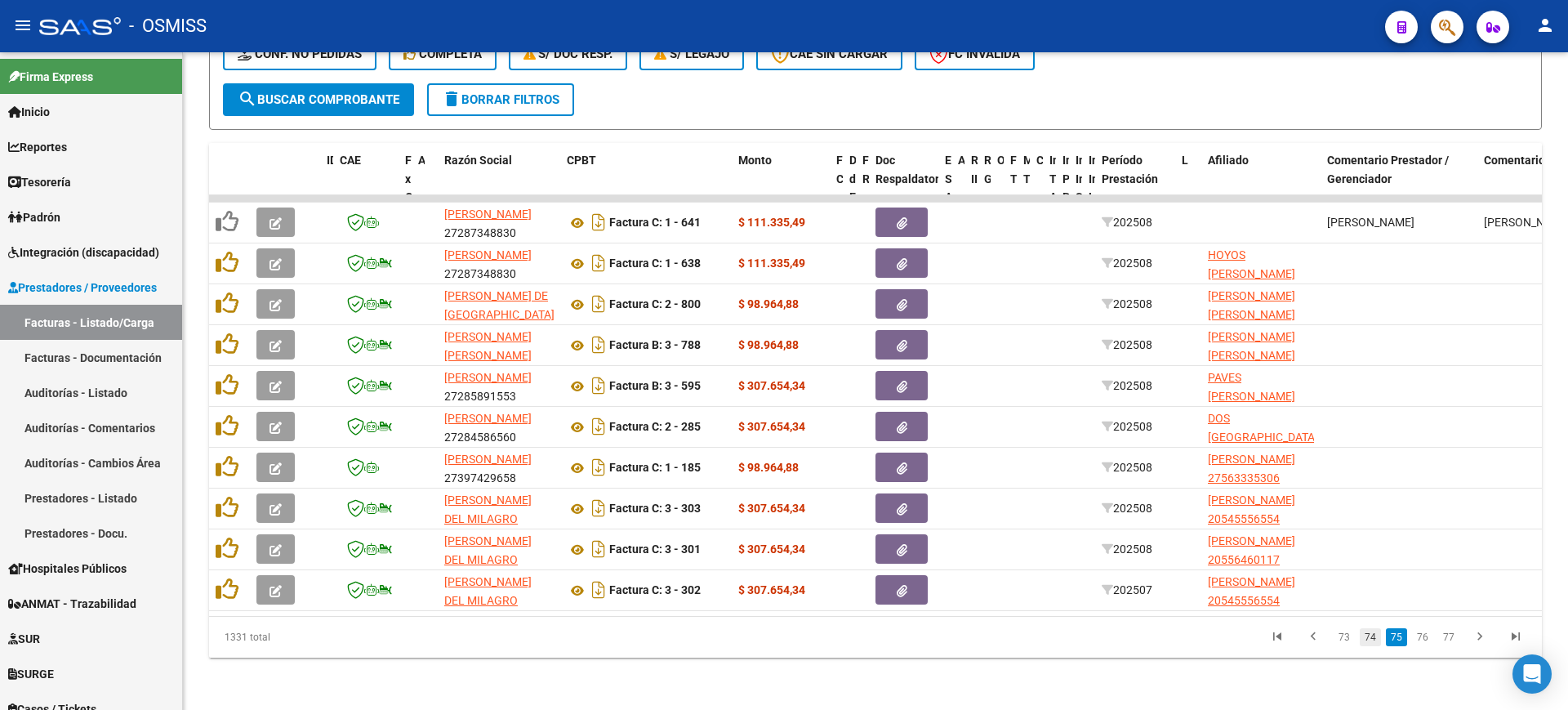
click at [1379, 636] on link "74" at bounding box center [1370, 637] width 22 height 18
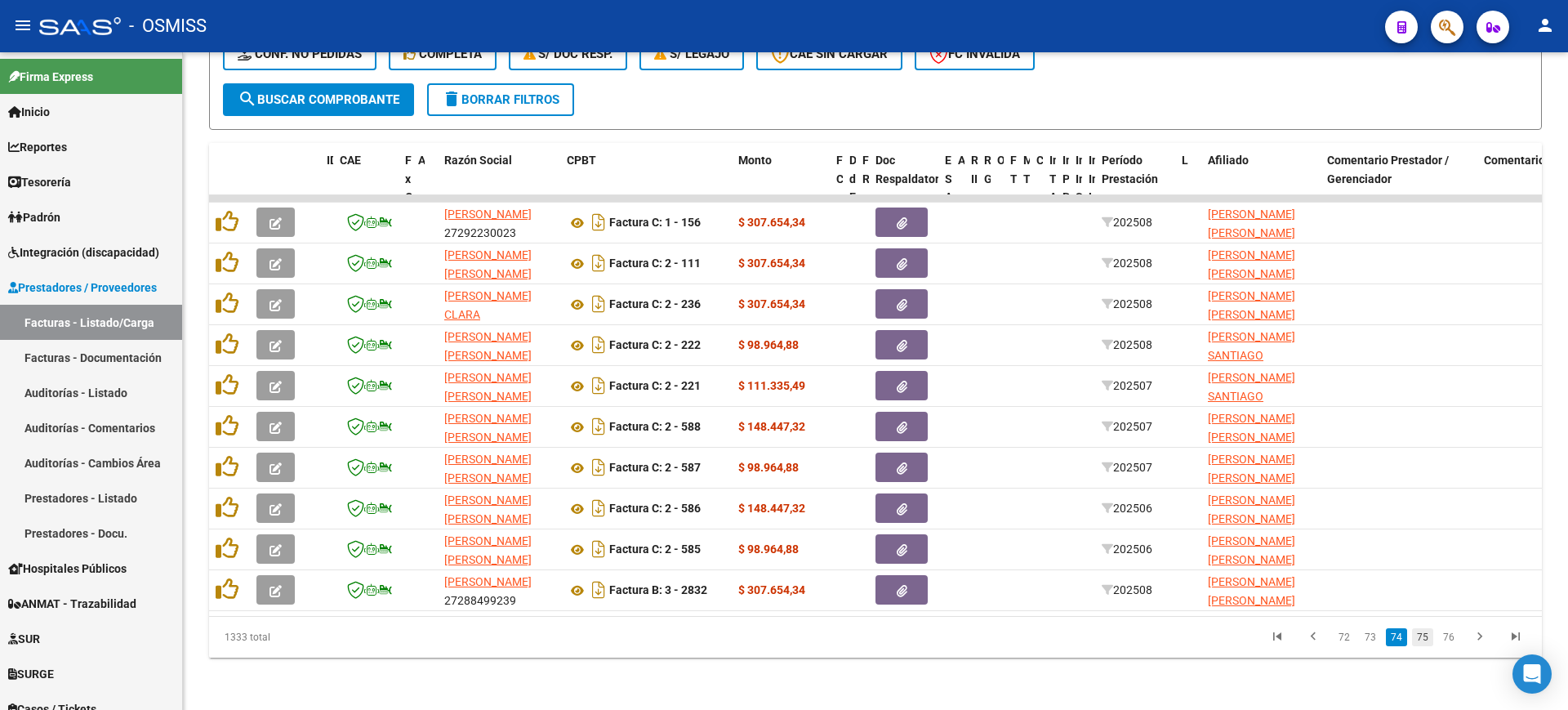
click at [1421, 639] on link "75" at bounding box center [1423, 637] width 22 height 18
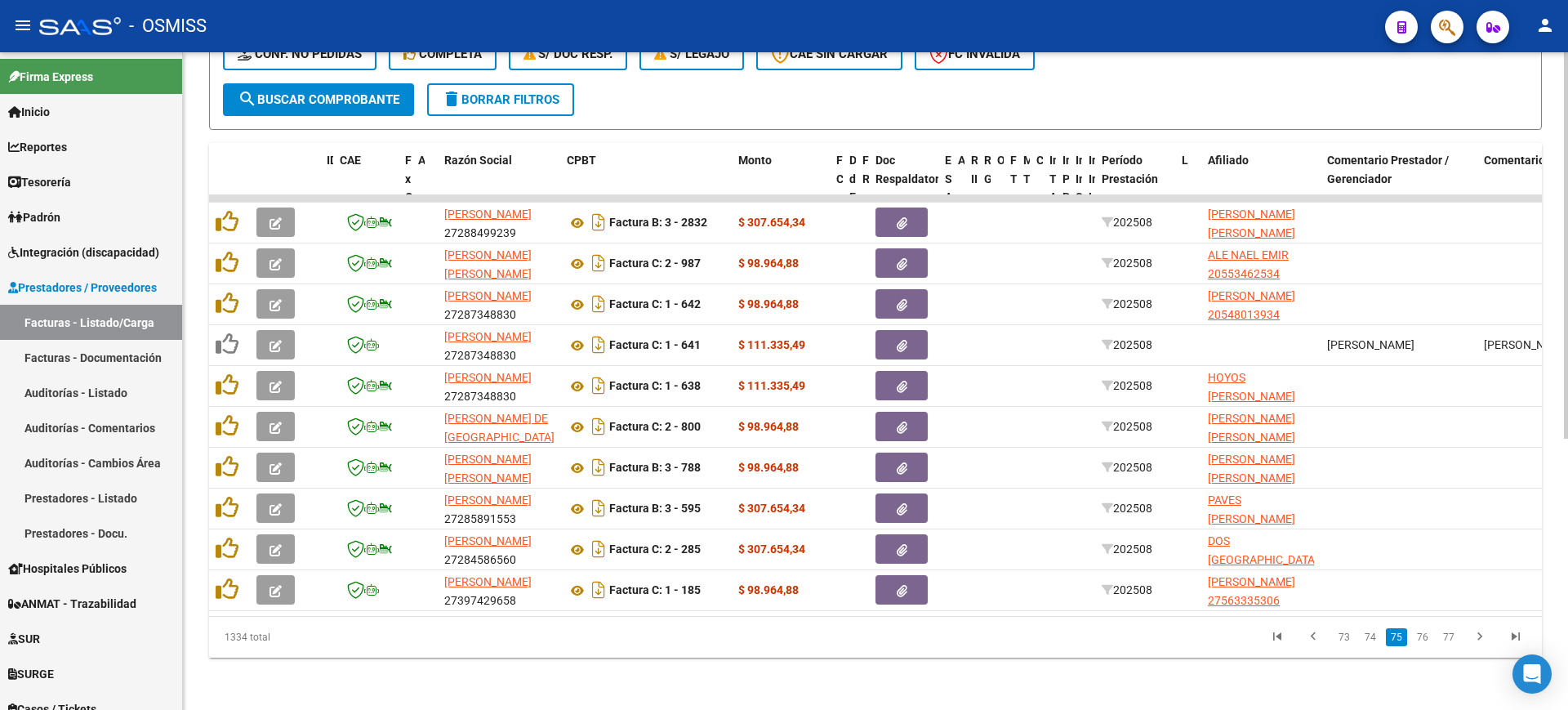
click at [1421, 639] on link "76" at bounding box center [1423, 637] width 22 height 18
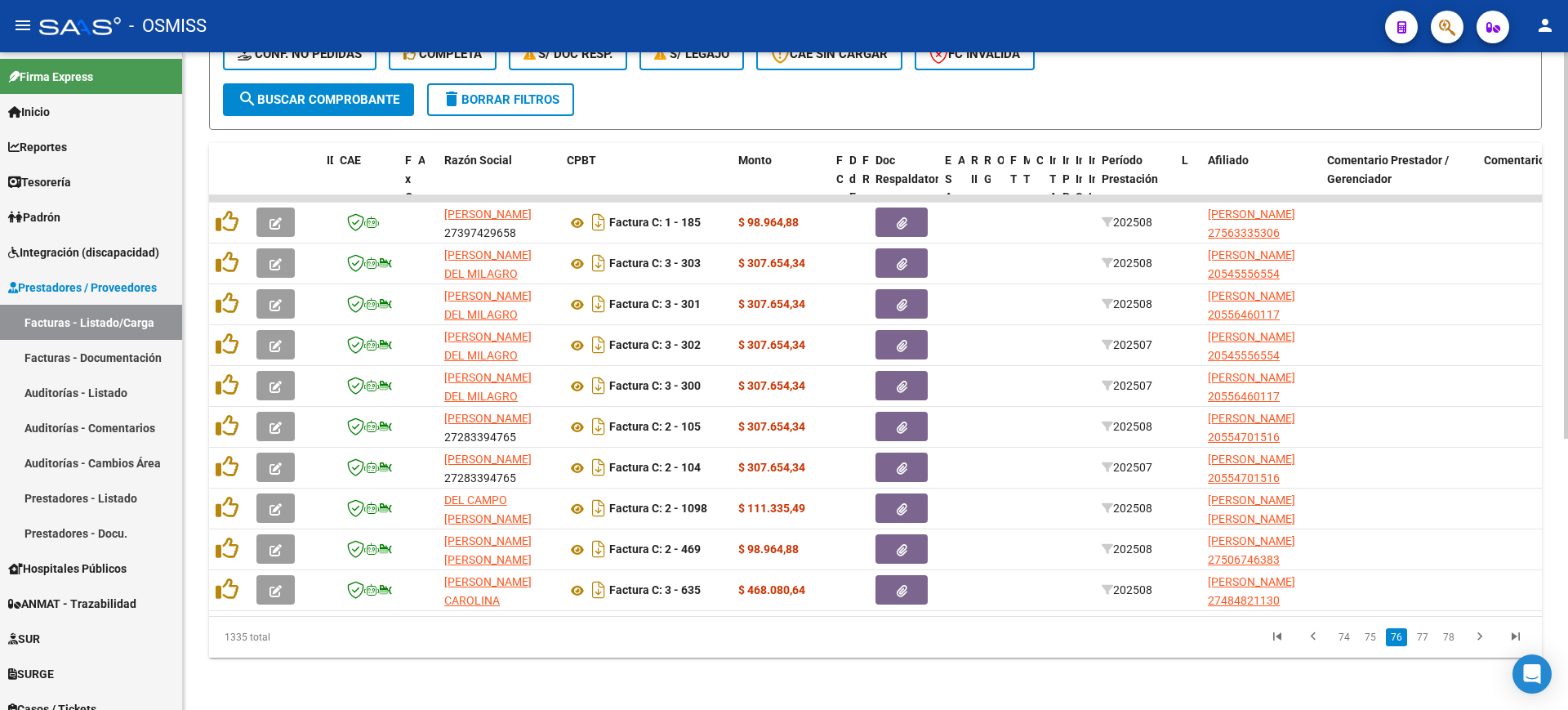
click at [1421, 639] on link "77" at bounding box center [1423, 637] width 22 height 18
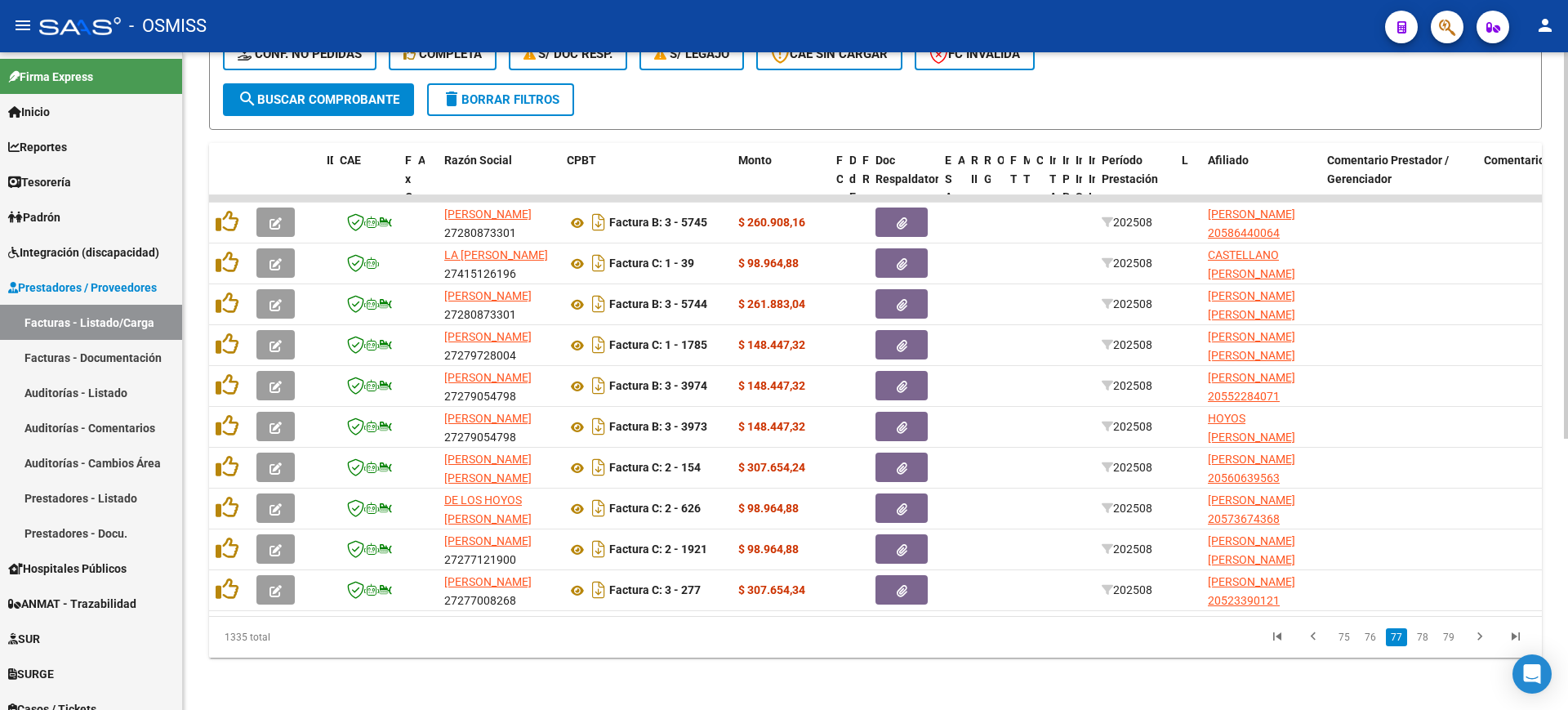
click at [1421, 639] on link "78" at bounding box center [1423, 637] width 22 height 18
click at [1421, 639] on link "79" at bounding box center [1423, 637] width 22 height 18
click at [1421, 639] on link "80" at bounding box center [1423, 637] width 22 height 18
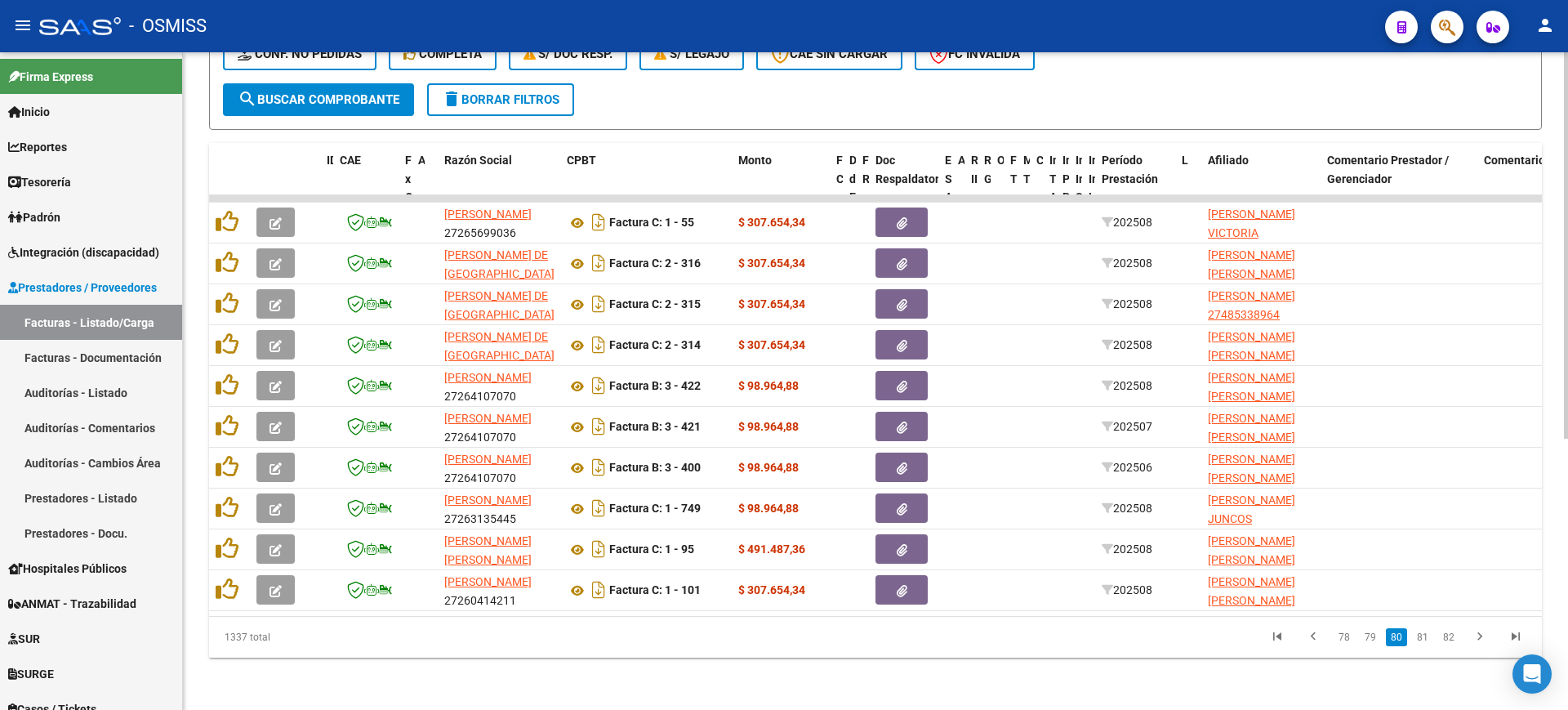
click at [1421, 639] on link "81" at bounding box center [1423, 637] width 22 height 18
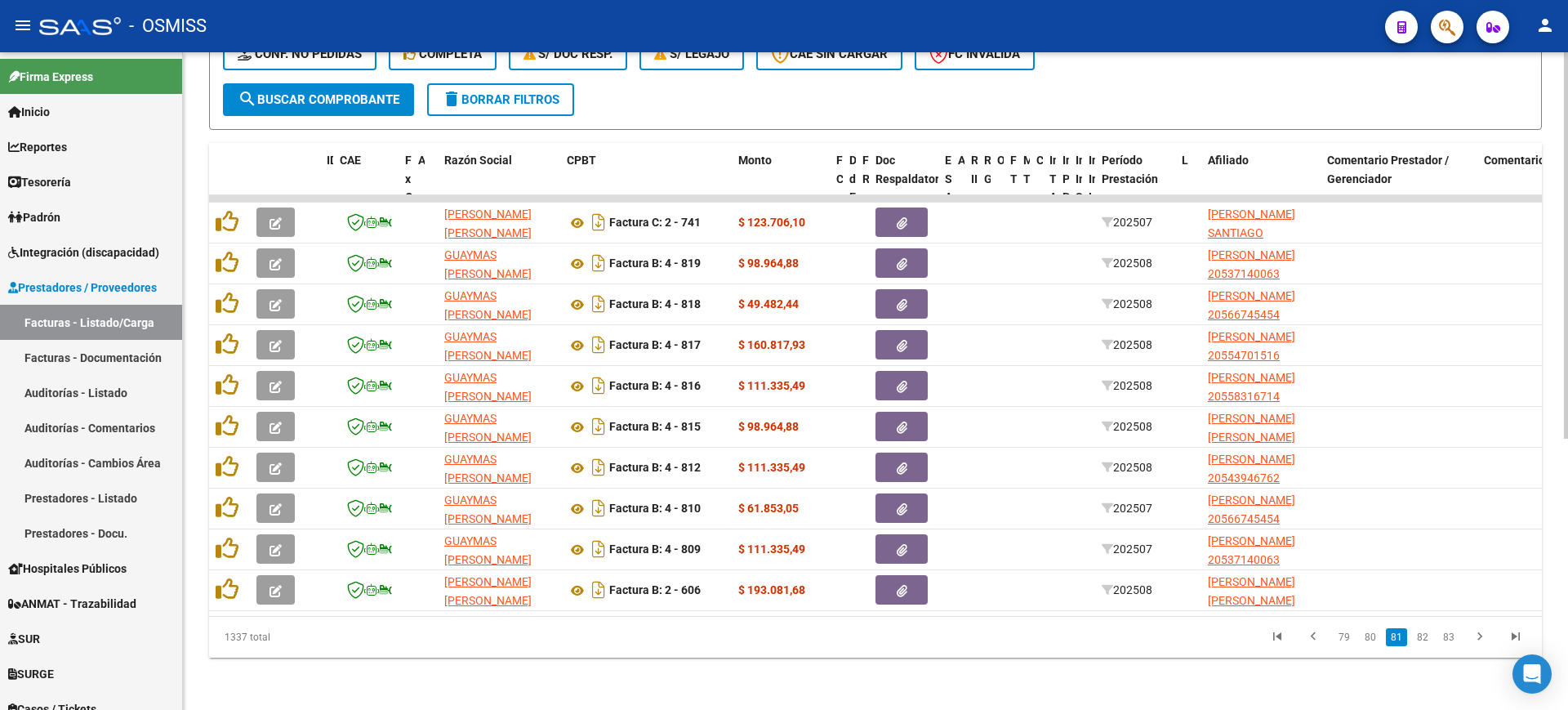
click at [1421, 639] on link "82" at bounding box center [1423, 637] width 22 height 18
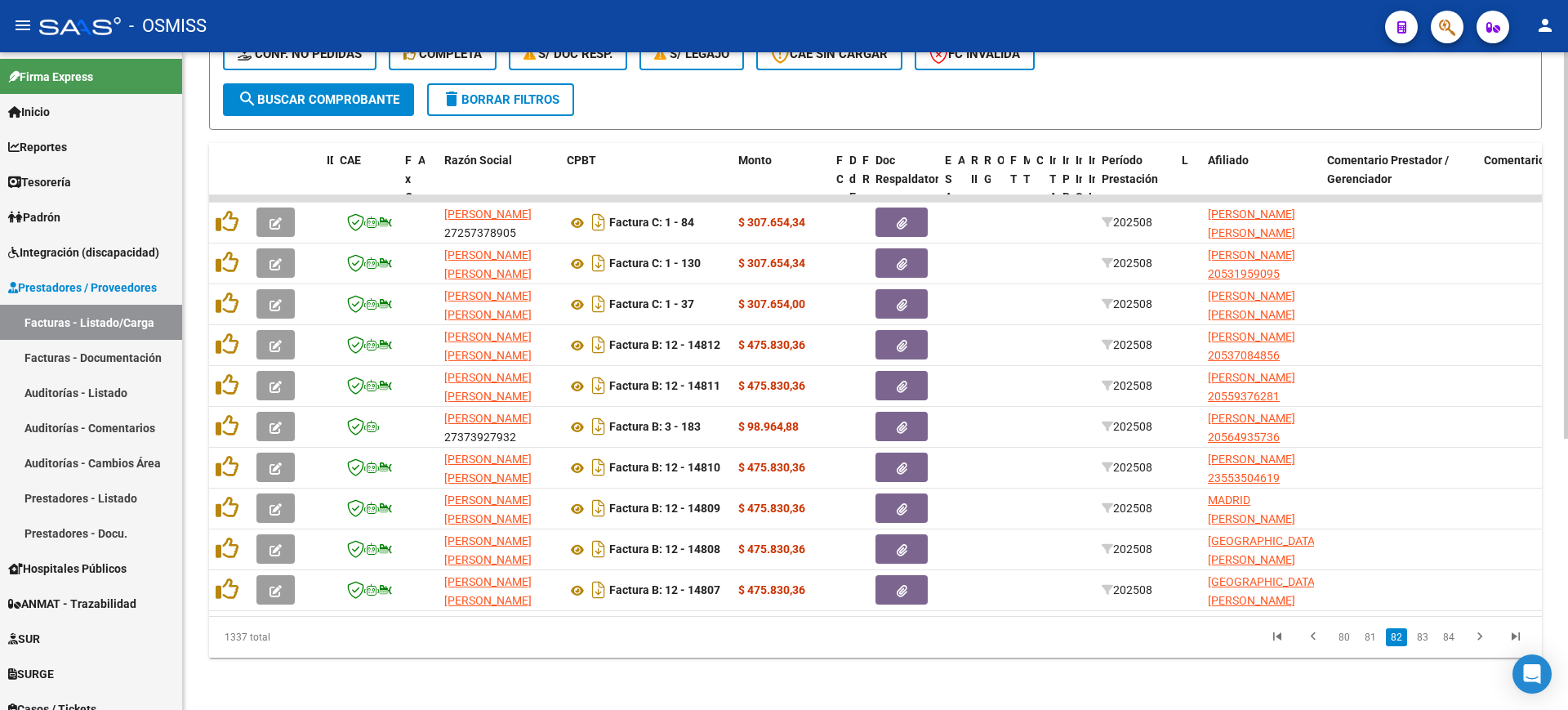
click at [1421, 639] on link "83" at bounding box center [1423, 637] width 22 height 18
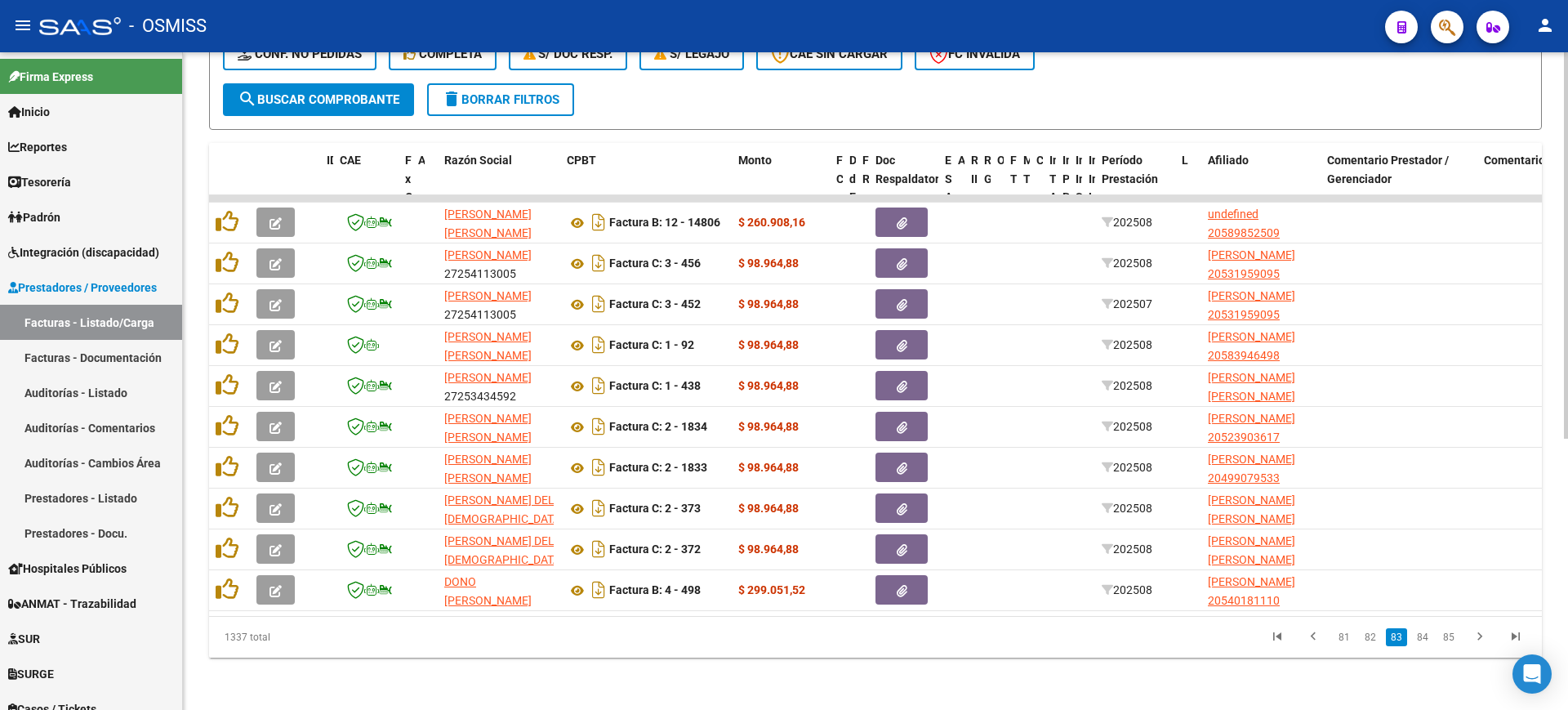
click at [1421, 639] on link "84" at bounding box center [1423, 637] width 22 height 18
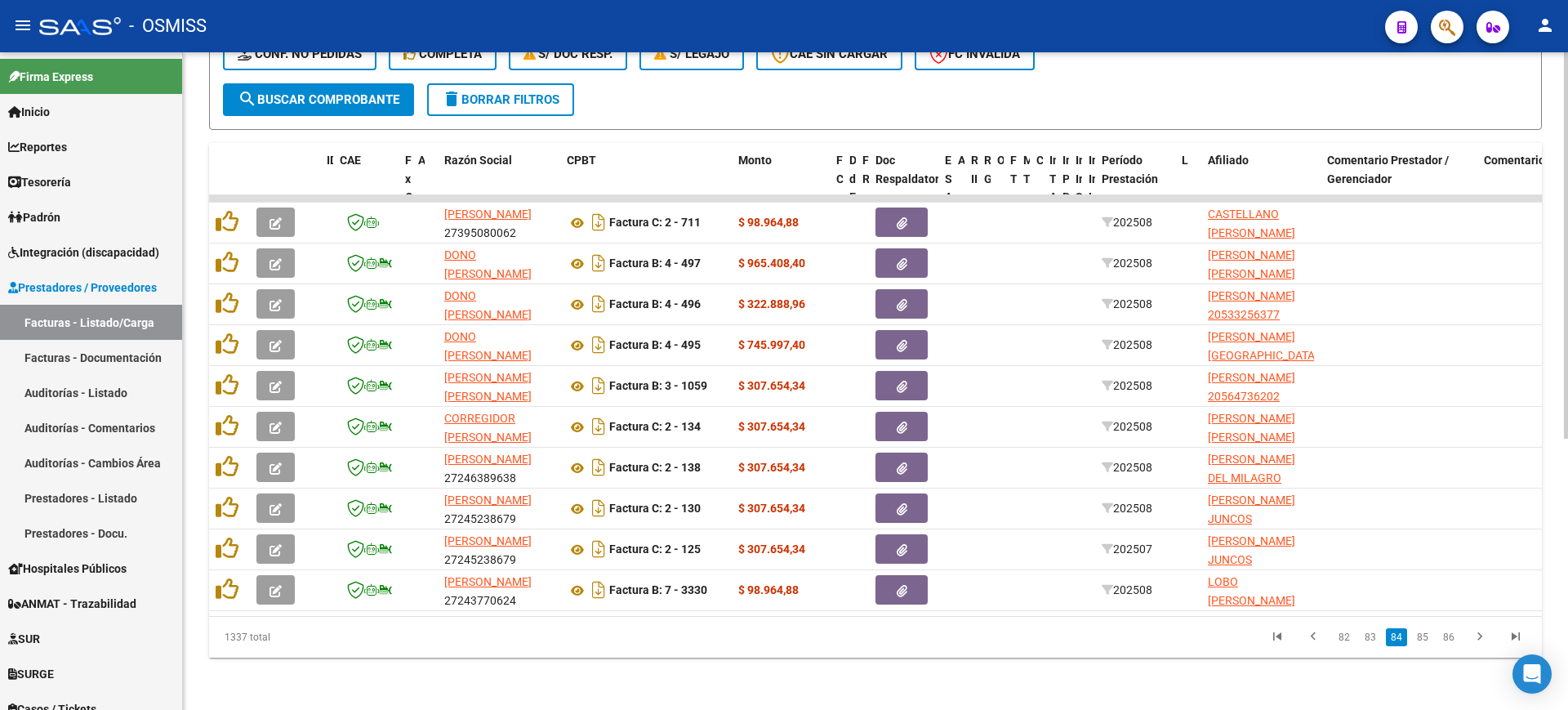
click at [1421, 639] on link "85" at bounding box center [1423, 637] width 22 height 18
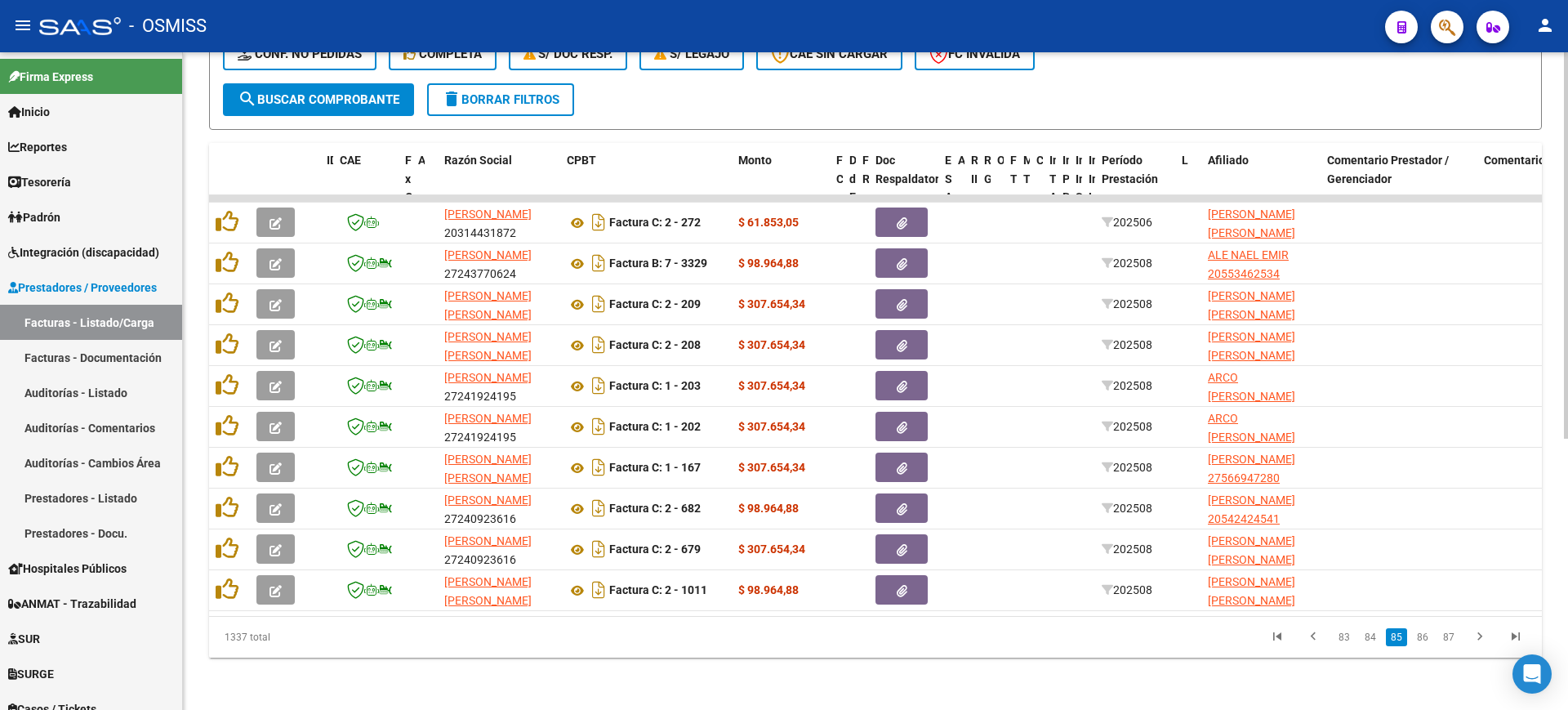
click at [1421, 639] on link "86" at bounding box center [1423, 637] width 22 height 18
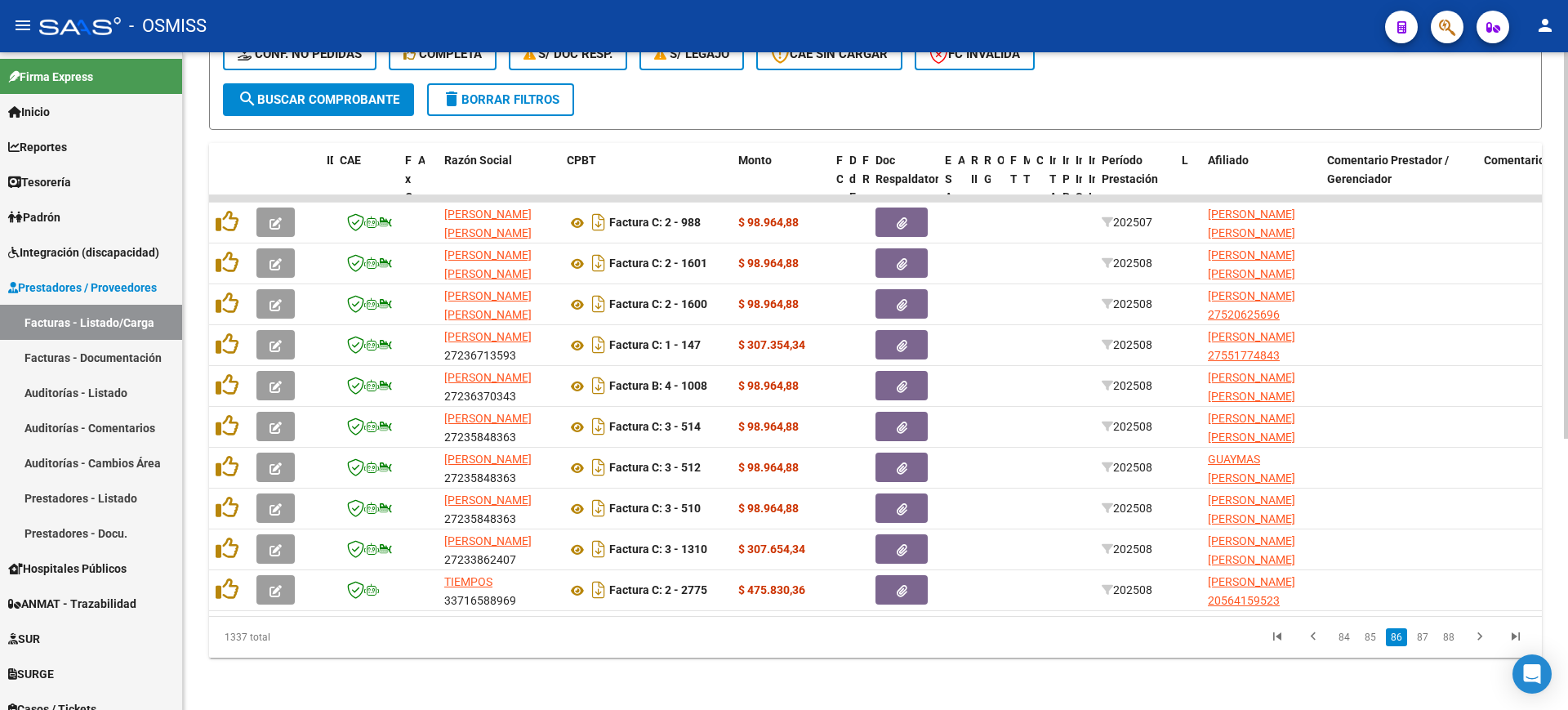
click at [1421, 639] on link "87" at bounding box center [1423, 637] width 22 height 18
click at [1421, 639] on link "88" at bounding box center [1423, 637] width 22 height 18
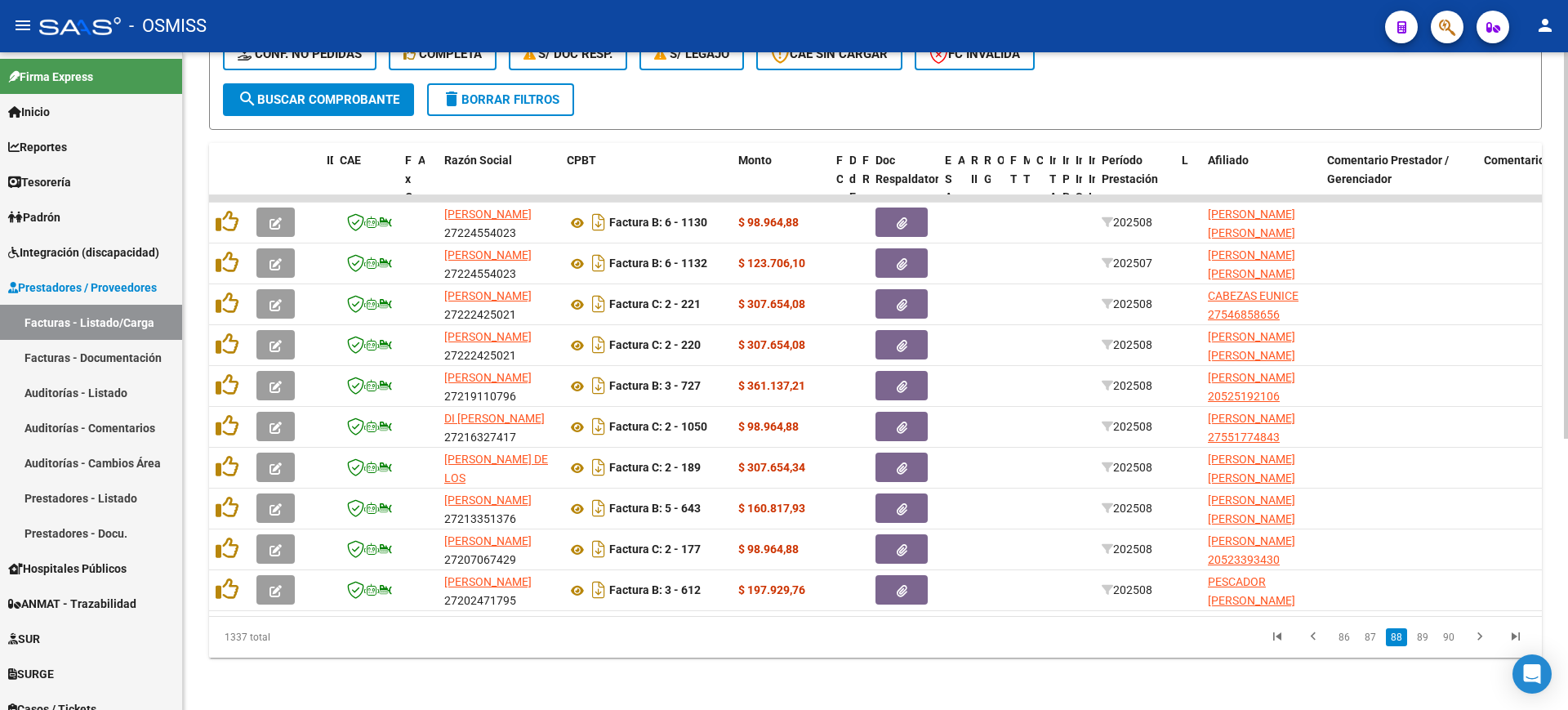
click at [1421, 639] on link "89" at bounding box center [1423, 637] width 22 height 18
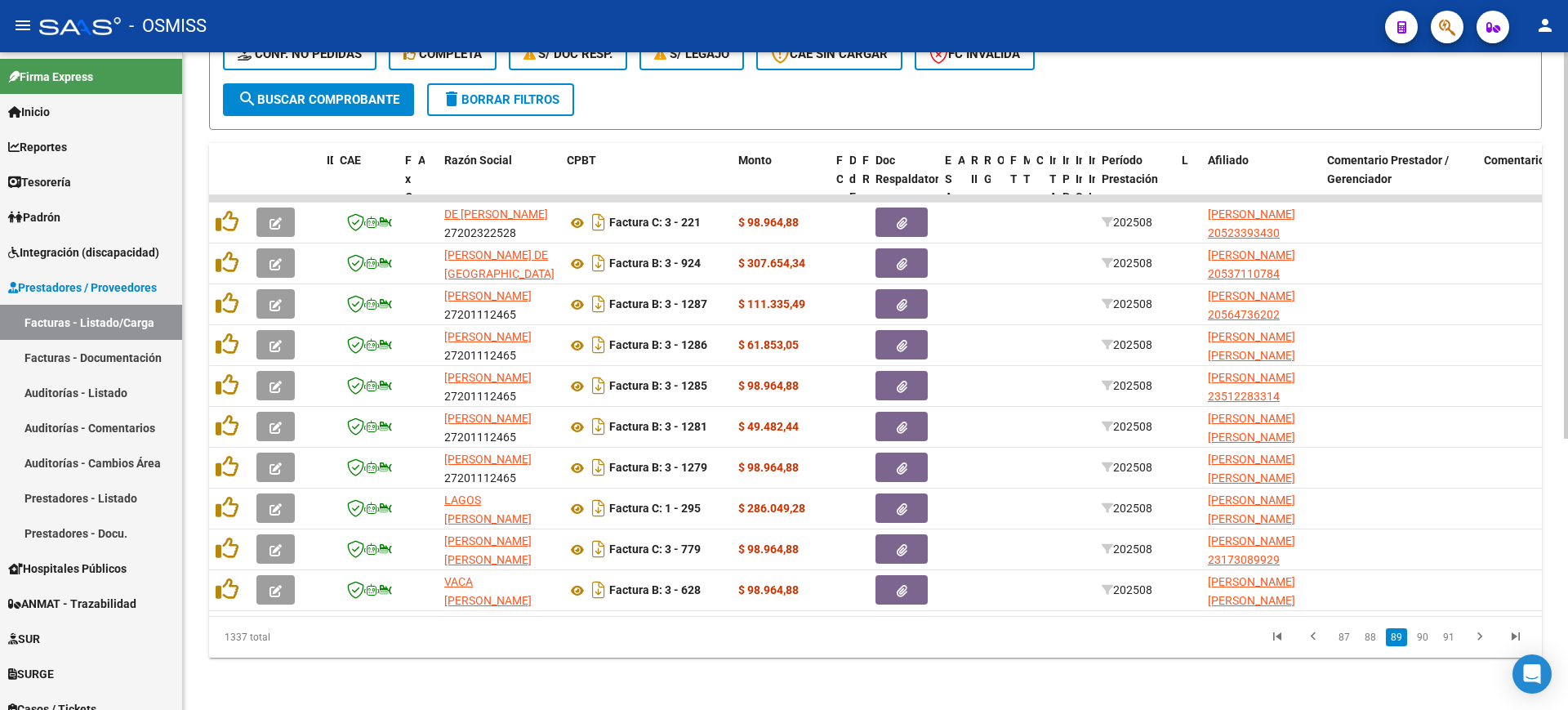
click at [1421, 639] on link "90" at bounding box center [1423, 637] width 22 height 18
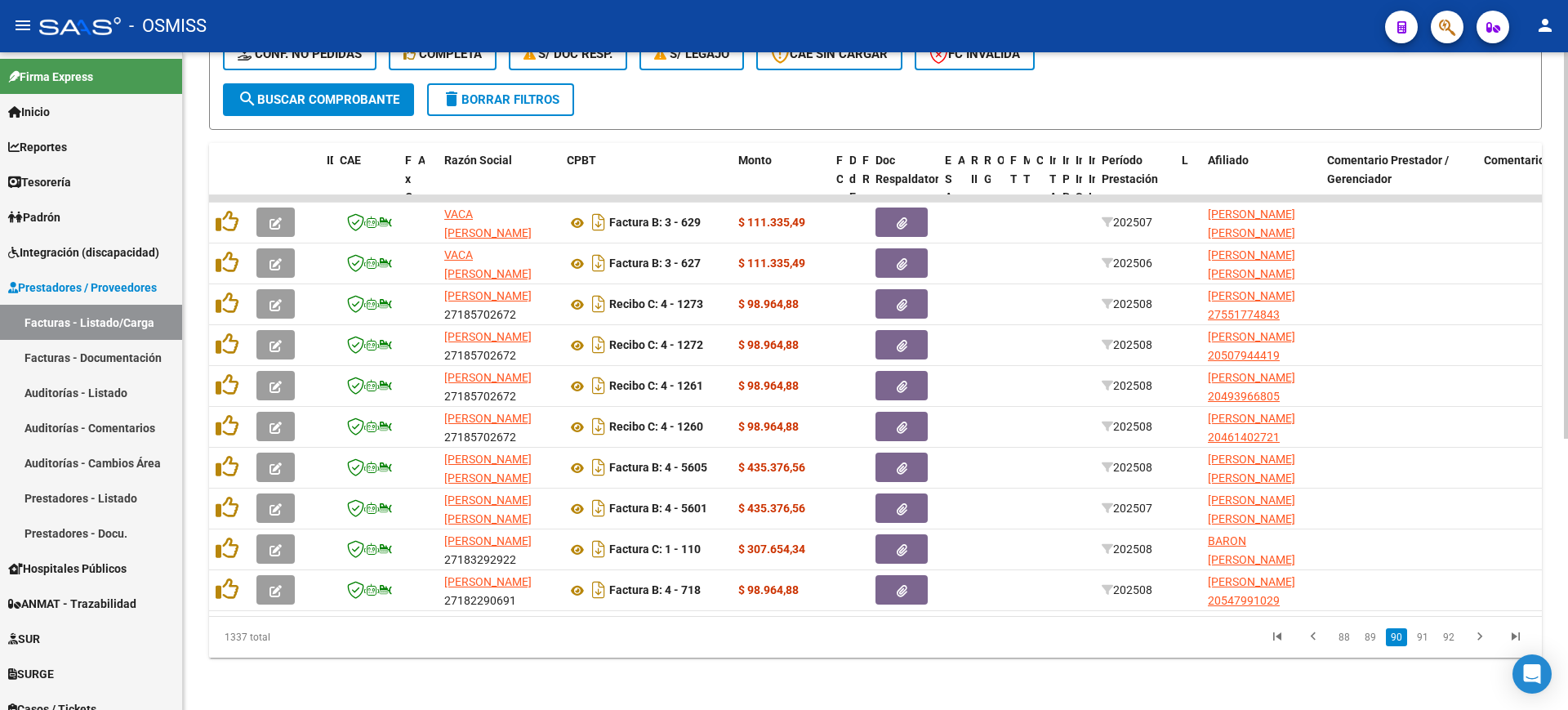
click at [1421, 639] on link "91" at bounding box center [1423, 637] width 22 height 18
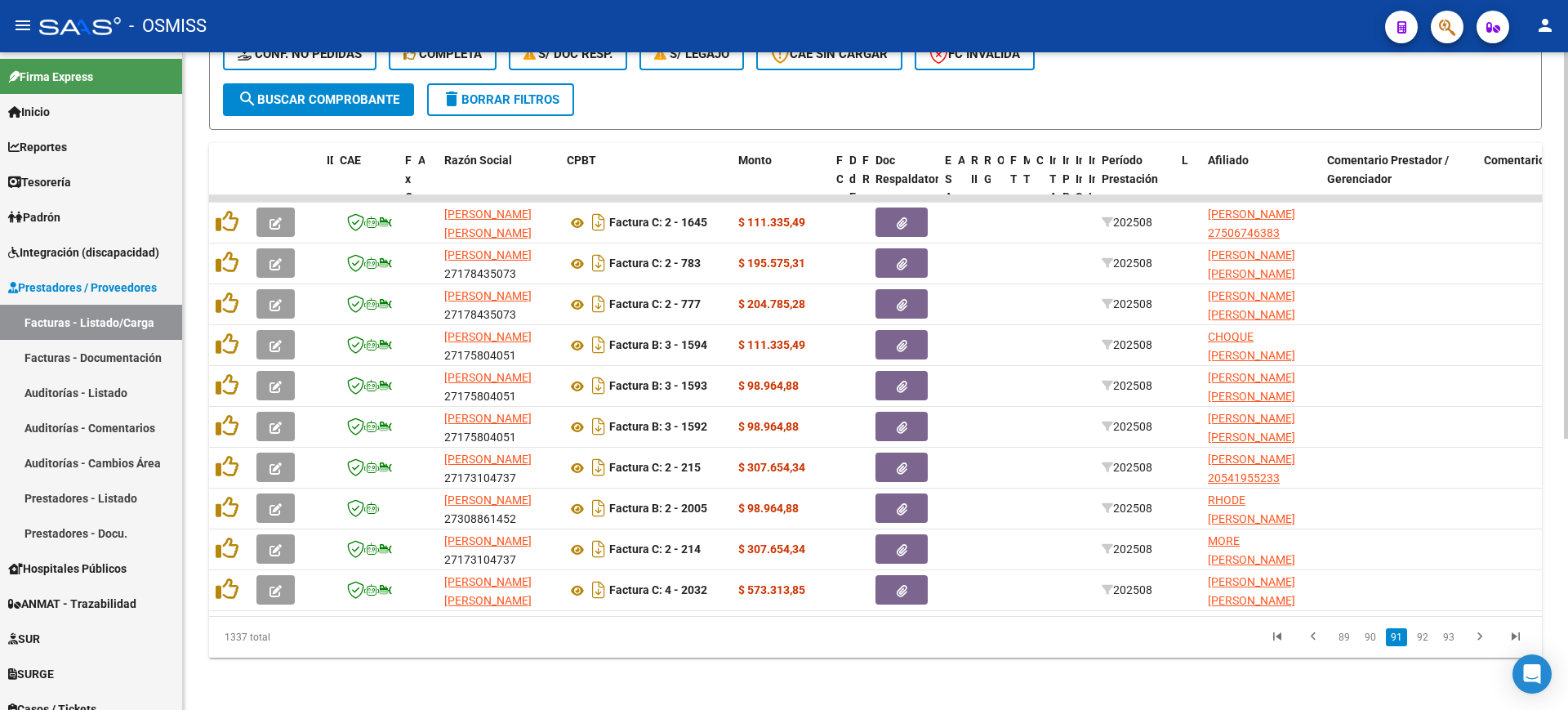
click at [1421, 639] on link "92" at bounding box center [1423, 637] width 22 height 18
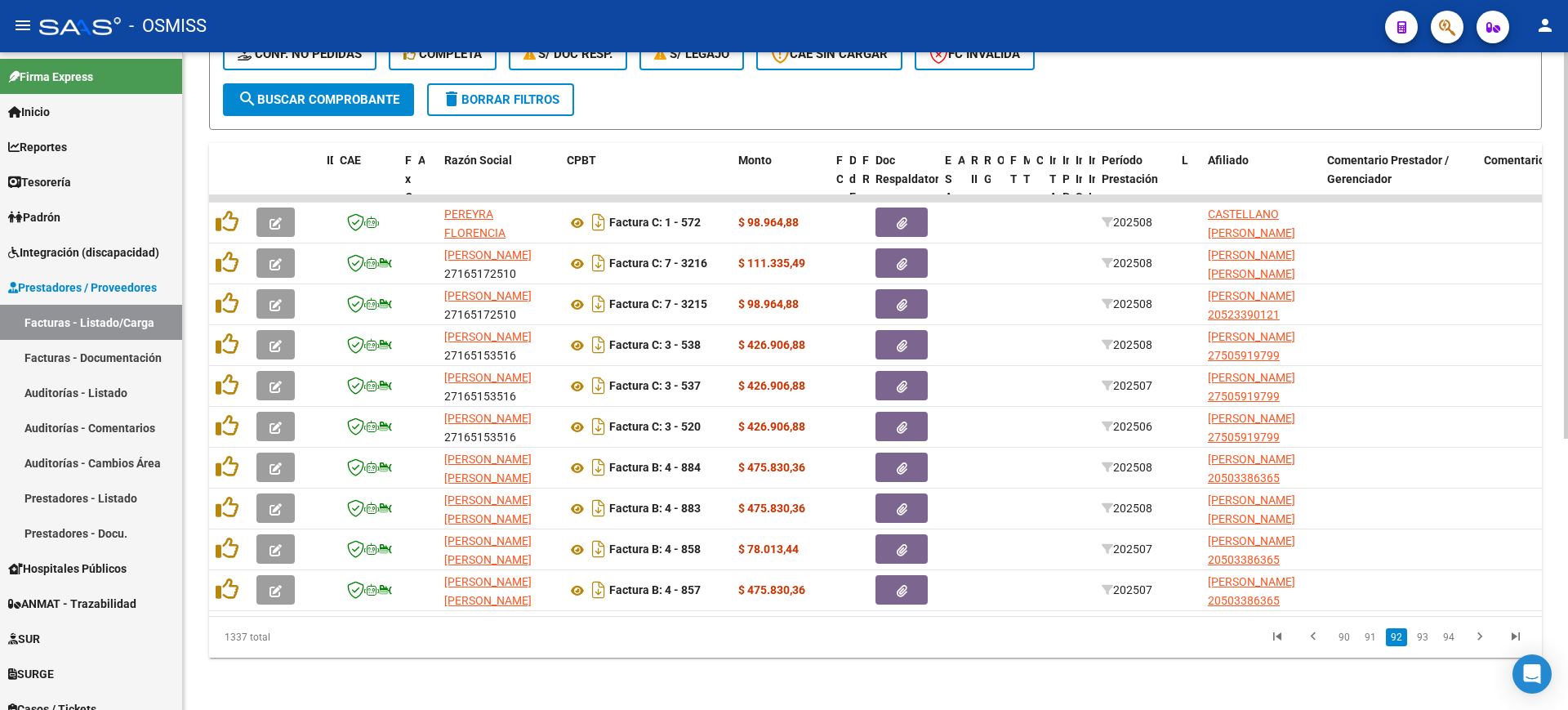
click at [1421, 639] on link "93" at bounding box center [1423, 637] width 22 height 18
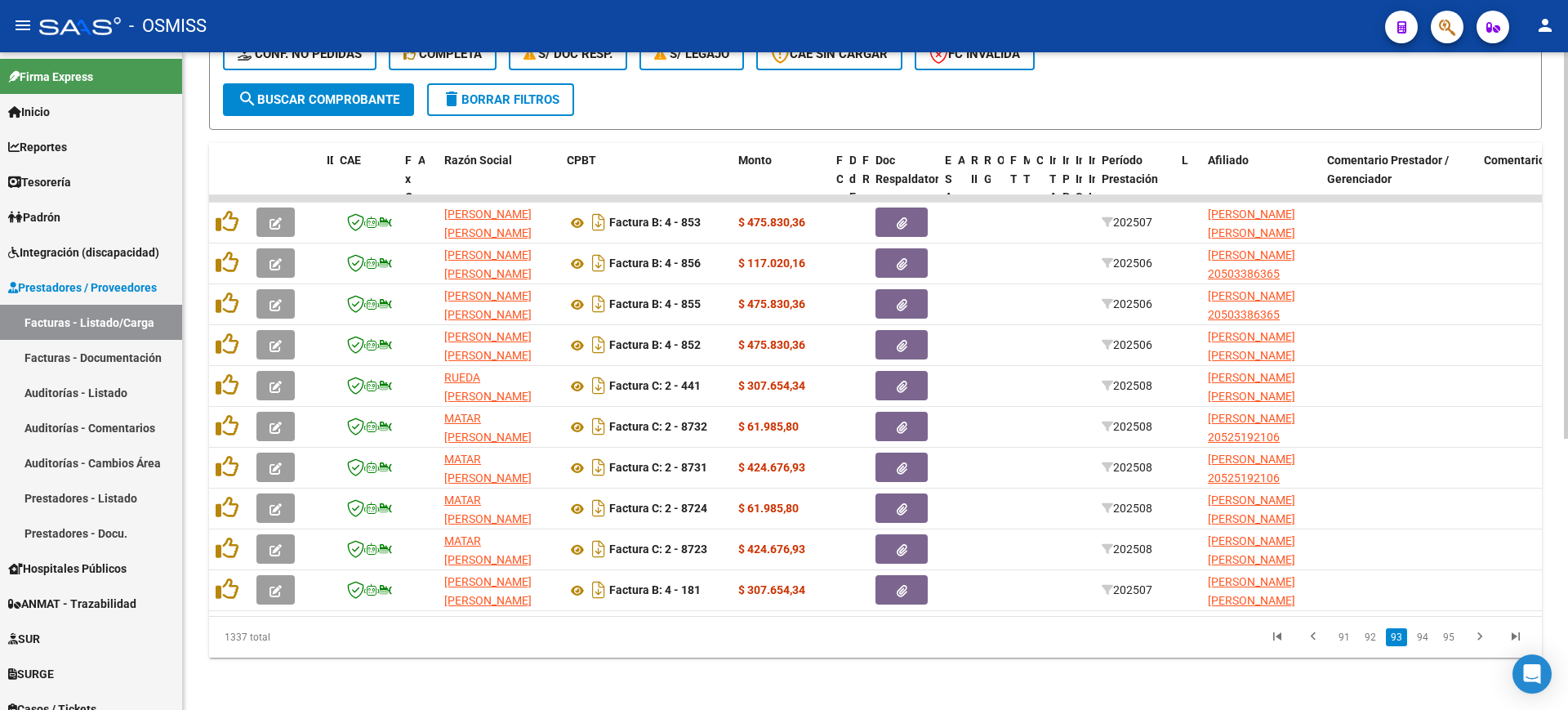
click at [1421, 639] on link "94" at bounding box center [1423, 637] width 22 height 18
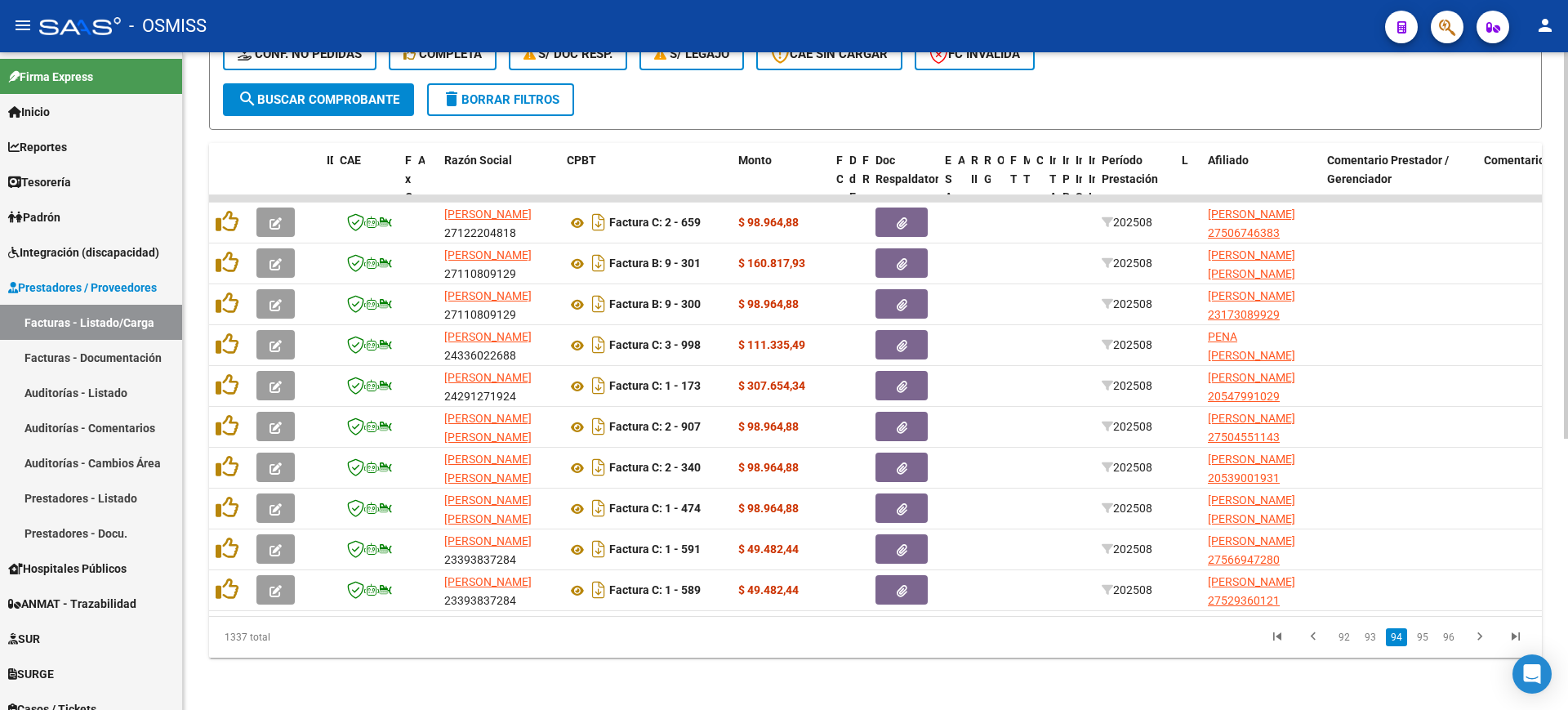
click at [1421, 639] on link "95" at bounding box center [1423, 637] width 22 height 18
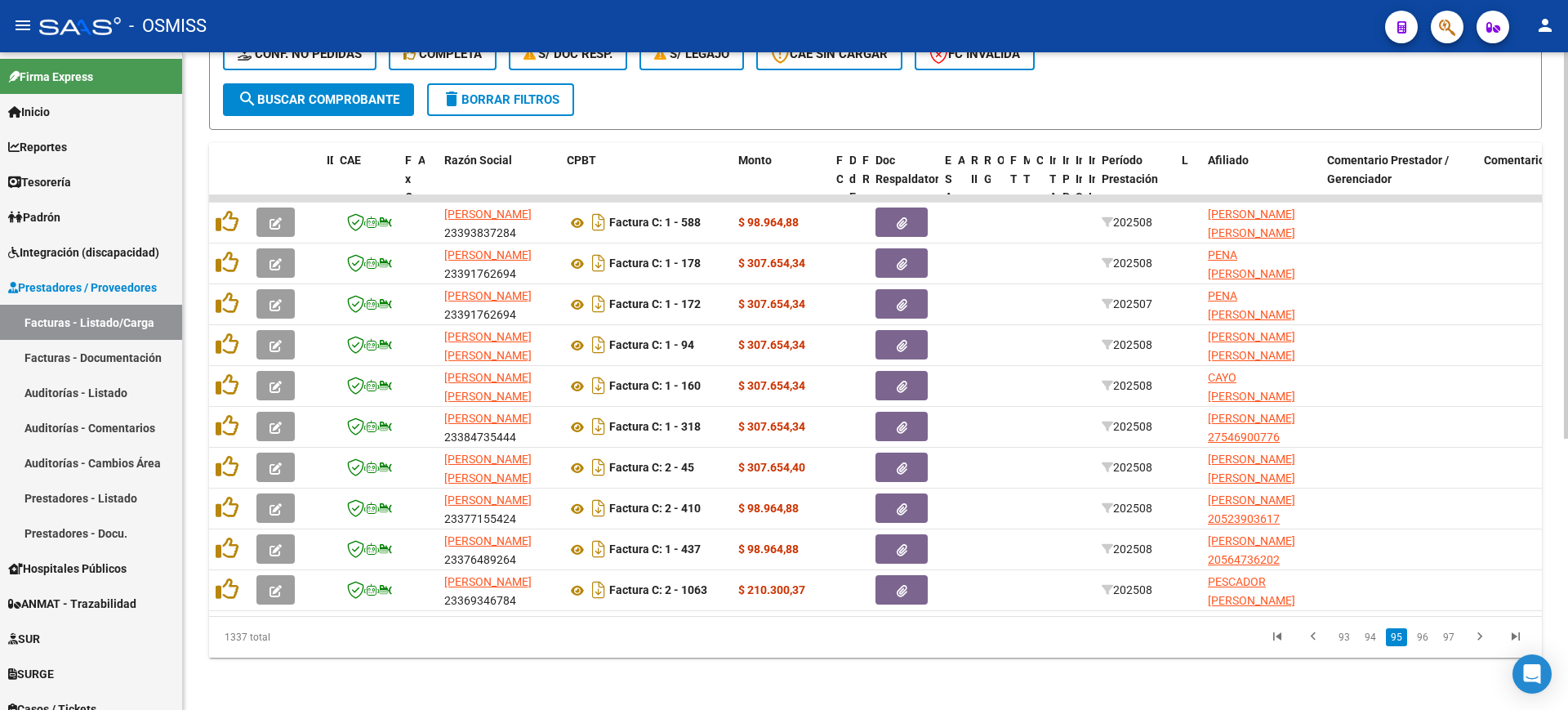
click at [1421, 639] on link "96" at bounding box center [1423, 637] width 22 height 18
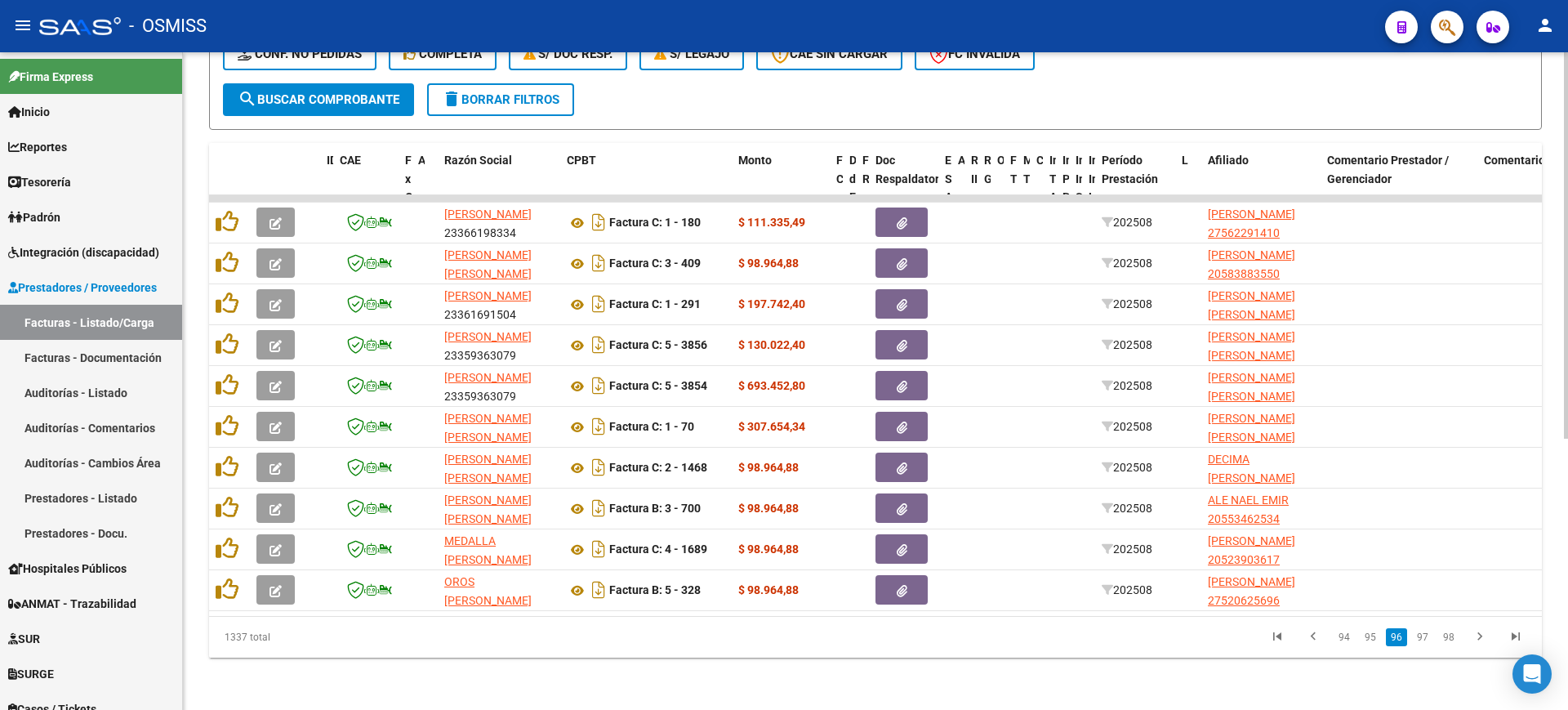
click at [1421, 639] on link "97" at bounding box center [1423, 637] width 22 height 18
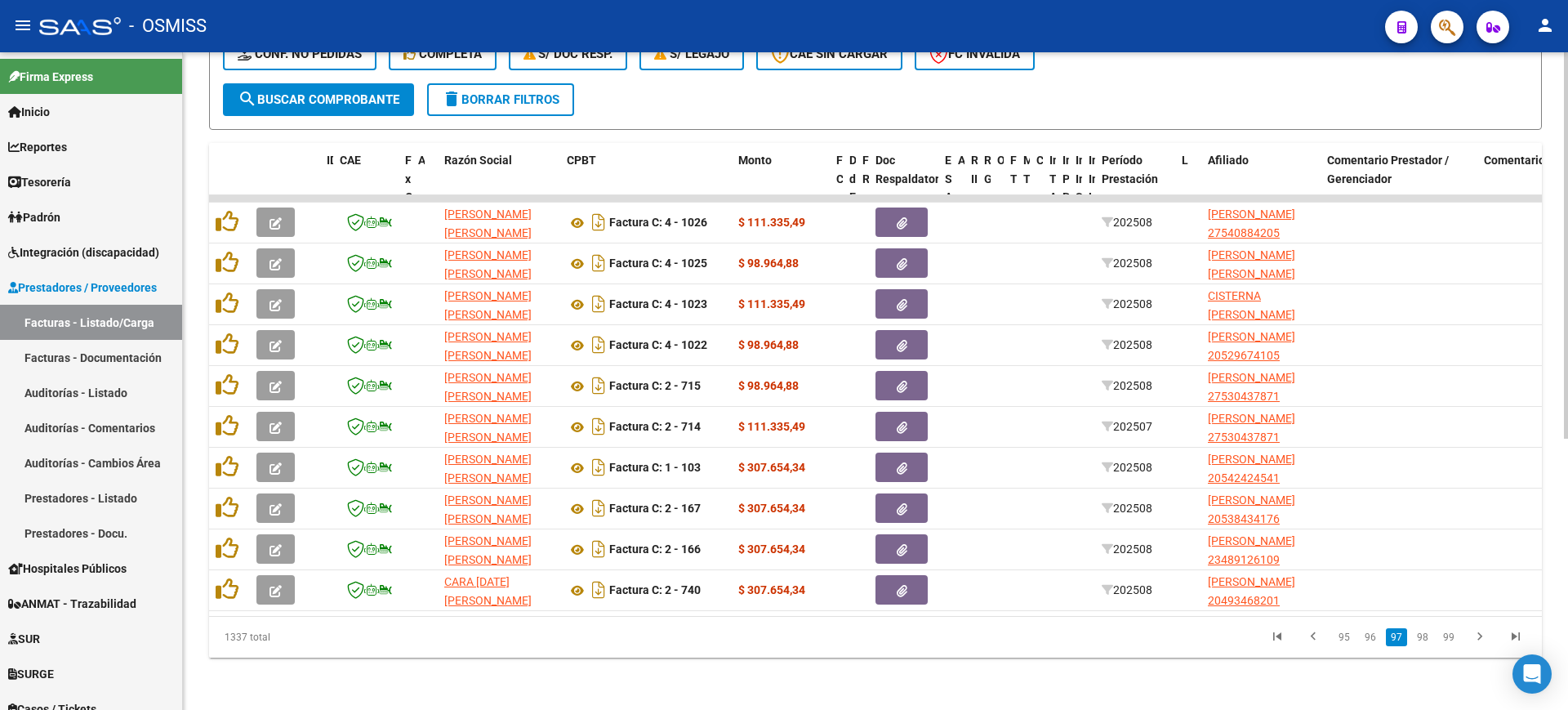
click at [1421, 639] on link "98" at bounding box center [1423, 637] width 22 height 18
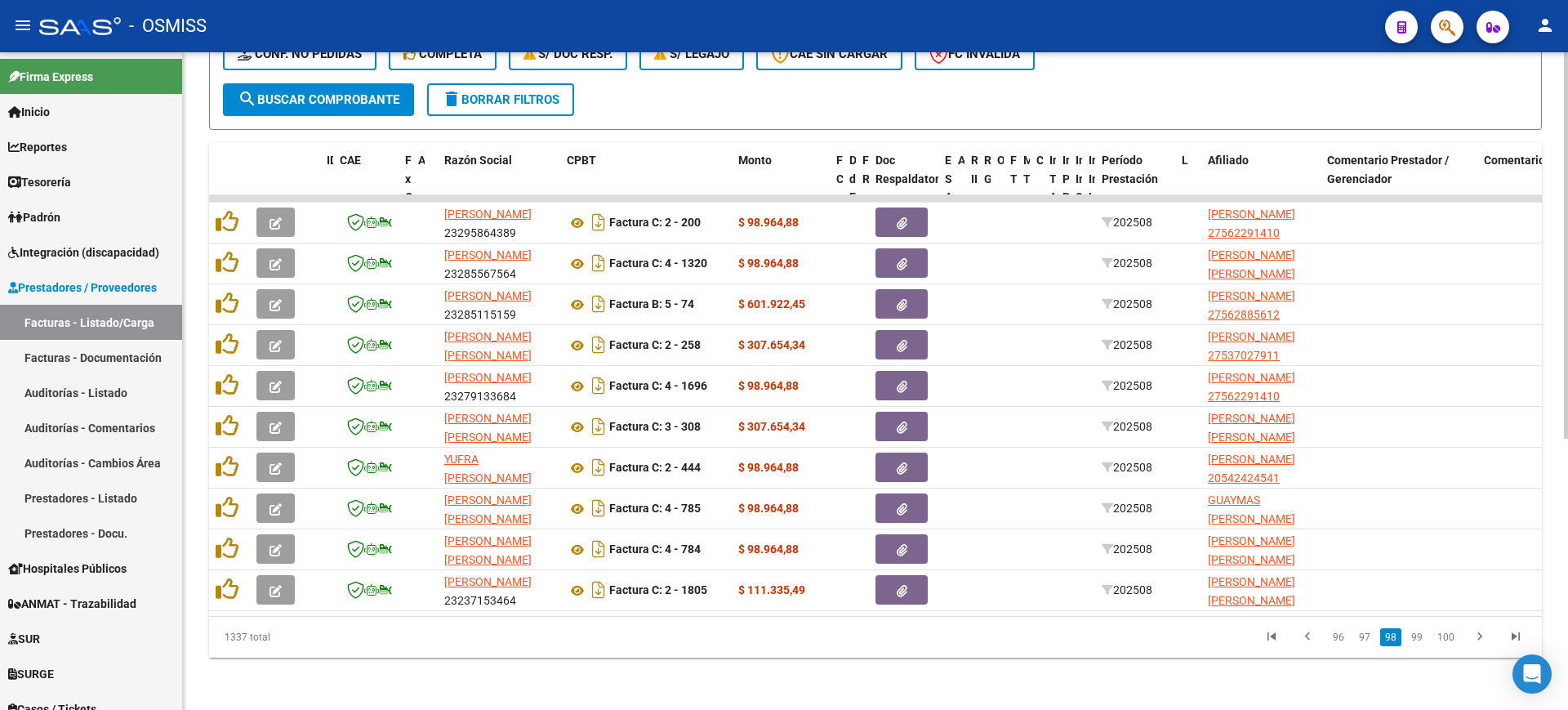
click at [1421, 639] on link "99" at bounding box center [1418, 637] width 22 height 18
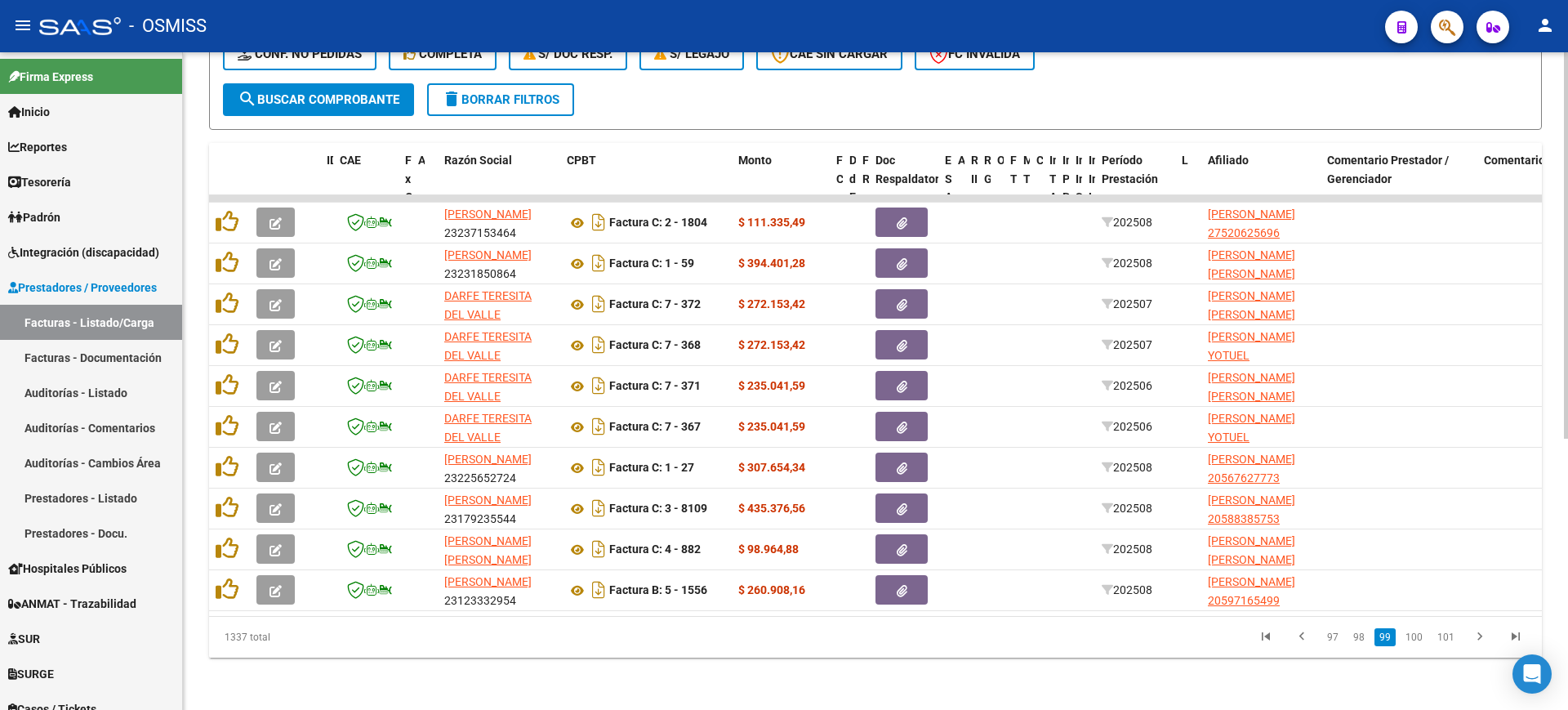
click at [1421, 639] on link "100" at bounding box center [1414, 637] width 27 height 18
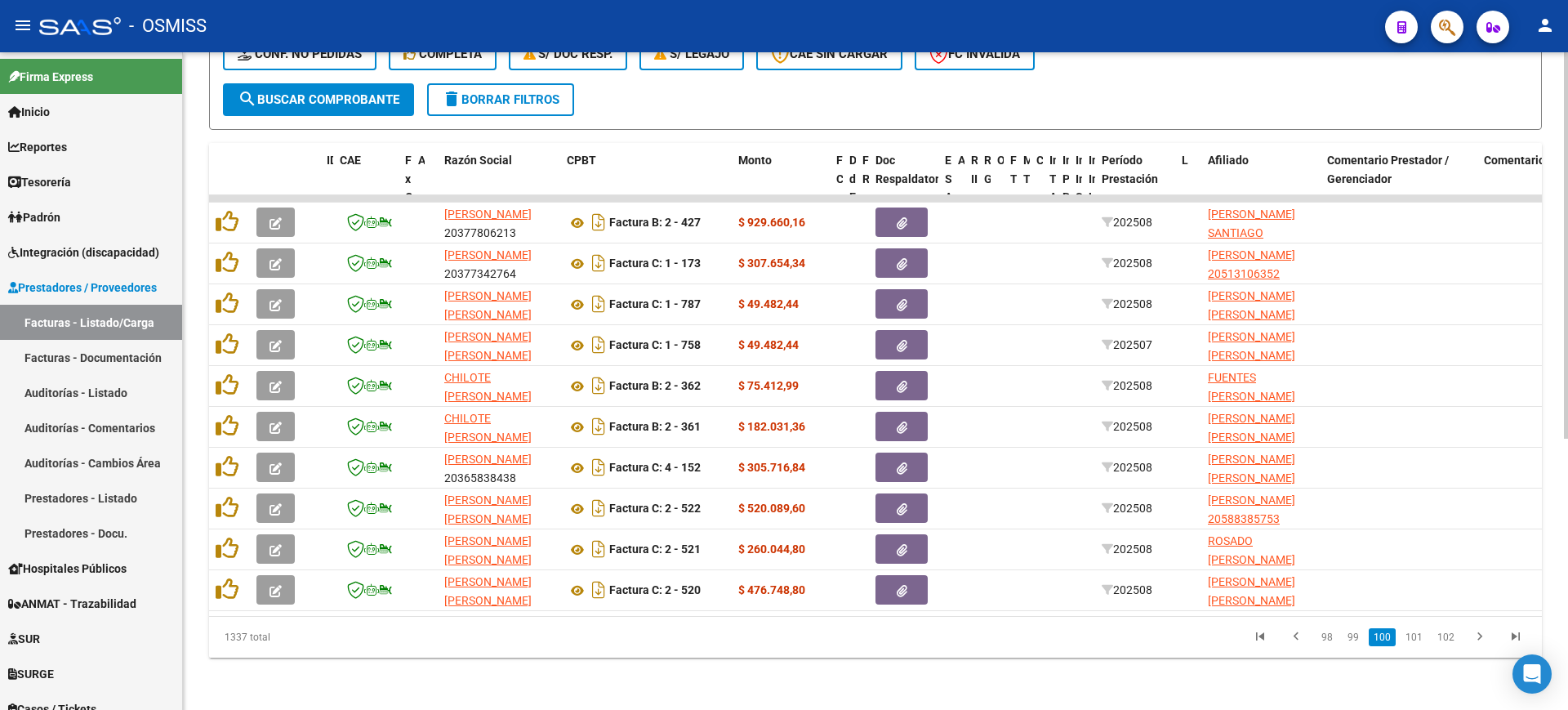
click at [1421, 639] on link "101" at bounding box center [1414, 637] width 27 height 18
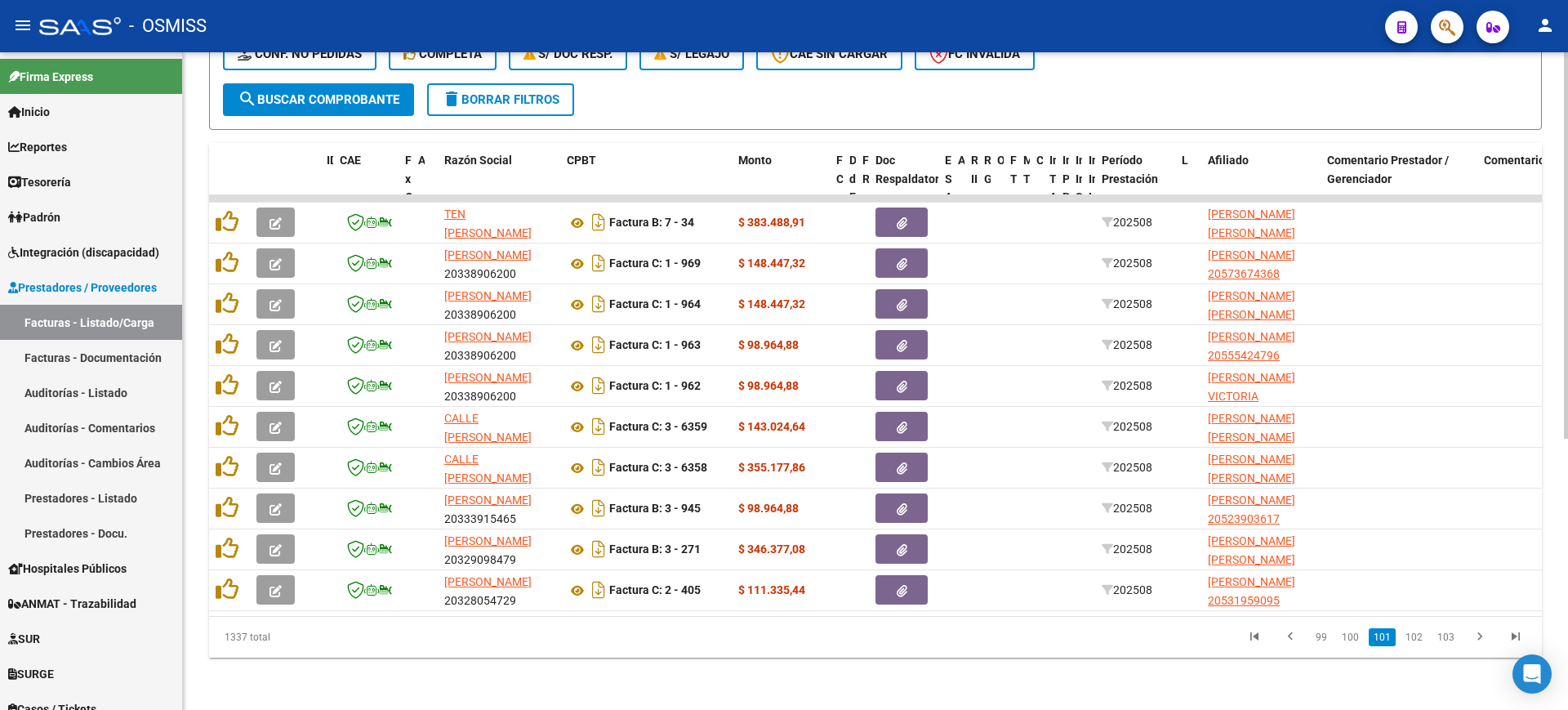
click at [1421, 639] on link "102" at bounding box center [1414, 637] width 27 height 18
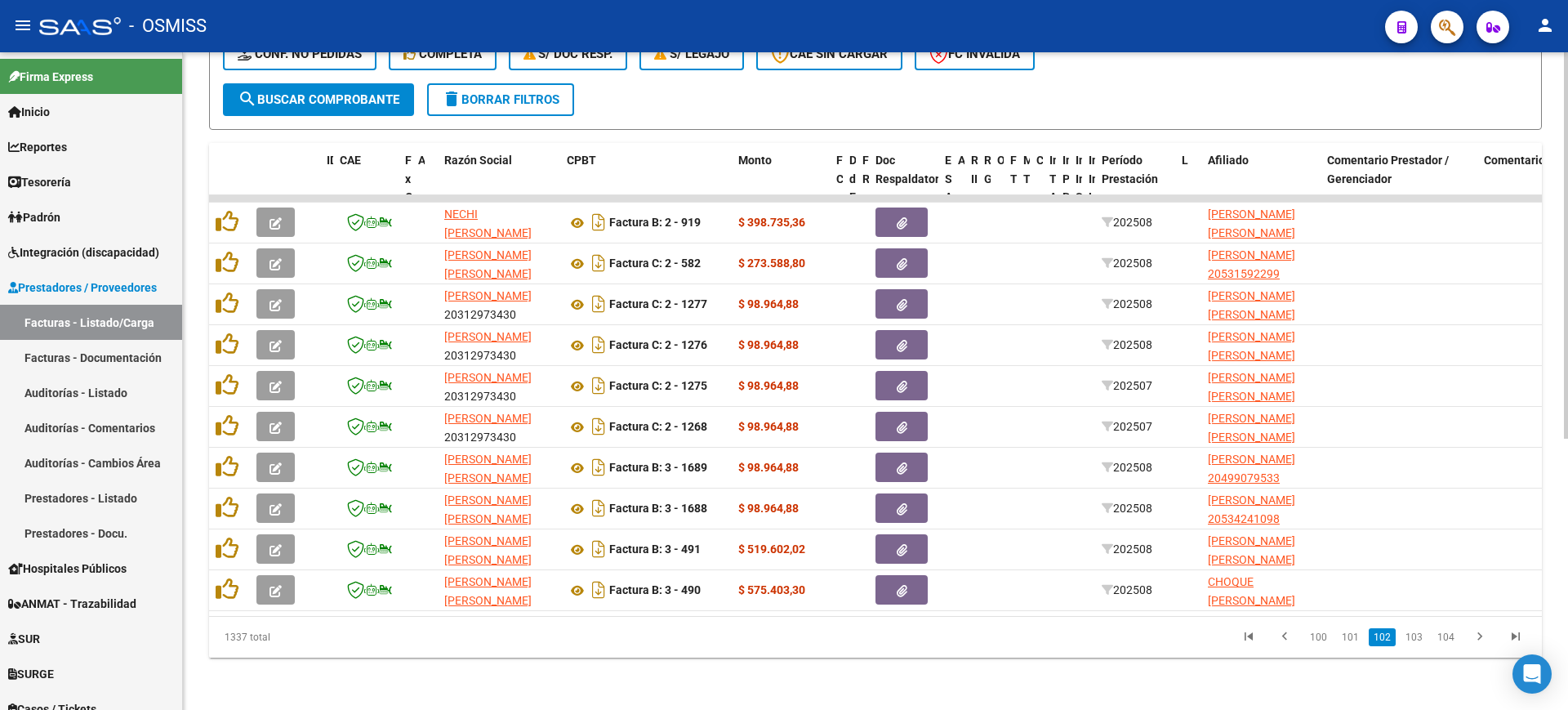
click at [1421, 639] on link "103" at bounding box center [1414, 637] width 27 height 18
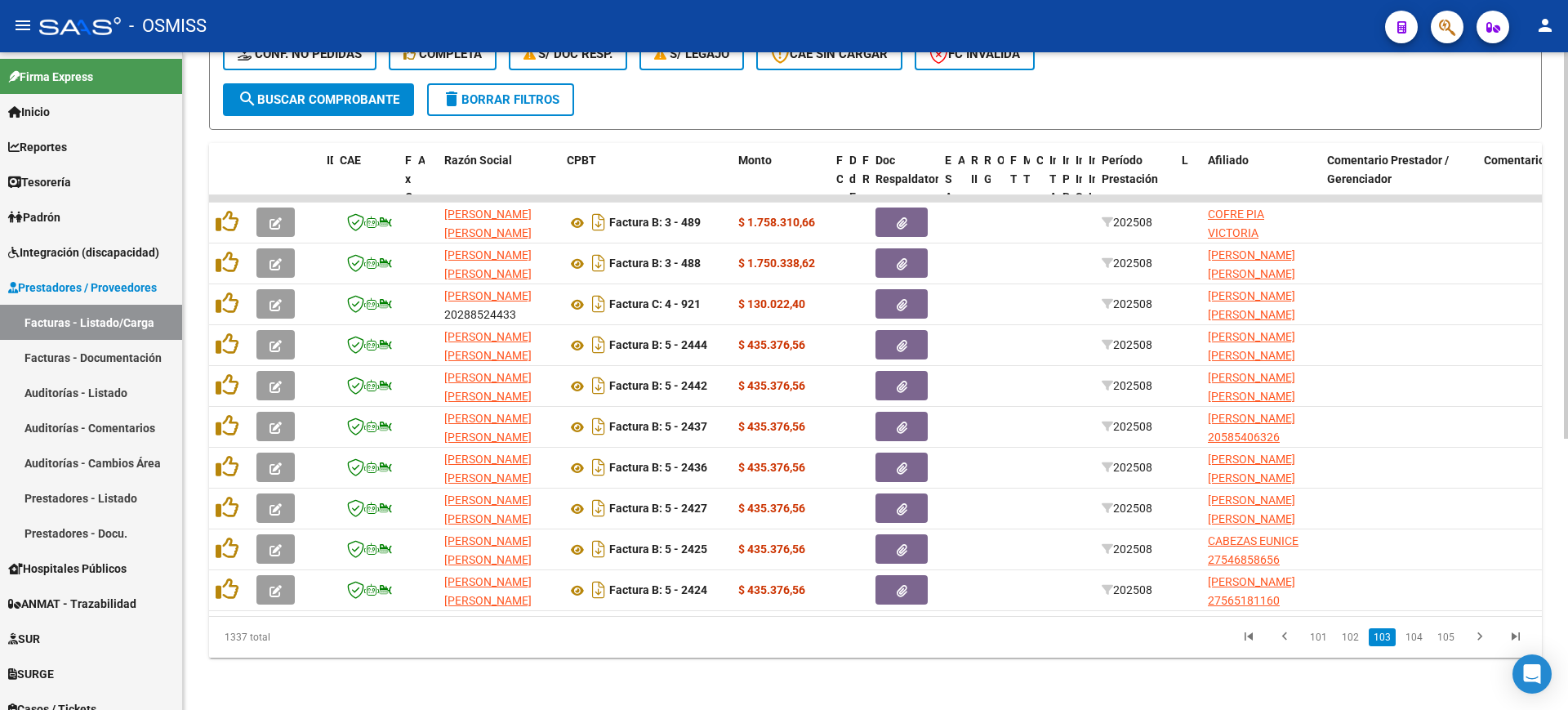
click at [1421, 639] on link "104" at bounding box center [1414, 637] width 27 height 18
click at [1421, 639] on link "105" at bounding box center [1414, 637] width 27 height 18
click at [1421, 639] on link "106" at bounding box center [1414, 637] width 27 height 18
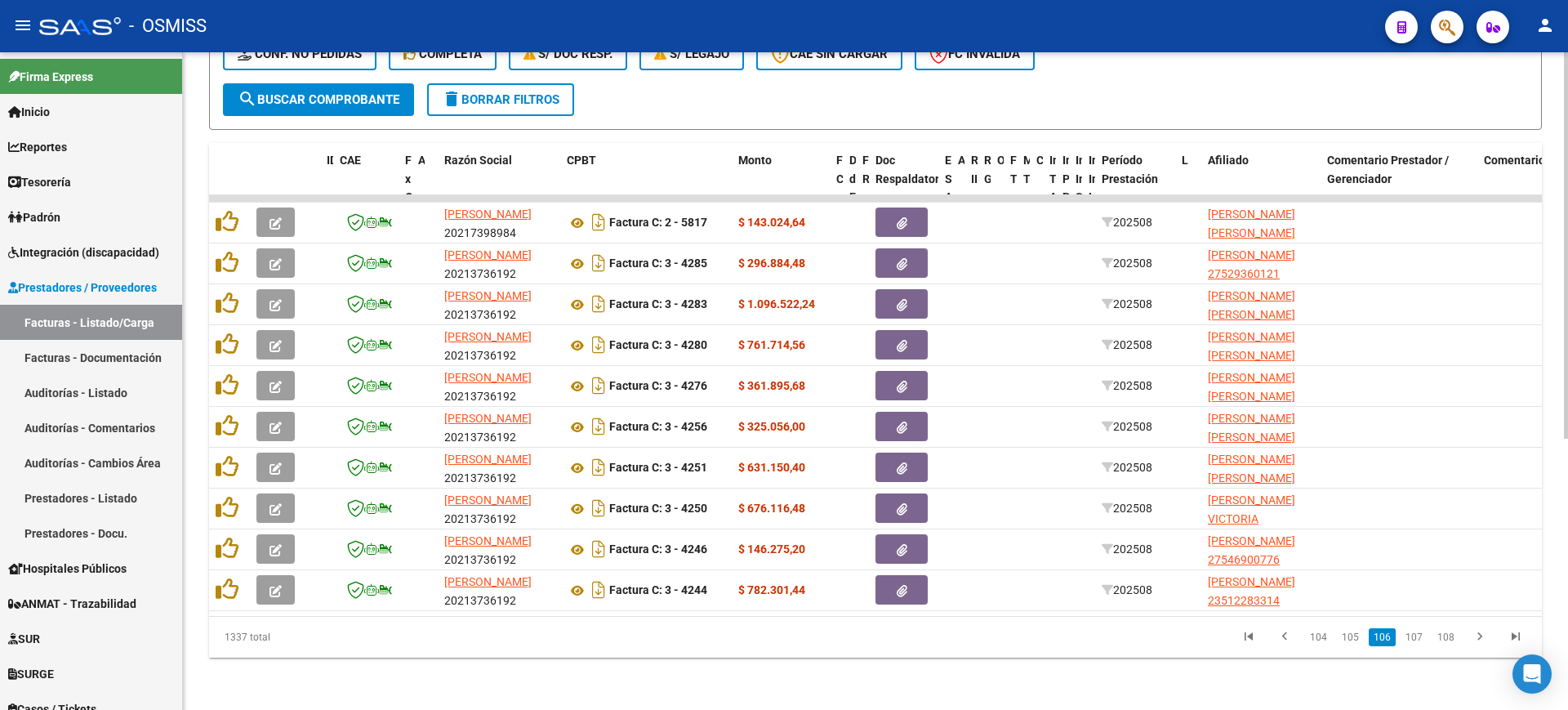
click at [1421, 639] on link "107" at bounding box center [1414, 637] width 27 height 18
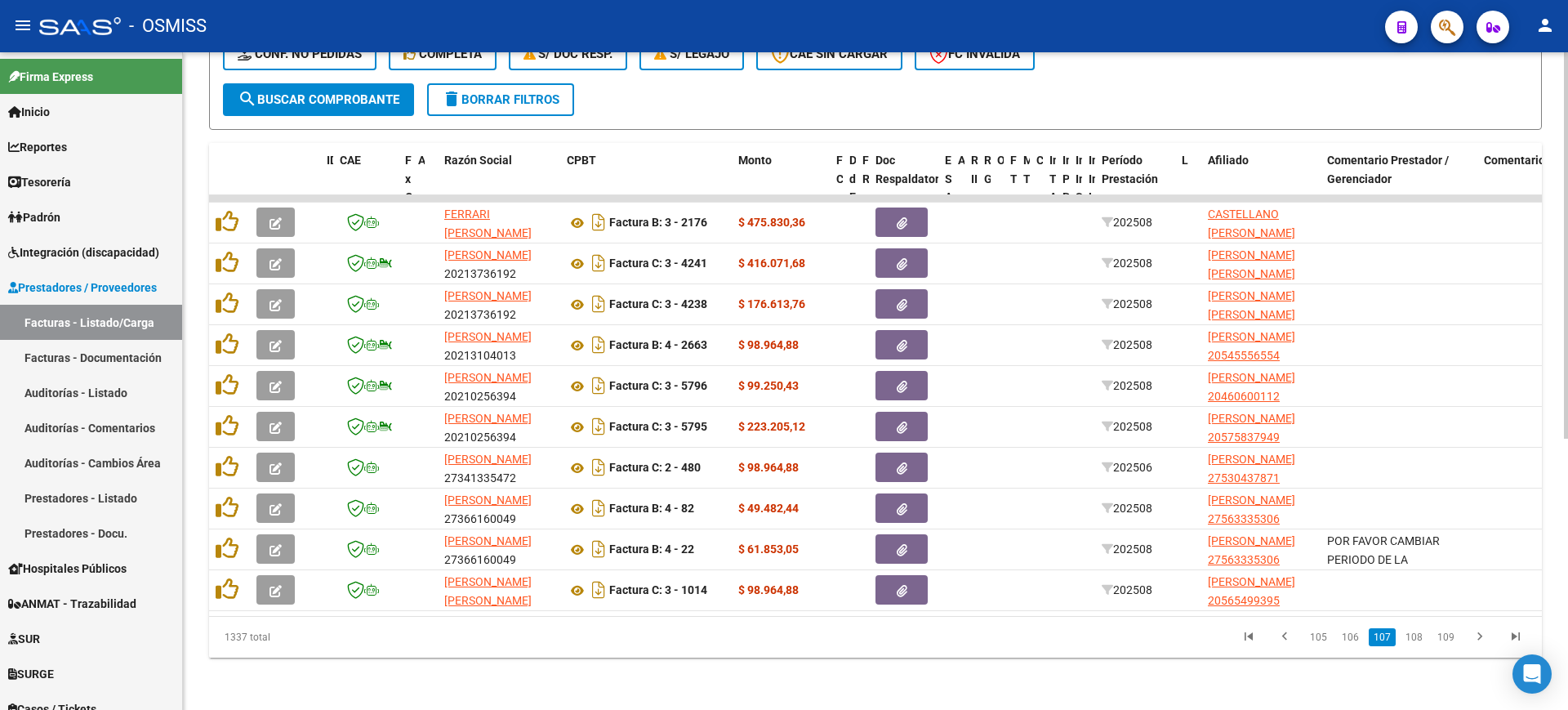
click at [1421, 639] on link "108" at bounding box center [1414, 637] width 27 height 18
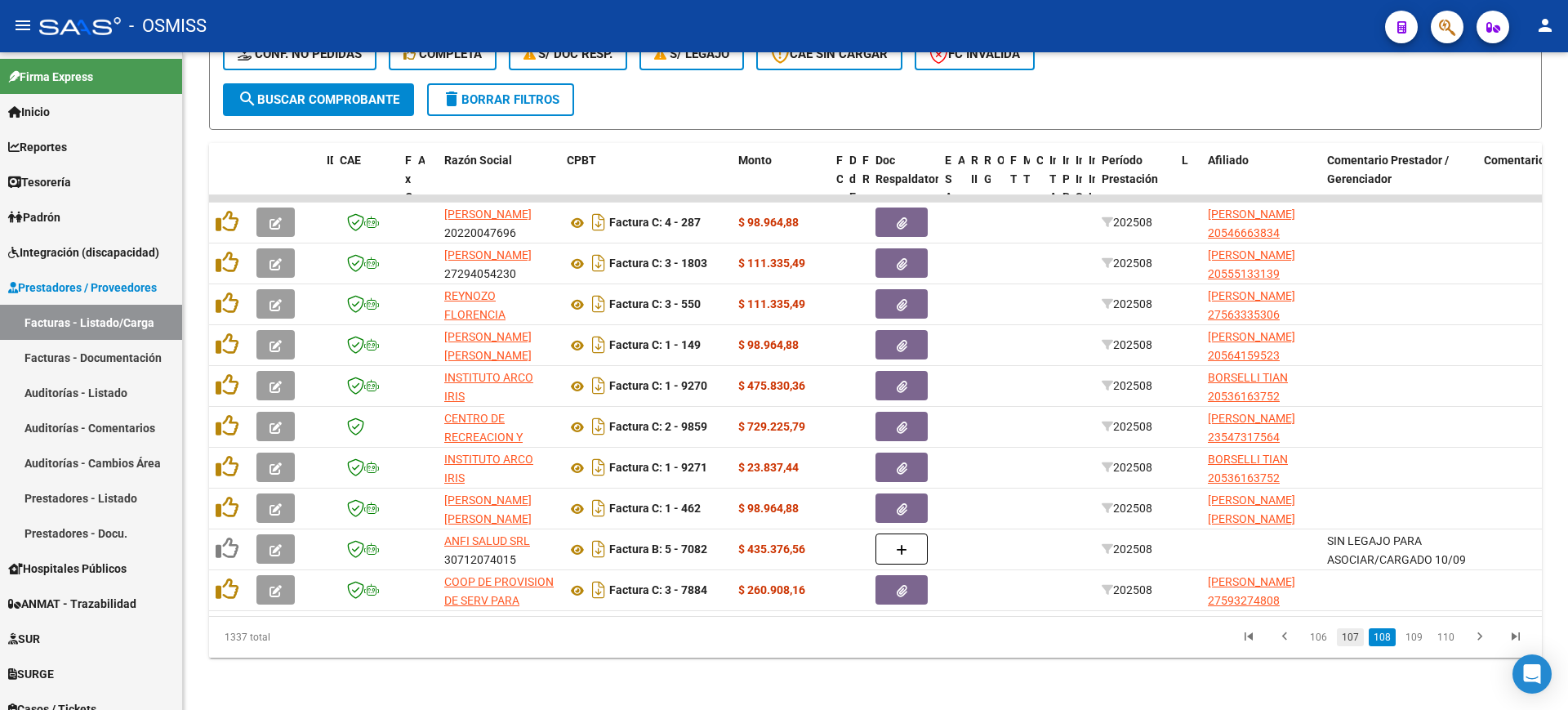
click at [1345, 635] on link "107" at bounding box center [1350, 637] width 27 height 18
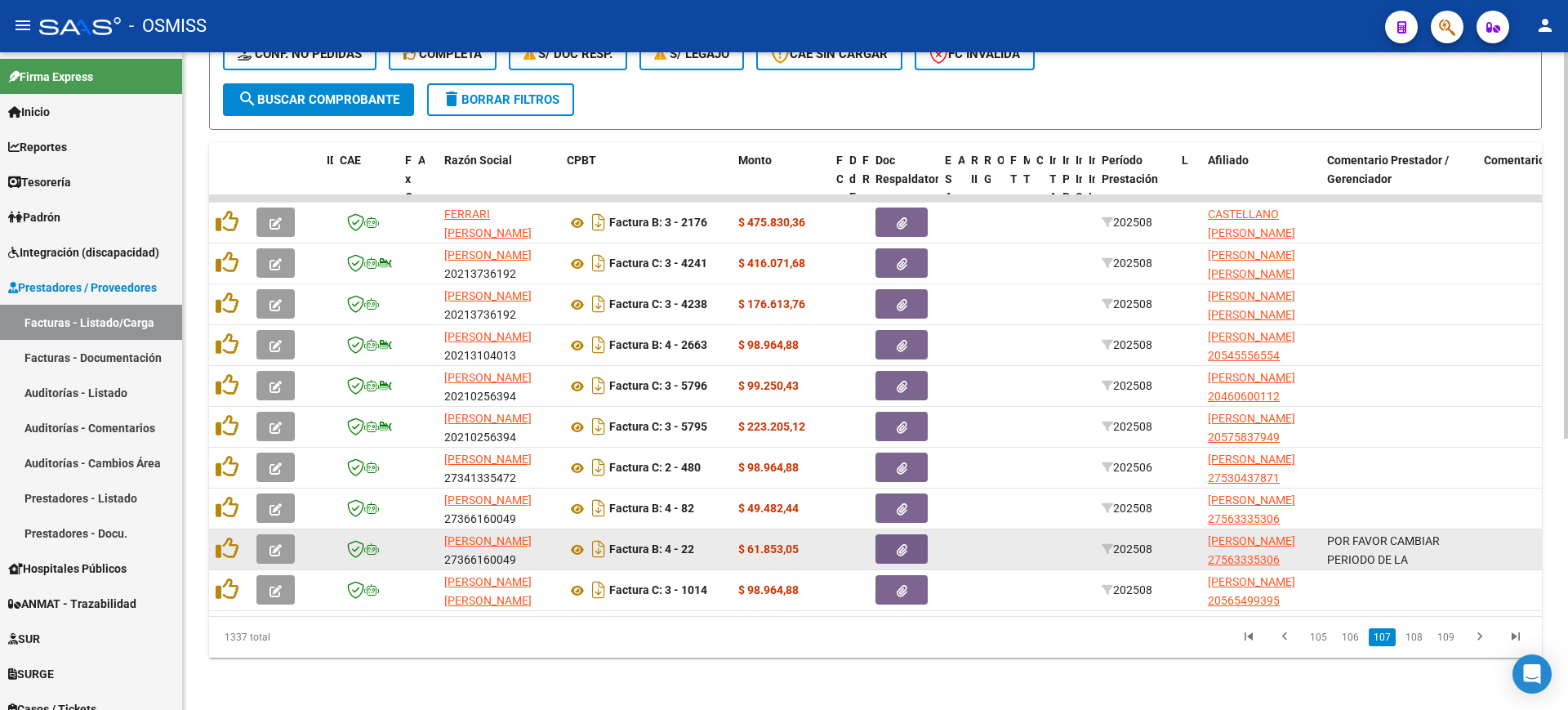
click at [278, 542] on span "button" at bounding box center [275, 549] width 12 height 15
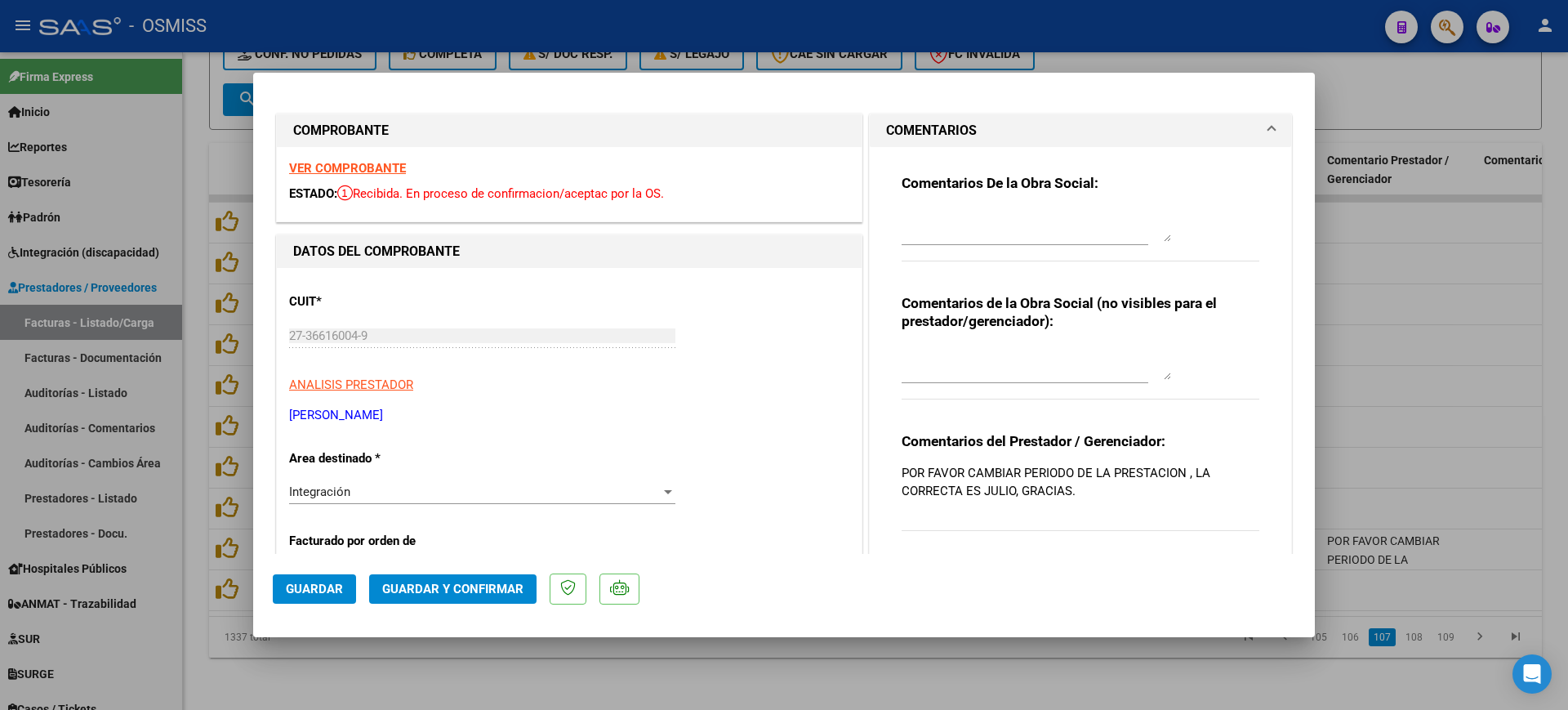
click at [400, 164] on strong "VER COMPROBANTE" at bounding box center [347, 168] width 117 height 15
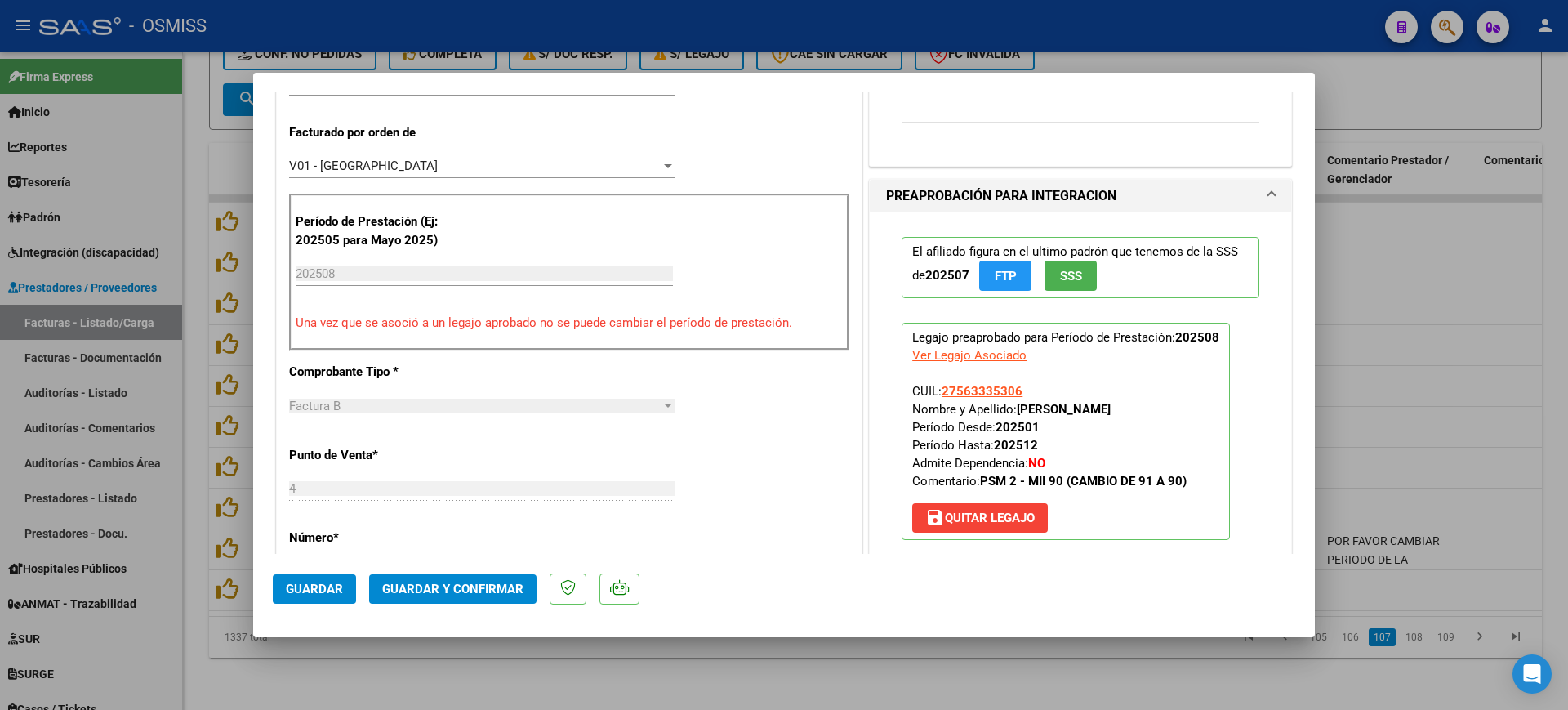
scroll to position [919, 0]
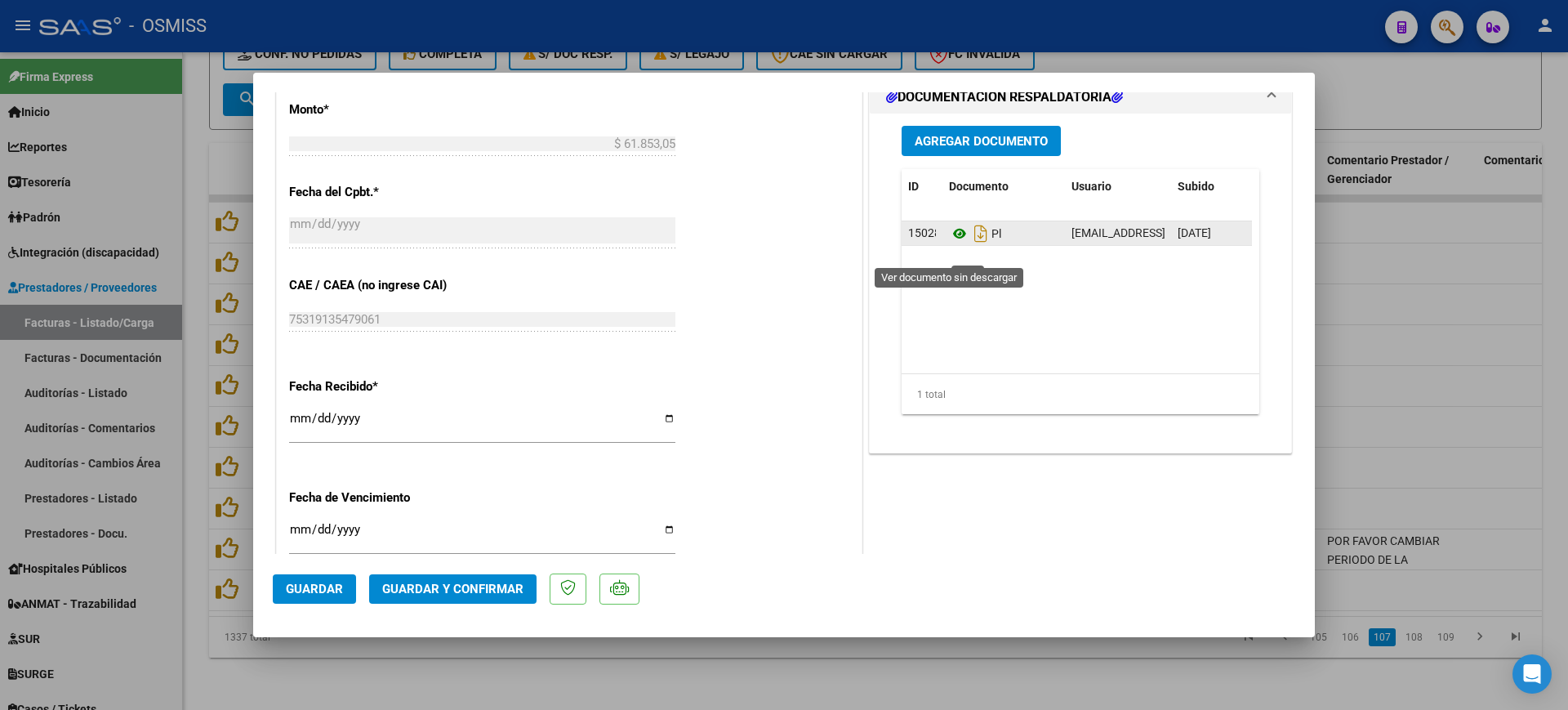
click at [950, 244] on icon at bounding box center [960, 234] width 22 height 20
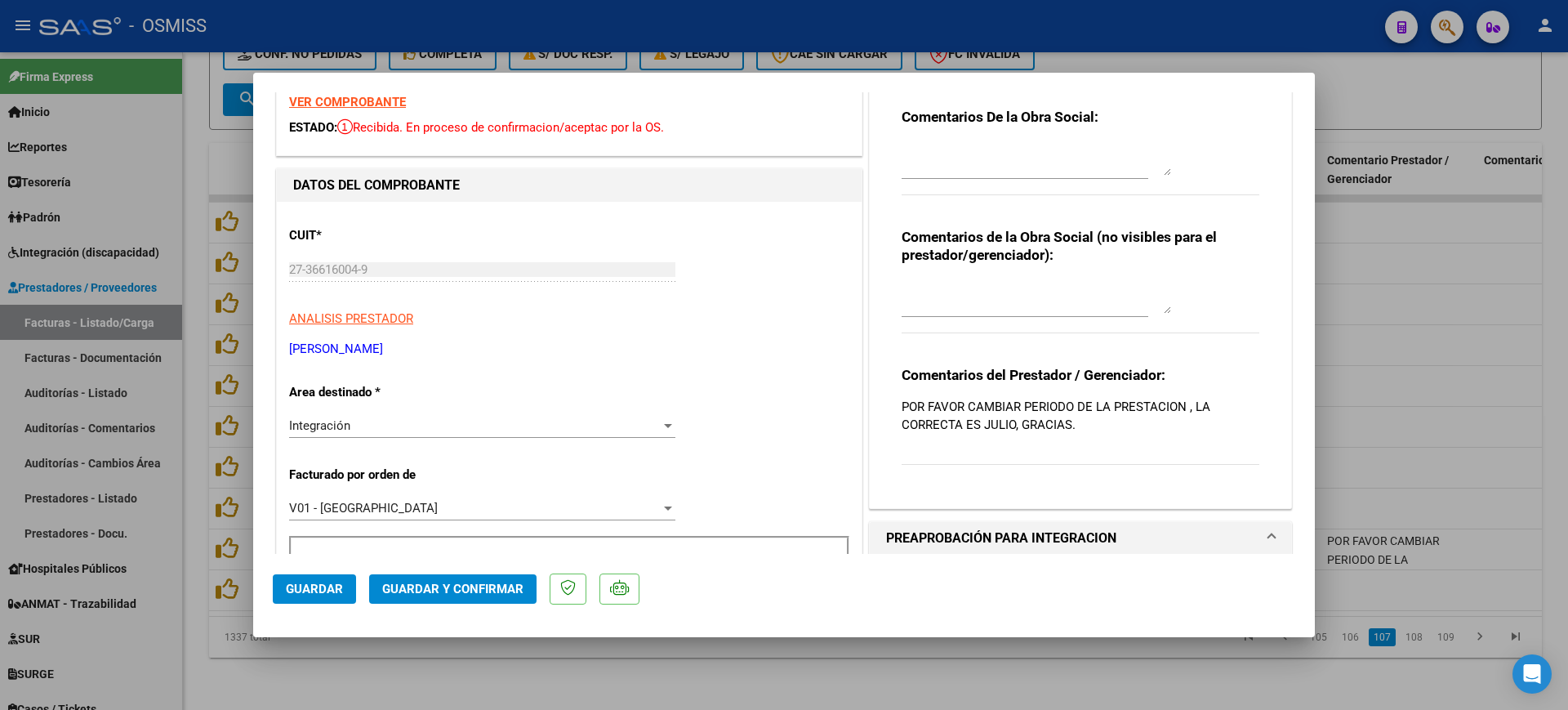
scroll to position [0, 0]
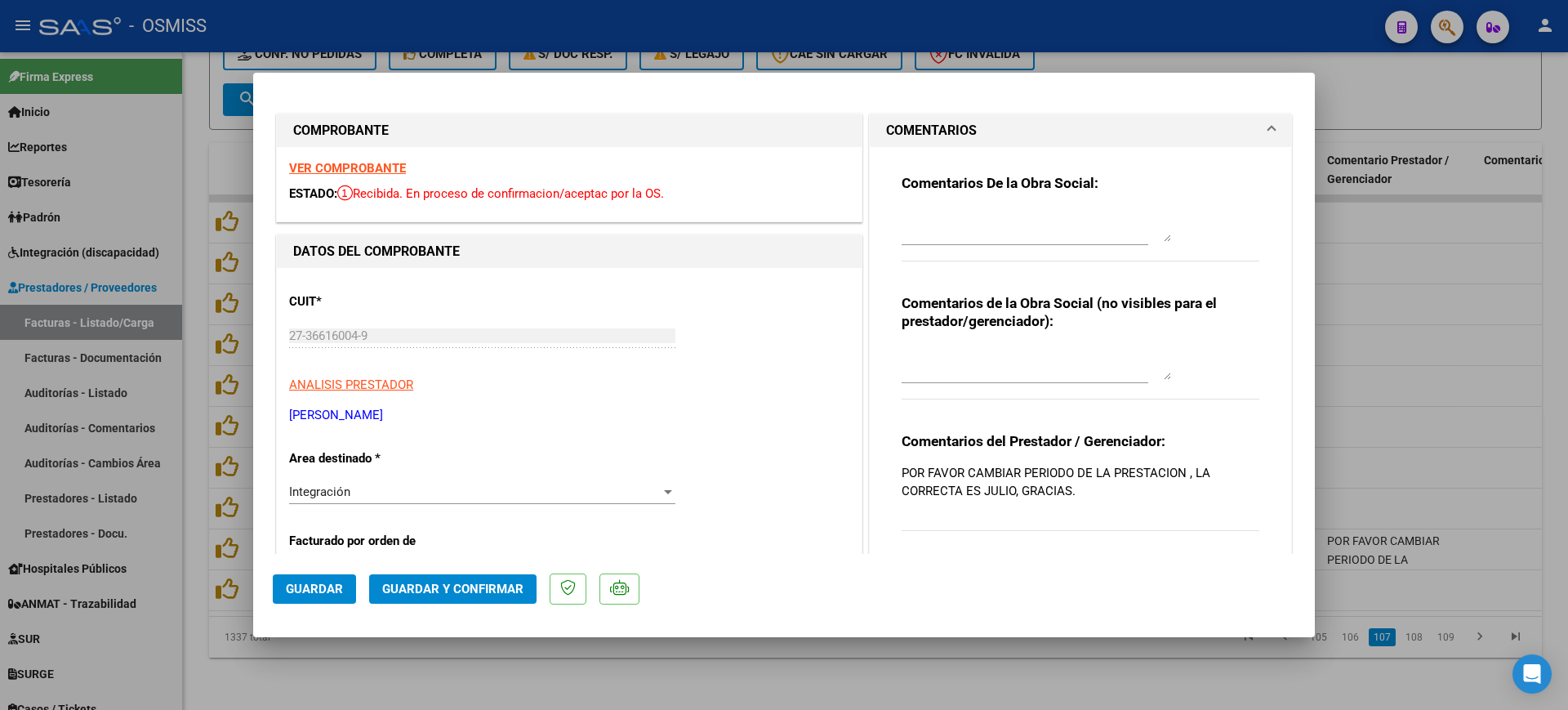
click at [944, 224] on textarea at bounding box center [1036, 225] width 269 height 32
click at [968, 218] on textarea "[DATE] - OSMISS CORRIGE PERIODO." at bounding box center [1036, 225] width 269 height 32
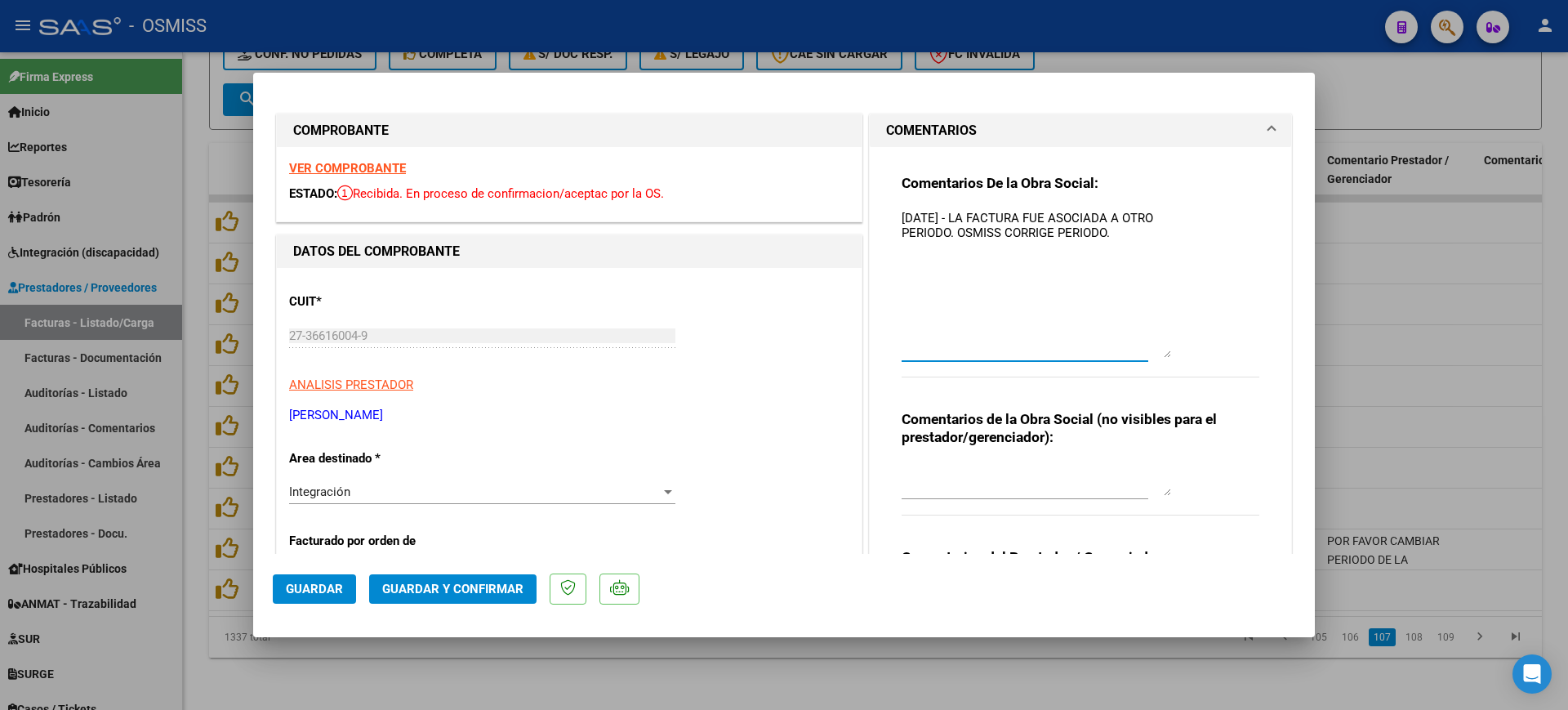
drag, startPoint x: 1154, startPoint y: 231, endPoint x: 1172, endPoint y: 364, distance: 134.2
click at [1172, 364] on div "Comentarios De la Obra Social: [DATE] - LA FACTURA FUE ASOCIADA A OTRO PERIODO.…" at bounding box center [1080, 284] width 358 height 221
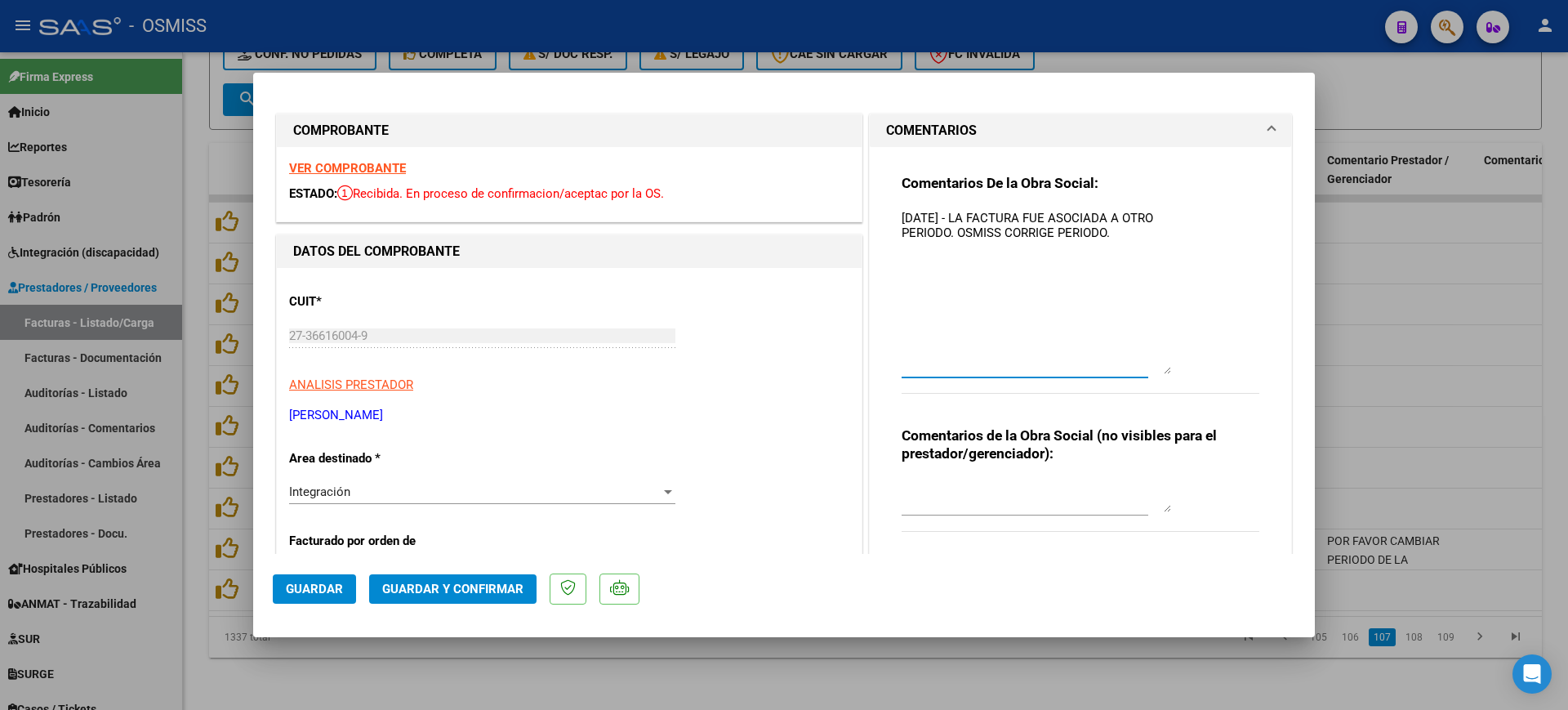
click at [1139, 235] on textarea "[DATE] - LA FACTURA FUE ASOCIADA A OTRO PERIODO. OSMISS CORRIGE PERIODO." at bounding box center [1036, 292] width 269 height 165
type textarea "[DATE] - LA FACTURA FUE ASOCIADA A OTRO PERIODO. OSMISS CORRIGE PERIODO. POR FA…"
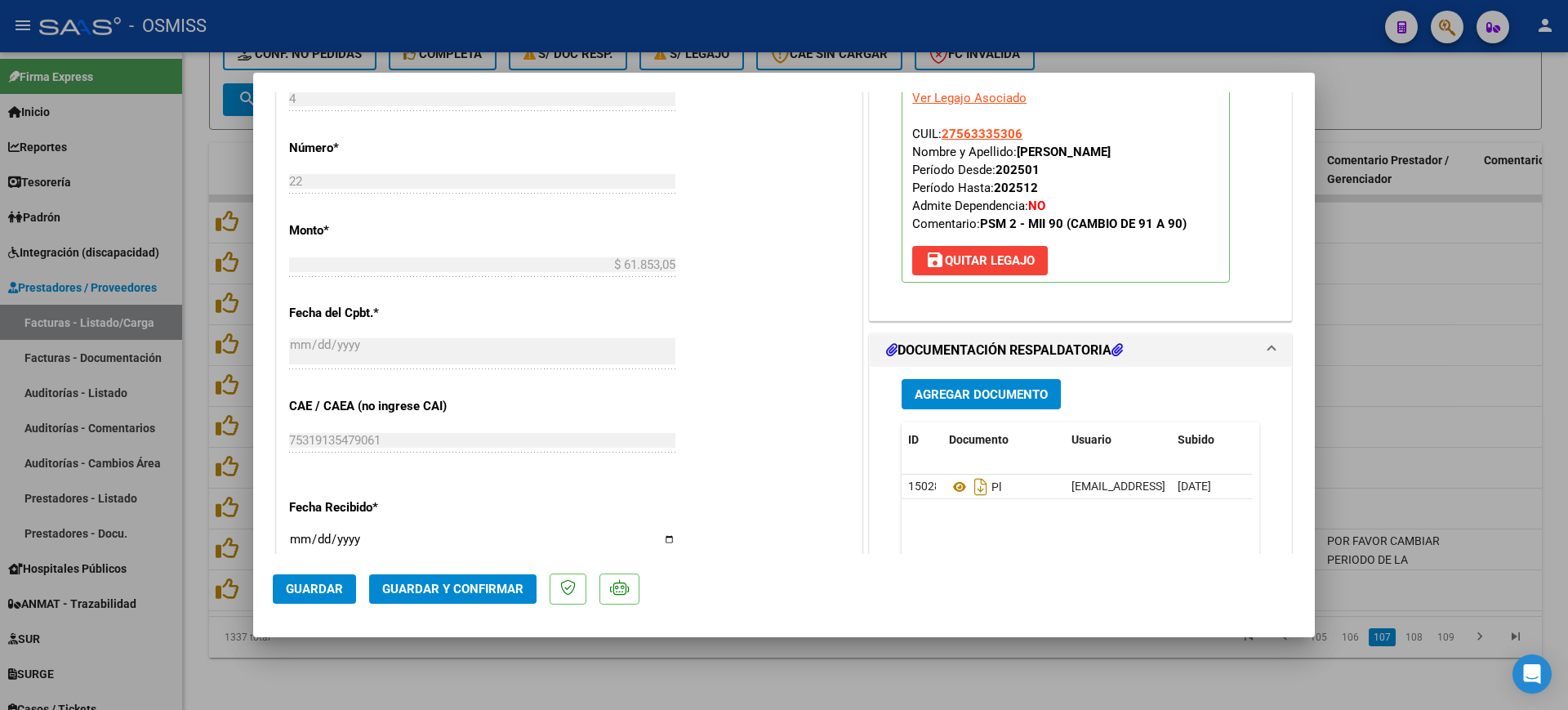
scroll to position [817, 0]
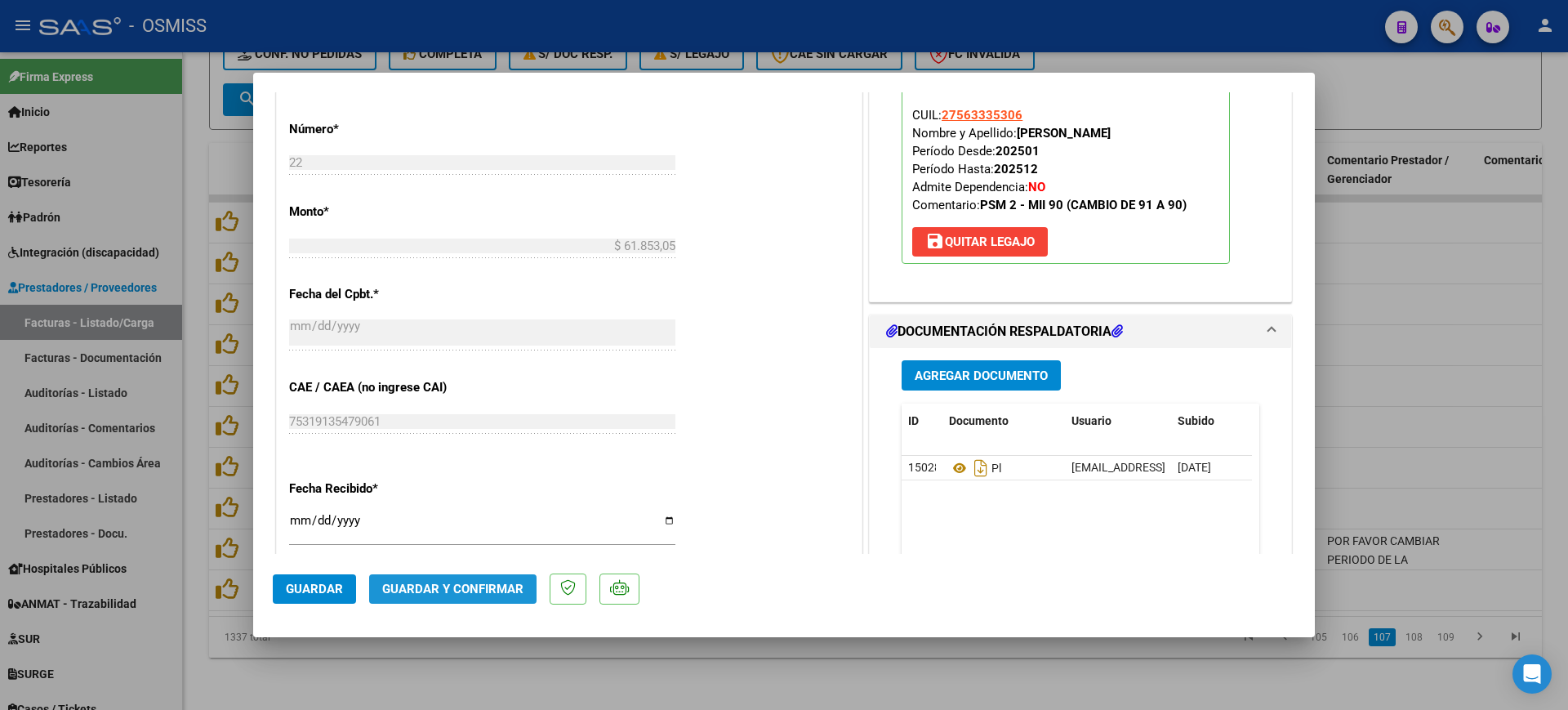
click at [469, 596] on span "Guardar y Confirmar" at bounding box center [453, 589] width 142 height 15
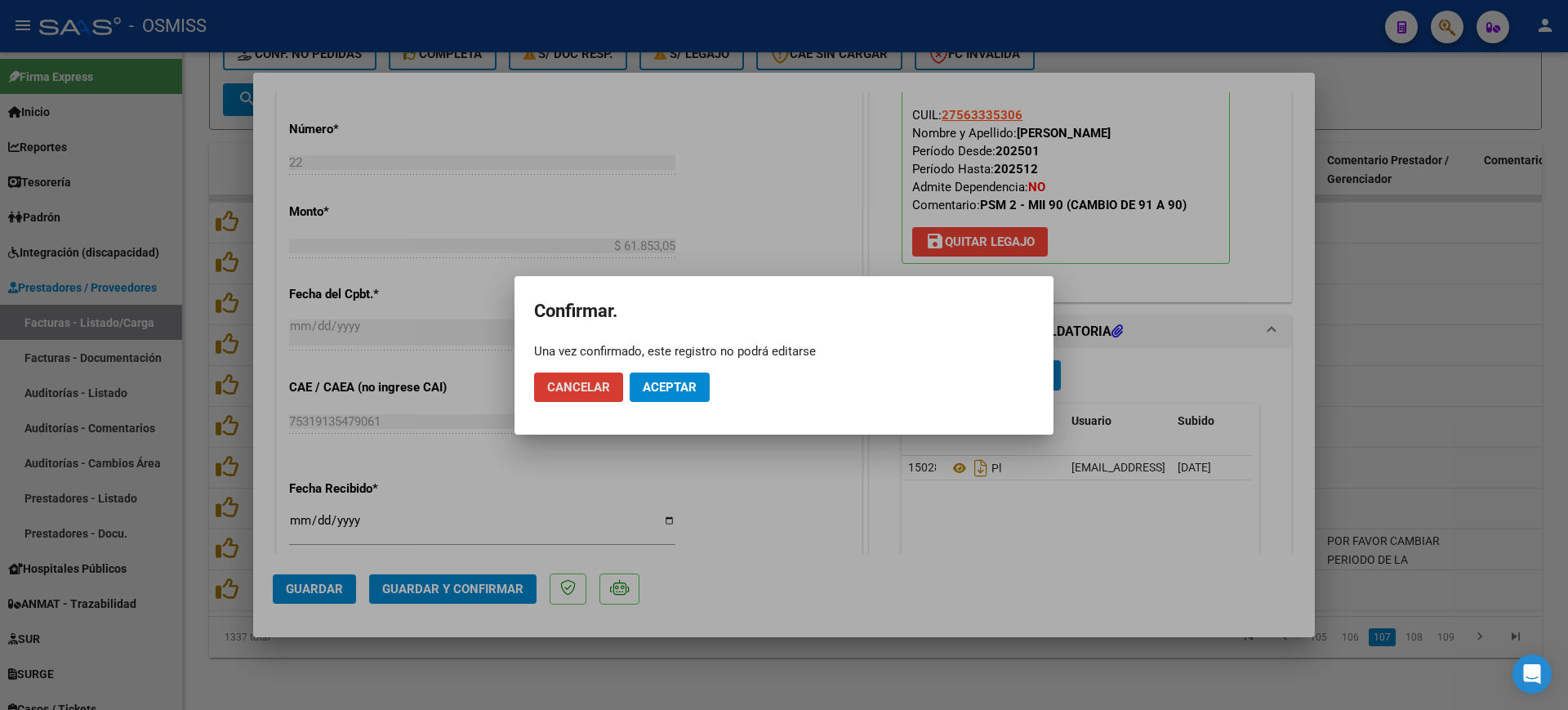
click at [665, 391] on span "Aceptar" at bounding box center [669, 386] width 54 height 15
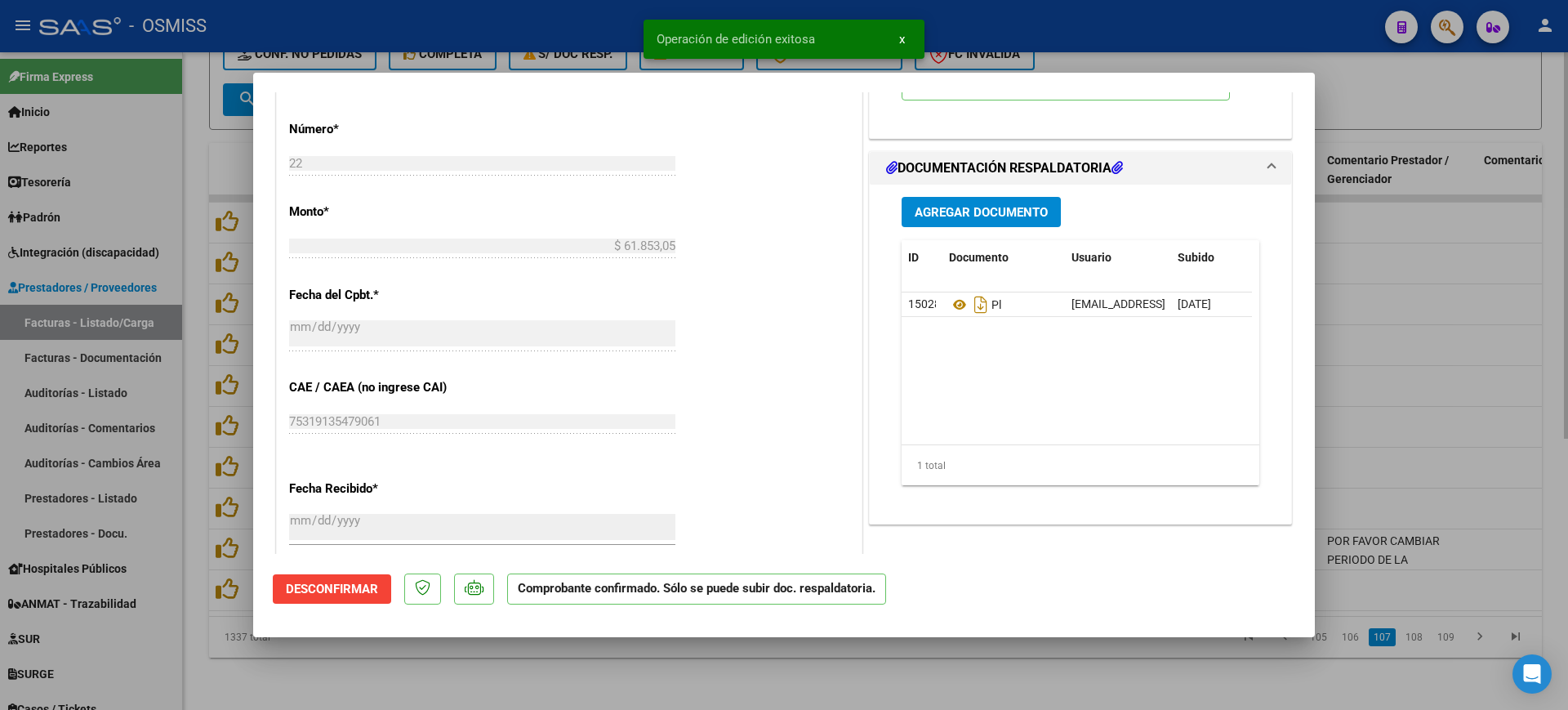
drag, startPoint x: 846, startPoint y: 667, endPoint x: 857, endPoint y: 657, distance: 14.9
click at [847, 667] on div at bounding box center [784, 355] width 1568 height 710
type input "$ 0,00"
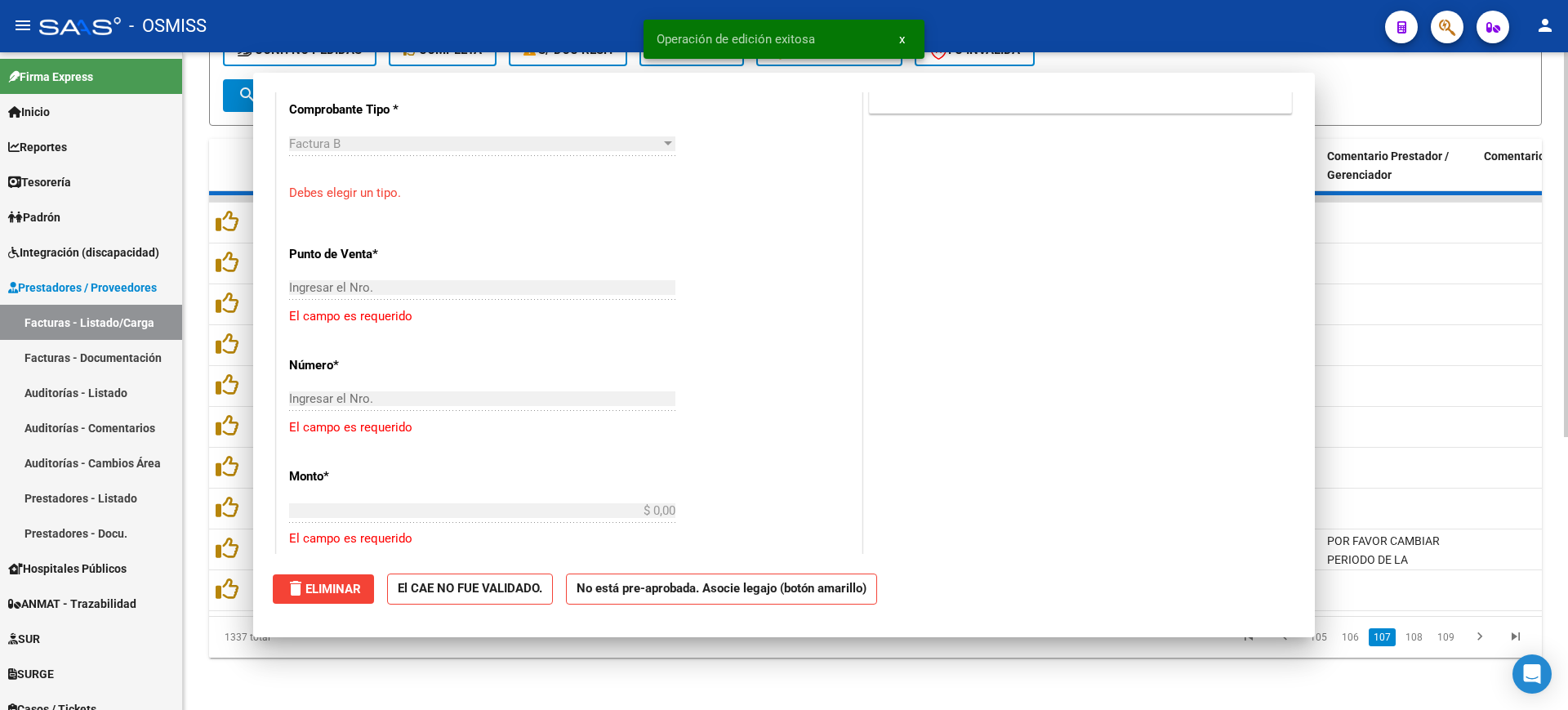
scroll to position [1020, 0]
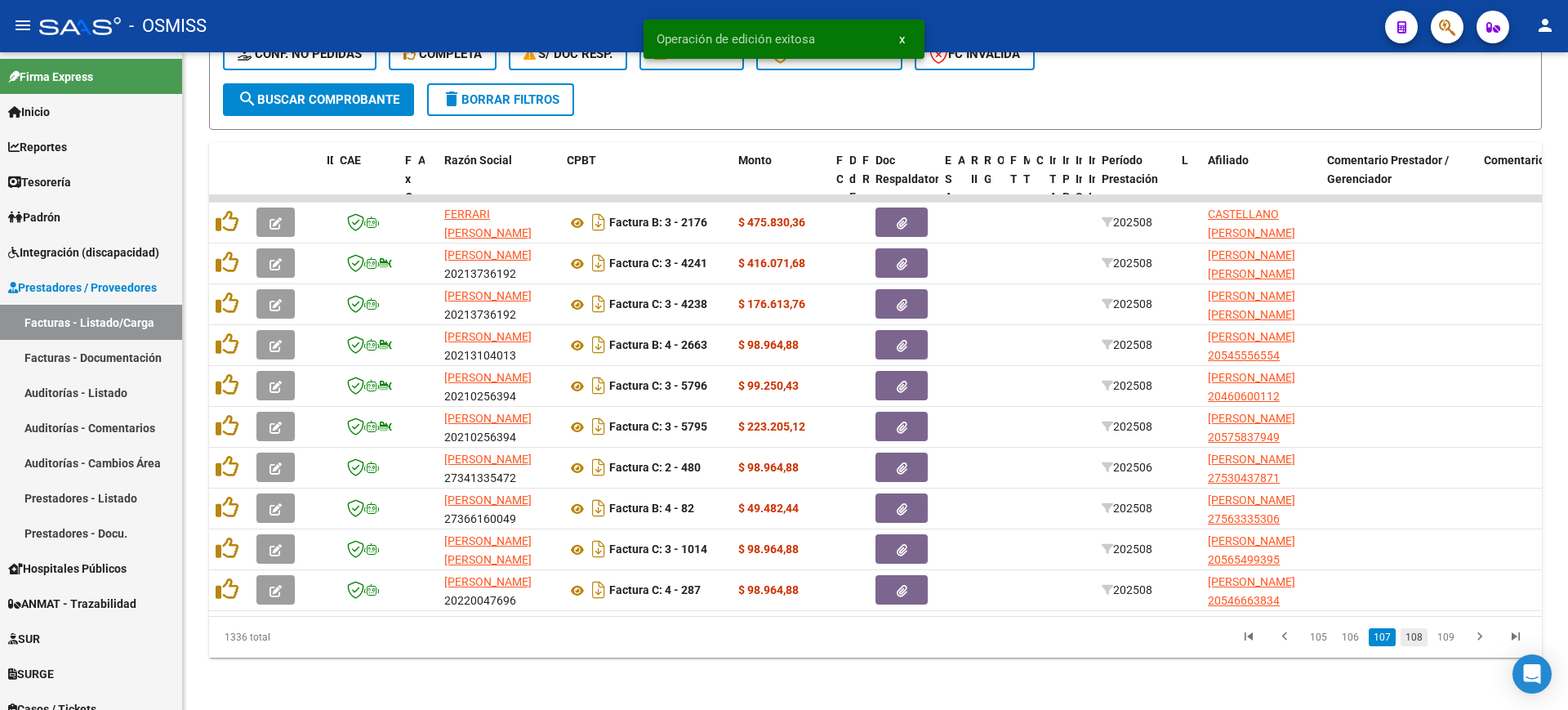
click at [1418, 635] on link "108" at bounding box center [1414, 637] width 27 height 18
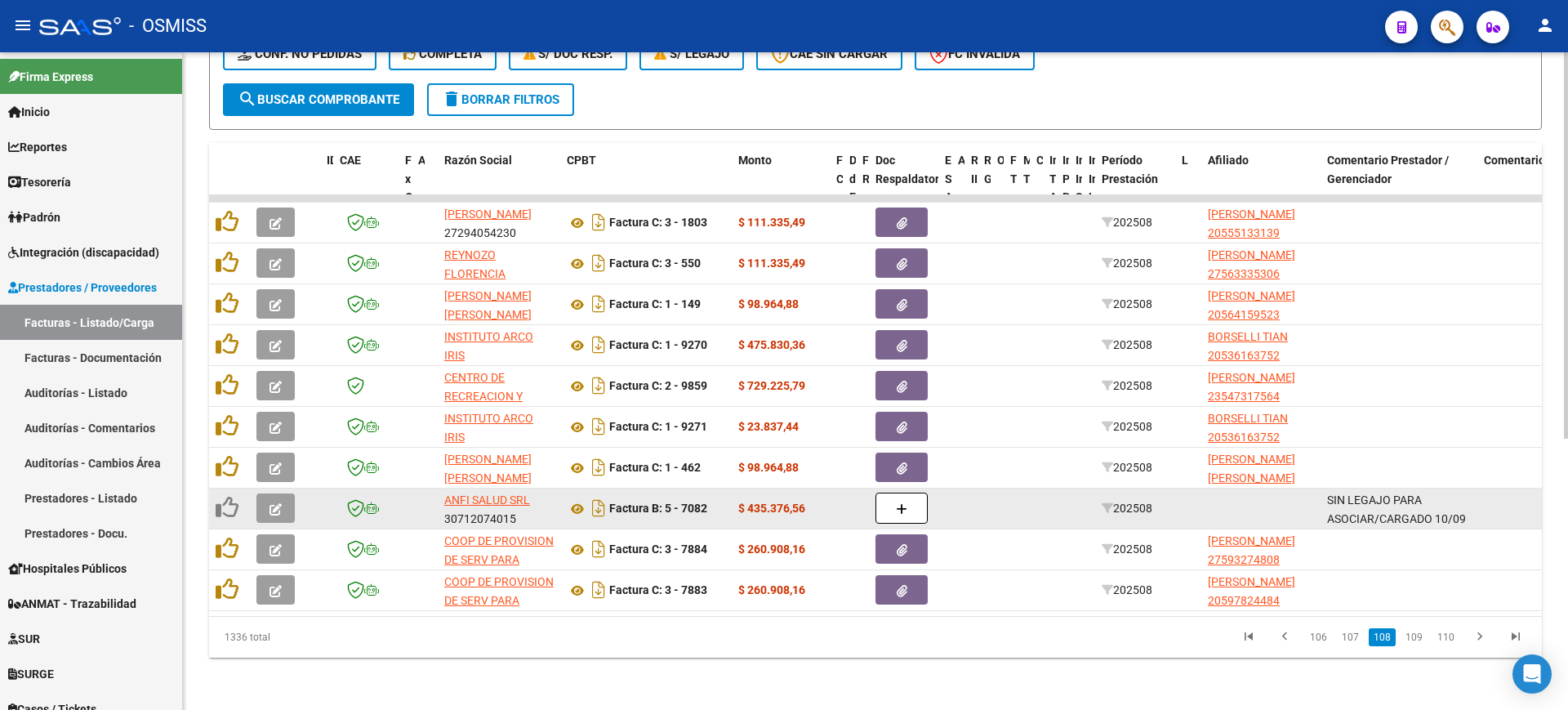
click at [276, 501] on span "button" at bounding box center [275, 507] width 12 height 15
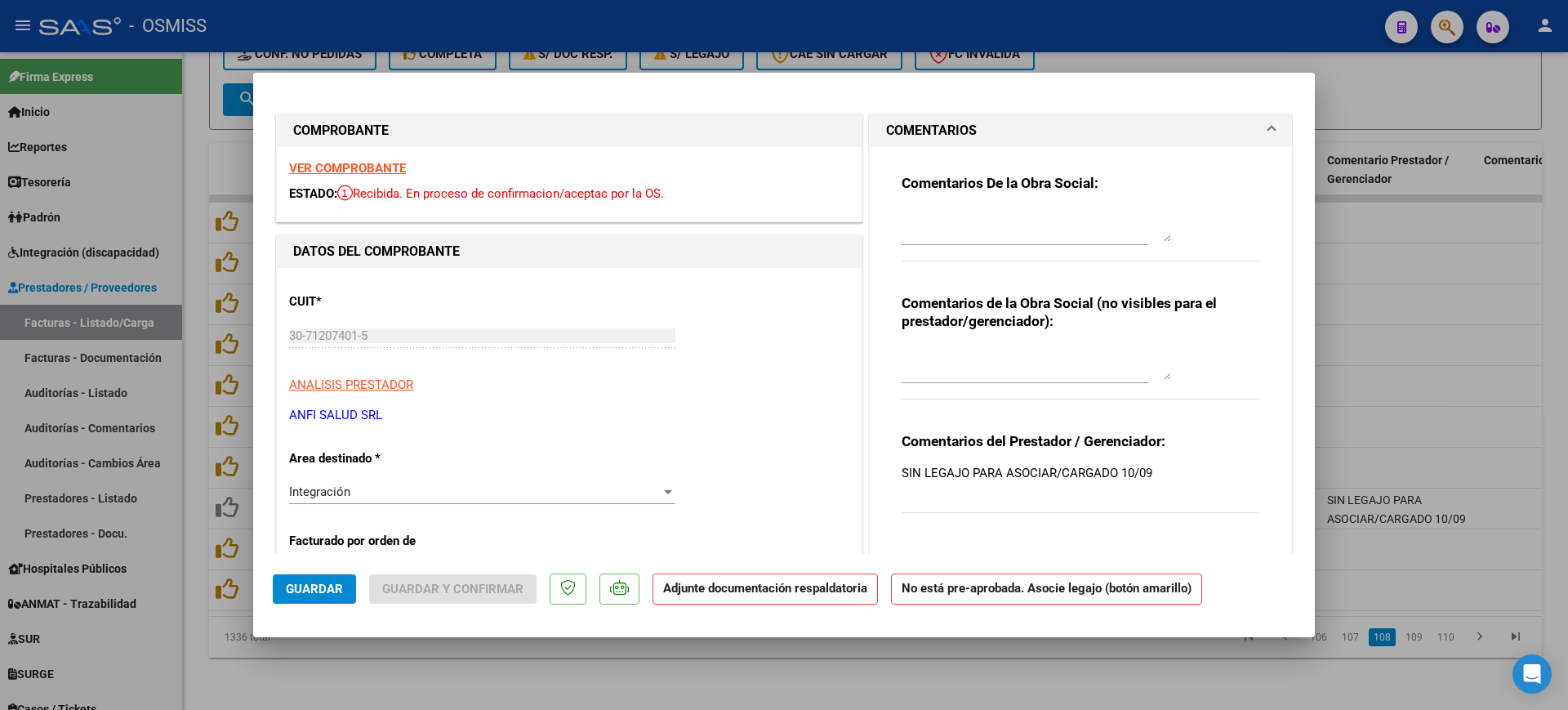
click at [356, 163] on strong "VER COMPROBANTE" at bounding box center [347, 168] width 117 height 15
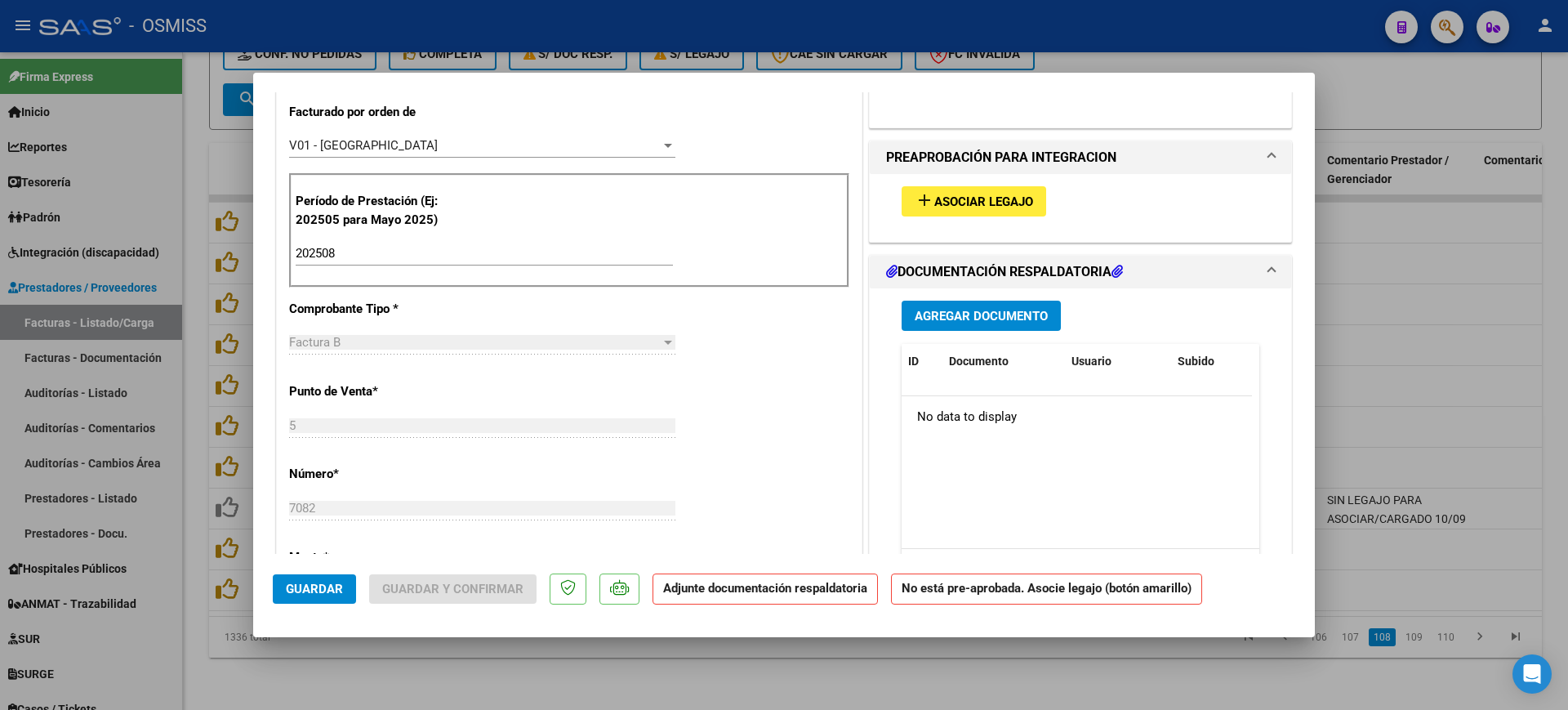
scroll to position [510, 0]
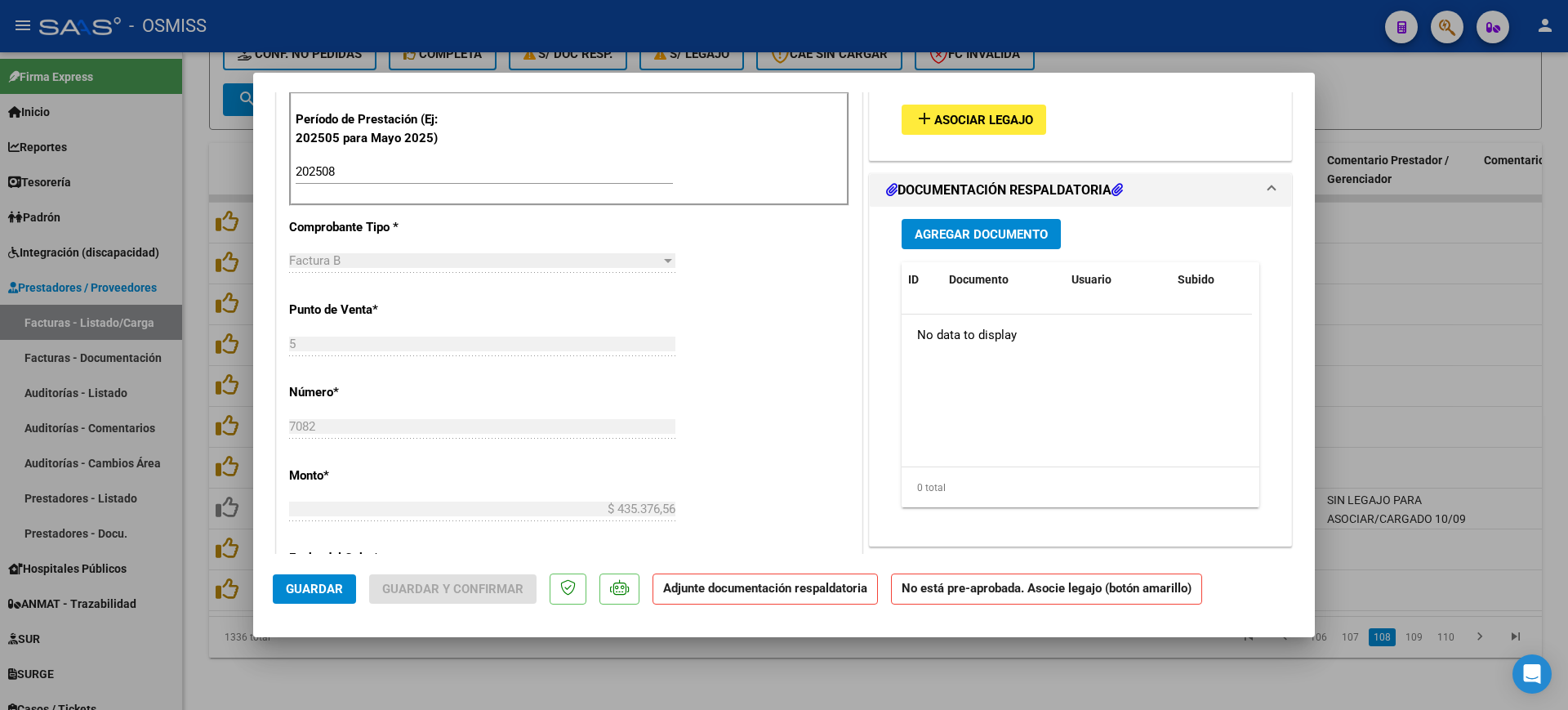
click at [987, 124] on span "Asociar Legajo" at bounding box center [984, 120] width 99 height 15
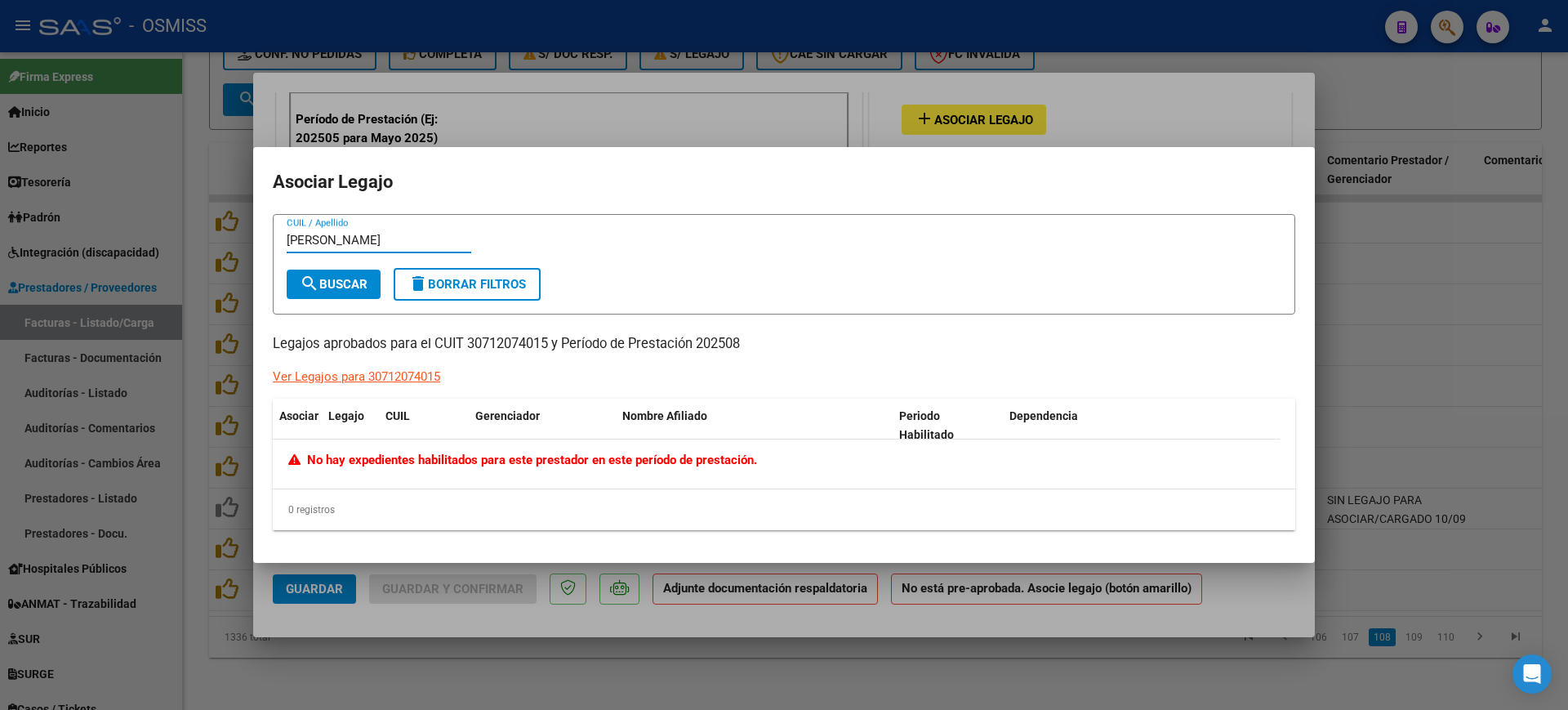
type input "[PERSON_NAME]"
click at [917, 600] on div at bounding box center [784, 355] width 1568 height 710
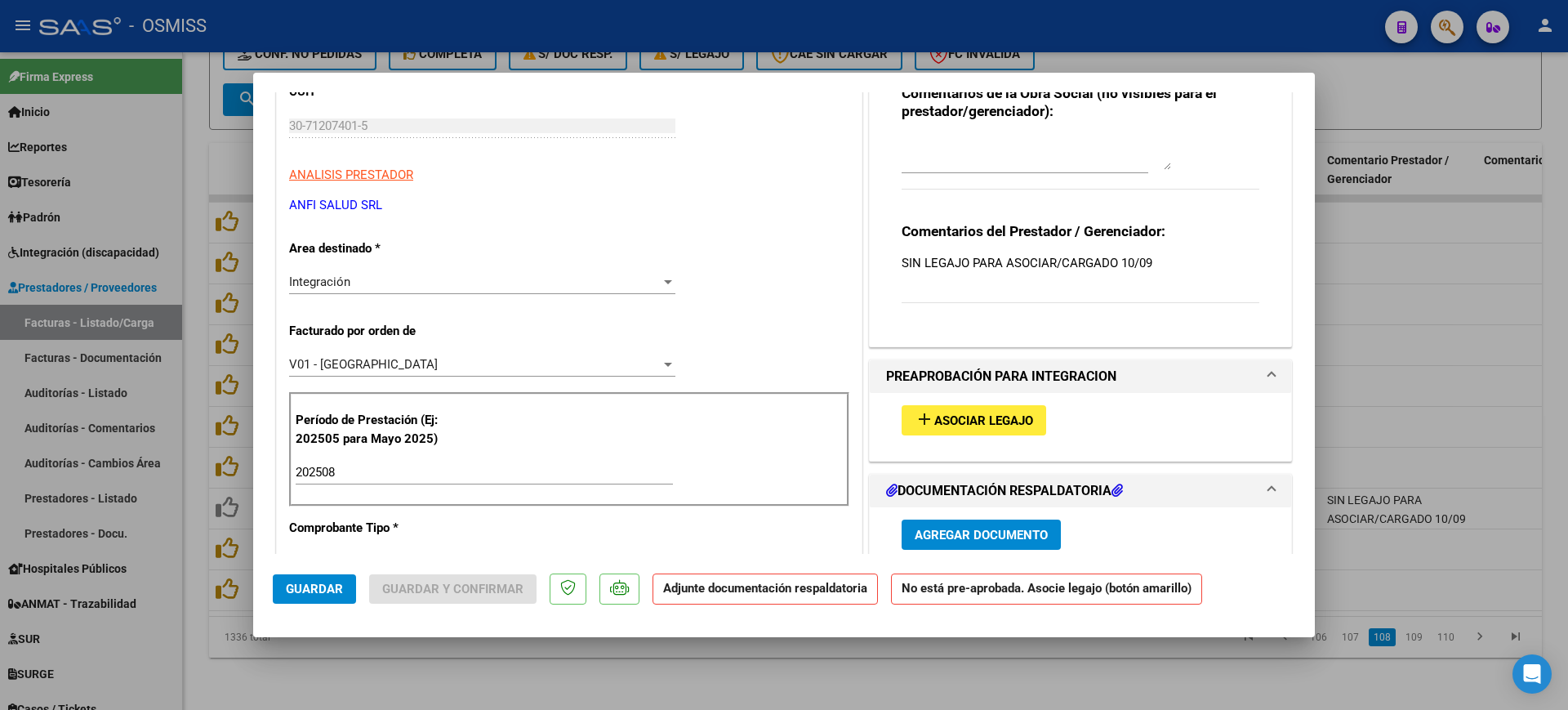
scroll to position [0, 0]
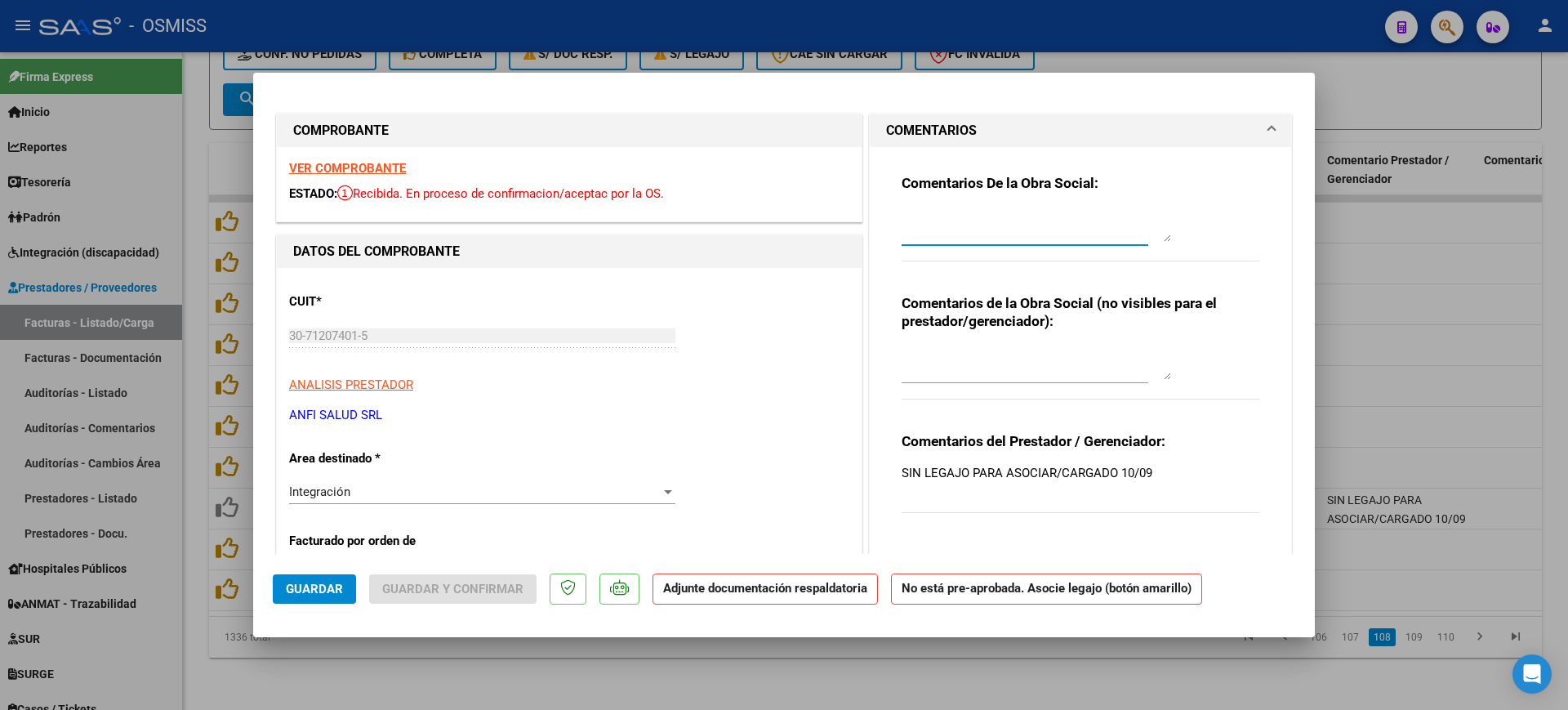
click at [939, 229] on textarea at bounding box center [1036, 225] width 269 height 32
type textarea "[DATE] - FALTA PLANILLA DE ASISTENCIA. [PERSON_NAME]"
drag, startPoint x: 327, startPoint y: 585, endPoint x: 368, endPoint y: 616, distance: 51.4
click at [328, 585] on span "Guardar" at bounding box center [315, 589] width 57 height 15
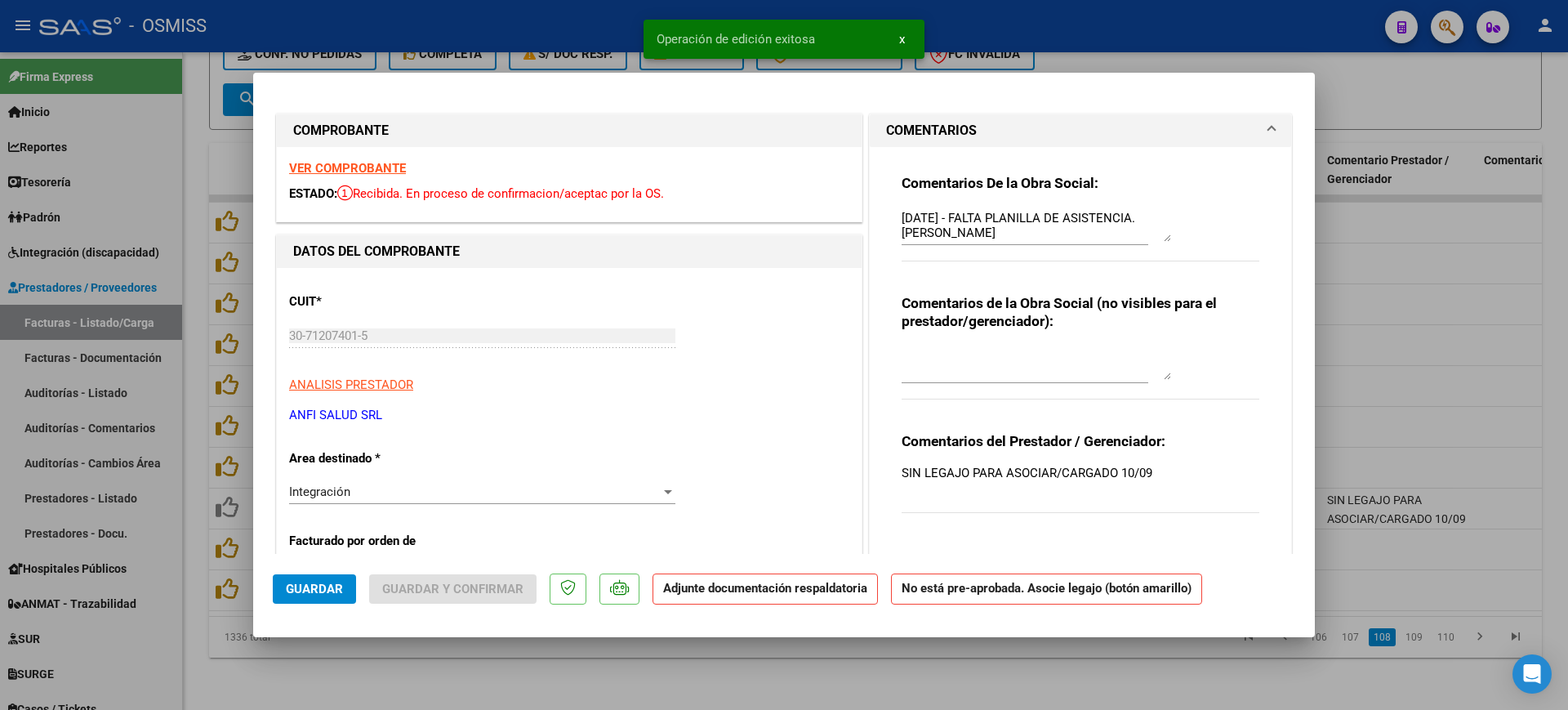
click at [414, 680] on div at bounding box center [784, 355] width 1568 height 710
type input "$ 0,00"
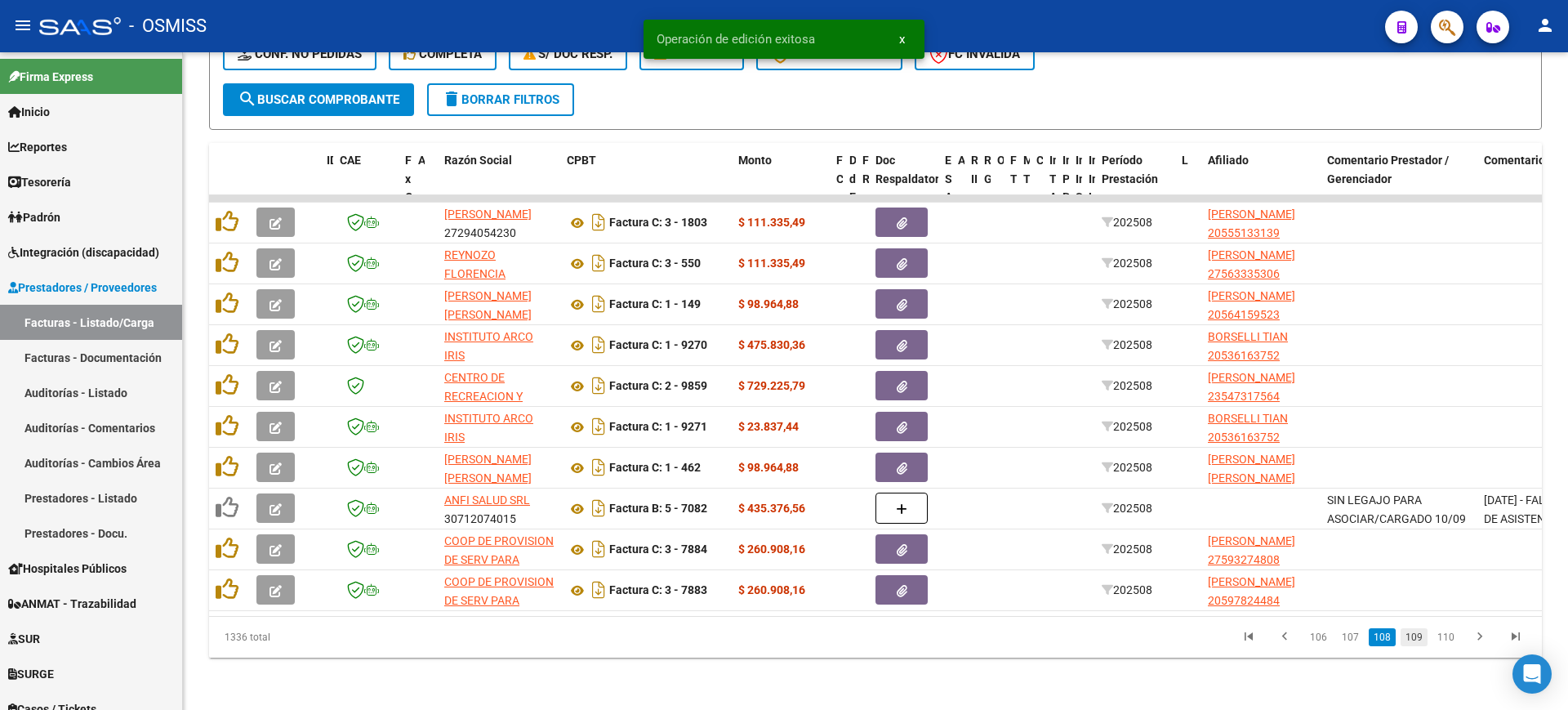
click at [1417, 640] on link "109" at bounding box center [1414, 637] width 27 height 18
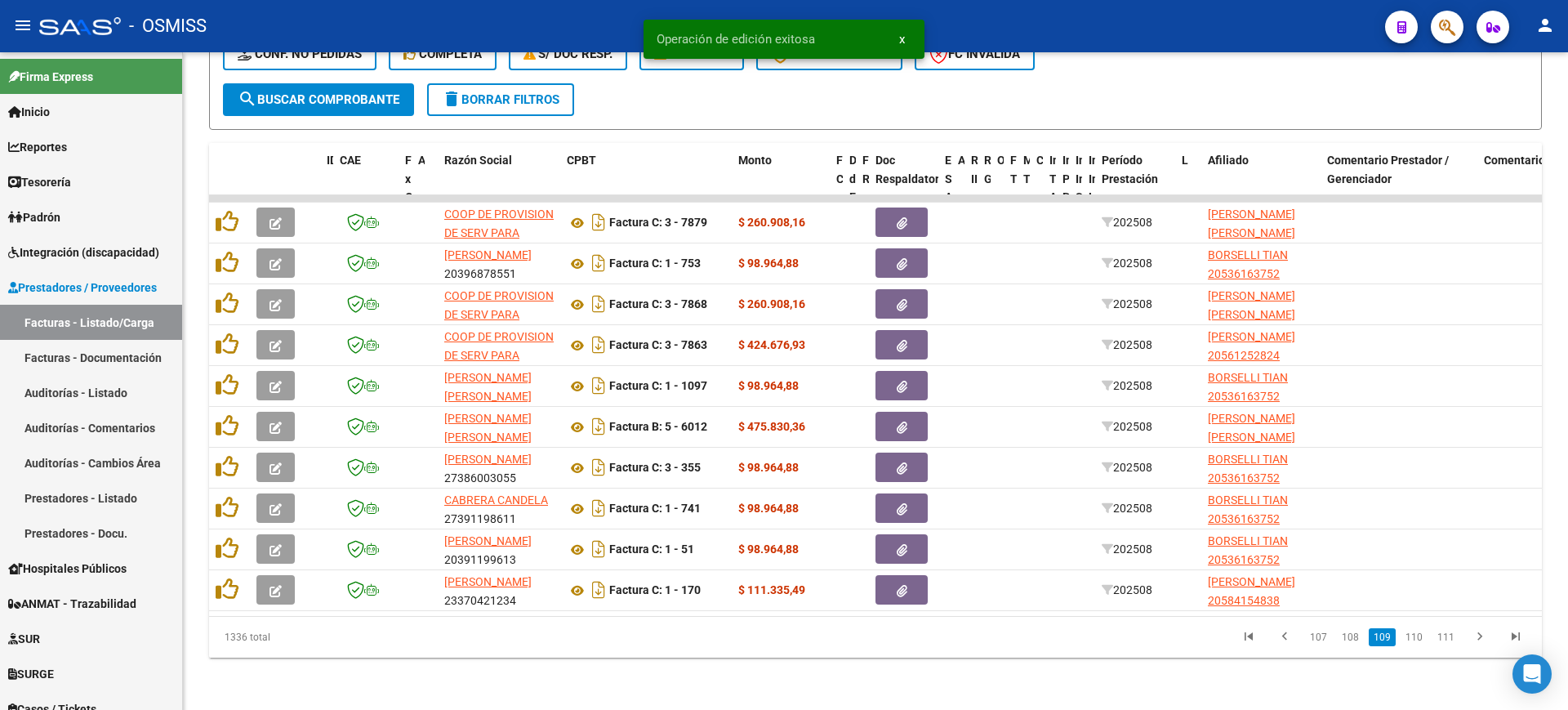
click at [1417, 640] on link "110" at bounding box center [1414, 637] width 27 height 18
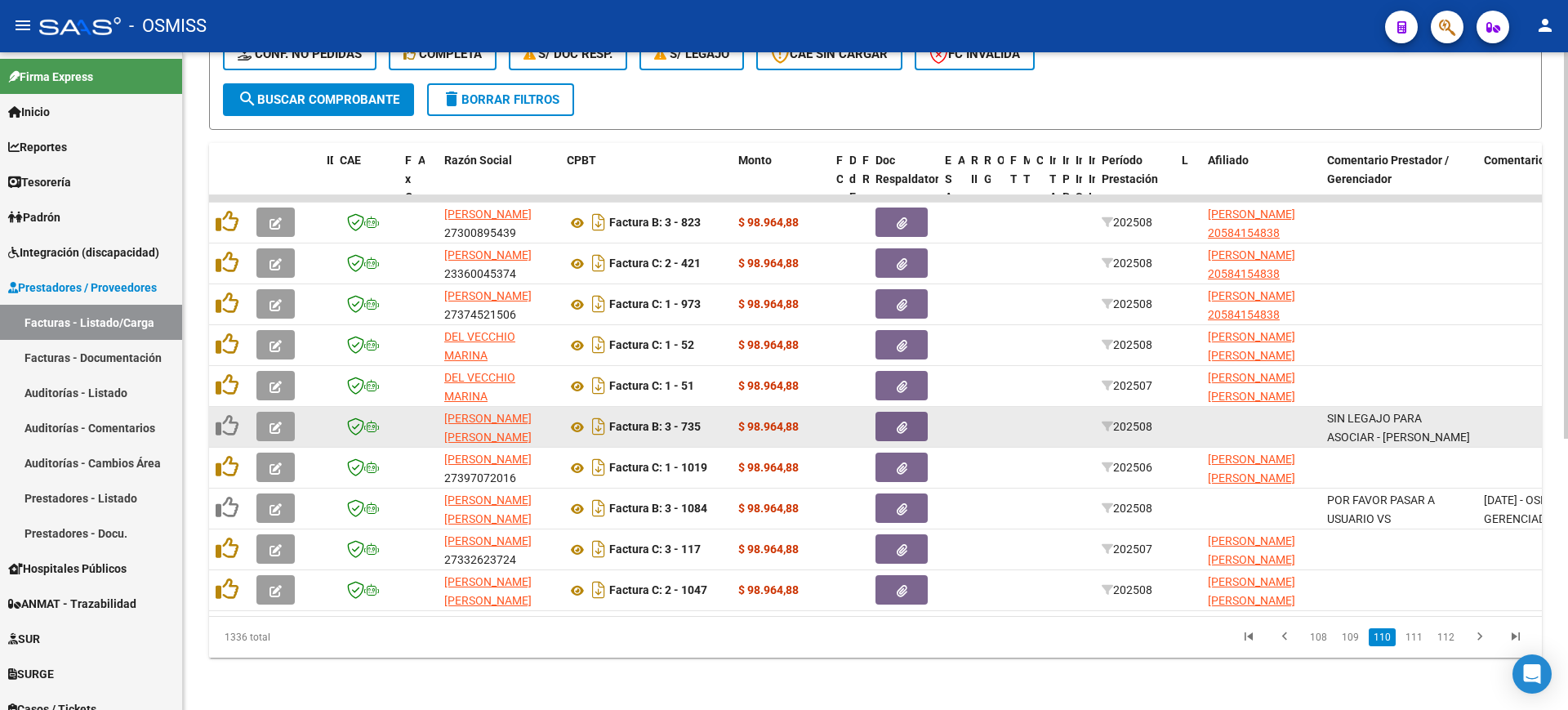
click at [275, 422] on icon "button" at bounding box center [275, 428] width 12 height 12
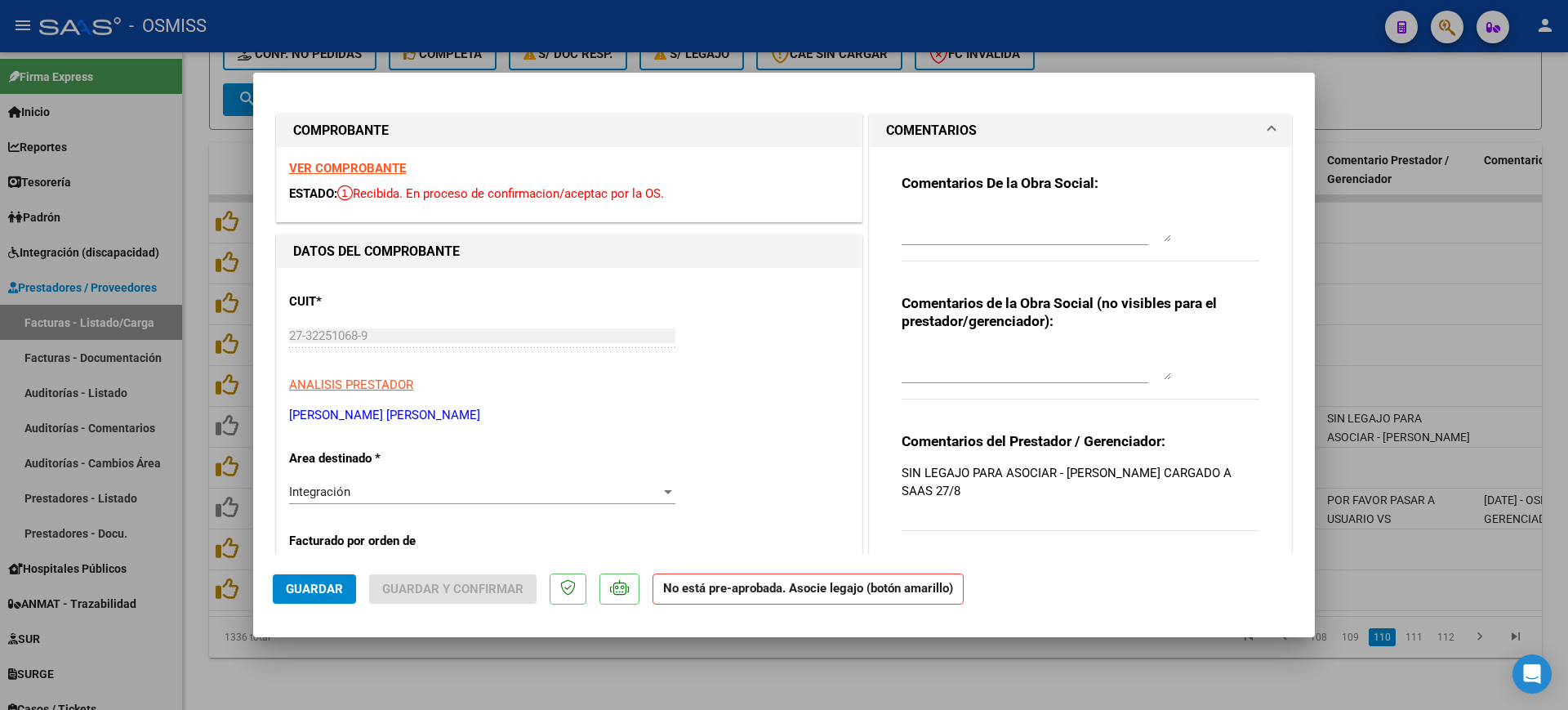
click at [398, 167] on strong "VER COMPROBANTE" at bounding box center [347, 168] width 117 height 15
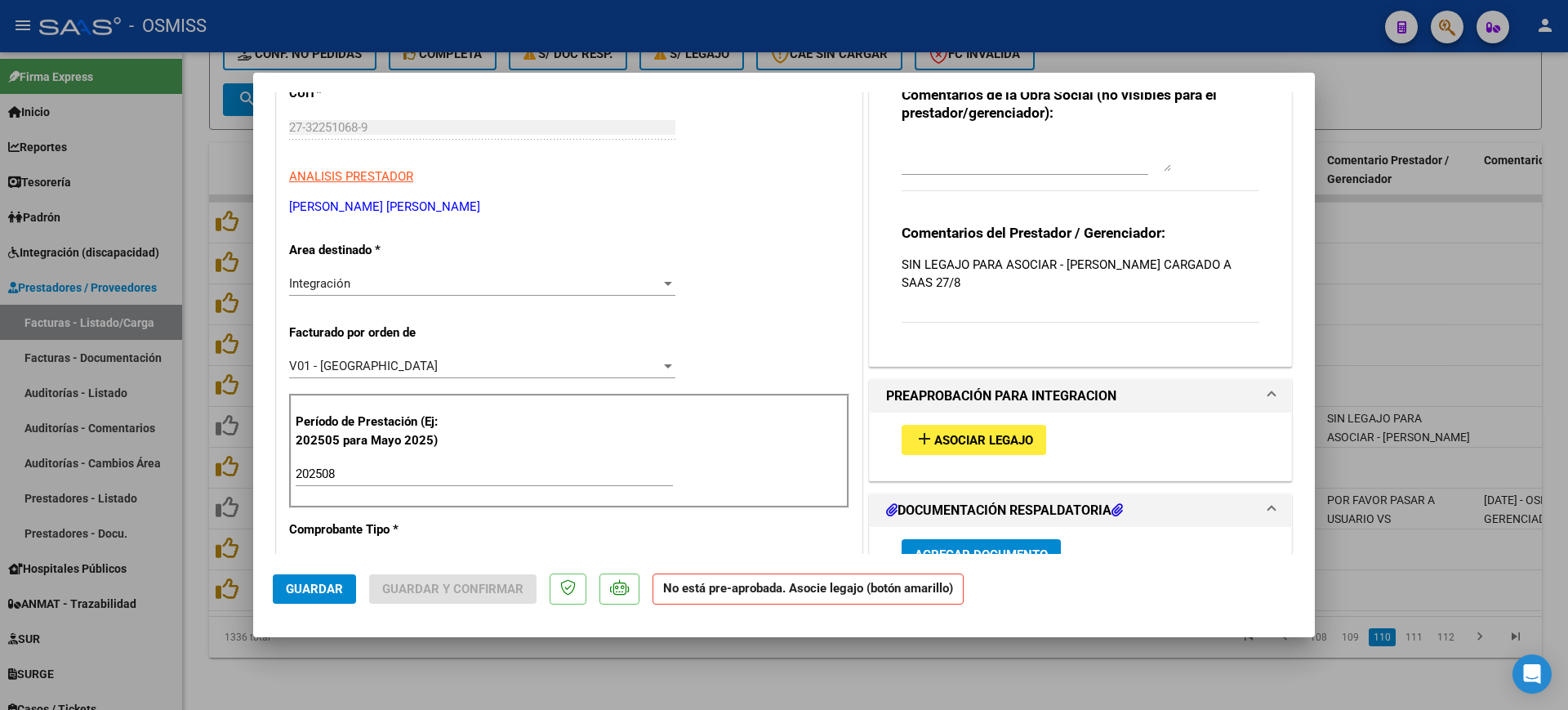
scroll to position [408, 0]
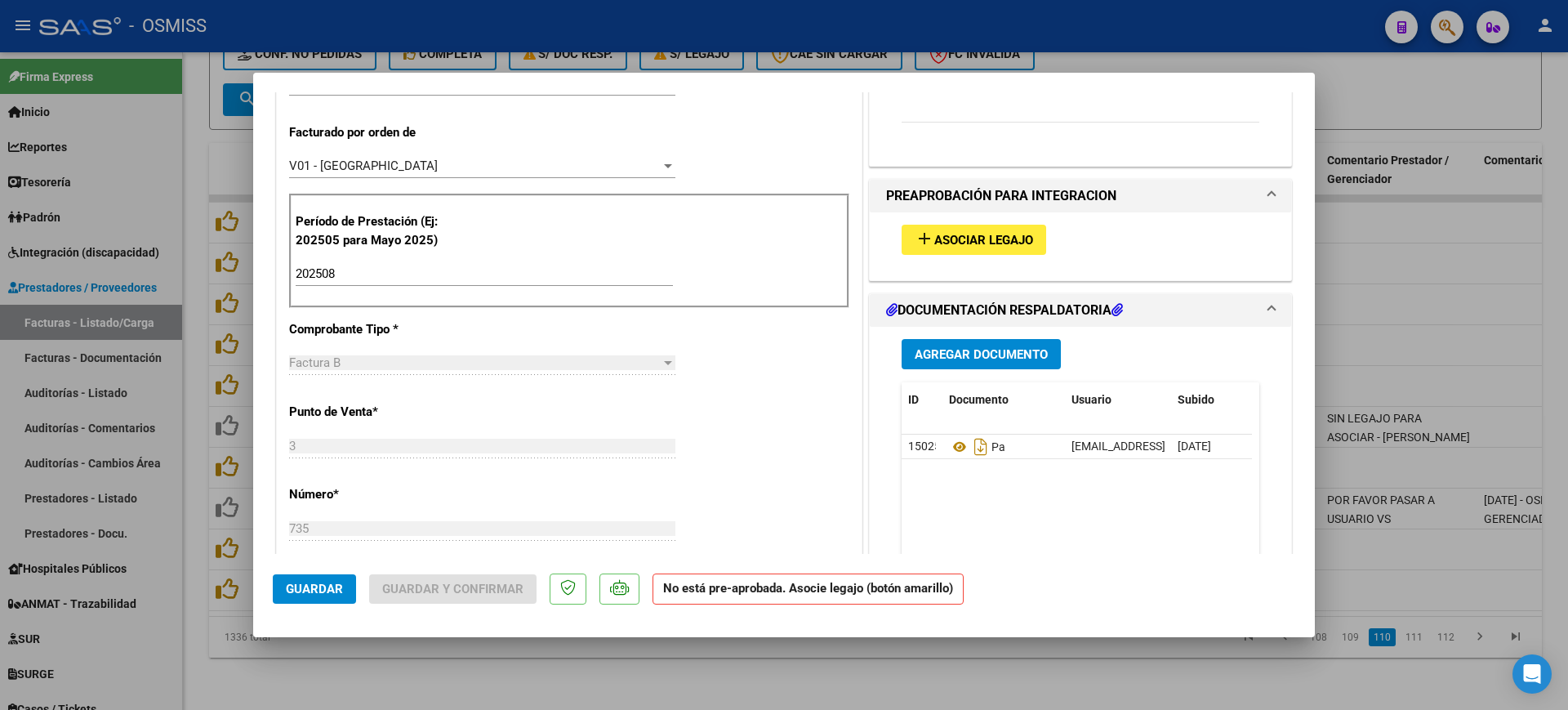
click at [1012, 236] on span "Asociar Legajo" at bounding box center [984, 240] width 99 height 15
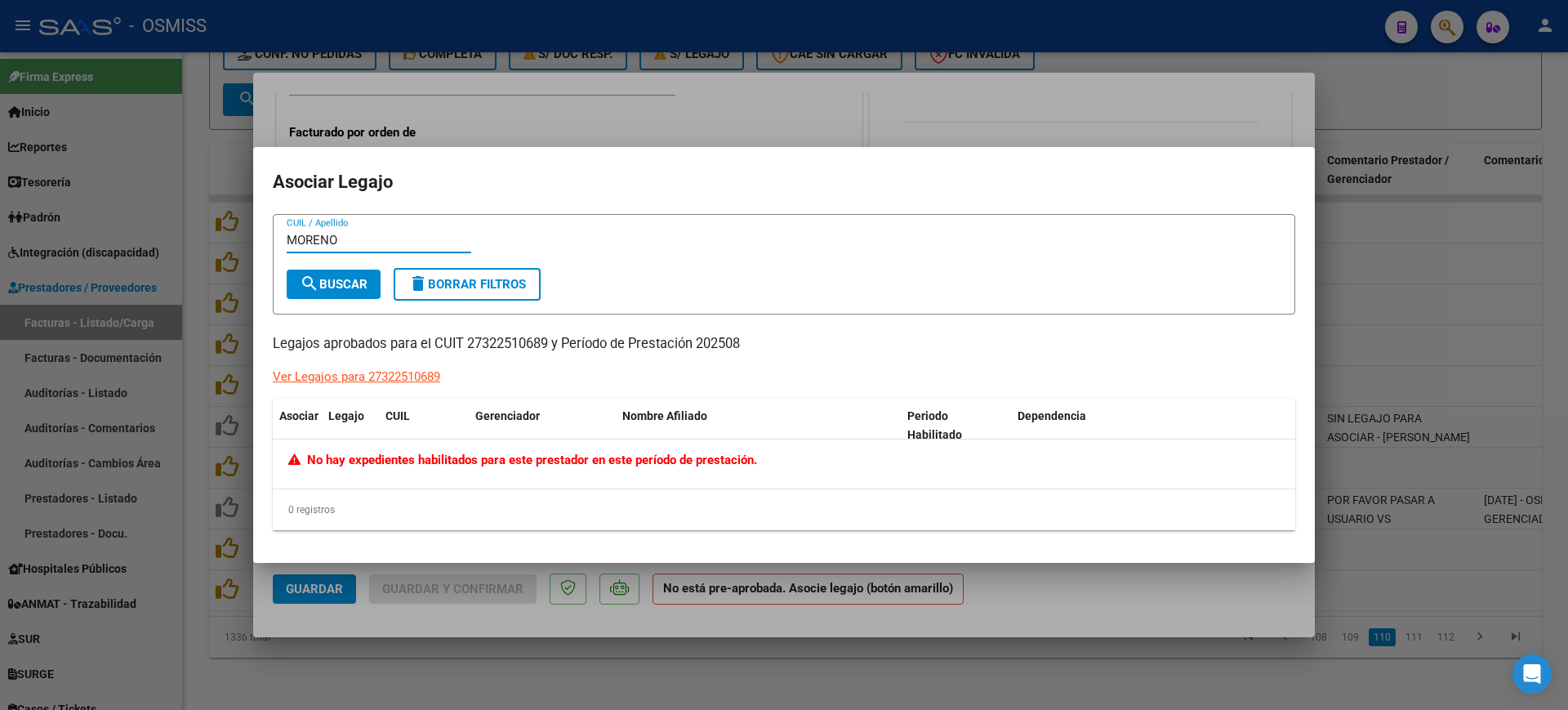
type input "MORENO"
click at [1070, 602] on div at bounding box center [784, 355] width 1568 height 710
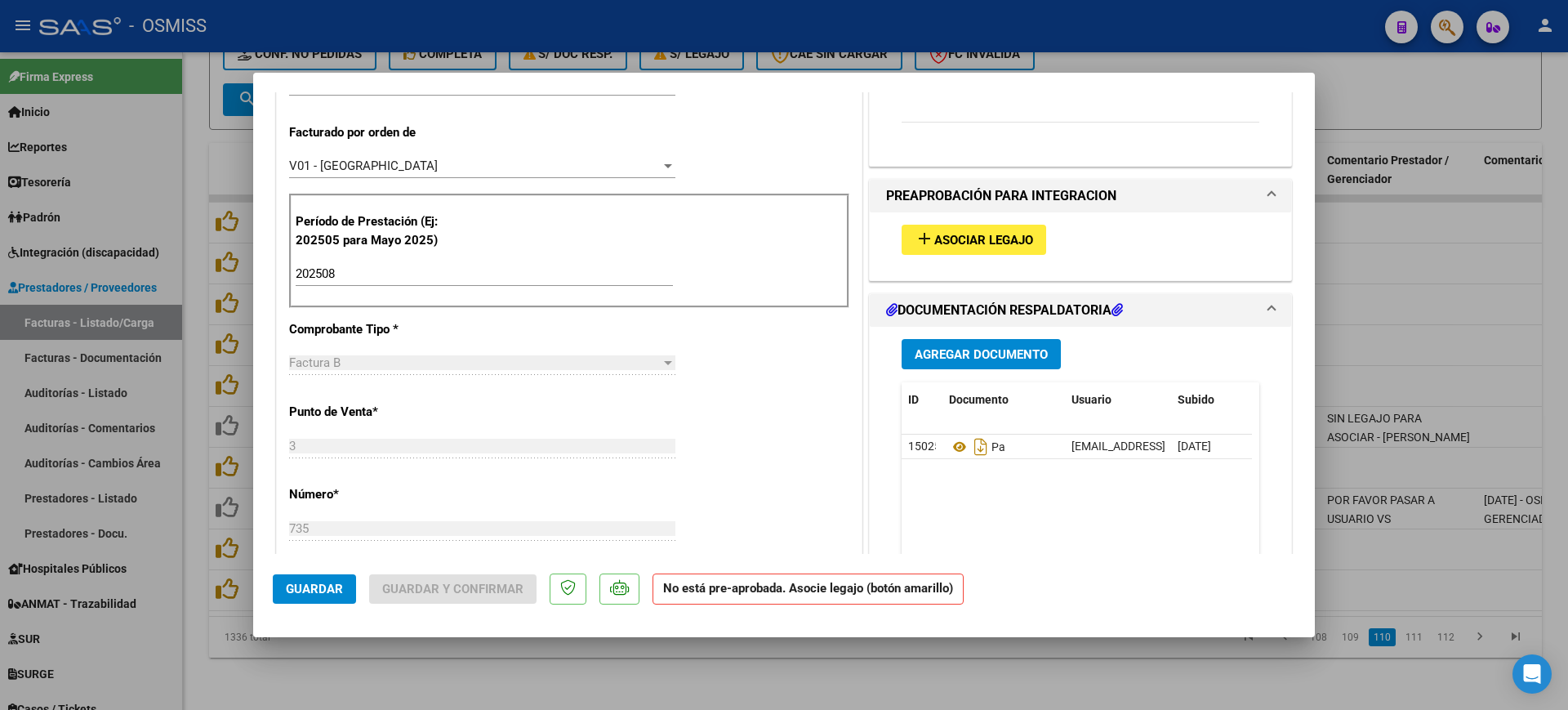
drag, startPoint x: 1103, startPoint y: 653, endPoint x: 773, endPoint y: 29, distance: 705.9
click at [1104, 652] on div at bounding box center [784, 355] width 1568 height 710
type input "$ 0,00"
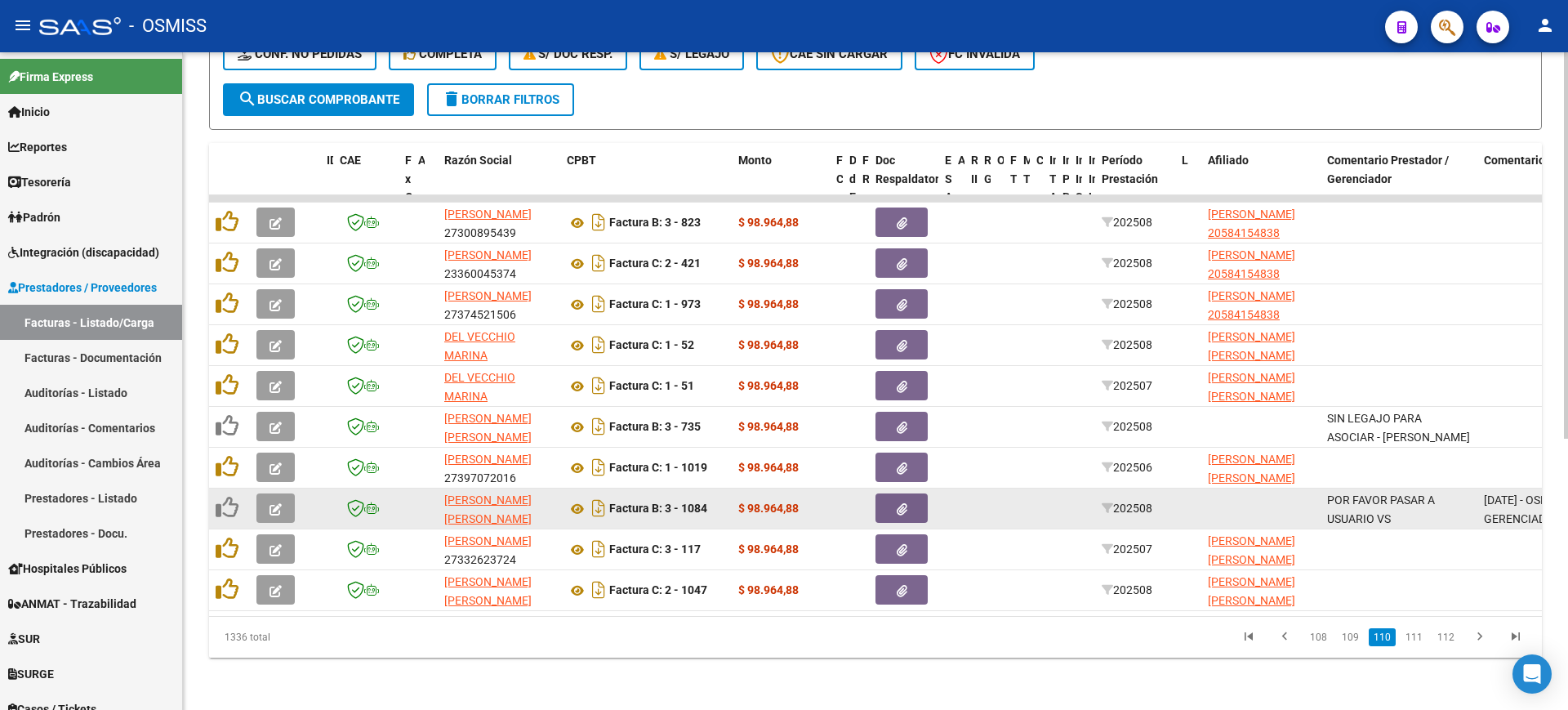
click at [283, 494] on button "button" at bounding box center [275, 508] width 38 height 30
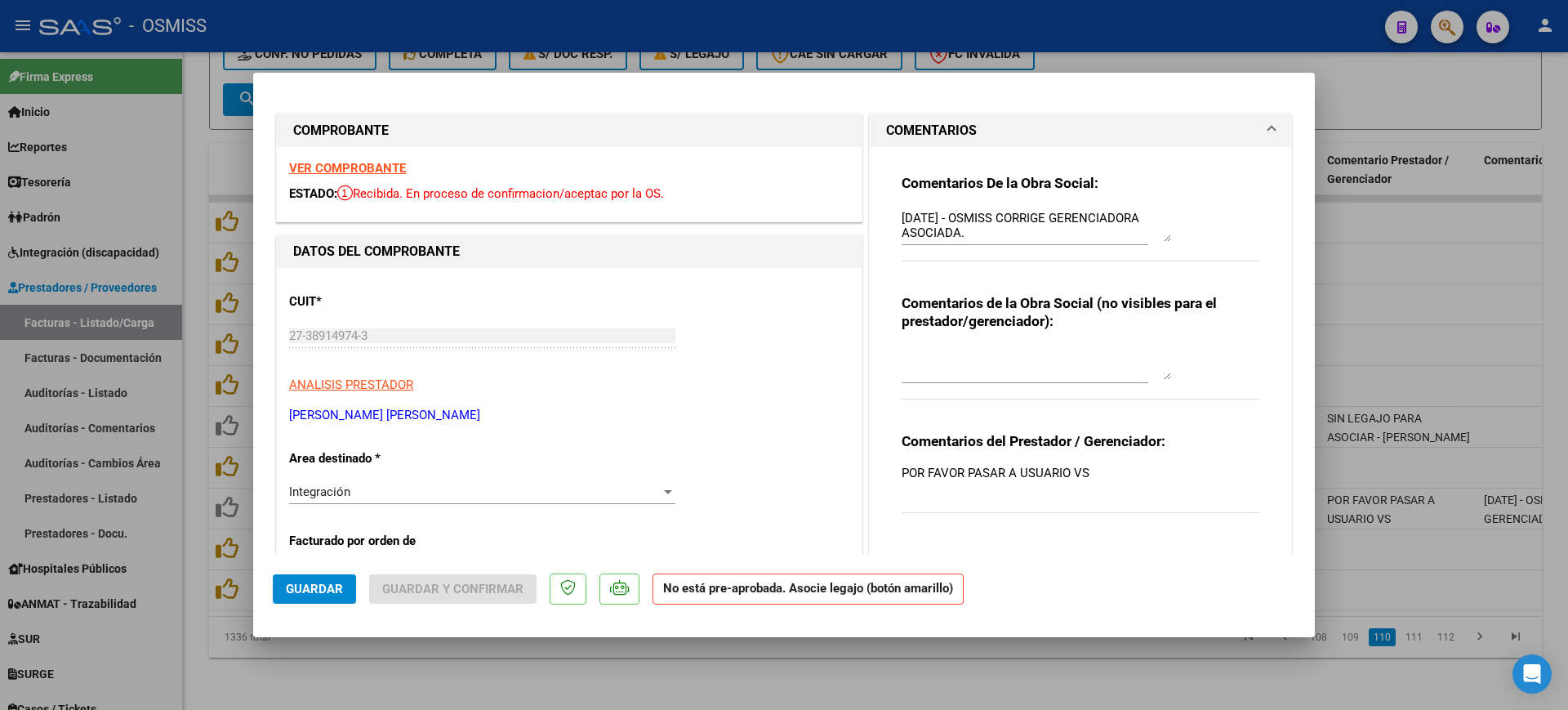
click at [391, 168] on strong "VER COMPROBANTE" at bounding box center [347, 168] width 117 height 15
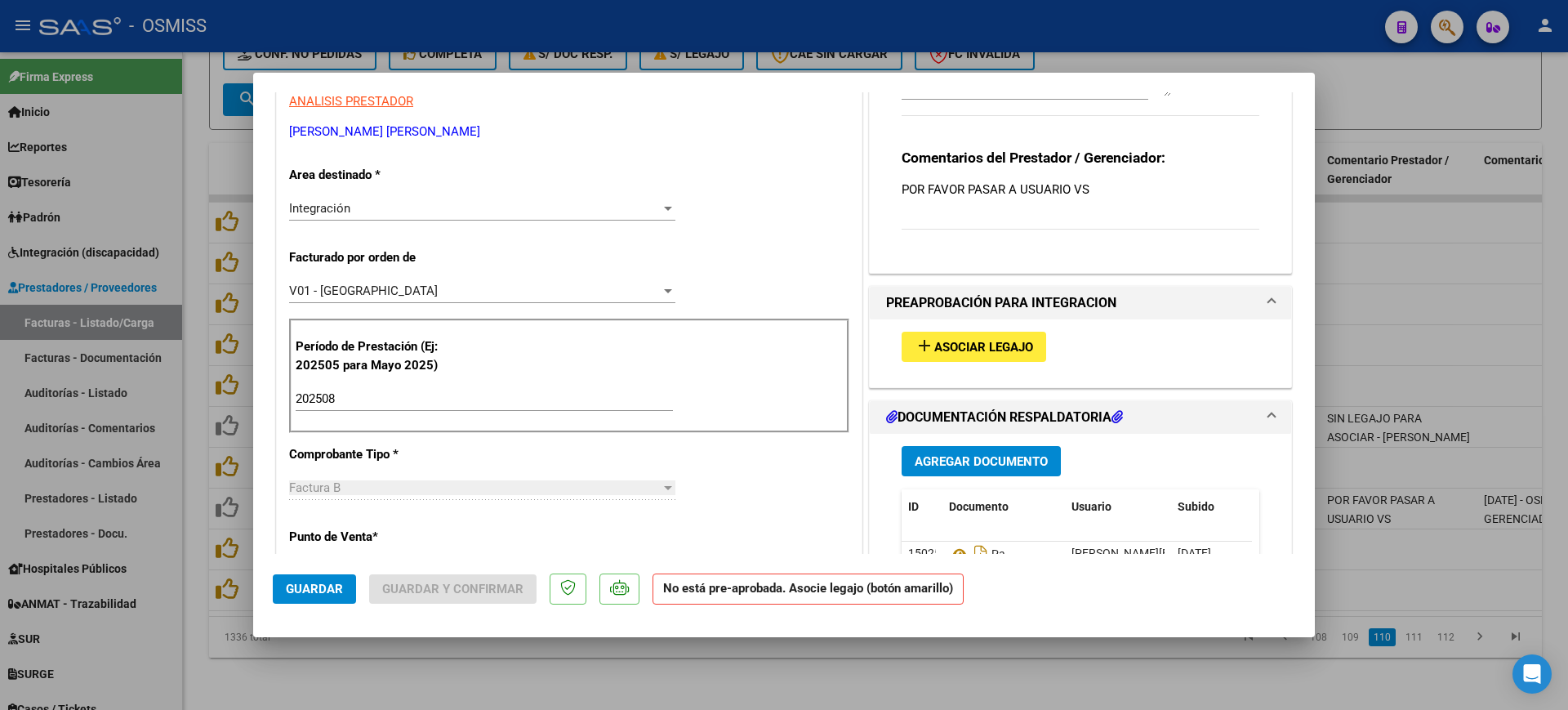
scroll to position [408, 0]
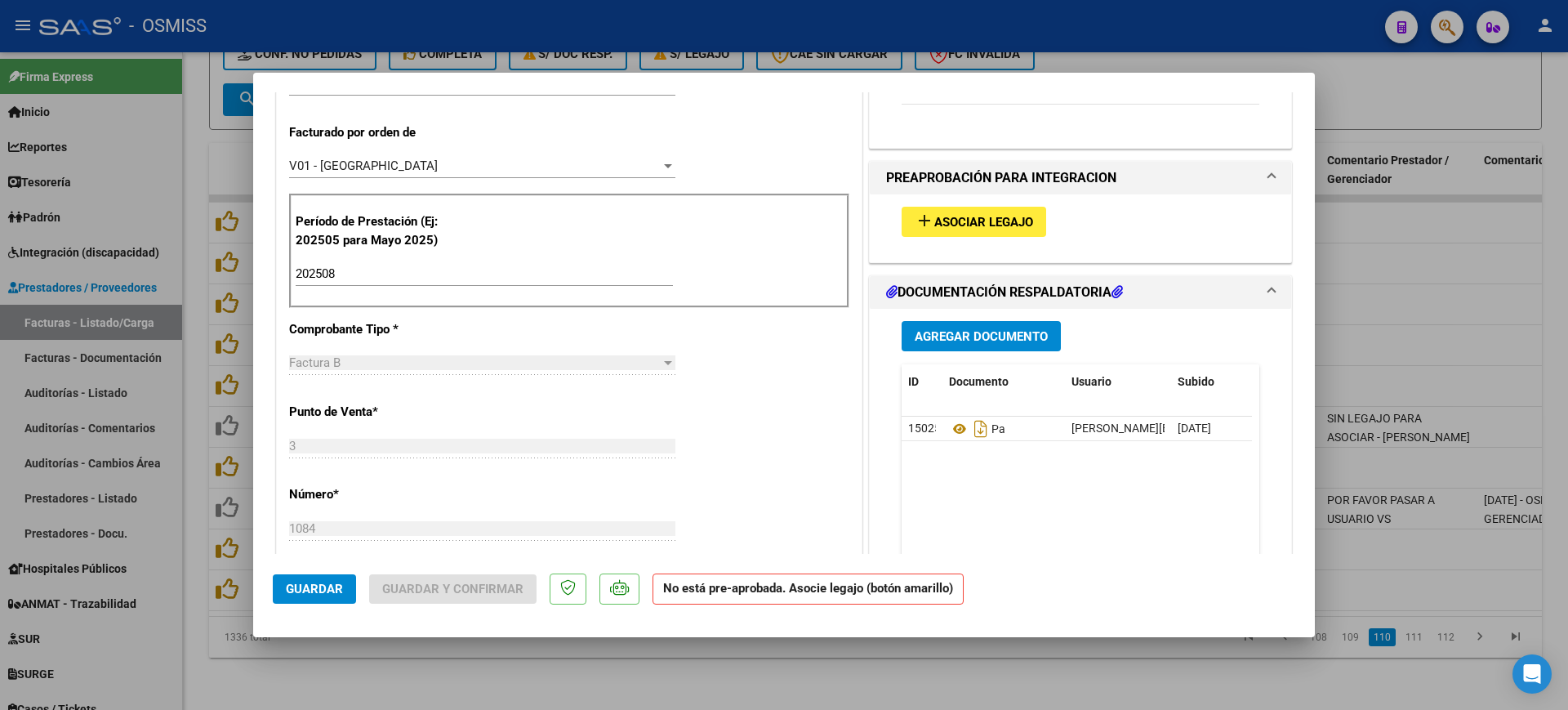
click at [993, 227] on span "Asociar Legajo" at bounding box center [984, 222] width 99 height 15
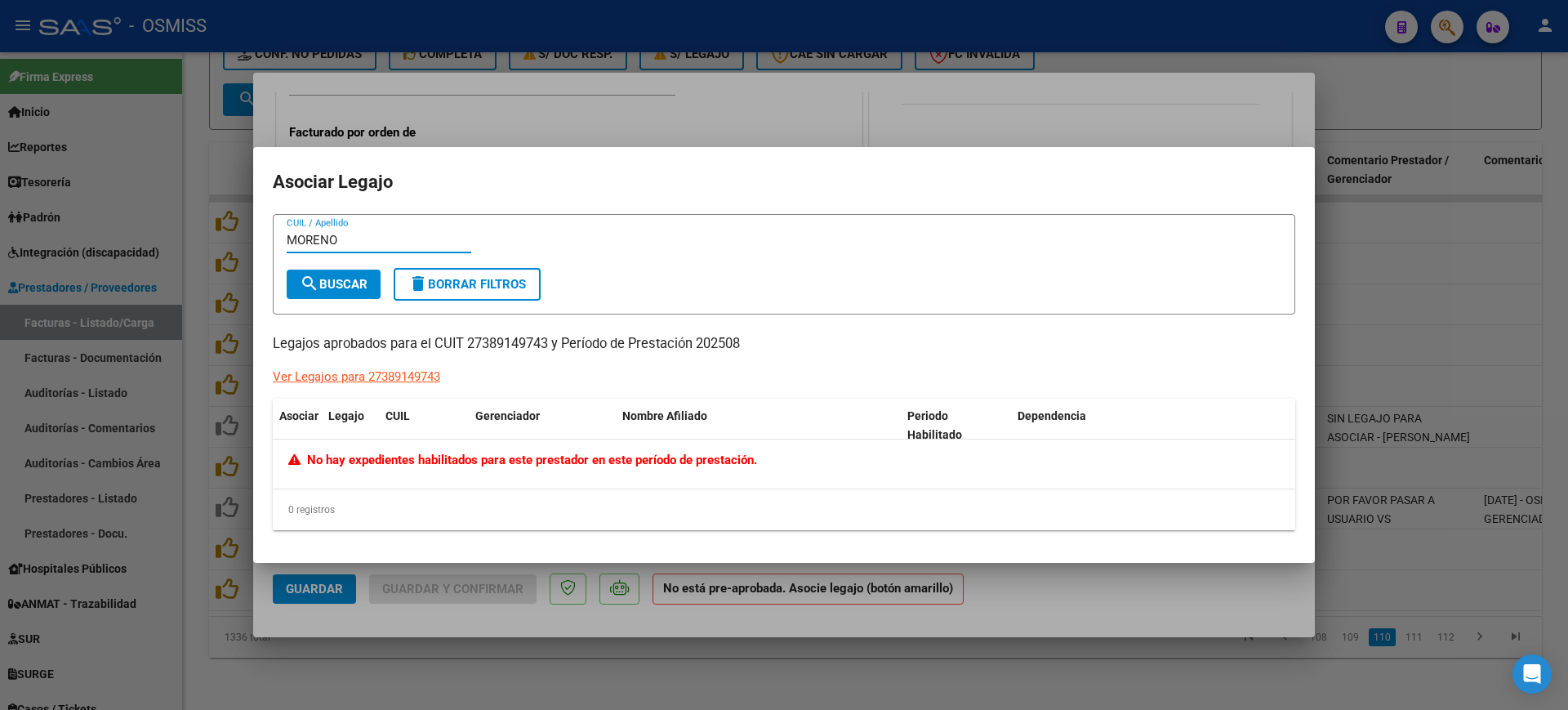
type input "MORENO"
click at [1118, 599] on div at bounding box center [784, 355] width 1568 height 710
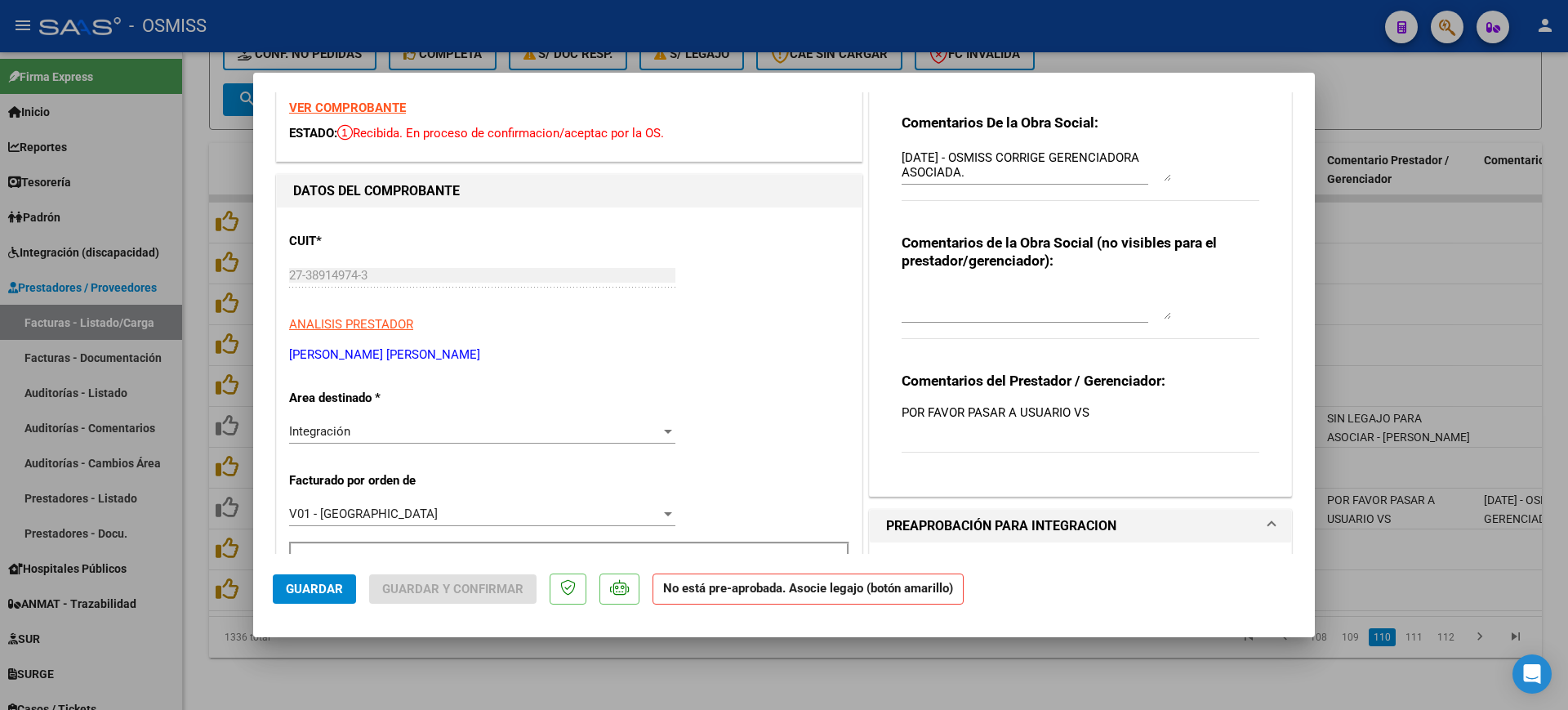
scroll to position [0, 0]
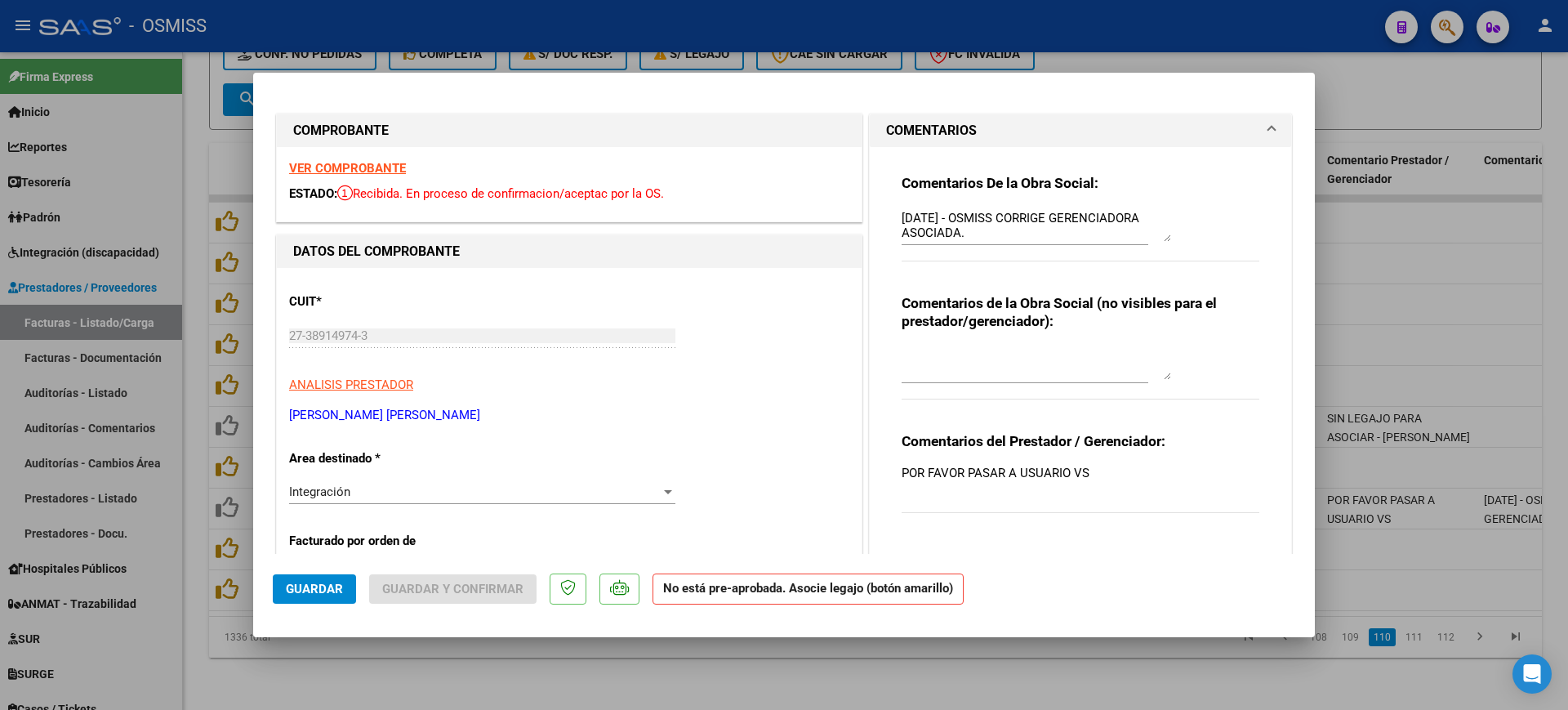
click at [901, 212] on textarea "[DATE] - OSMISS CORRIGE GERENCIADORA ASOCIADA." at bounding box center [1036, 225] width 269 height 32
type textarea "[PERSON_NAME] - [DATE] - OSMISS CORRIGE GERENCIADORA ASOCIADA."
drag, startPoint x: 336, startPoint y: 597, endPoint x: 380, endPoint y: 555, distance: 60.8
click at [336, 595] on button "Guardar" at bounding box center [315, 589] width 84 height 30
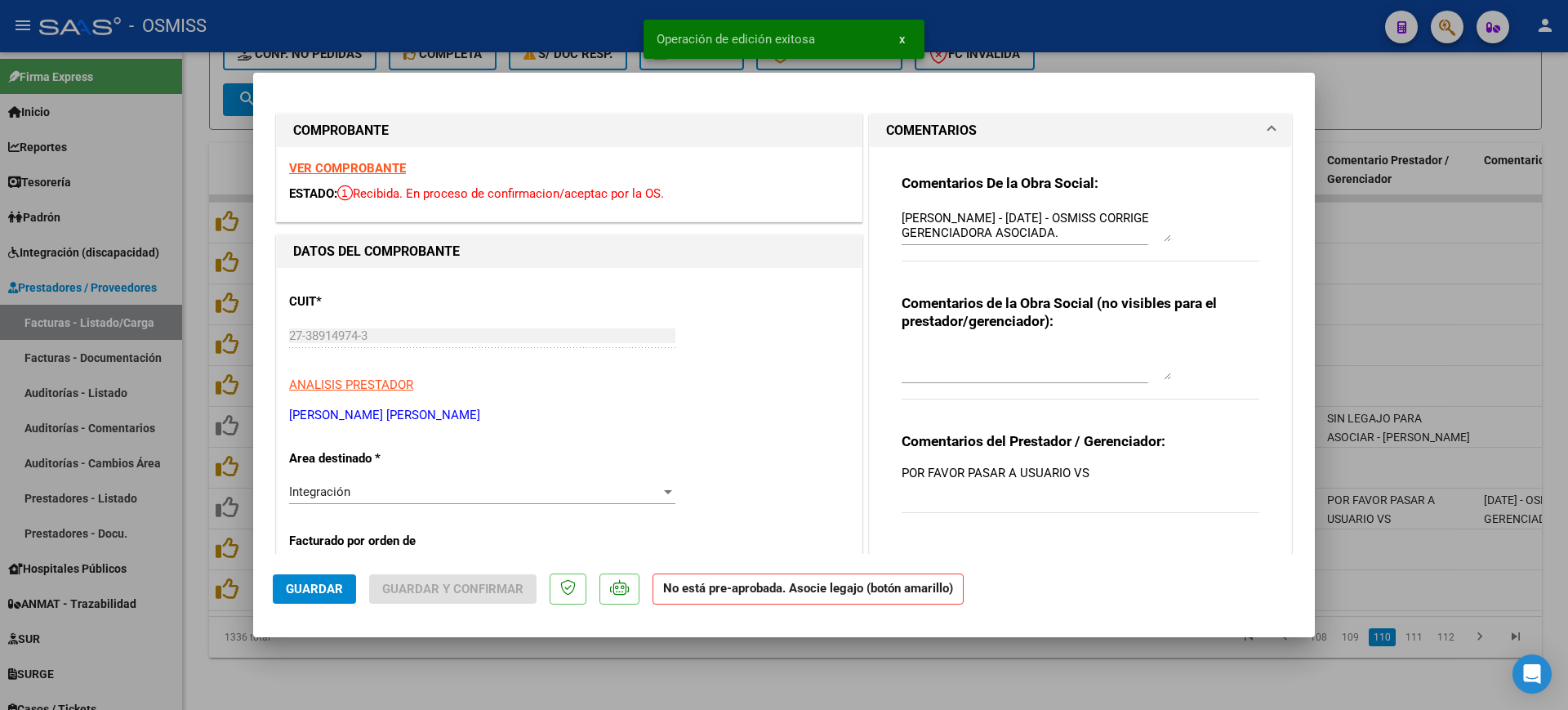
click at [912, 682] on div at bounding box center [784, 355] width 1568 height 710
type input "$ 0,00"
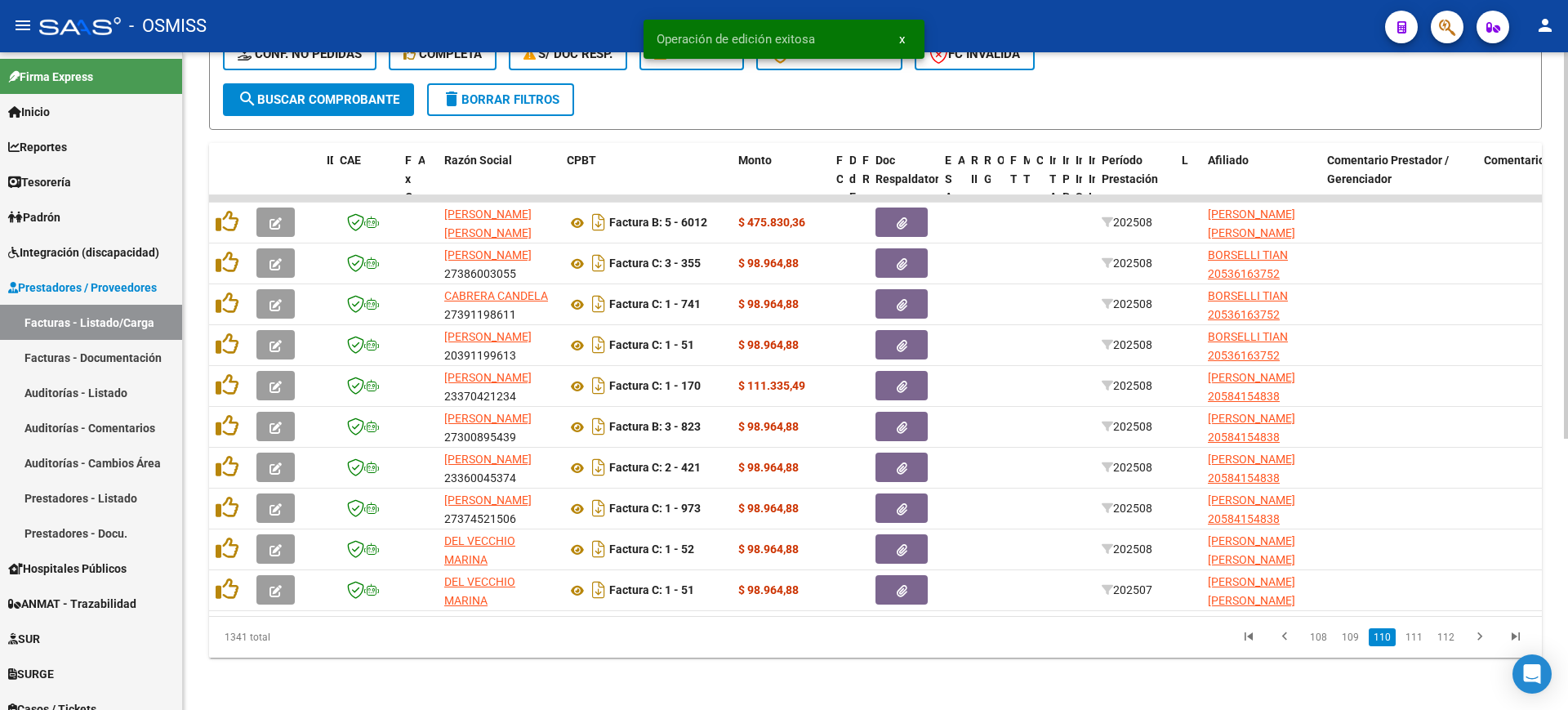
click at [1418, 639] on link "111" at bounding box center [1414, 637] width 27 height 18
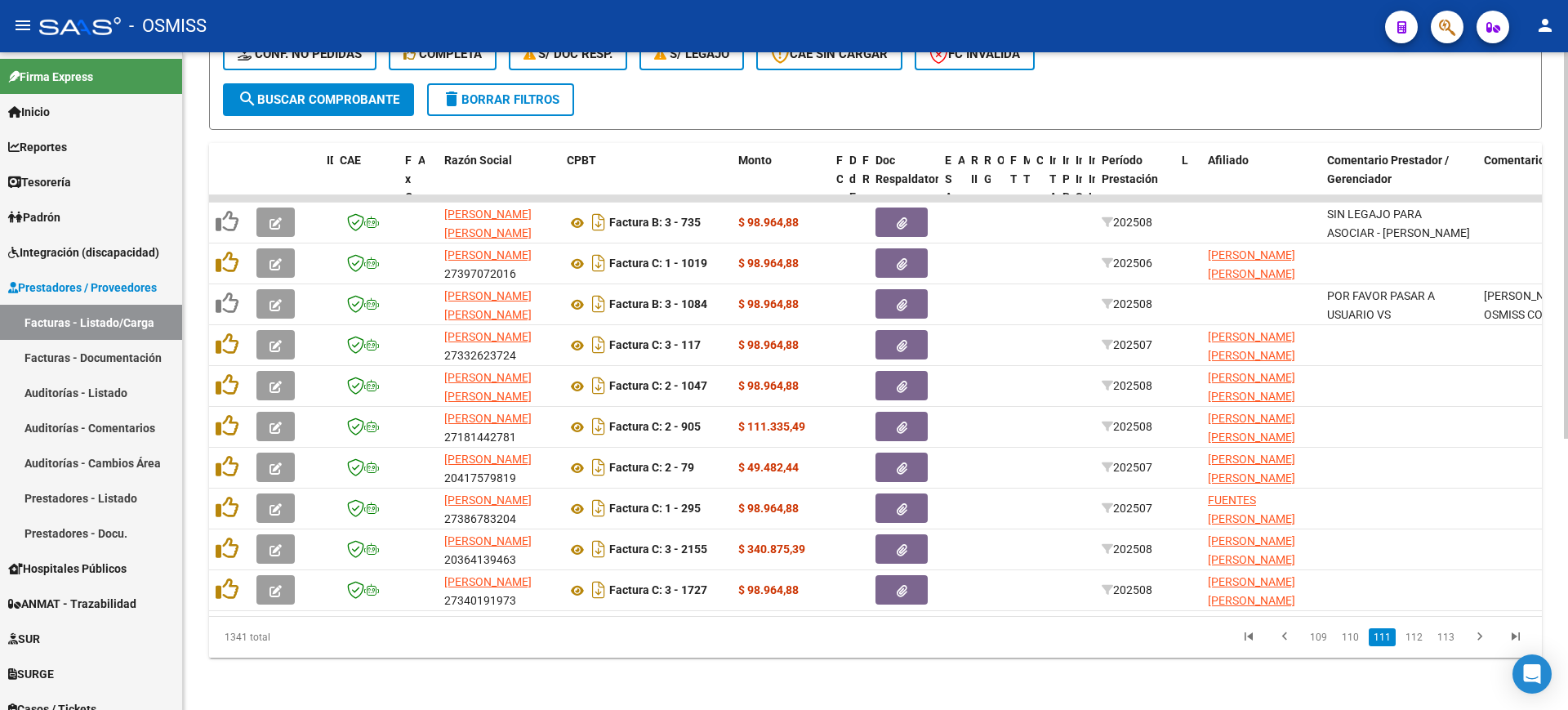
click at [1418, 638] on link "112" at bounding box center [1414, 637] width 27 height 18
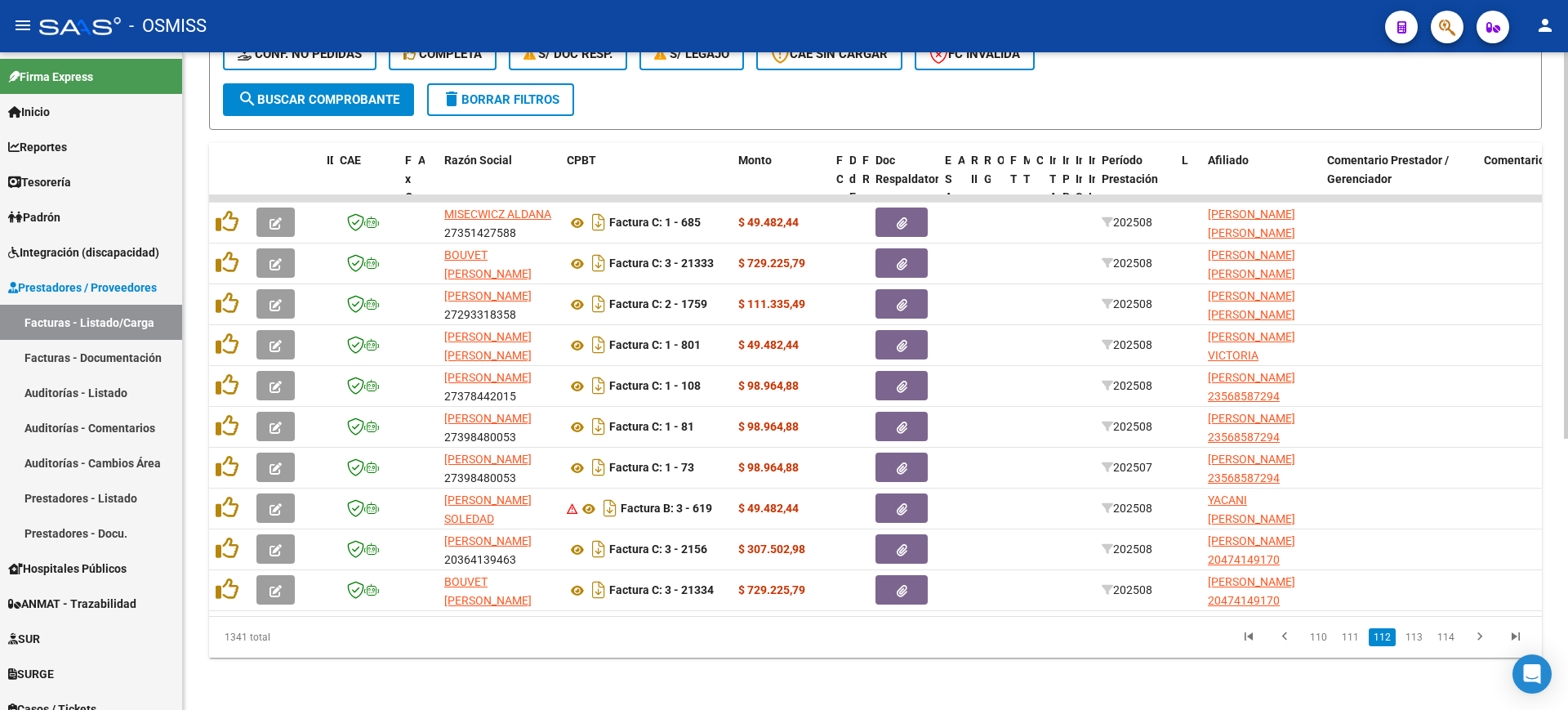
click at [1418, 638] on link "113" at bounding box center [1414, 637] width 27 height 18
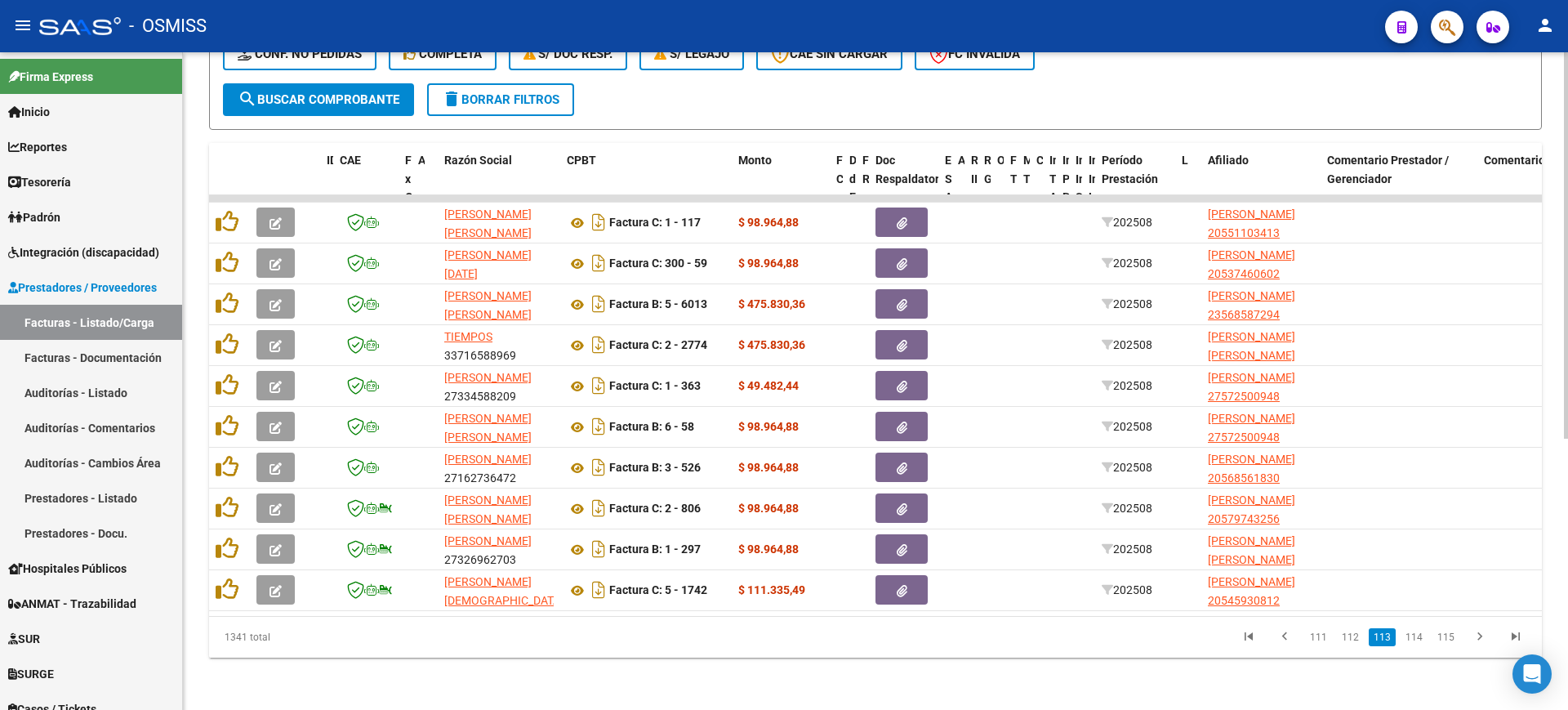
click at [1418, 638] on link "114" at bounding box center [1414, 637] width 27 height 18
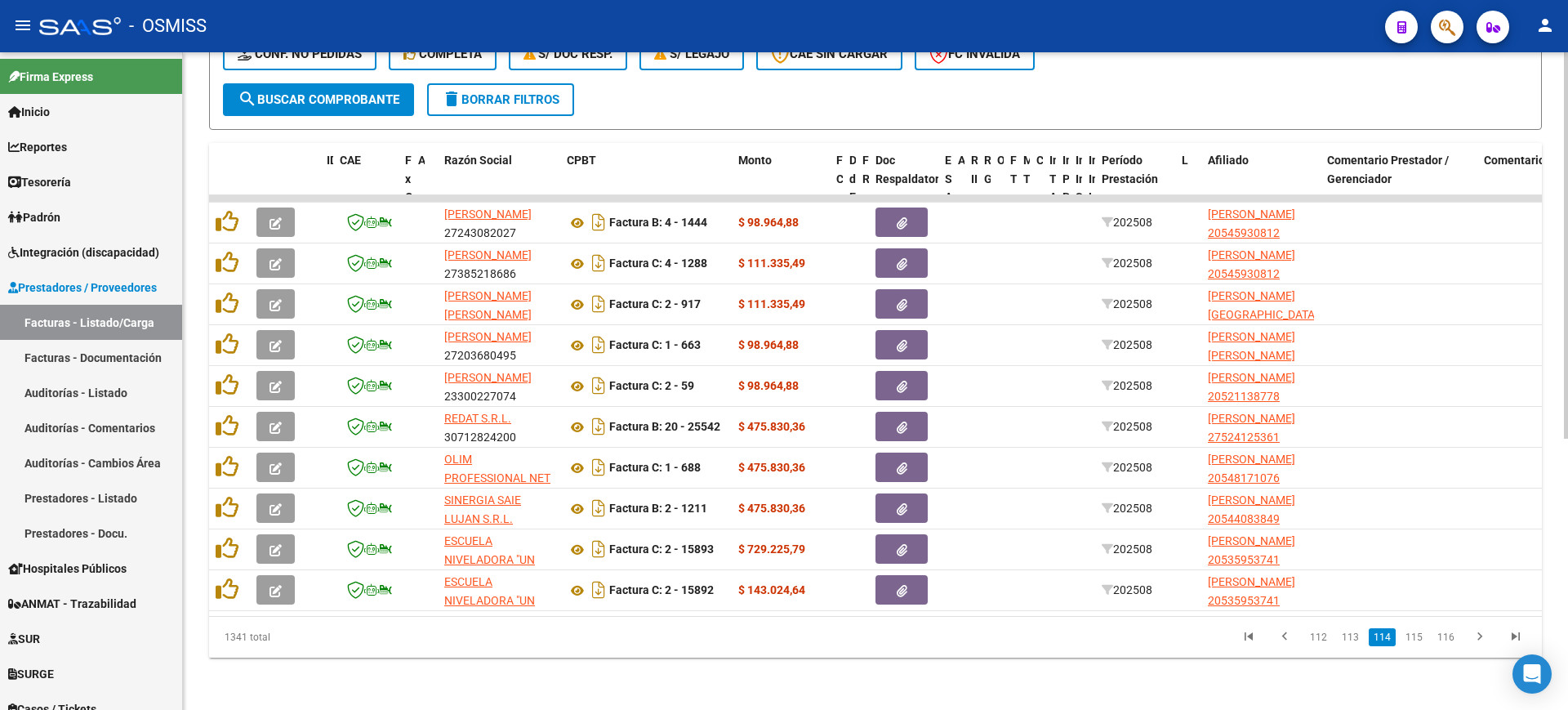
click at [1418, 638] on link "115" at bounding box center [1414, 637] width 27 height 18
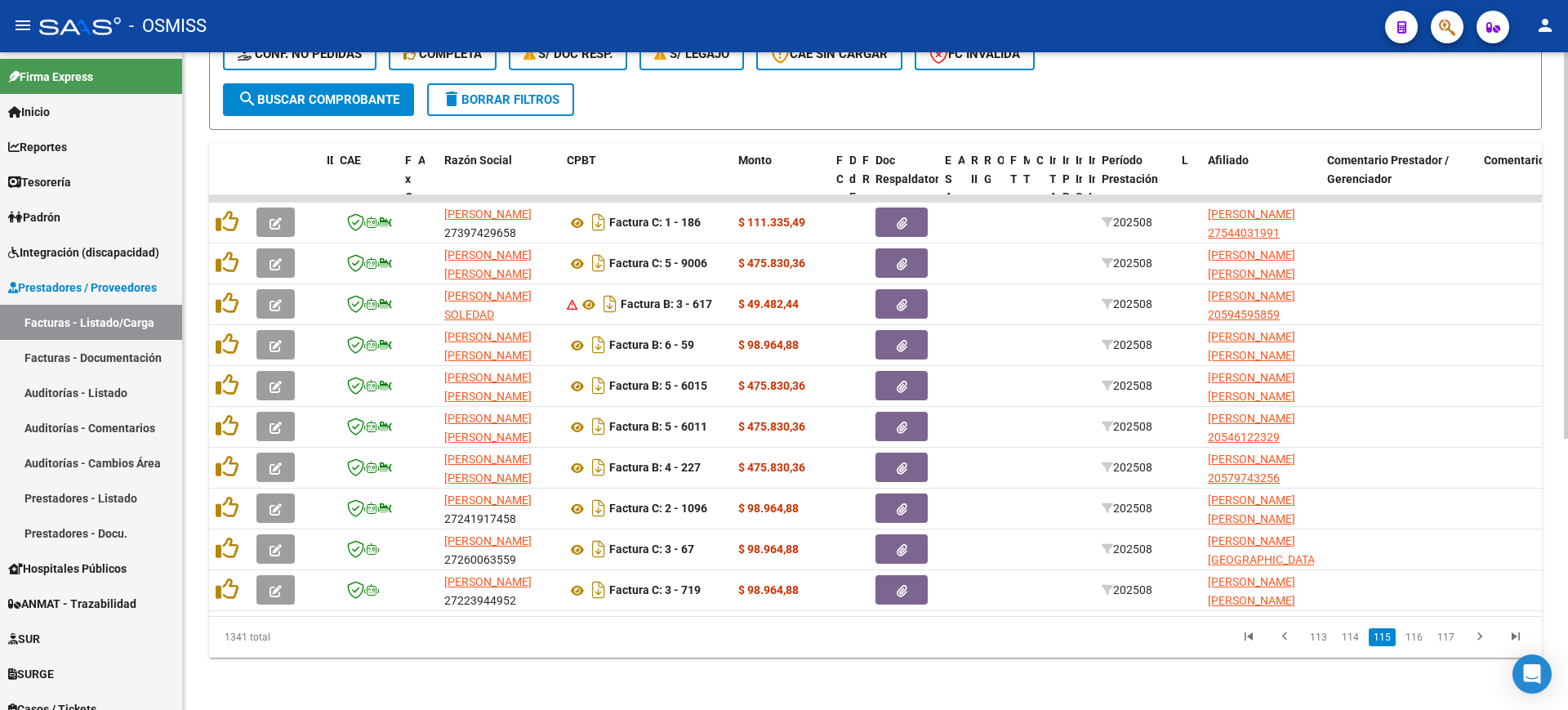
click at [1418, 638] on link "116" at bounding box center [1414, 637] width 27 height 18
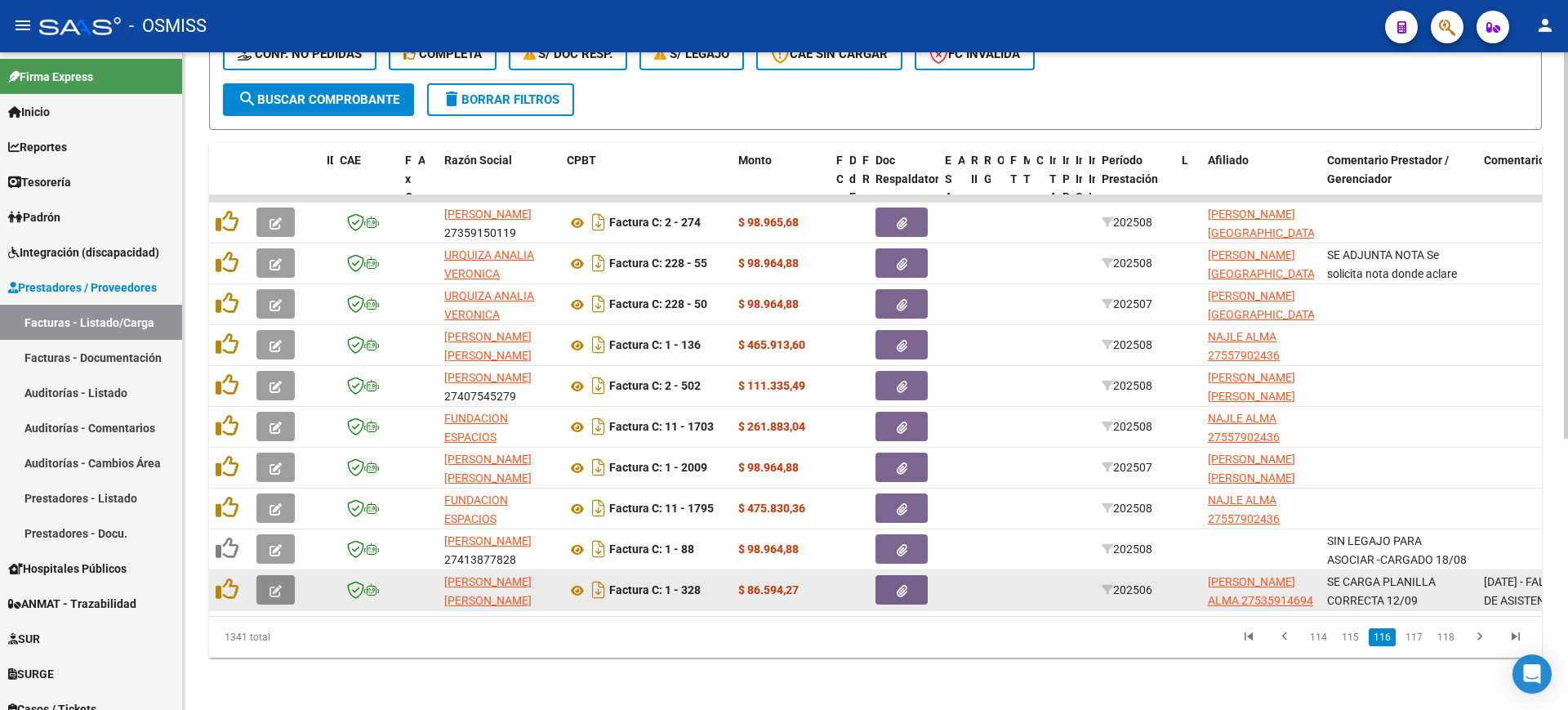
click at [282, 575] on button "button" at bounding box center [275, 590] width 38 height 30
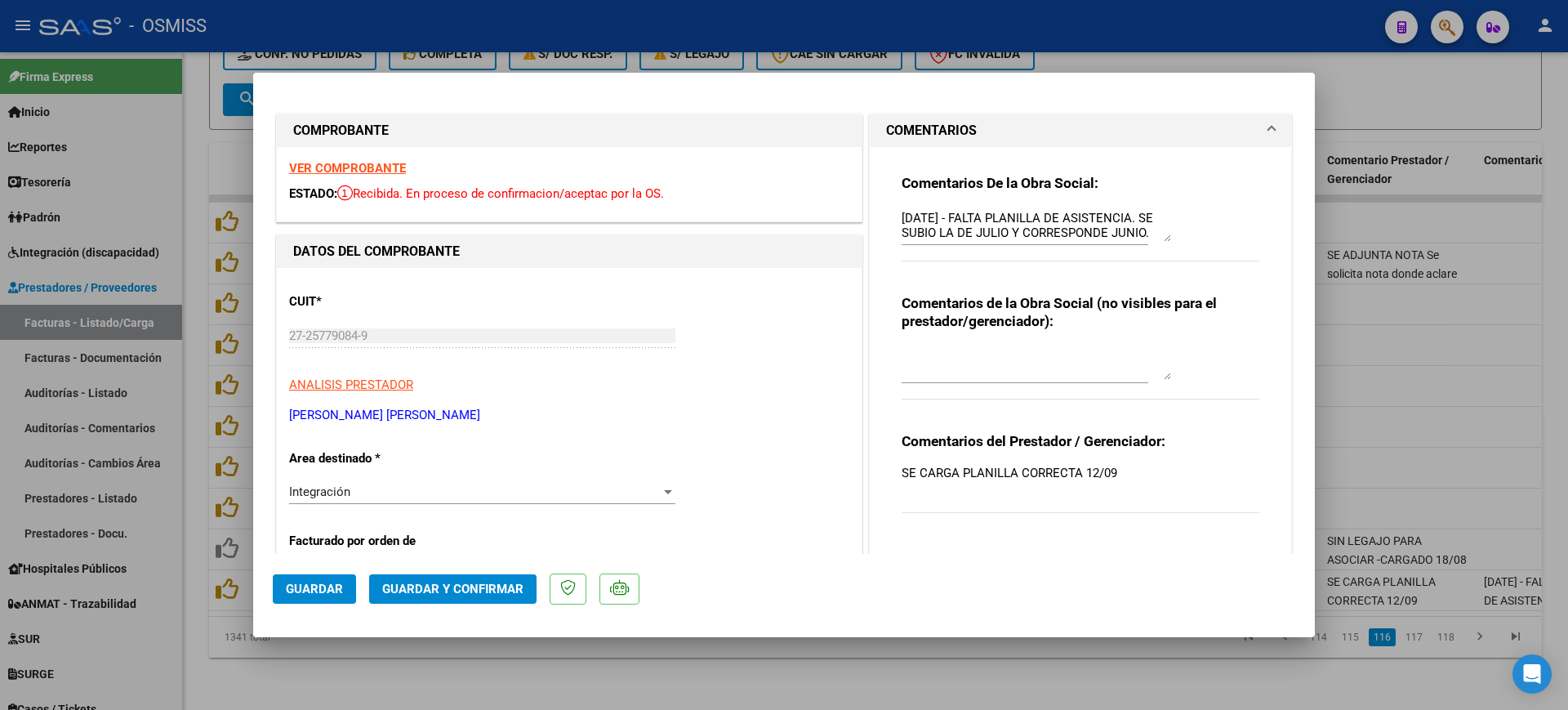
click at [376, 169] on strong "VER COMPROBANTE" at bounding box center [347, 168] width 117 height 15
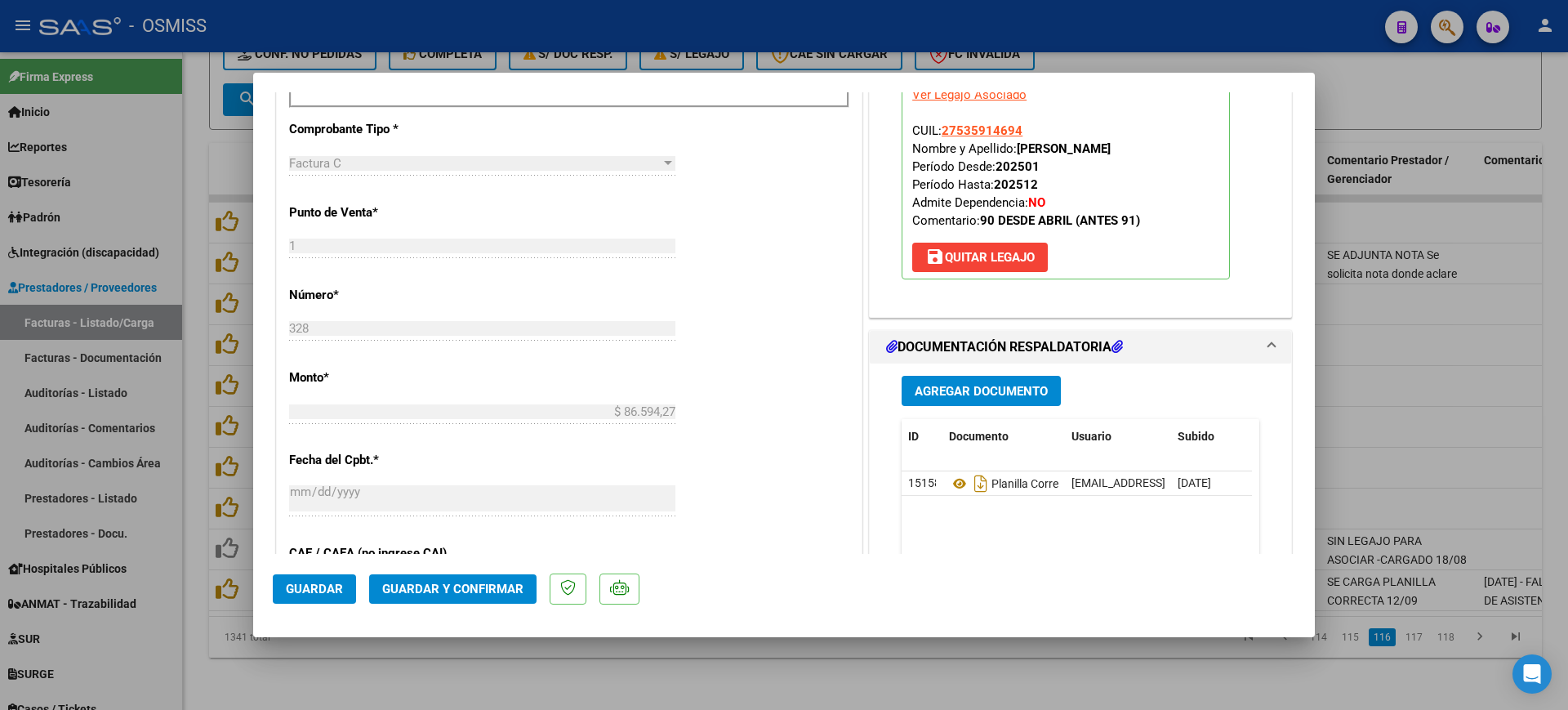
scroll to position [817, 0]
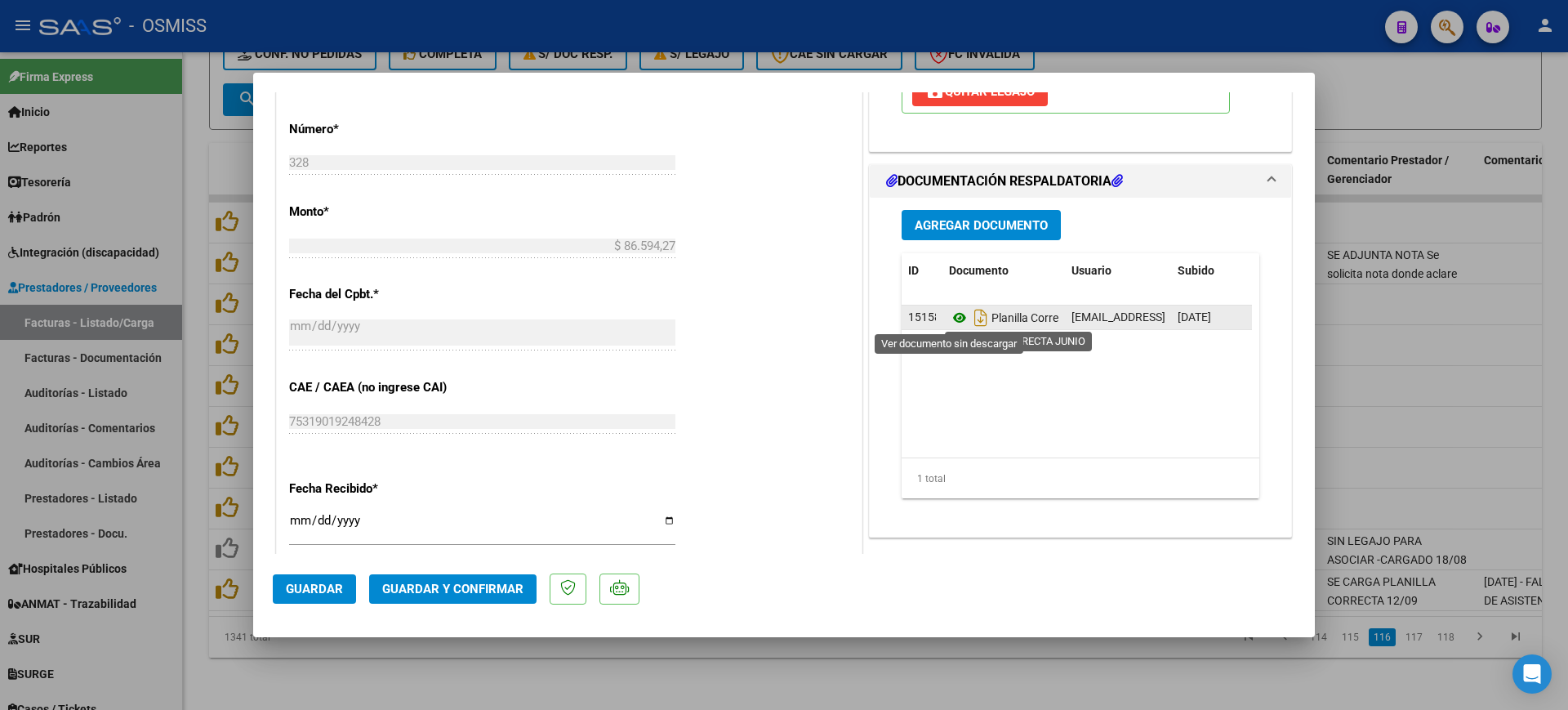
click at [954, 314] on icon at bounding box center [960, 318] width 22 height 20
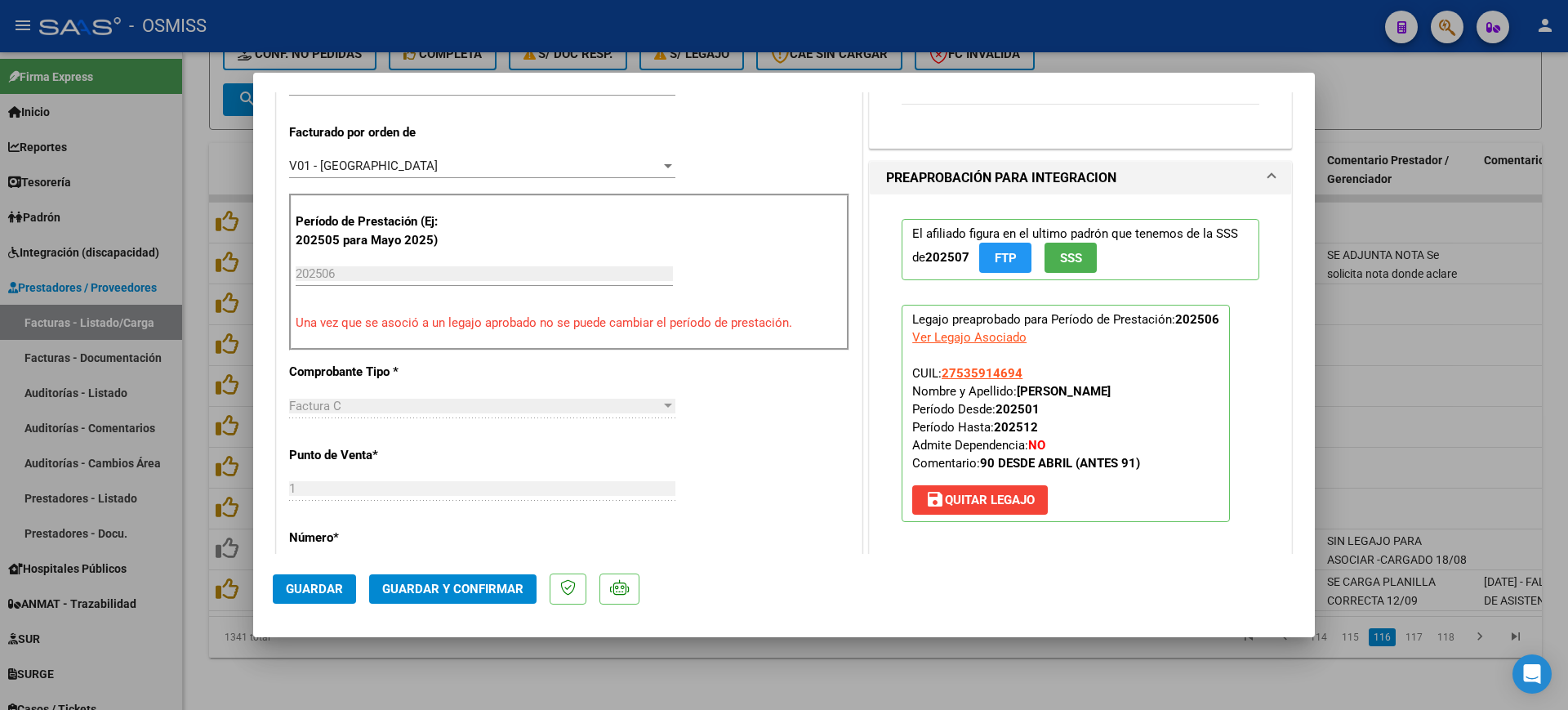
scroll to position [715, 0]
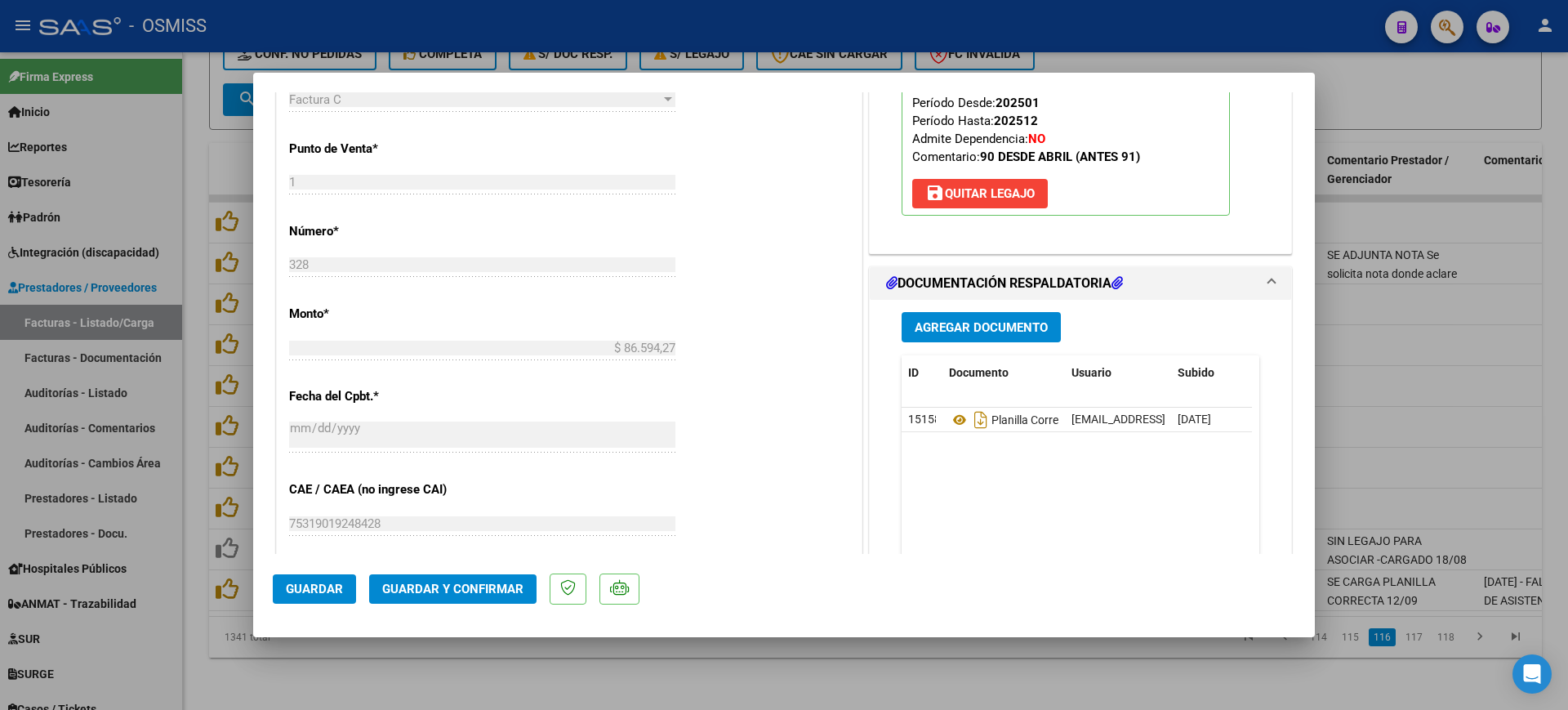
click at [509, 577] on button "Guardar y Confirmar" at bounding box center [453, 589] width 167 height 30
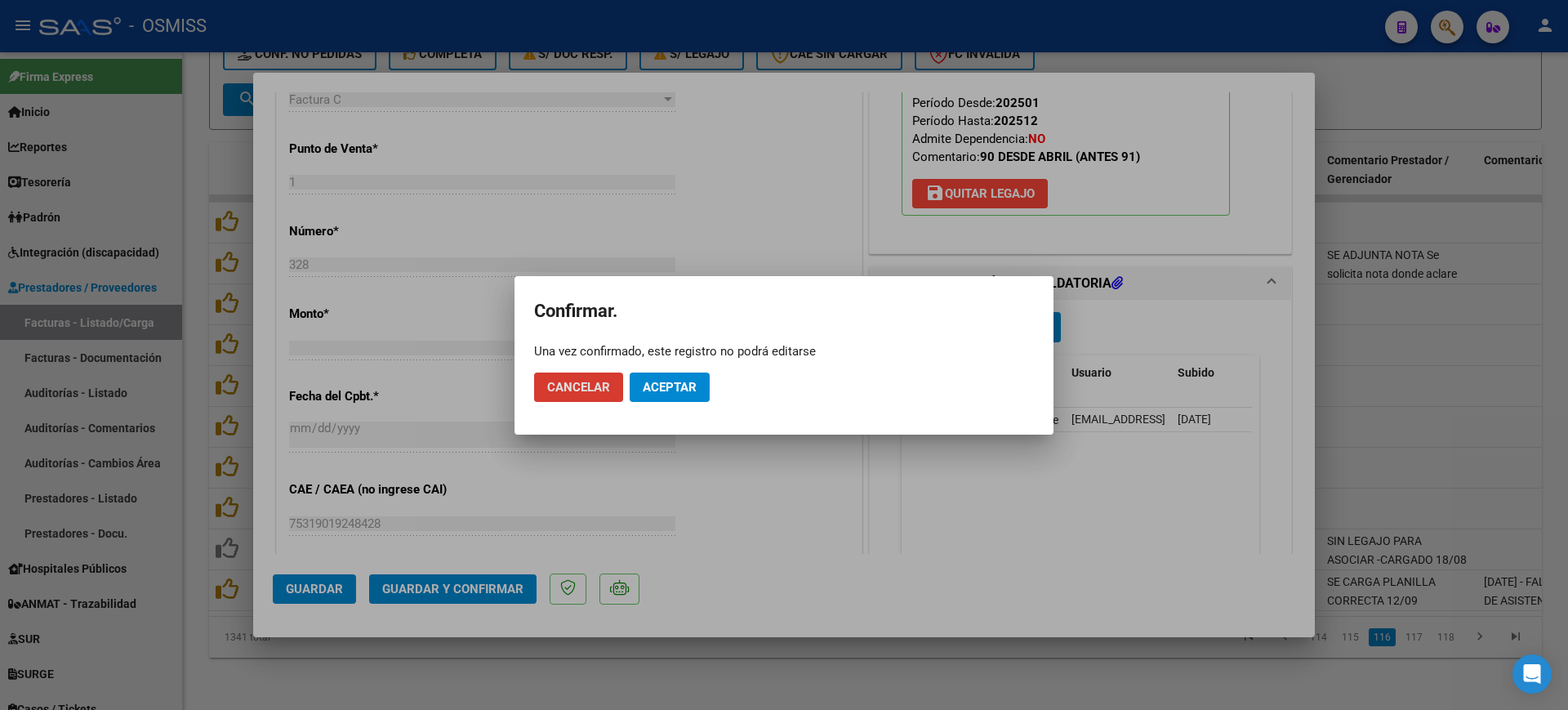
click at [666, 385] on span "Aceptar" at bounding box center [669, 386] width 54 height 15
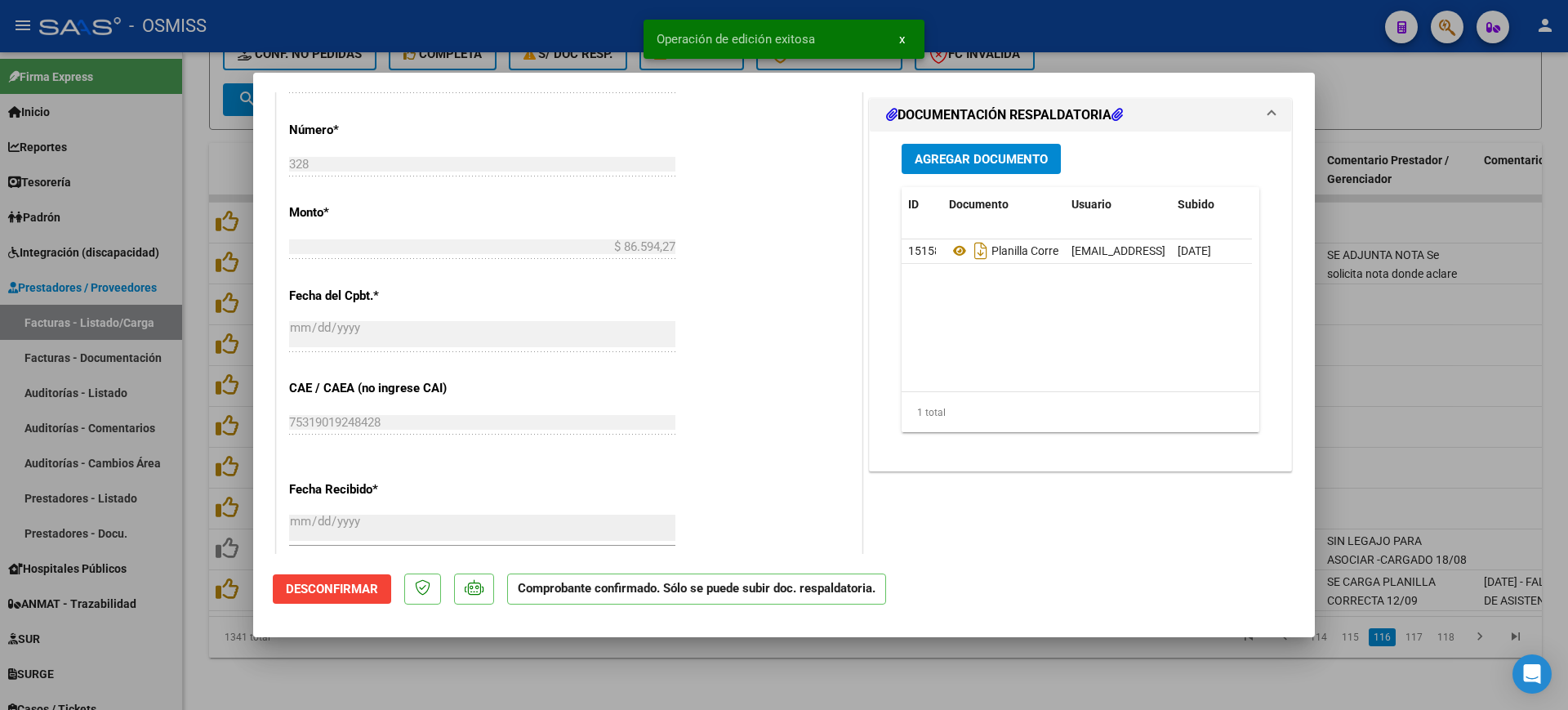
click at [685, 668] on div at bounding box center [784, 355] width 1568 height 710
type input "$ 0,00"
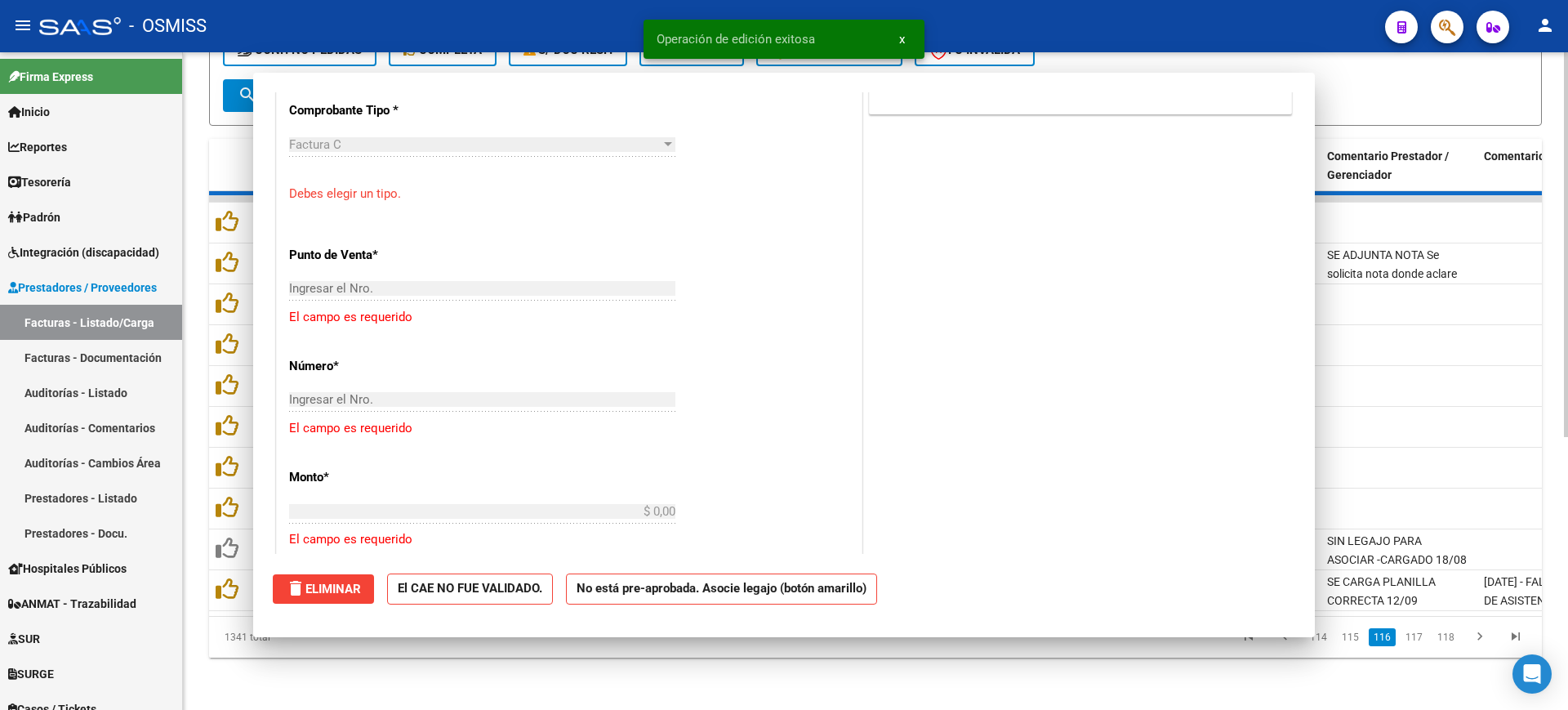
scroll to position [743, 0]
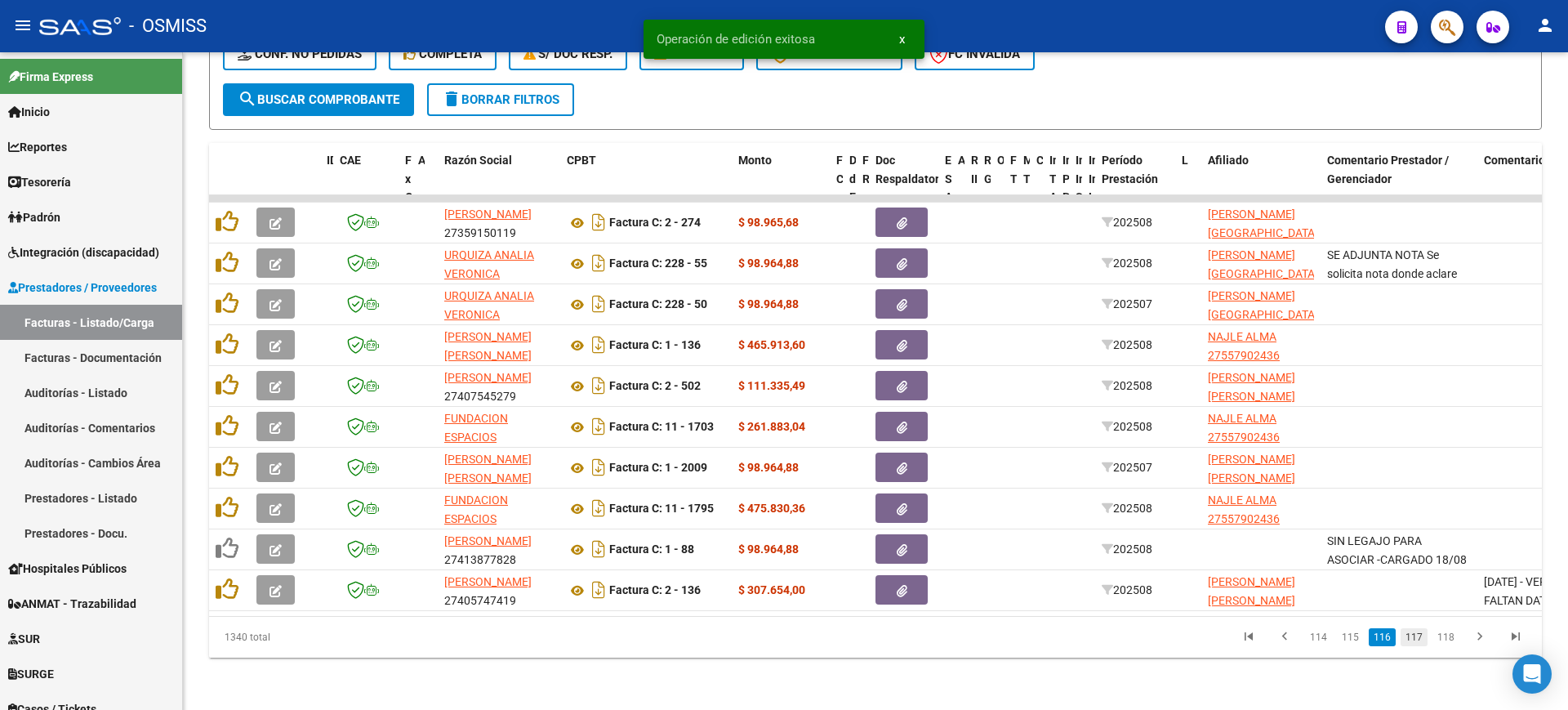
click at [1413, 642] on link "117" at bounding box center [1414, 637] width 27 height 18
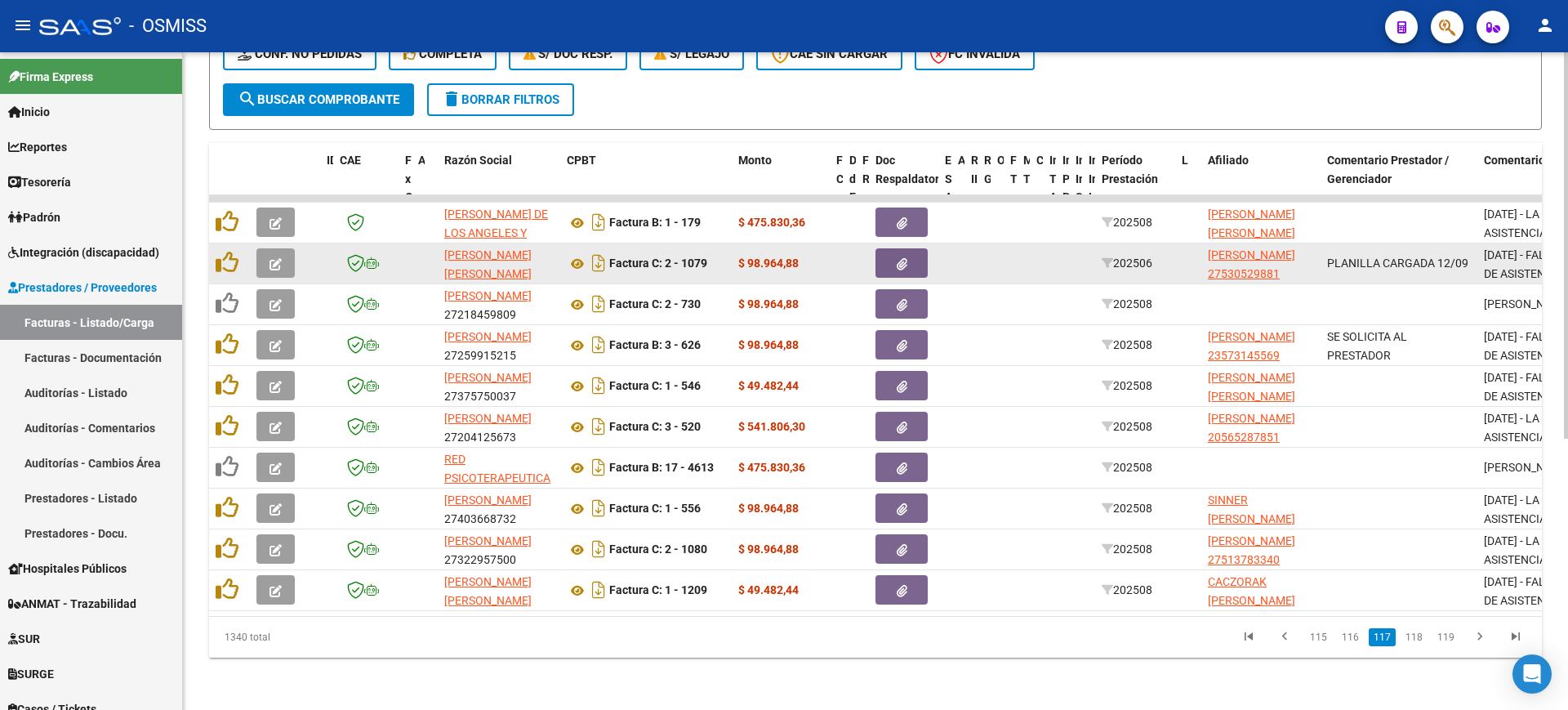
click at [289, 253] on button "button" at bounding box center [275, 264] width 38 height 30
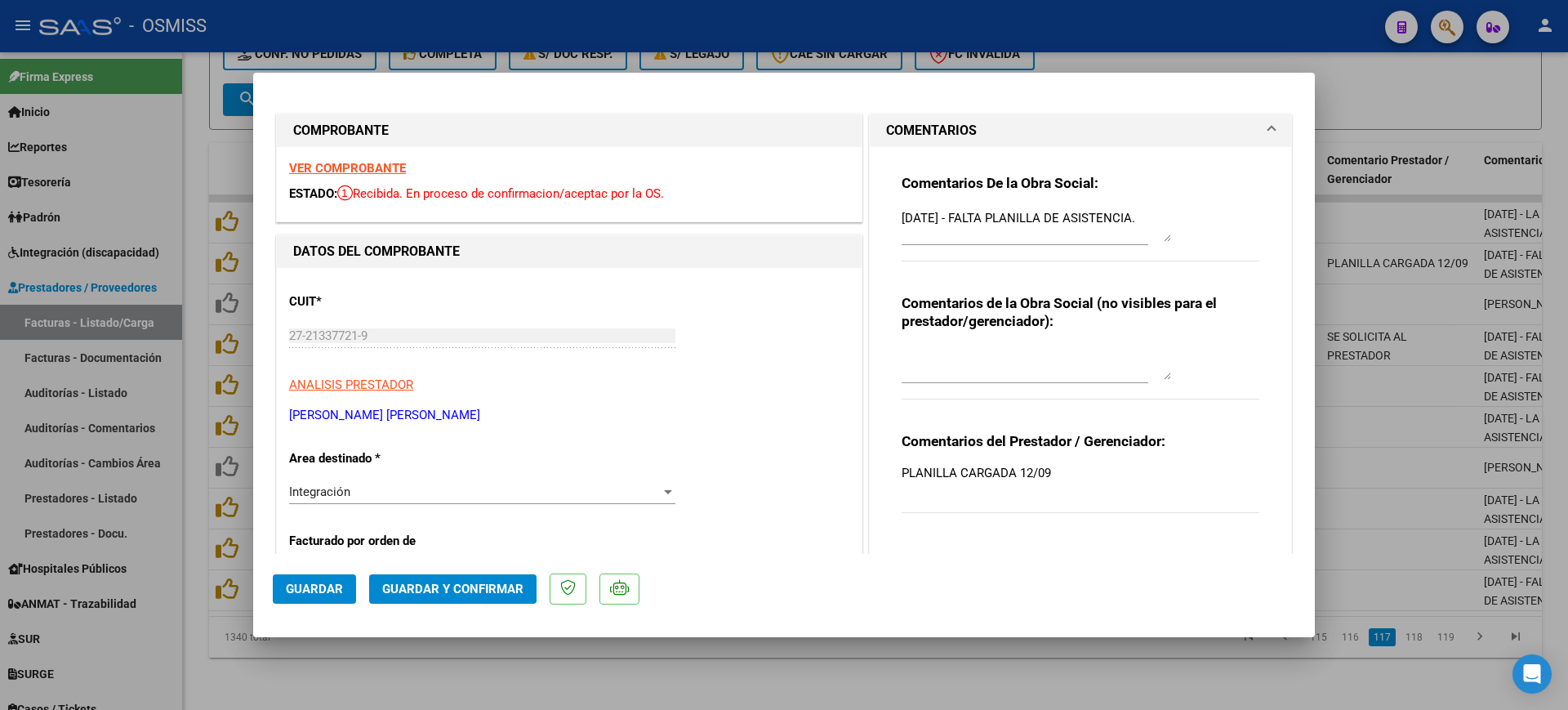
click at [329, 167] on strong "VER COMPROBANTE" at bounding box center [347, 168] width 117 height 15
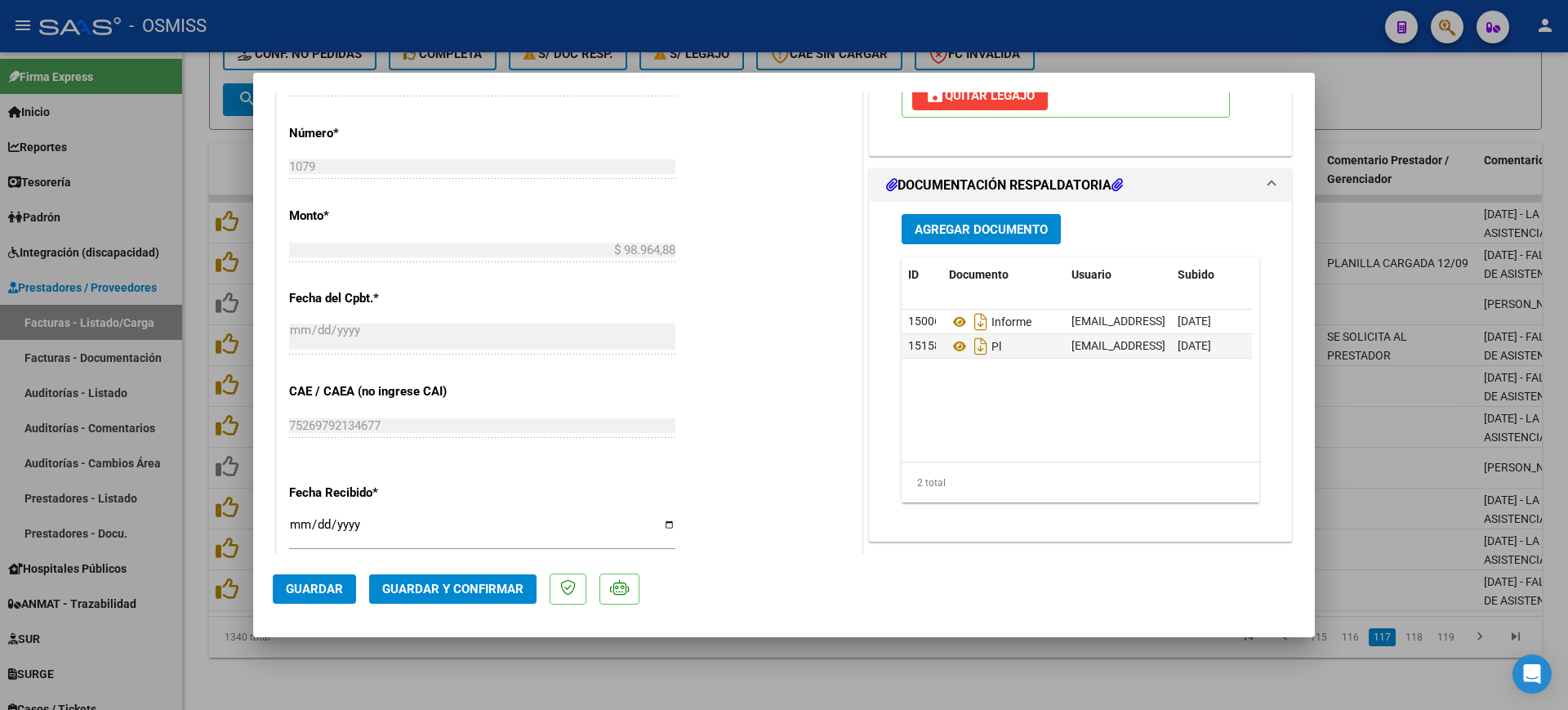
scroll to position [817, 0]
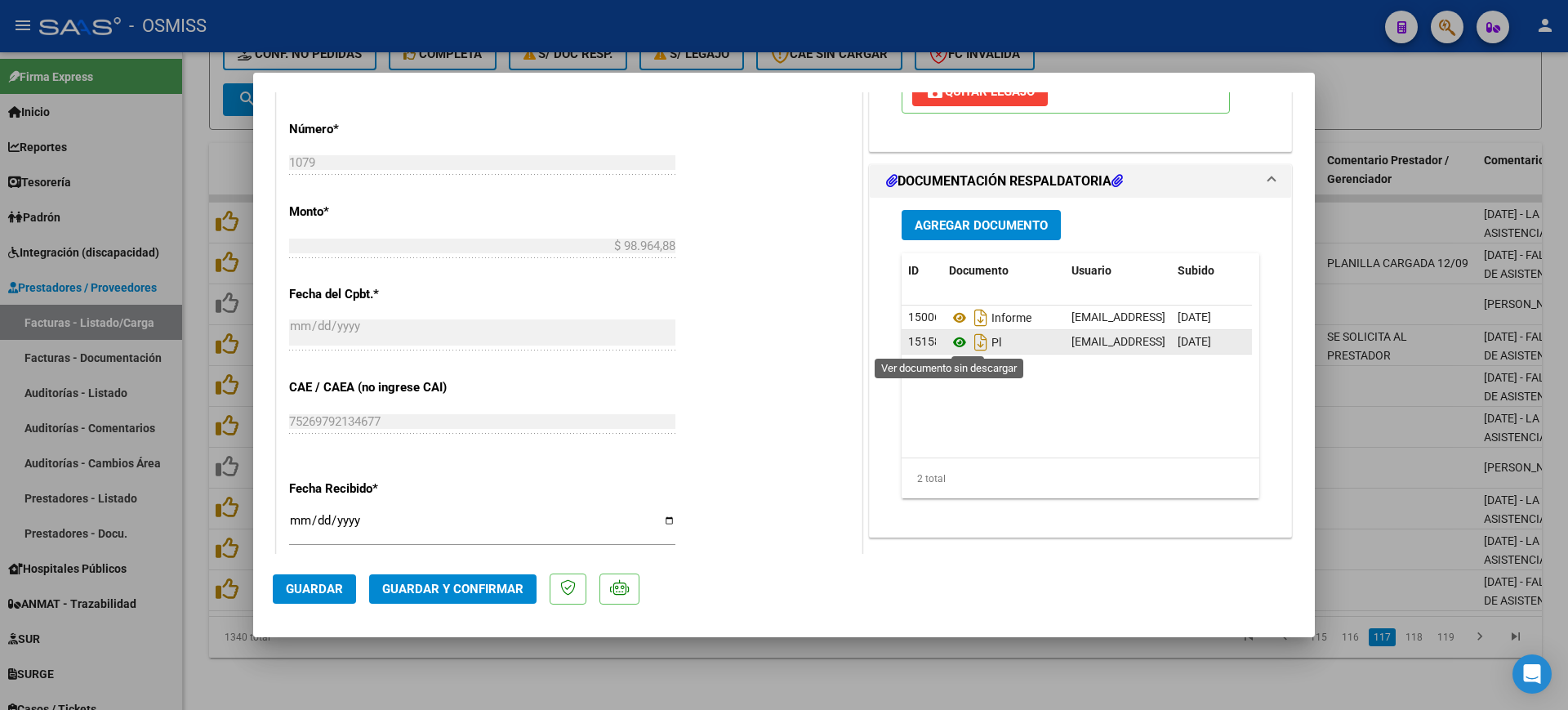
click at [951, 340] on icon at bounding box center [960, 342] width 22 height 20
click at [496, 588] on span "Guardar y Confirmar" at bounding box center [453, 589] width 142 height 15
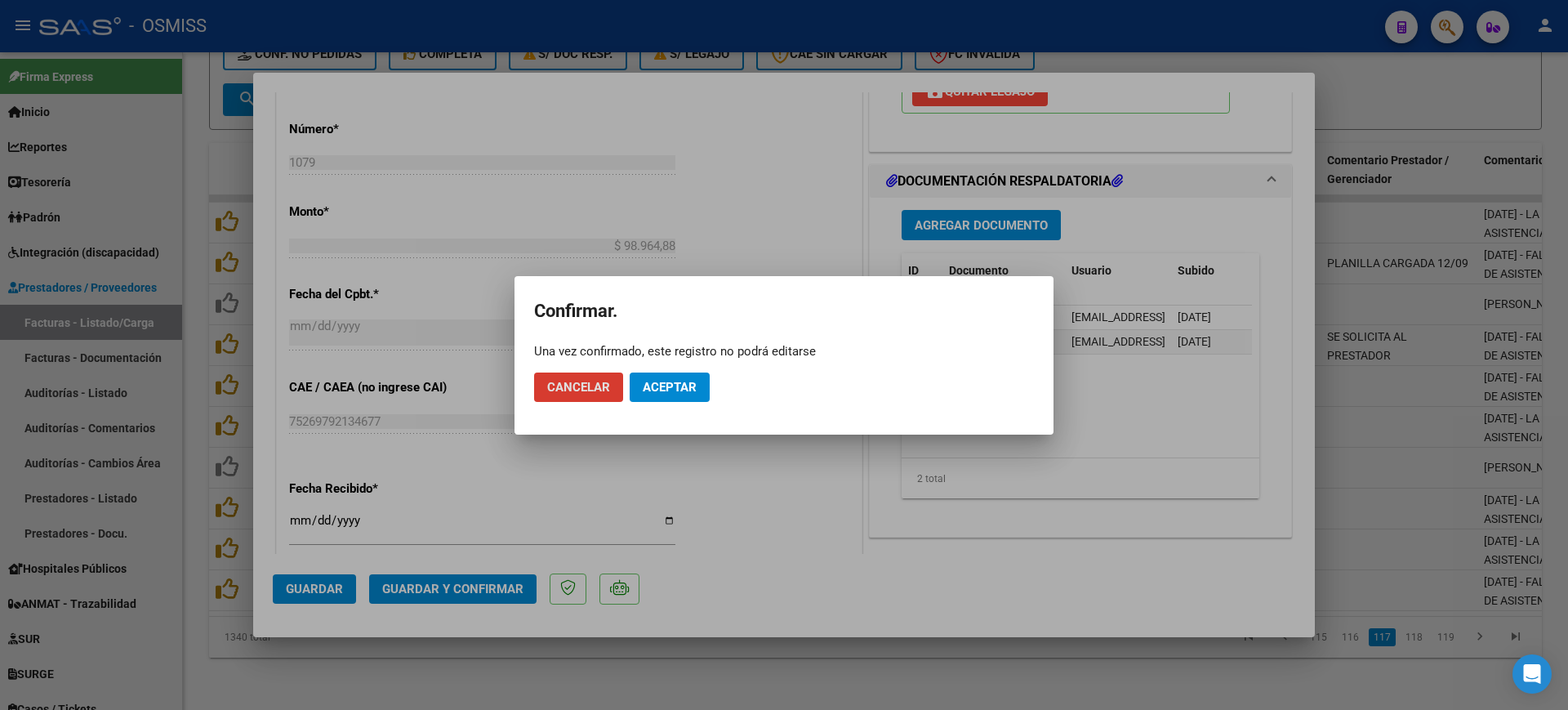
click at [684, 390] on span "Aceptar" at bounding box center [669, 386] width 54 height 15
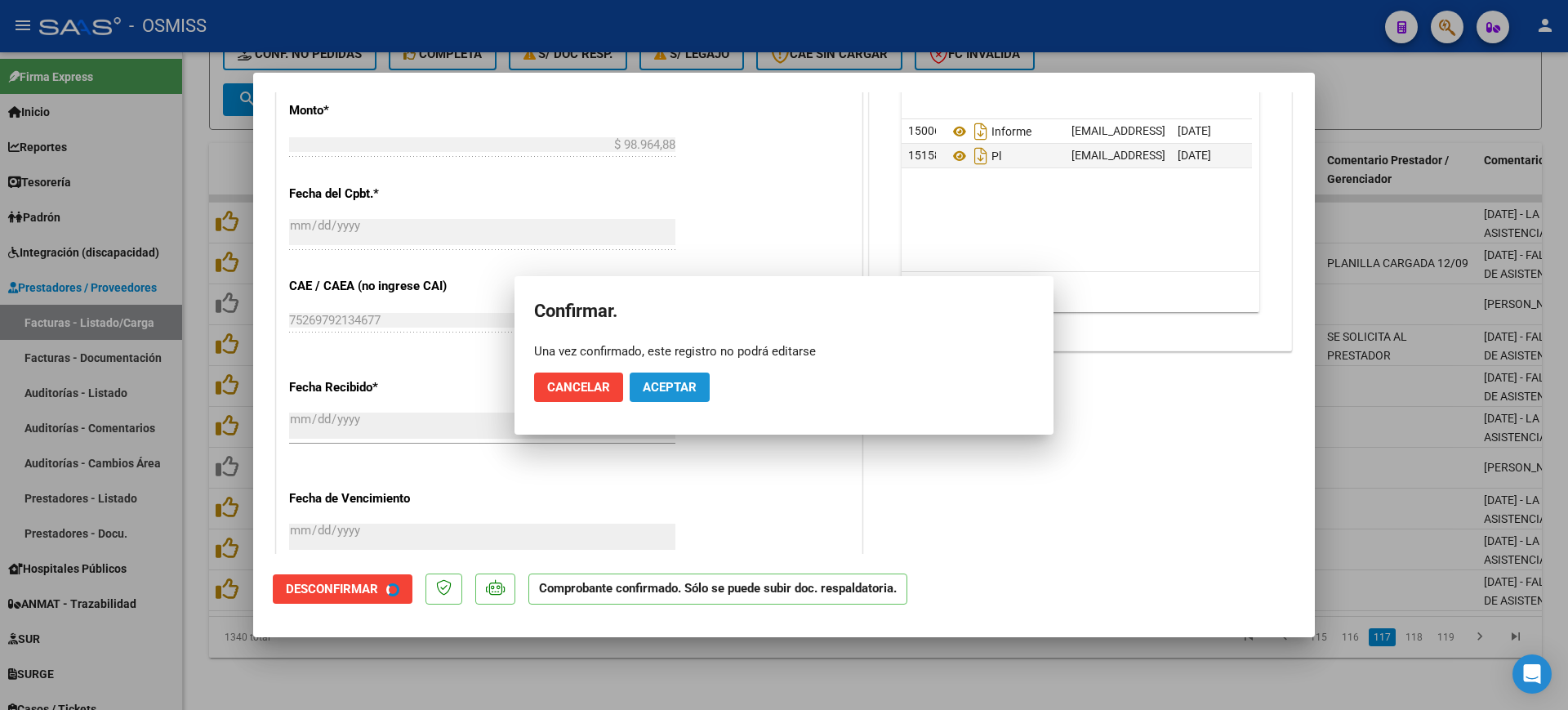
scroll to position [716, 0]
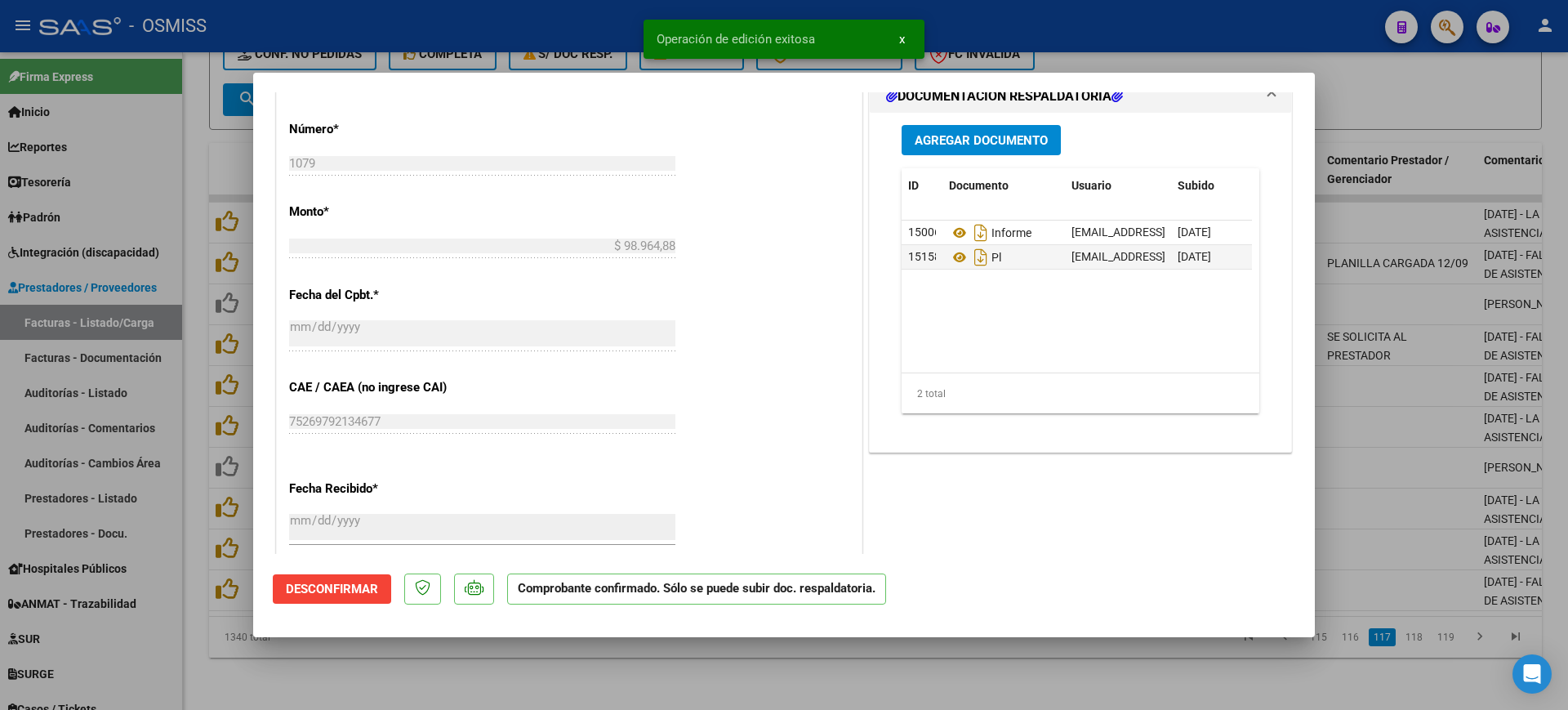
drag, startPoint x: 690, startPoint y: 665, endPoint x: 696, endPoint y: 620, distance: 45.4
click at [692, 664] on div at bounding box center [784, 355] width 1568 height 710
type input "$ 0,00"
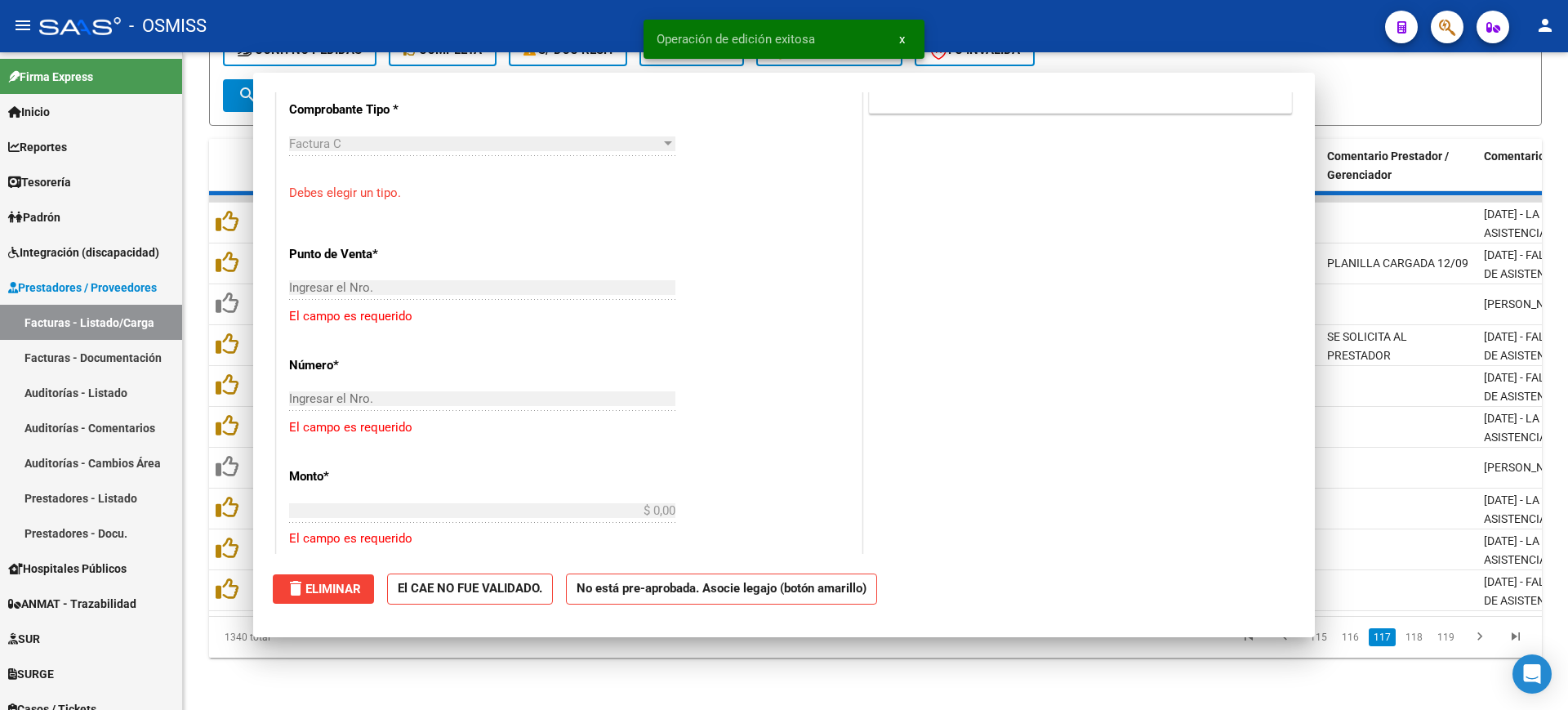
scroll to position [0, 0]
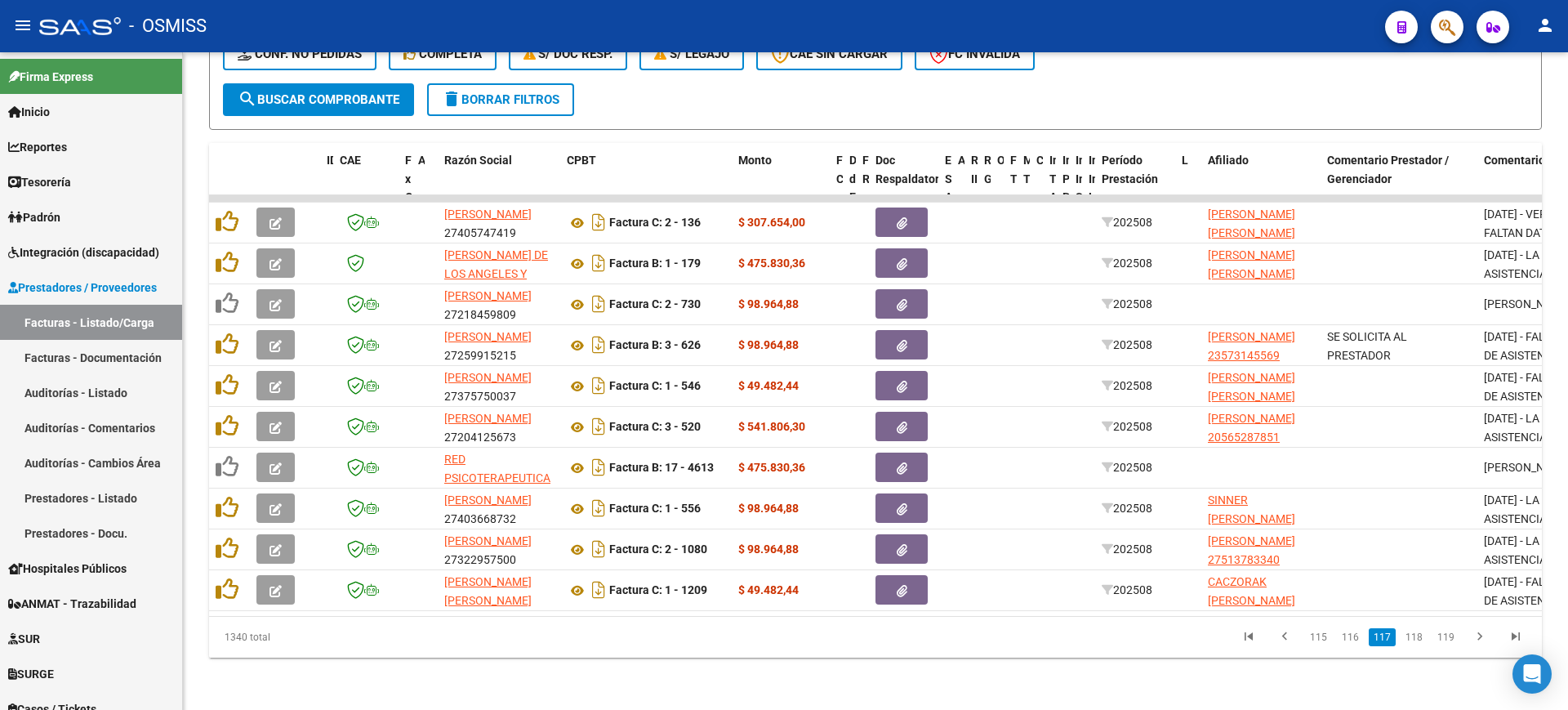
click at [1419, 644] on link "118" at bounding box center [1414, 637] width 27 height 18
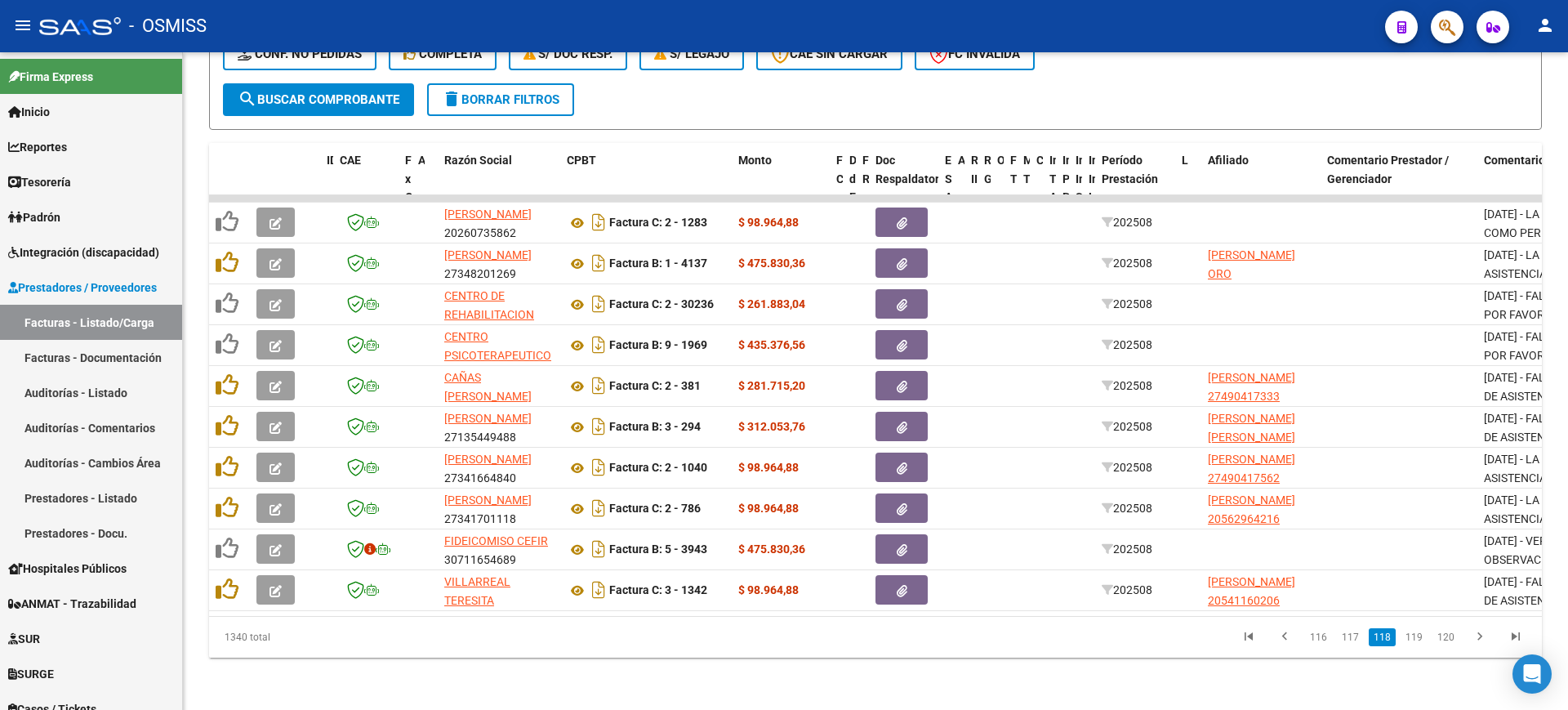
click at [1419, 643] on link "119" at bounding box center [1414, 637] width 27 height 18
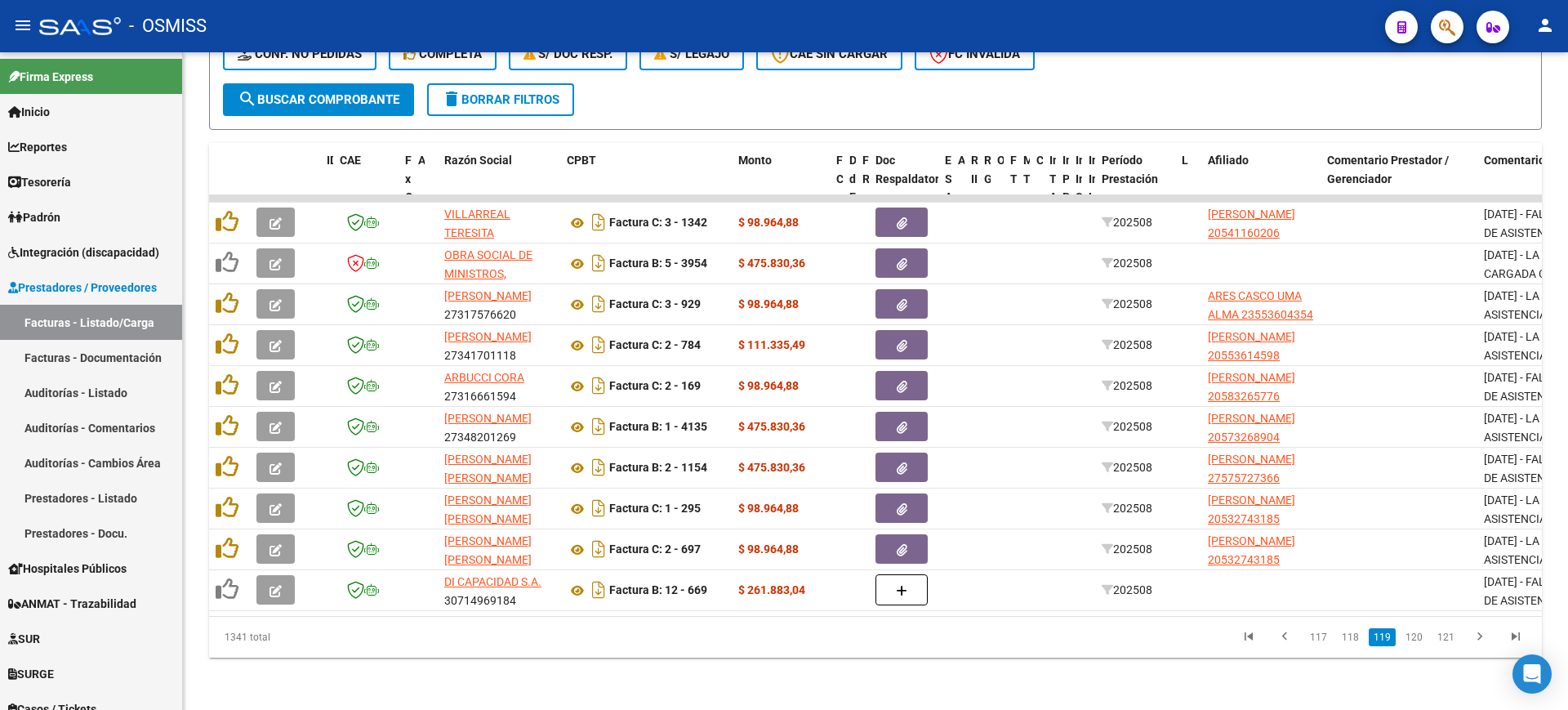
click at [1419, 643] on link "120" at bounding box center [1414, 637] width 27 height 18
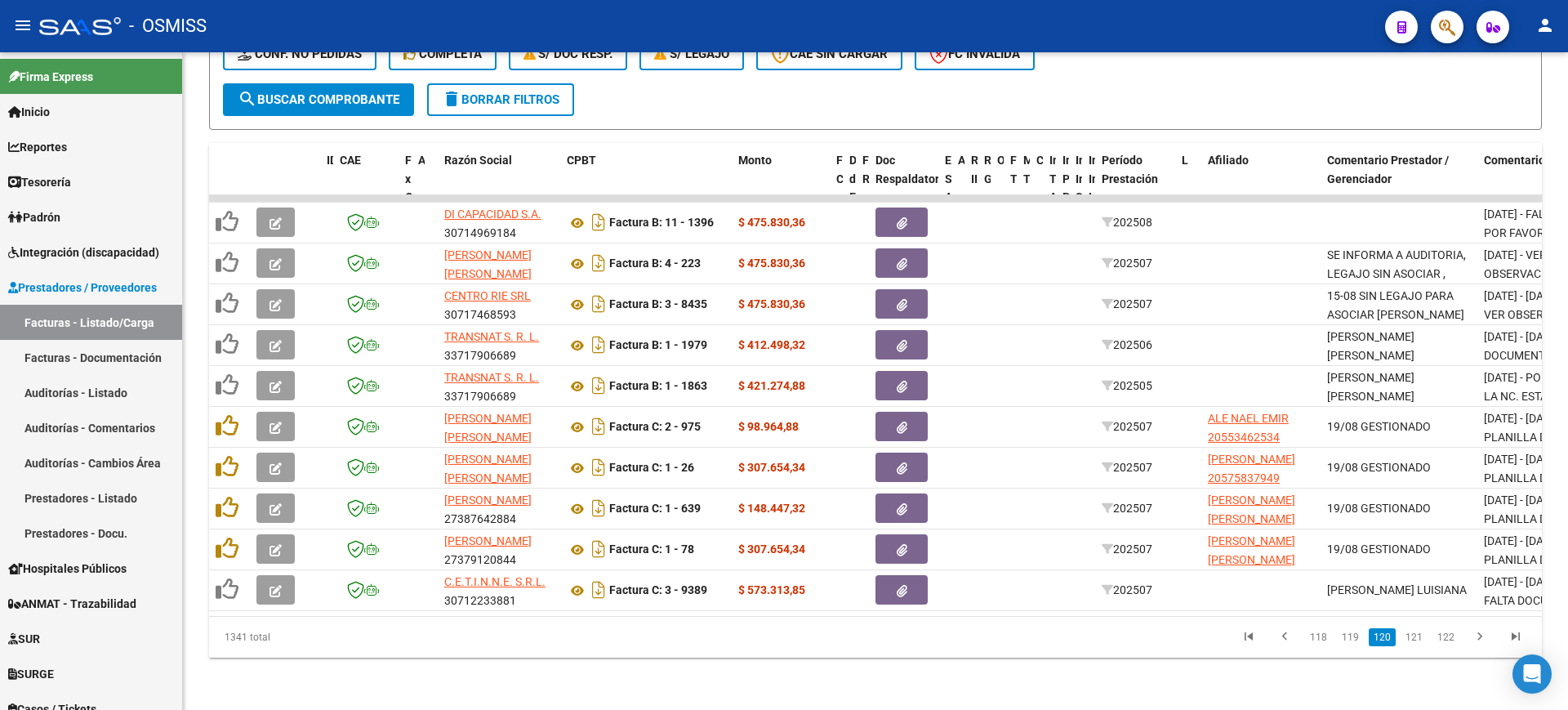
click at [1419, 643] on link "121" at bounding box center [1414, 637] width 27 height 18
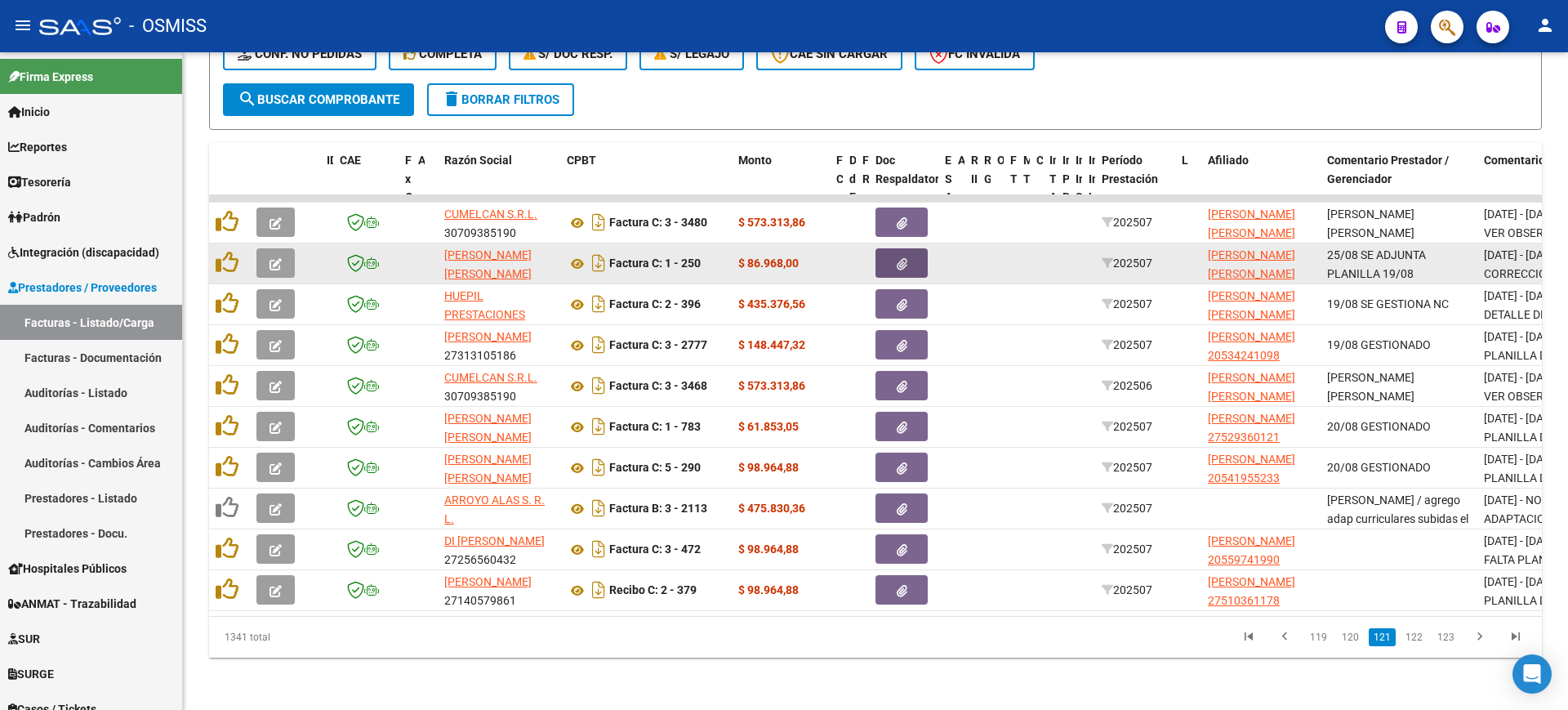
click at [925, 249] on button "button" at bounding box center [901, 264] width 52 height 30
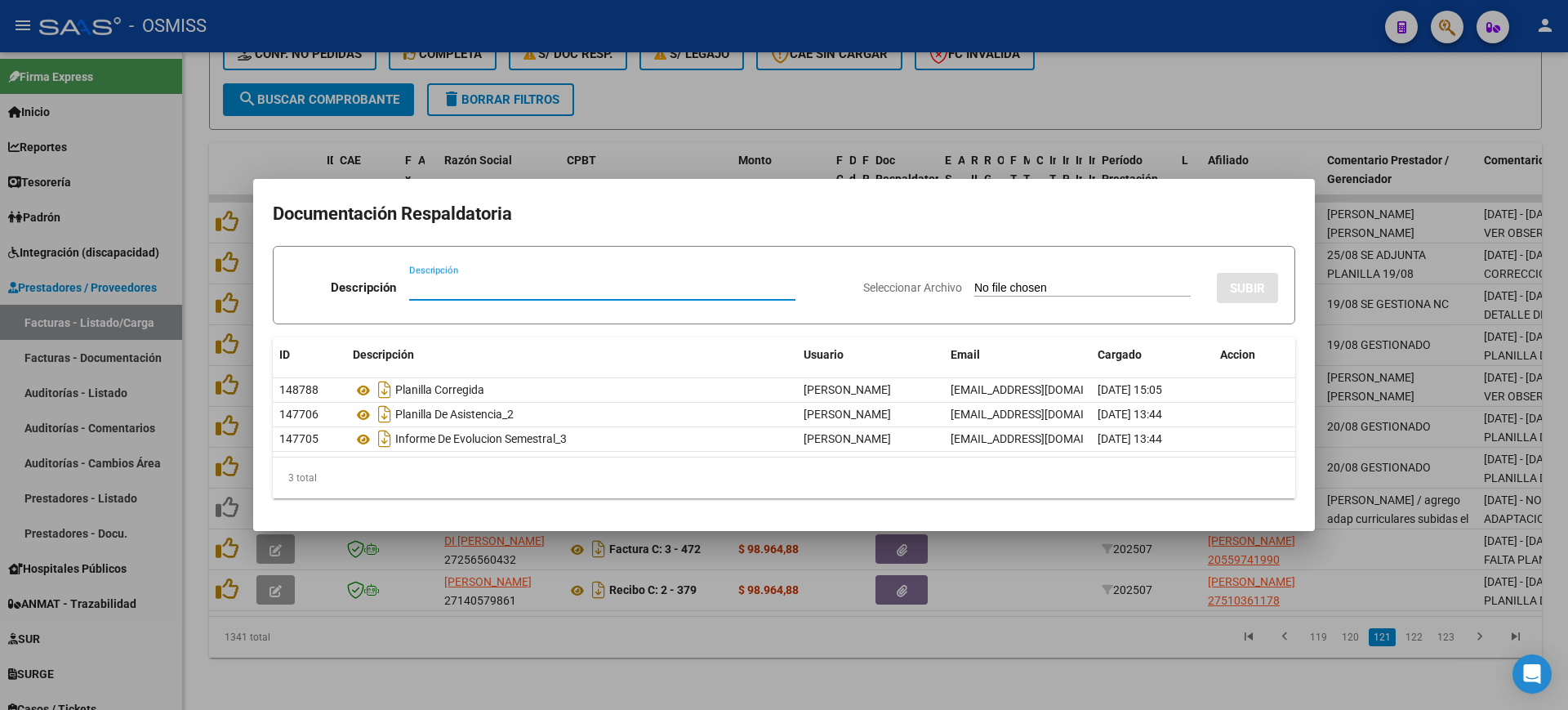
click at [1131, 655] on div at bounding box center [784, 355] width 1568 height 710
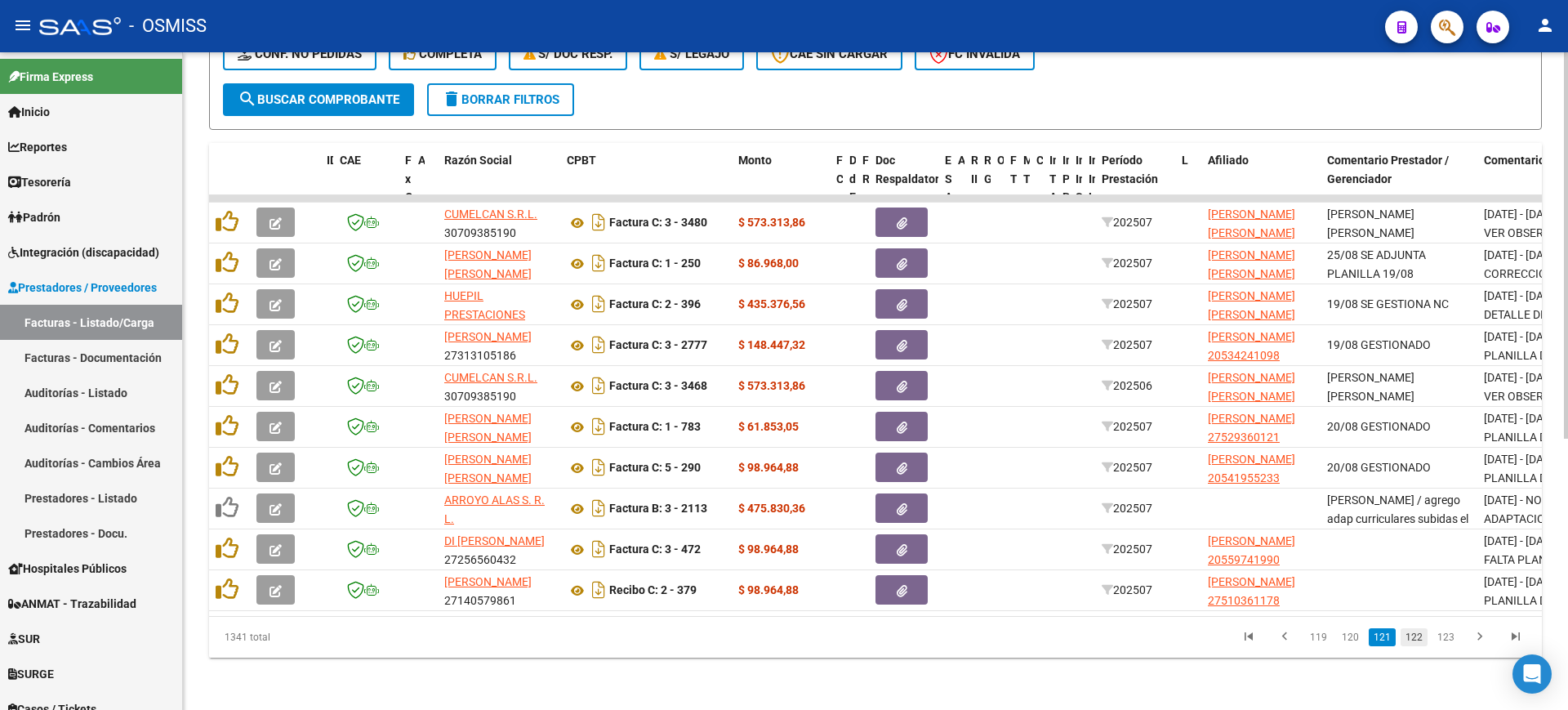
click at [1409, 636] on link "122" at bounding box center [1414, 637] width 27 height 18
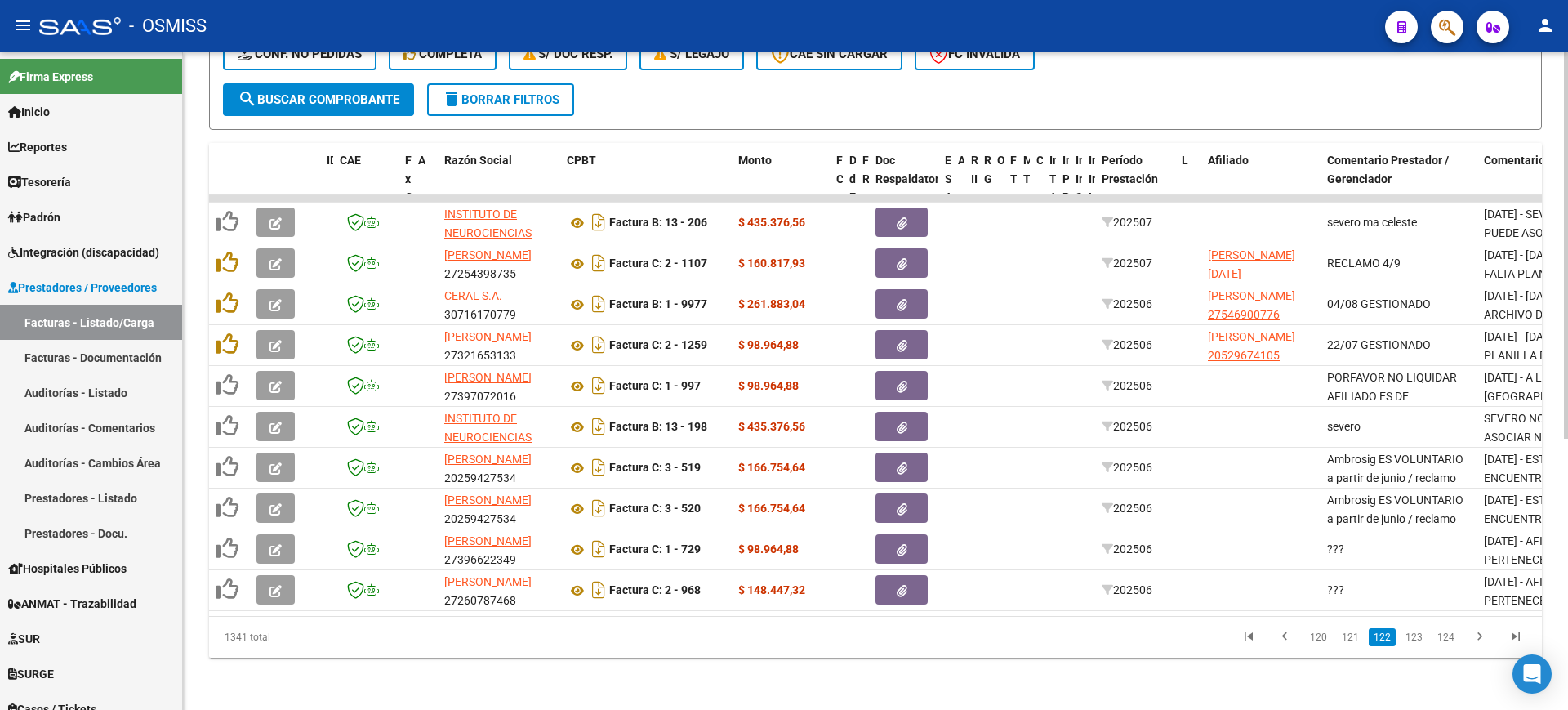
click at [1411, 635] on link "123" at bounding box center [1414, 637] width 27 height 18
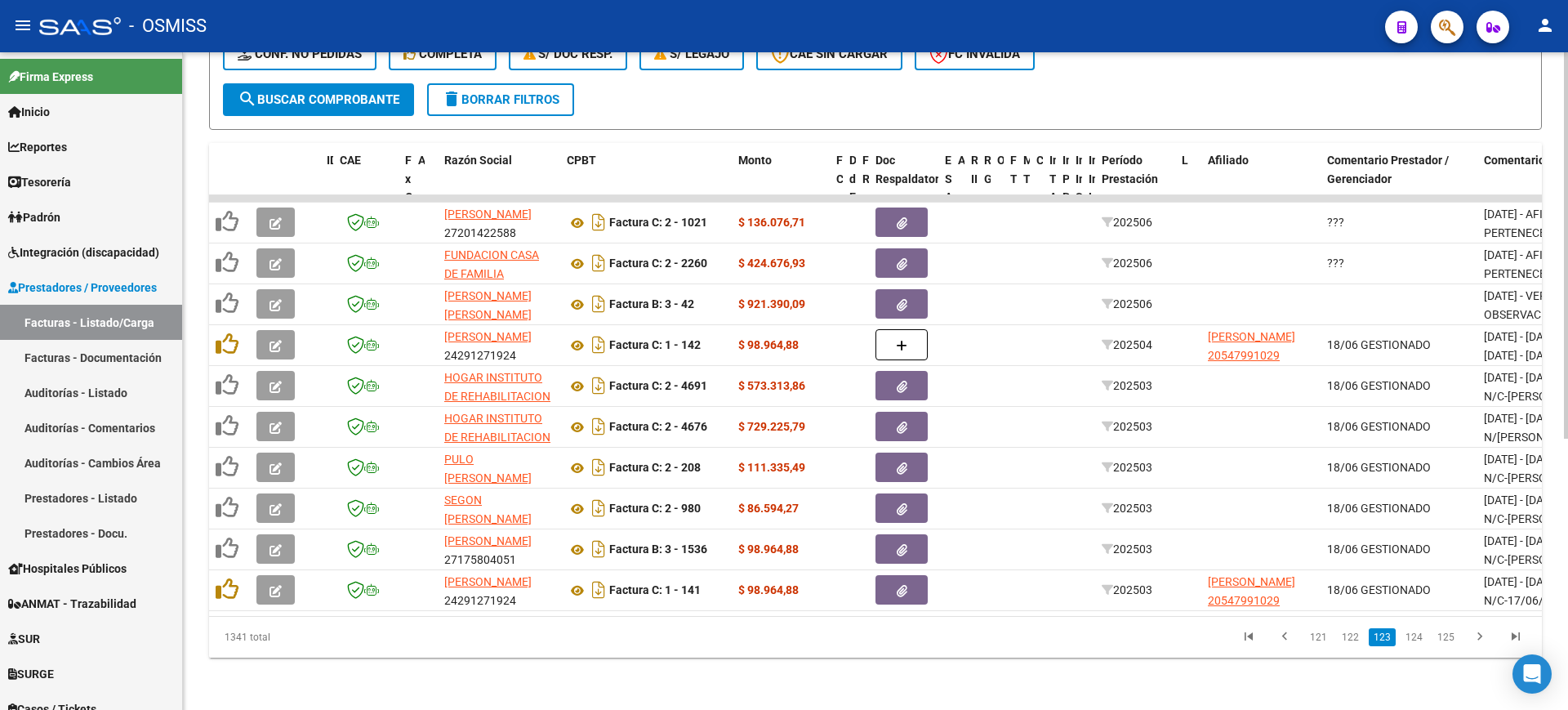
click at [1411, 635] on link "124" at bounding box center [1414, 637] width 27 height 18
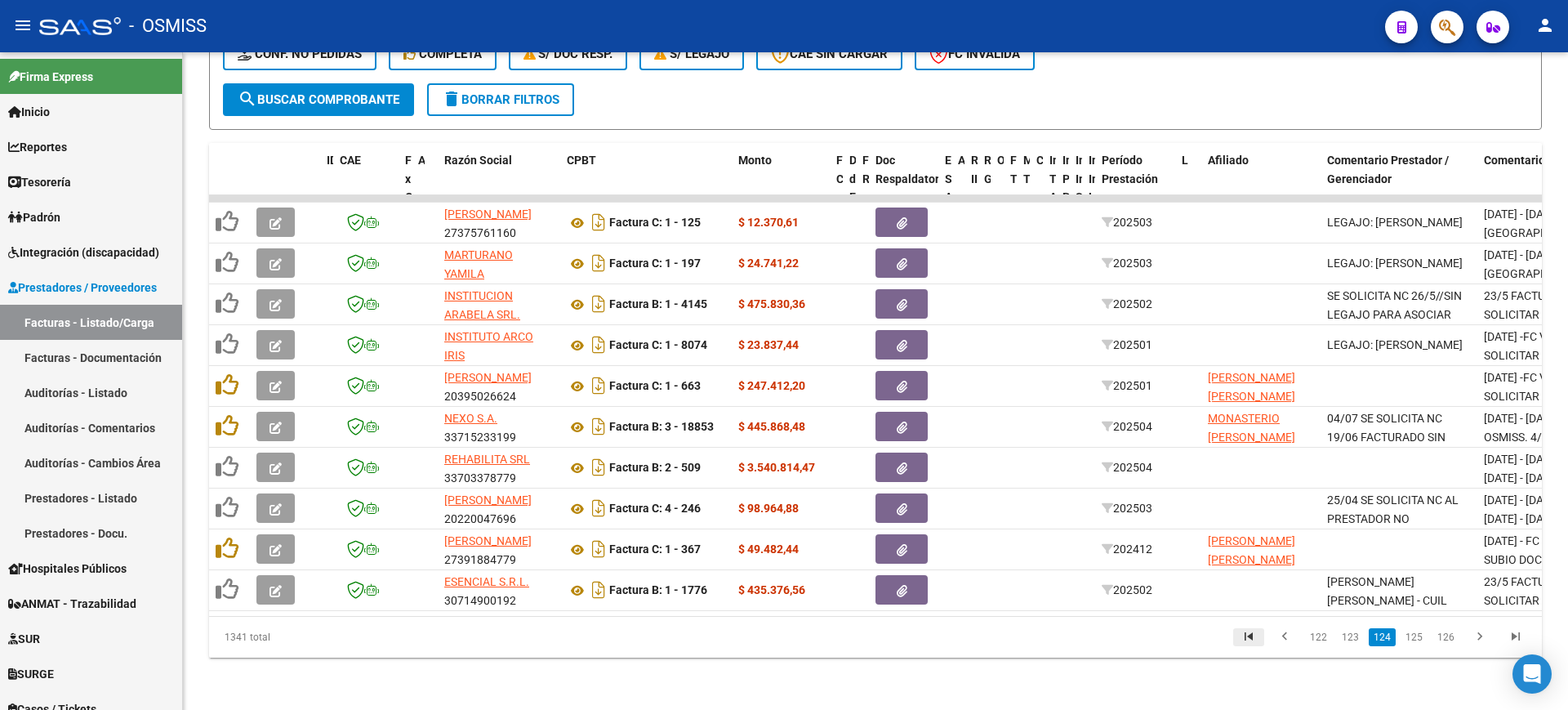
click at [1253, 637] on icon "go to first page" at bounding box center [1249, 639] width 22 height 20
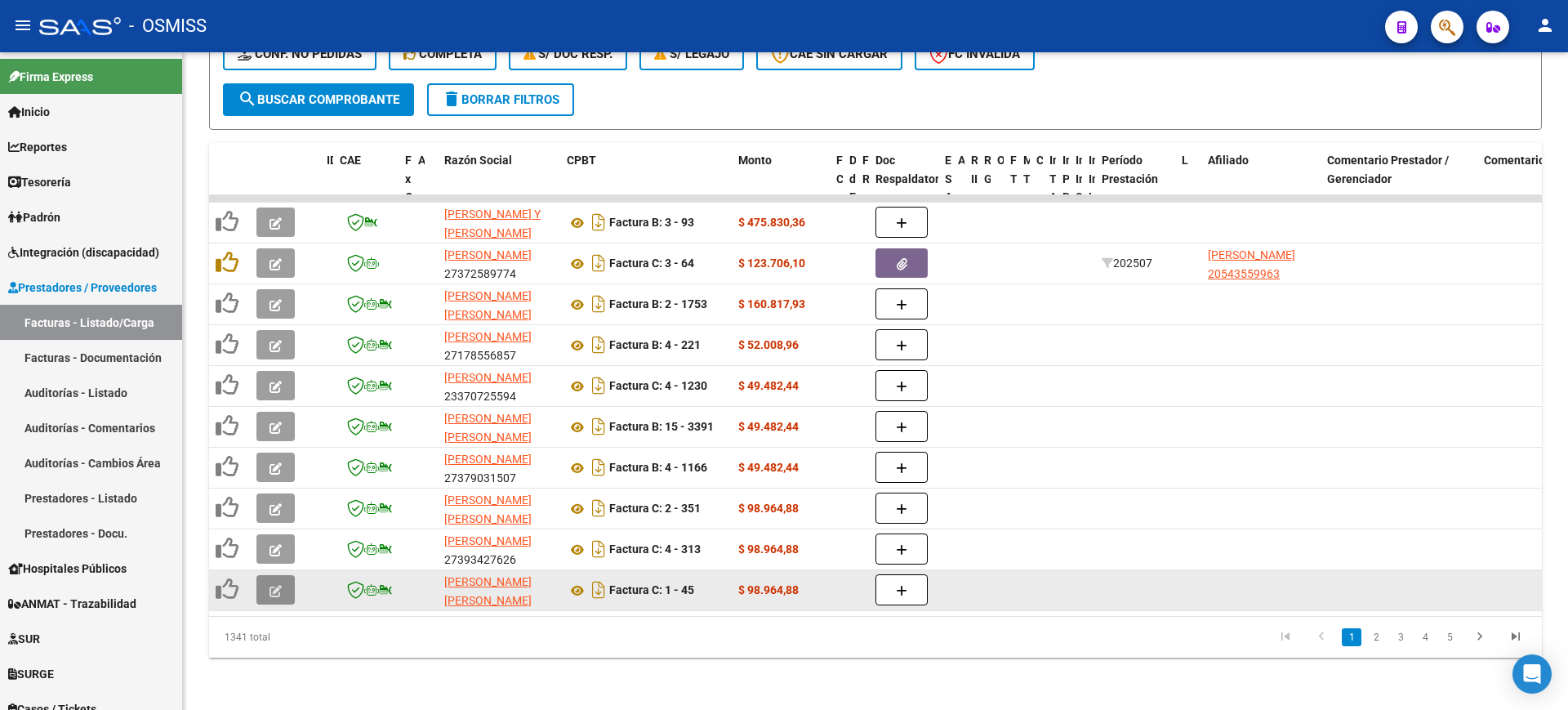
click at [286, 576] on button "button" at bounding box center [275, 590] width 38 height 30
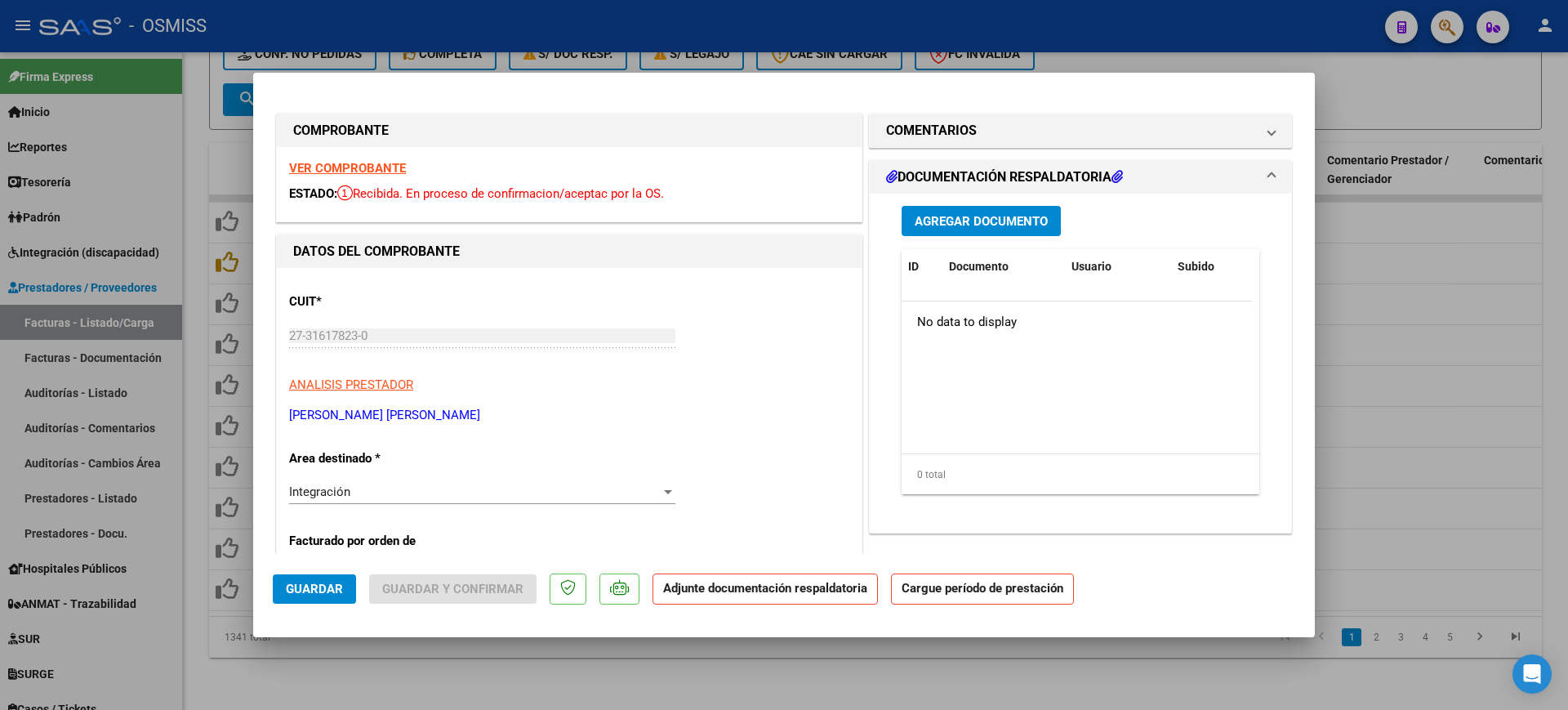
click at [432, 677] on div at bounding box center [784, 355] width 1568 height 710
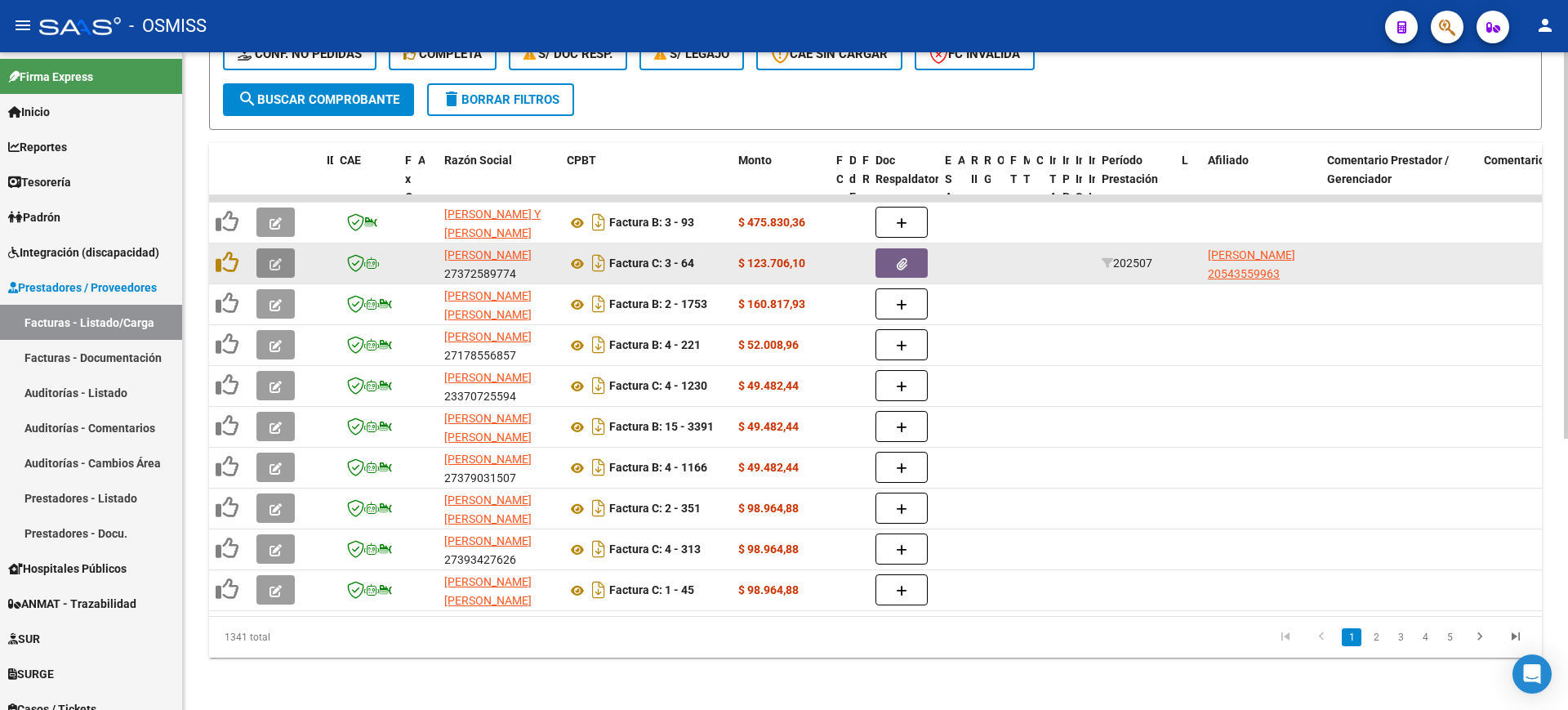
click at [282, 252] on button "button" at bounding box center [275, 264] width 38 height 30
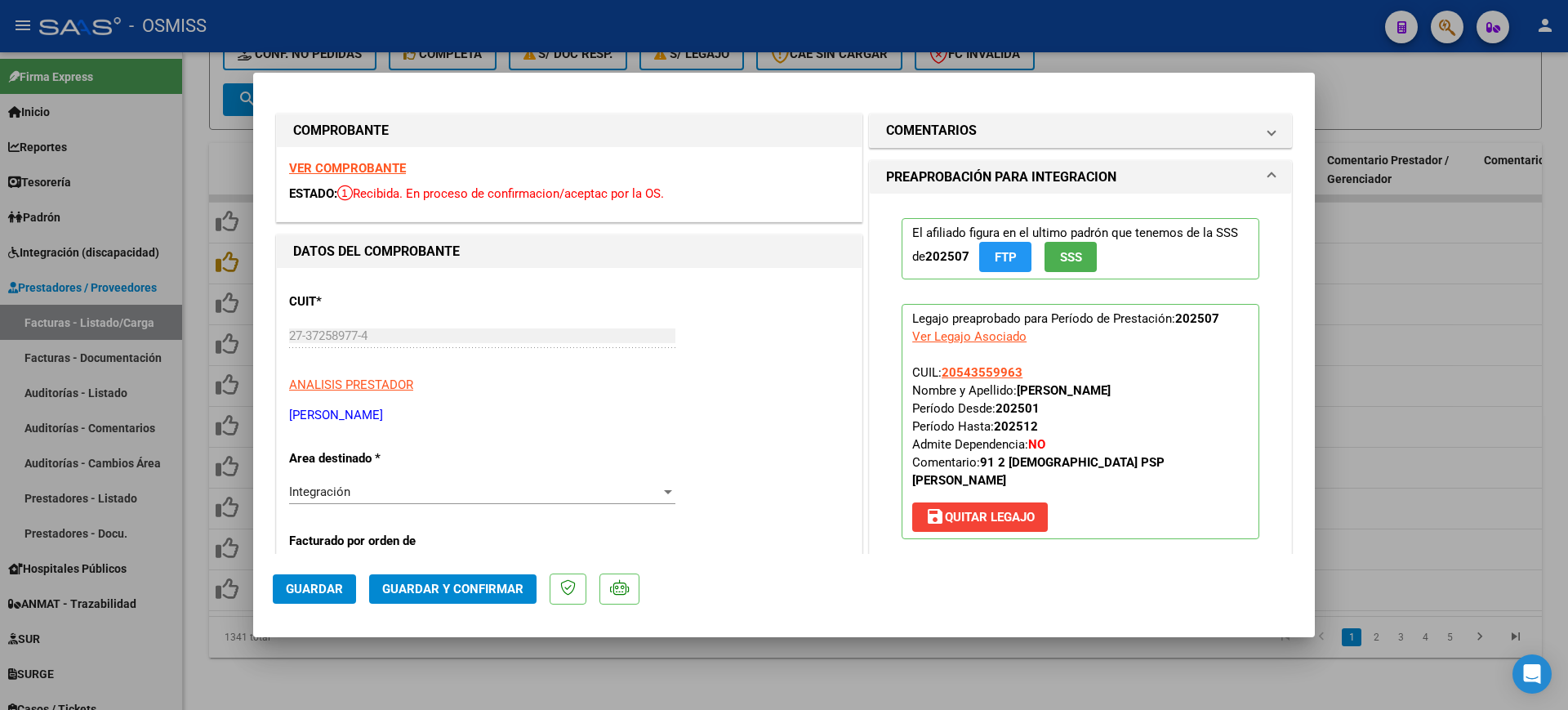
scroll to position [307, 0]
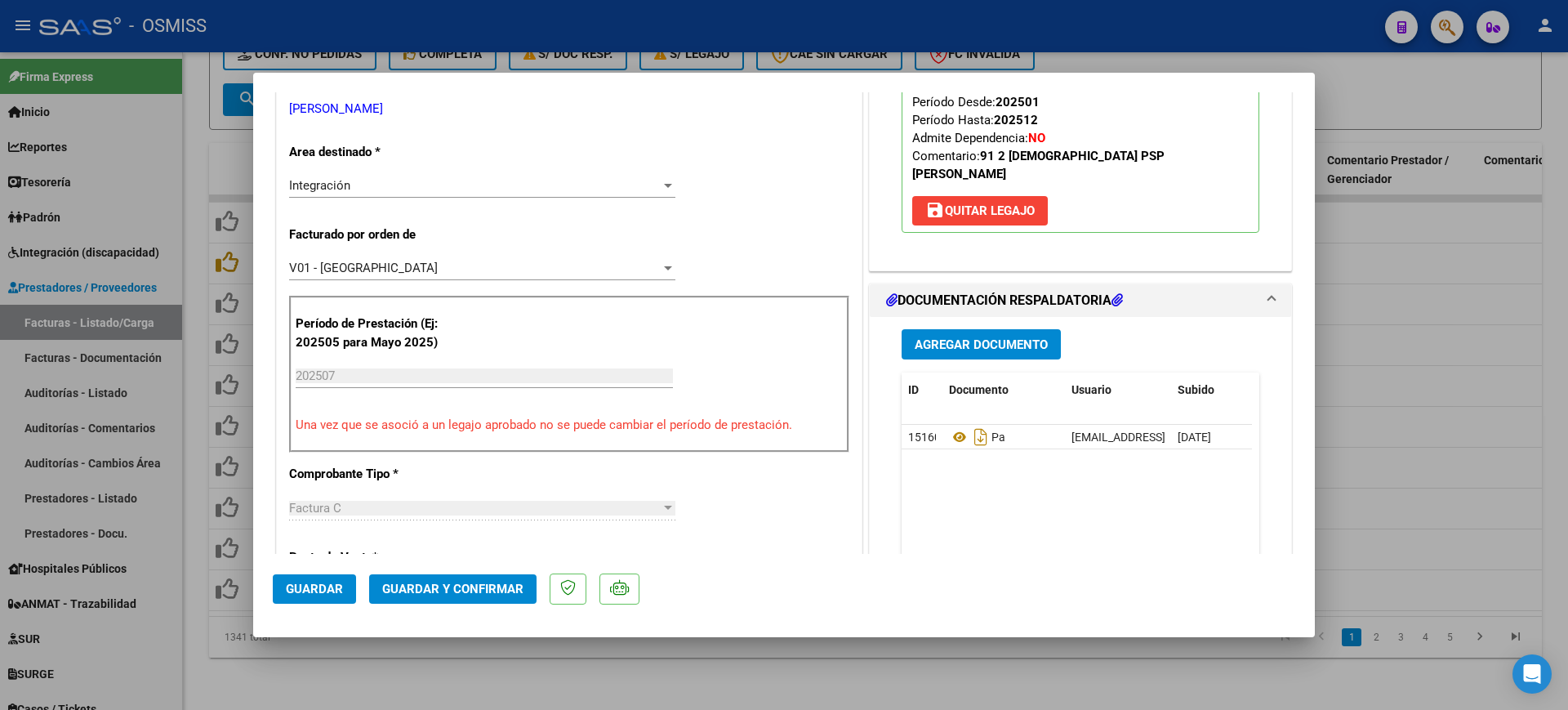
click at [668, 676] on div at bounding box center [784, 355] width 1568 height 710
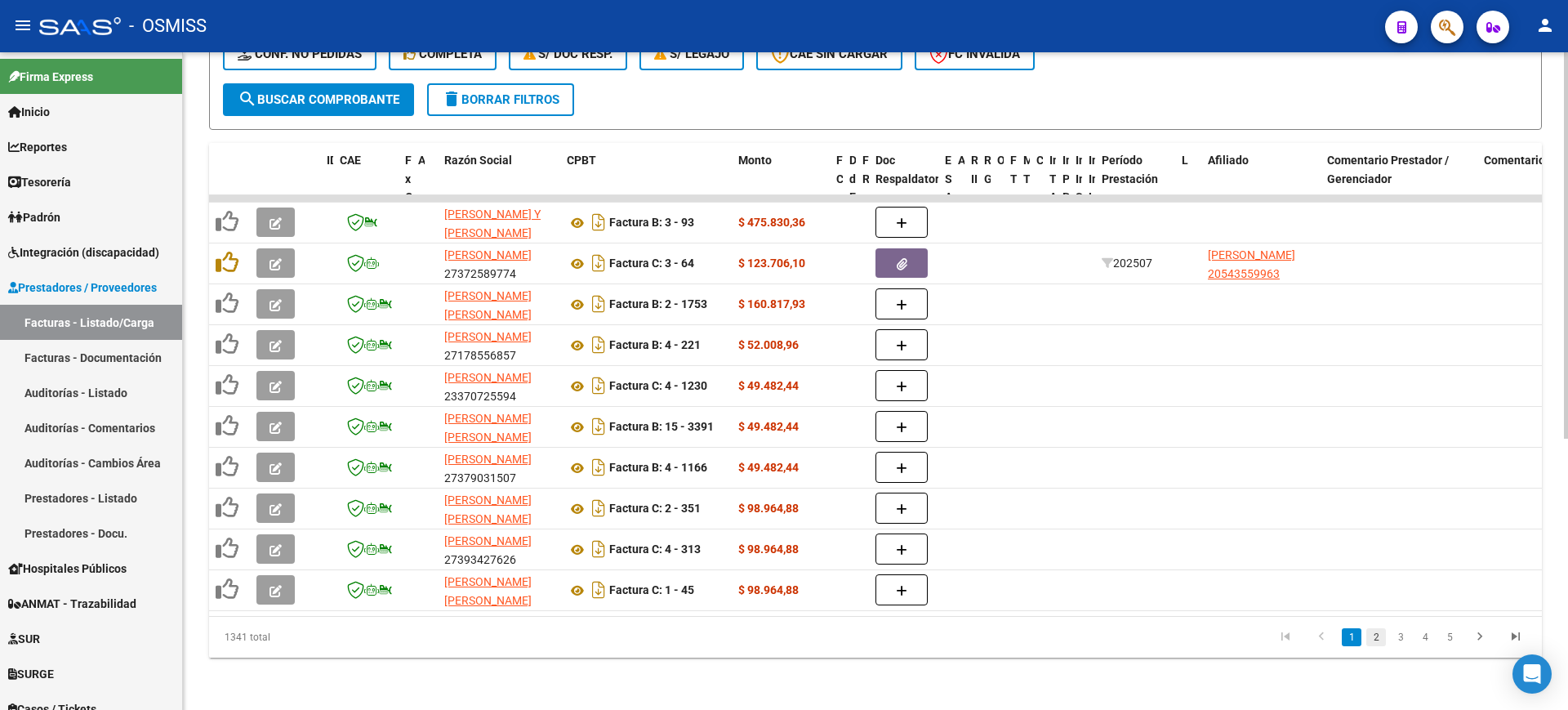
click at [1378, 637] on link "2" at bounding box center [1376, 637] width 20 height 18
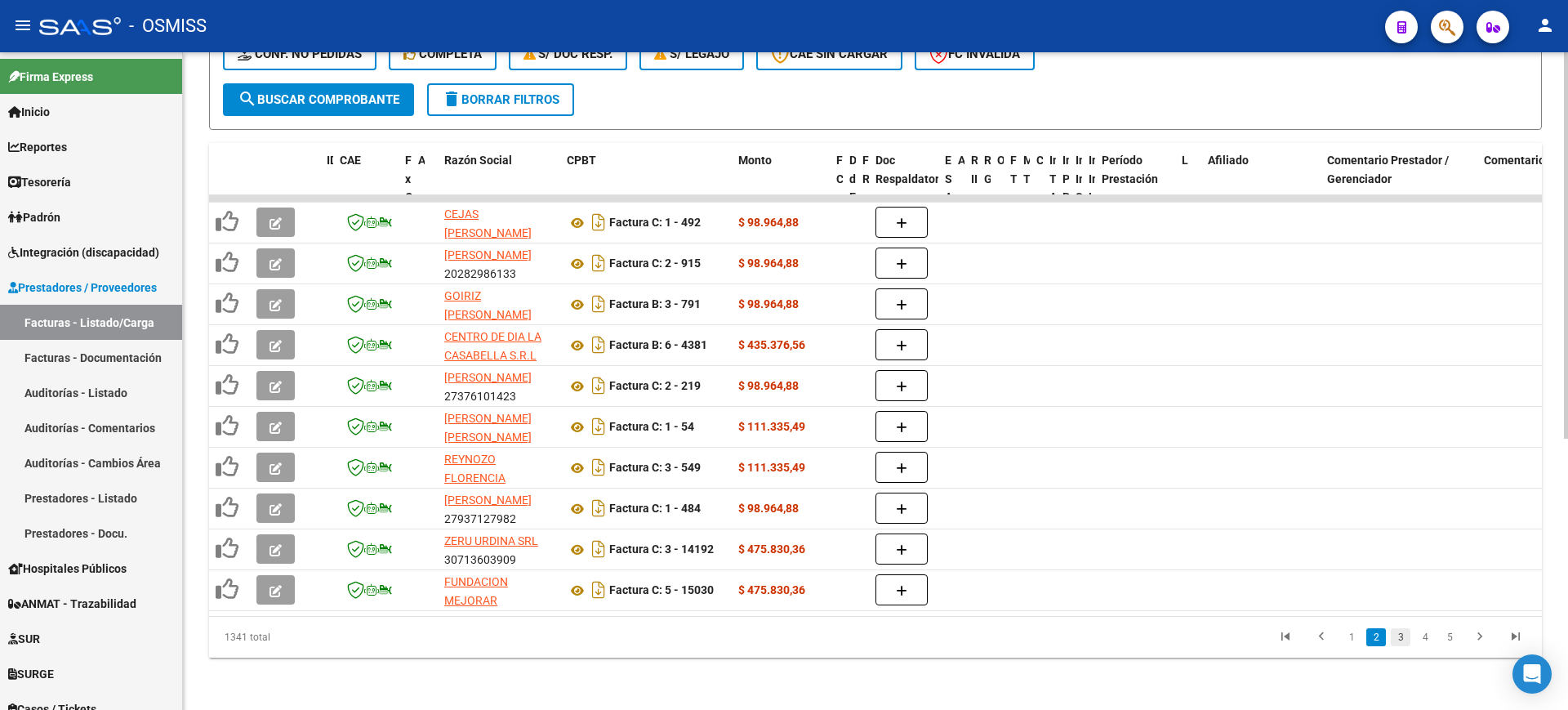
click at [1404, 635] on link "3" at bounding box center [1401, 637] width 20 height 18
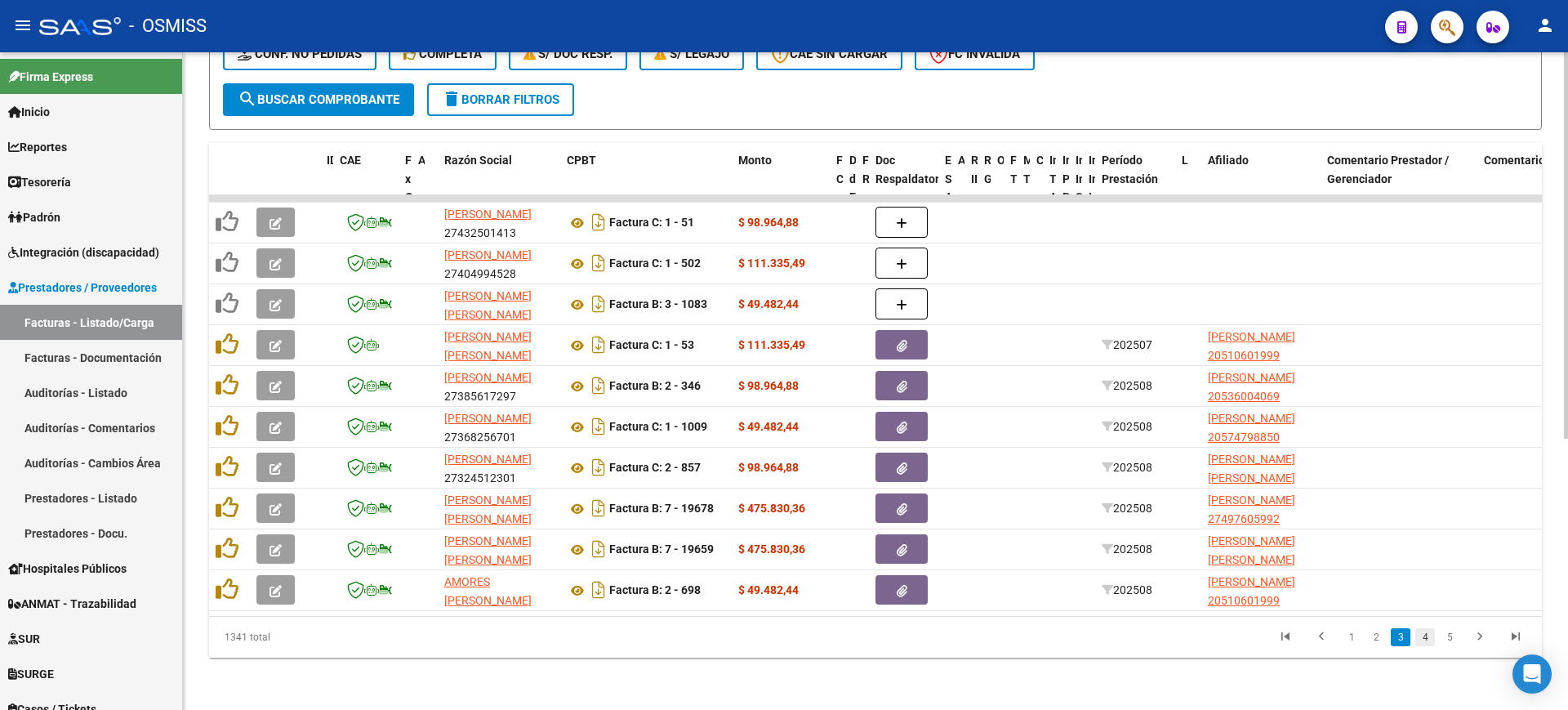
click at [1420, 638] on link "4" at bounding box center [1425, 637] width 20 height 18
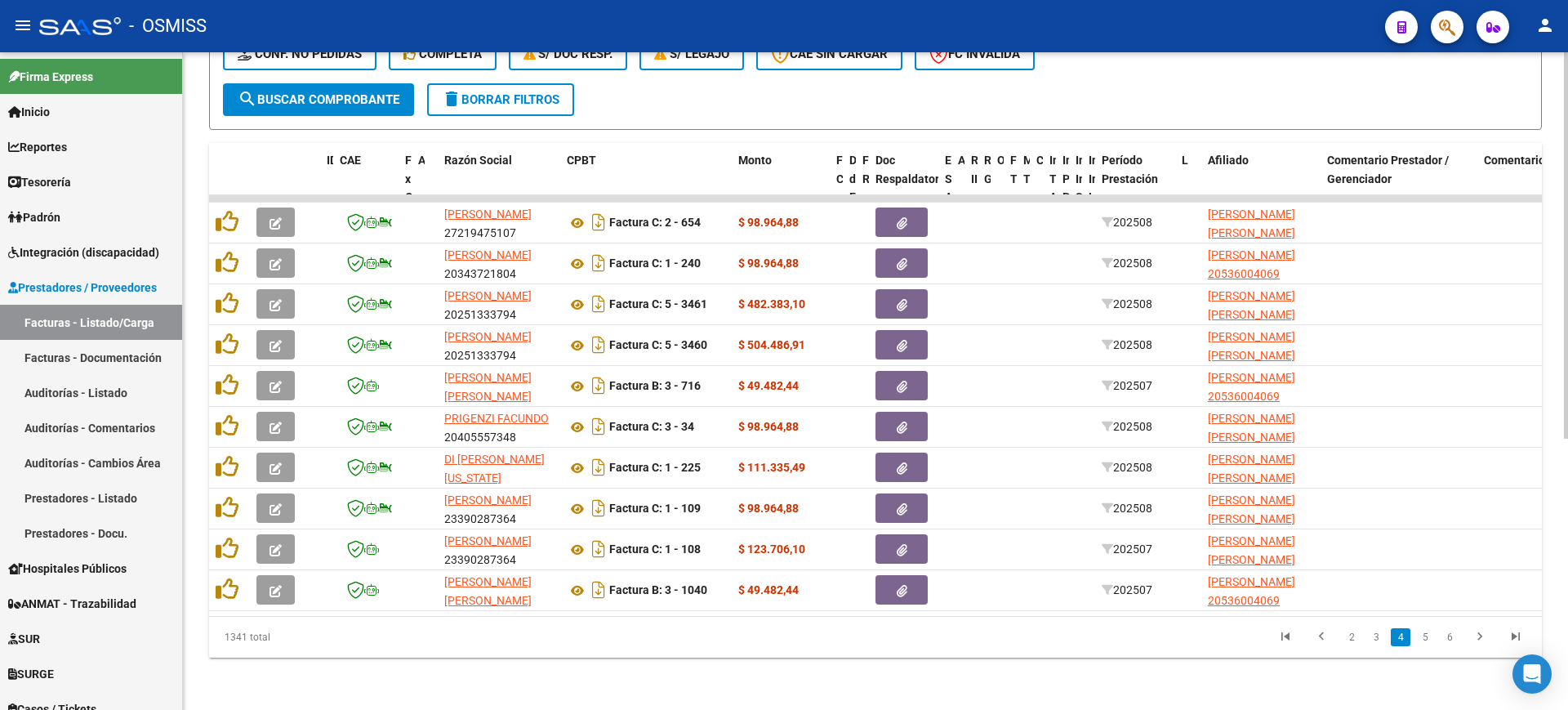
click at [1420, 638] on link "5" at bounding box center [1425, 637] width 20 height 18
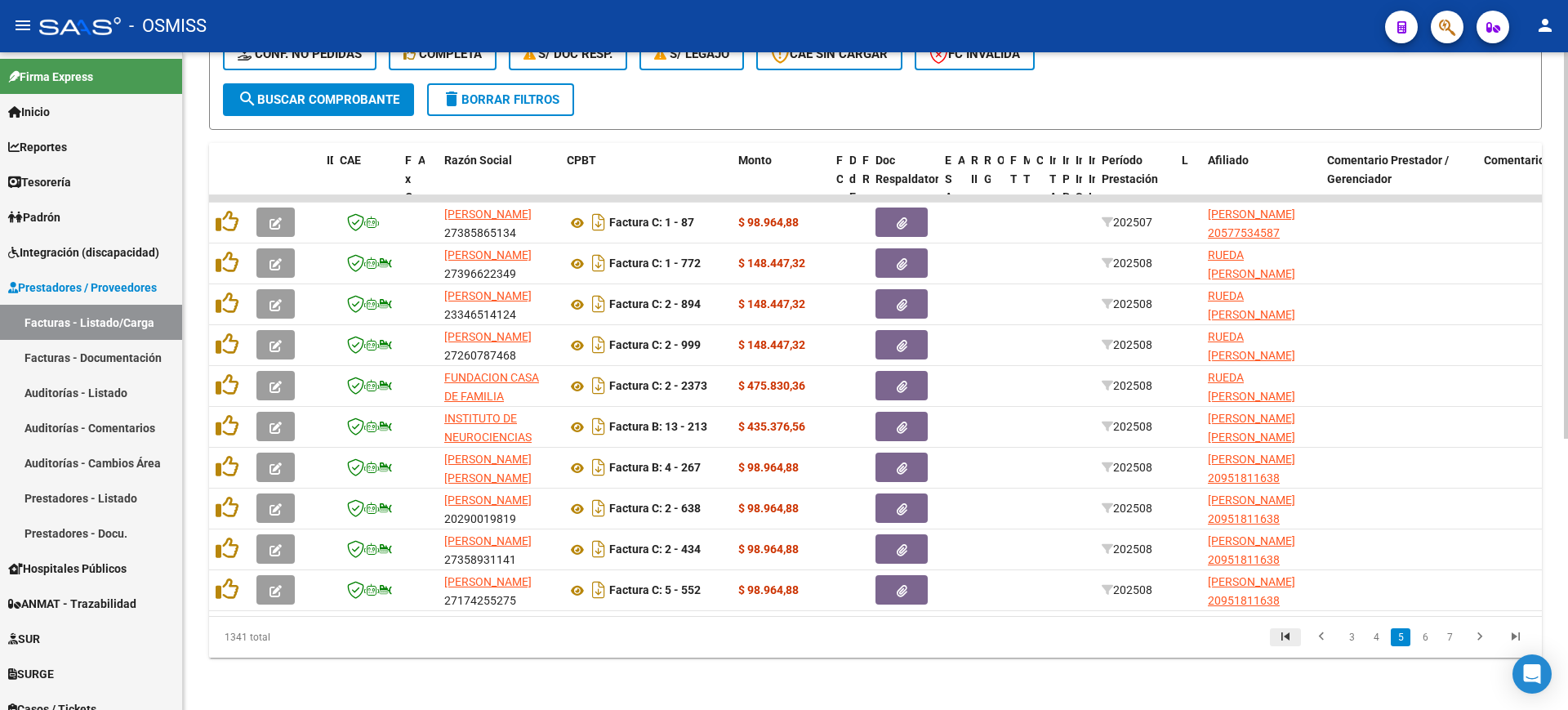
click at [1278, 629] on icon "go to first page" at bounding box center [1286, 639] width 22 height 20
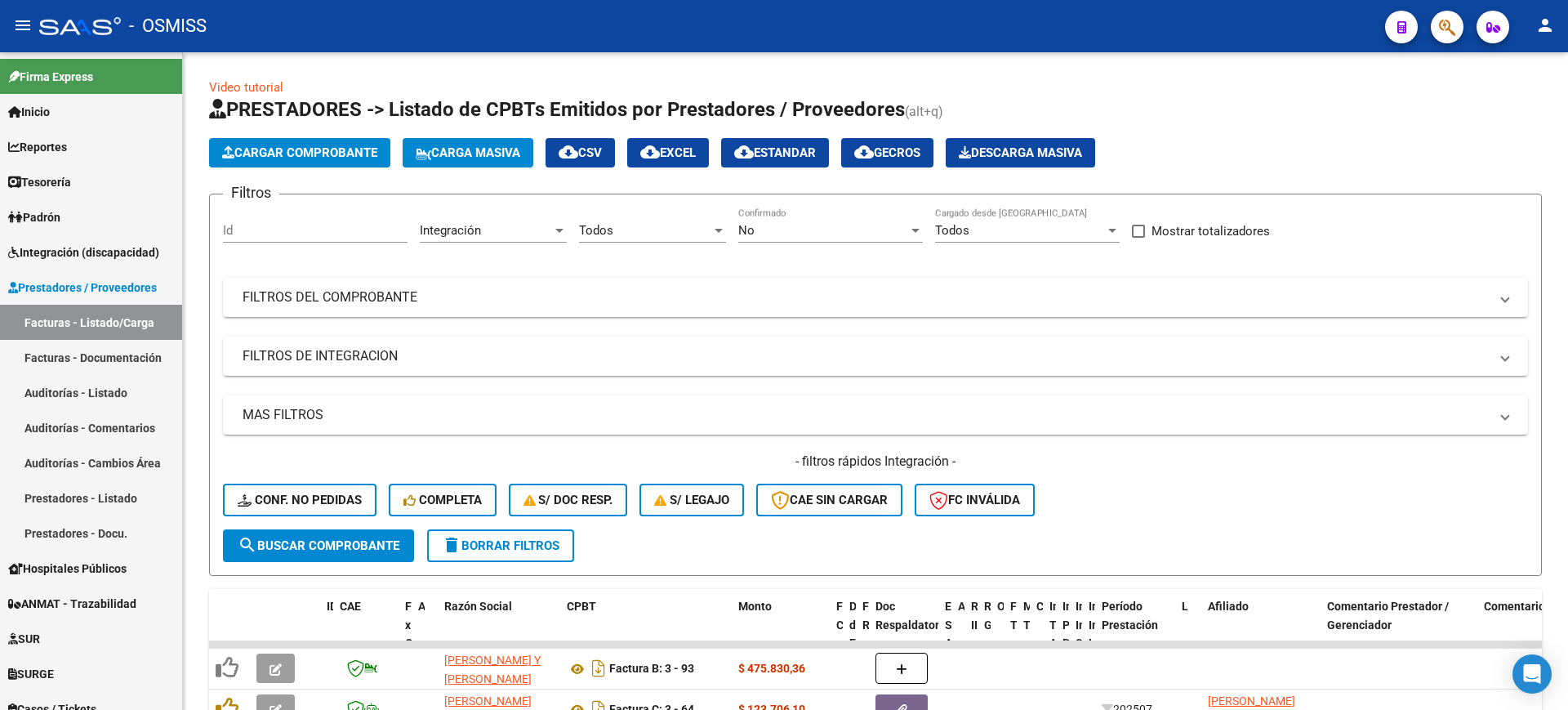
scroll to position [461, 0]
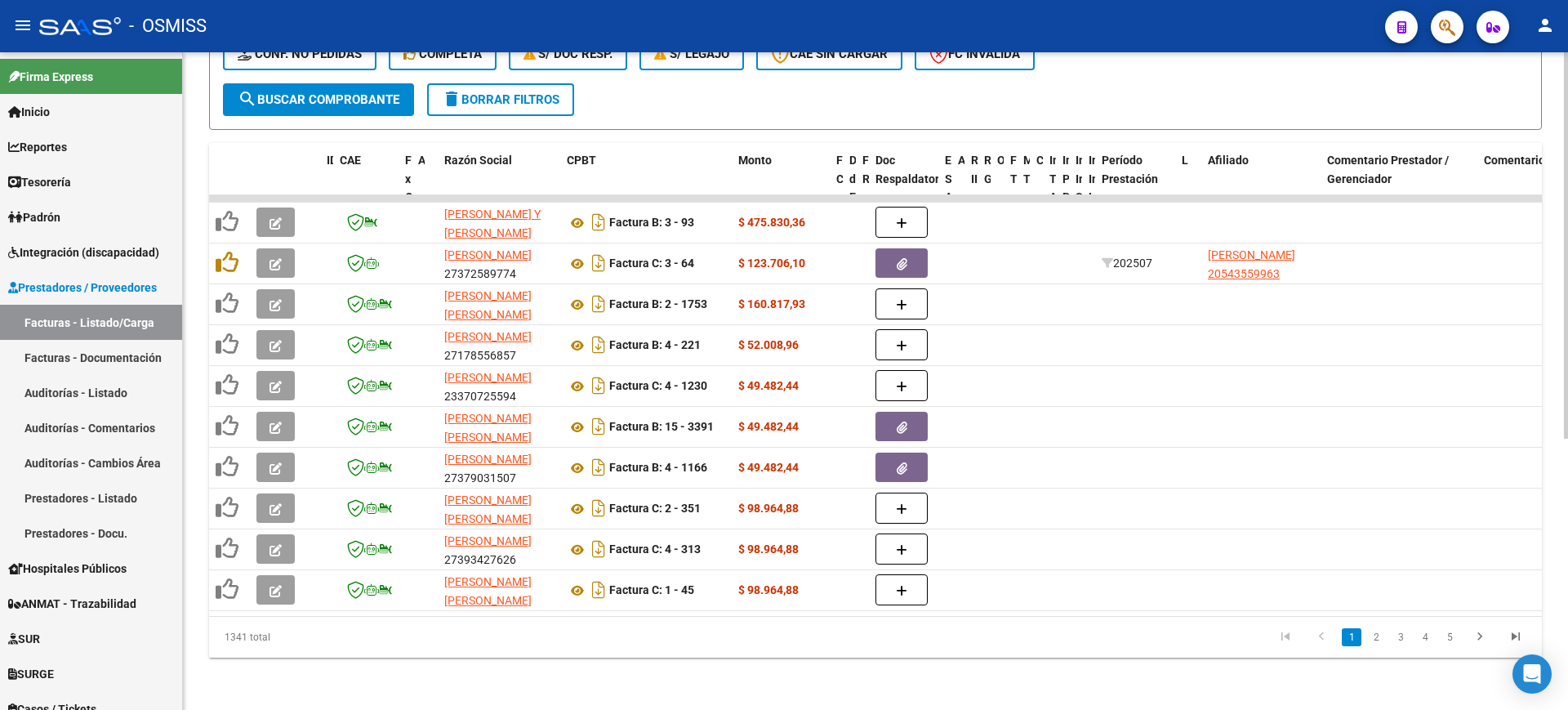
click at [335, 92] on span "search Buscar Comprobante" at bounding box center [319, 99] width 162 height 15
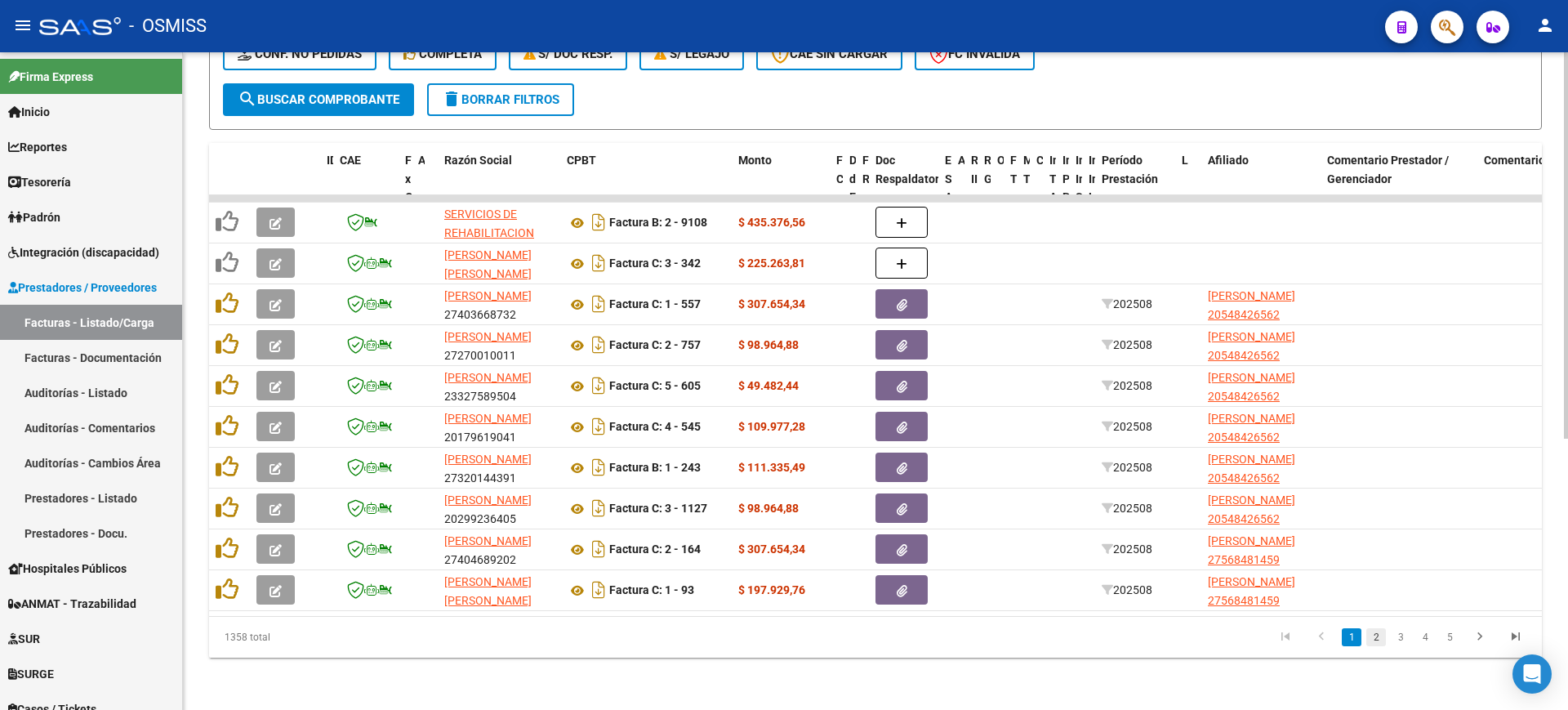
click at [1375, 640] on link "2" at bounding box center [1376, 637] width 20 height 18
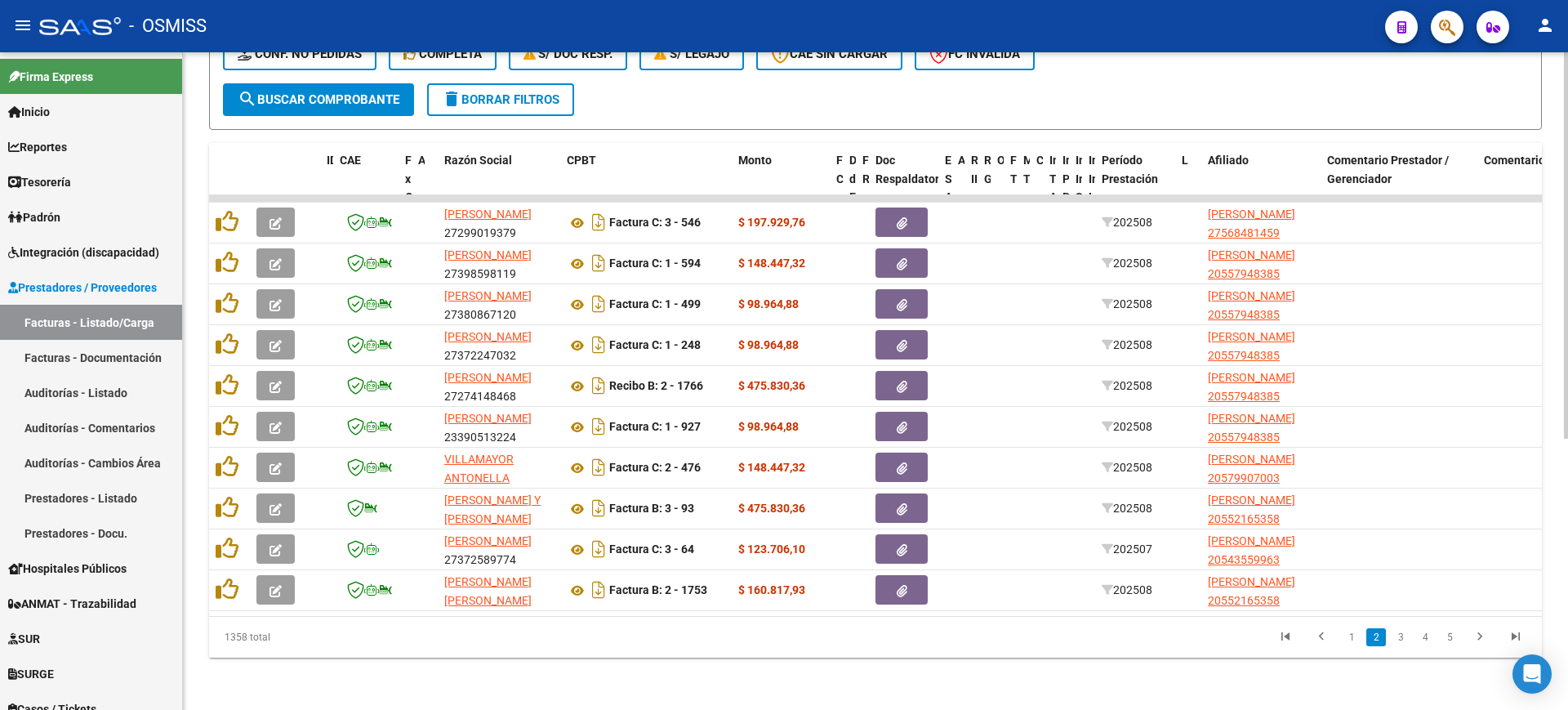
click at [324, 92] on span "search Buscar Comprobante" at bounding box center [319, 99] width 162 height 15
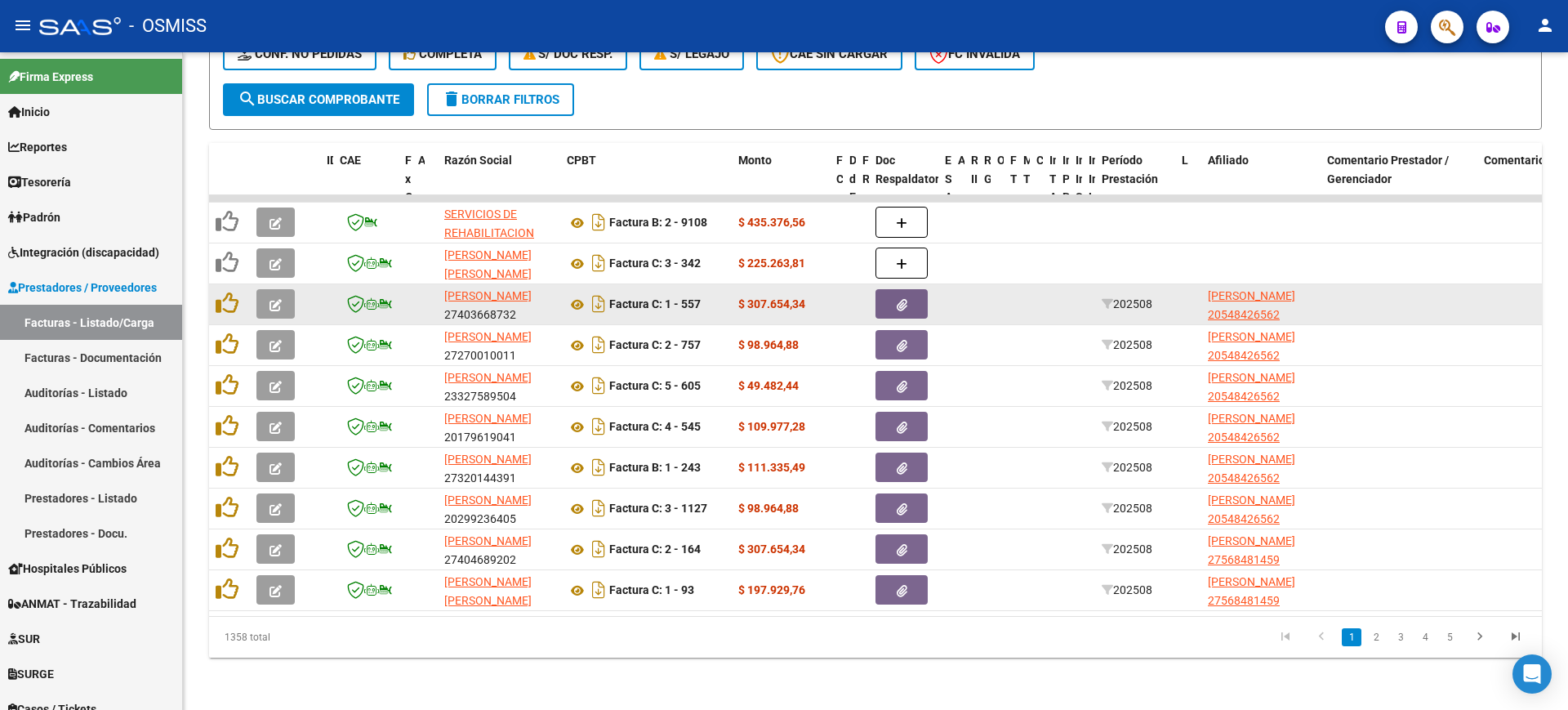
click at [268, 289] on button "button" at bounding box center [275, 304] width 38 height 30
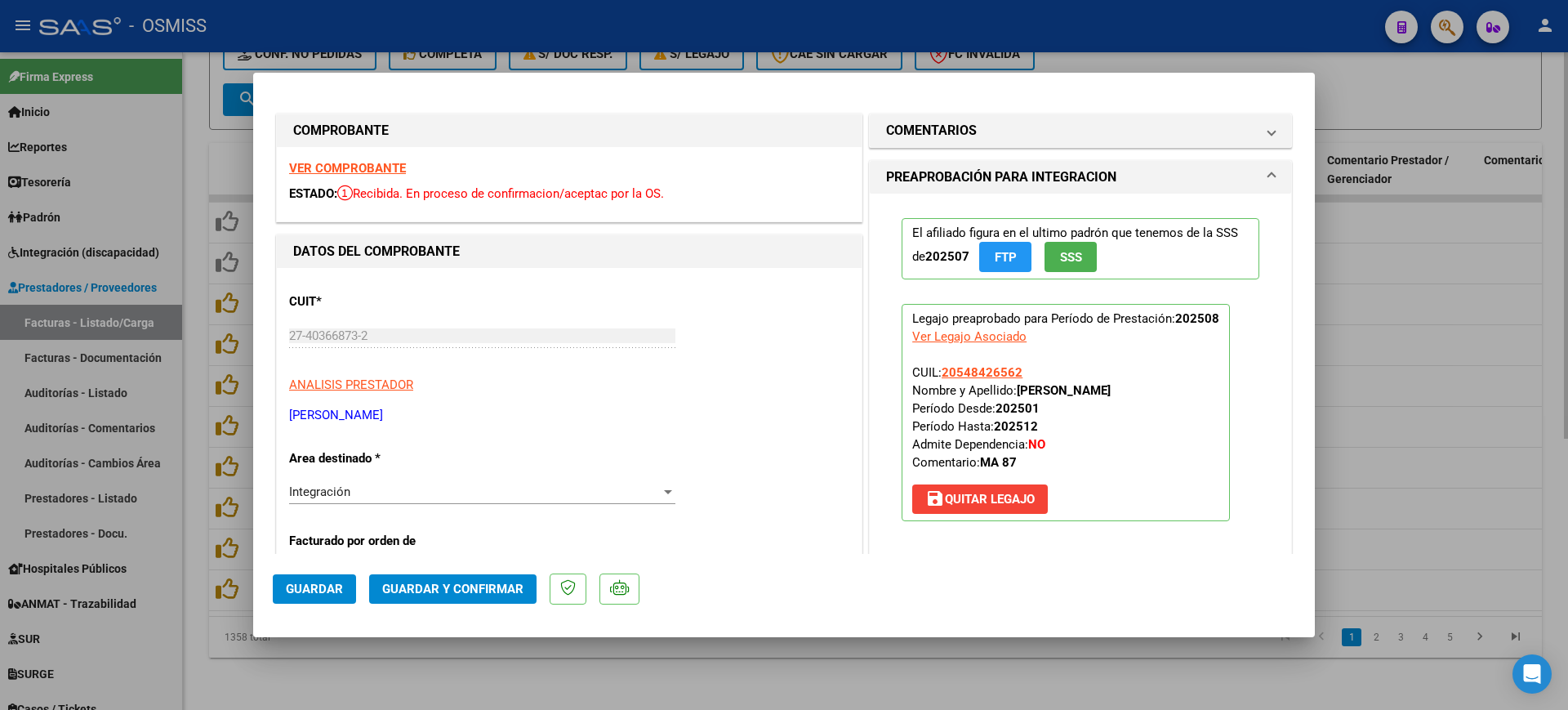
drag, startPoint x: 476, startPoint y: 675, endPoint x: 465, endPoint y: 667, distance: 13.6
click at [478, 676] on div at bounding box center [784, 355] width 1568 height 710
type input "$ 0,00"
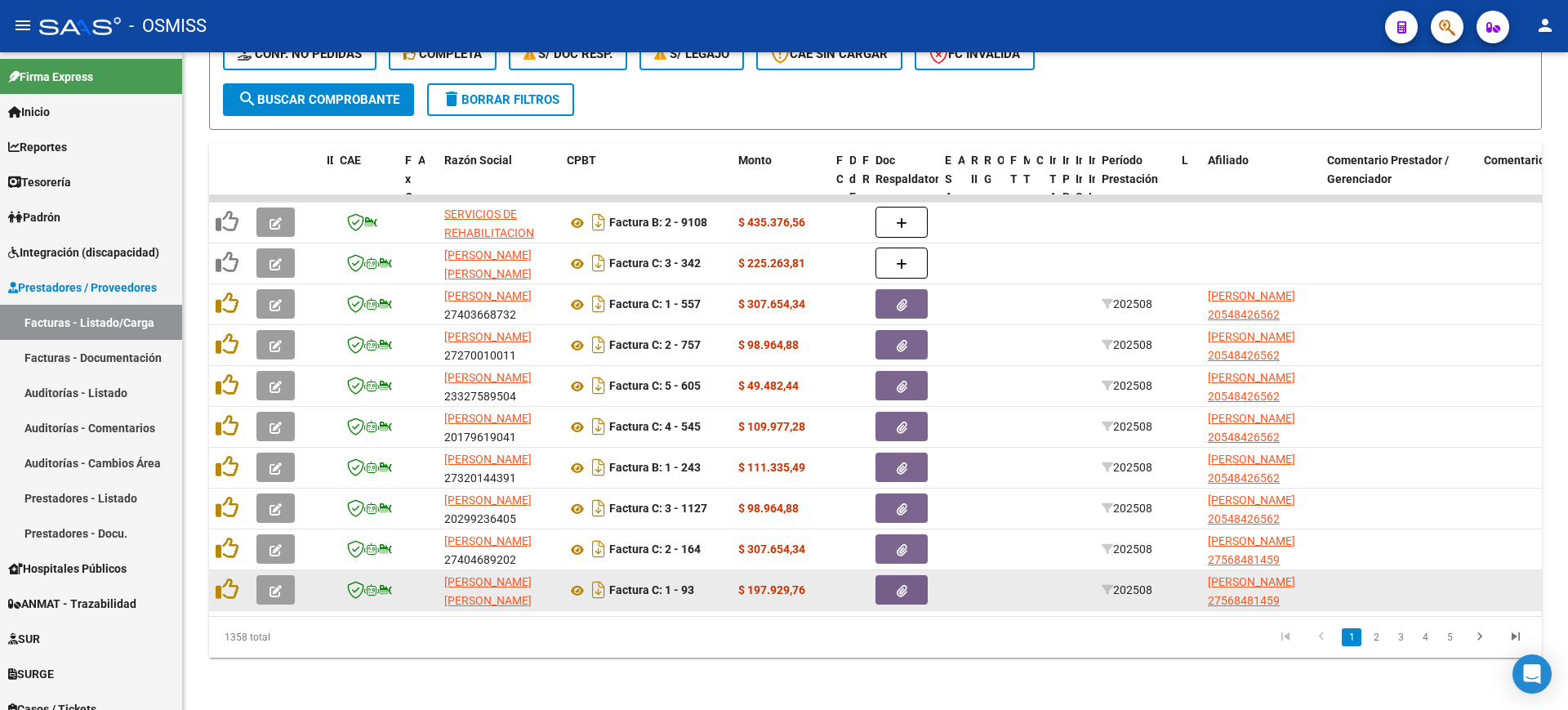
click at [269, 585] on icon "button" at bounding box center [275, 591] width 12 height 12
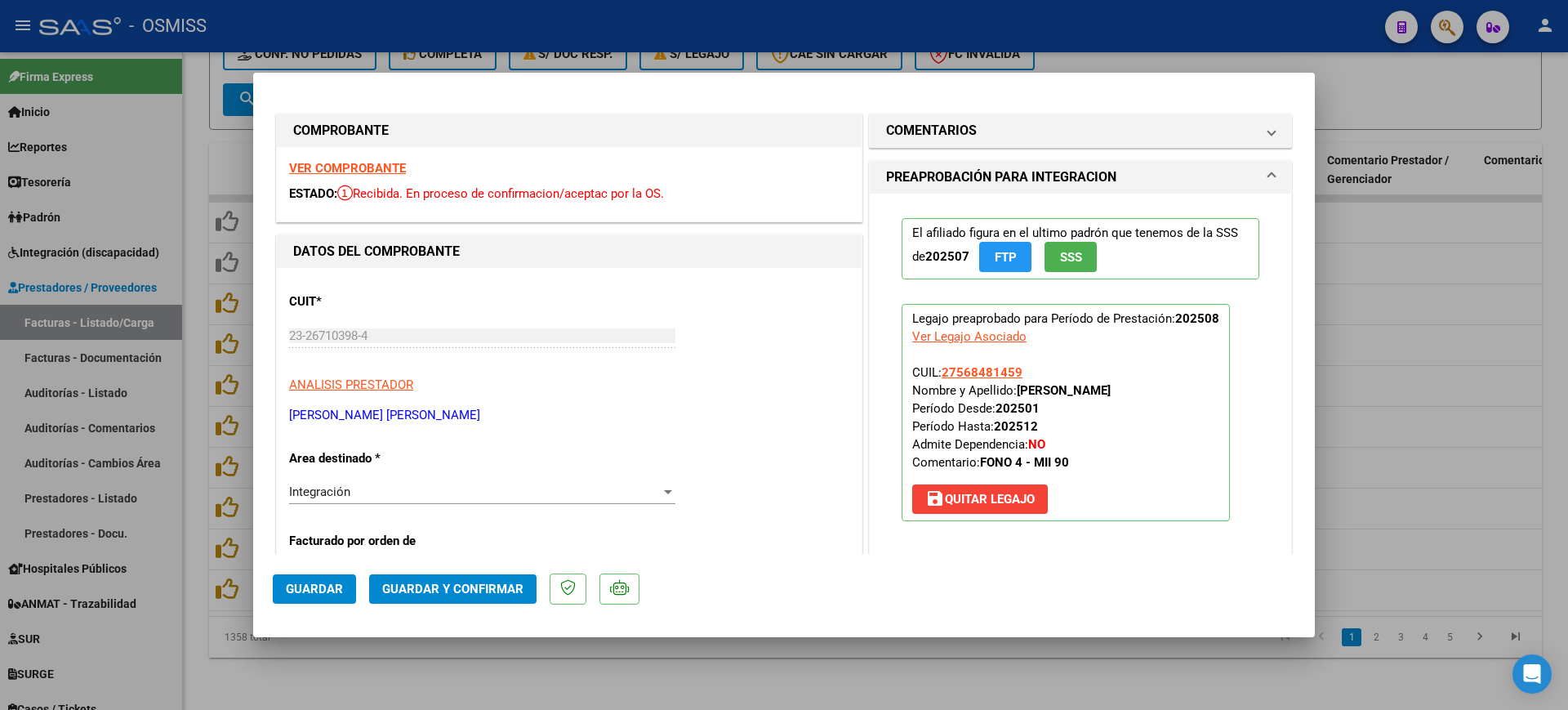
click at [553, 674] on div at bounding box center [784, 355] width 1568 height 710
type input "$ 0,00"
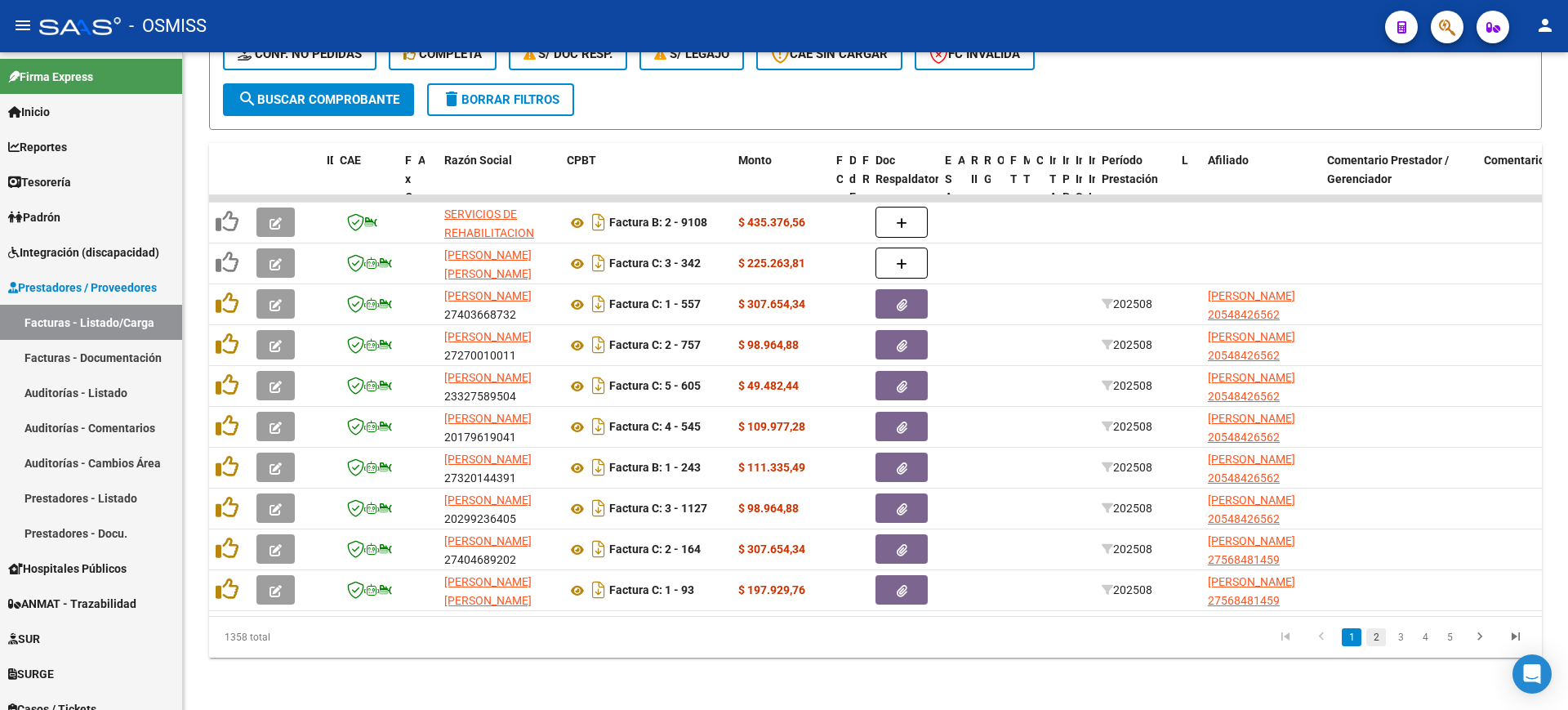
click at [1382, 637] on link "2" at bounding box center [1376, 637] width 20 height 18
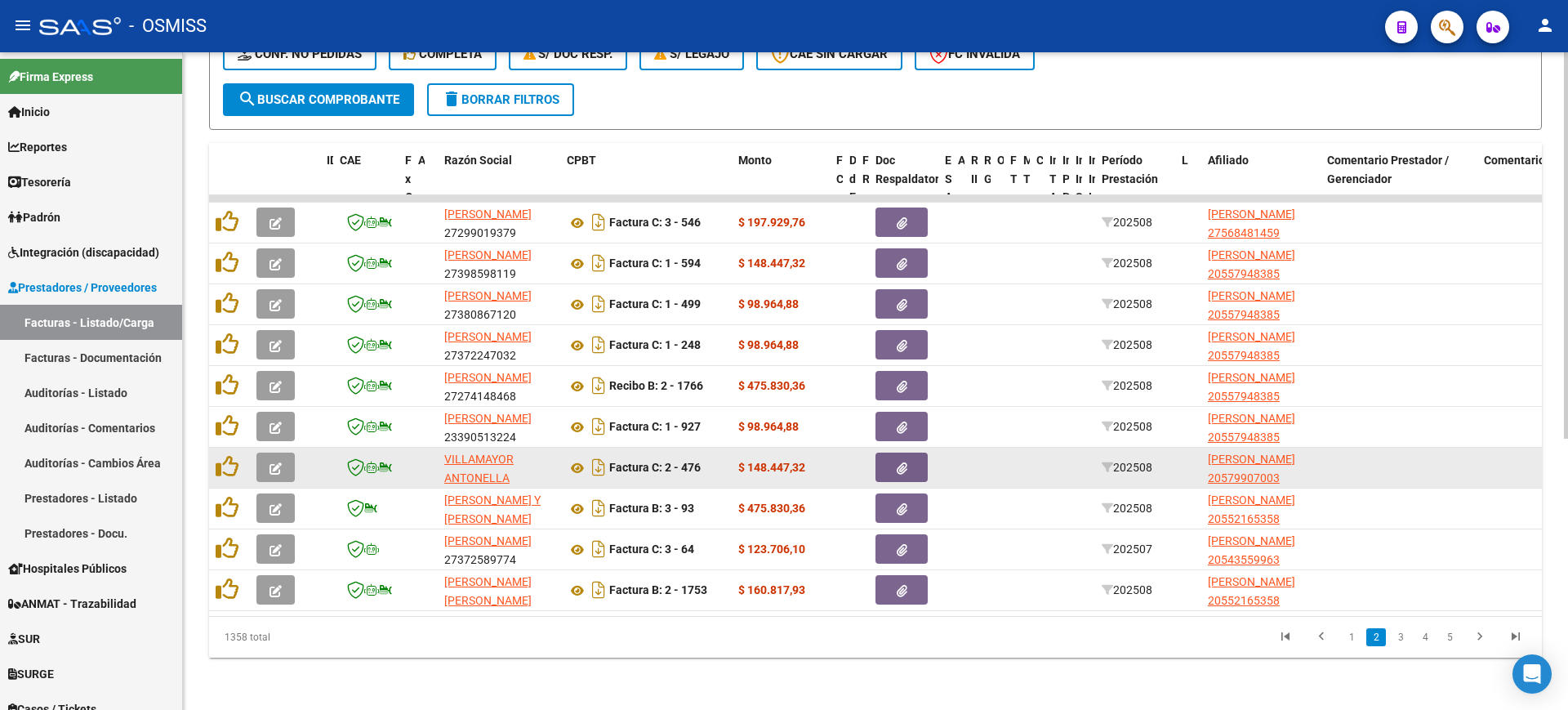
click at [282, 455] on button "button" at bounding box center [275, 467] width 38 height 30
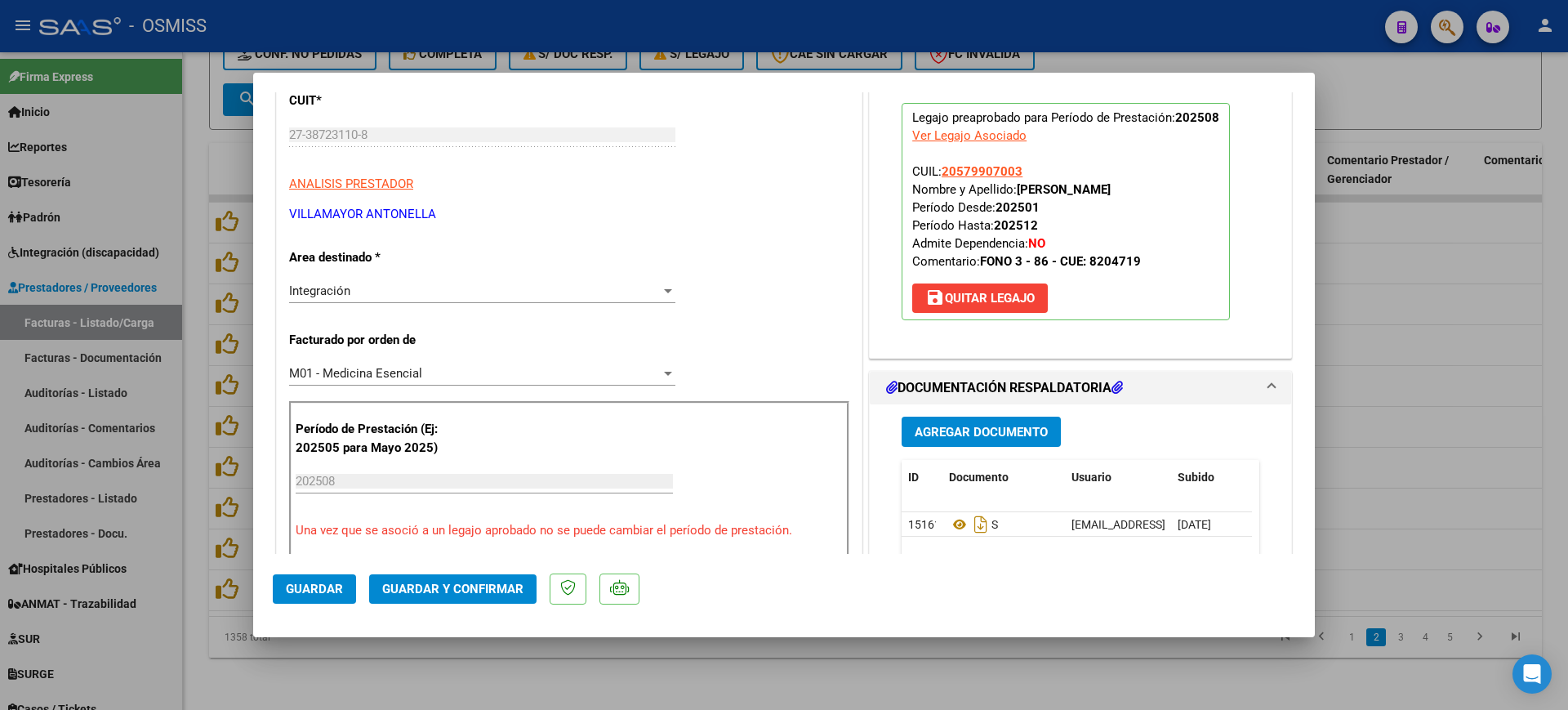
scroll to position [205, 0]
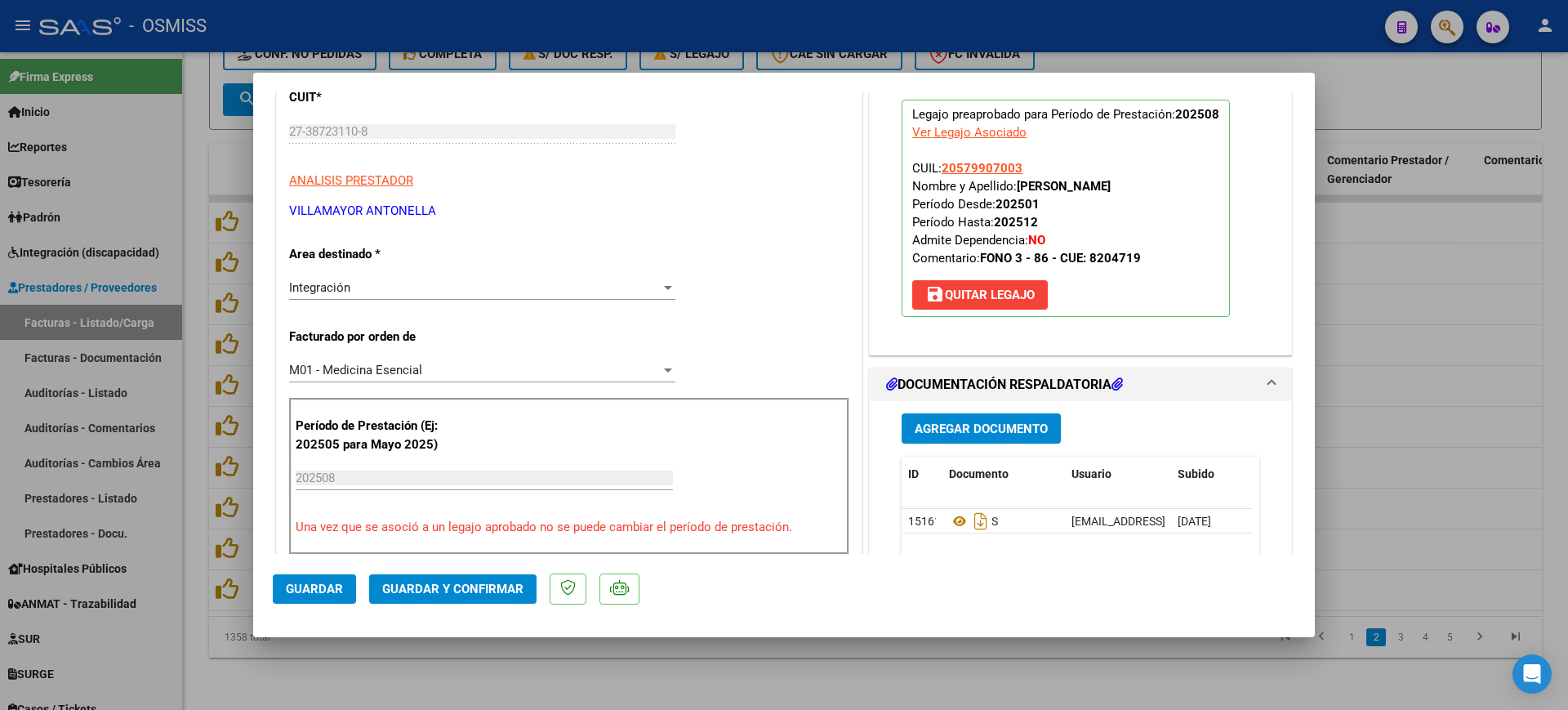
click at [723, 670] on div at bounding box center [784, 355] width 1568 height 710
type input "$ 0,00"
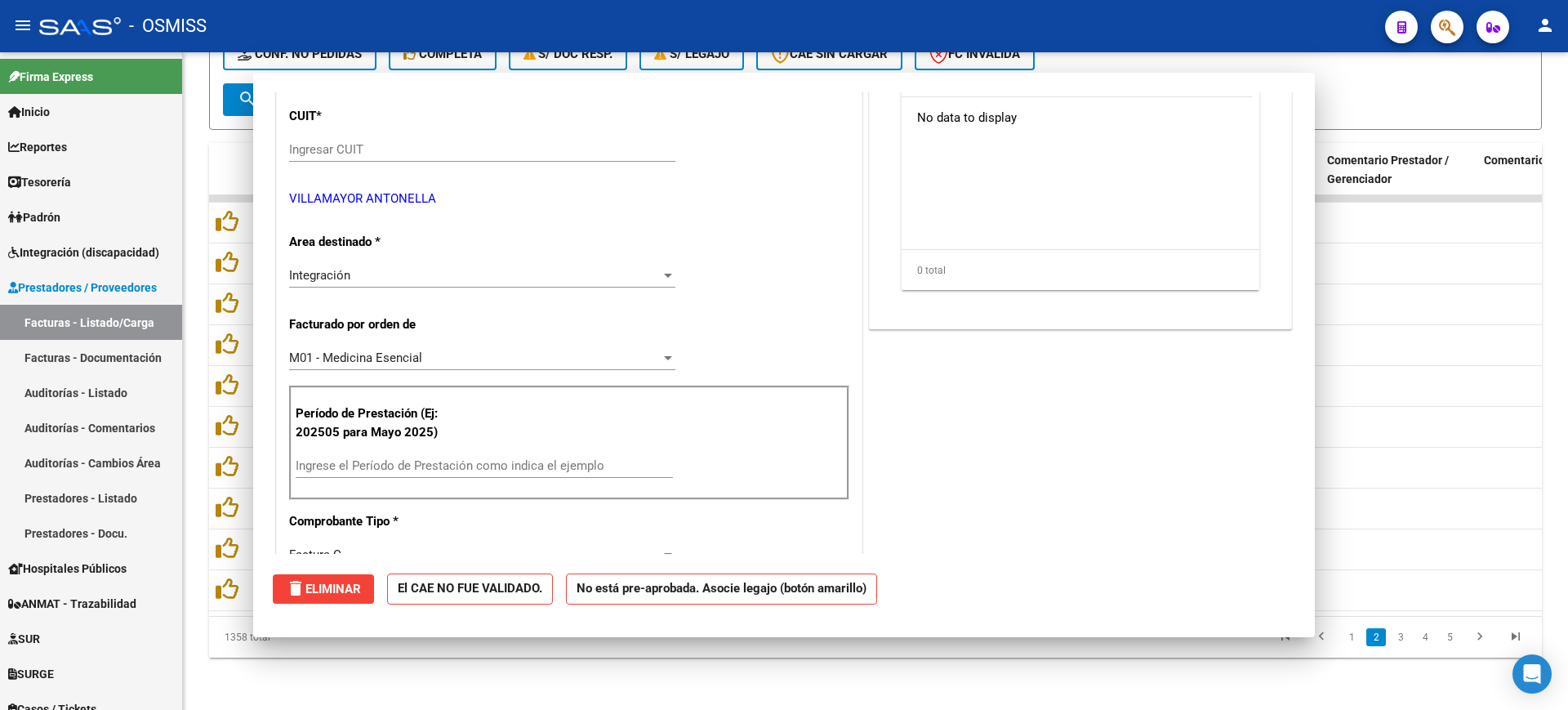
scroll to position [0, 0]
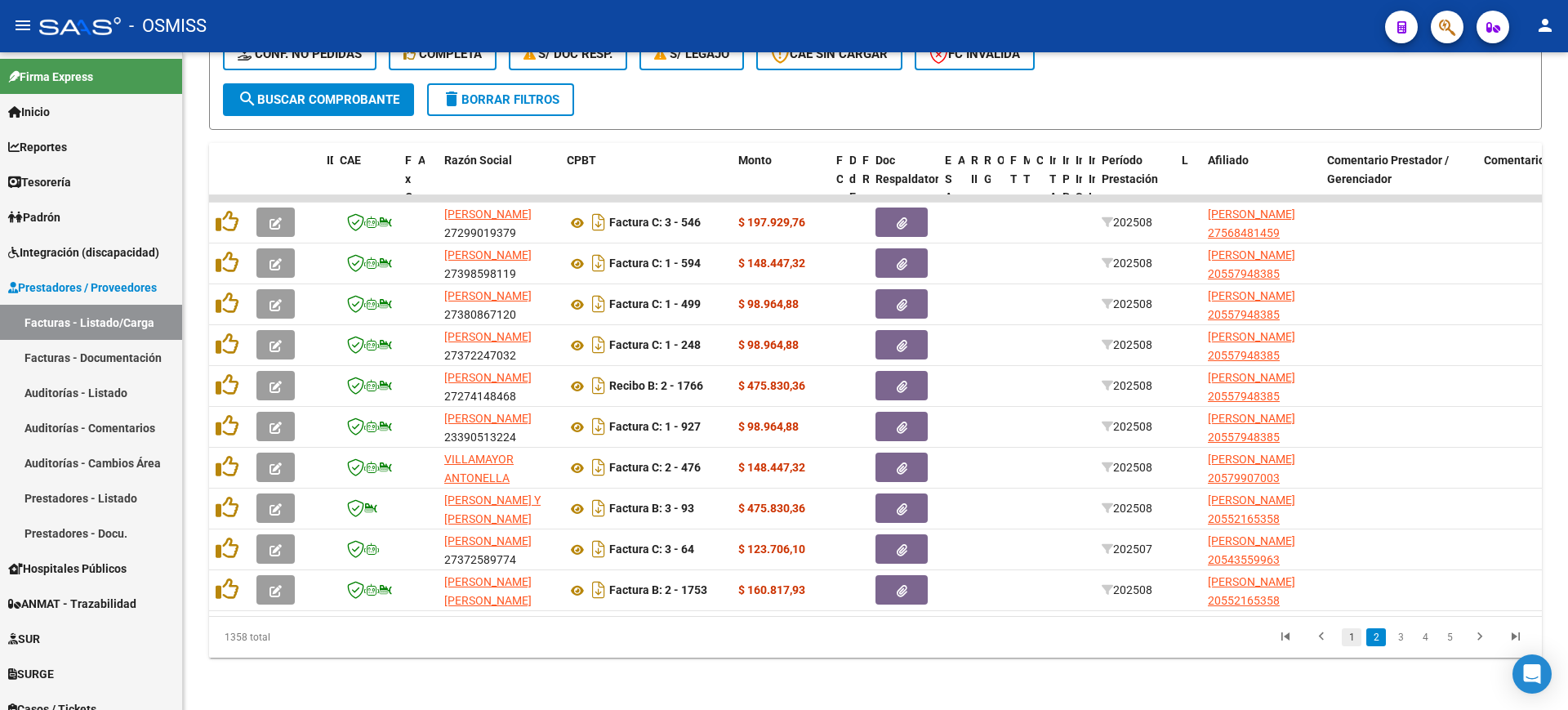
click at [1347, 640] on link "1" at bounding box center [1352, 637] width 20 height 18
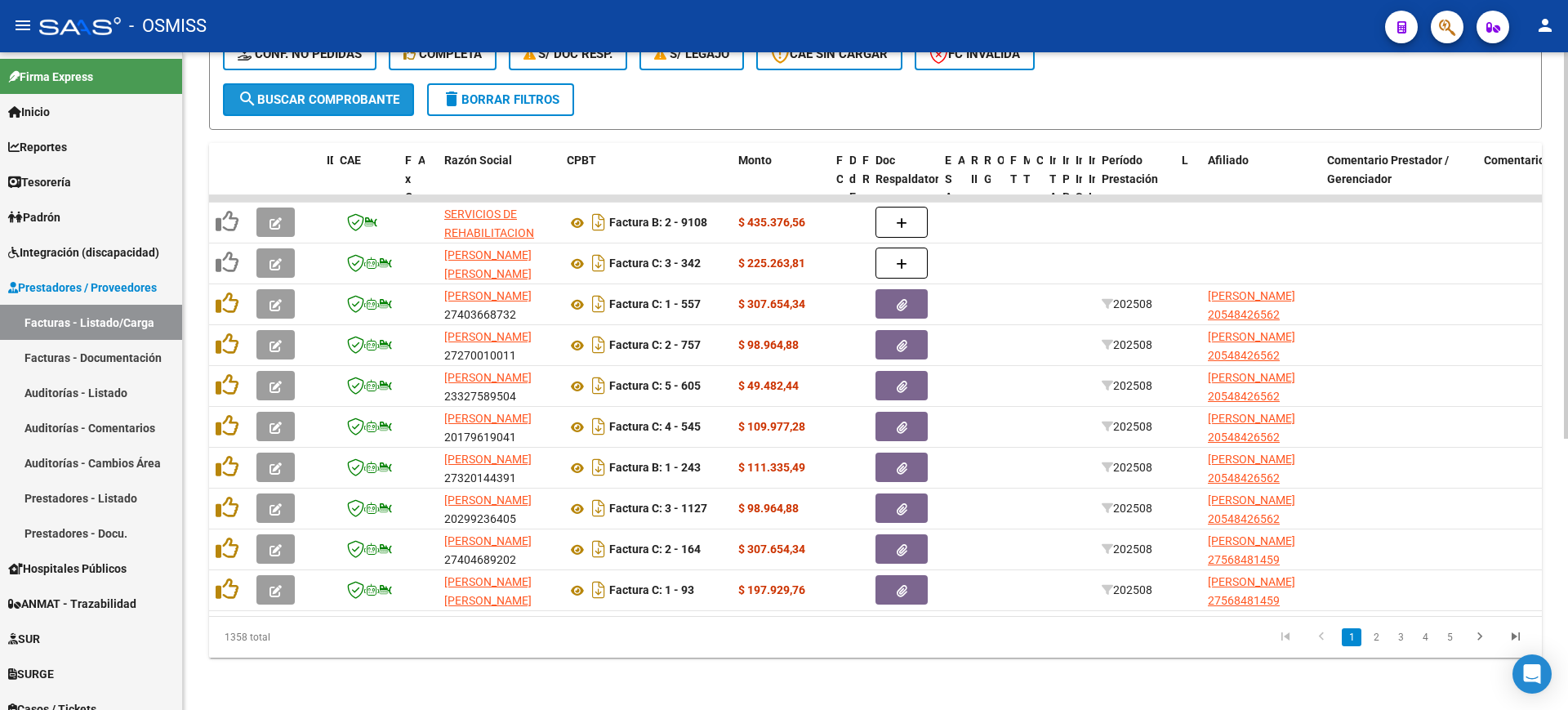
click at [360, 92] on span "search Buscar Comprobante" at bounding box center [319, 99] width 162 height 15
click at [538, 660] on div "Video tutorial PRESTADORES -> Listado de CPBTs Emitidos por Prestadores / Prove…" at bounding box center [875, 158] width 1385 height 1104
click at [367, 92] on span "search Buscar Comprobante" at bounding box center [319, 99] width 162 height 15
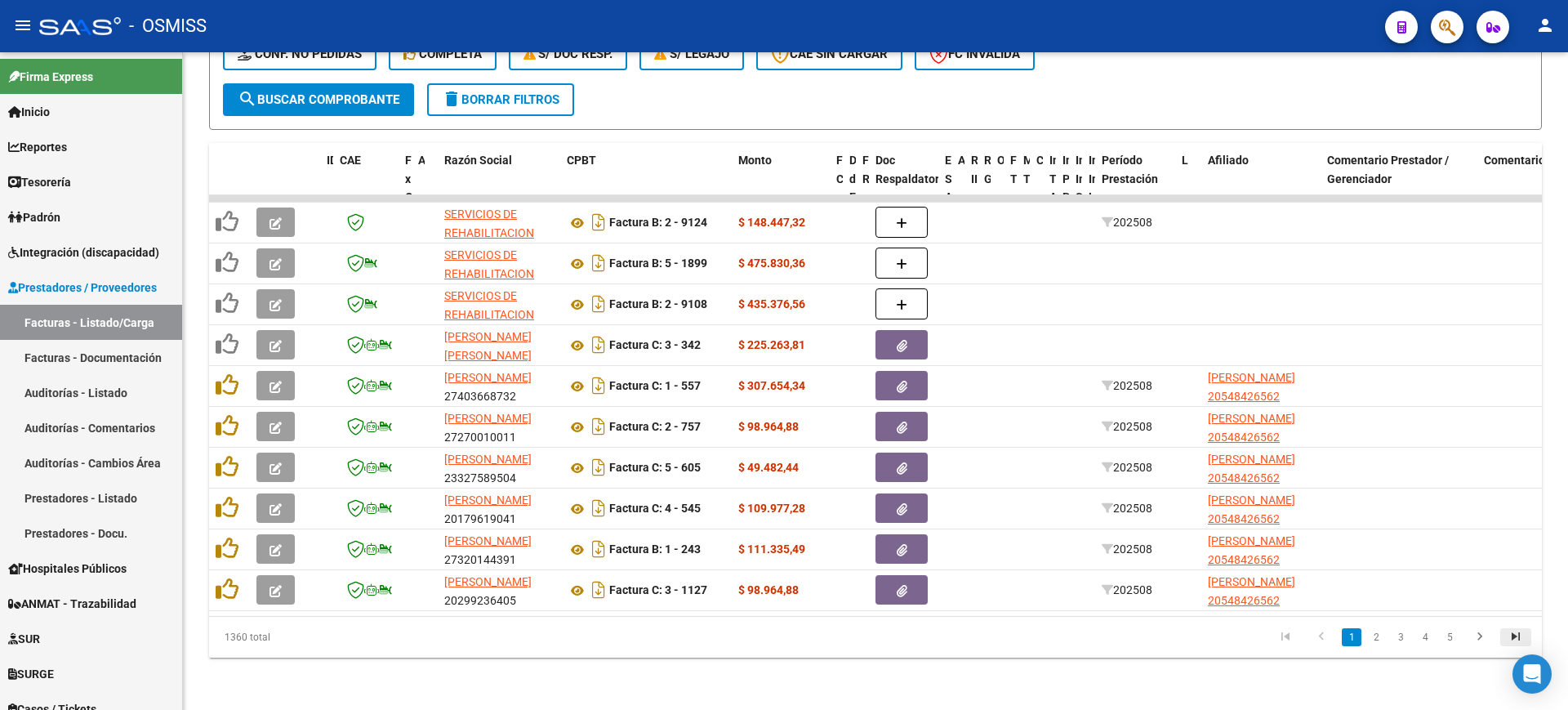
click at [1508, 635] on icon "go to last page" at bounding box center [1516, 639] width 22 height 20
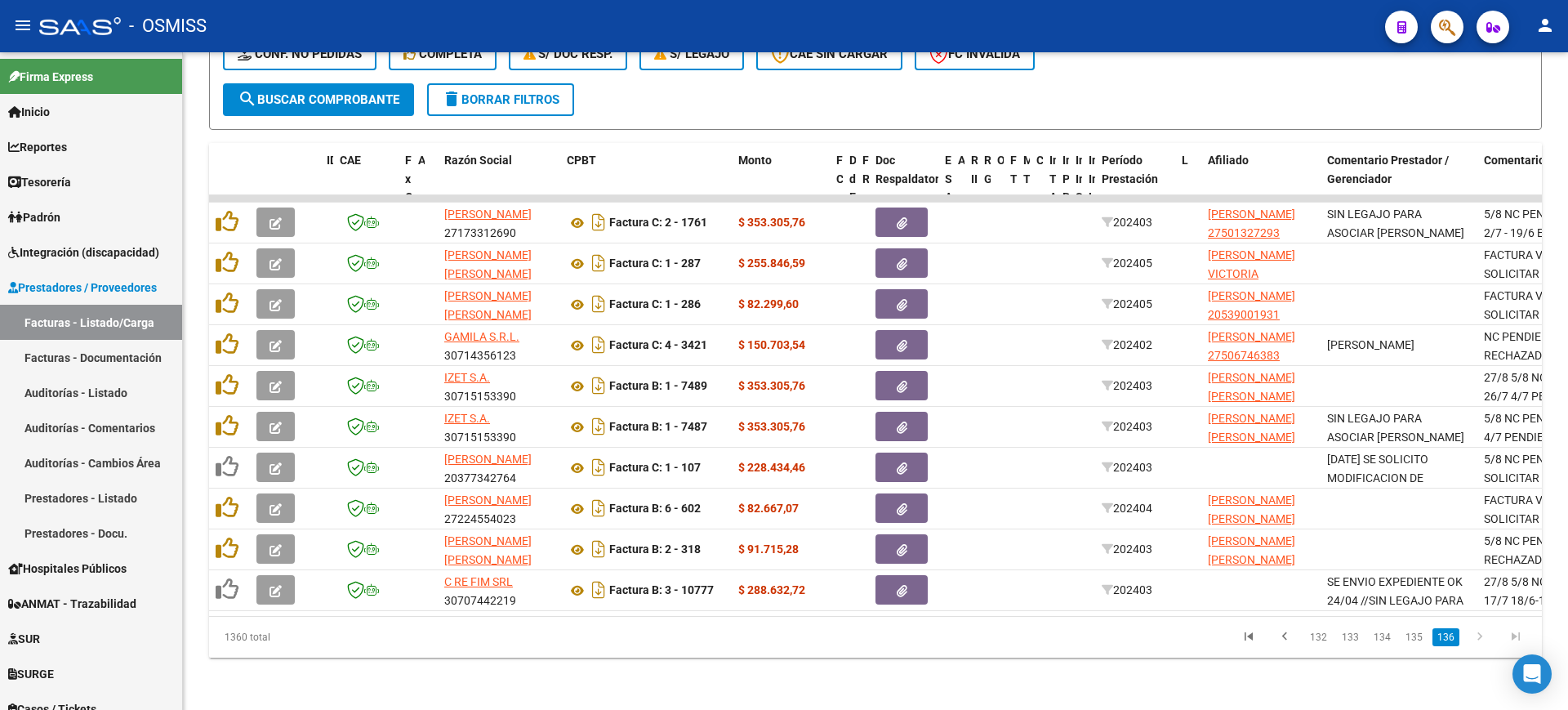
click at [857, 659] on div "Video tutorial PRESTADORES -> Listado de CPBTs Emitidos por Prestadores / Prove…" at bounding box center [875, 158] width 1385 height 1104
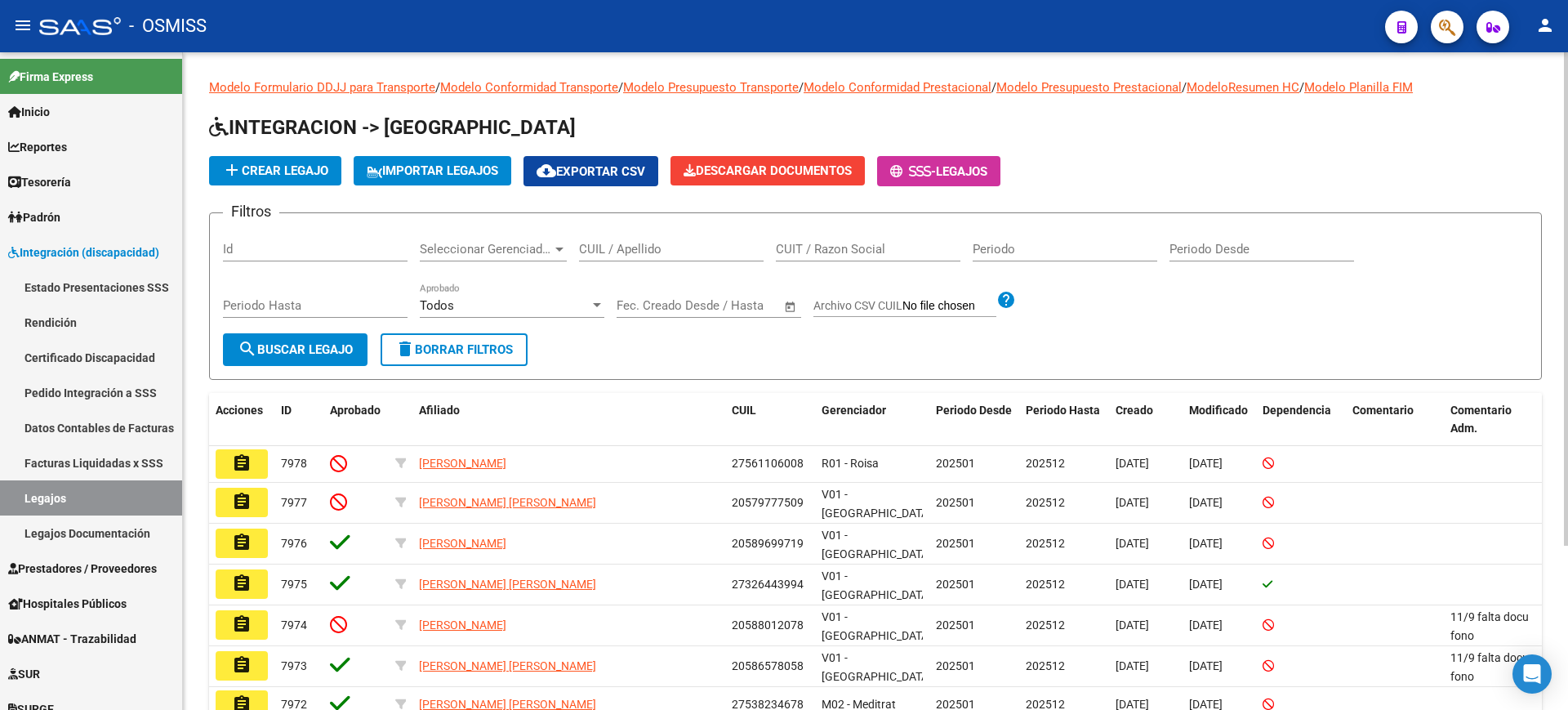
drag, startPoint x: 683, startPoint y: 249, endPoint x: 674, endPoint y: 242, distance: 11.4
click at [675, 243] on input "CUIL / Apellido" at bounding box center [671, 249] width 185 height 15
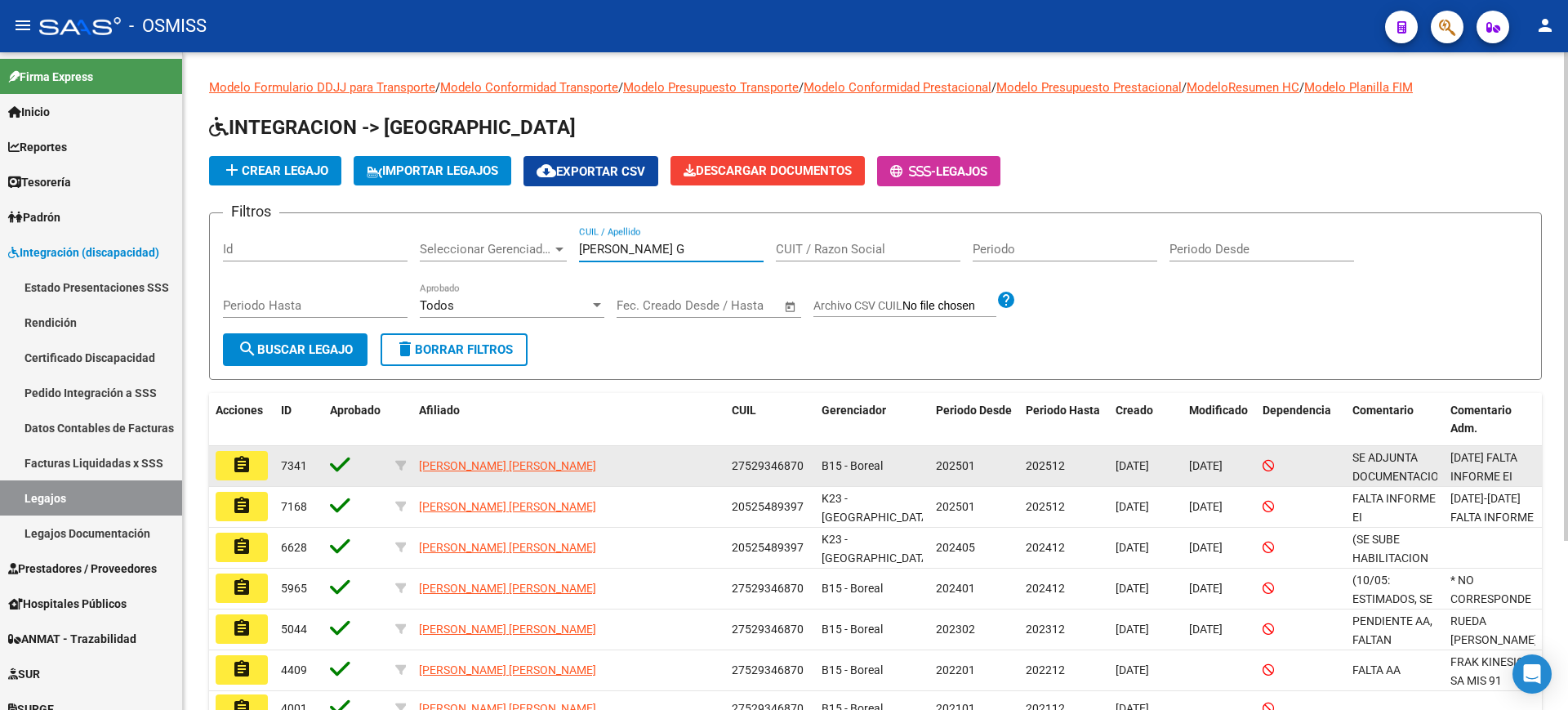
type input "SOSA G"
click at [249, 467] on mat-icon "assignment" at bounding box center [242, 465] width 20 height 20
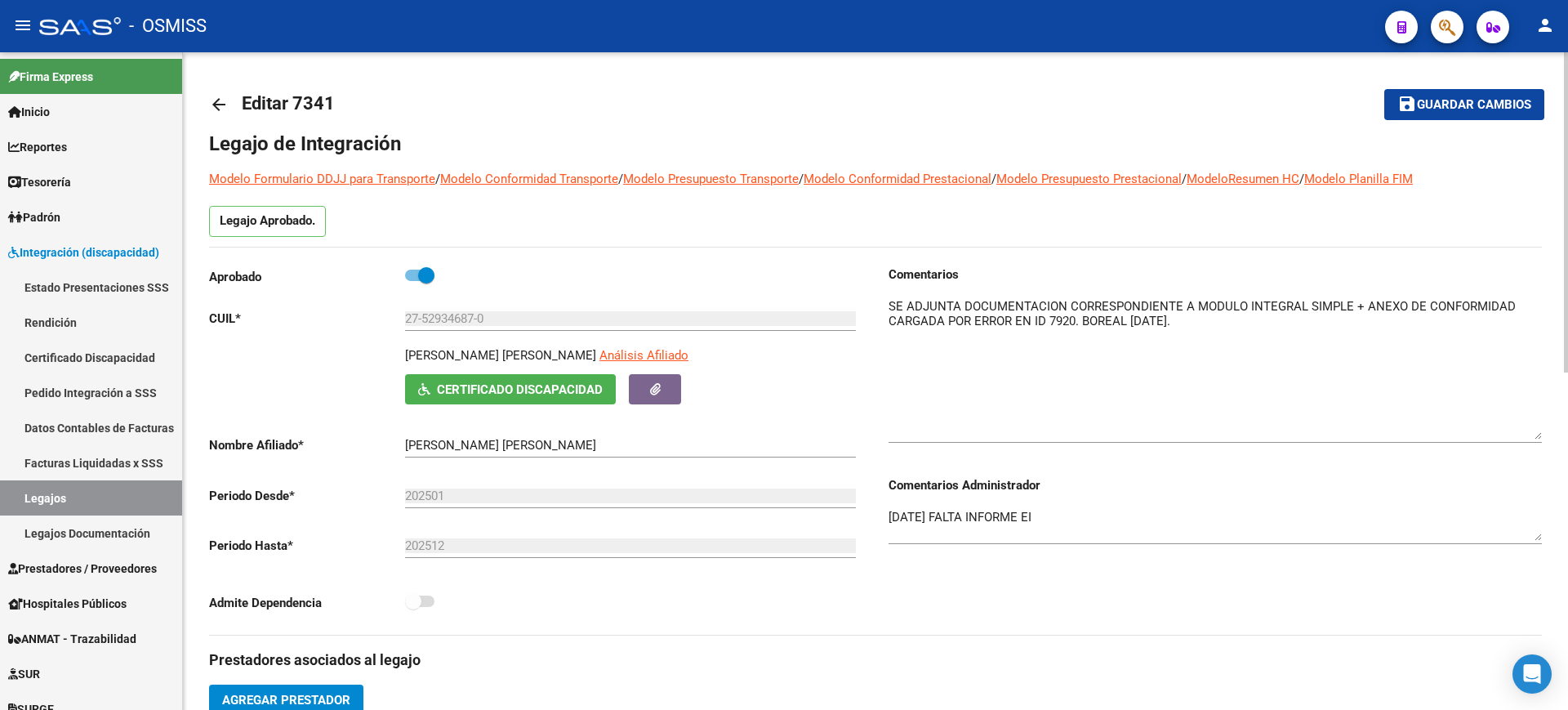
drag, startPoint x: 1539, startPoint y: 326, endPoint x: 1552, endPoint y: 437, distance: 111.8
click at [1257, 587] on div "Comentarios Comentarios Administrador 7/3/25 FALTA INFORME EI" at bounding box center [1209, 450] width 667 height 370
click at [222, 91] on link "arrow_back" at bounding box center [225, 103] width 32 height 38
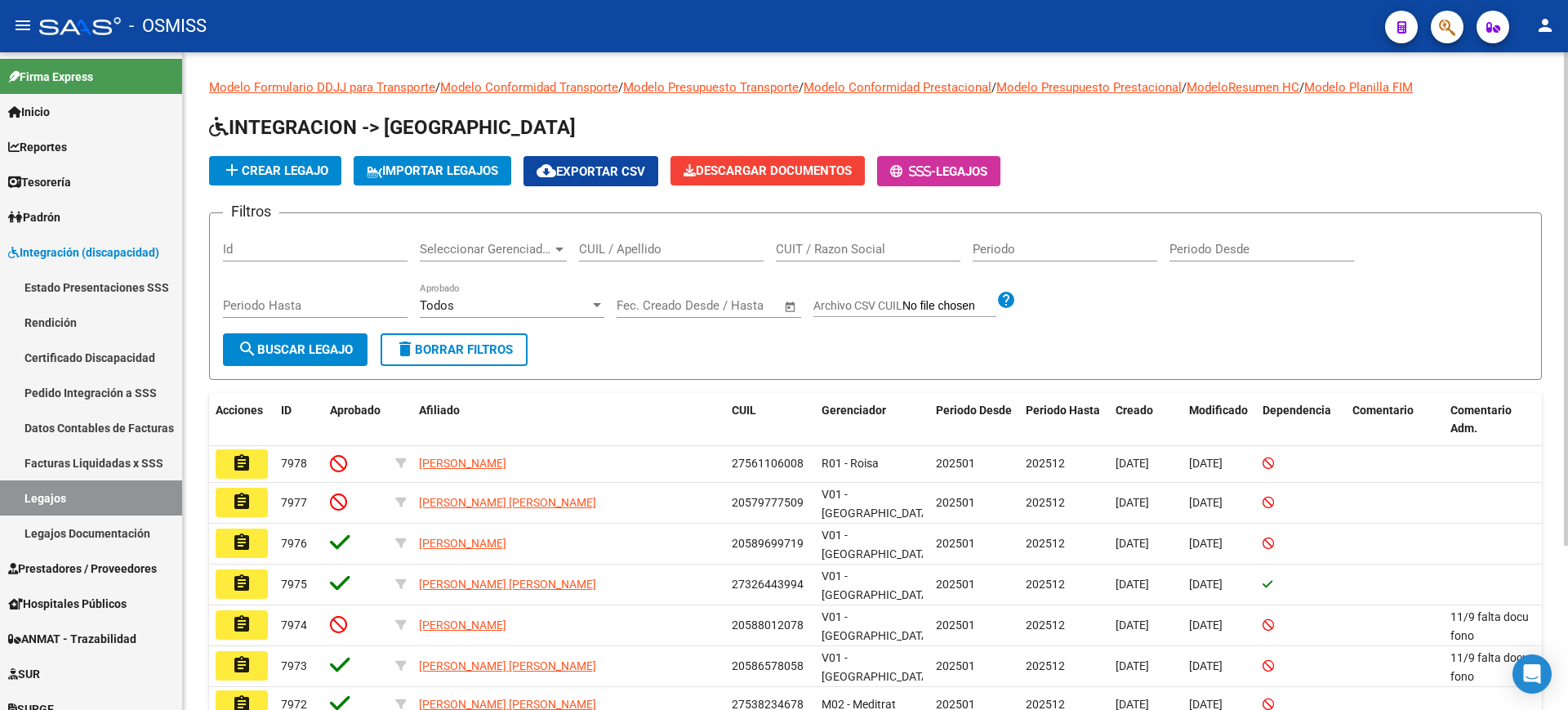
click at [717, 243] on input "CUIL / Apellido" at bounding box center [671, 249] width 185 height 15
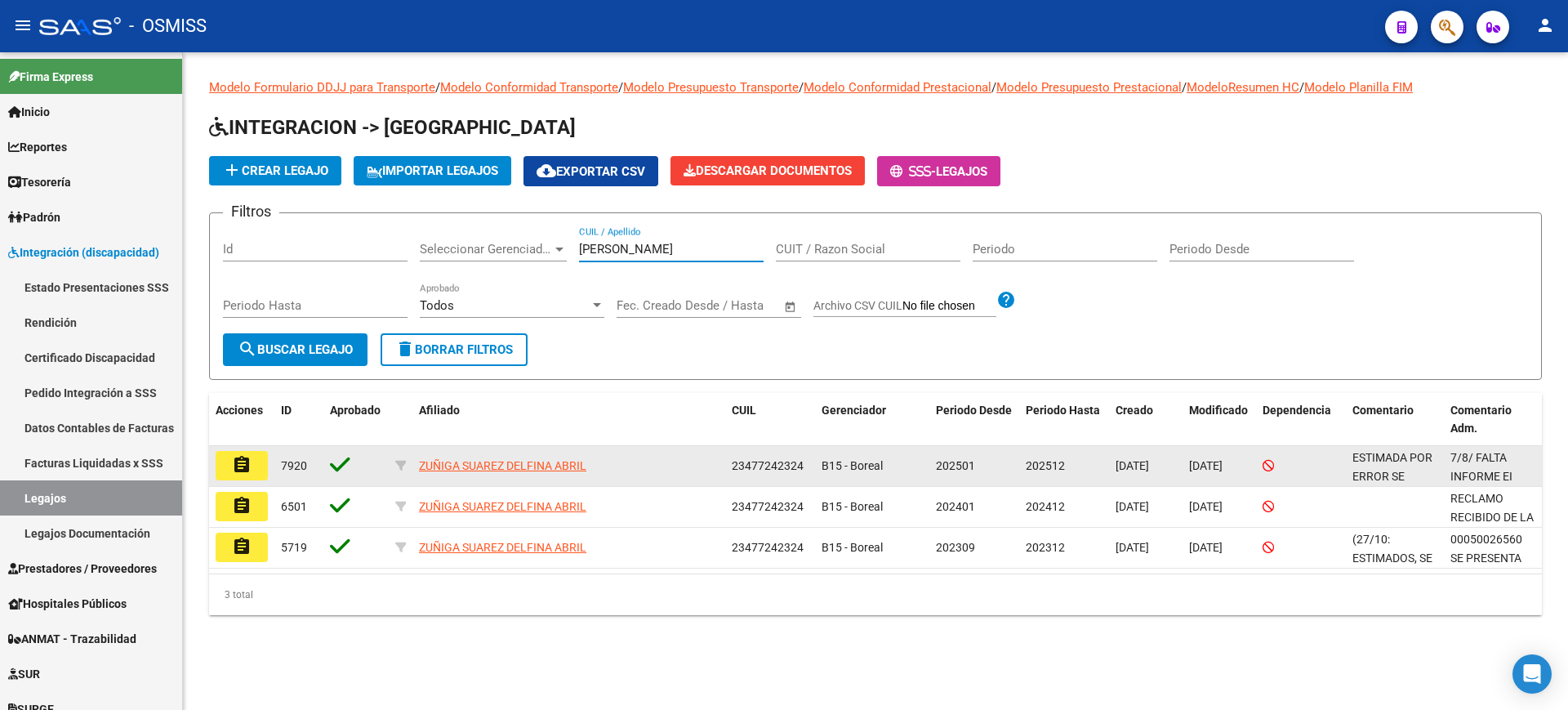
type input "ZUÑIGA"
click at [239, 462] on mat-icon "assignment" at bounding box center [242, 465] width 20 height 20
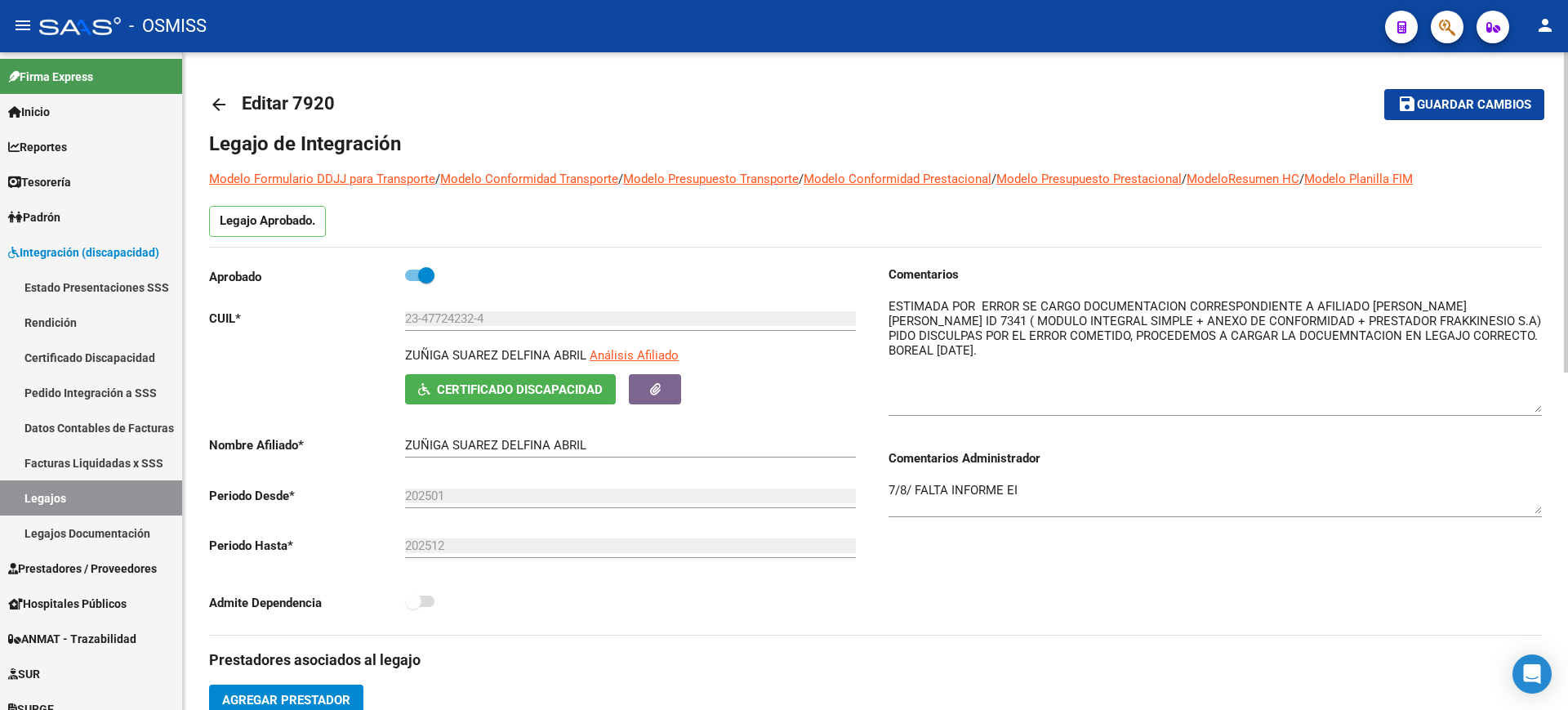
drag, startPoint x: 1534, startPoint y: 318, endPoint x: 1563, endPoint y: 418, distance: 104.1
click at [1354, 555] on div "Comentarios Comentarios Administrador 7/8/ FALTA INFORME EI" at bounding box center [1209, 450] width 667 height 370
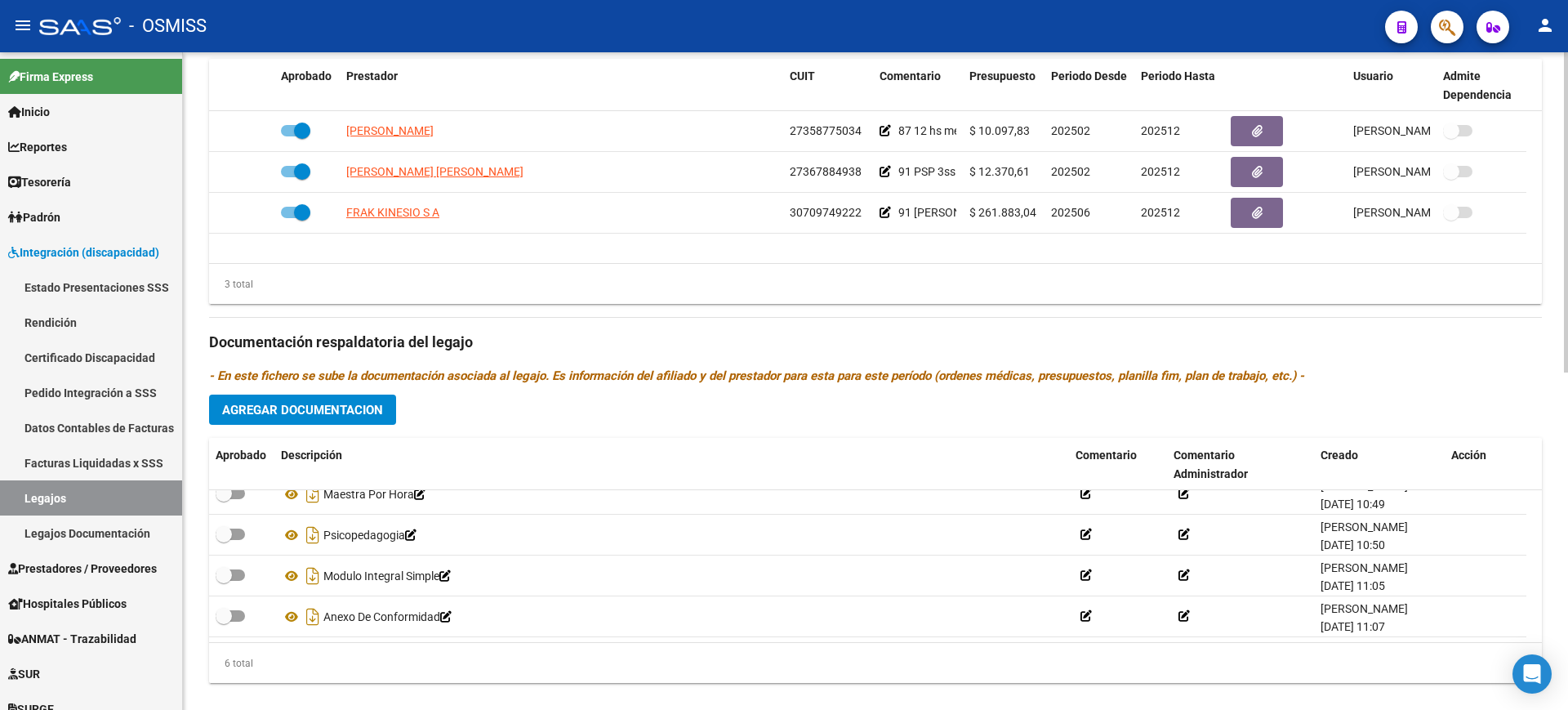
scroll to position [694, 0]
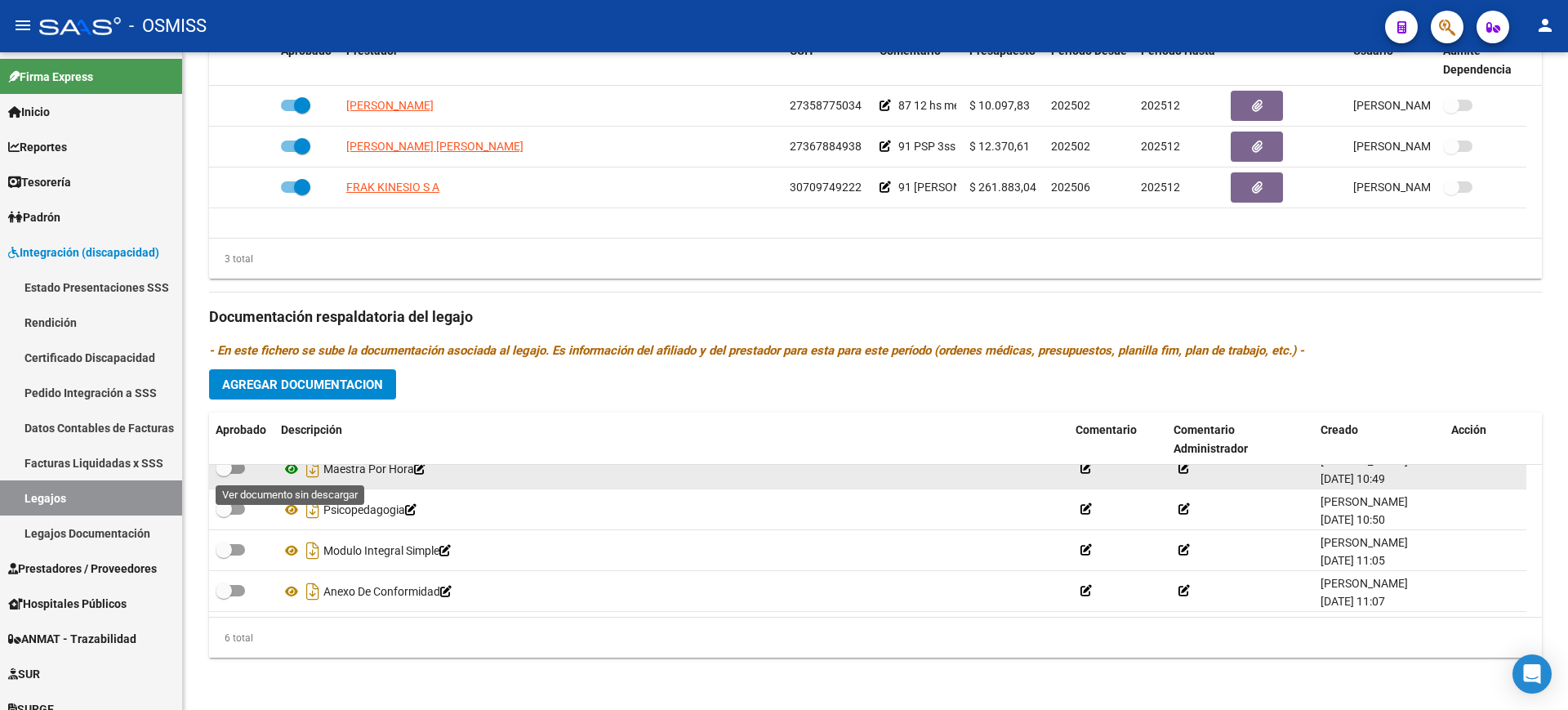
click at [291, 469] on icon at bounding box center [292, 469] width 22 height 20
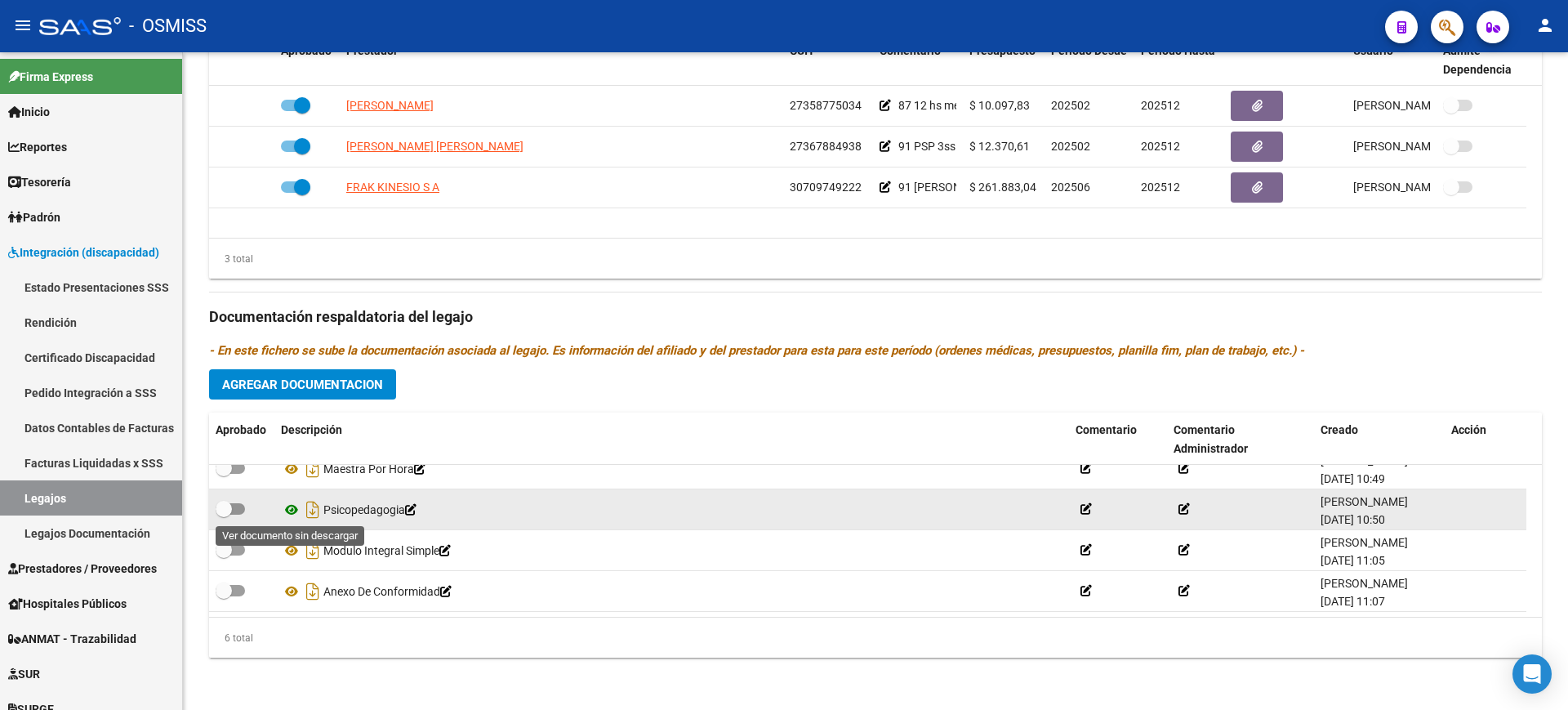
click at [291, 512] on icon at bounding box center [292, 510] width 22 height 20
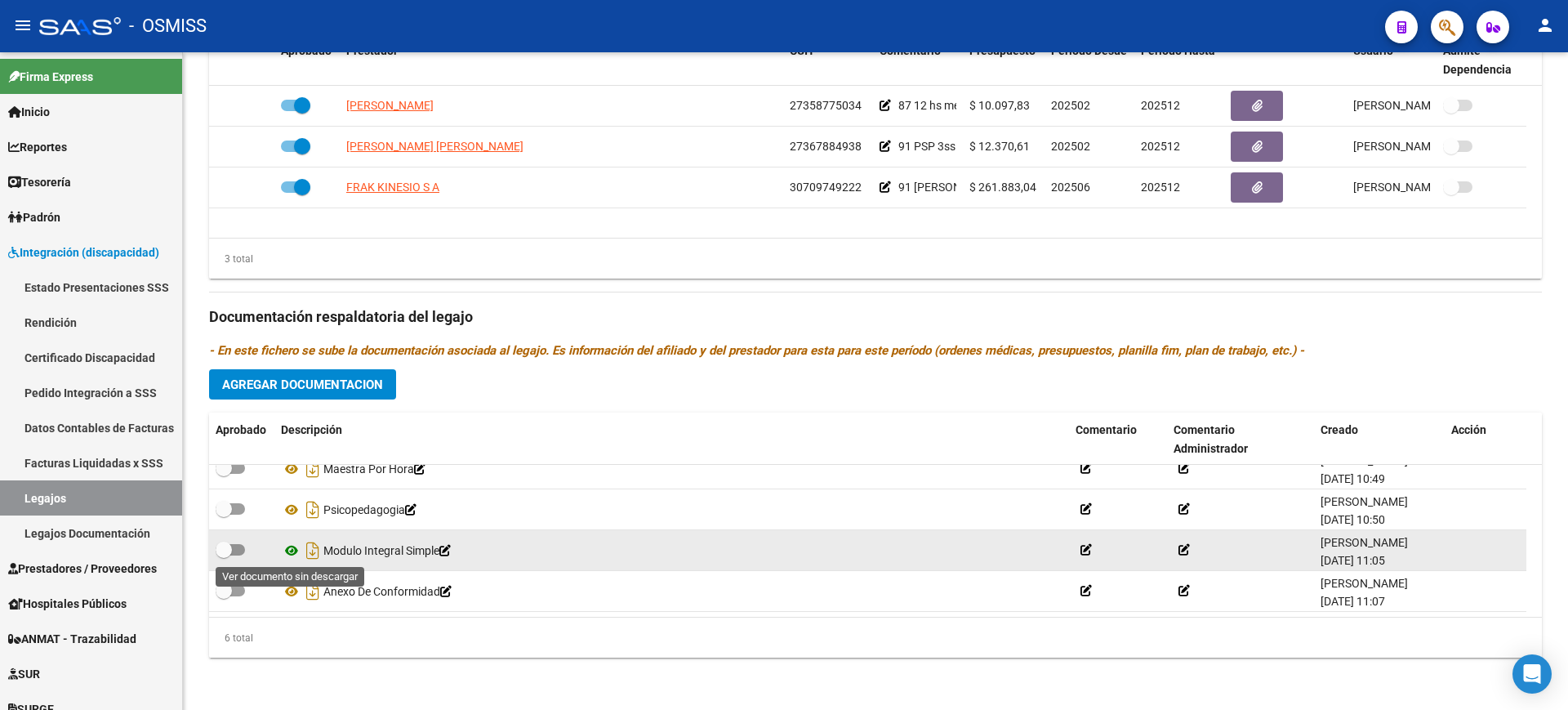
click at [290, 549] on icon at bounding box center [292, 551] width 22 height 20
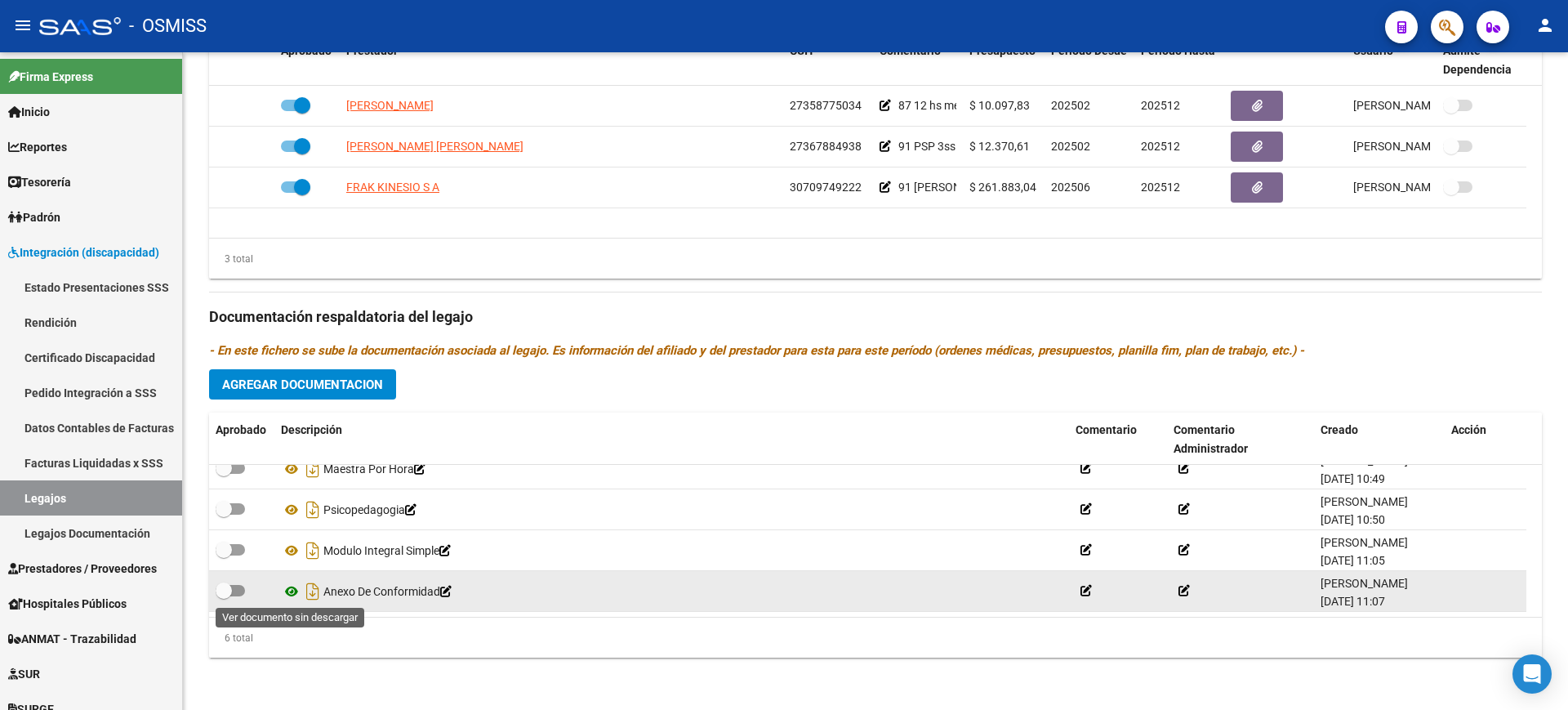
click at [291, 588] on icon at bounding box center [292, 592] width 22 height 20
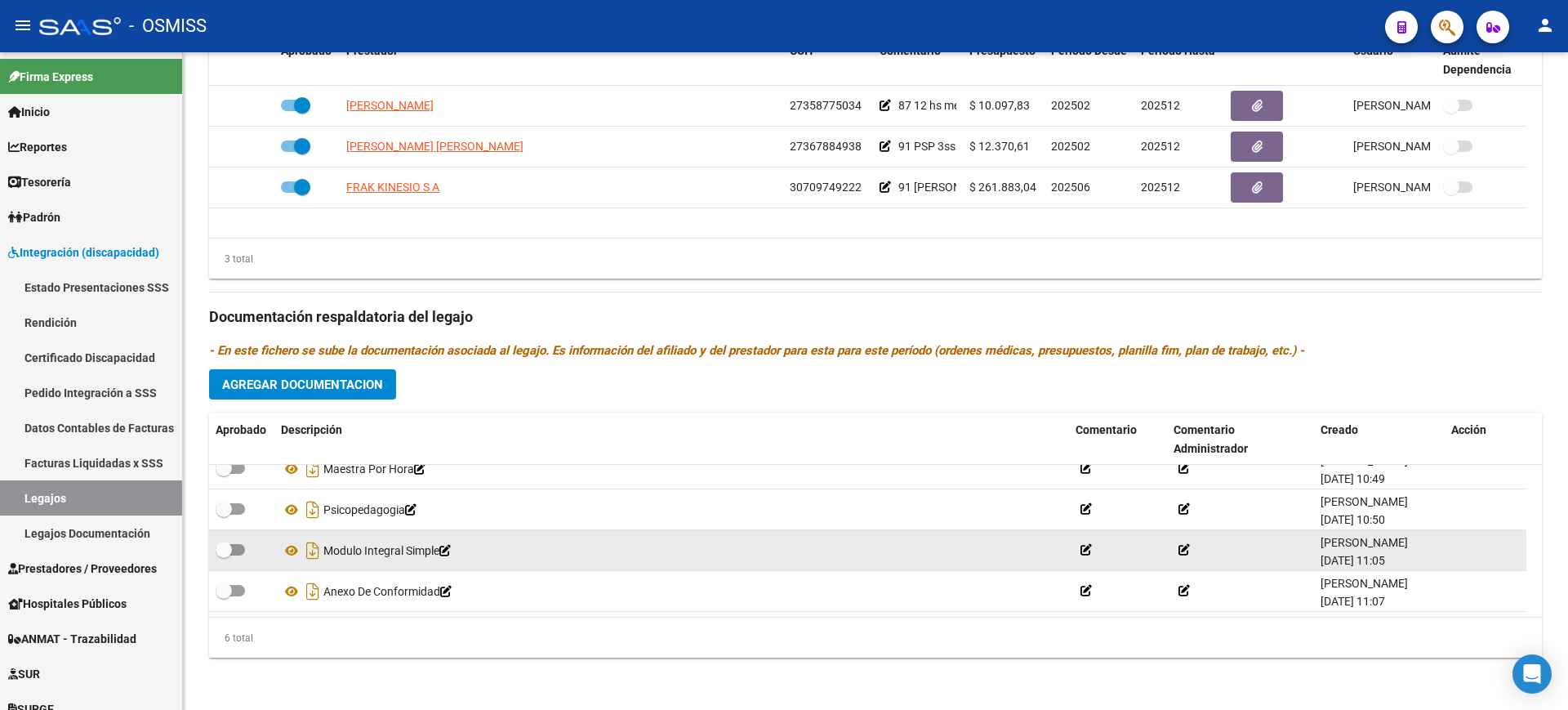
click at [1084, 548] on icon at bounding box center [1086, 550] width 12 height 12
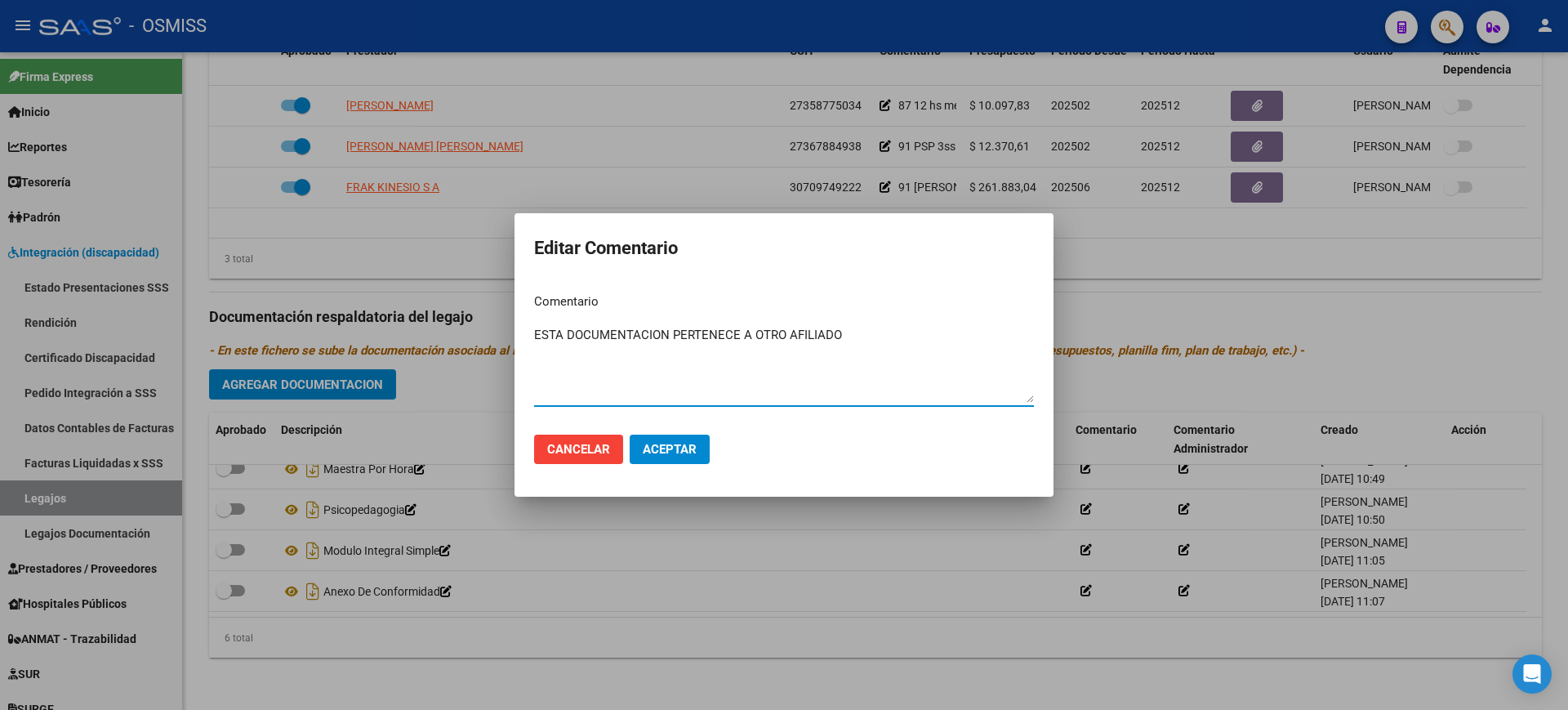
drag, startPoint x: 663, startPoint y: 339, endPoint x: 437, endPoint y: 336, distance: 226.0
click at [437, 336] on div "Editar Comentario Comentario ESTA DOCUMENTACION PERTENECE A OTRO AFILIADO Ingre…" at bounding box center [784, 355] width 1568 height 710
click at [882, 338] on textarea "ESTA DOCUMENTACION PERTENECE A OTRO AFILIADO" at bounding box center [784, 365] width 500 height 77
click at [922, 332] on textarea "ESTA DOCUMENTACION PERTENECE A OTRO AFILIADO 12/09/2025" at bounding box center [784, 365] width 500 height 77
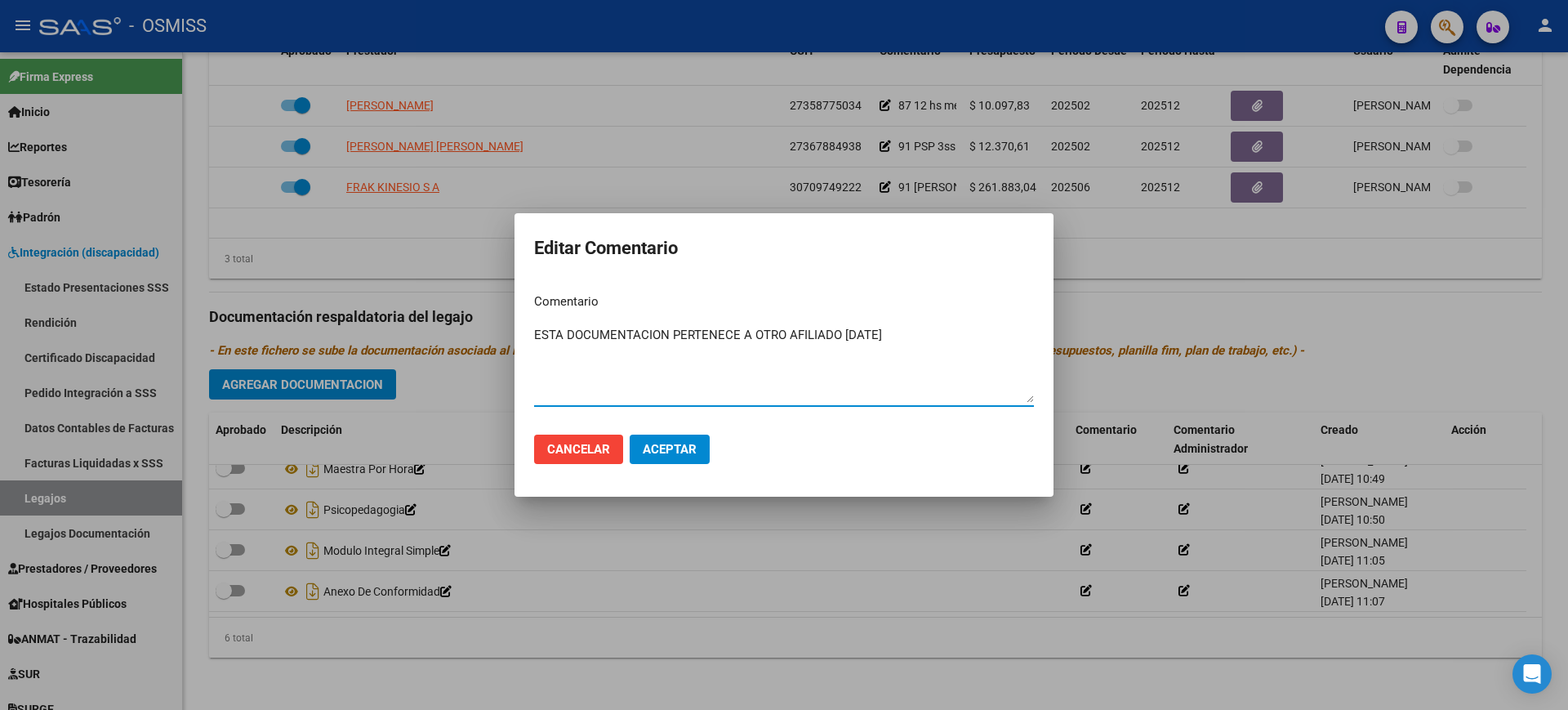
click at [922, 332] on textarea "ESTA DOCUMENTACION PERTENECE A OTRO AFILIADO 12/09/2025" at bounding box center [784, 365] width 500 height 77
click at [960, 354] on textarea "ESTA DOCUMENTACION PERTENECE A OTRO AFILIADO 12/09/2025" at bounding box center [784, 365] width 500 height 77
type textarea "ESTA DOCUMENTACION PERTENECE A OTRO AFILIADO 12/09/2025"
click at [694, 444] on span "Aceptar" at bounding box center [669, 449] width 54 height 15
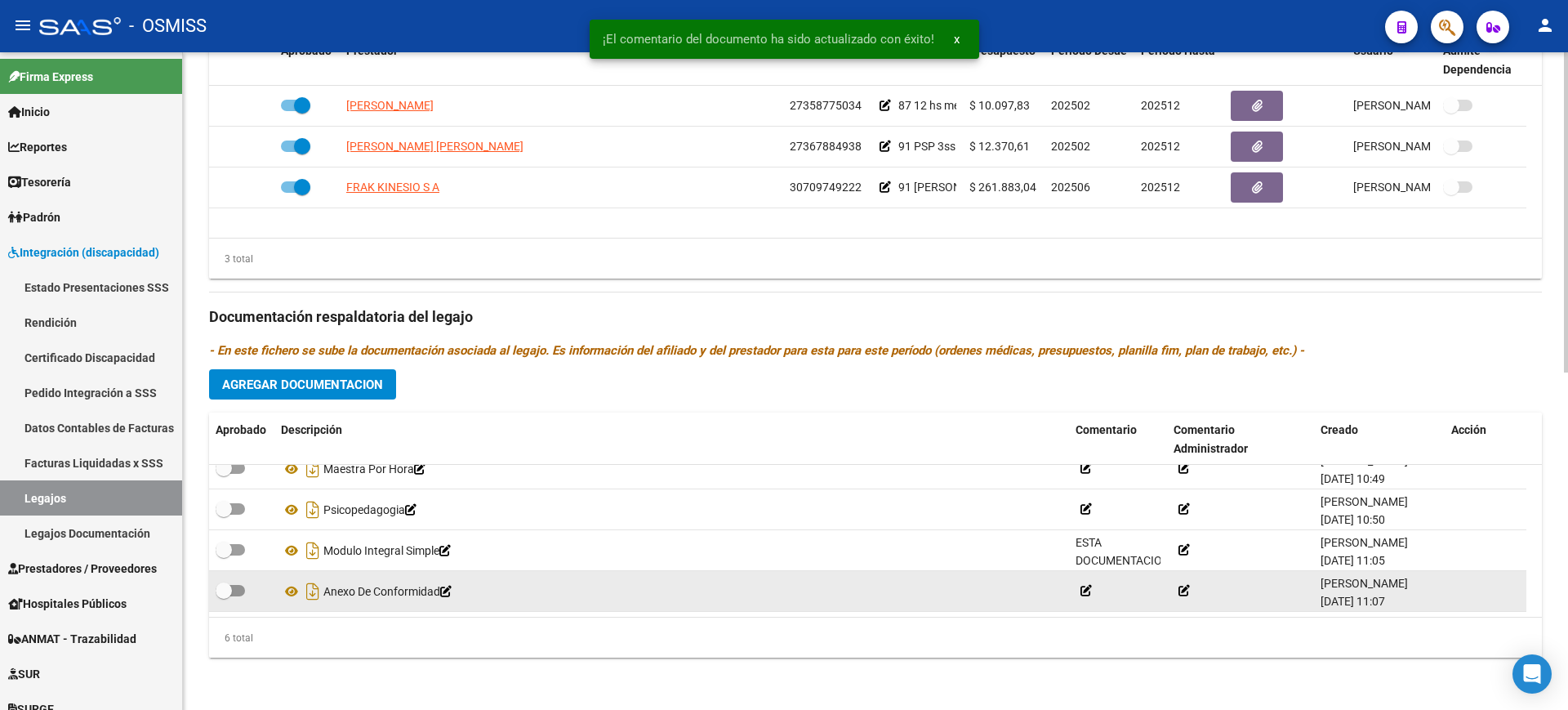
click at [1084, 589] on icon at bounding box center [1086, 591] width 12 height 12
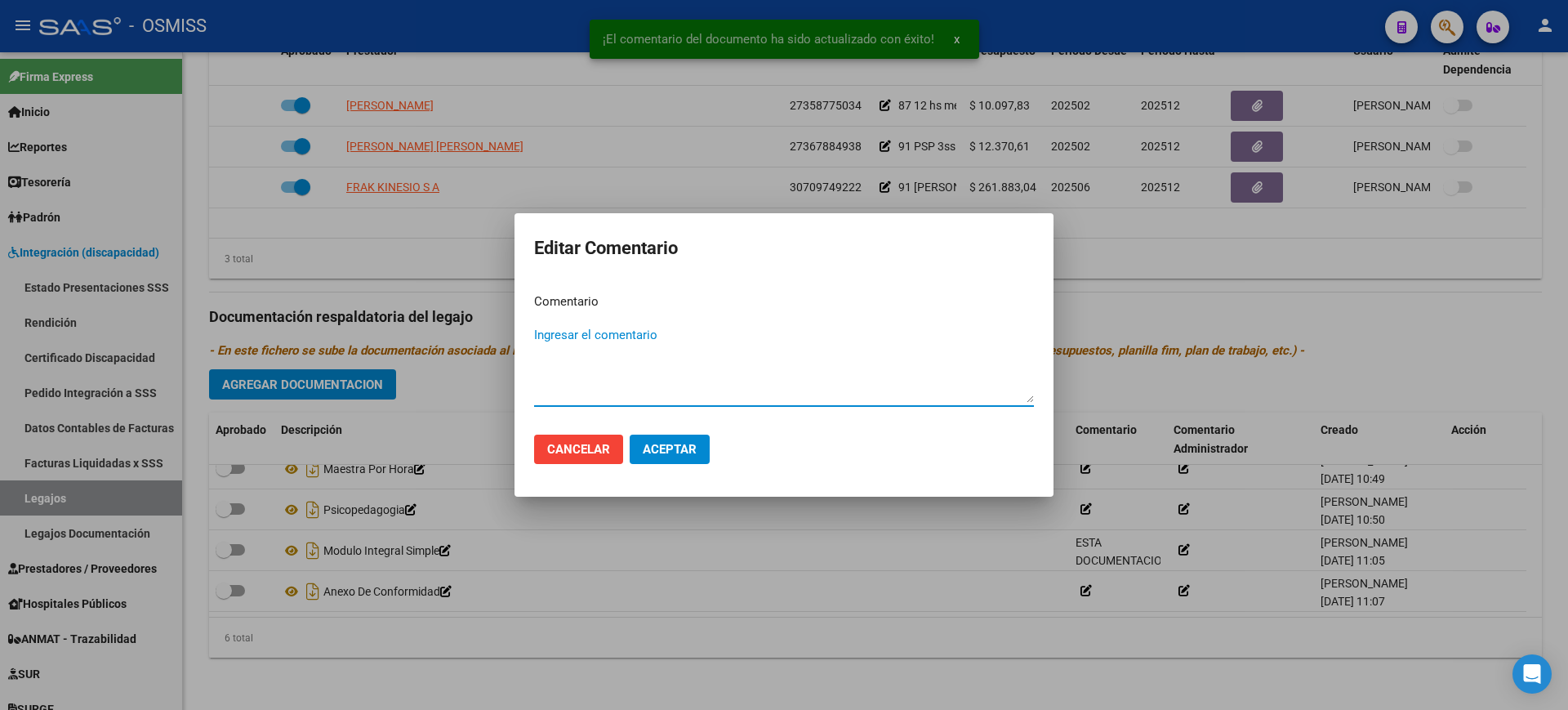
paste textarea "ESTA DOCUMENTACION PERTENECE A OTRO AFILIADO 12/09/2025"
type textarea "ESTA DOCUMENTACION PERTENECE A OTRO AFILIADO 12/09/2025"
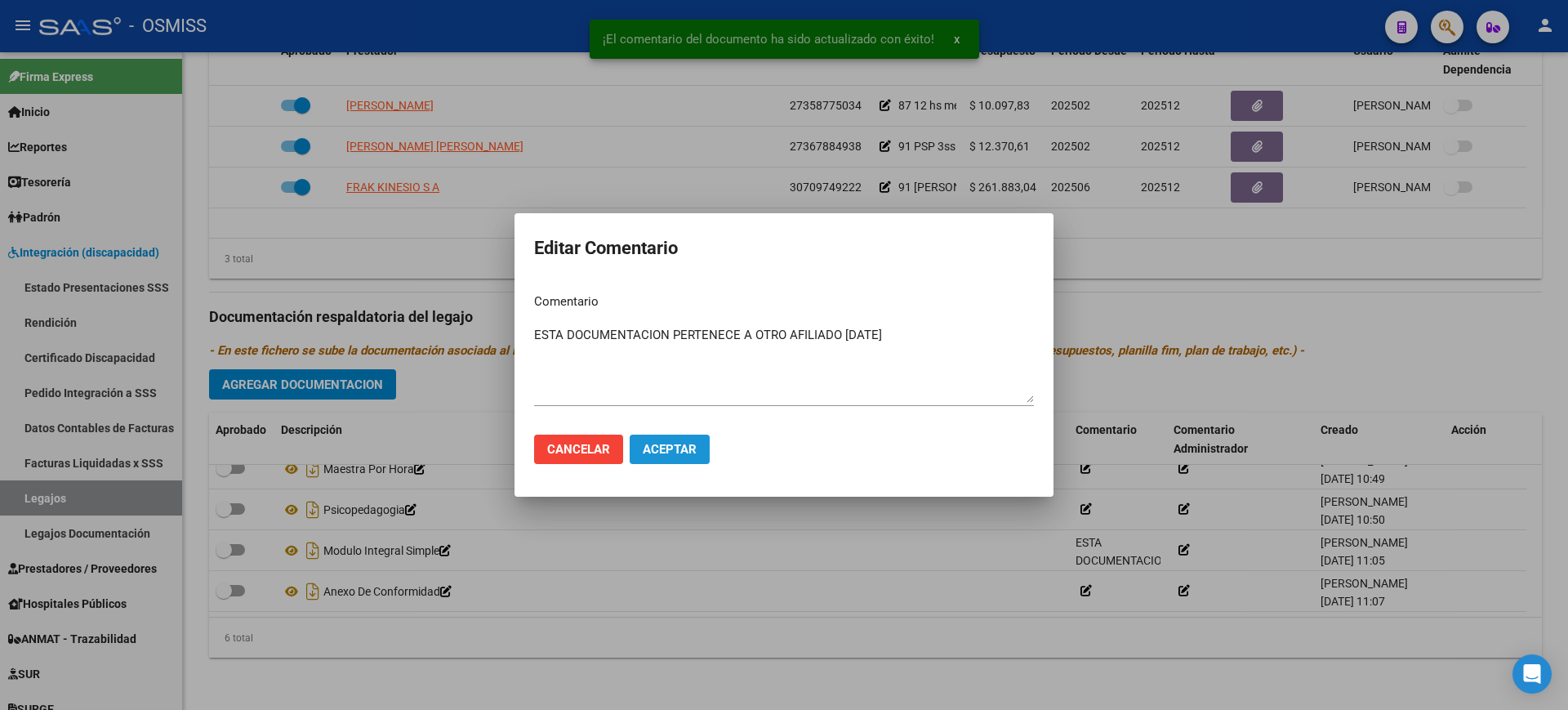
click at [684, 448] on span "Aceptar" at bounding box center [669, 449] width 54 height 15
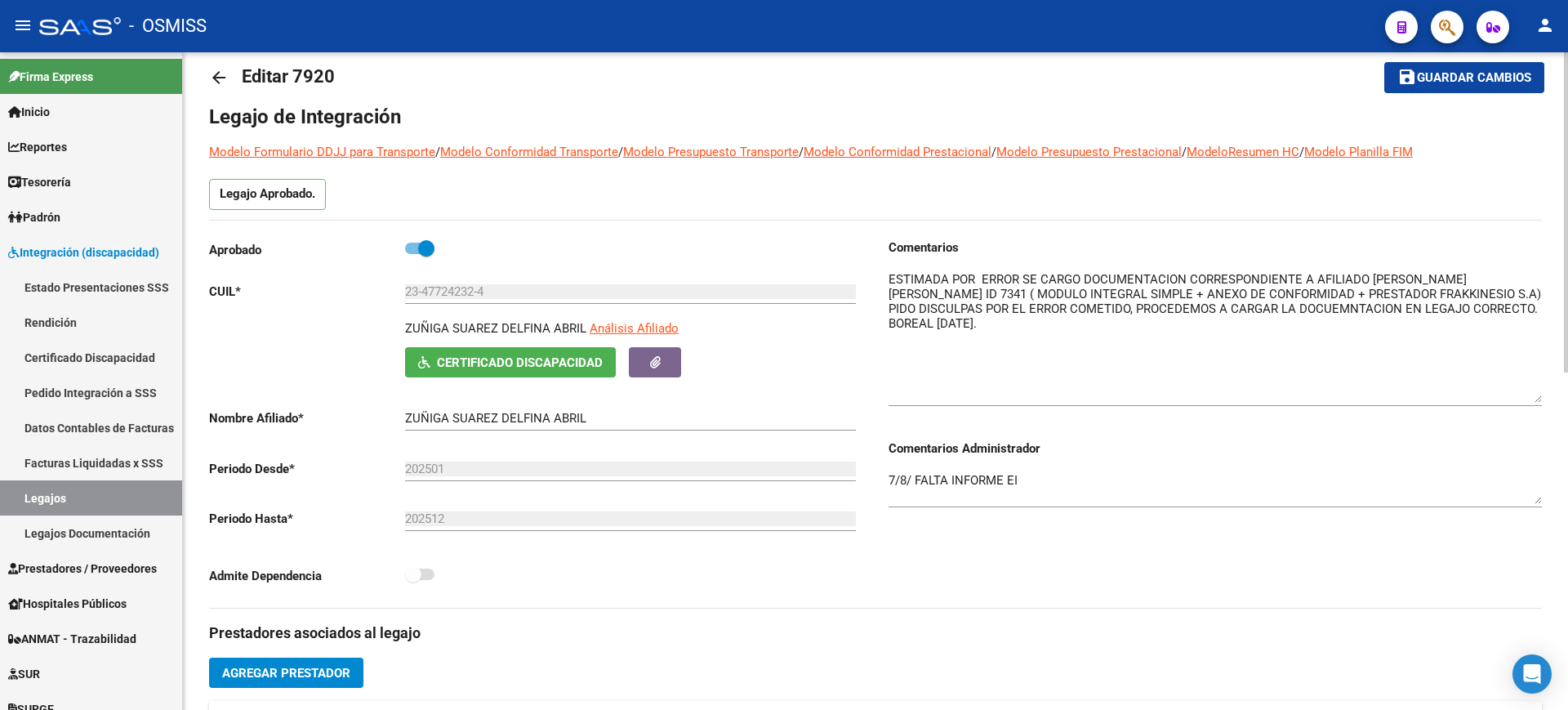
scroll to position [0, 0]
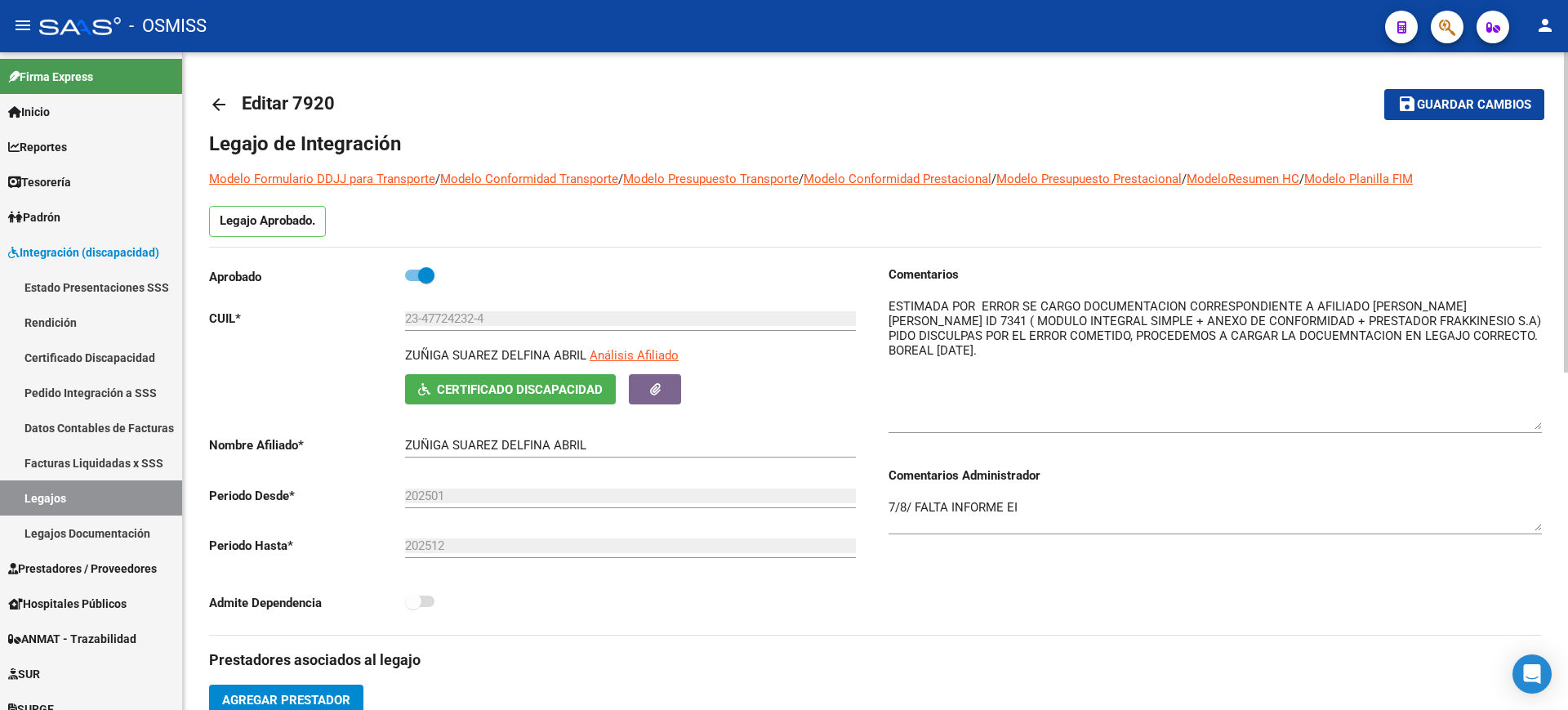
click at [1475, 114] on button "save Guardar cambios" at bounding box center [1464, 104] width 160 height 30
